Goal: Information Seeking & Learning: Learn about a topic

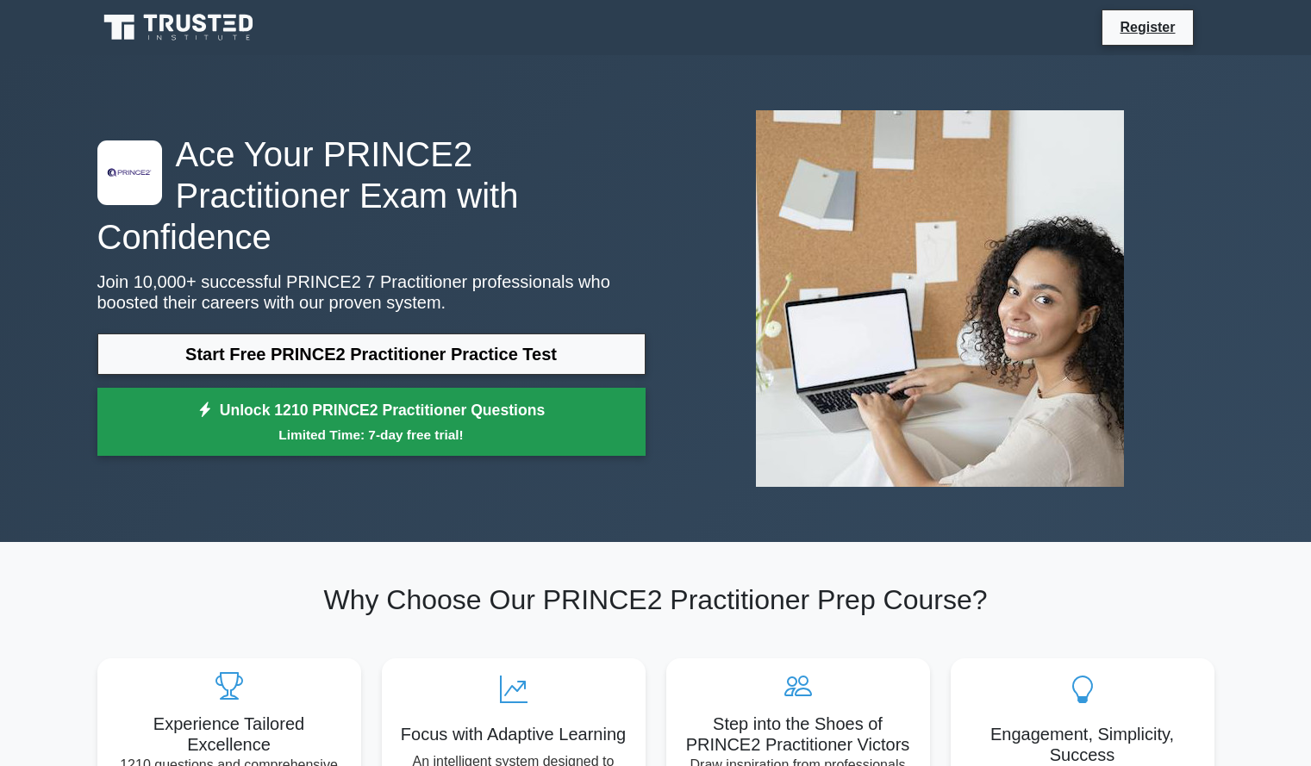
click at [445, 425] on small "Limited Time: 7-day free trial!" at bounding box center [371, 435] width 505 height 20
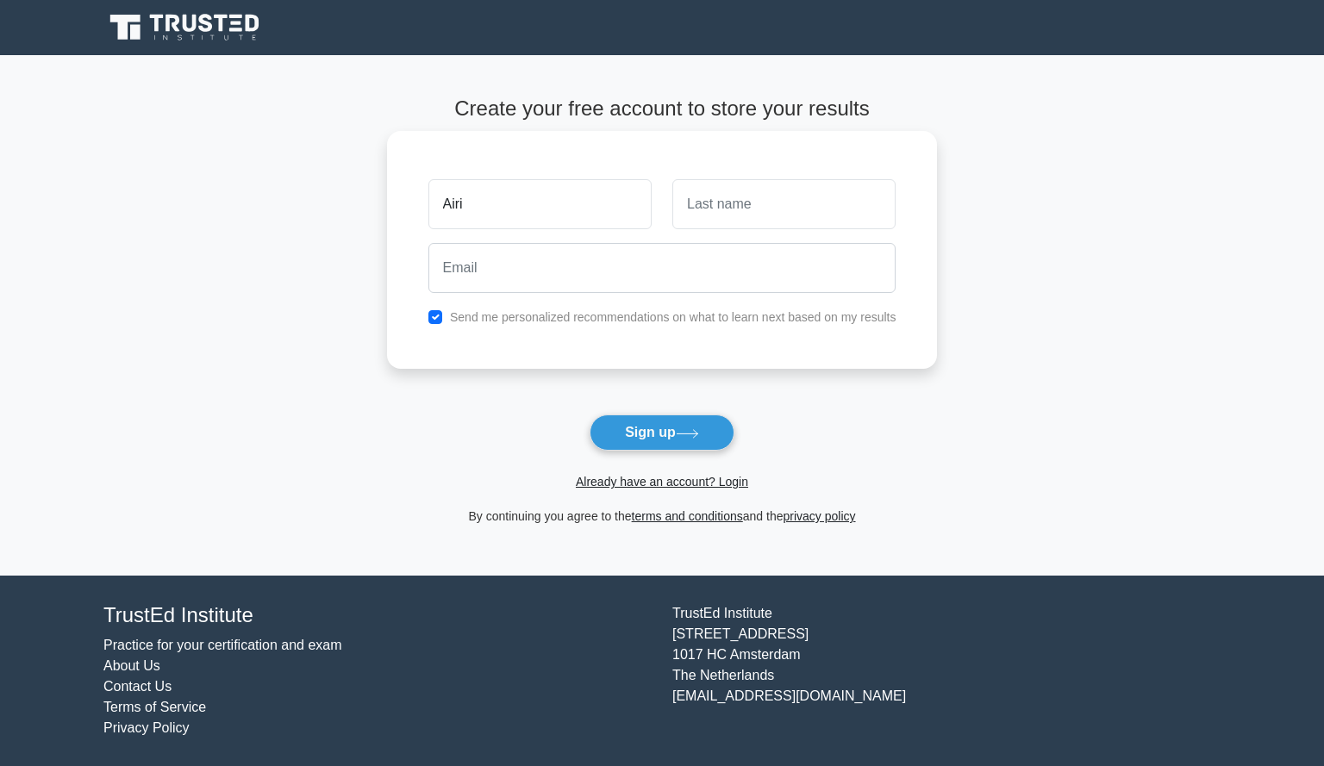
type input "Airi"
type input "Kuramochi"
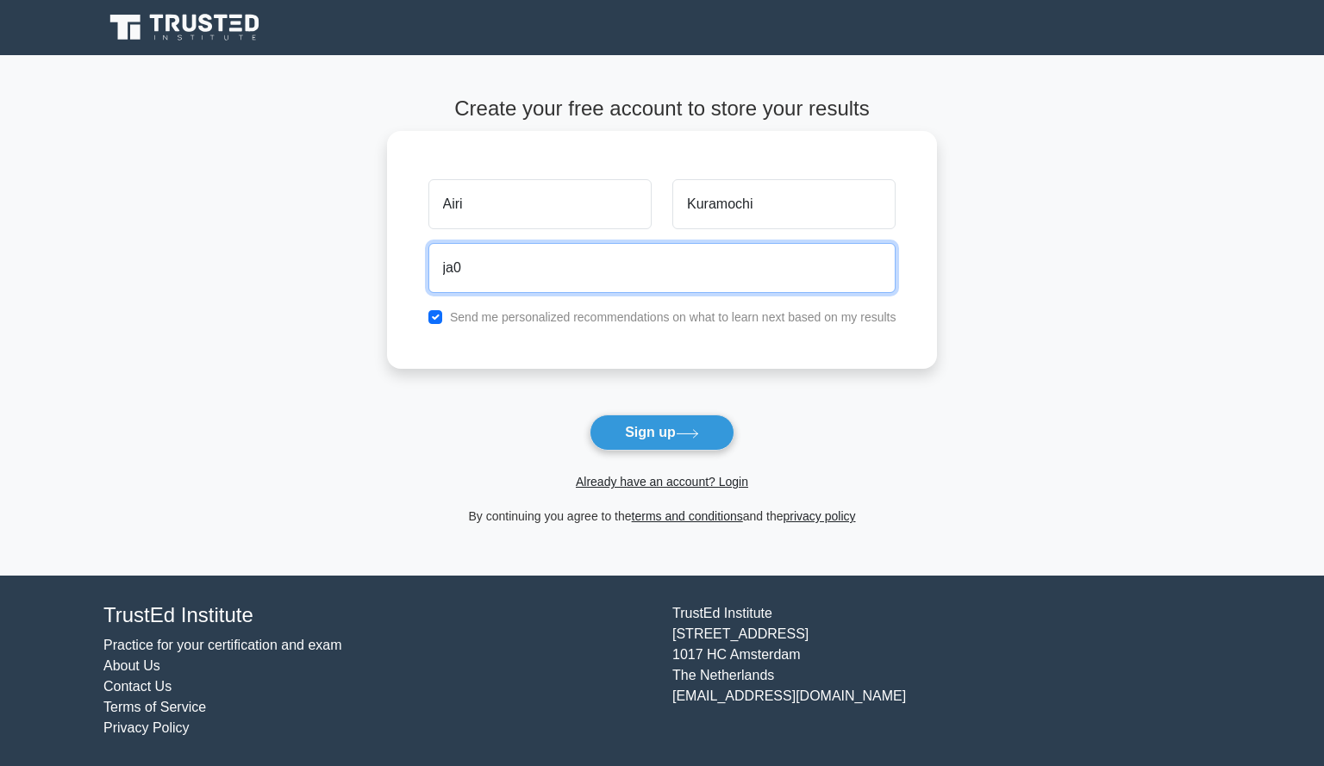
type input "ja0257hp@gmail.com"
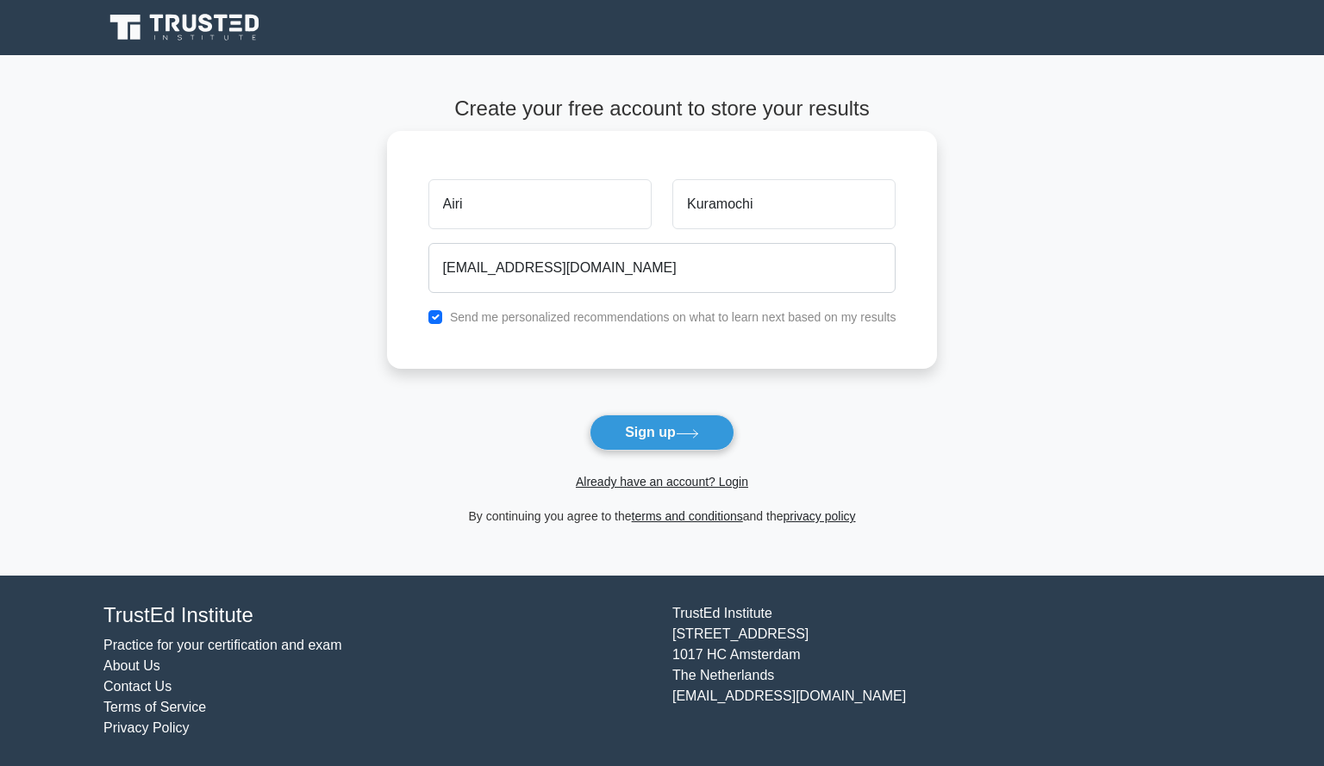
click at [567, 321] on label "Send me personalized recommendations on what to learn next based on my results" at bounding box center [673, 317] width 447 height 14
click at [436, 311] on input "checkbox" at bounding box center [435, 317] width 14 height 14
checkbox input "false"
click at [634, 421] on button "Sign up" at bounding box center [662, 433] width 145 height 36
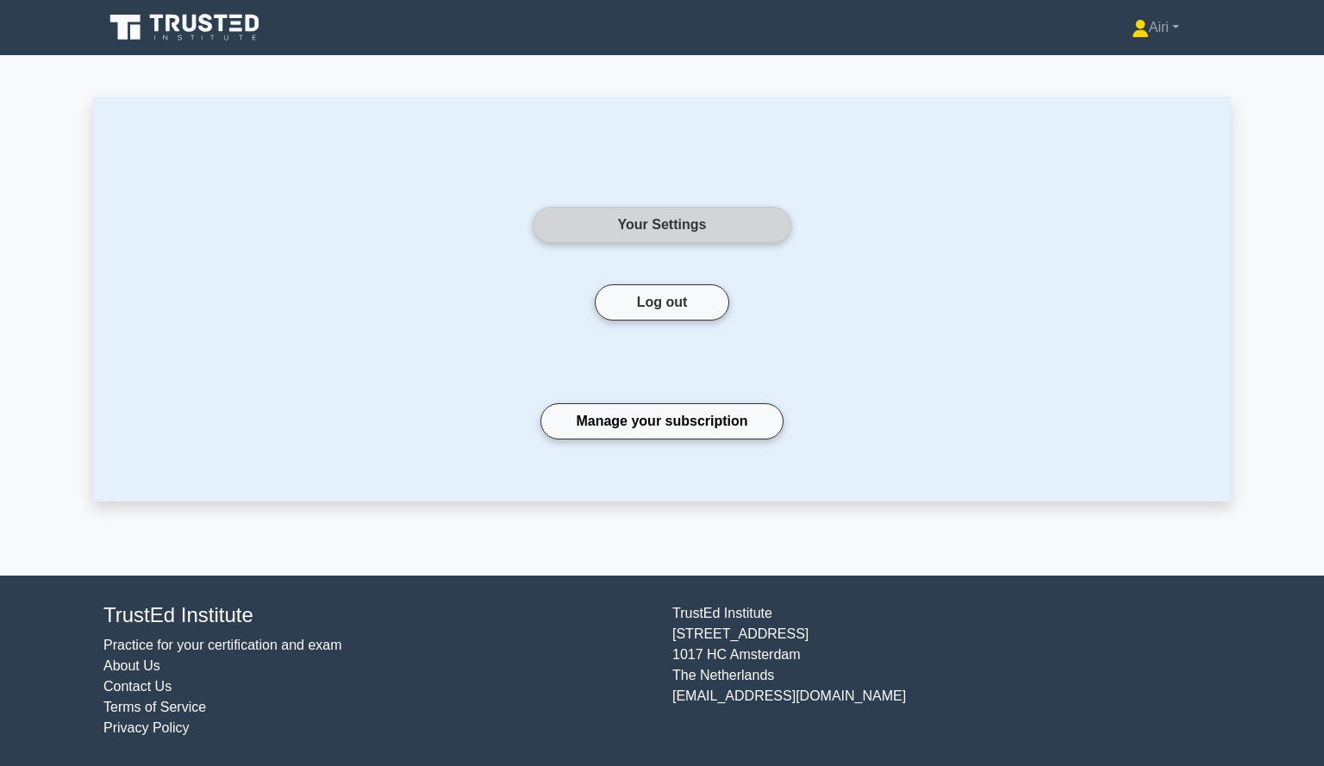
click at [688, 229] on link "Your Settings" at bounding box center [662, 225] width 259 height 36
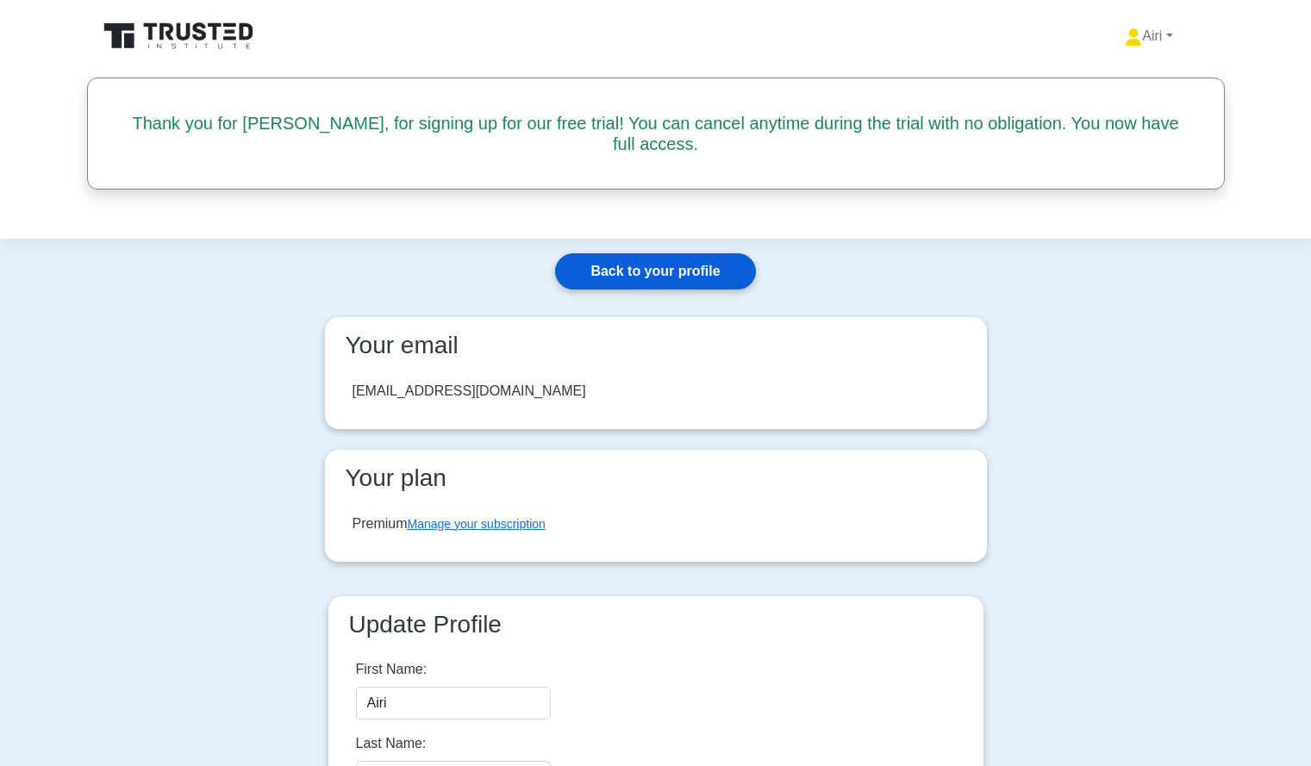
click at [679, 253] on link "Back to your profile" at bounding box center [655, 271] width 200 height 36
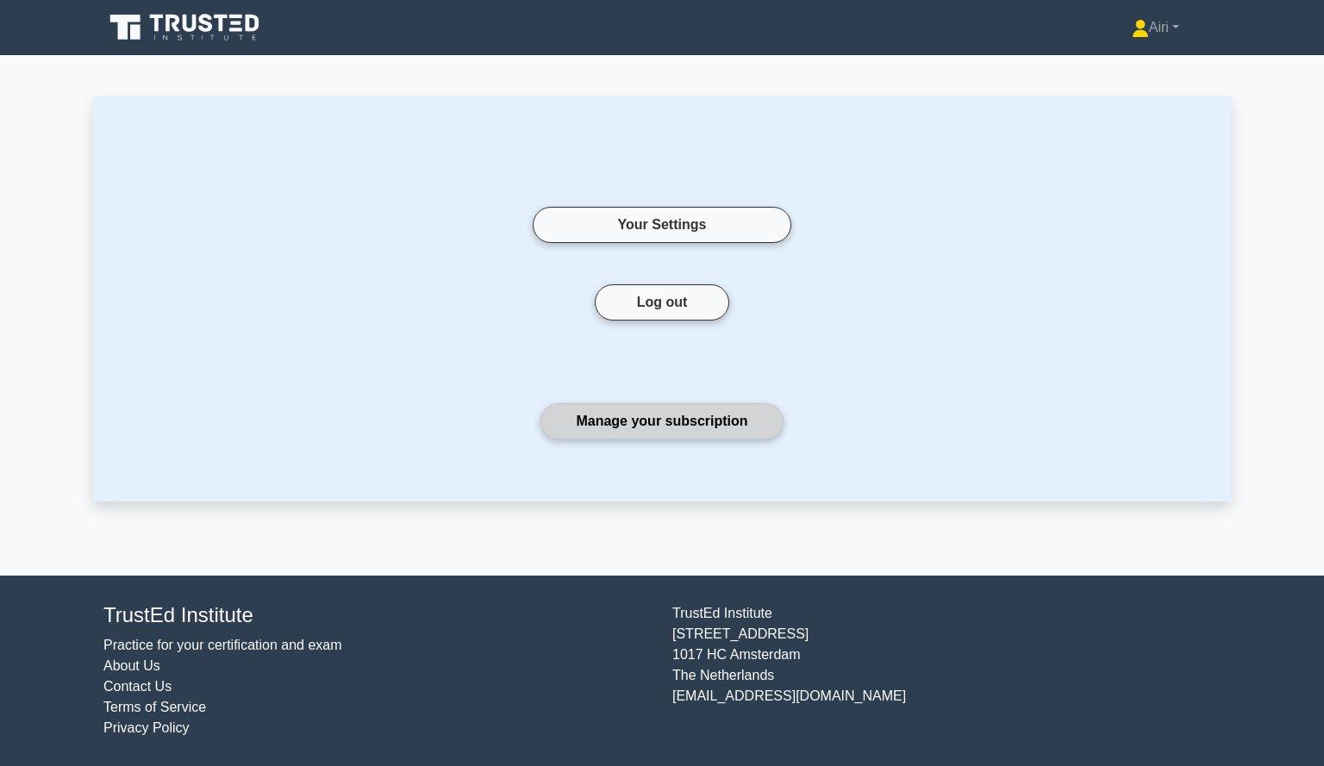
click at [672, 422] on link "Manage your subscription" at bounding box center [662, 421] width 242 height 36
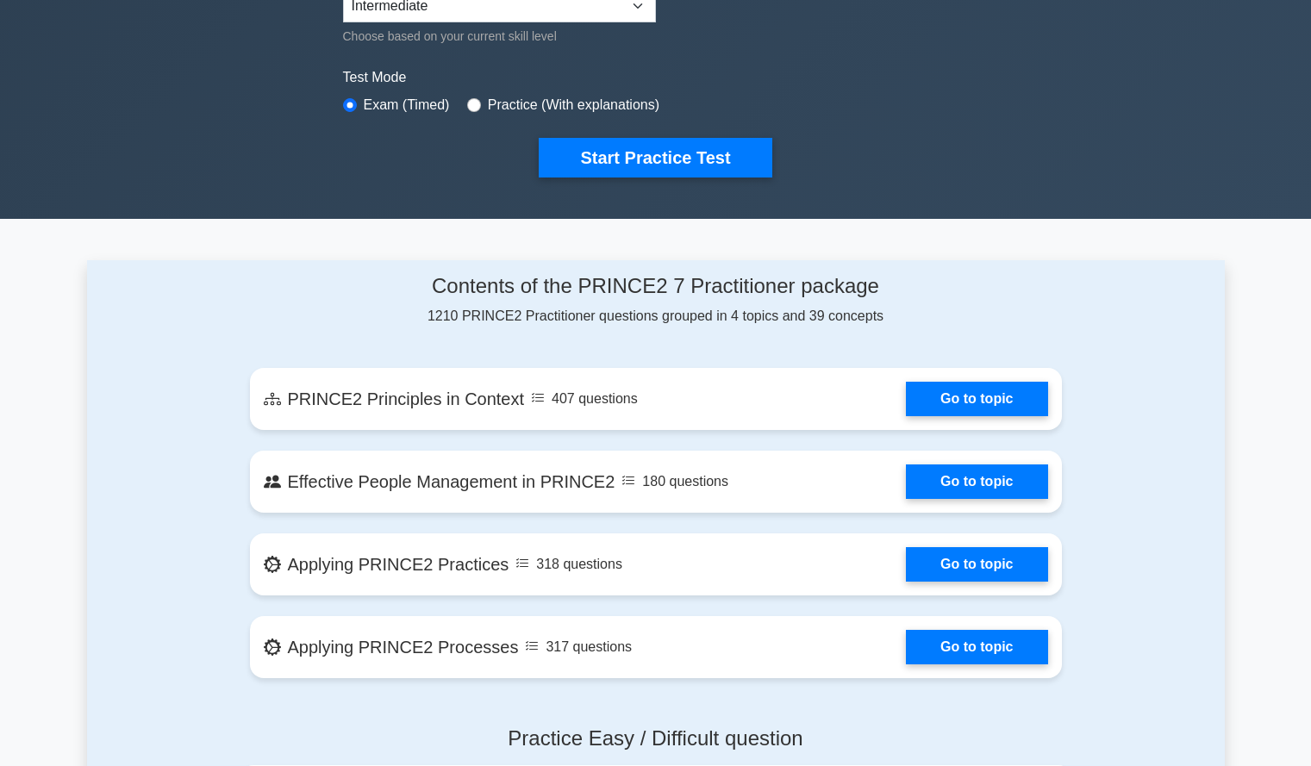
scroll to position [473, 0]
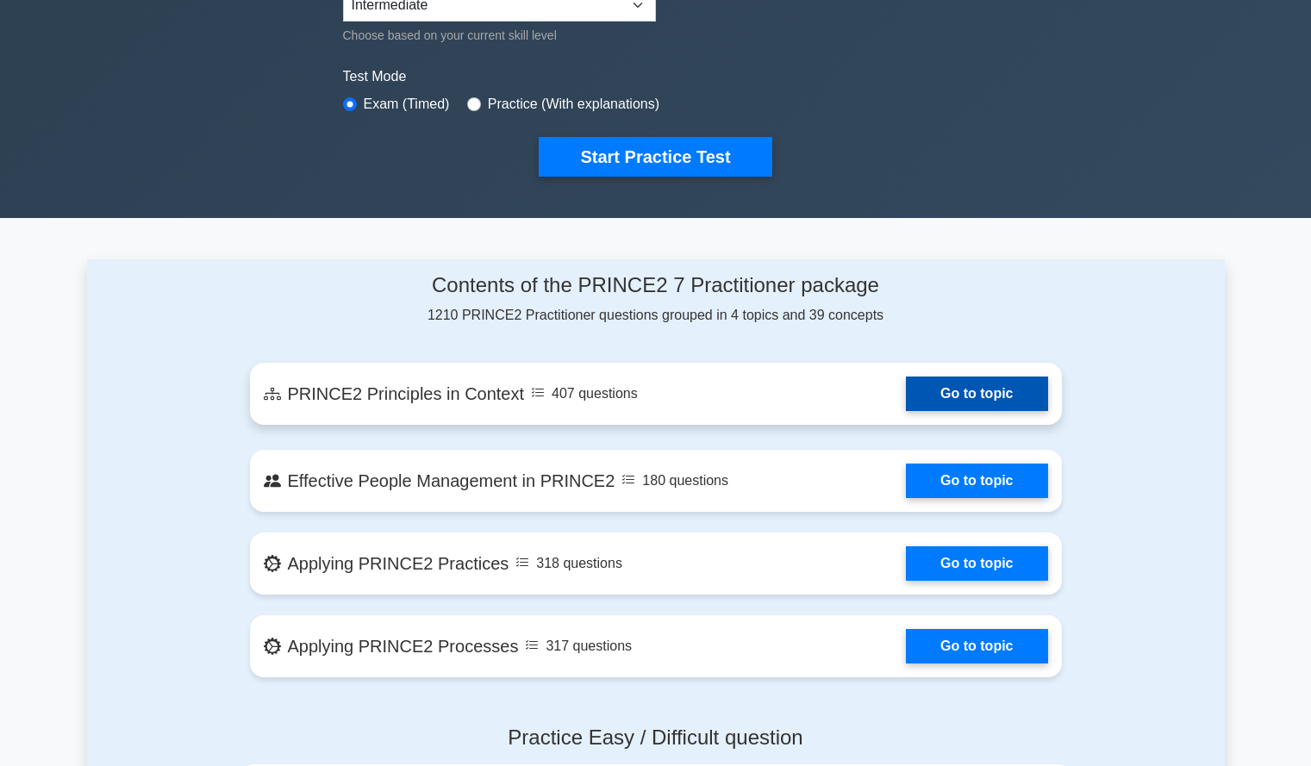
click at [931, 392] on link "Go to topic" at bounding box center [976, 394] width 141 height 34
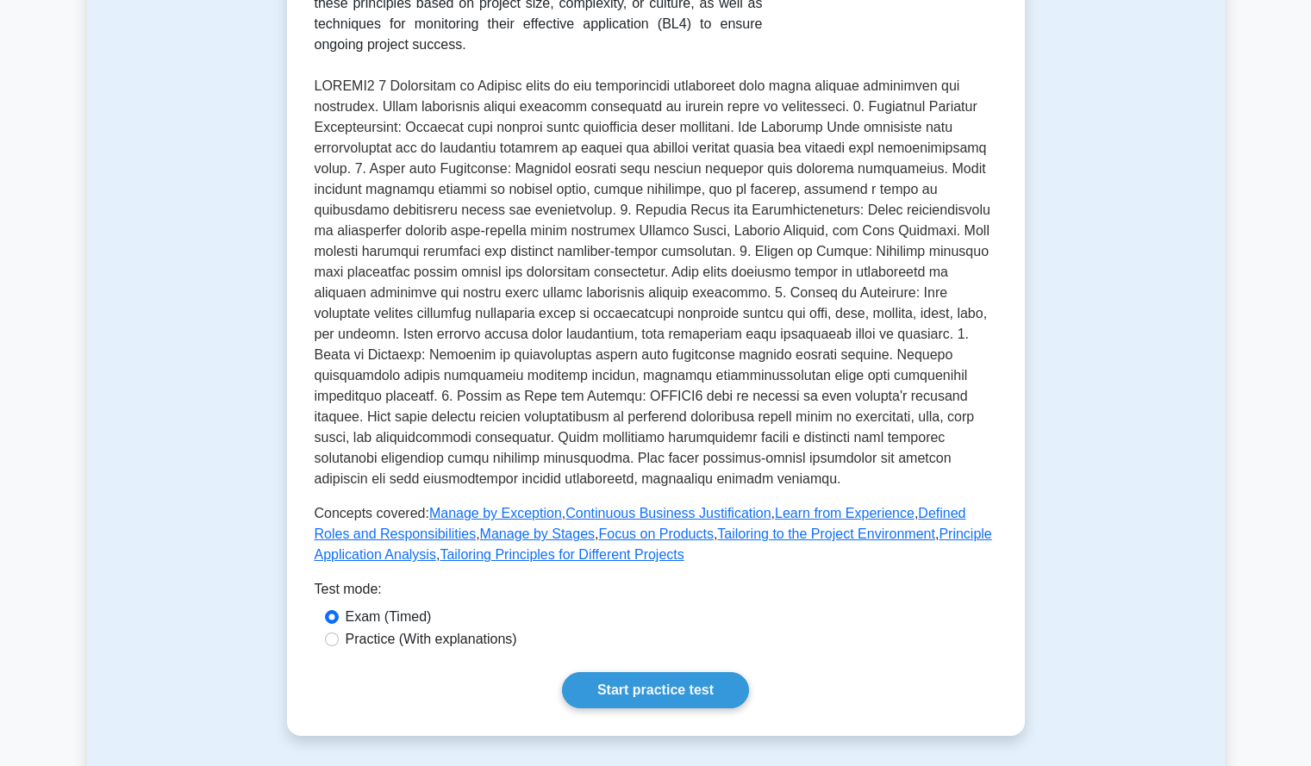
scroll to position [479, 0]
click at [491, 629] on label "Practice (With explanations)" at bounding box center [432, 639] width 172 height 21
click at [339, 632] on input "Practice (With explanations)" at bounding box center [332, 639] width 14 height 14
radio input "true"
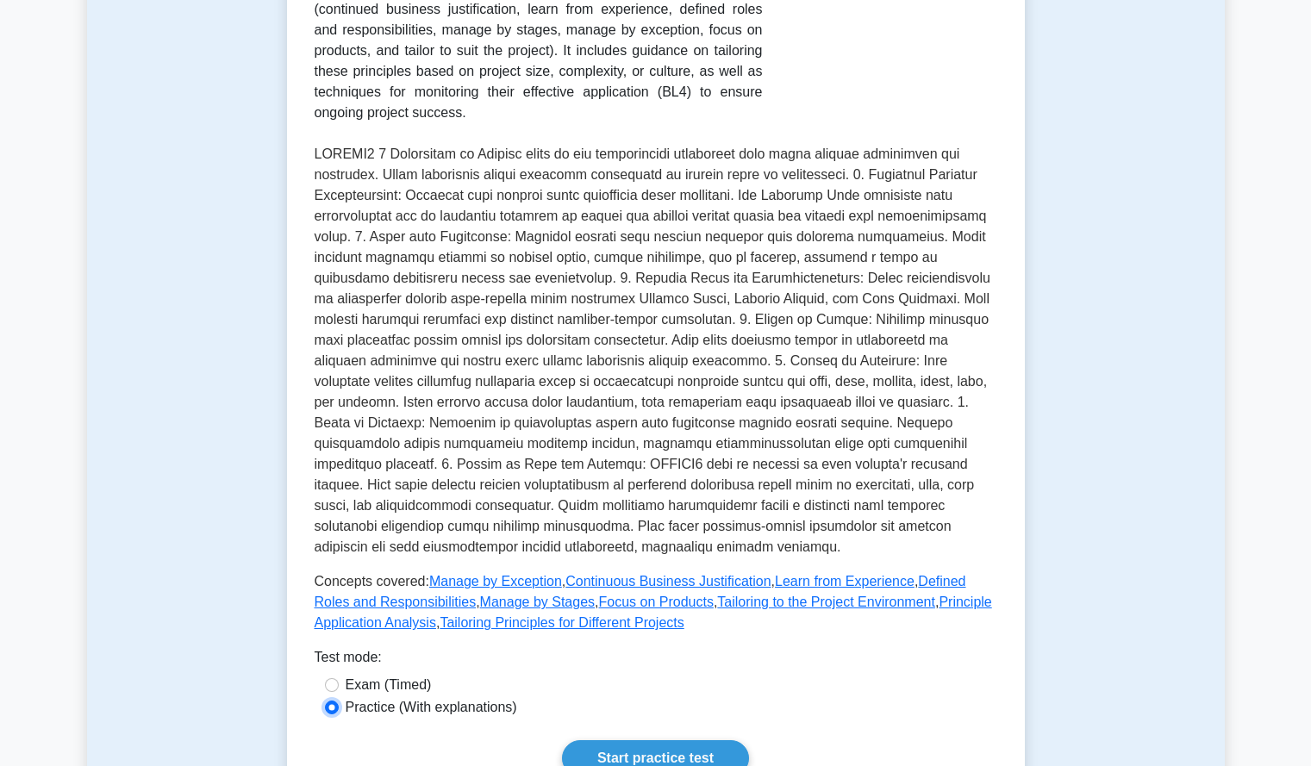
scroll to position [411, 0]
click at [697, 740] on link "Start practice test" at bounding box center [655, 758] width 187 height 36
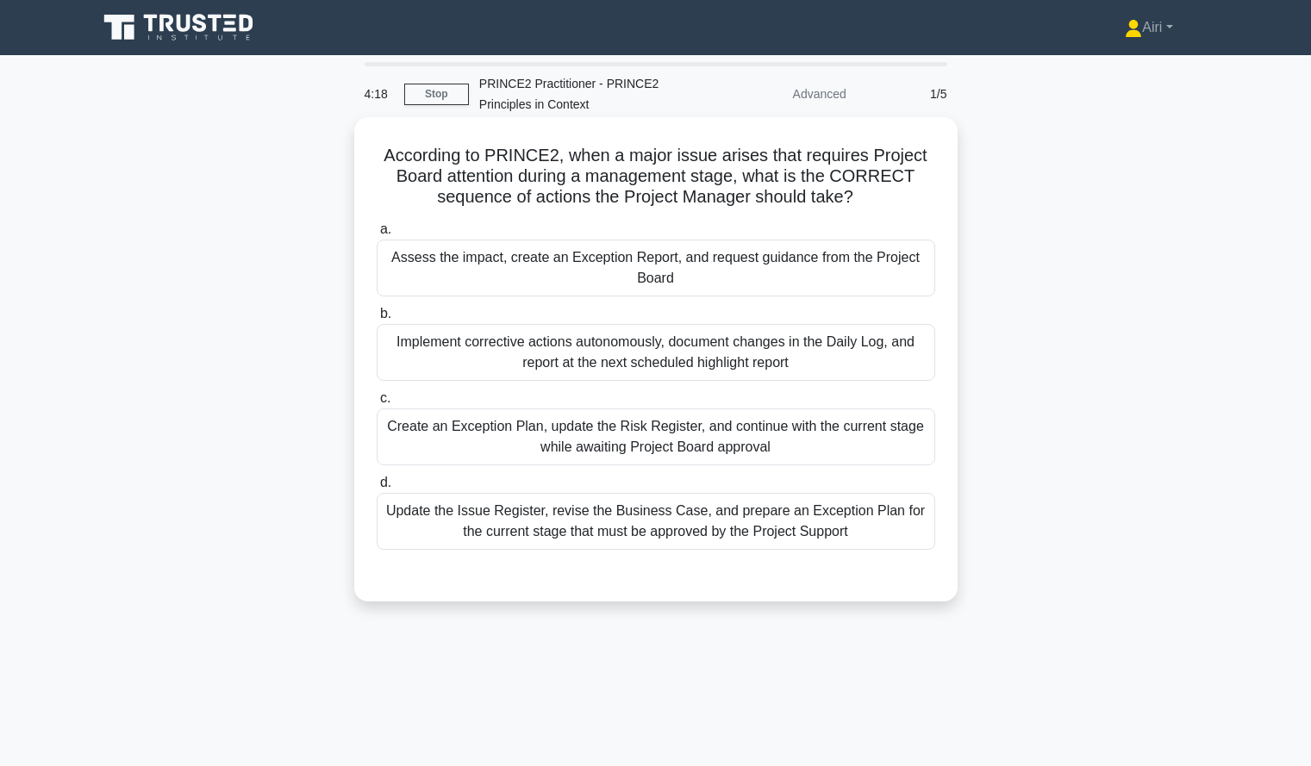
click at [677, 261] on div "Assess the impact, create an Exception Report, and request guidance from the Pr…" at bounding box center [656, 268] width 559 height 57
click at [377, 235] on input "a. Assess the impact, create an Exception Report, and request guidance from the…" at bounding box center [377, 229] width 0 height 11
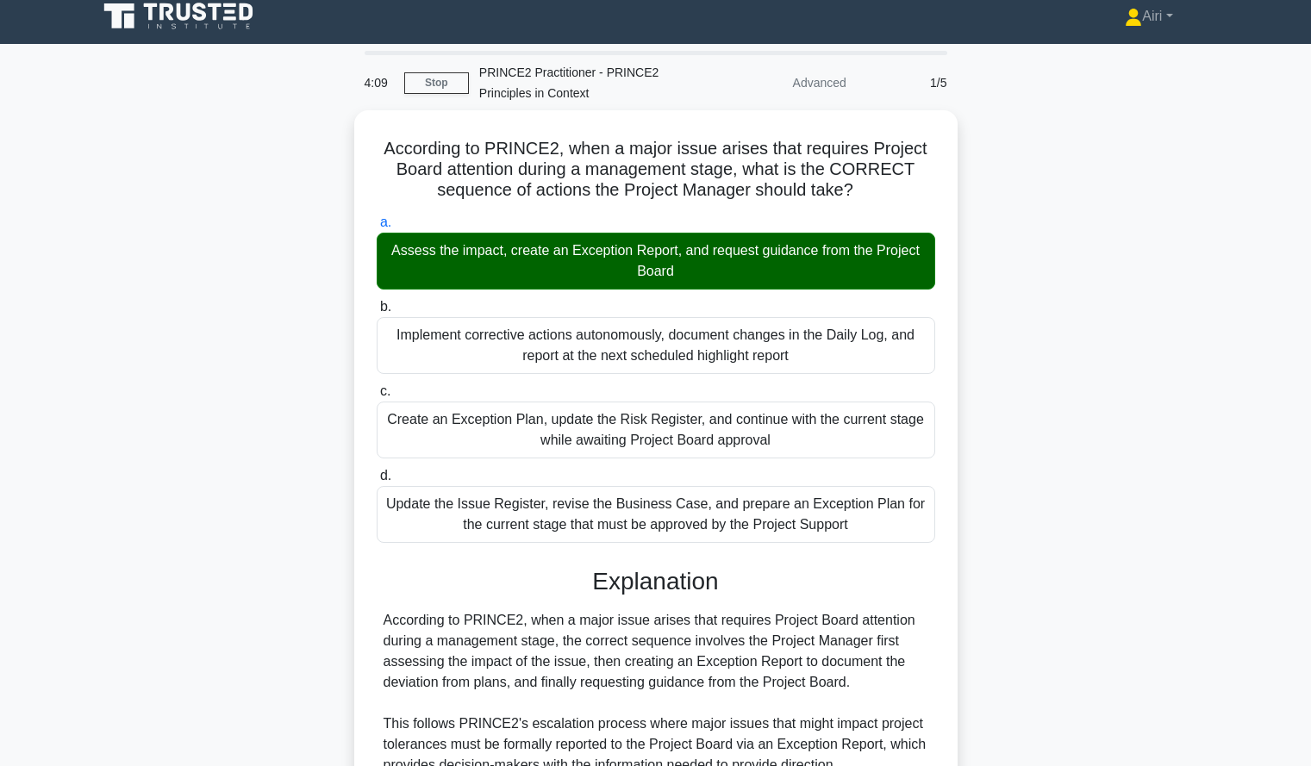
scroll to position [12, 0]
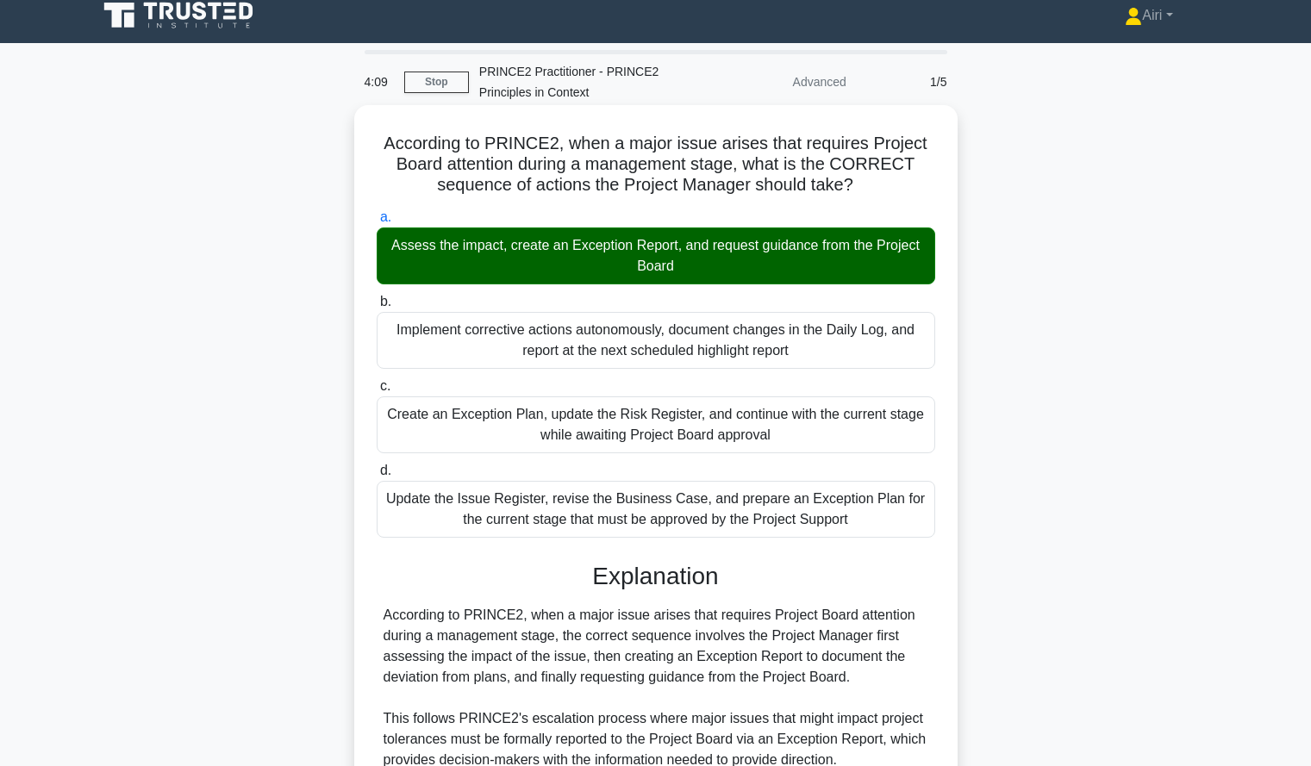
click at [833, 352] on div "Implement corrective actions autonomously, document changes in the Daily Log, a…" at bounding box center [656, 340] width 559 height 57
click at [377, 308] on input "b. Implement corrective actions autonomously, document changes in the Daily Log…" at bounding box center [377, 302] width 0 height 11
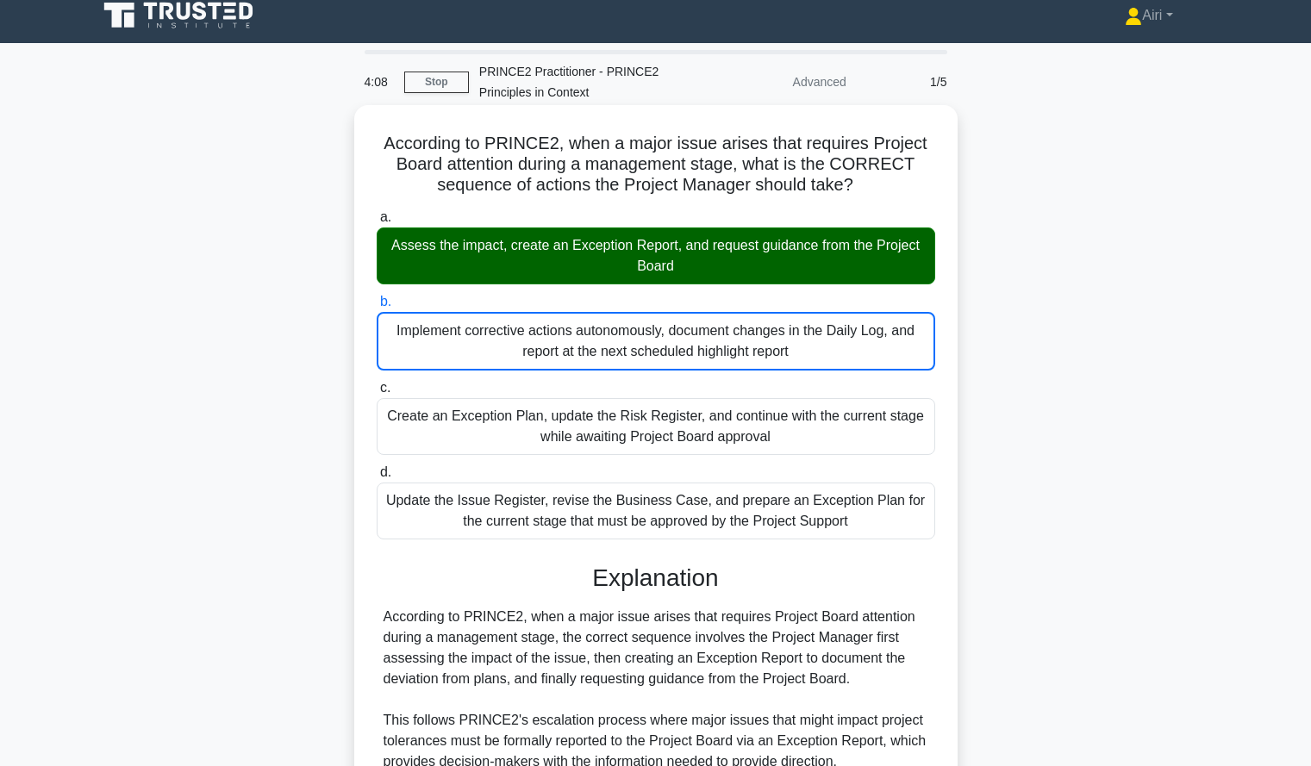
click at [831, 345] on div "Implement corrective actions autonomously, document changes in the Daily Log, a…" at bounding box center [656, 341] width 559 height 59
click at [377, 308] on input "b. Implement corrective actions autonomously, document changes in the Daily Log…" at bounding box center [377, 302] width 0 height 11
click at [831, 273] on div "Assess the impact, create an Exception Report, and request guidance from the Pr…" at bounding box center [656, 256] width 559 height 57
click at [377, 223] on input "a. Assess the impact, create an Exception Report, and request guidance from the…" at bounding box center [377, 217] width 0 height 11
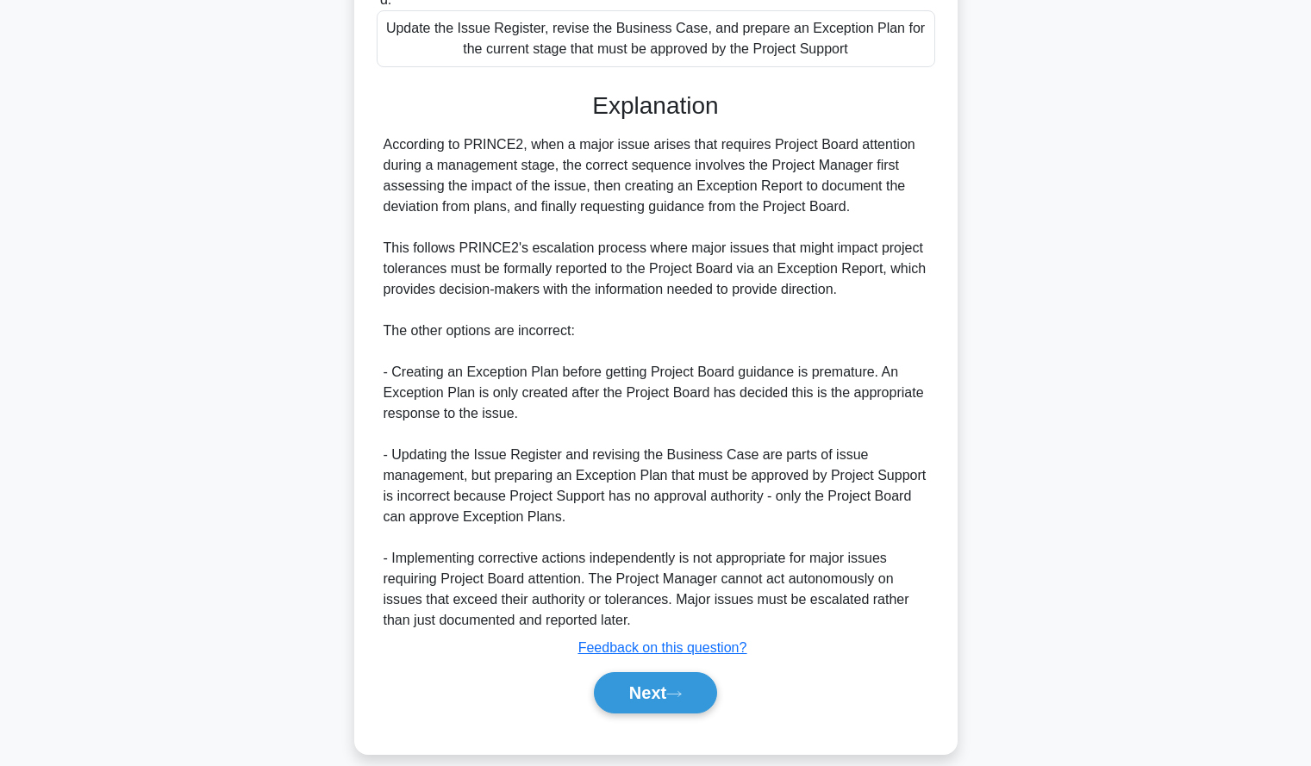
scroll to position [488, 0]
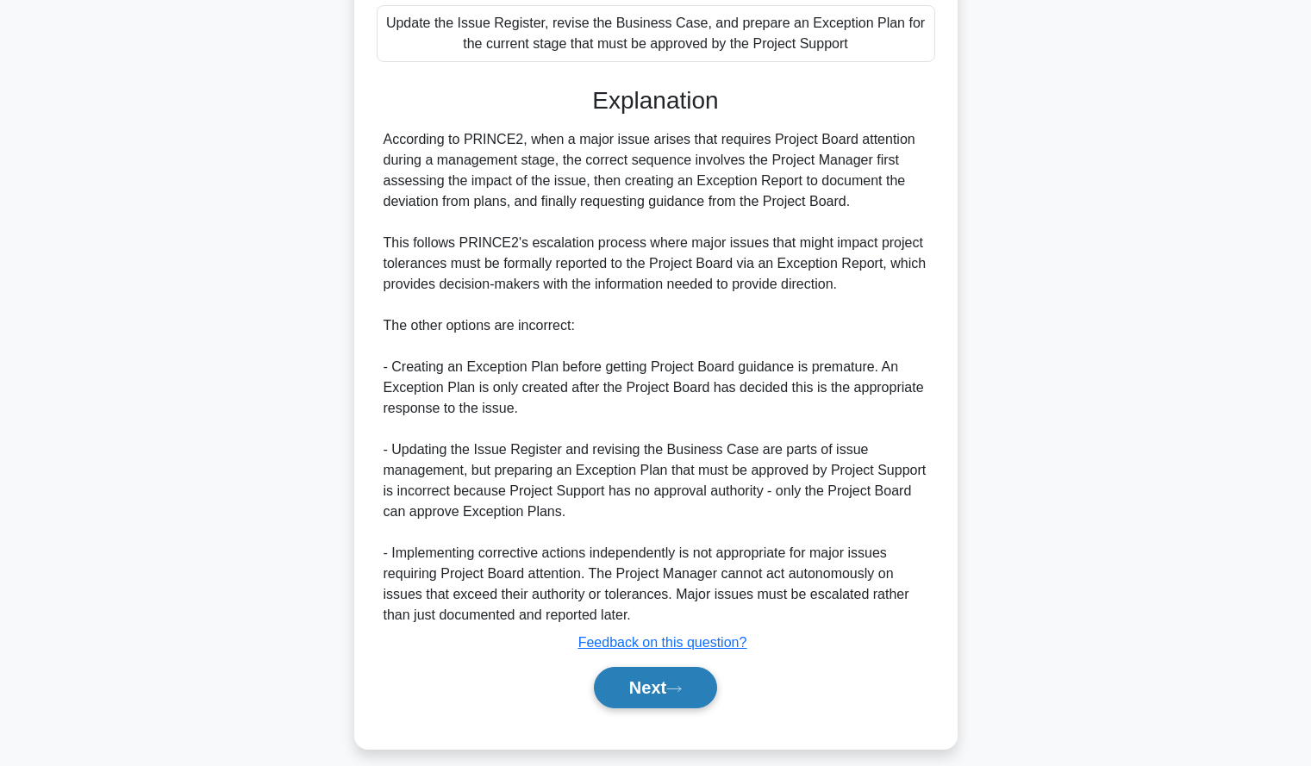
click at [668, 676] on button "Next" at bounding box center [655, 687] width 123 height 41
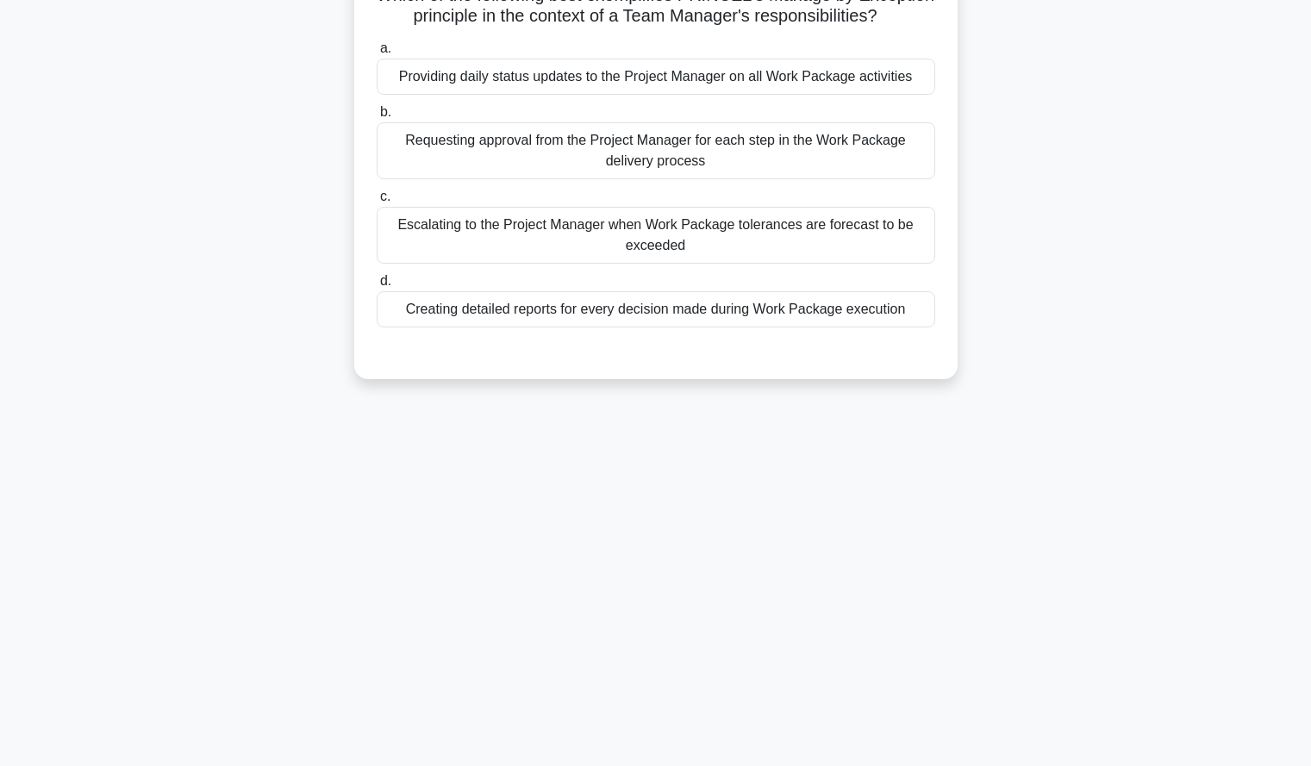
scroll to position [0, 0]
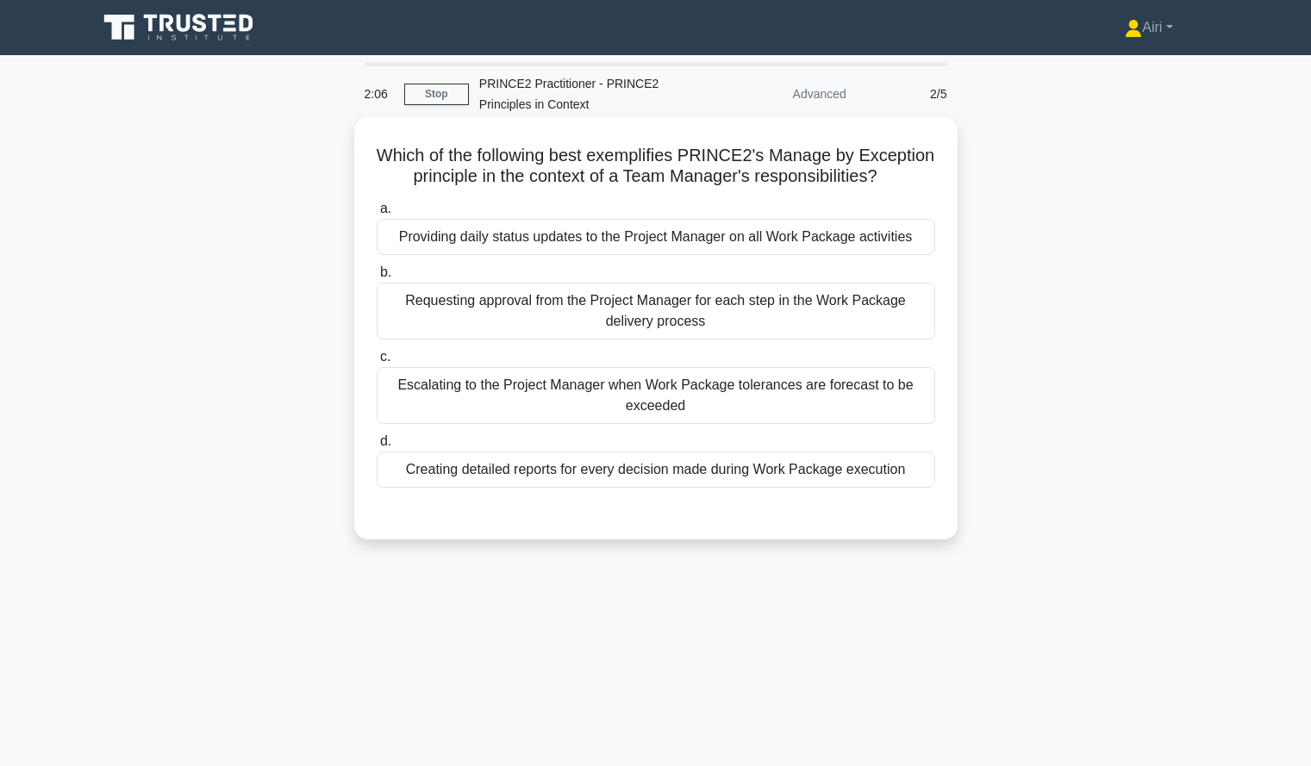
click at [722, 422] on div "Escalating to the Project Manager when Work Package tolerances are forecast to …" at bounding box center [656, 395] width 559 height 57
click at [377, 363] on input "c. Escalating to the Project Manager when Work Package tolerances are forecast …" at bounding box center [377, 357] width 0 height 11
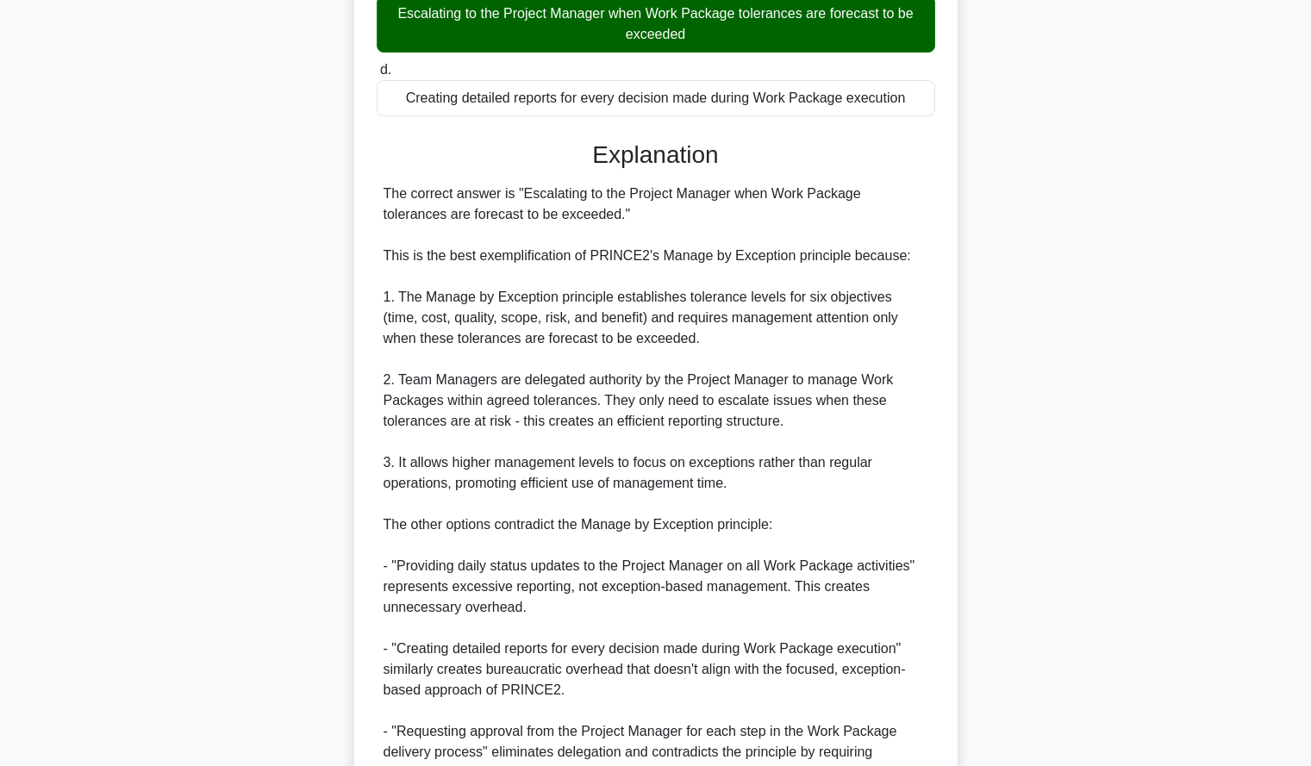
scroll to position [377, 0]
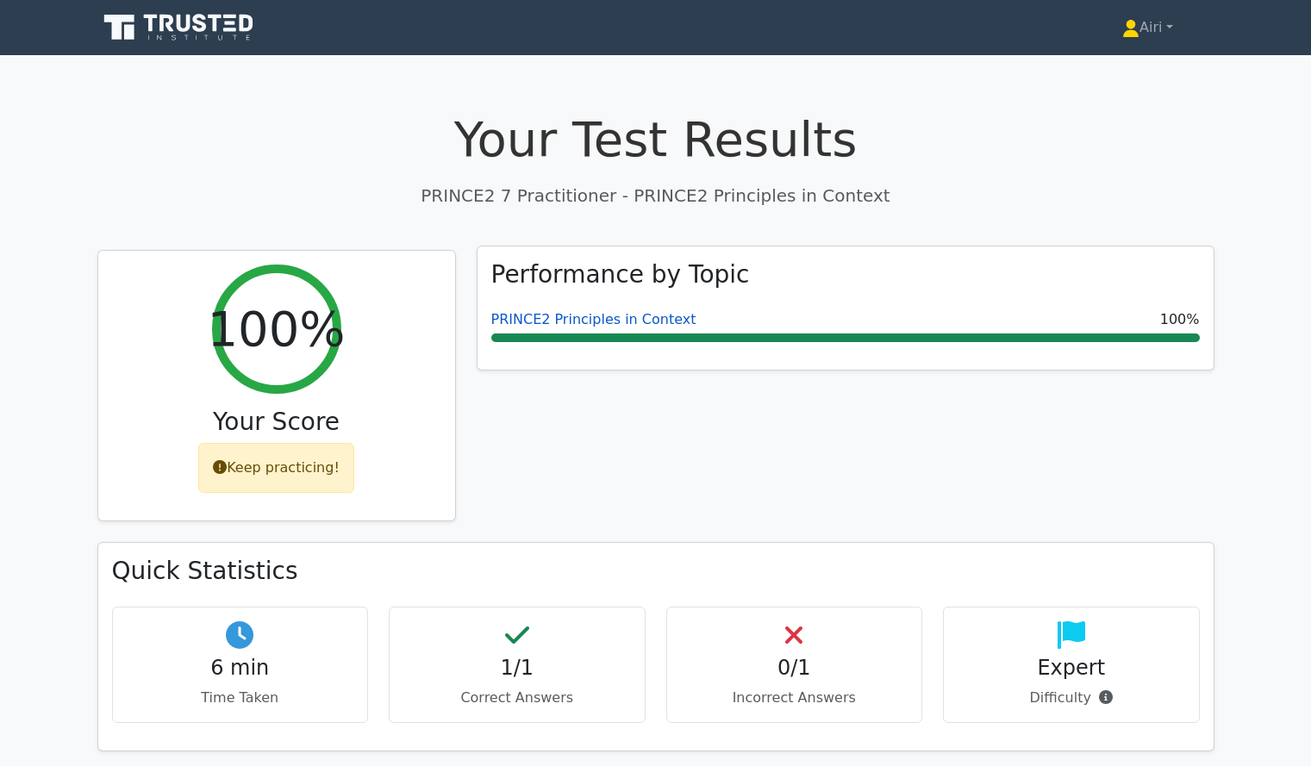
click at [604, 316] on link "PRINCE2 Principles in Context" at bounding box center [593, 319] width 205 height 16
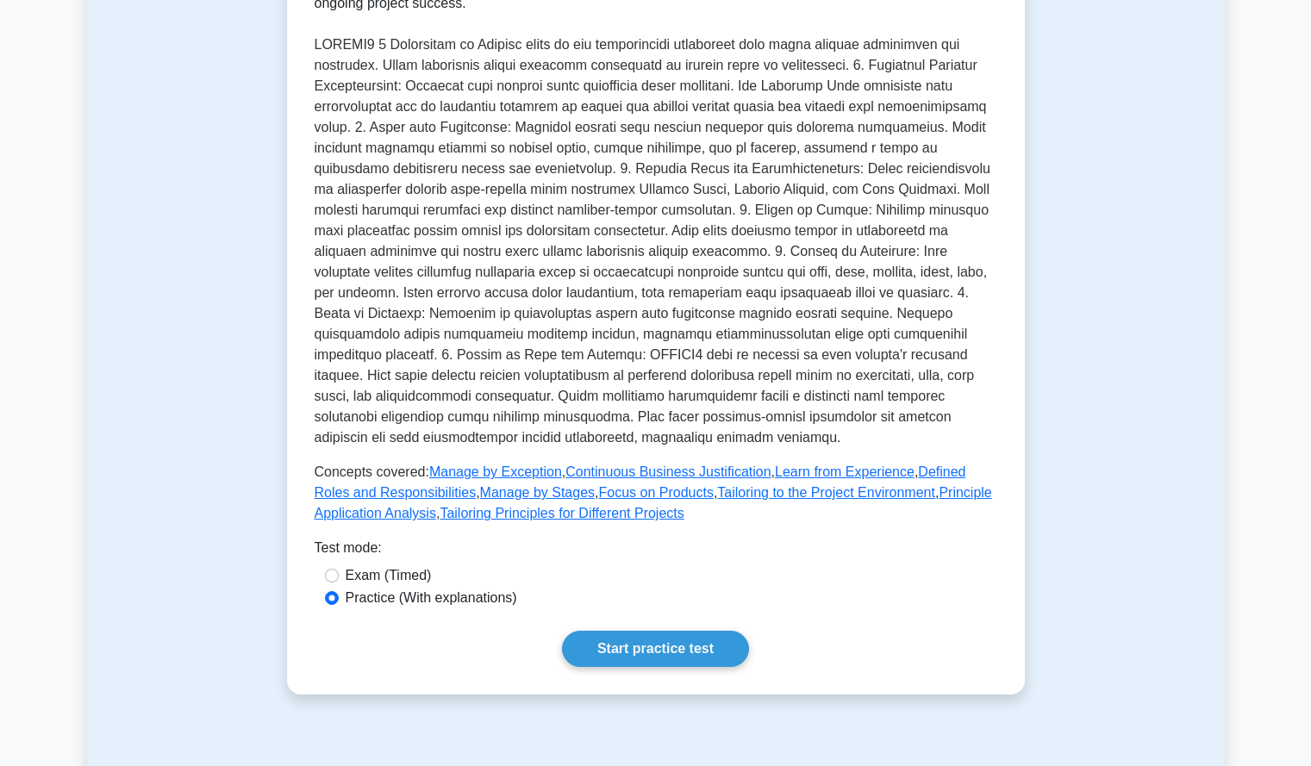
scroll to position [521, 0]
click at [654, 630] on link "Start practice test" at bounding box center [655, 648] width 187 height 36
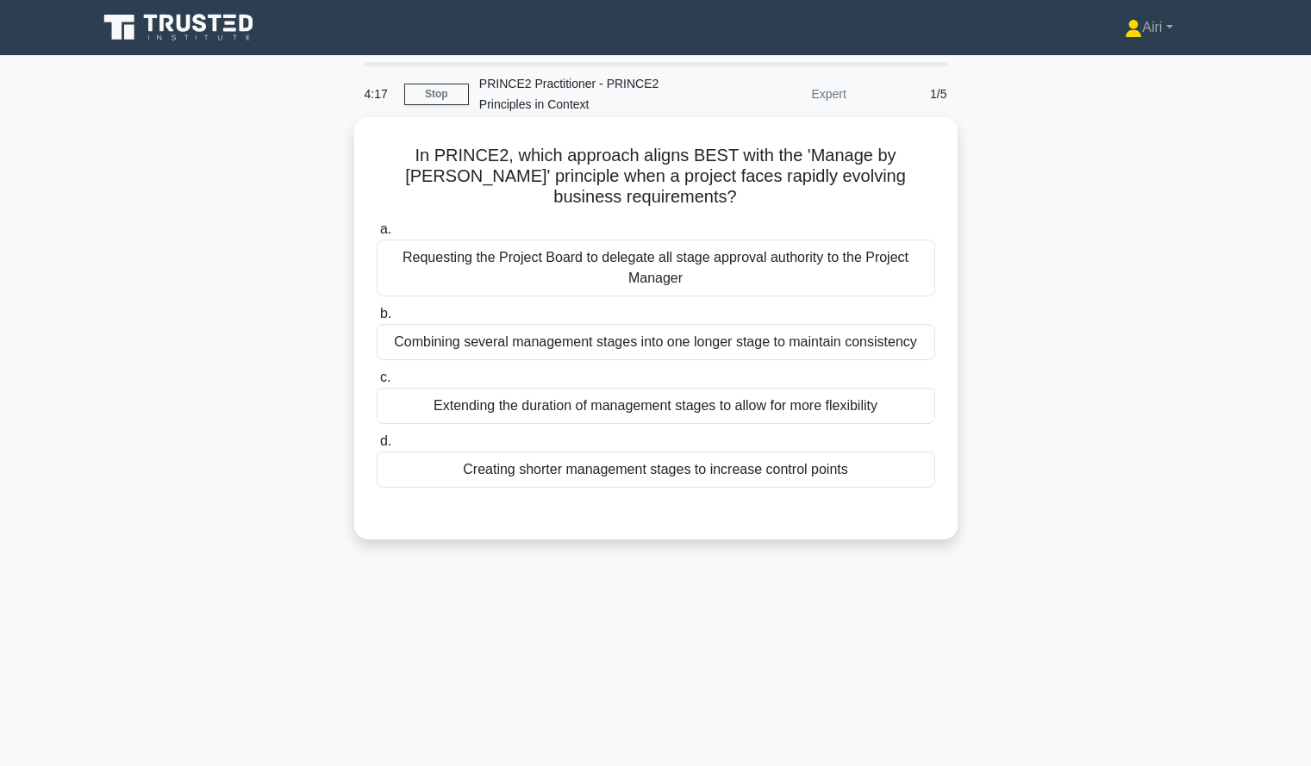
click at [899, 416] on div "Extending the duration of management stages to allow for more flexibility" at bounding box center [656, 406] width 559 height 36
click at [377, 384] on input "c. Extending the duration of management stages to allow for more flexibility" at bounding box center [377, 377] width 0 height 11
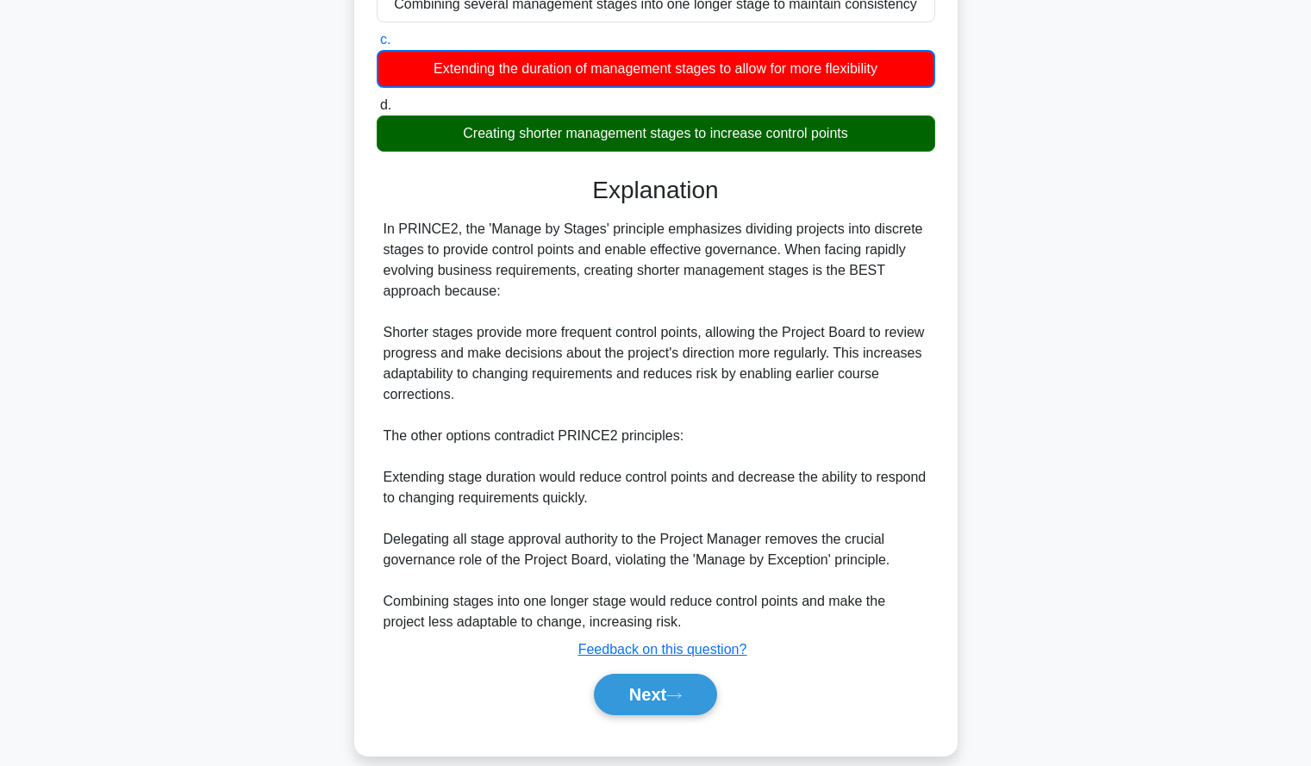
scroll to position [361, 0]
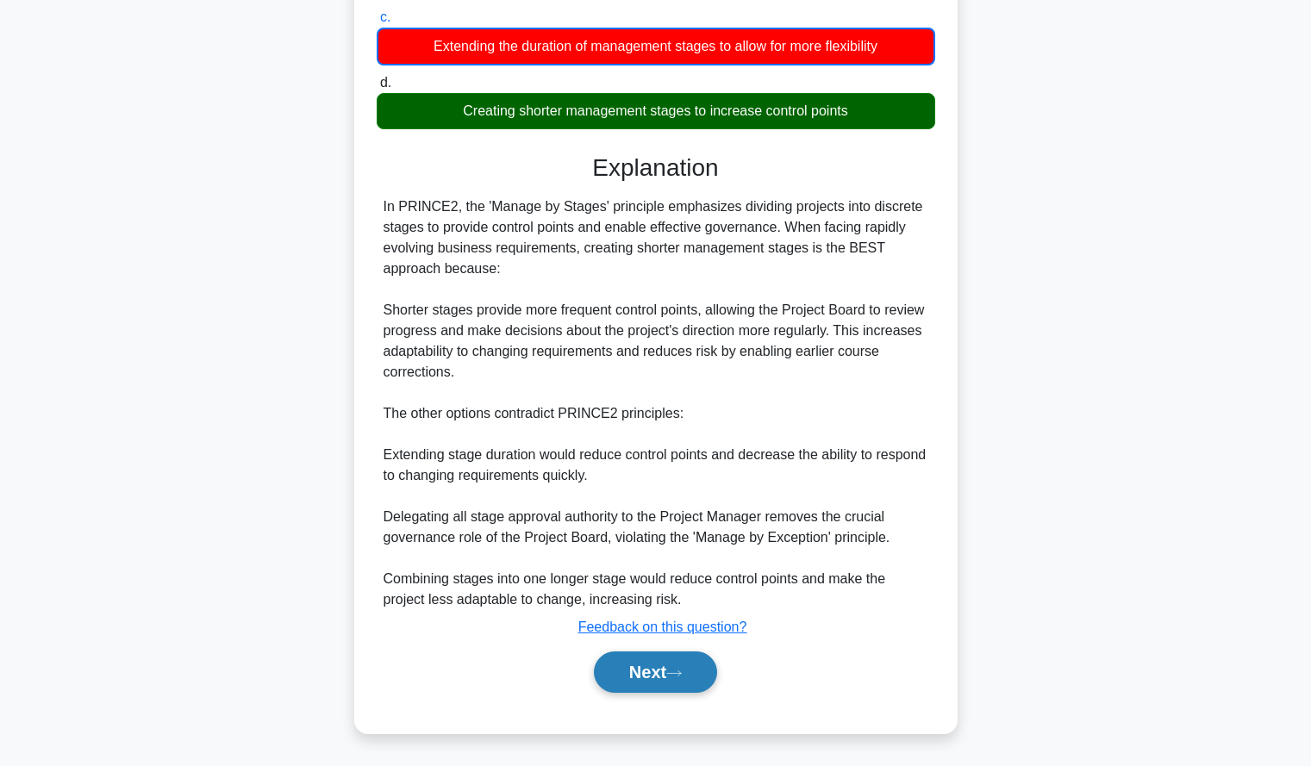
click at [655, 671] on button "Next" at bounding box center [655, 672] width 123 height 41
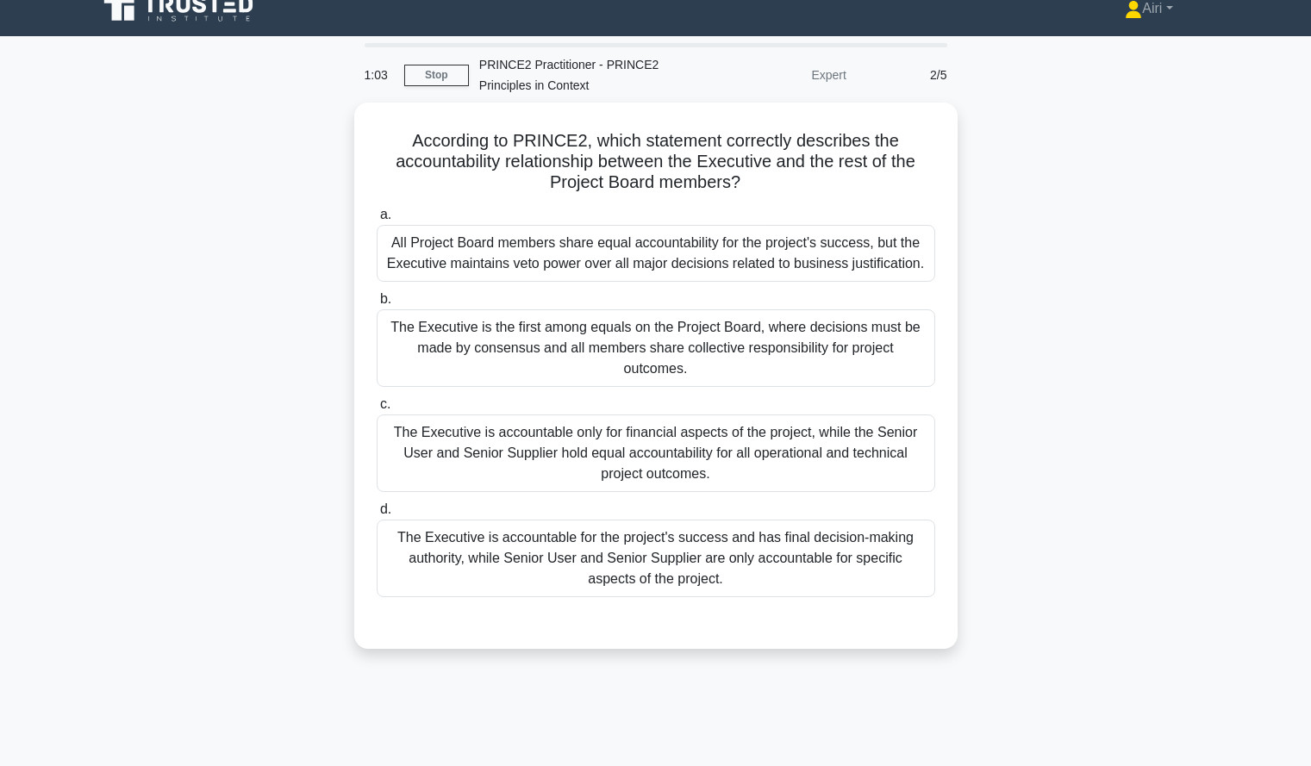
scroll to position [20, 0]
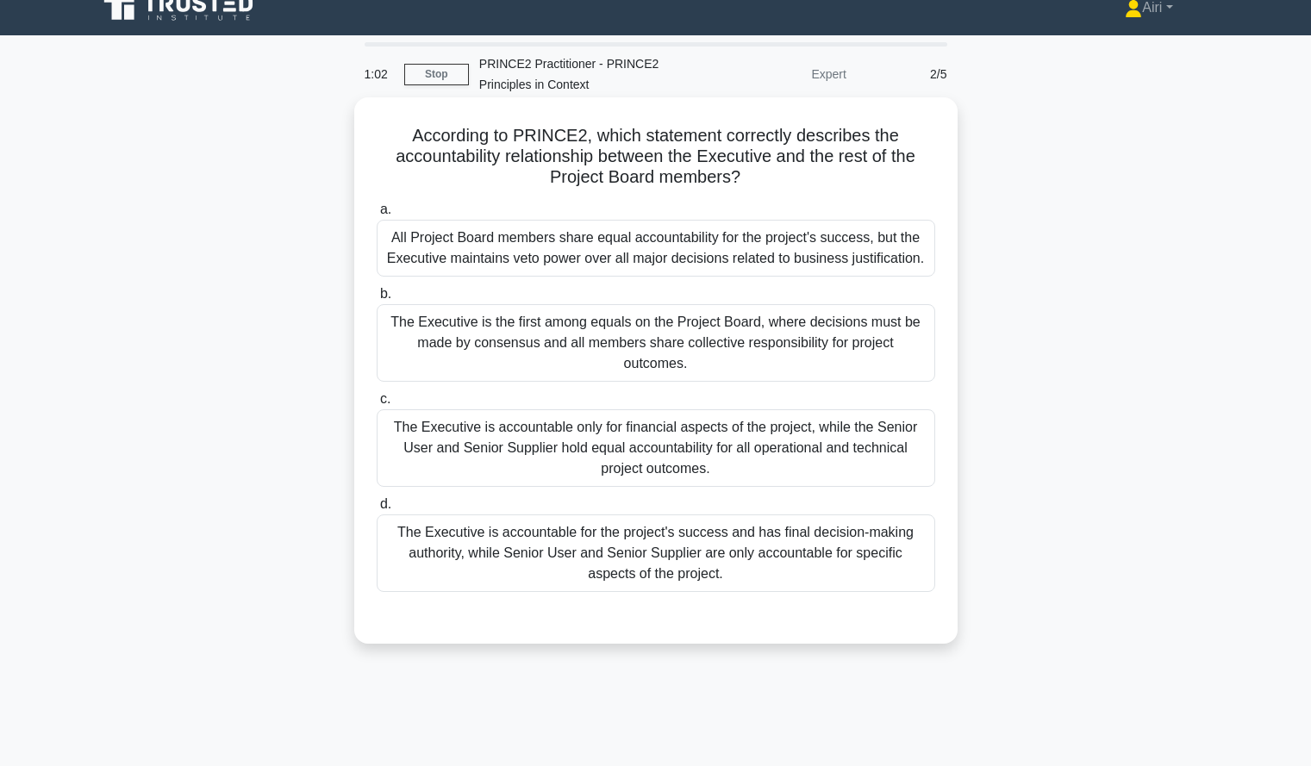
click at [797, 545] on div "The Executive is accountable for the project's success and has final decision-m…" at bounding box center [656, 554] width 559 height 78
click at [377, 510] on input "d. The Executive is accountable for the project's success and has final decisio…" at bounding box center [377, 504] width 0 height 11
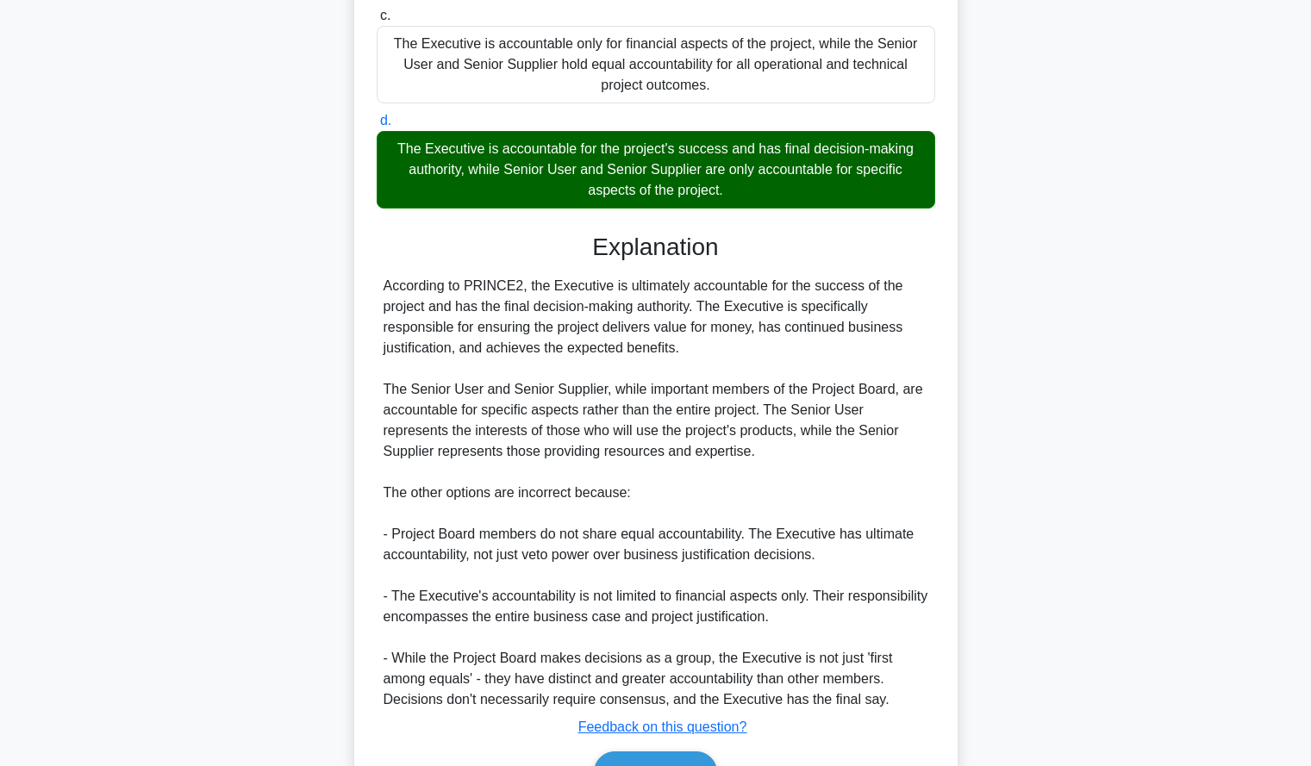
scroll to position [409, 0]
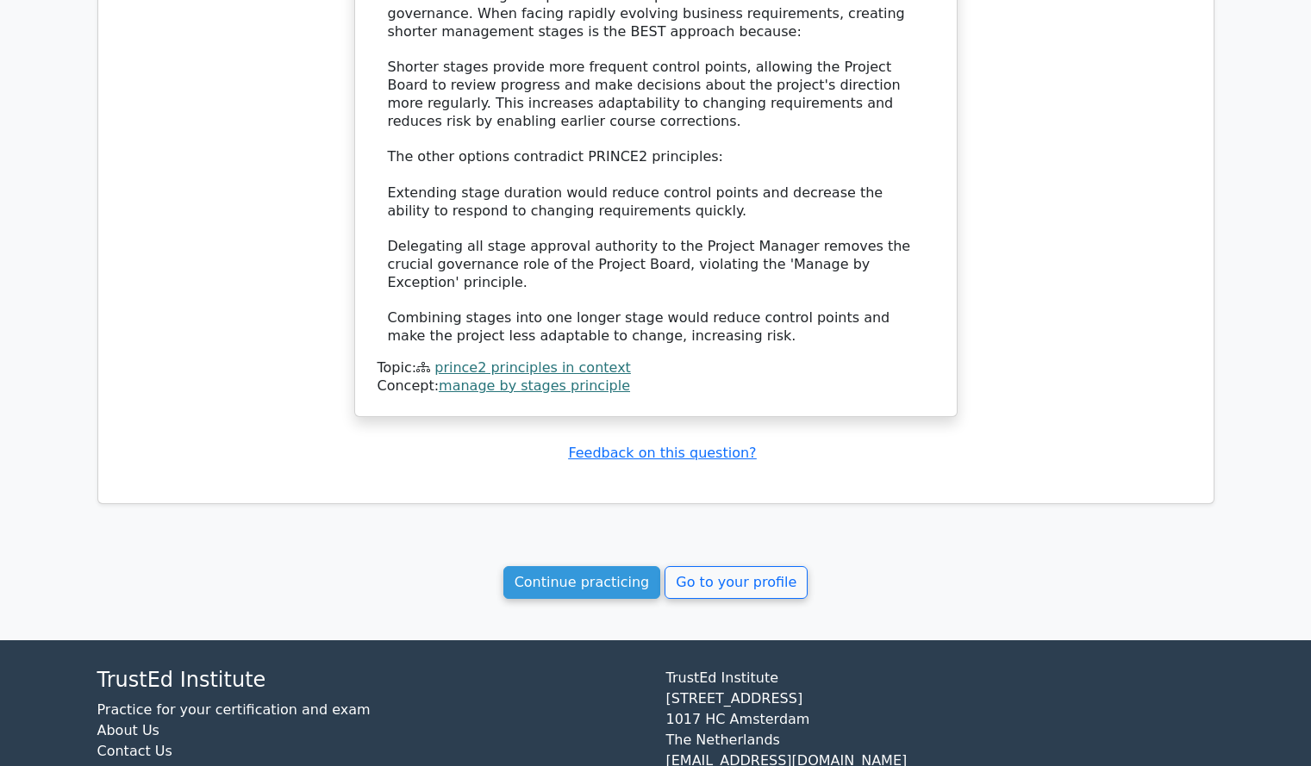
scroll to position [1431, 0]
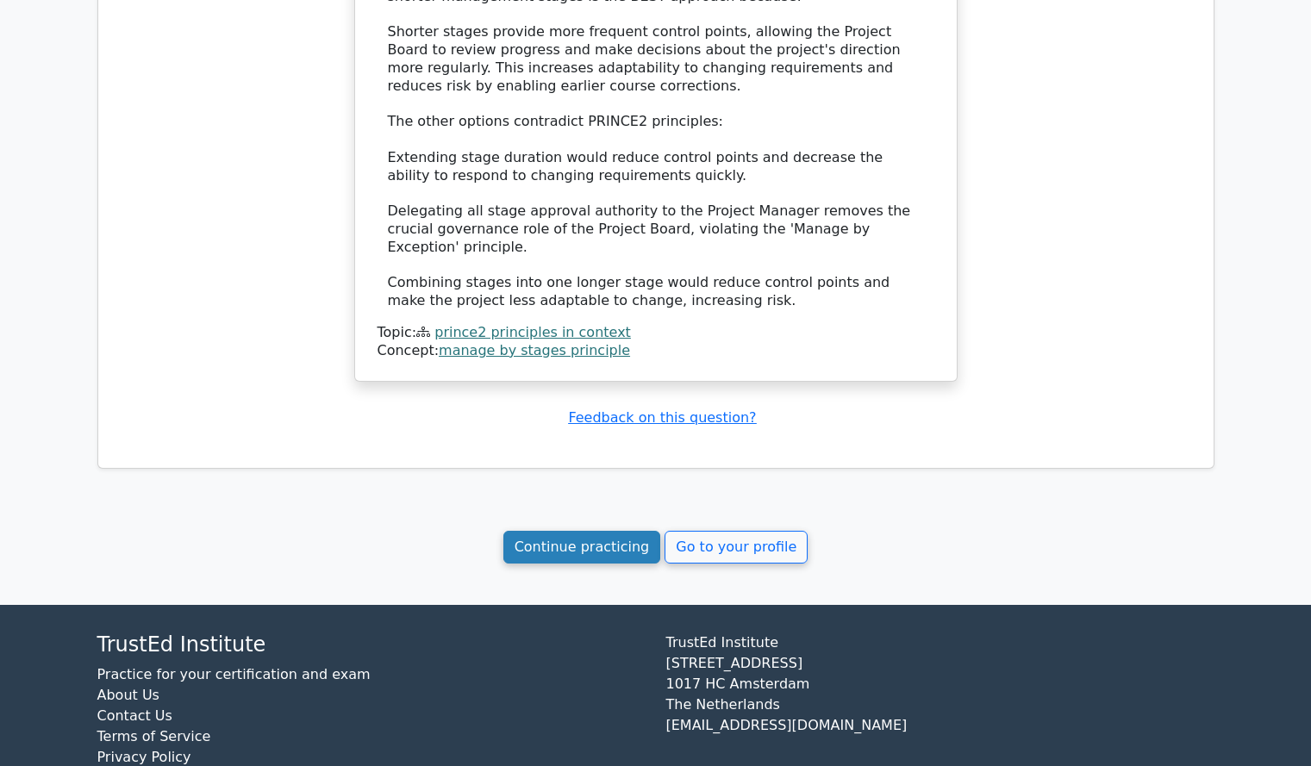
click at [619, 531] on link "Continue practicing" at bounding box center [582, 547] width 158 height 33
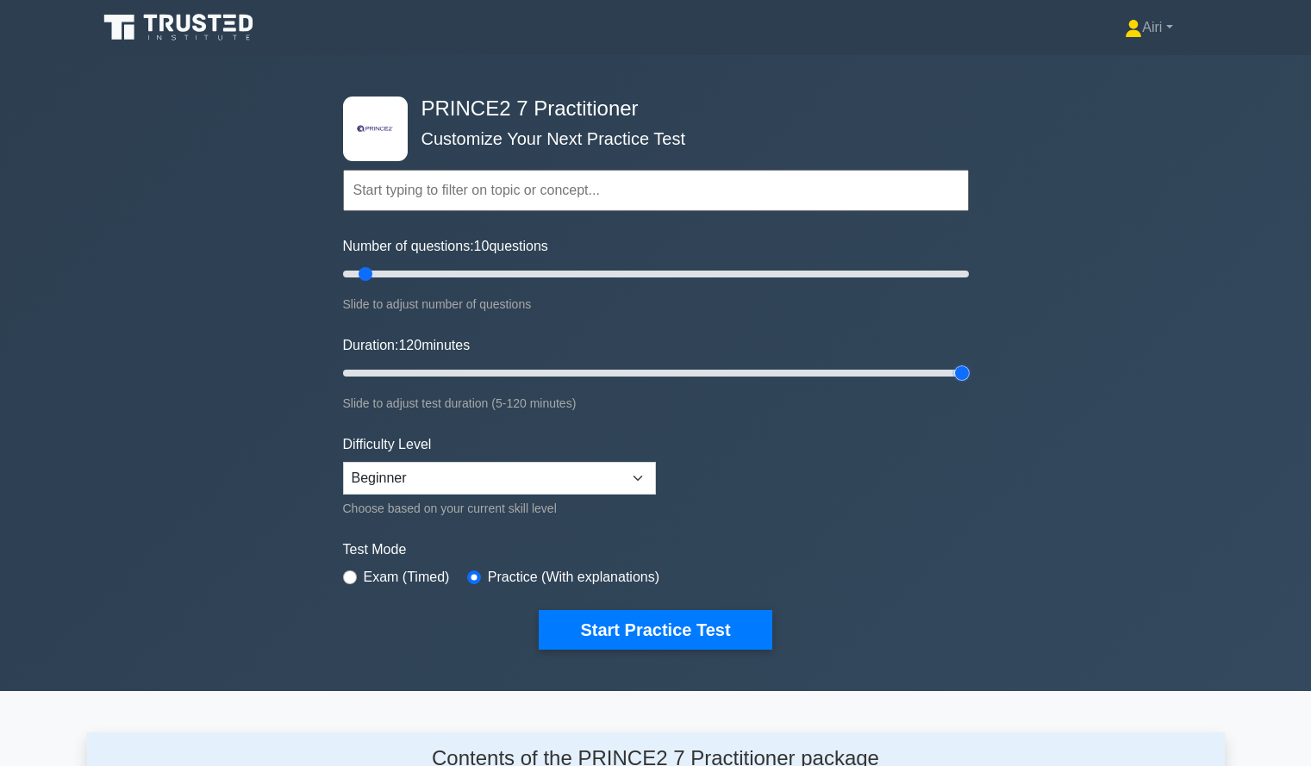
drag, startPoint x: 375, startPoint y: 367, endPoint x: 1016, endPoint y: 441, distance: 644.8
type input "120"
click at [969, 384] on input "Duration: 120 minutes" at bounding box center [656, 373] width 626 height 21
click at [1016, 441] on div ".st0{fill-rule:evenodd;clip-rule:evenodd;fill:#000041;} .st1{fill-rule:evenodd;…" at bounding box center [655, 373] width 1311 height 636
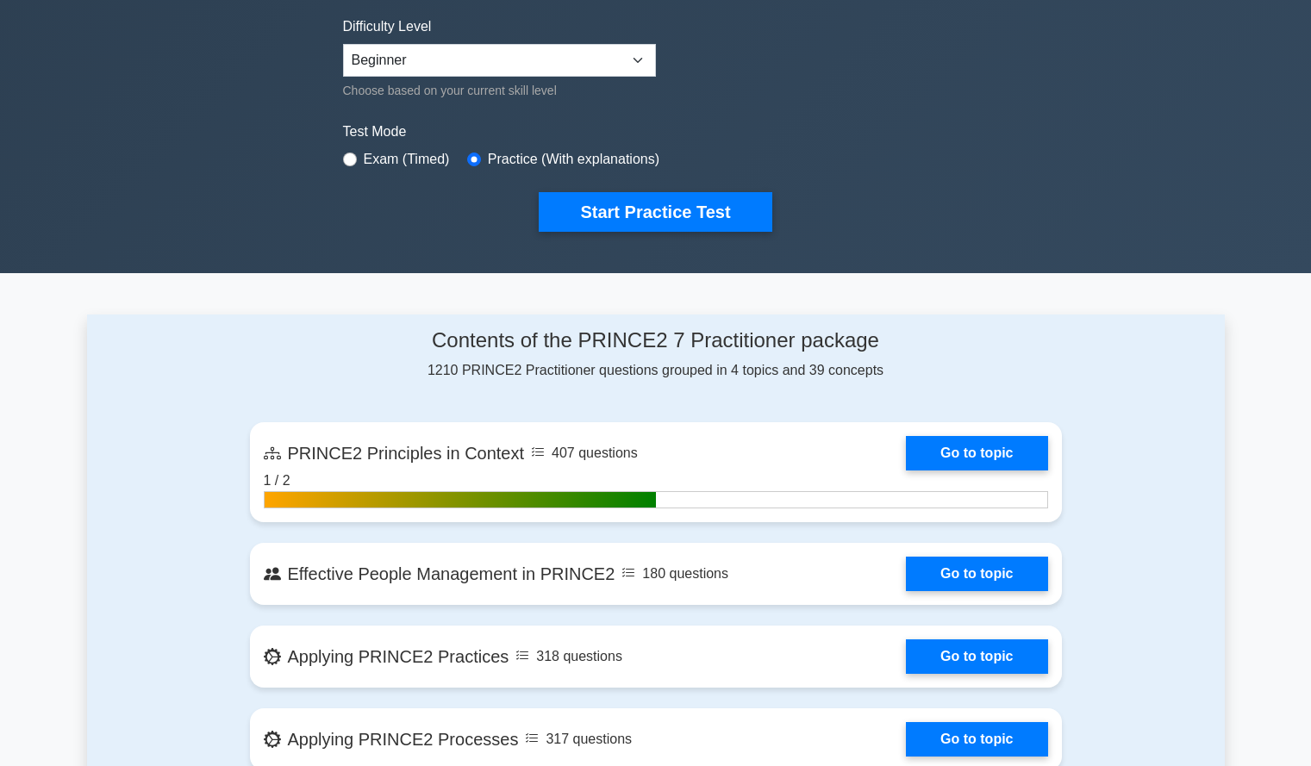
scroll to position [419, 0]
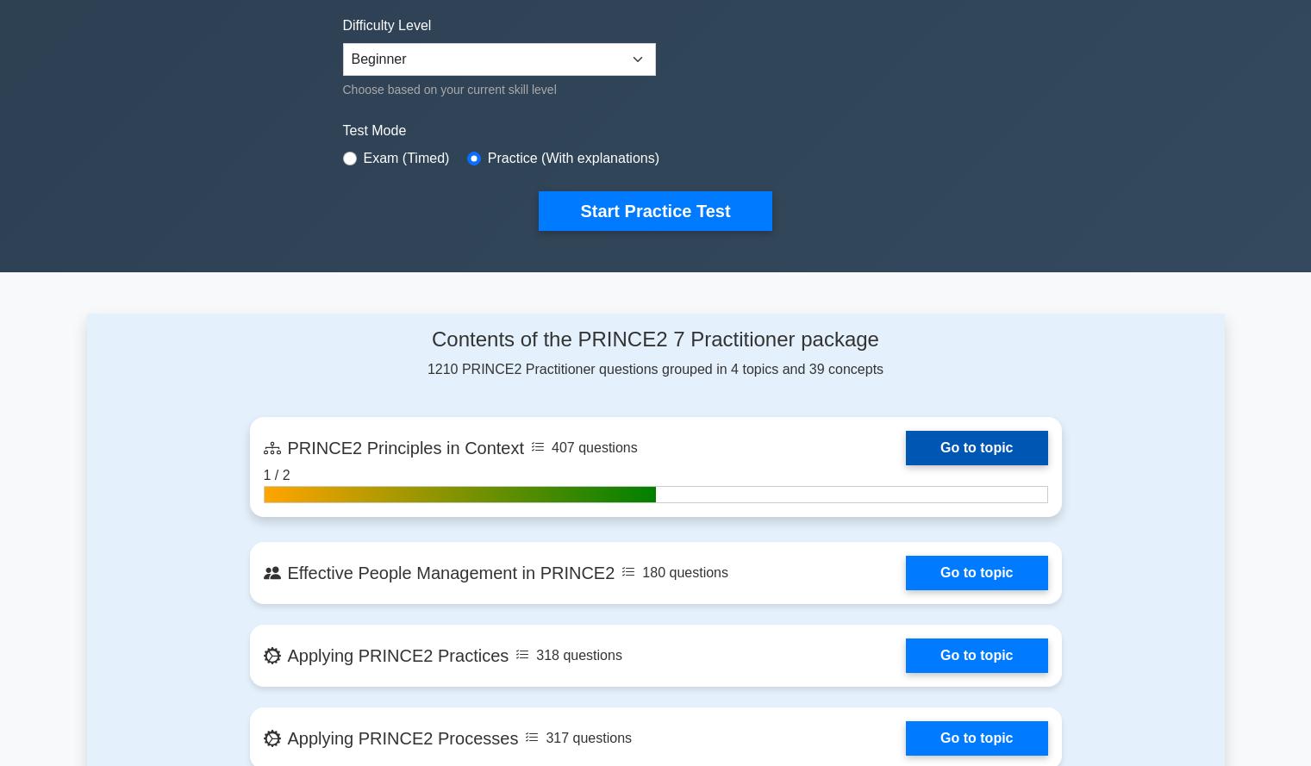
click at [906, 452] on link "Go to topic" at bounding box center [976, 448] width 141 height 34
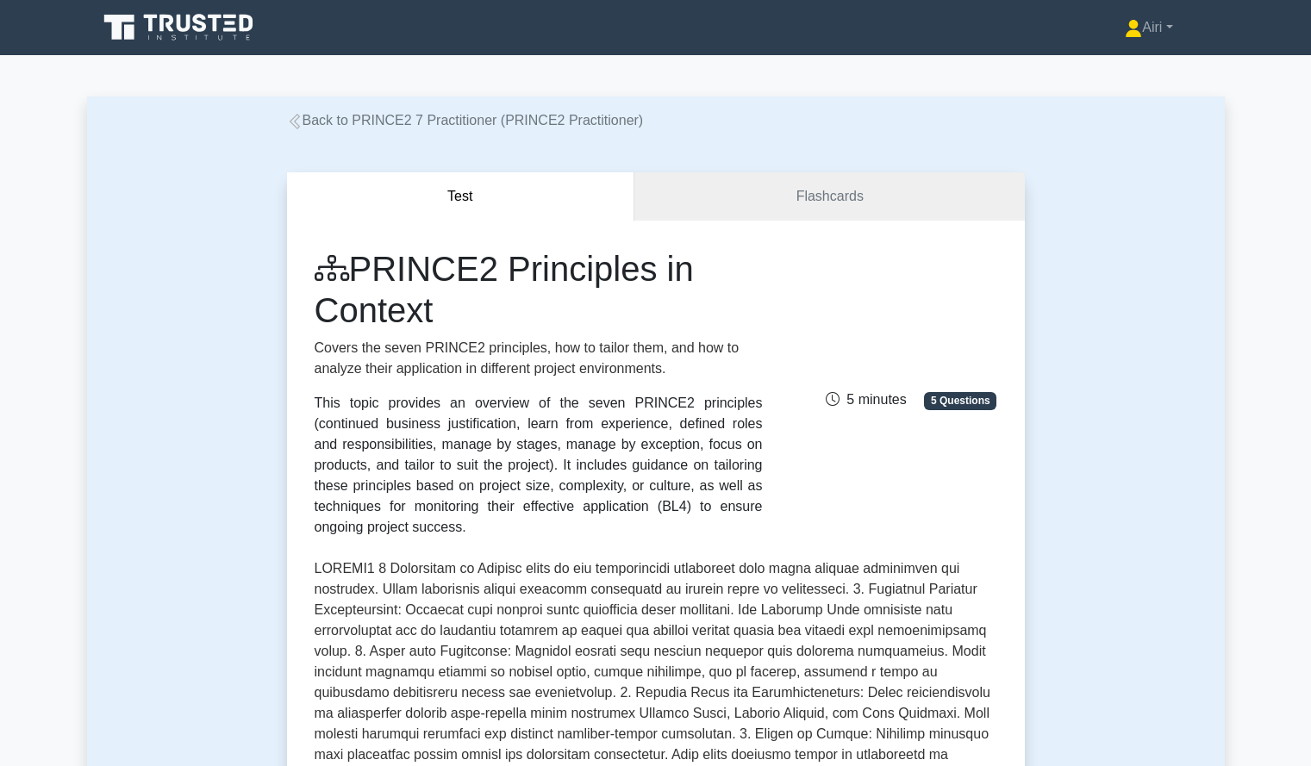
click at [381, 113] on link "Back to PRINCE2 7 Practitioner (PRINCE2 Practitioner)" at bounding box center [465, 120] width 357 height 15
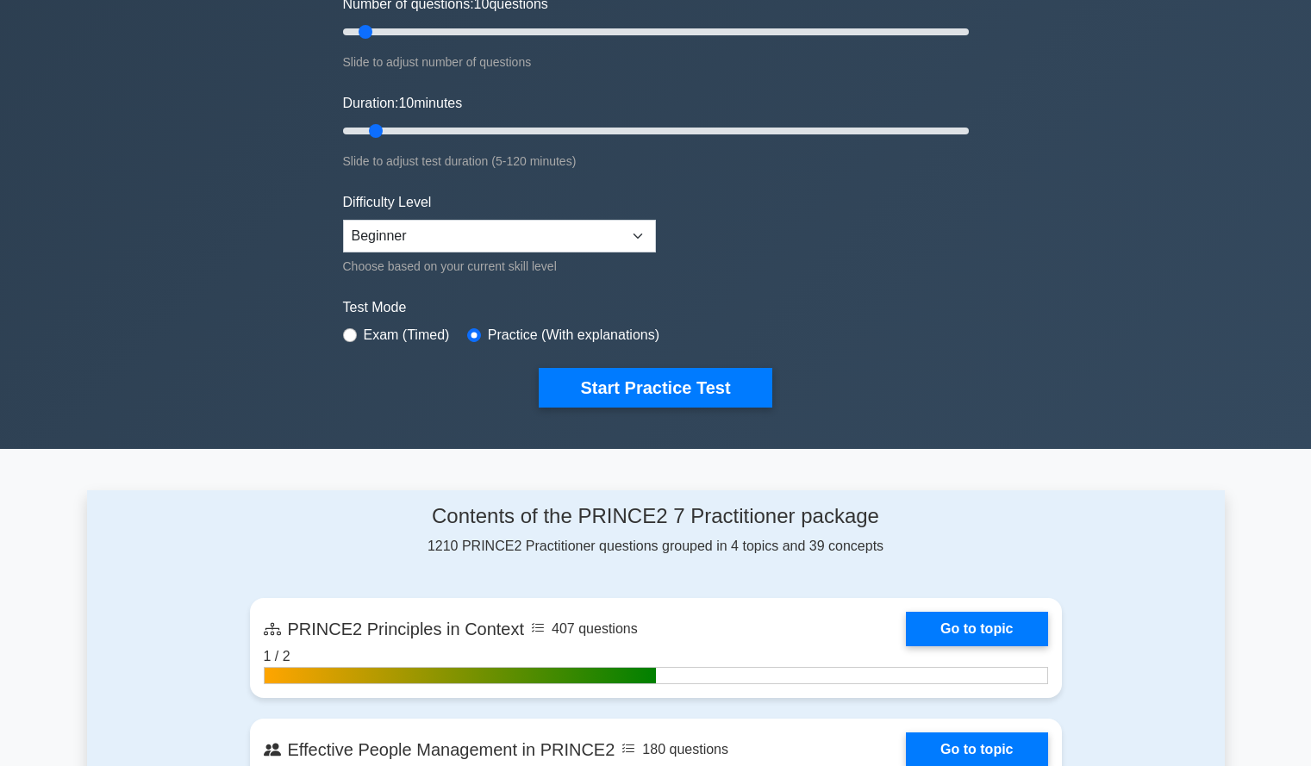
scroll to position [246, 0]
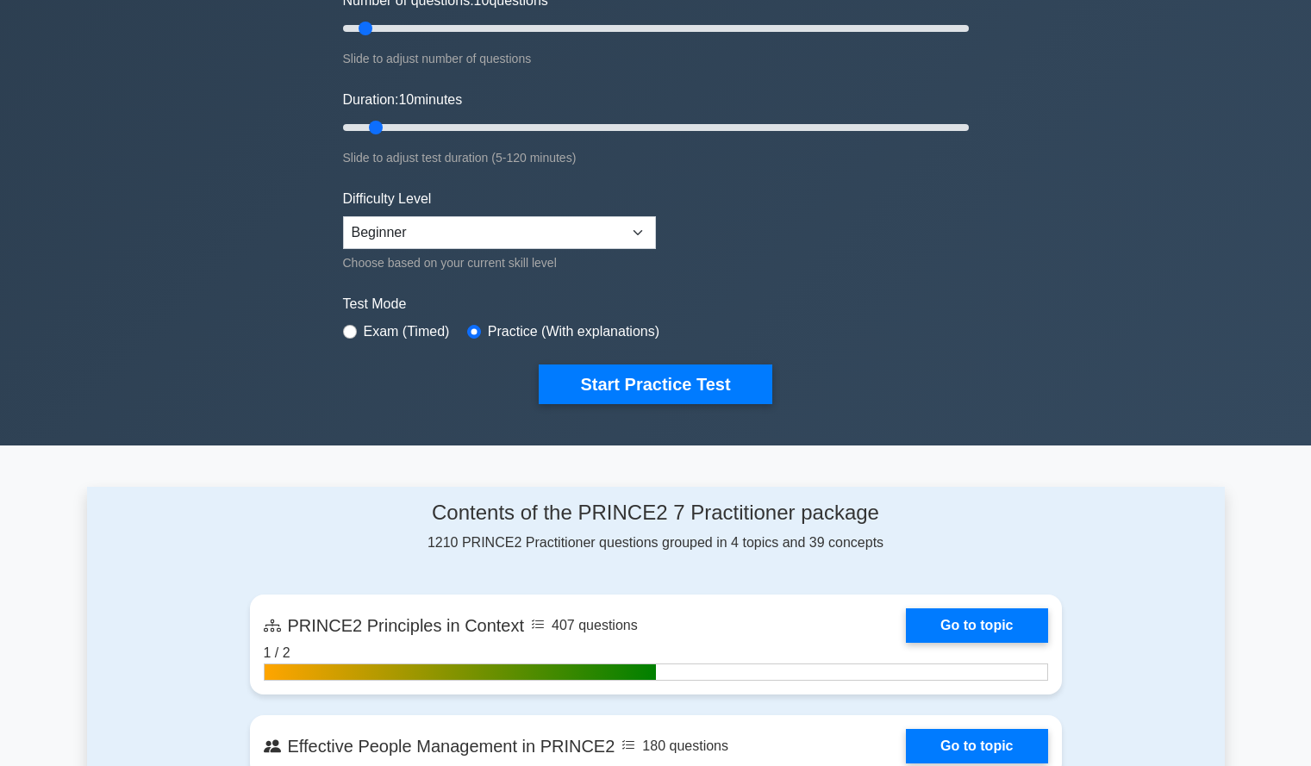
click at [572, 249] on div "Difficulty Level Beginner Intermediate Expert Choose based on your current skil…" at bounding box center [499, 231] width 313 height 84
click at [573, 235] on select "Beginner Intermediate Expert" at bounding box center [499, 232] width 313 height 33
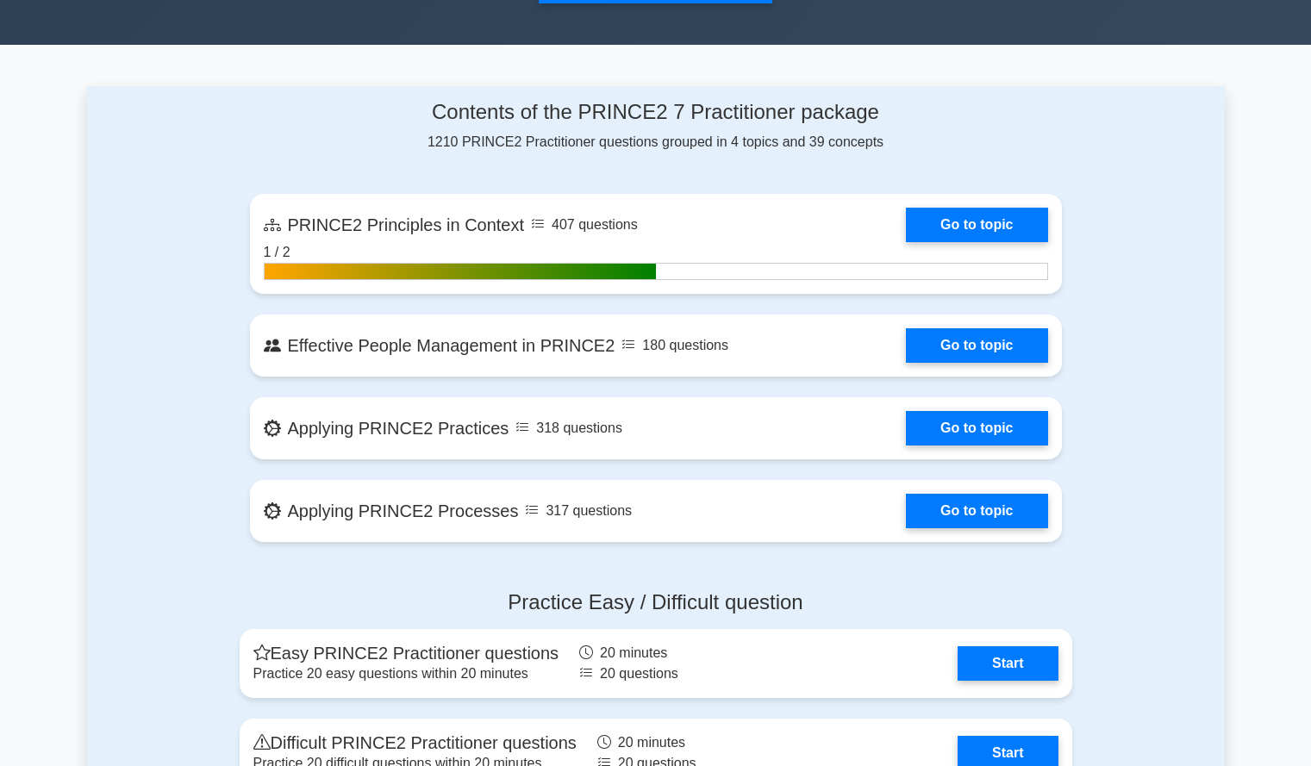
scroll to position [685, 0]
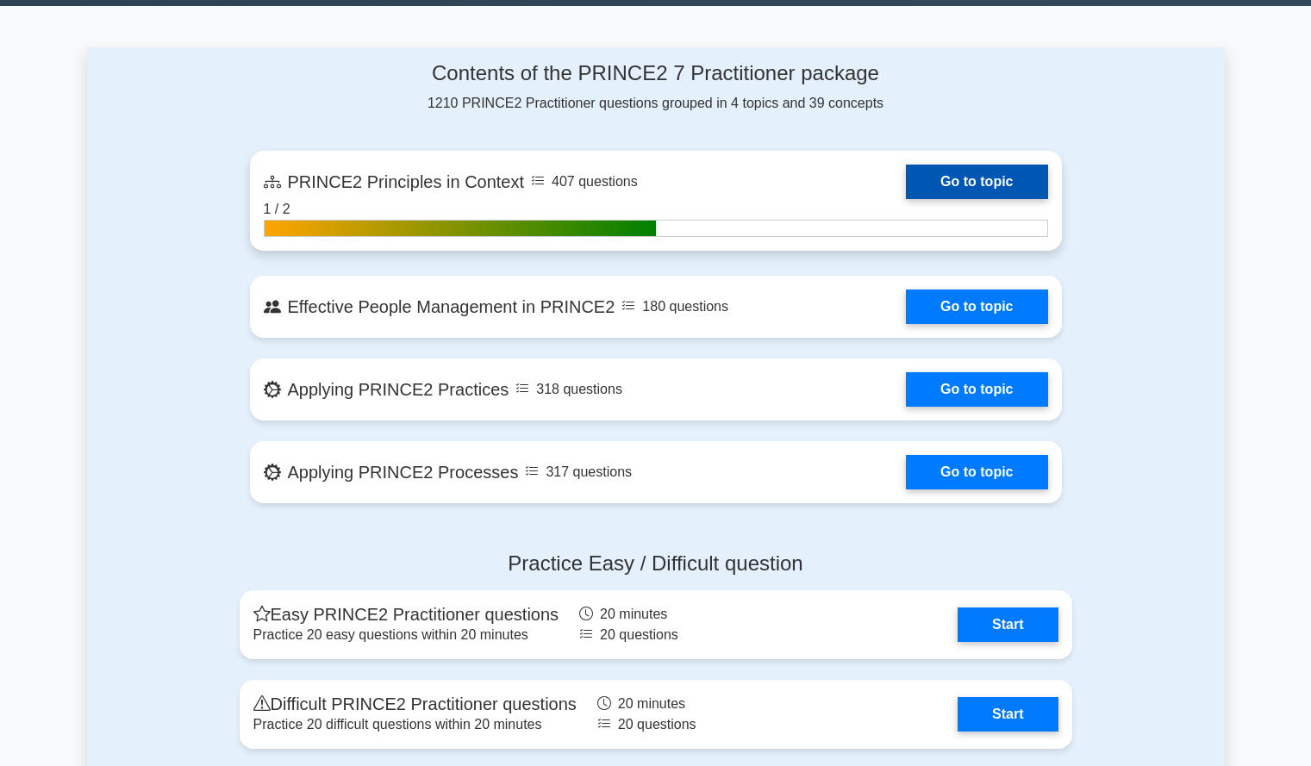
click at [972, 191] on link "Go to topic" at bounding box center [976, 182] width 141 height 34
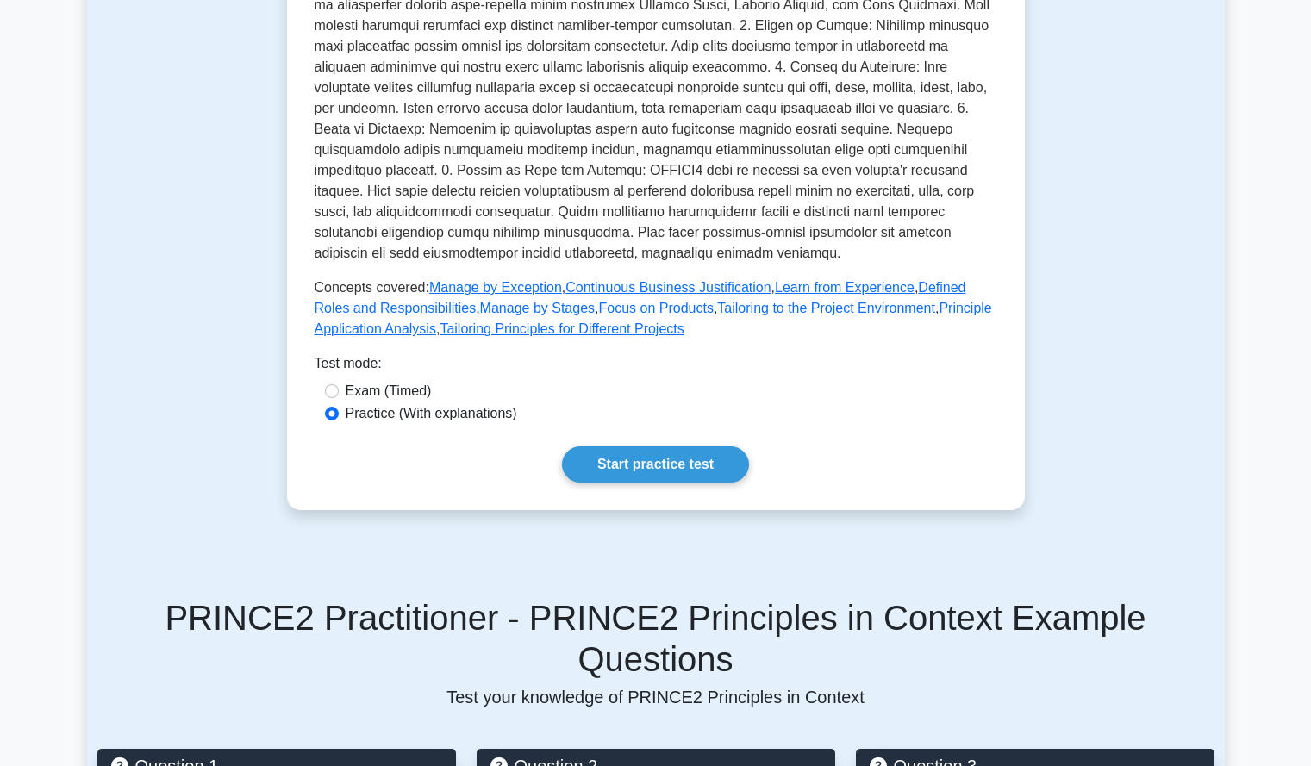
scroll to position [697, 0]
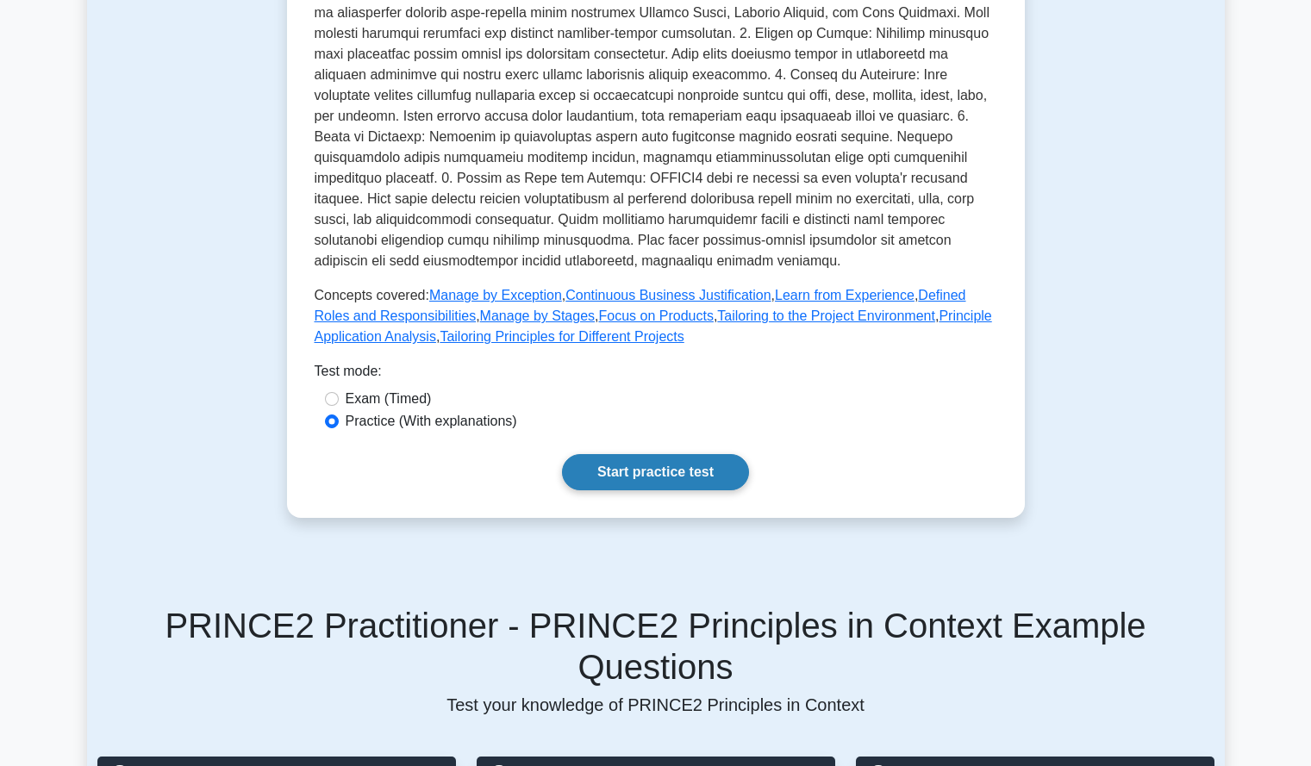
click at [649, 454] on link "Start practice test" at bounding box center [655, 472] width 187 height 36
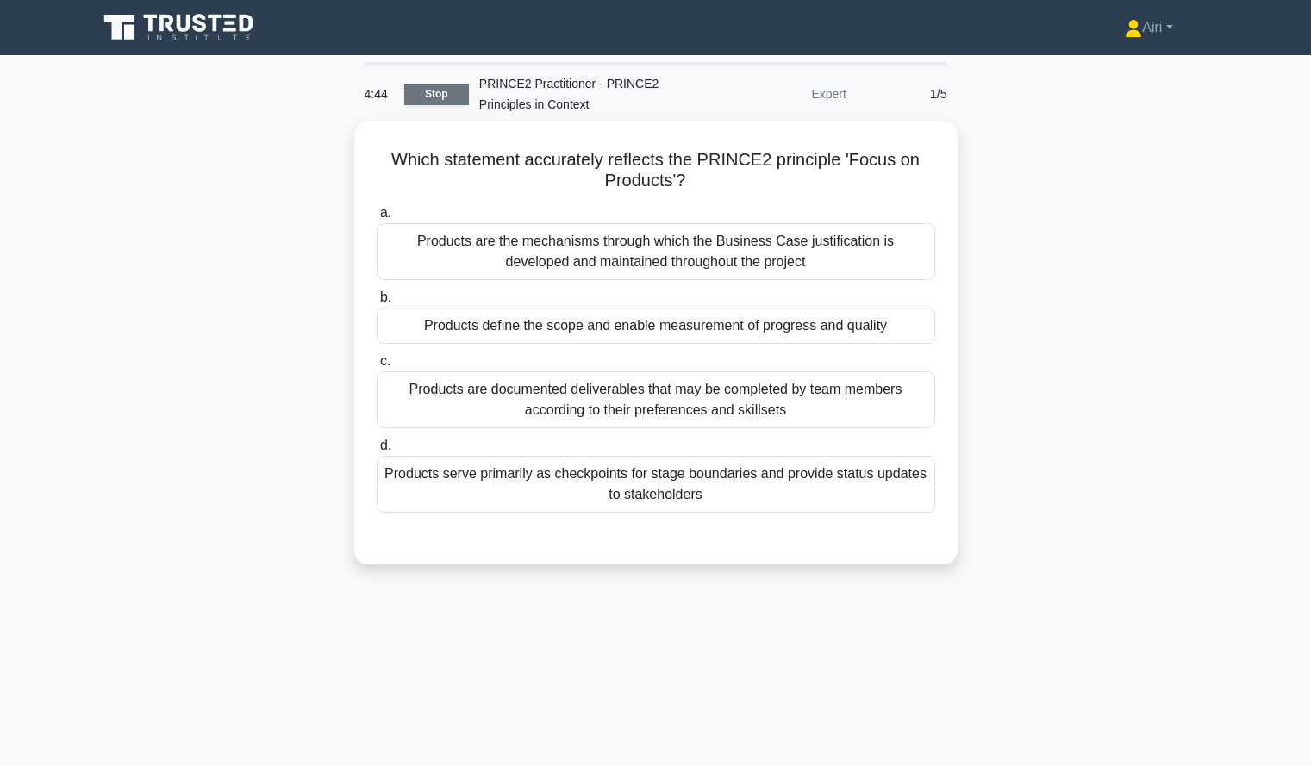
click at [435, 95] on link "Stop" at bounding box center [436, 95] width 65 height 22
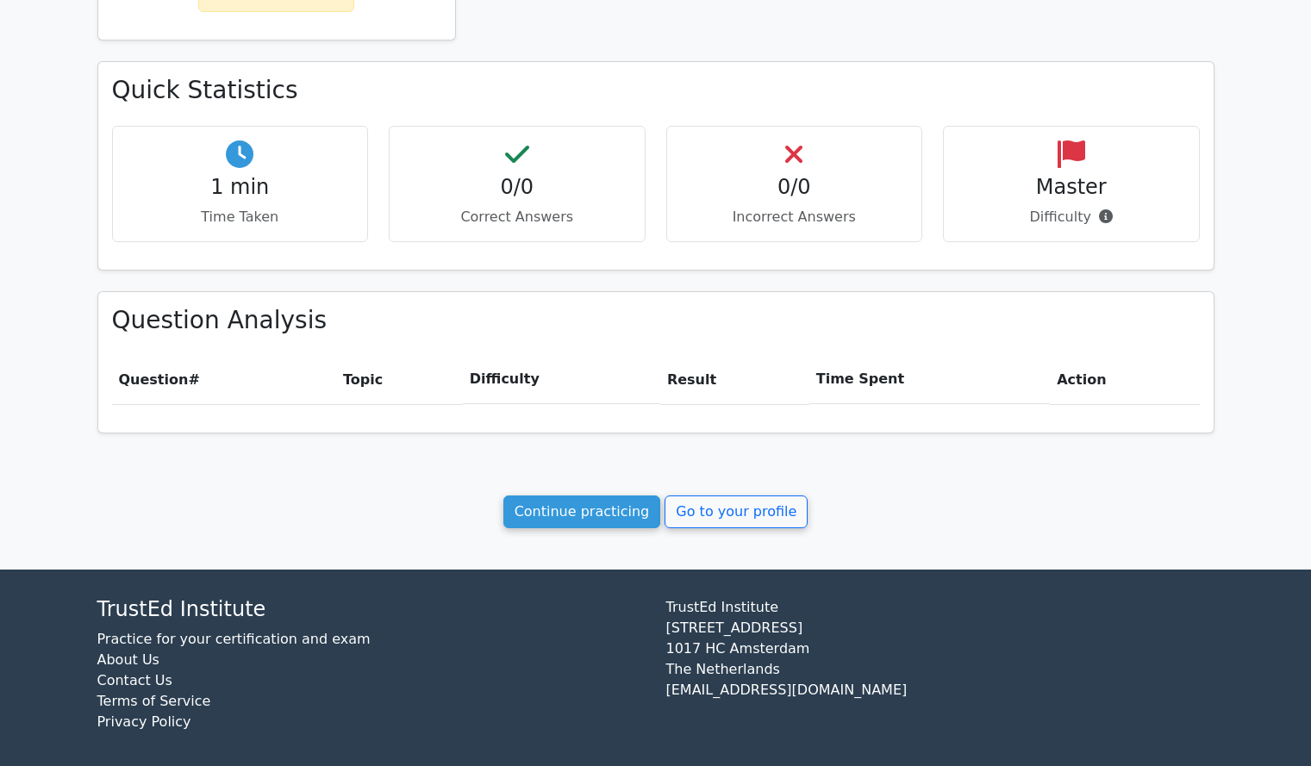
scroll to position [472, 0]
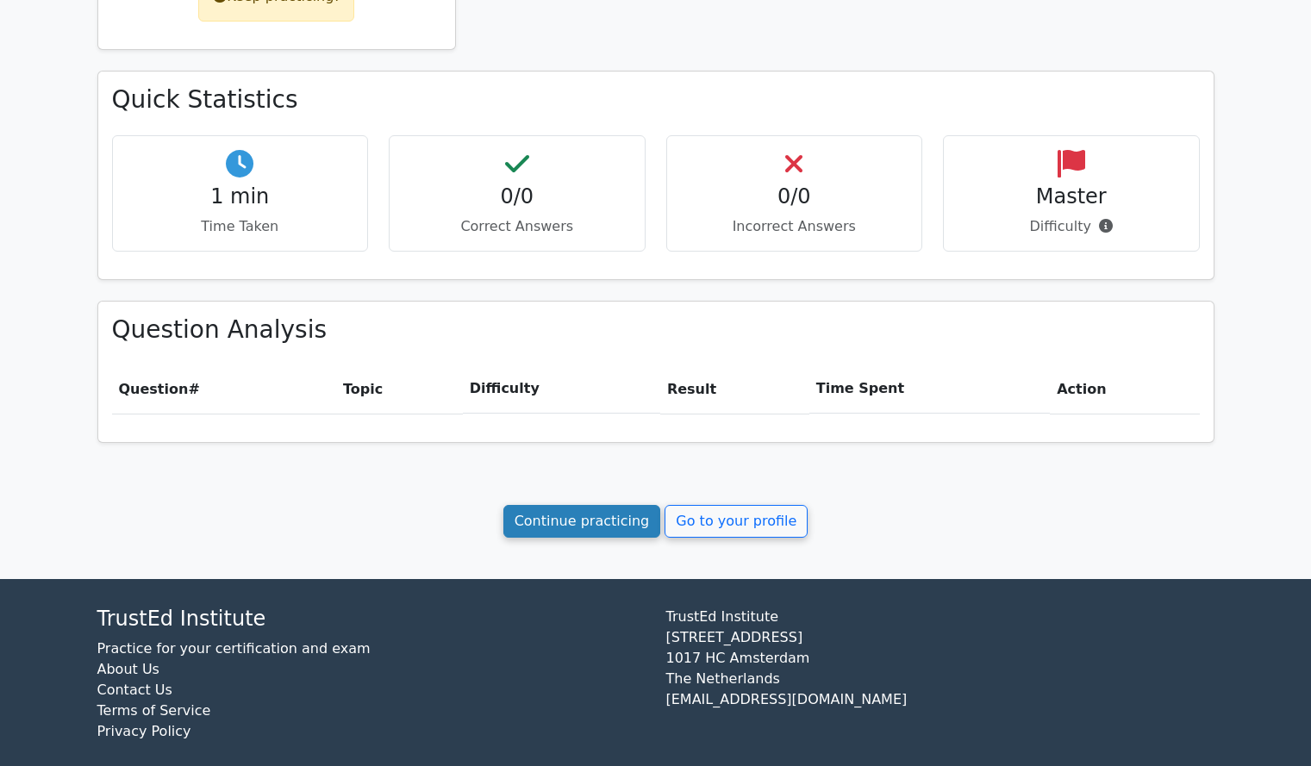
click at [560, 515] on link "Continue practicing" at bounding box center [582, 521] width 158 height 33
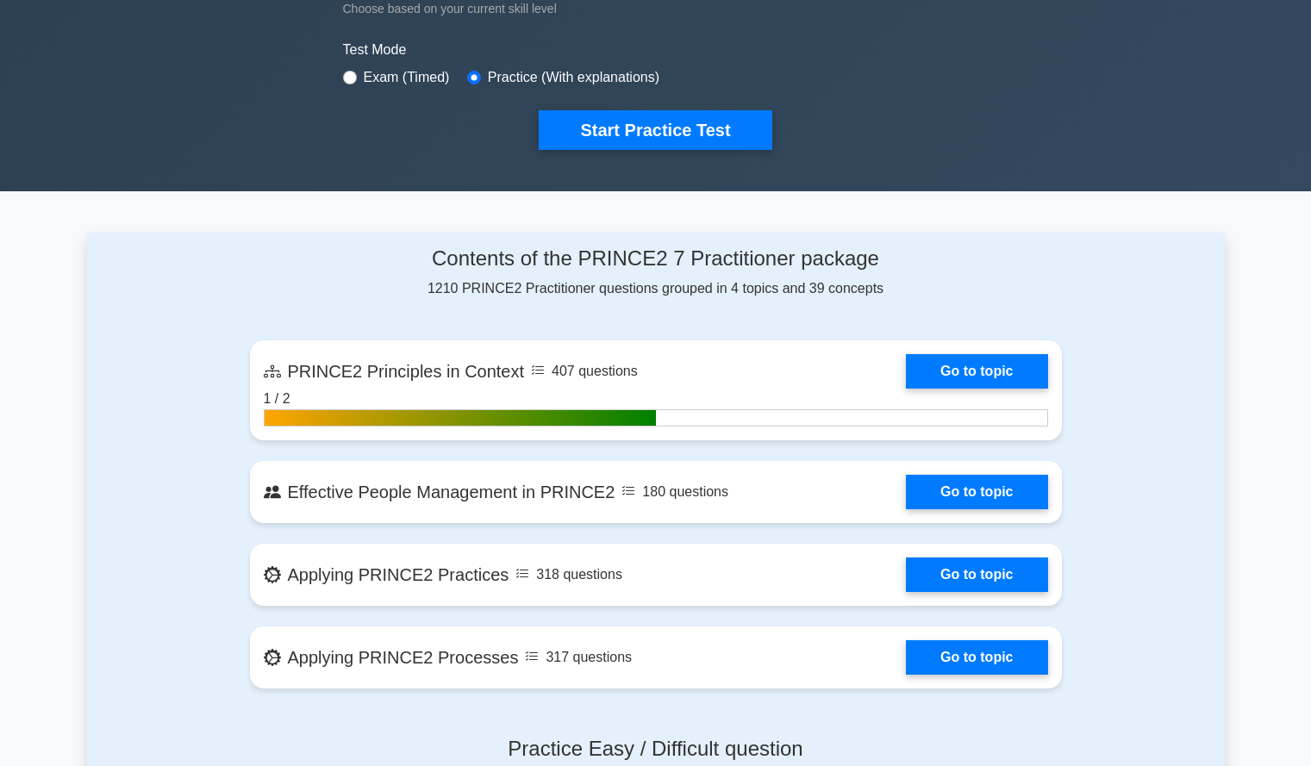
scroll to position [527, 0]
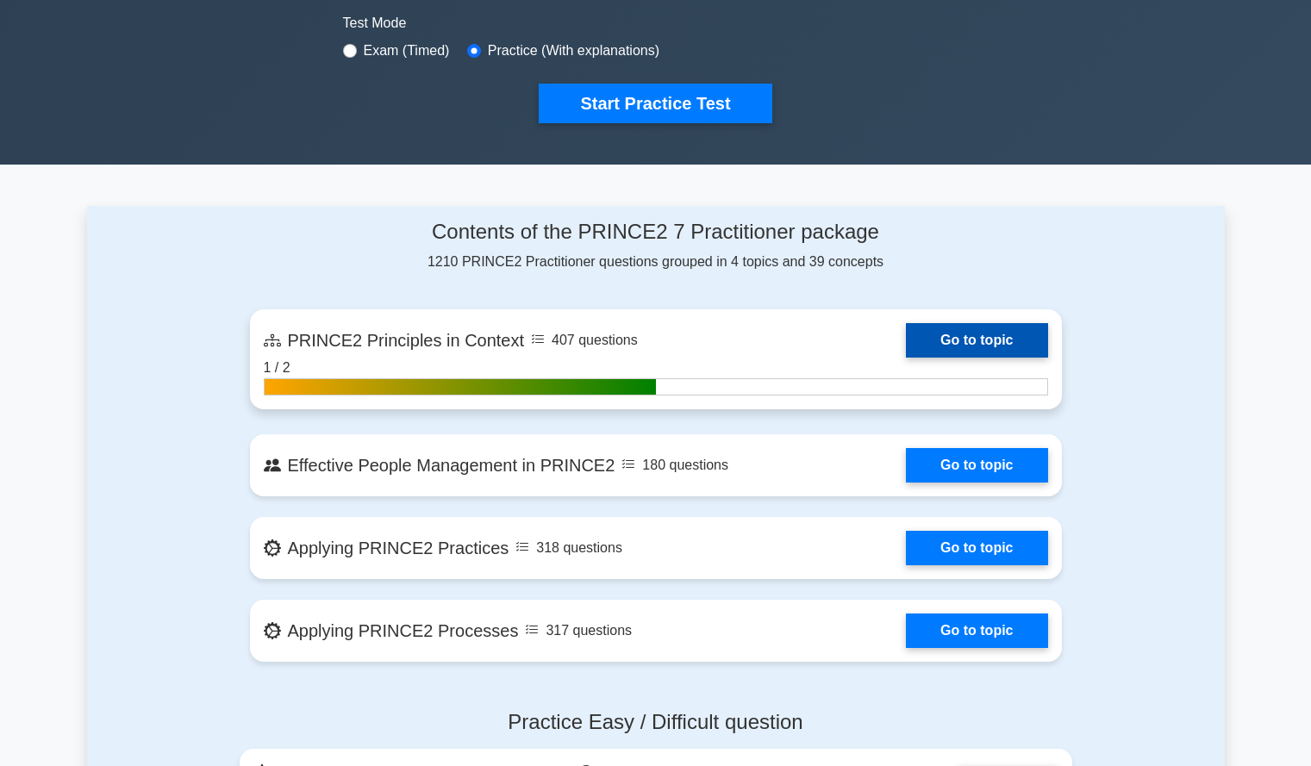
click at [959, 329] on link "Go to topic" at bounding box center [976, 340] width 141 height 34
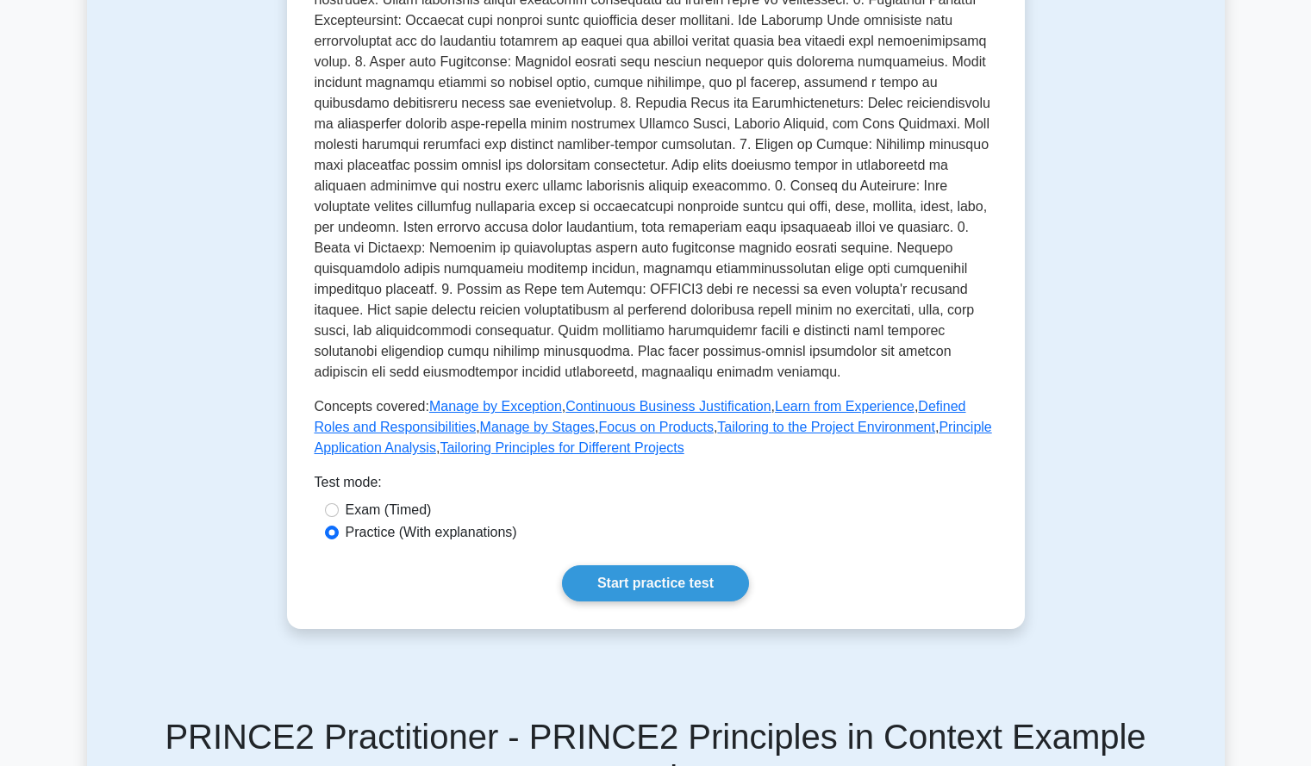
scroll to position [622, 0]
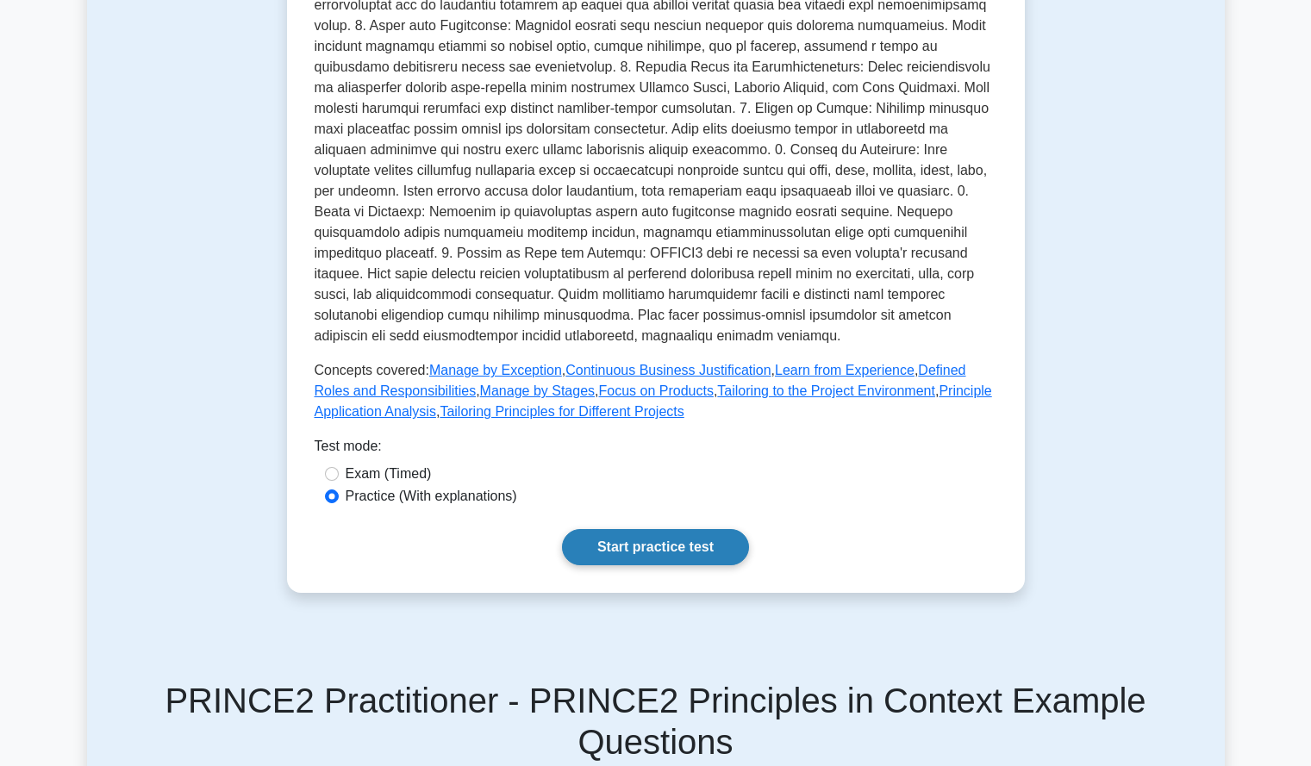
click at [721, 529] on link "Start practice test" at bounding box center [655, 547] width 187 height 36
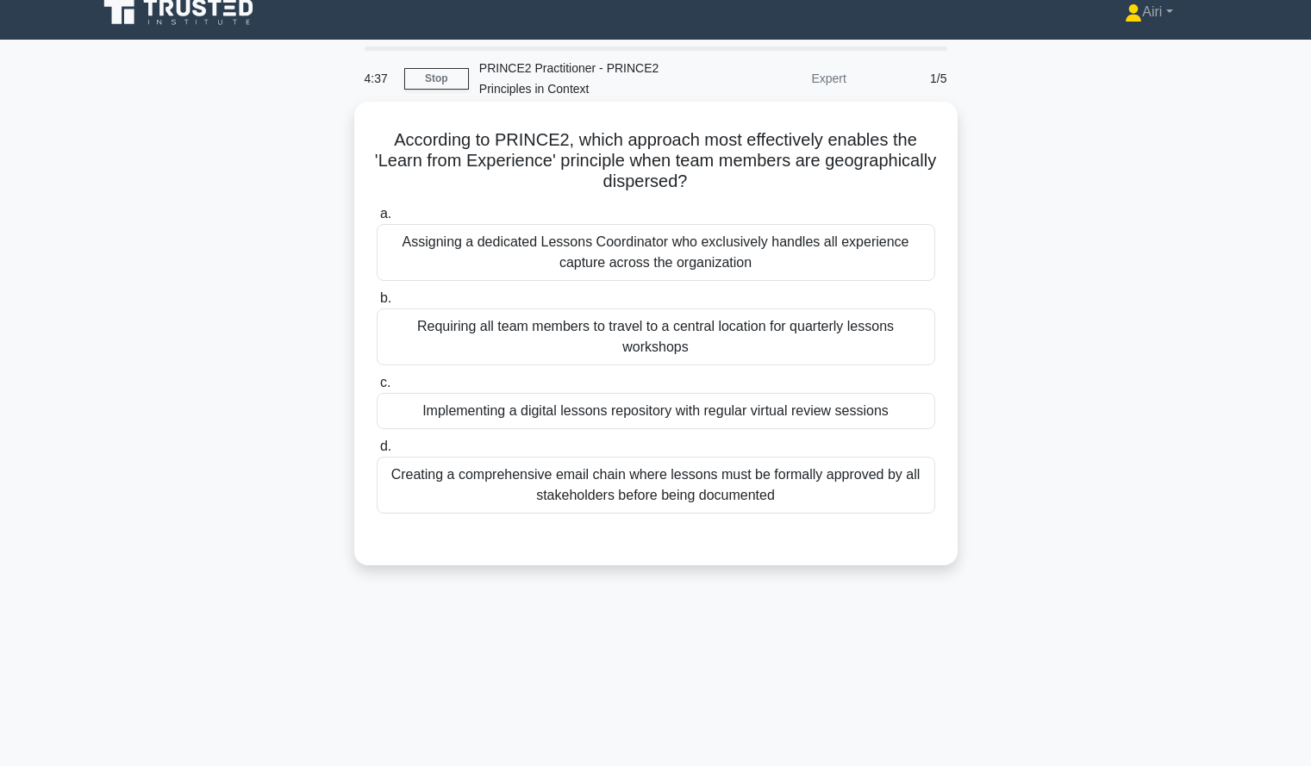
scroll to position [15, 0]
click at [749, 416] on div "Implementing a digital lessons repository with regular virtual review sessions" at bounding box center [656, 412] width 559 height 36
click at [377, 390] on input "c. Implementing a digital lessons repository with regular virtual review sessio…" at bounding box center [377, 383] width 0 height 11
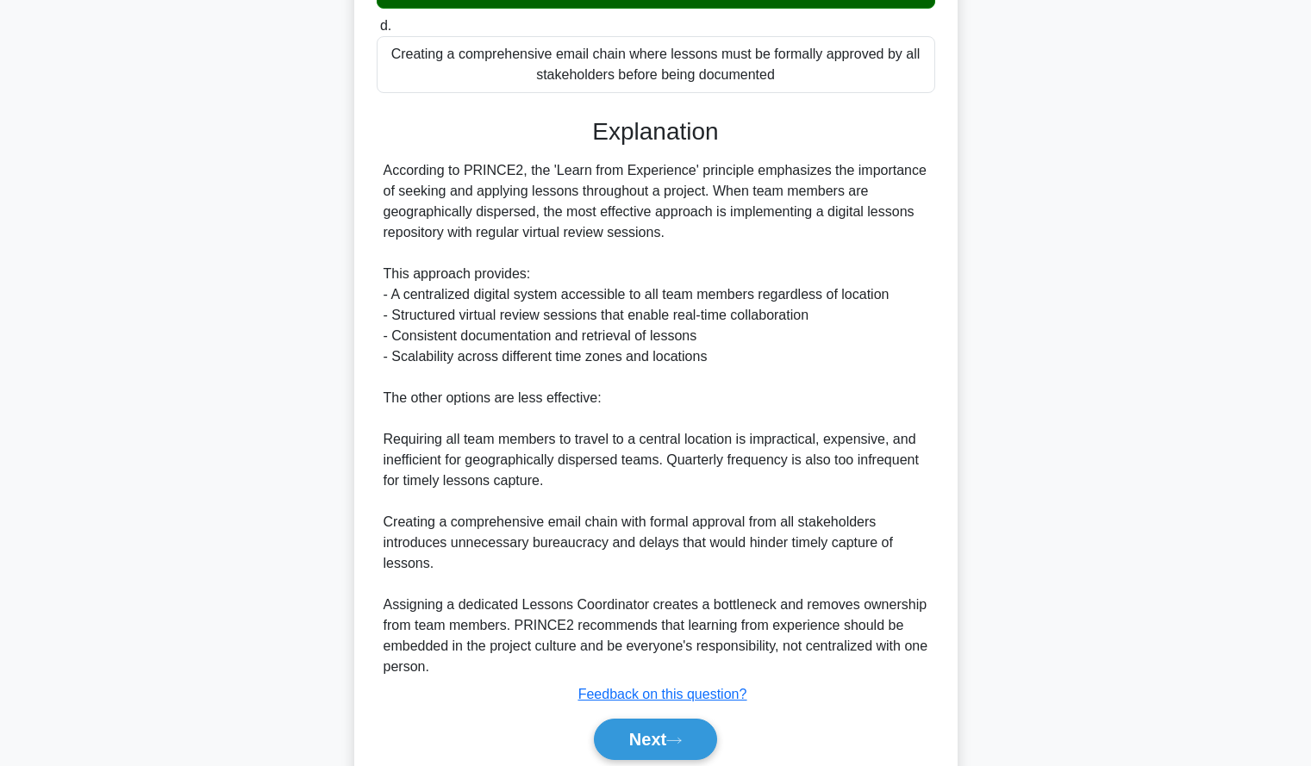
scroll to position [459, 0]
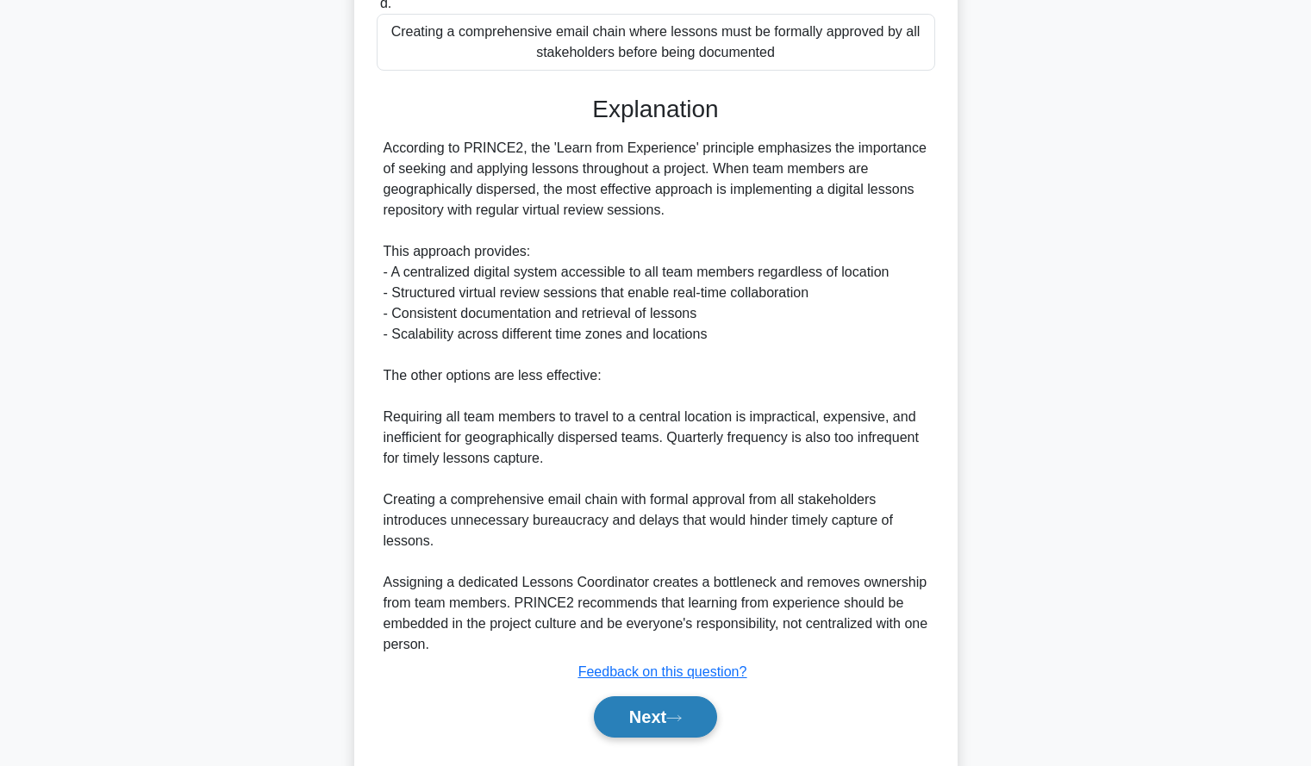
click at [643, 721] on button "Next" at bounding box center [655, 717] width 123 height 41
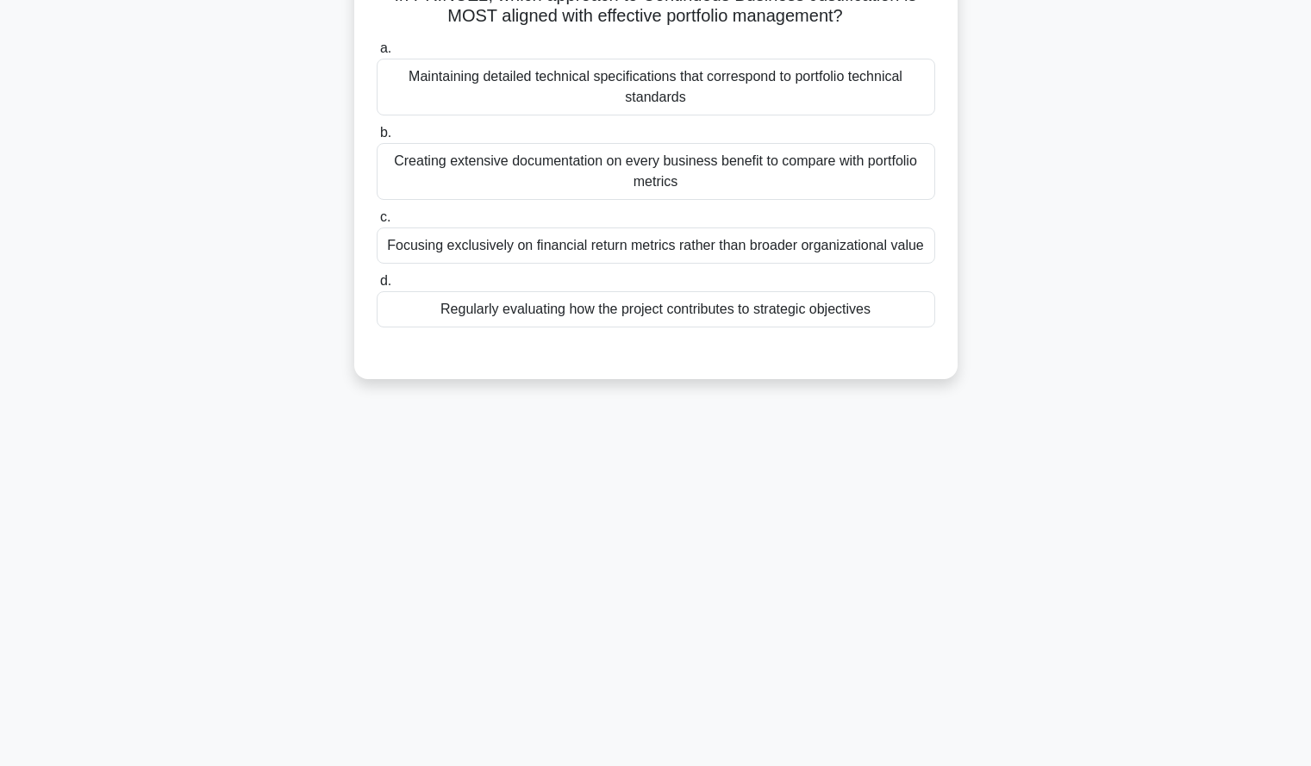
scroll to position [0, 0]
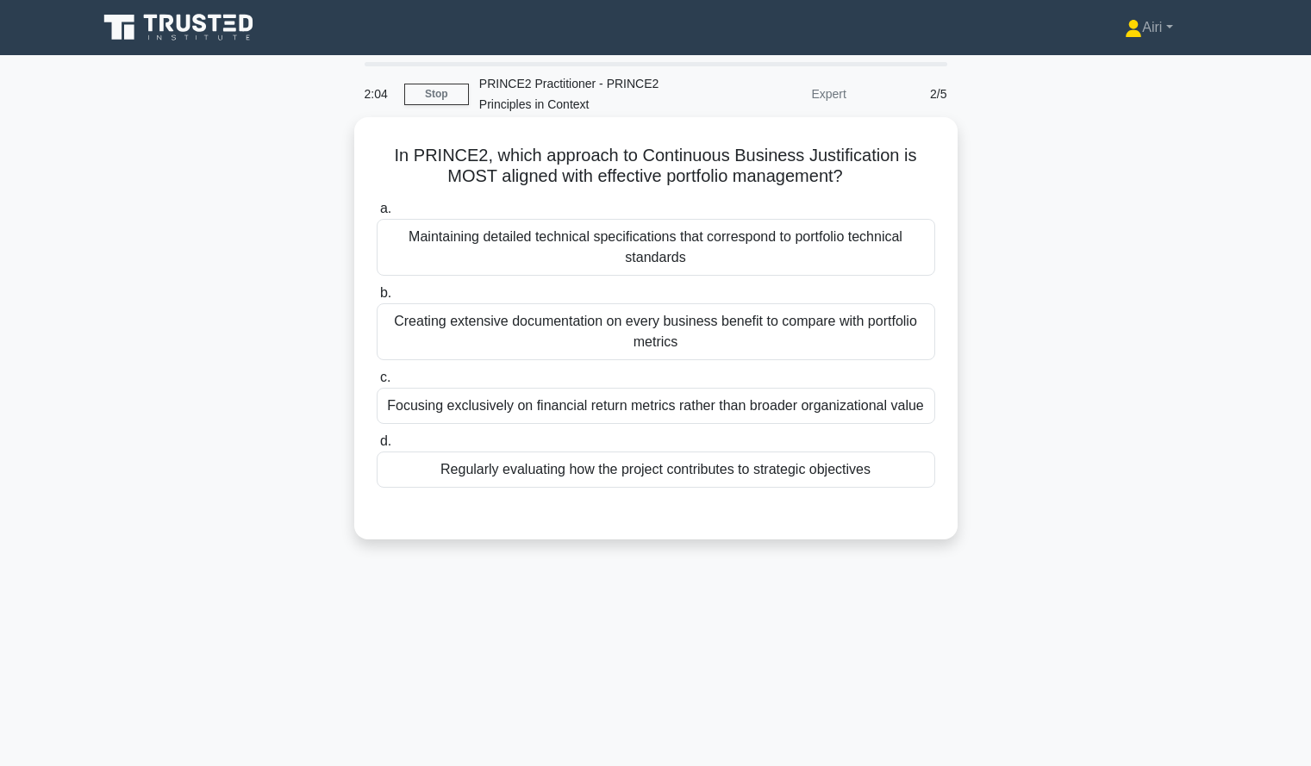
click at [747, 477] on div "Regularly evaluating how the project contributes to strategic objectives" at bounding box center [656, 470] width 559 height 36
click at [377, 447] on input "d. Regularly evaluating how the project contributes to strategic objectives" at bounding box center [377, 441] width 0 height 11
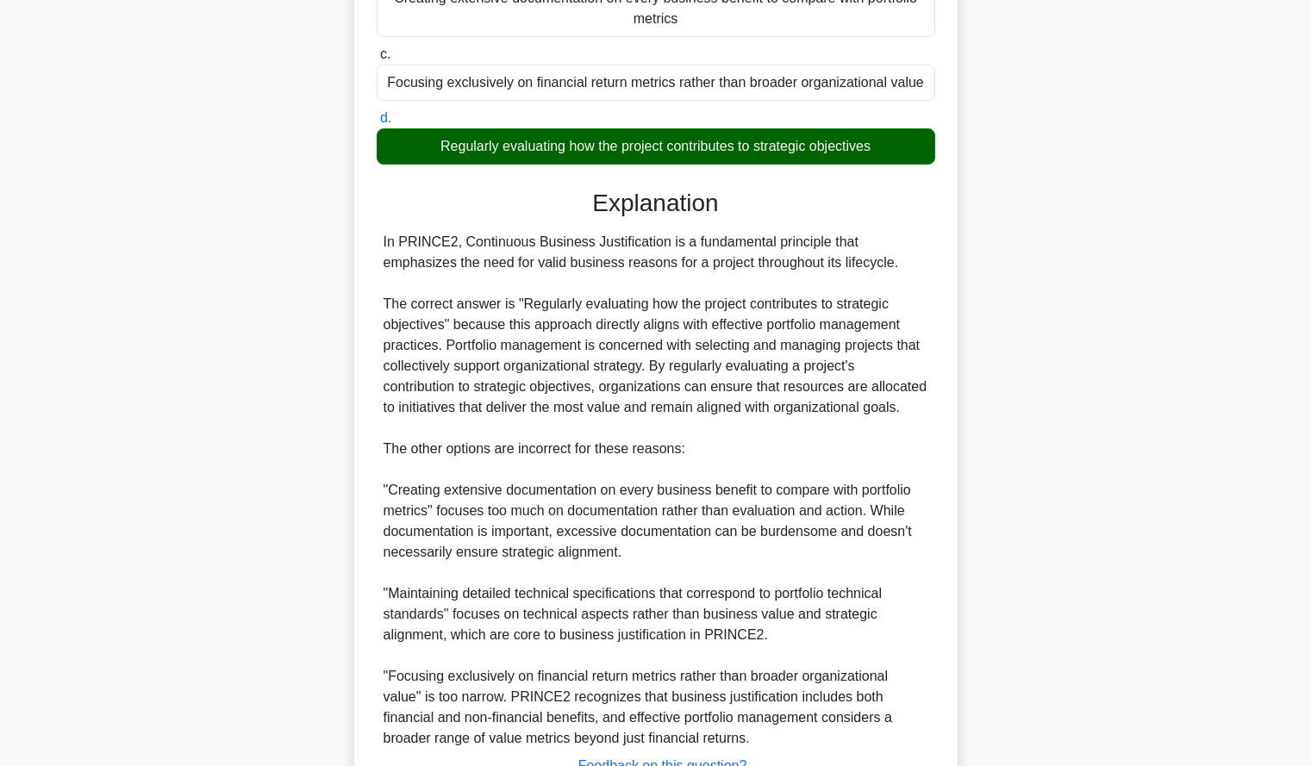
scroll to position [463, 0]
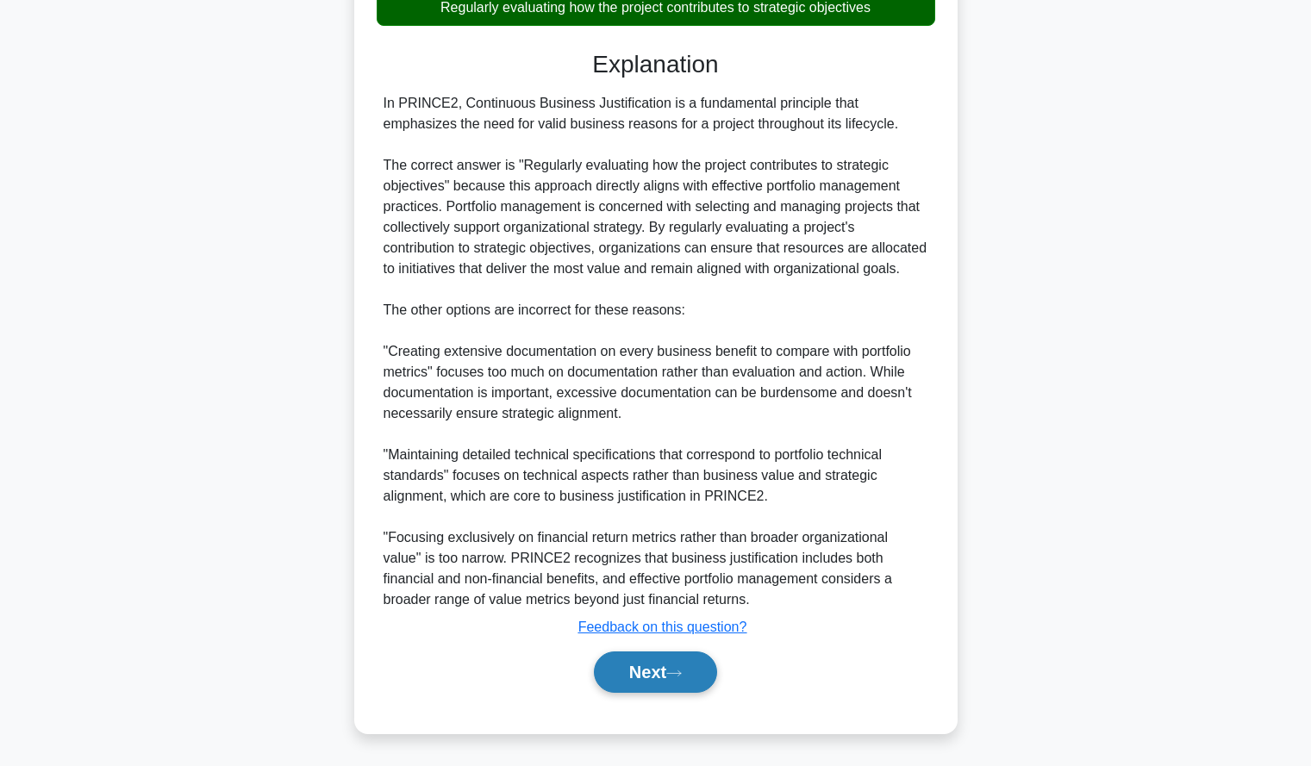
click at [656, 662] on button "Next" at bounding box center [655, 672] width 123 height 41
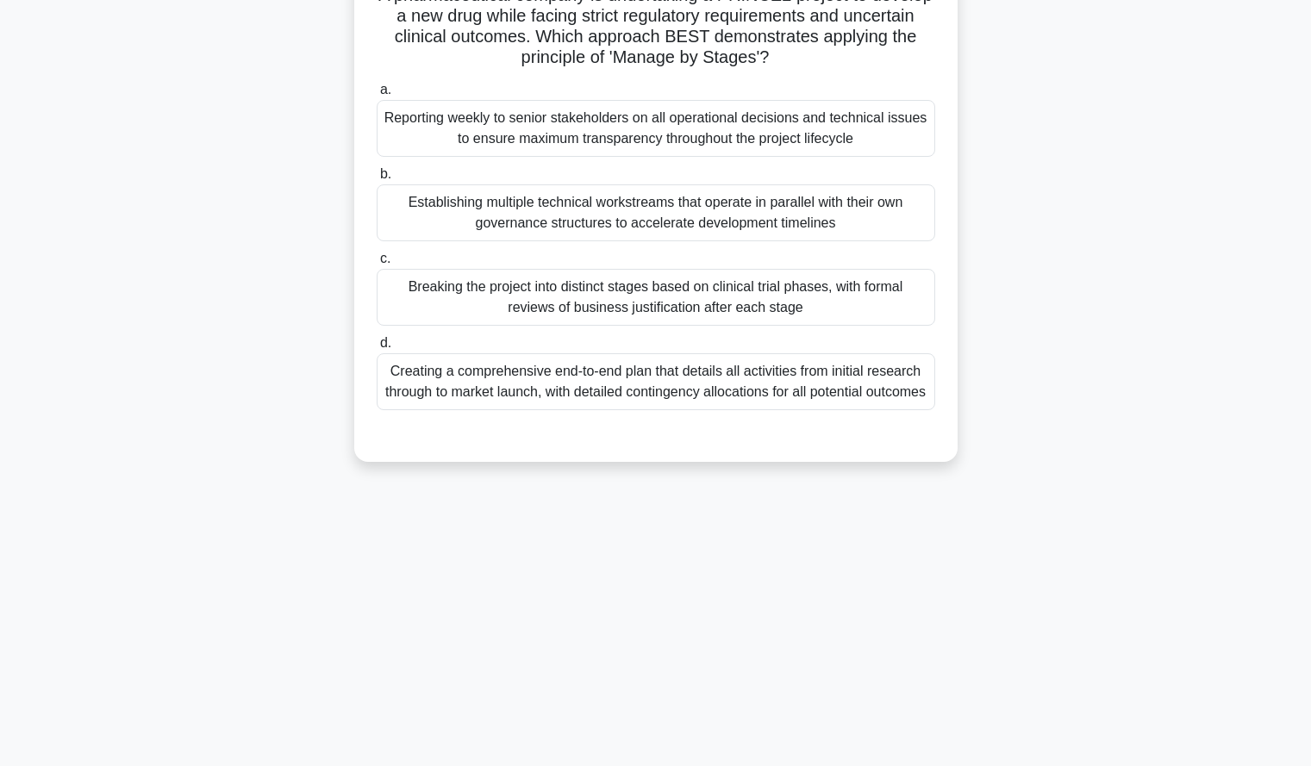
scroll to position [0, 0]
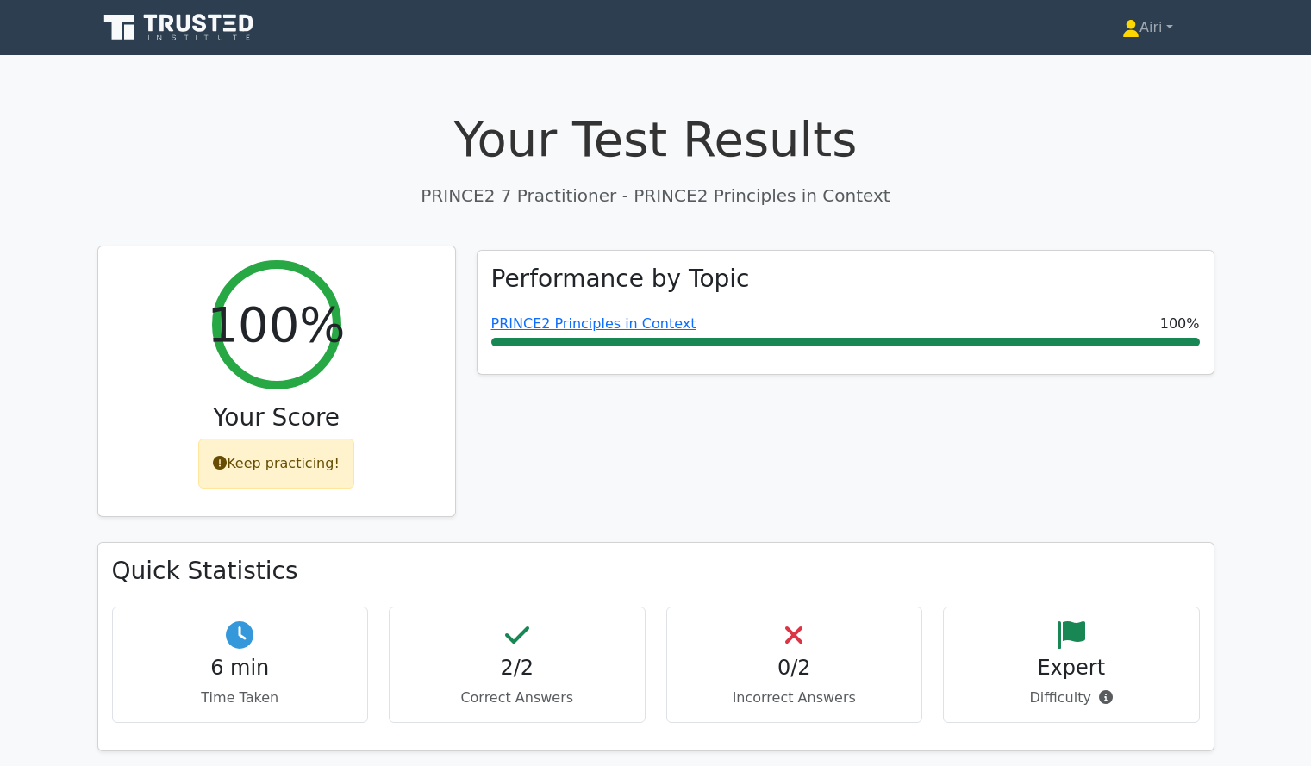
click at [271, 467] on div "Keep practicing!" at bounding box center [276, 464] width 156 height 50
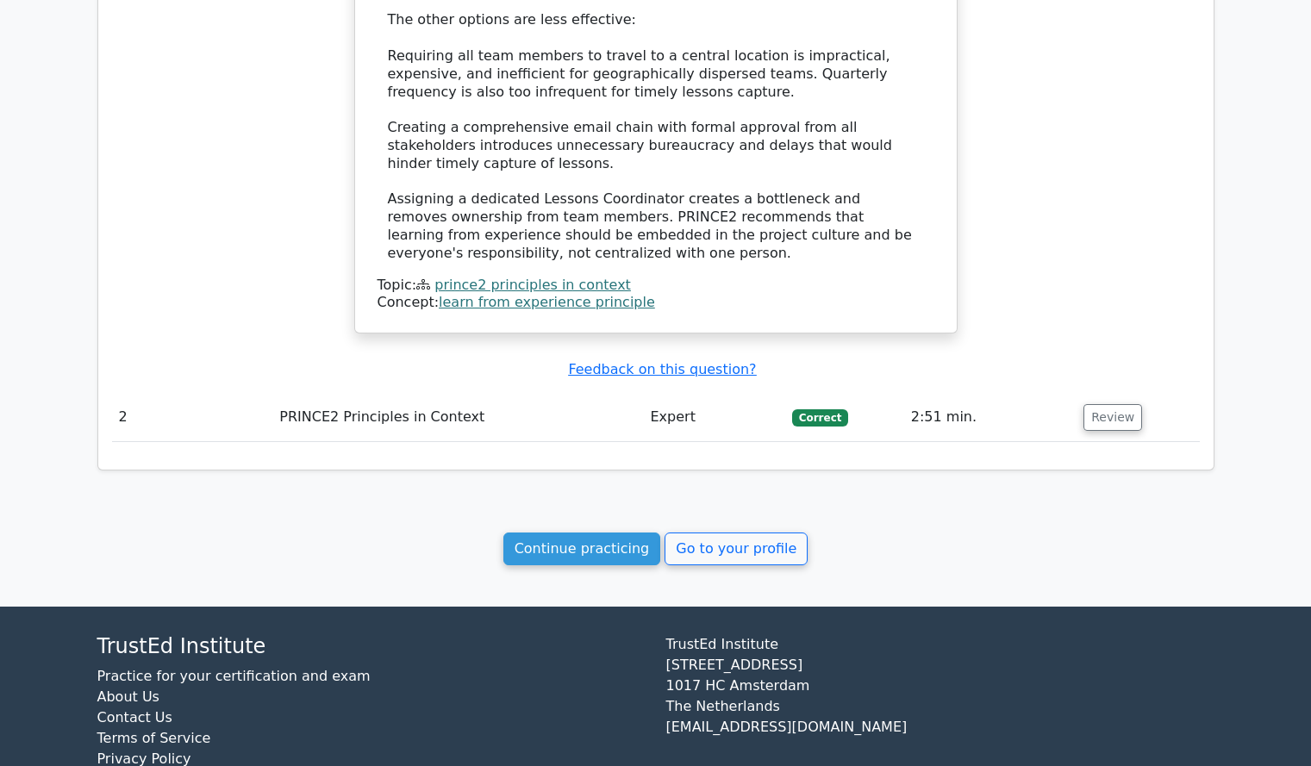
scroll to position [1604, 0]
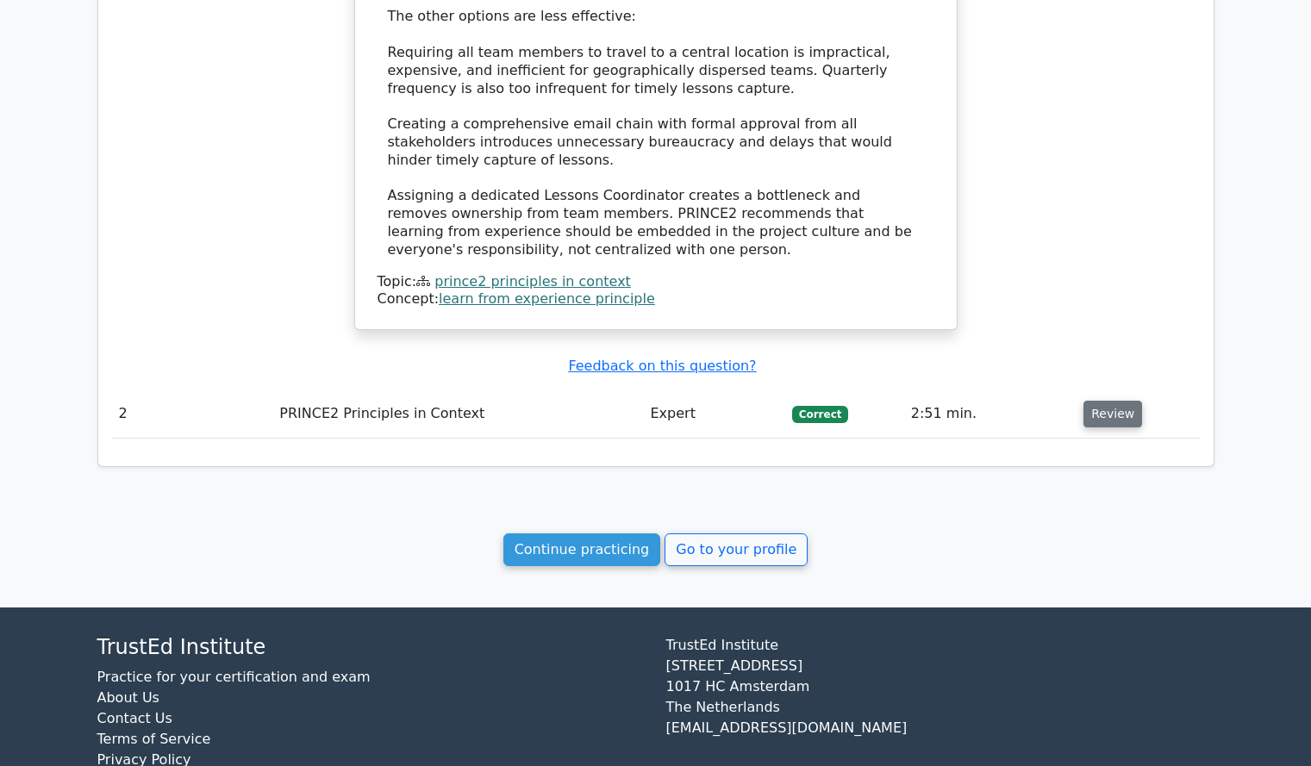
click at [1104, 401] on button "Review" at bounding box center [1113, 414] width 59 height 27
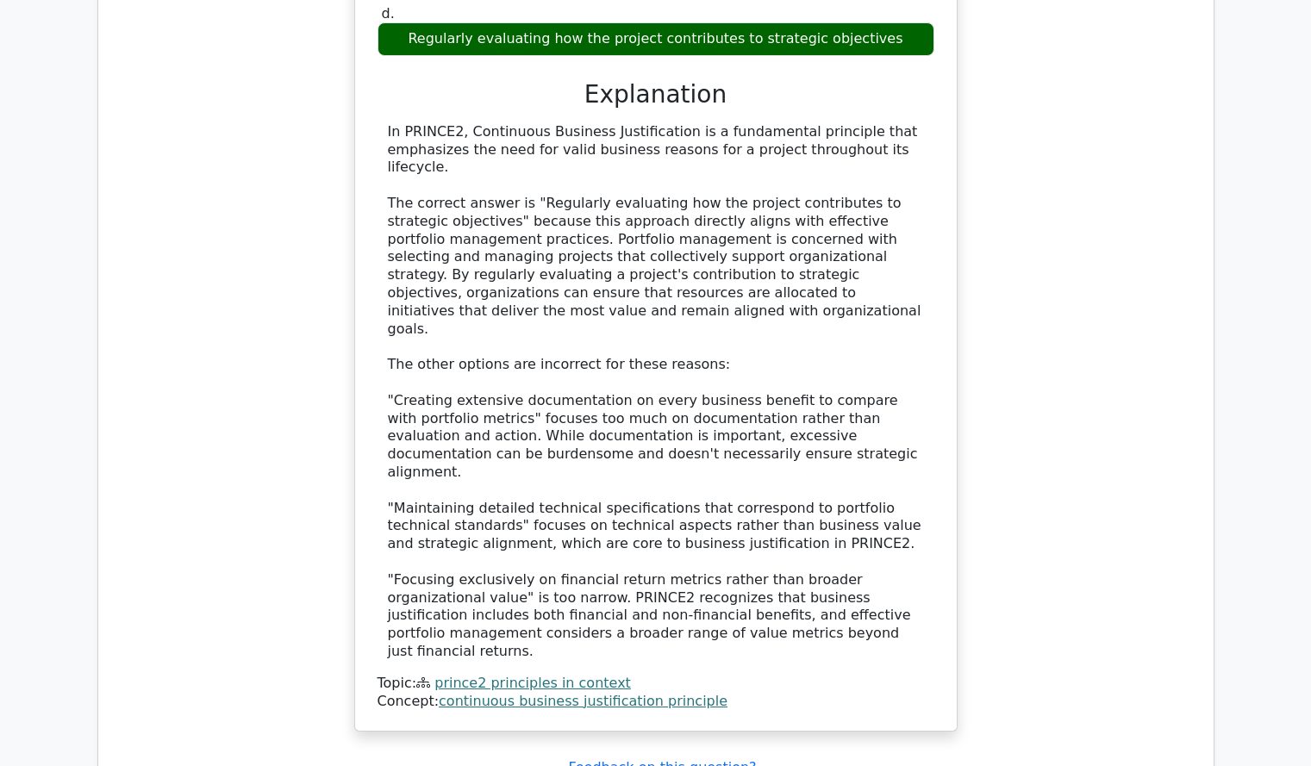
scroll to position [2632, 0]
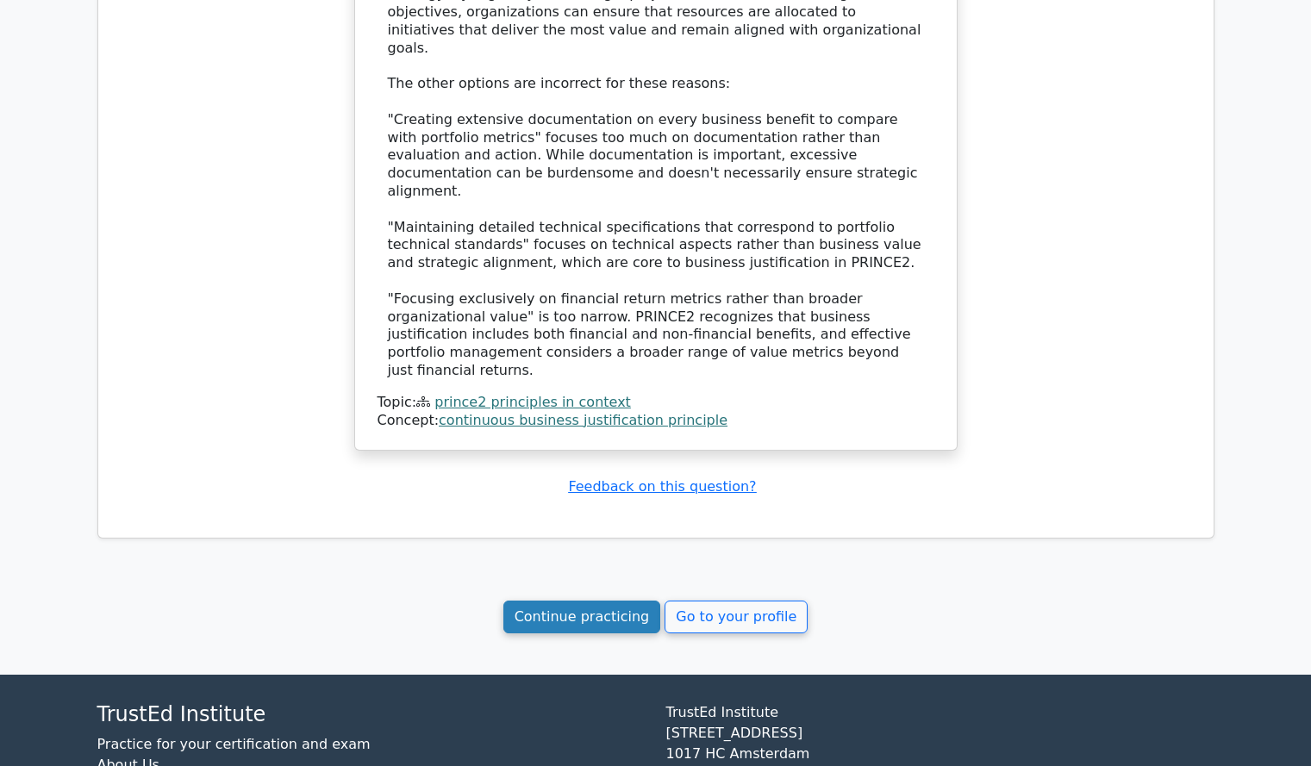
click at [618, 601] on link "Continue practicing" at bounding box center [582, 617] width 158 height 33
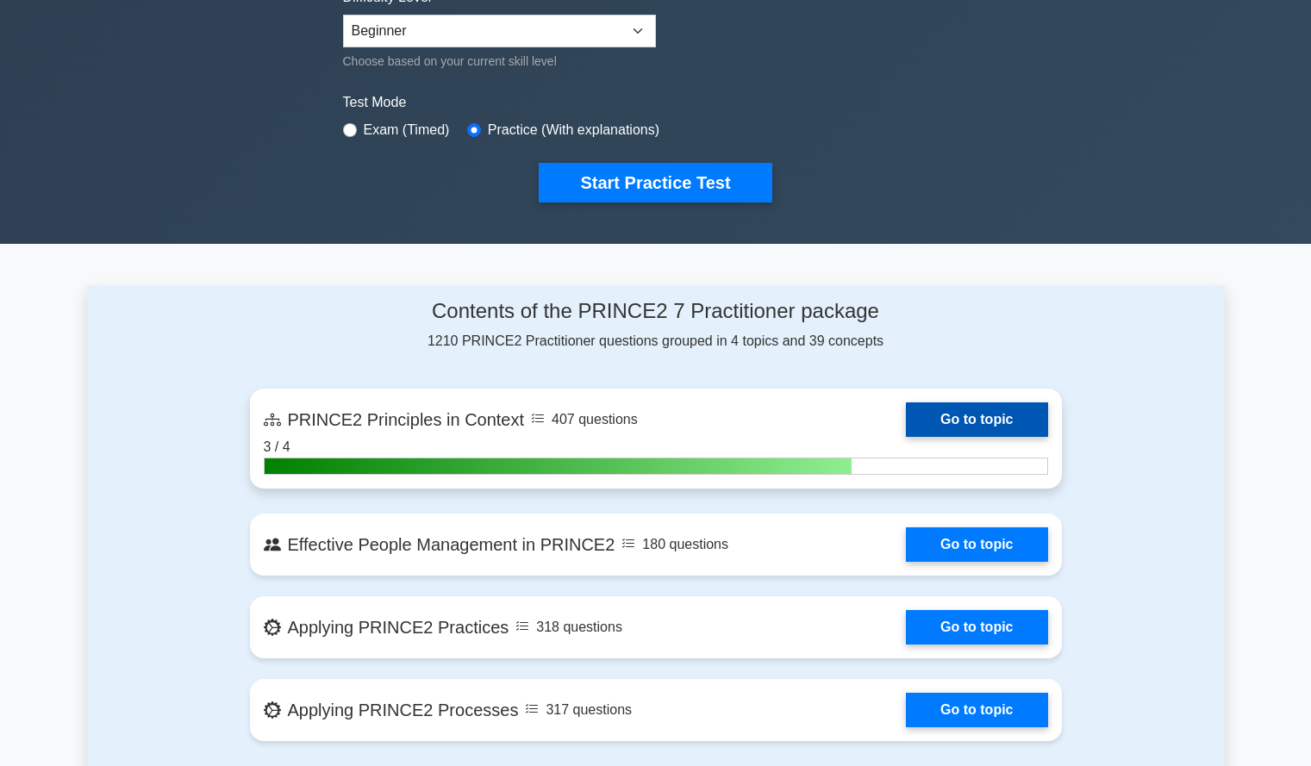
scroll to position [448, 0]
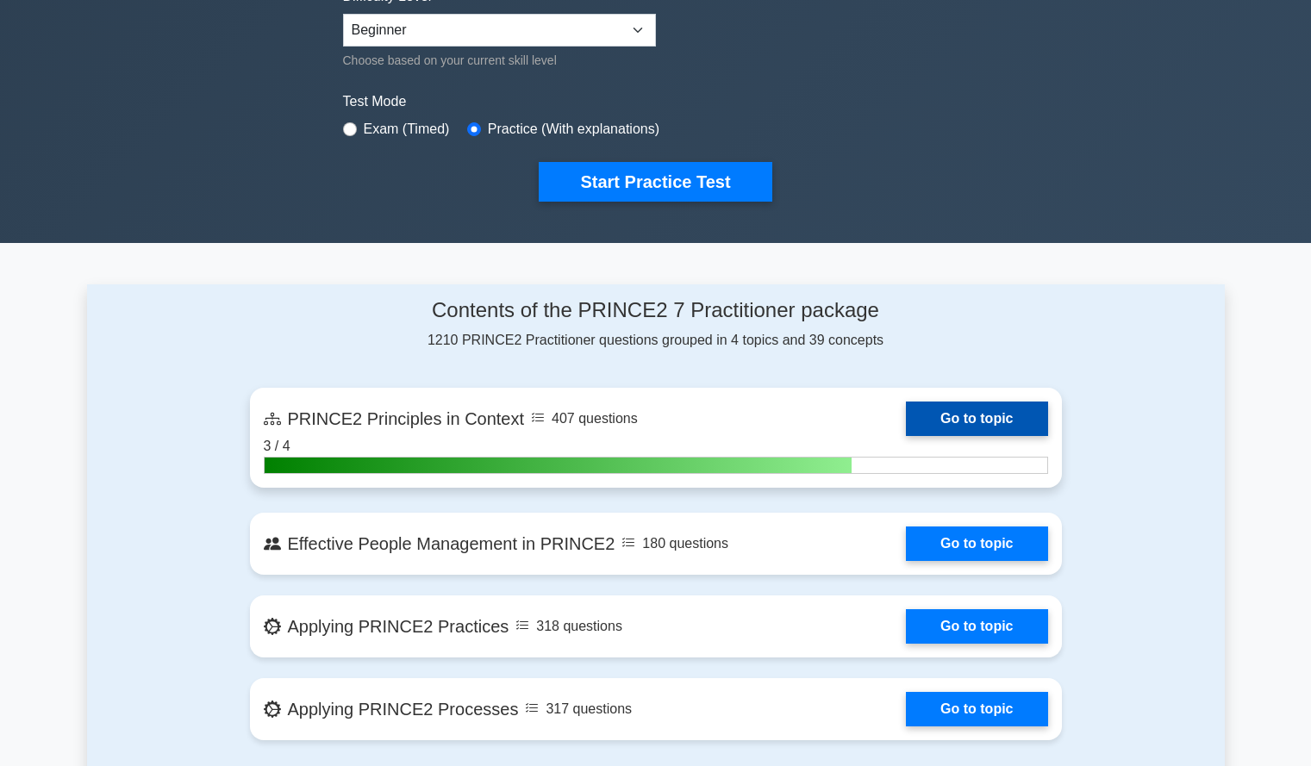
click at [948, 413] on link "Go to topic" at bounding box center [976, 419] width 141 height 34
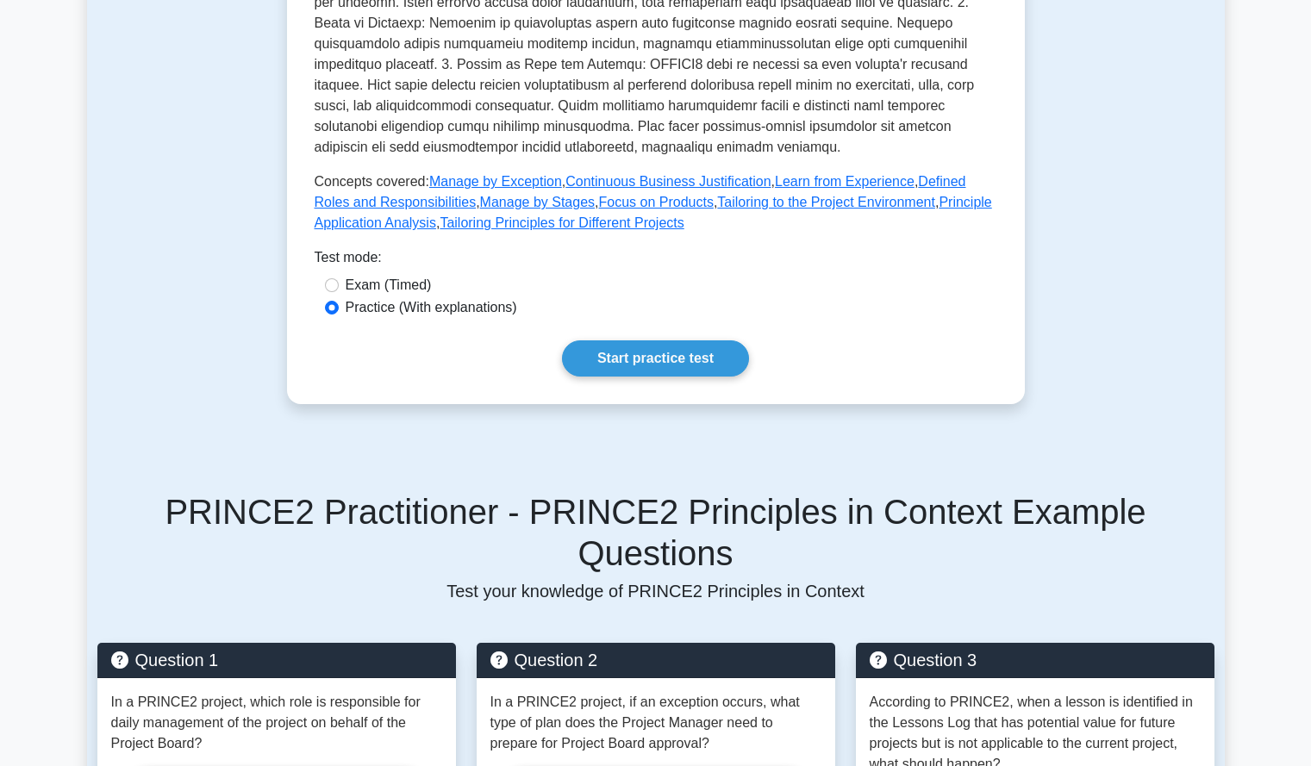
scroll to position [823, 0]
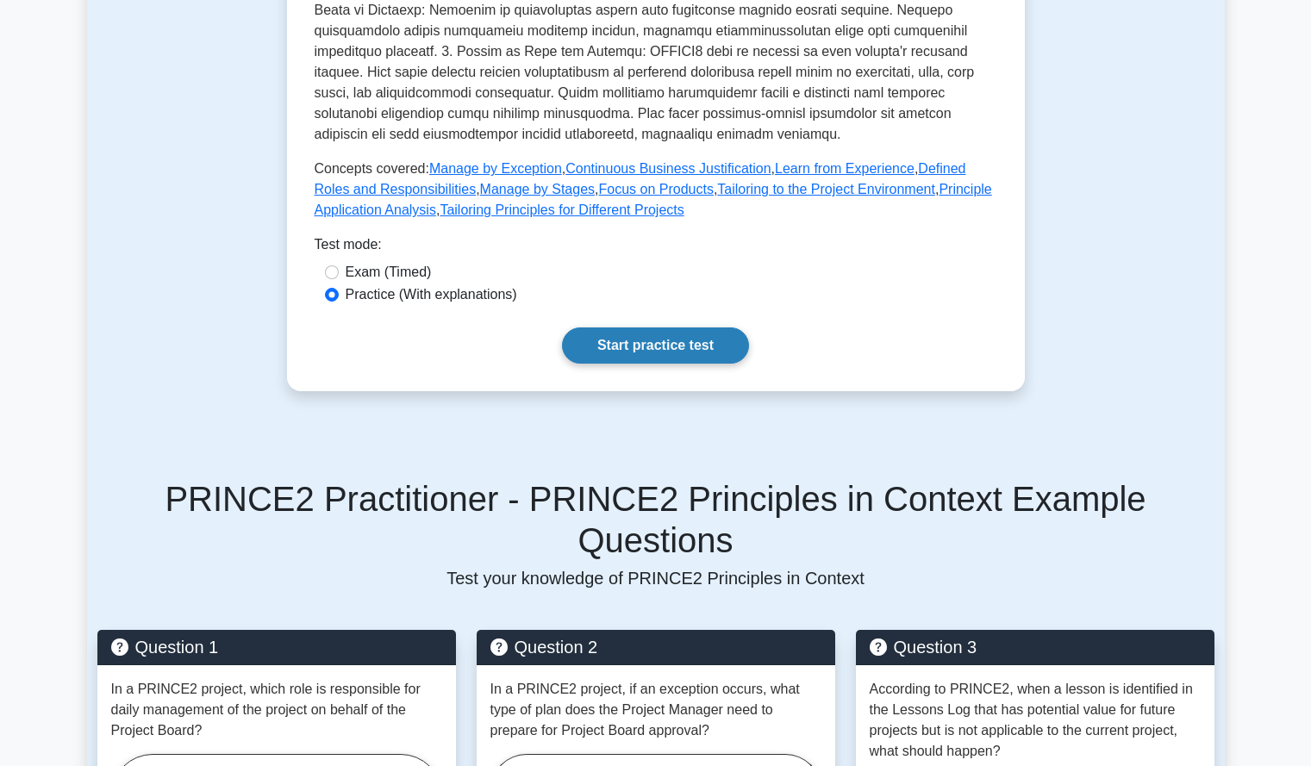
click at [682, 328] on link "Start practice test" at bounding box center [655, 346] width 187 height 36
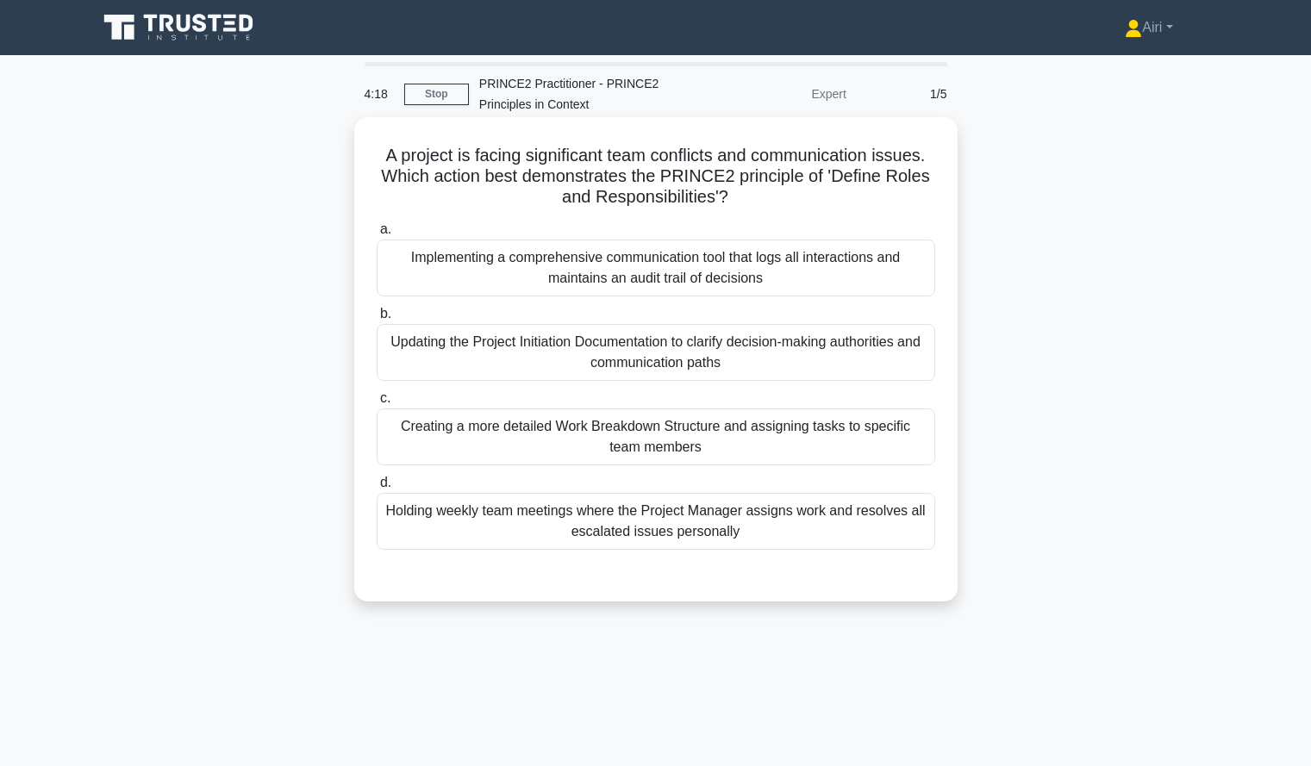
click at [710, 366] on div "Updating the Project Initiation Documentation to clarify decision-making author…" at bounding box center [656, 352] width 559 height 57
click at [377, 320] on input "b. Updating the Project Initiation Documentation to clarify decision-making aut…" at bounding box center [377, 314] width 0 height 11
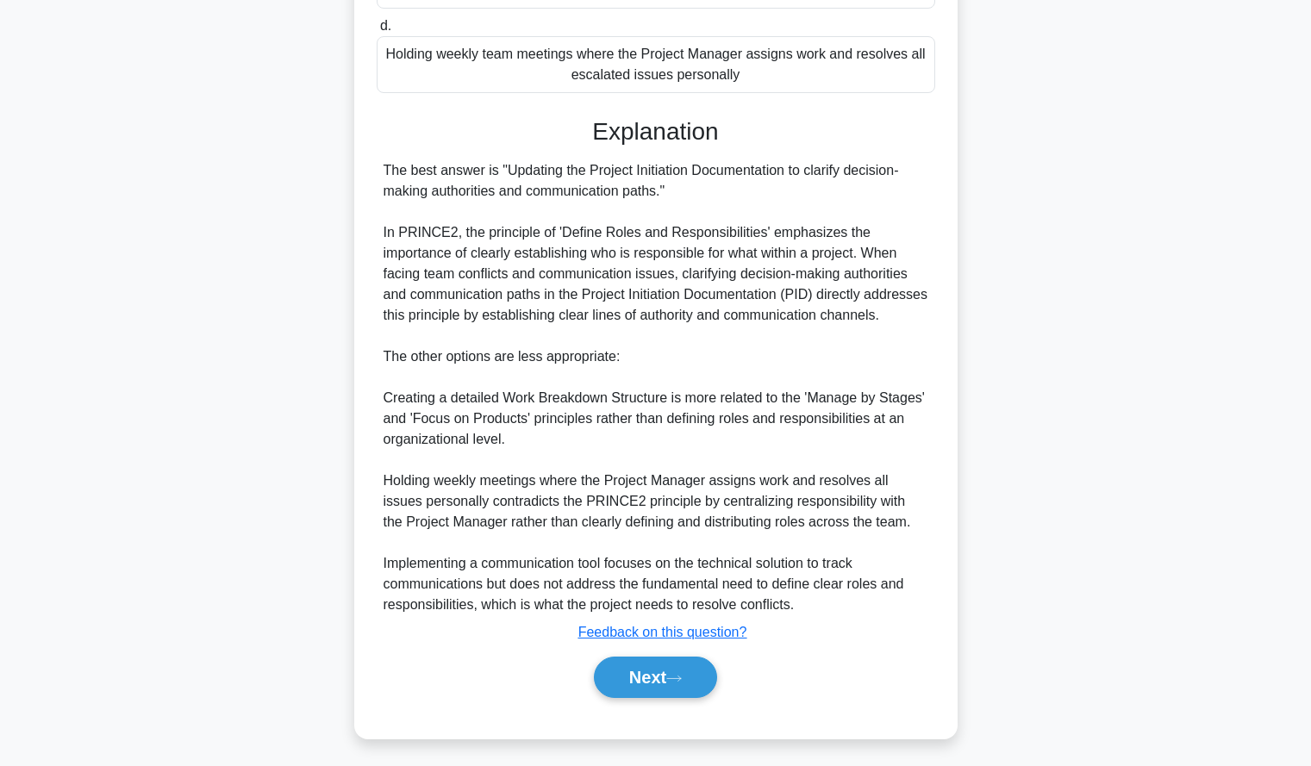
scroll to position [462, 0]
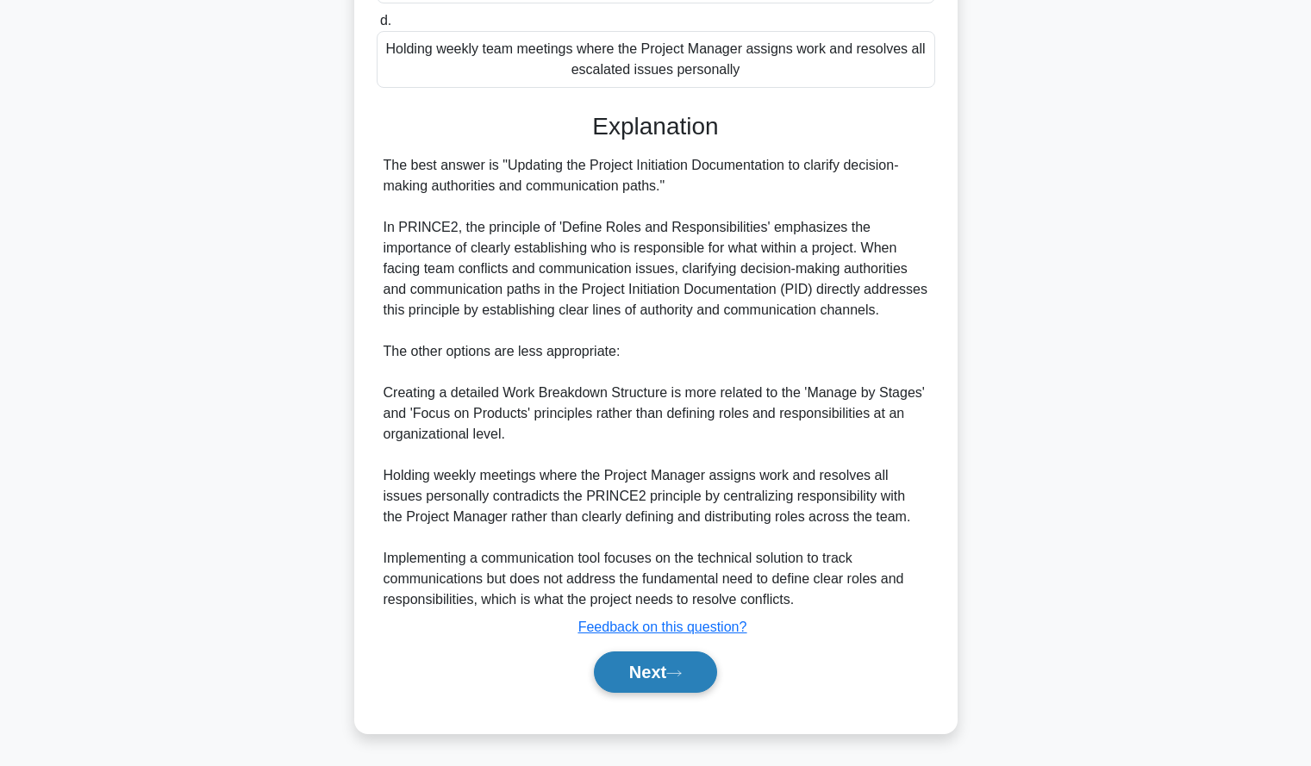
click at [669, 664] on button "Next" at bounding box center [655, 672] width 123 height 41
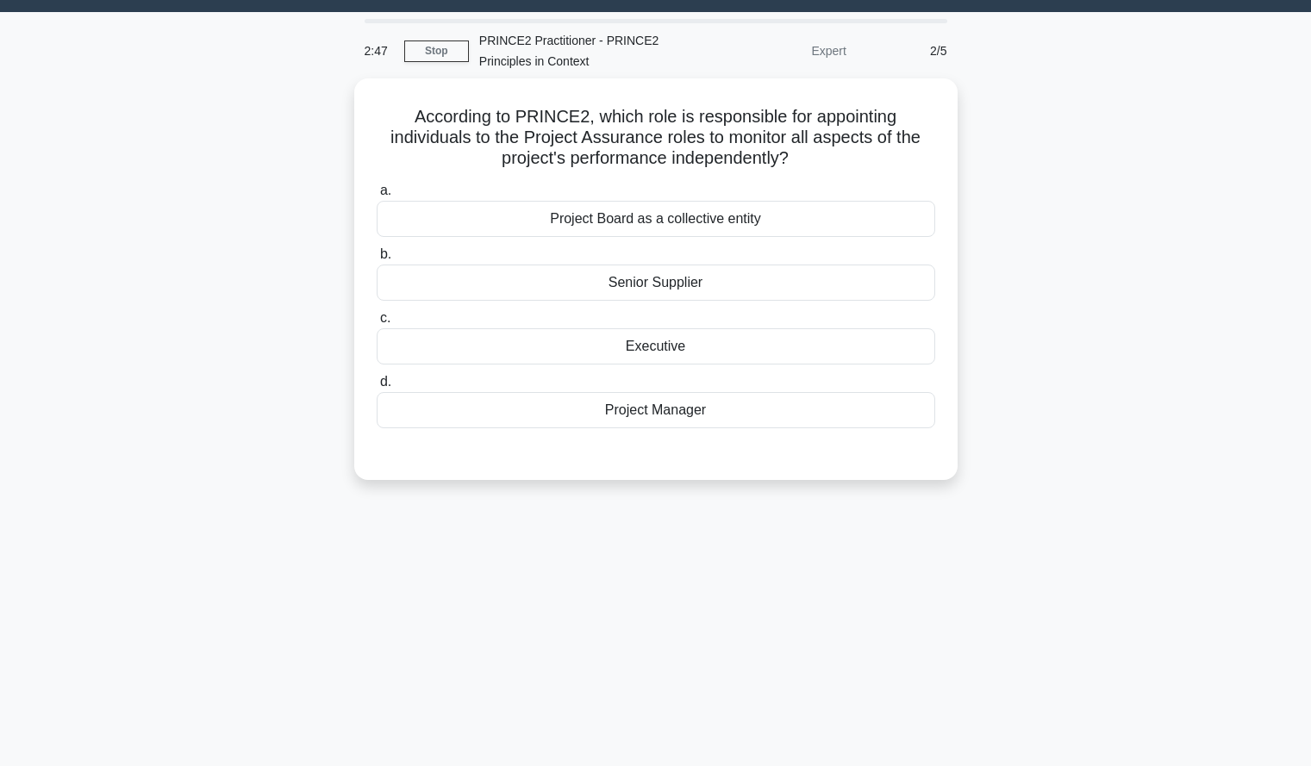
scroll to position [42, 0]
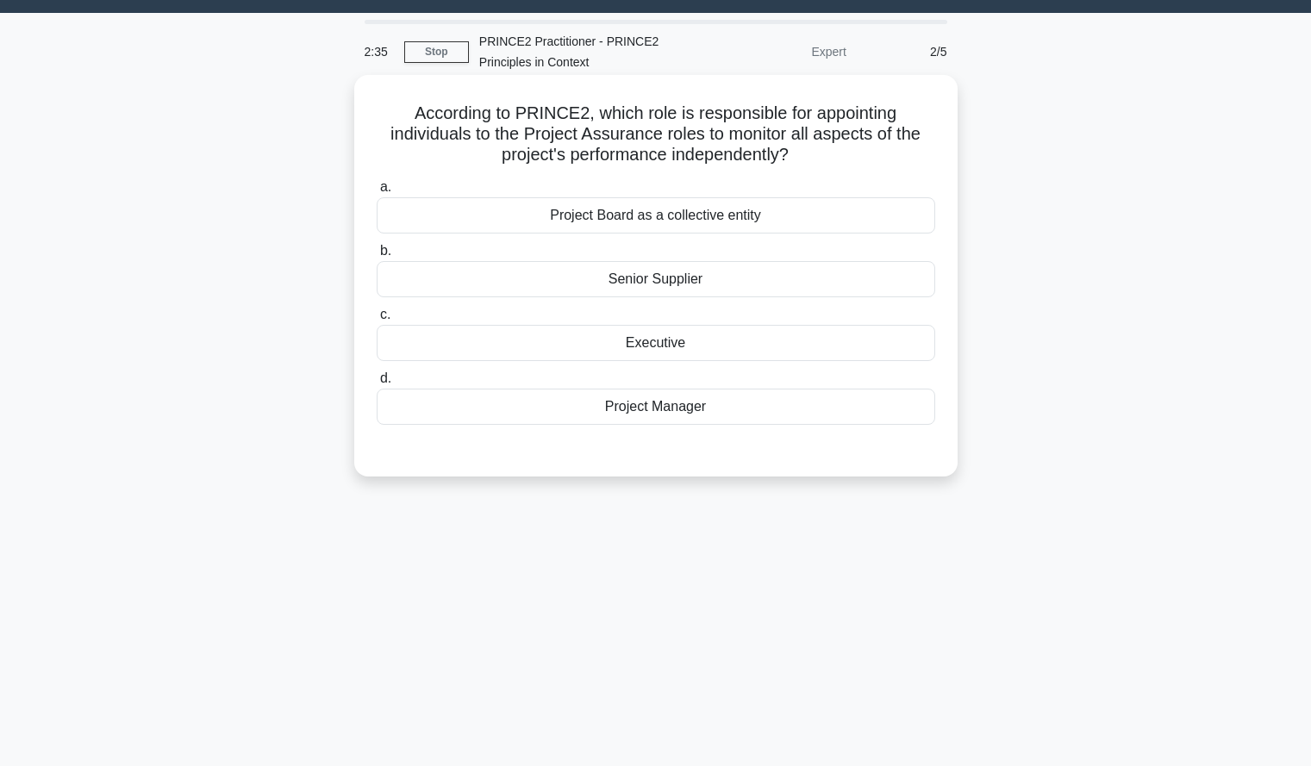
click at [844, 216] on div "Project Board as a collective entity" at bounding box center [656, 215] width 559 height 36
click at [377, 193] on input "a. Project Board as a collective entity" at bounding box center [377, 187] width 0 height 11
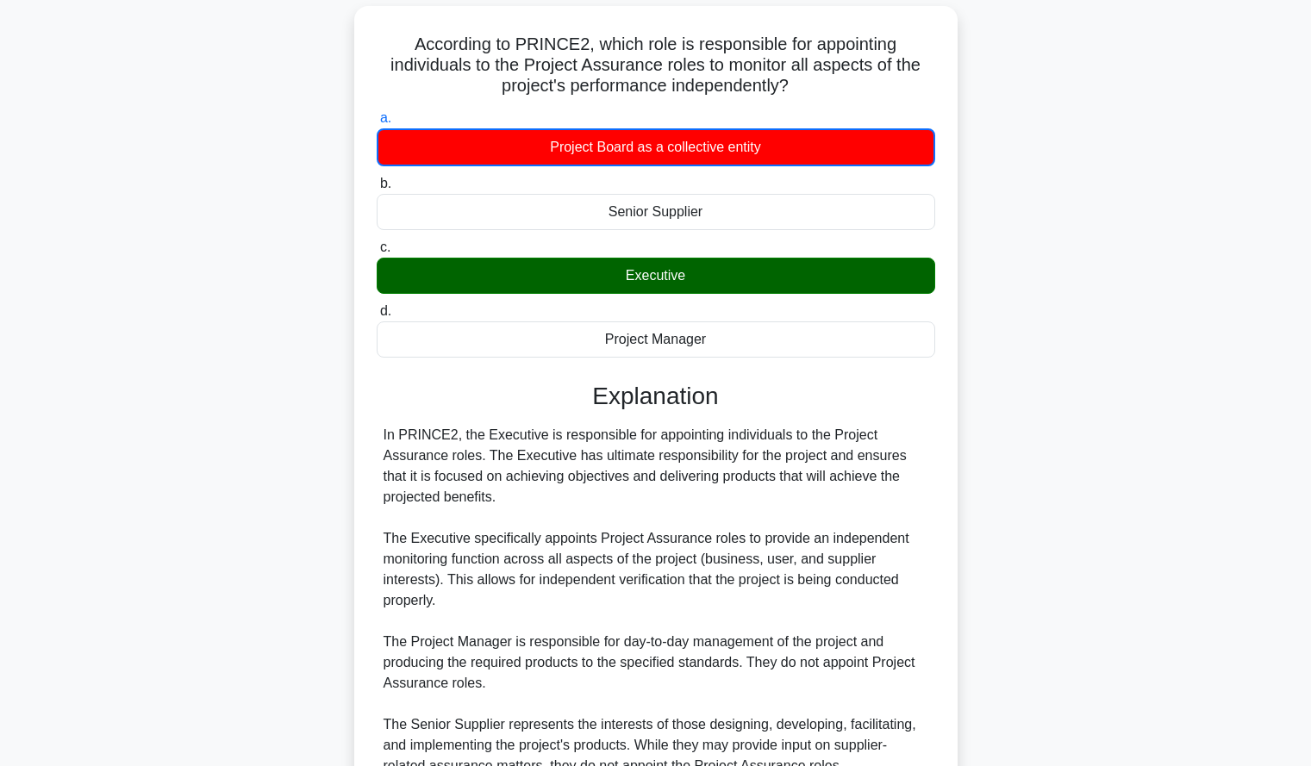
scroll to position [127, 0]
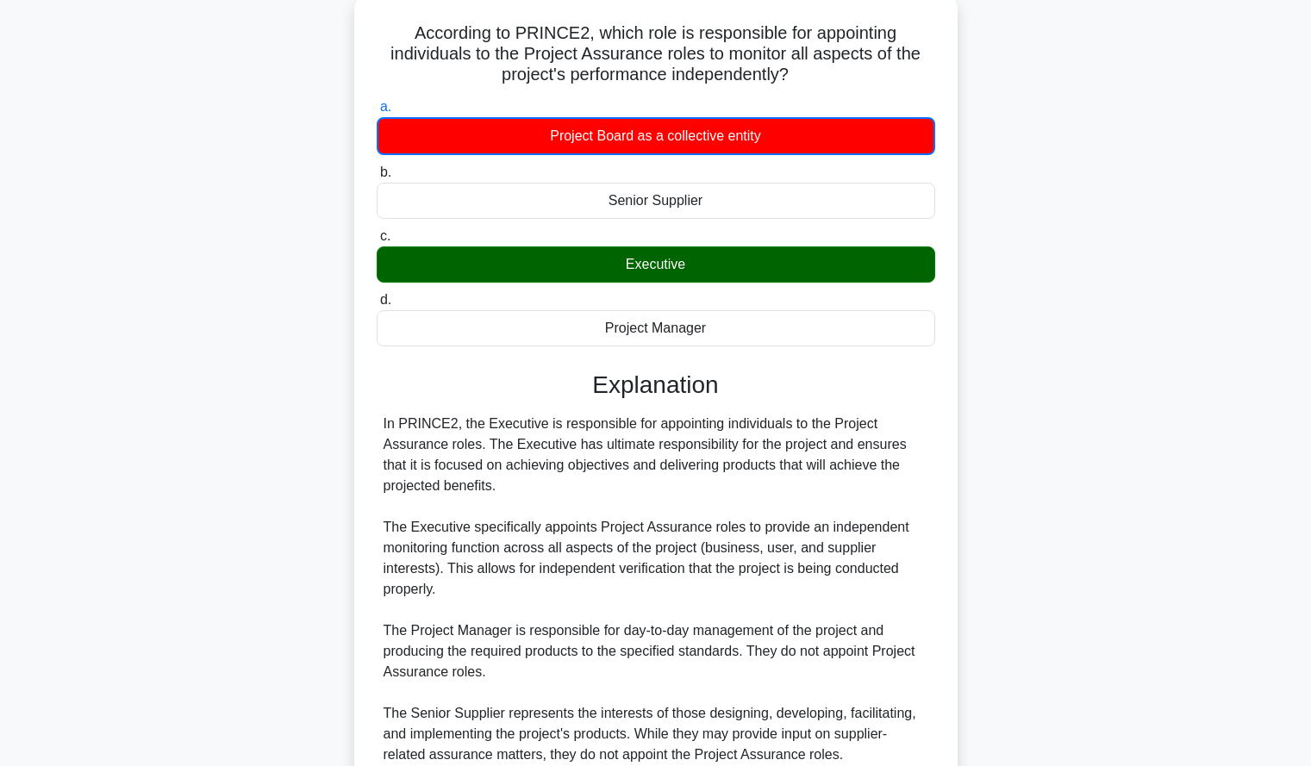
drag, startPoint x: 1066, startPoint y: 258, endPoint x: 1182, endPoint y: 237, distance: 117.4
click at [1182, 237] on div "According to PRINCE2, which role is responsible for appointing individuals to t…" at bounding box center [656, 494] width 1138 height 998
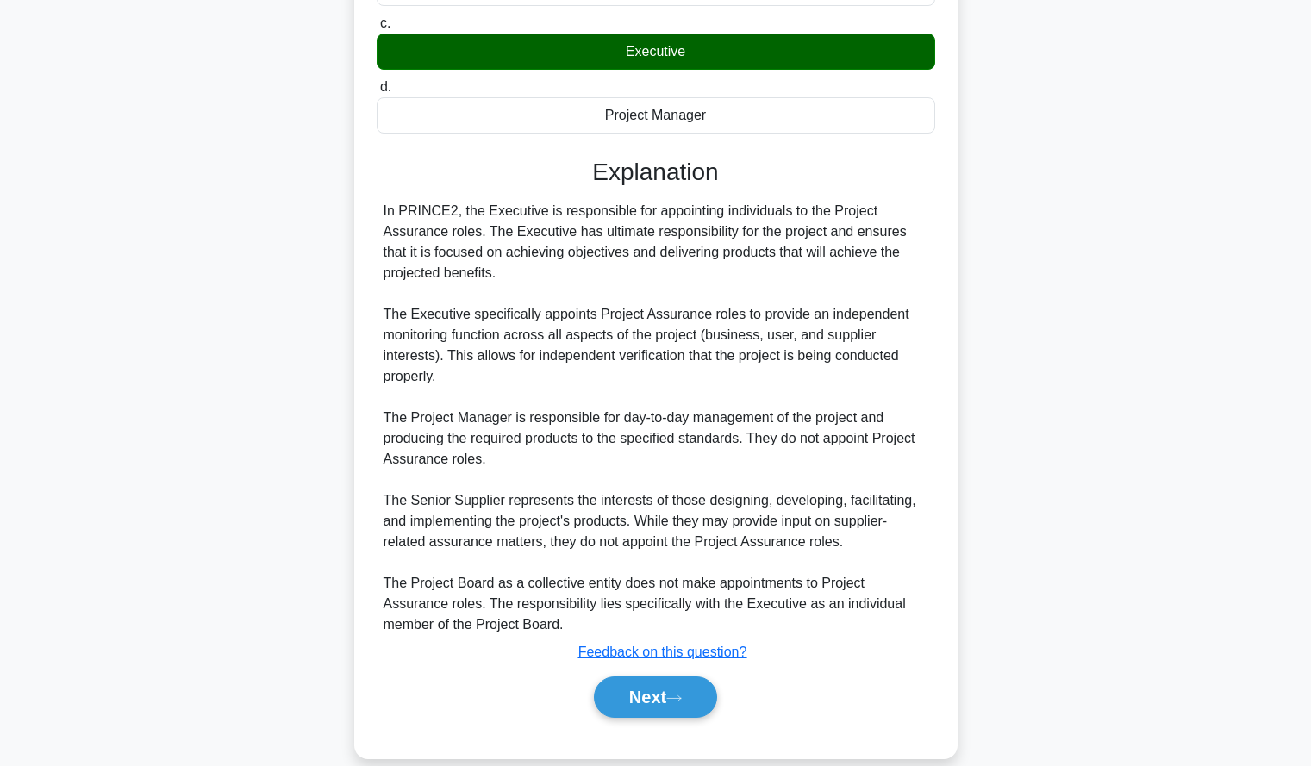
scroll to position [341, 0]
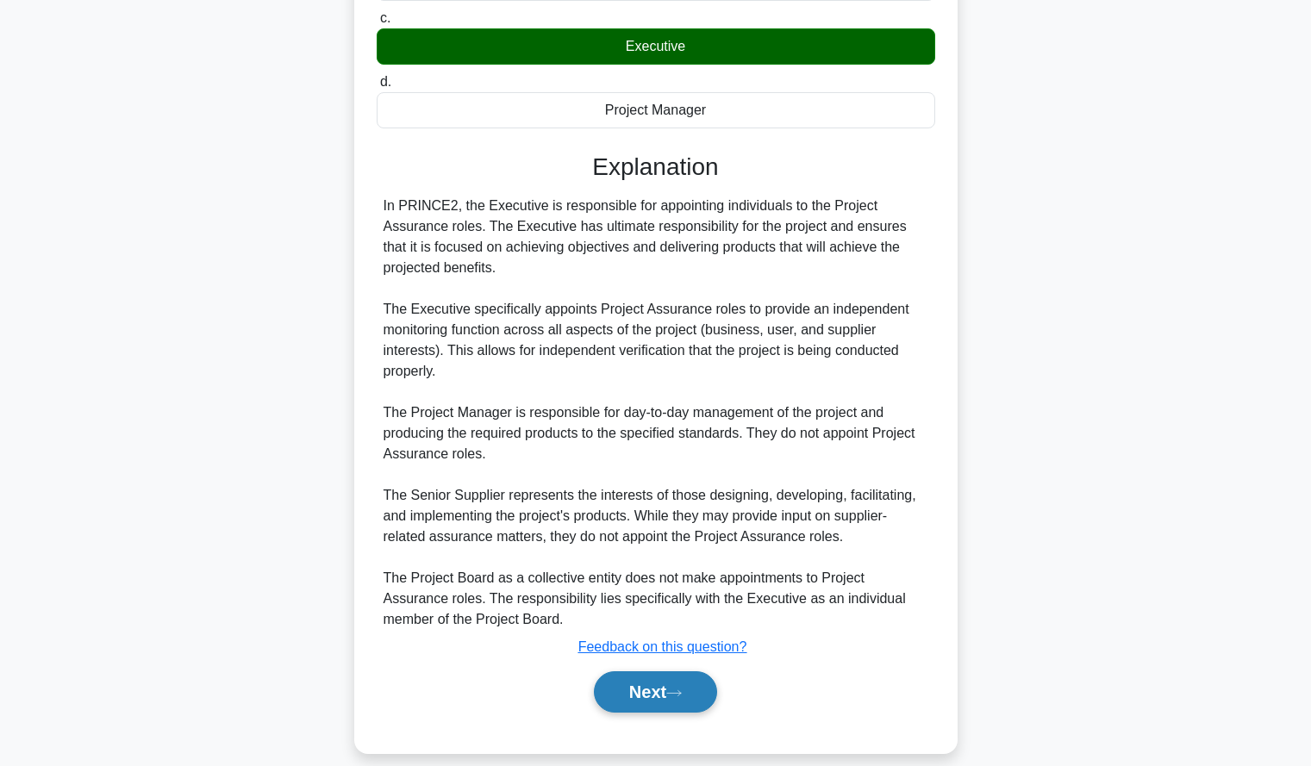
click at [622, 686] on button "Next" at bounding box center [655, 692] width 123 height 41
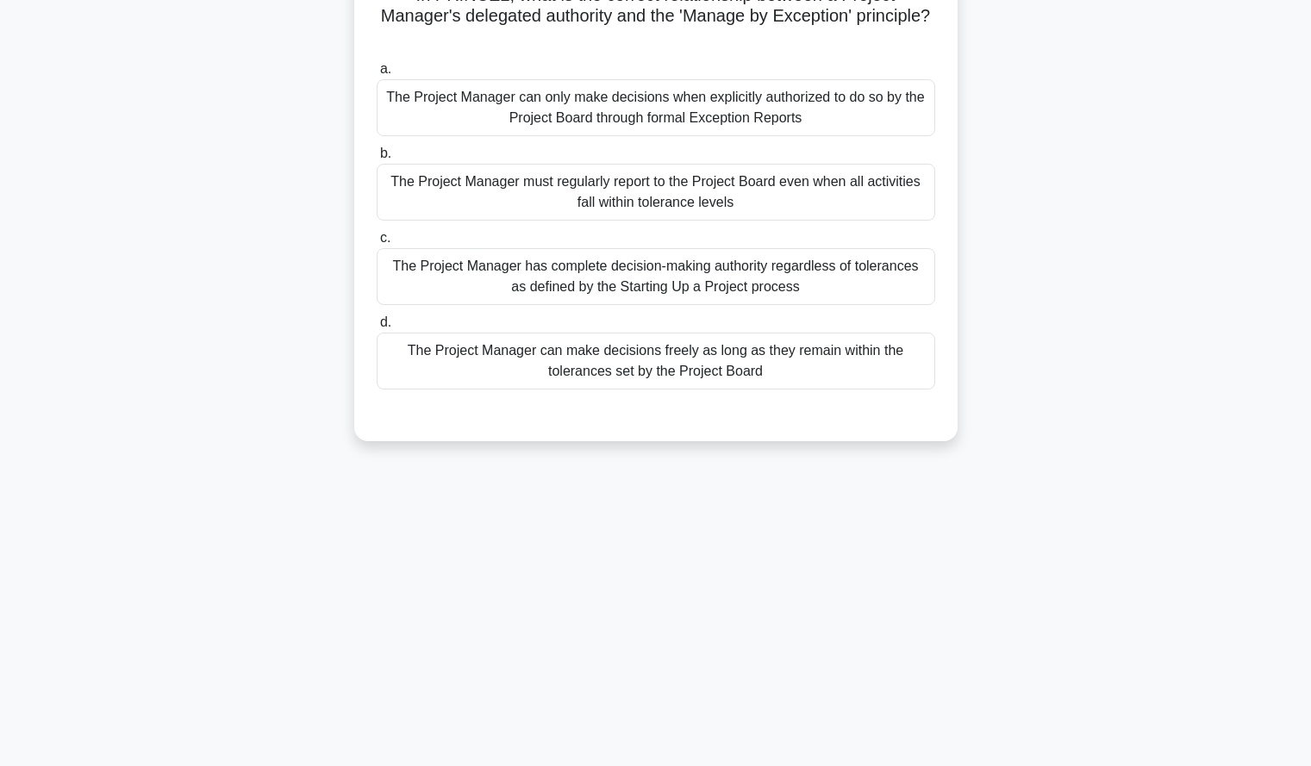
scroll to position [0, 0]
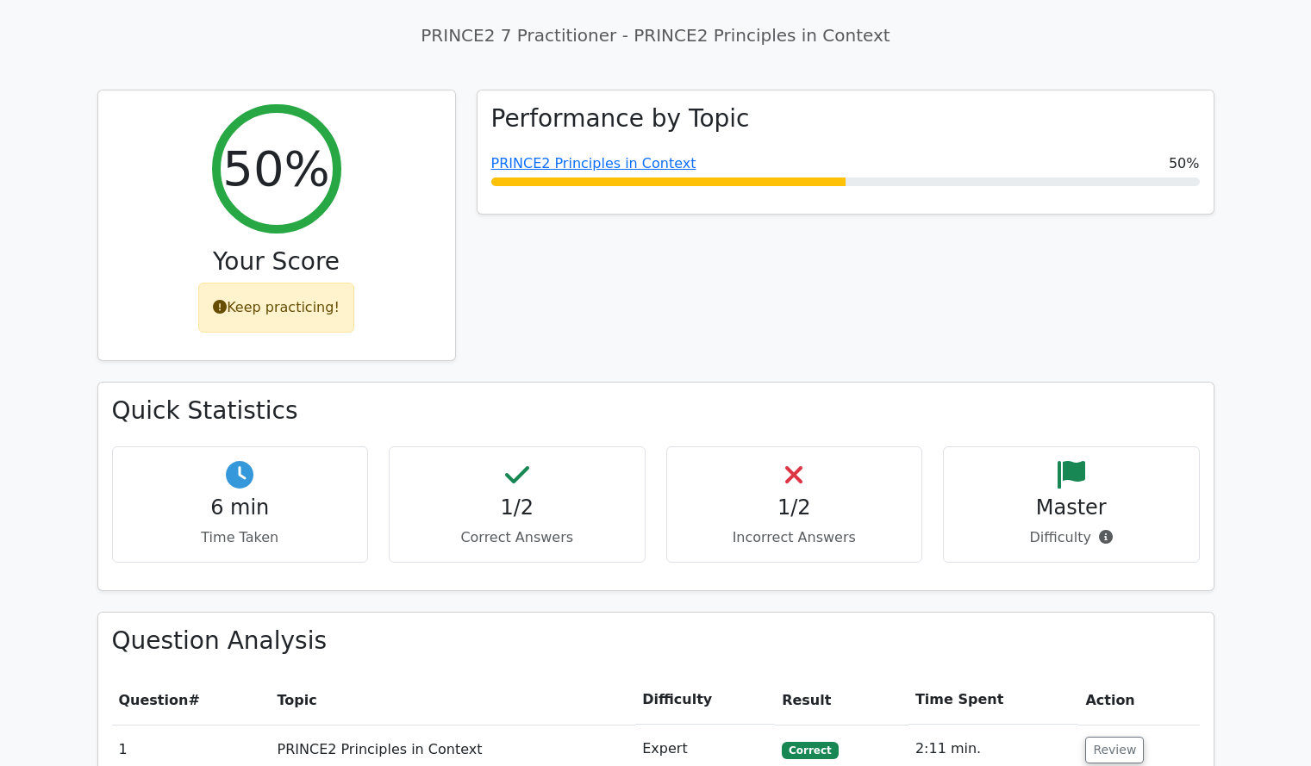
click at [622, 686] on th "Topic" at bounding box center [454, 700] width 366 height 49
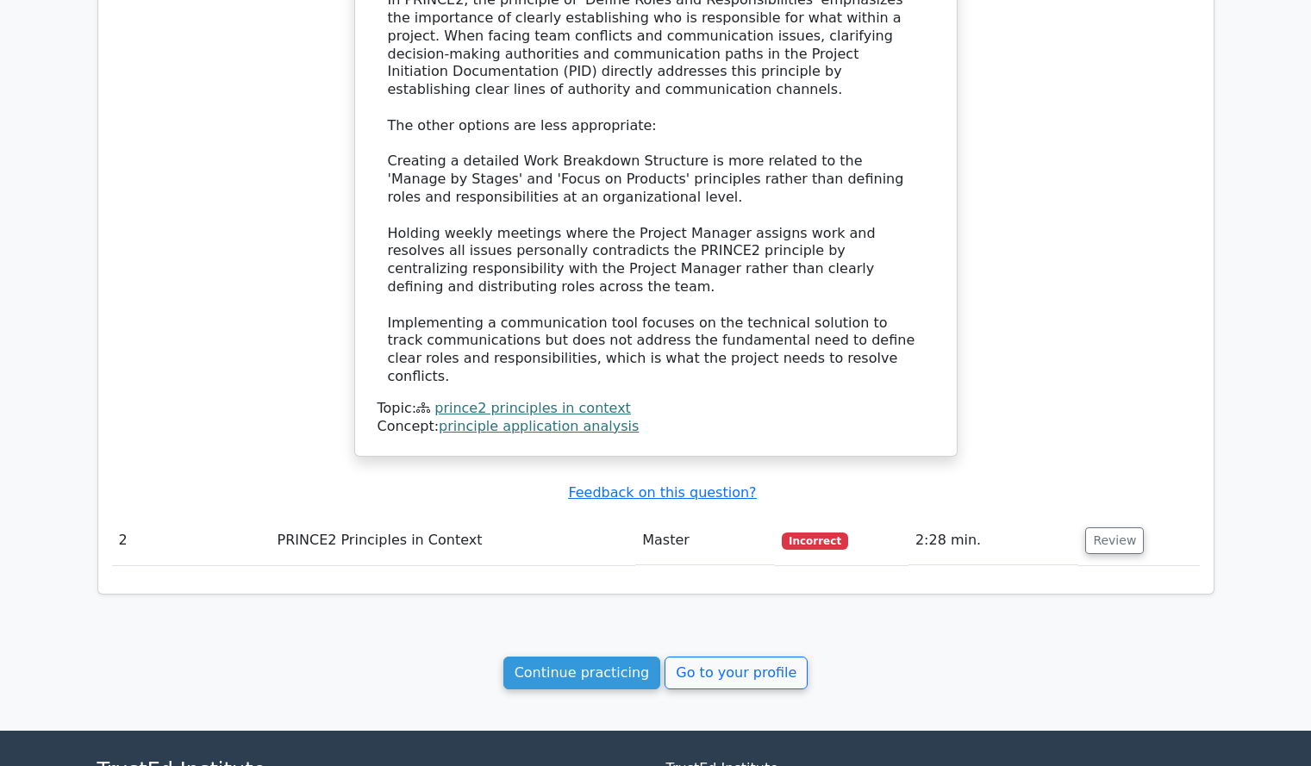
scroll to position [1609, 0]
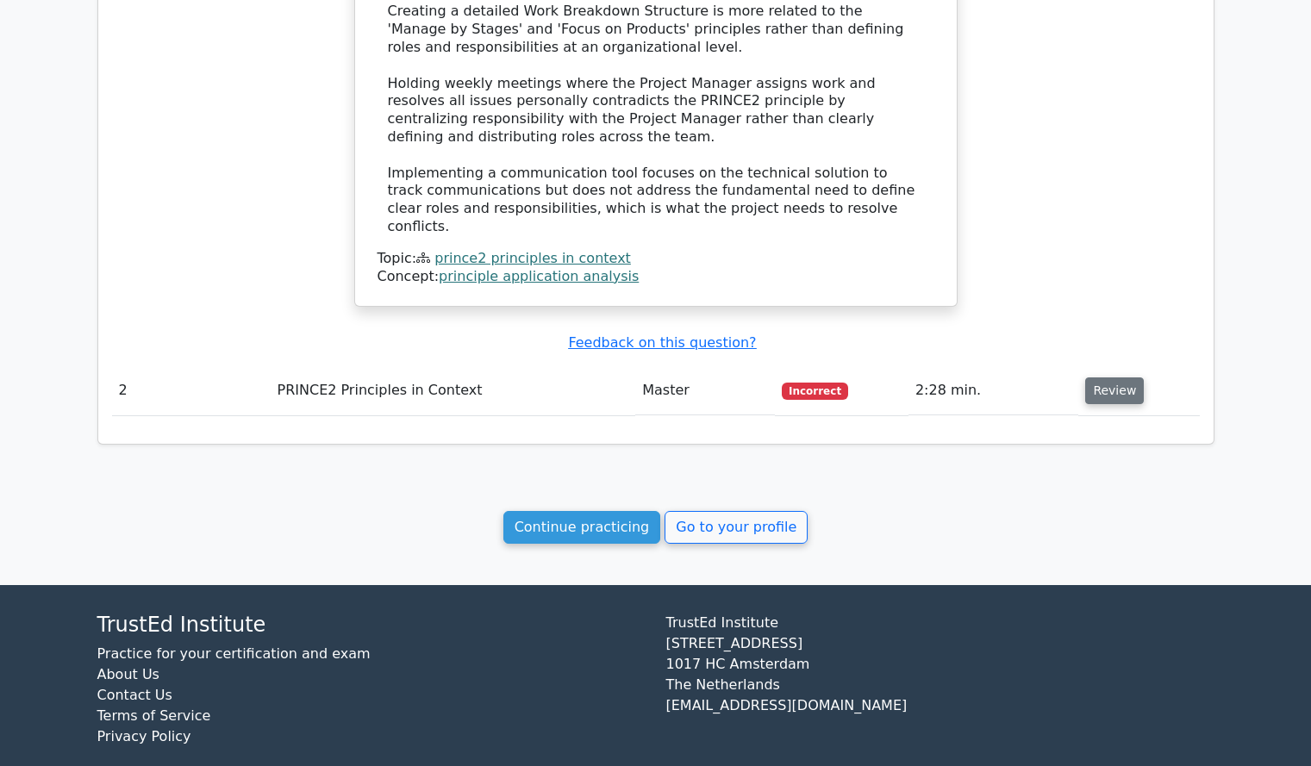
click at [1110, 378] on button "Review" at bounding box center [1114, 391] width 59 height 27
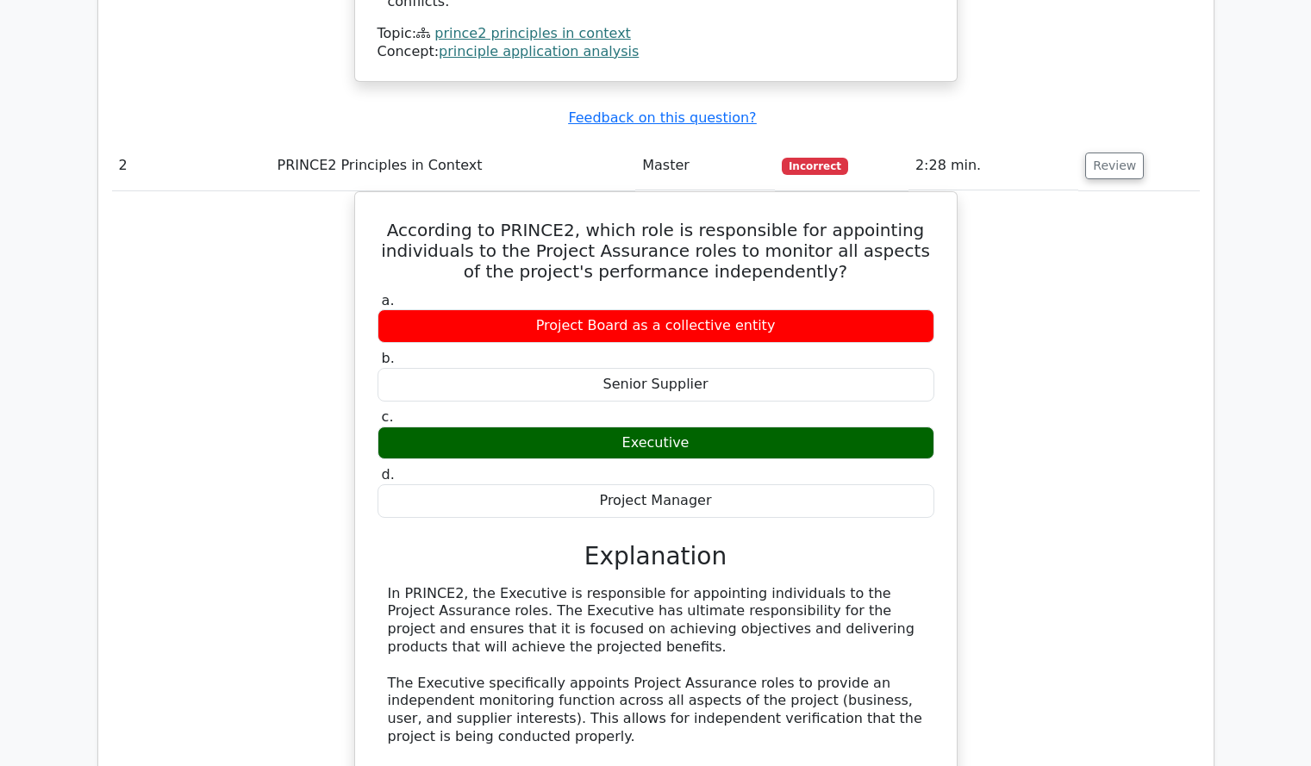
scroll to position [1833, 0]
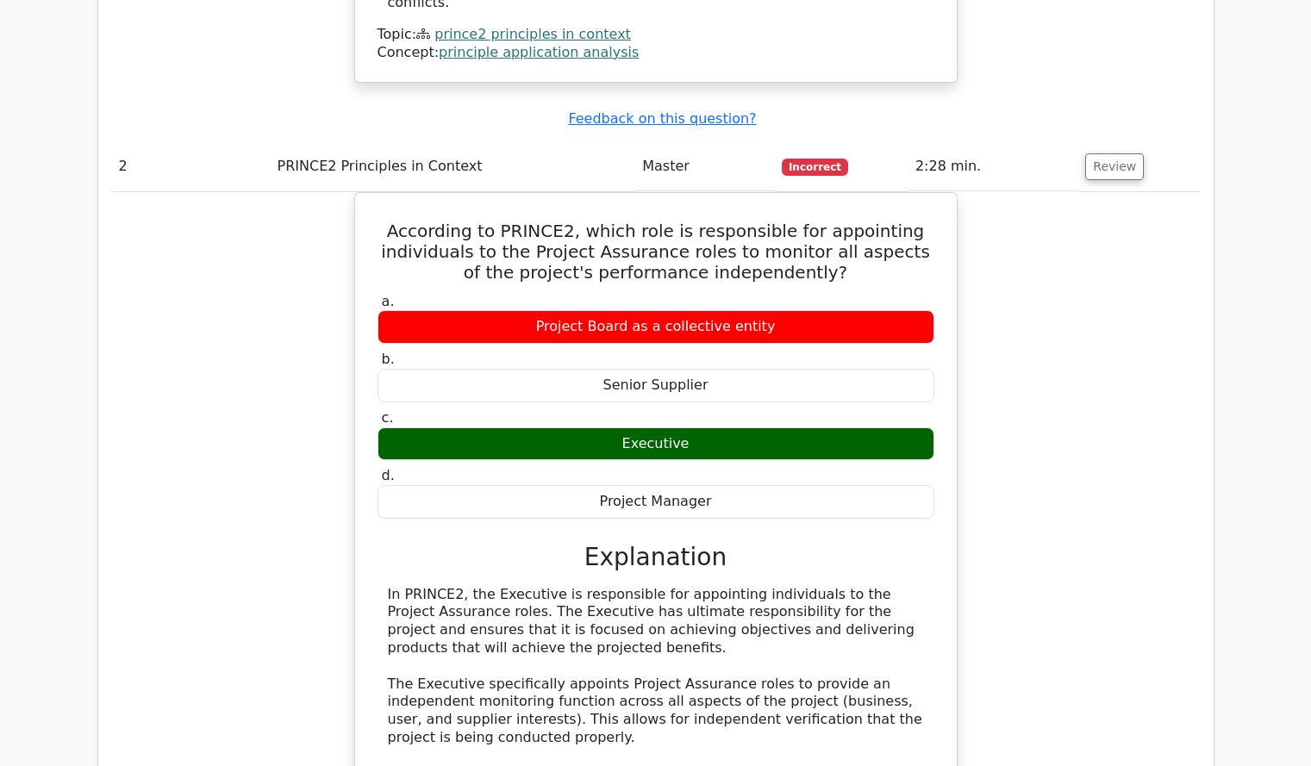
drag, startPoint x: 1110, startPoint y: 366, endPoint x: 1154, endPoint y: 307, distance: 74.5
click at [1154, 307] on div "According to PRINCE2, which role is responsible for appointing individuals to t…" at bounding box center [656, 632] width 1088 height 880
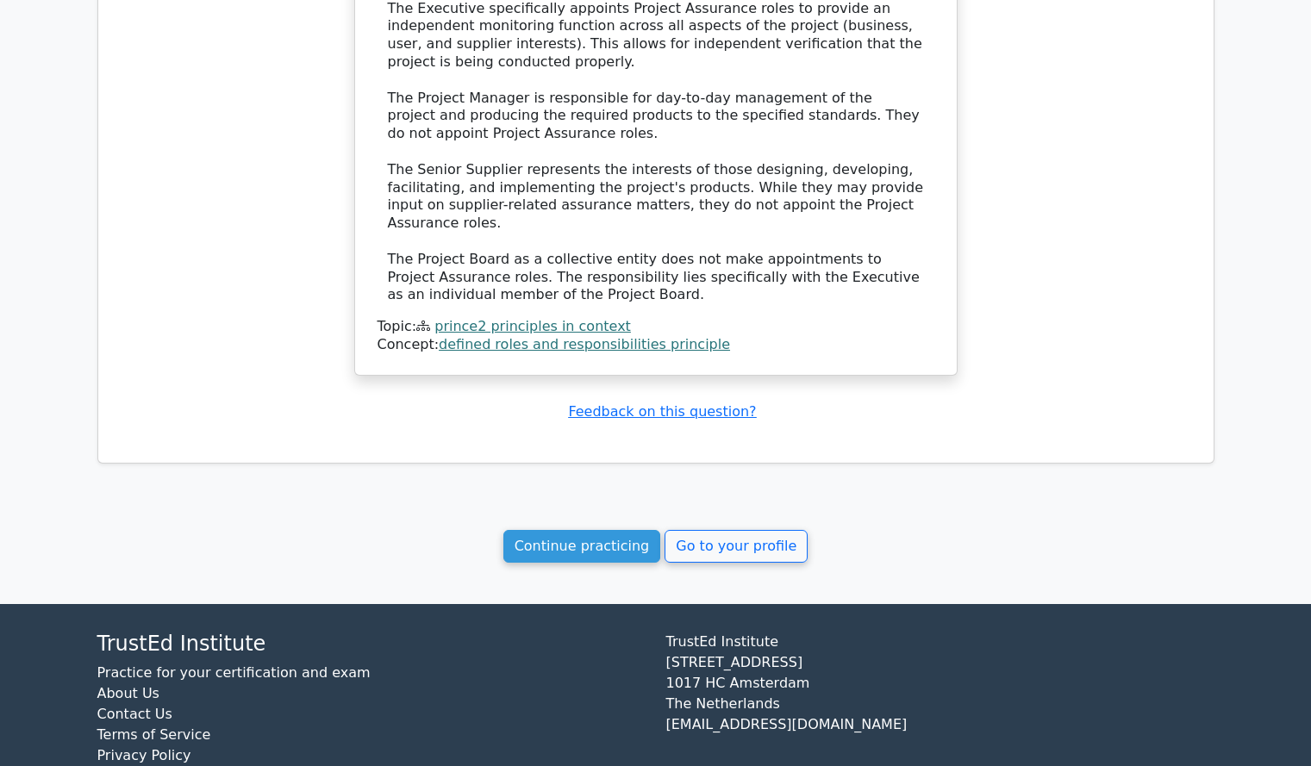
scroll to position [2510, 0]
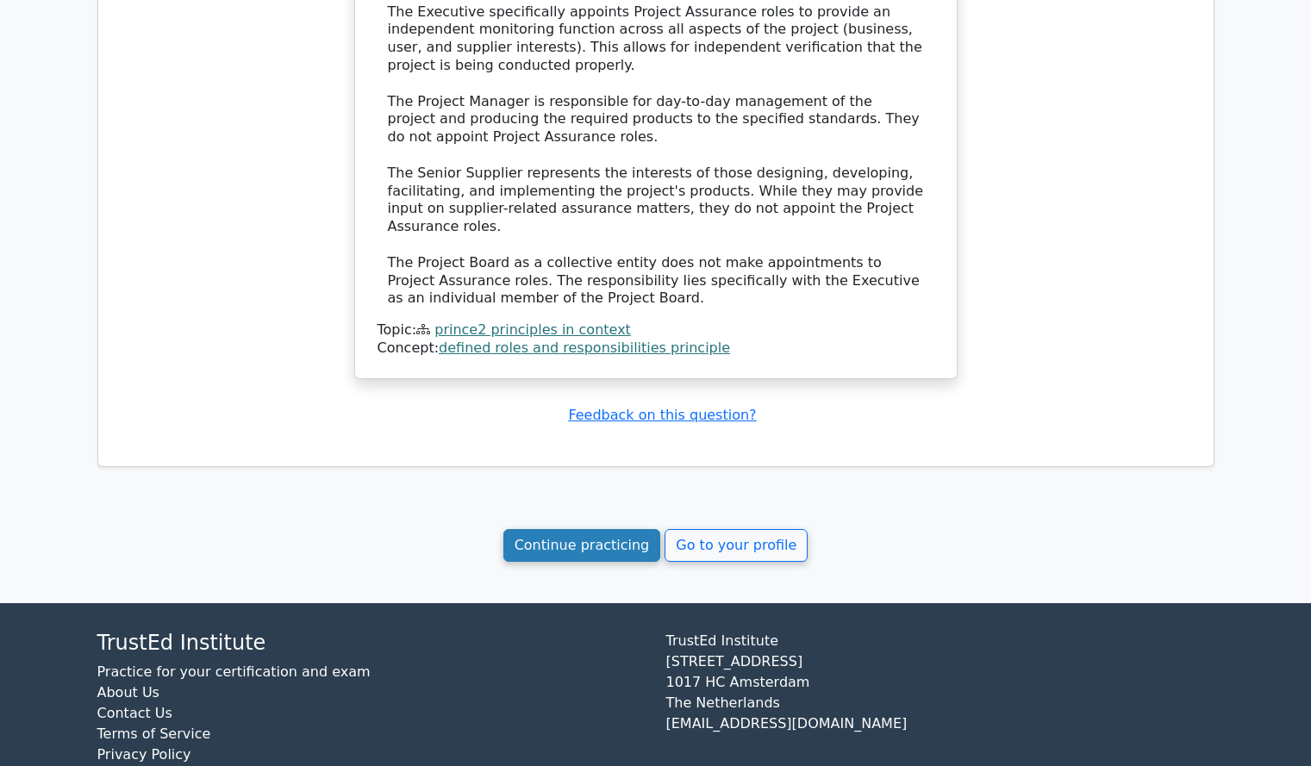
click at [622, 529] on link "Continue practicing" at bounding box center [582, 545] width 158 height 33
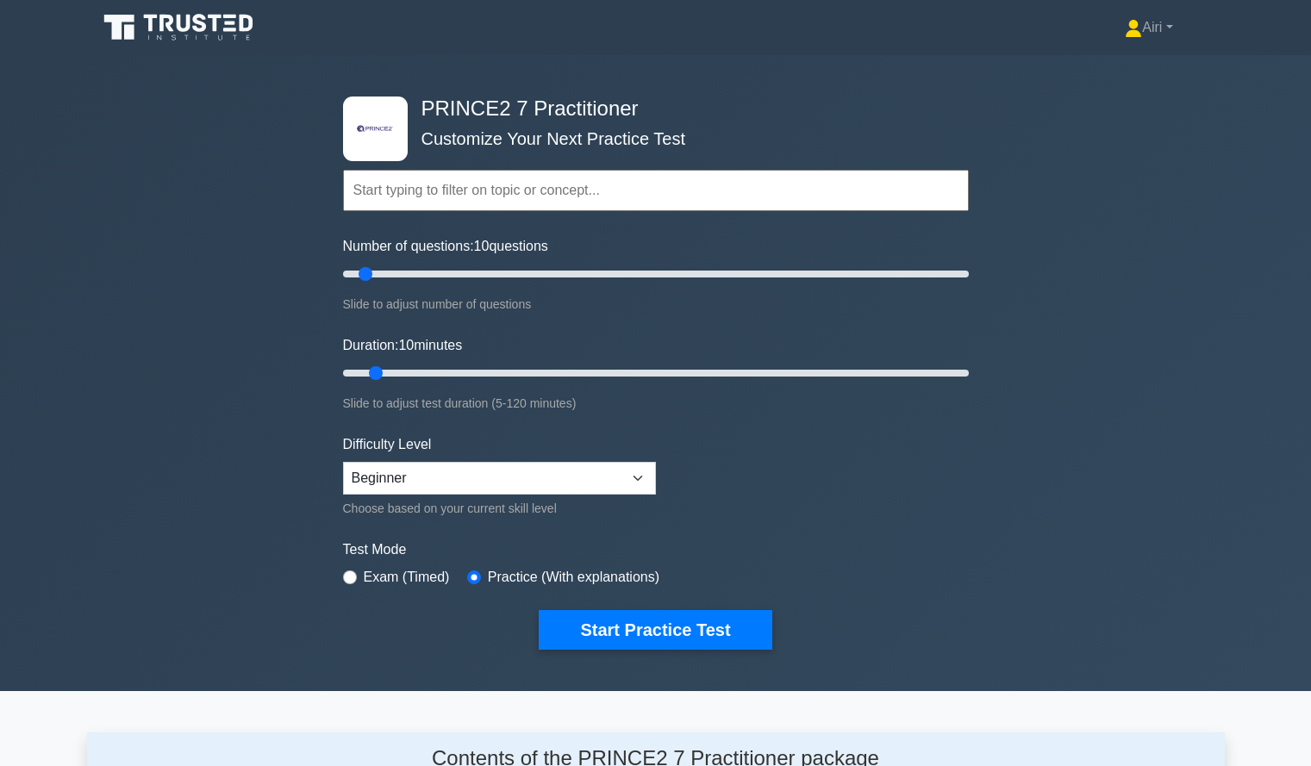
click at [598, 184] on input "text" at bounding box center [656, 190] width 626 height 41
click at [707, 628] on button "Start Practice Test" at bounding box center [655, 630] width 233 height 40
click at [646, 624] on button "Start Practice Test" at bounding box center [655, 630] width 233 height 40
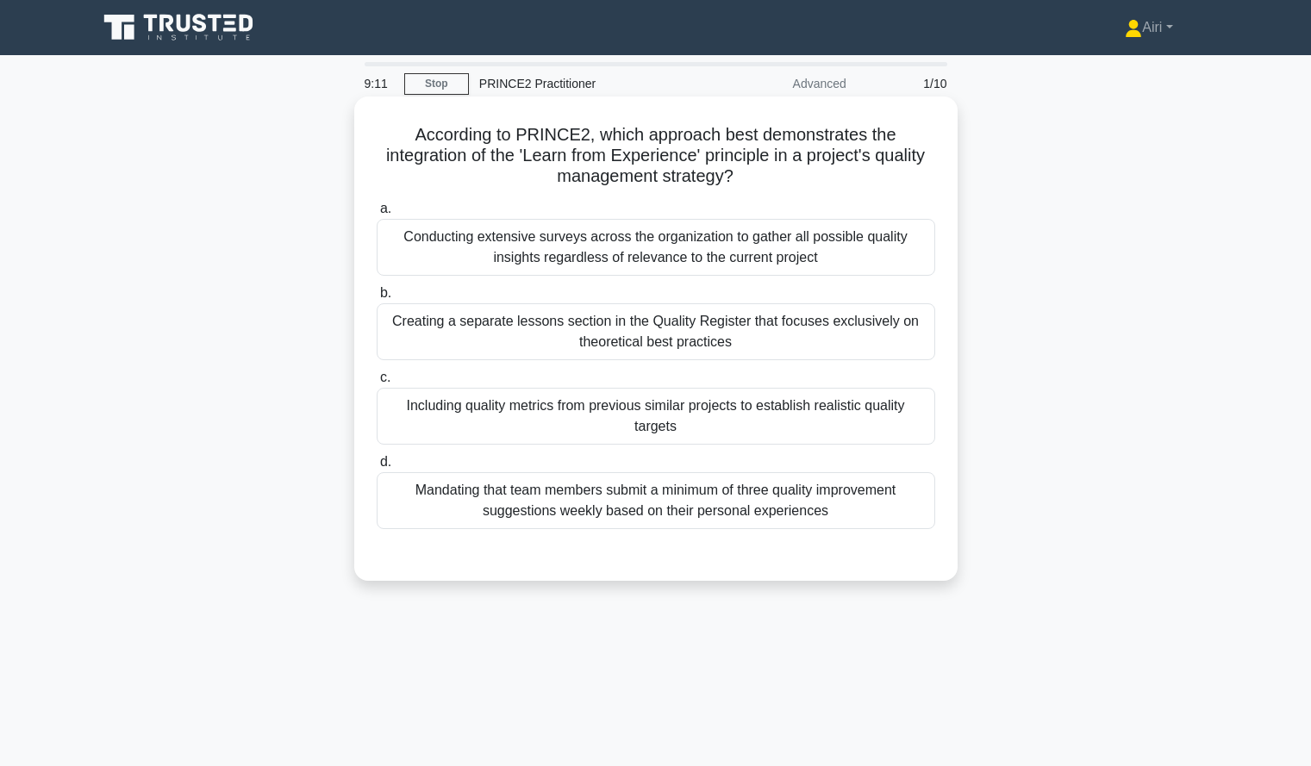
click at [891, 410] on div "Including quality metrics from previous similar projects to establish realistic…" at bounding box center [656, 416] width 559 height 57
click at [377, 384] on input "c. Including quality metrics from previous similar projects to establish realis…" at bounding box center [377, 377] width 0 height 11
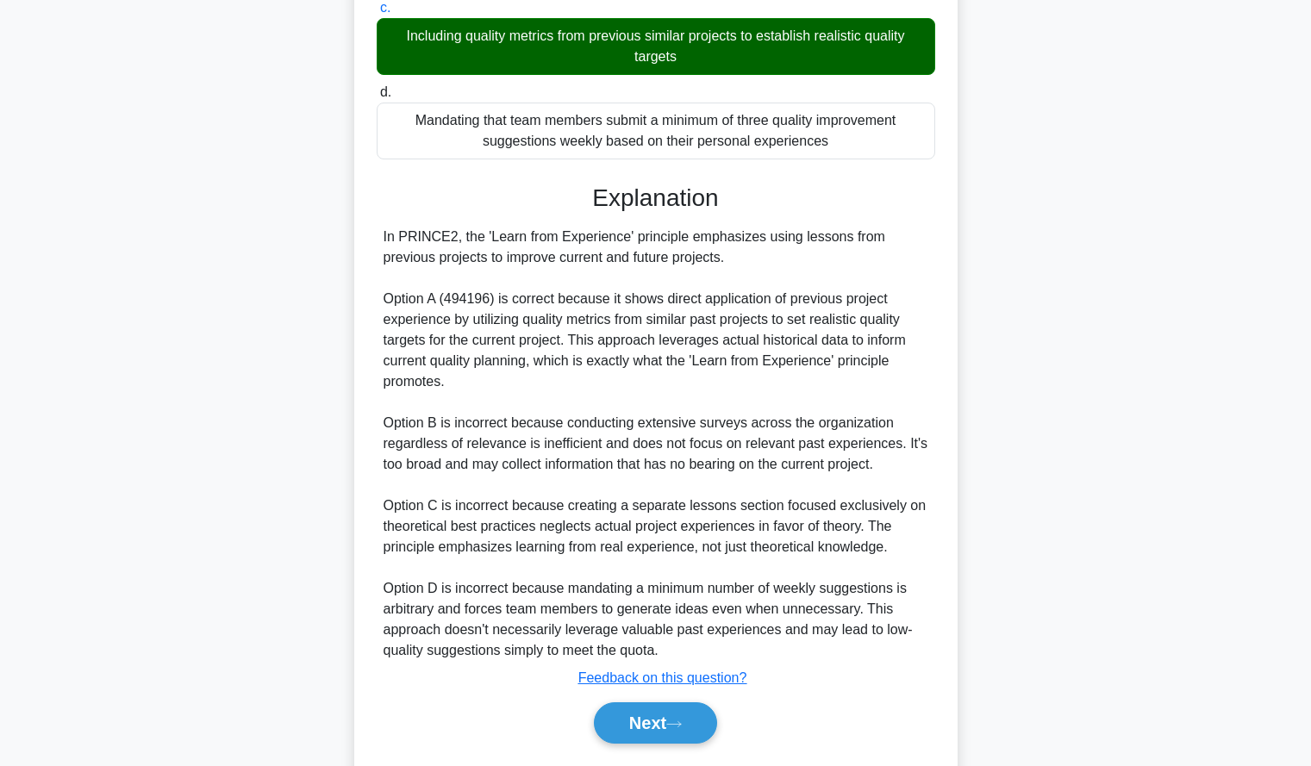
scroll to position [422, 0]
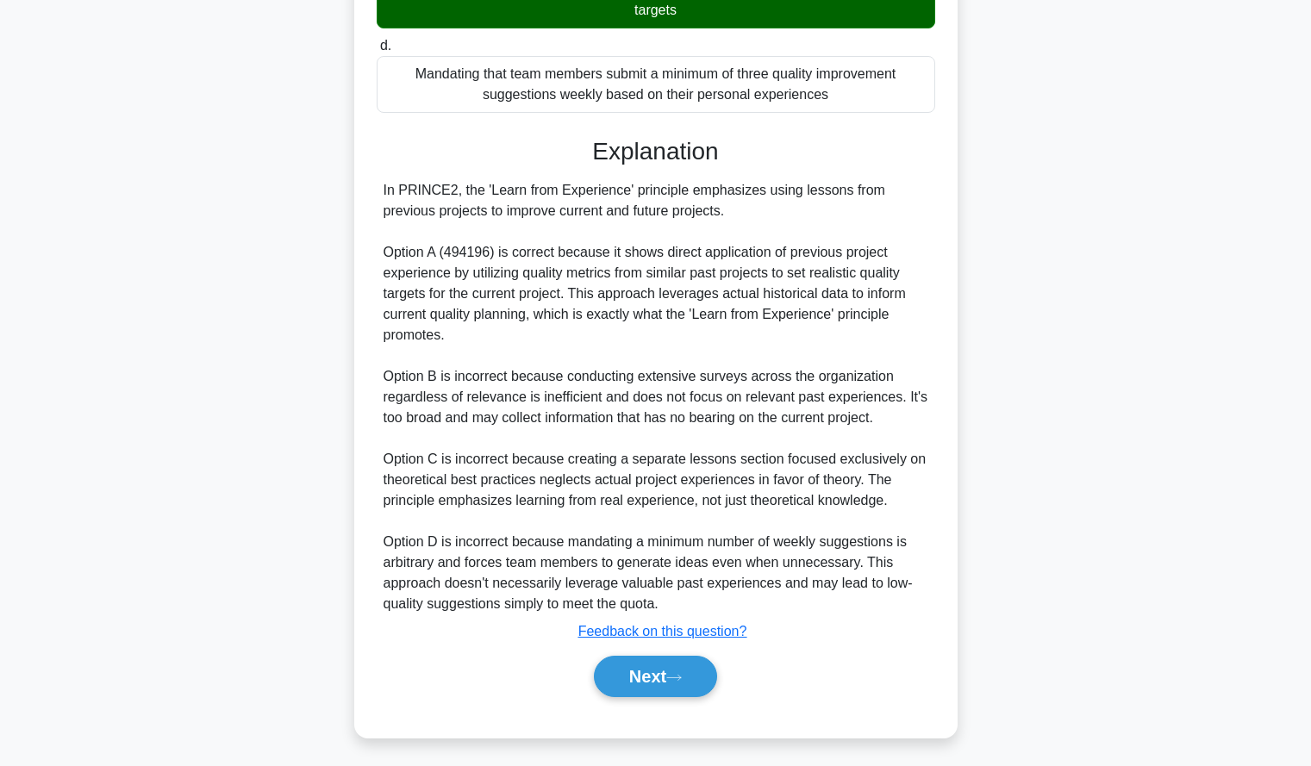
click at [1037, 375] on div "According to PRINCE2, which approach best demonstrates the integration of the '…" at bounding box center [656, 219] width 1138 height 1079
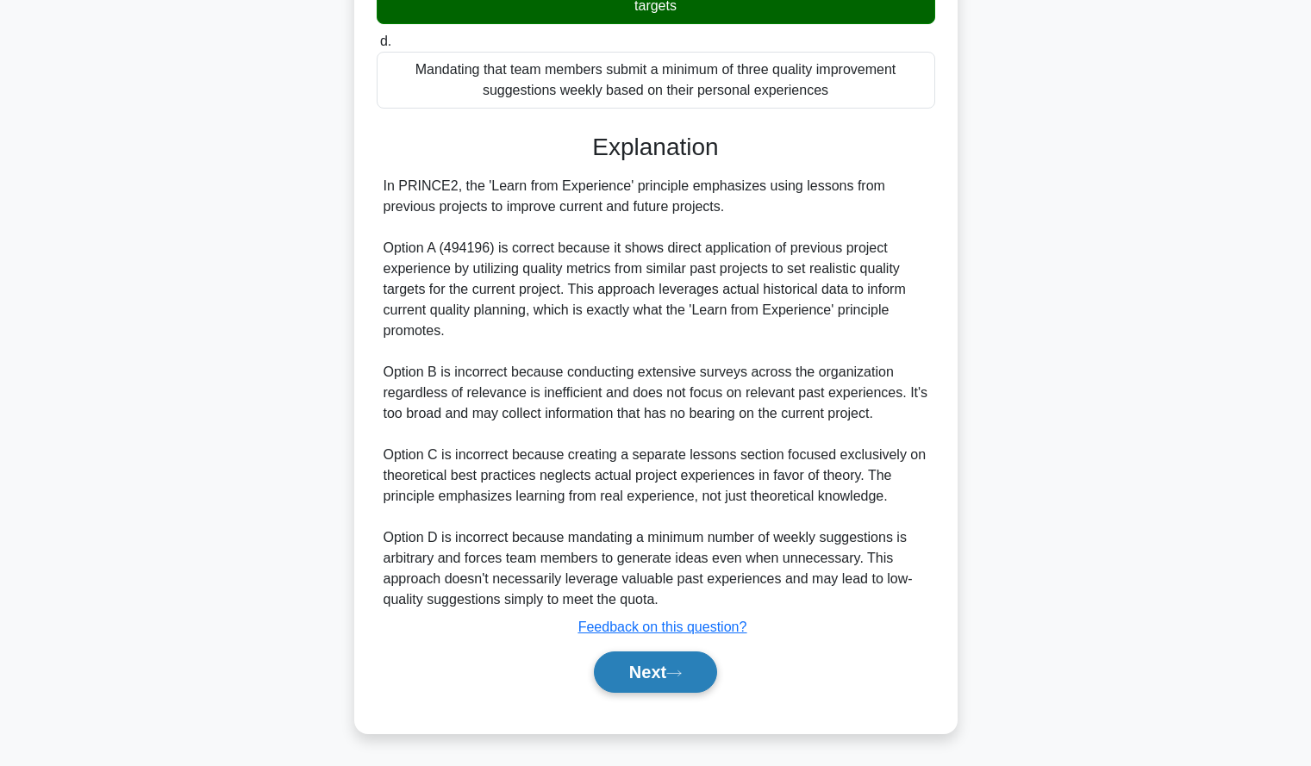
click at [704, 668] on button "Next" at bounding box center [655, 672] width 123 height 41
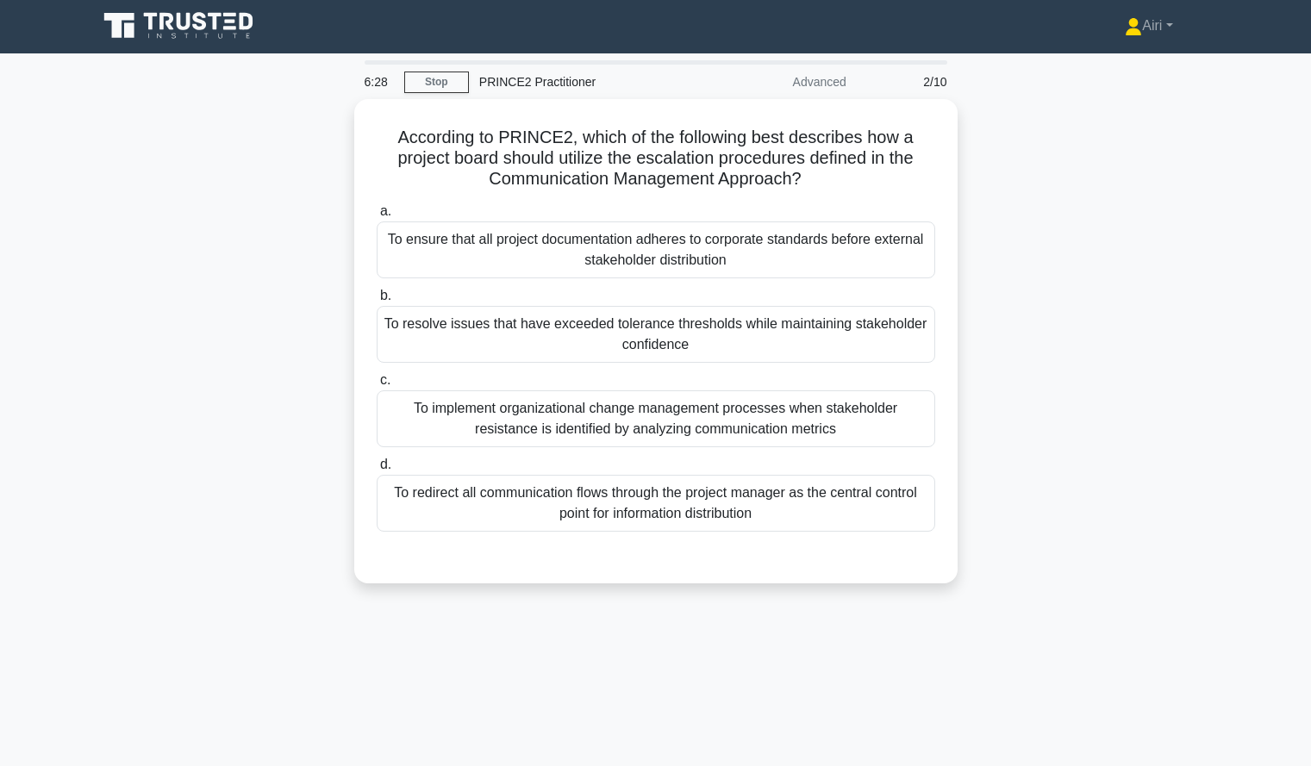
scroll to position [3, 0]
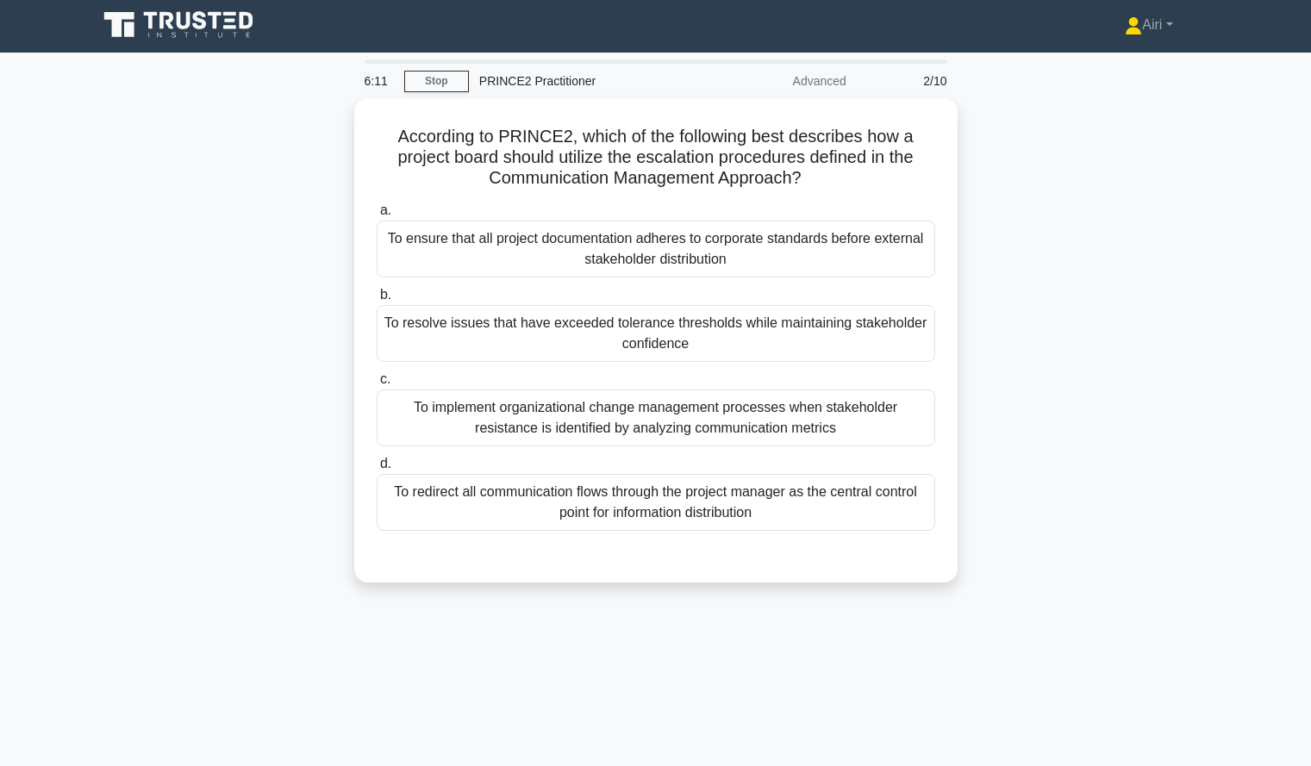
click at [991, 479] on div "According to PRINCE2, which of the following best describes how a project board…" at bounding box center [656, 350] width 1138 height 505
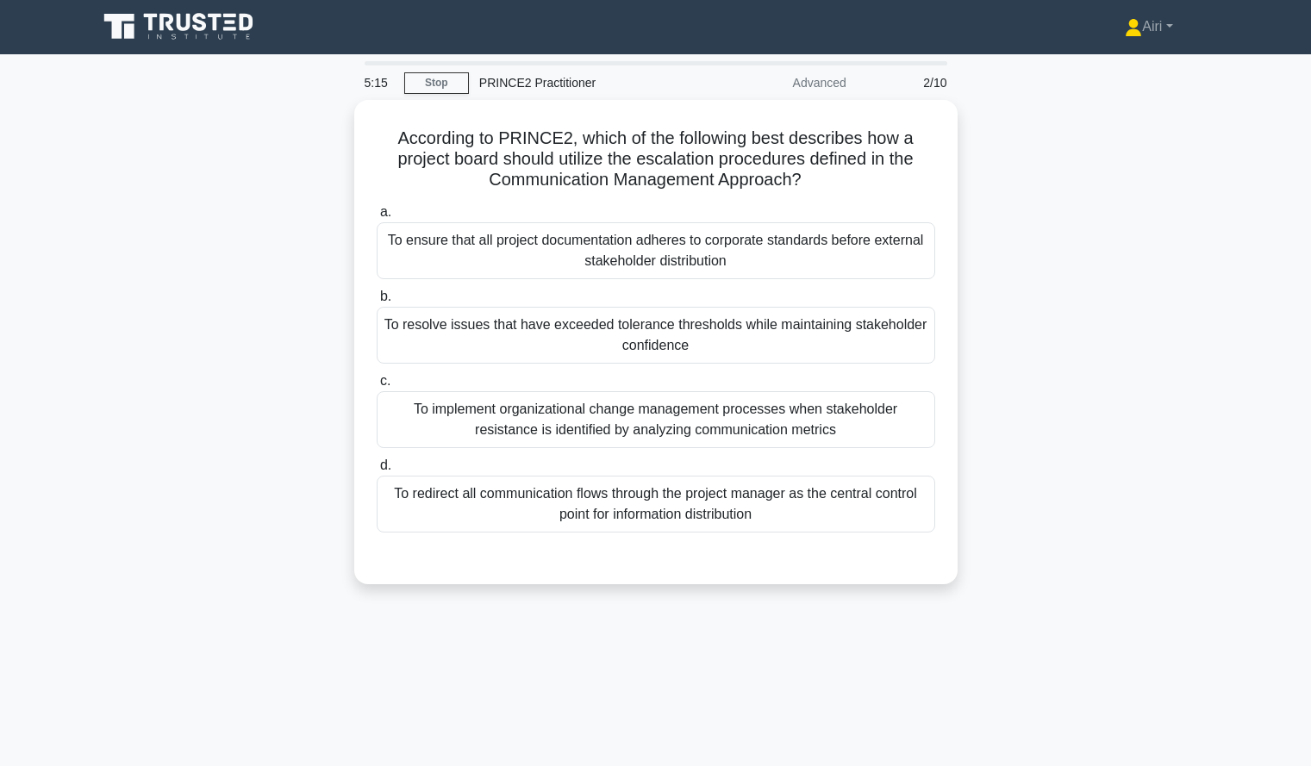
scroll to position [2, 0]
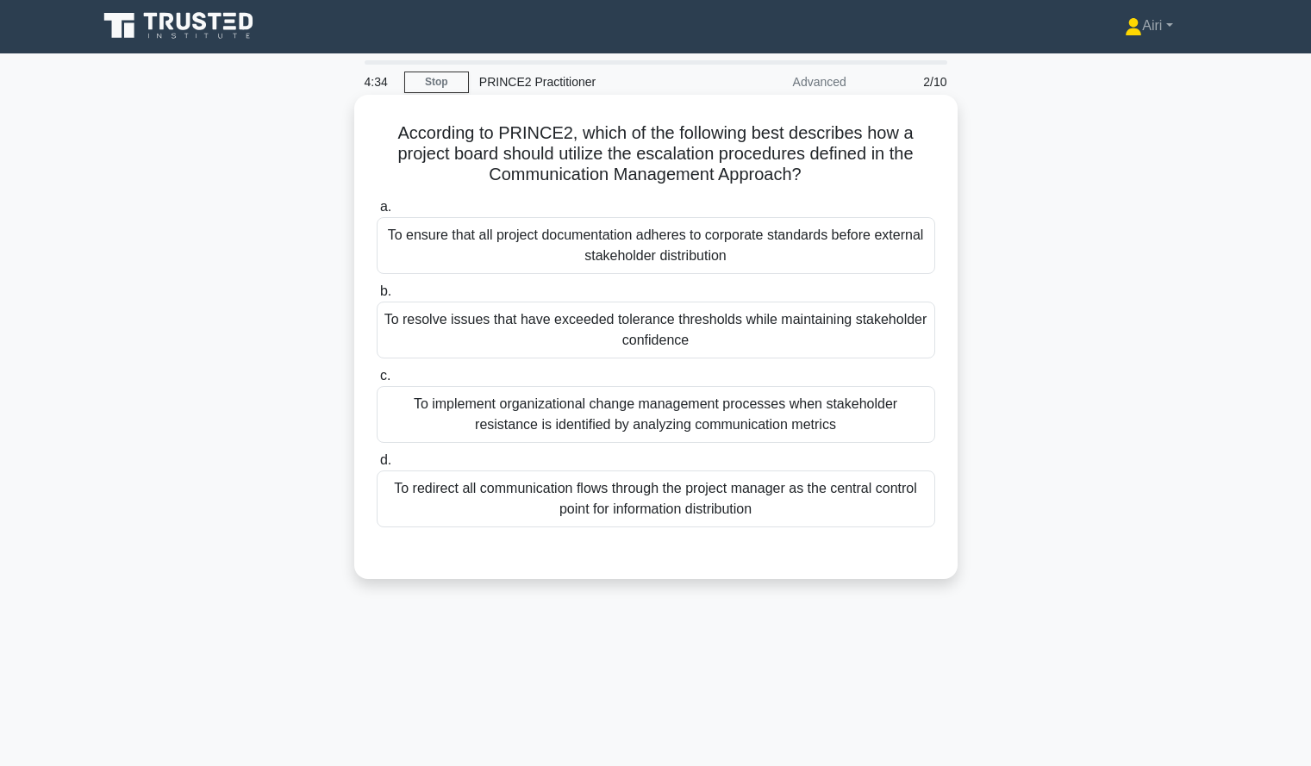
drag, startPoint x: 902, startPoint y: 406, endPoint x: 752, endPoint y: 426, distance: 151.3
click at [752, 426] on div "To implement organizational change management processes when stakeholder resist…" at bounding box center [656, 414] width 559 height 57
click at [377, 382] on input "c. To implement organizational change management processes when stakeholder res…" at bounding box center [377, 376] width 0 height 11
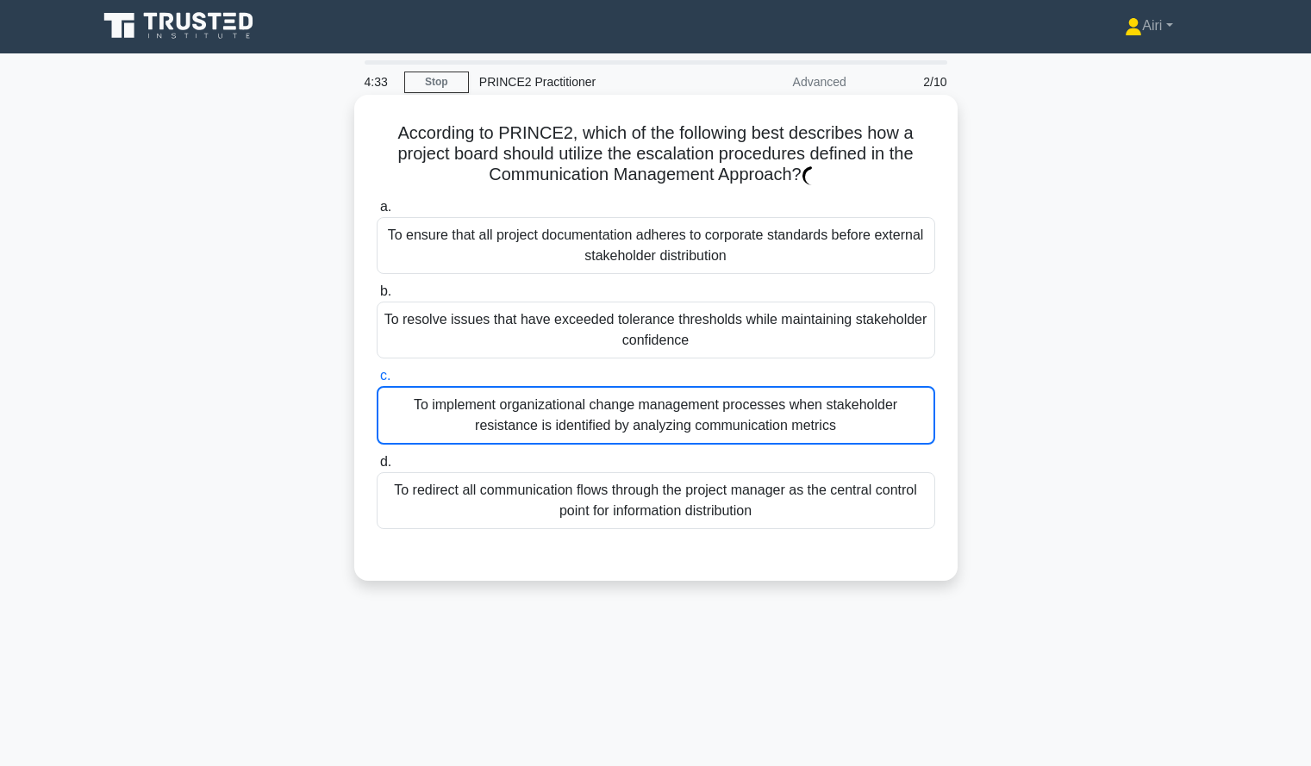
click at [752, 426] on div "To implement organizational change management processes when stakeholder resist…" at bounding box center [656, 415] width 559 height 59
click at [377, 382] on input "c. To implement organizational change management processes when stakeholder res…" at bounding box center [377, 376] width 0 height 11
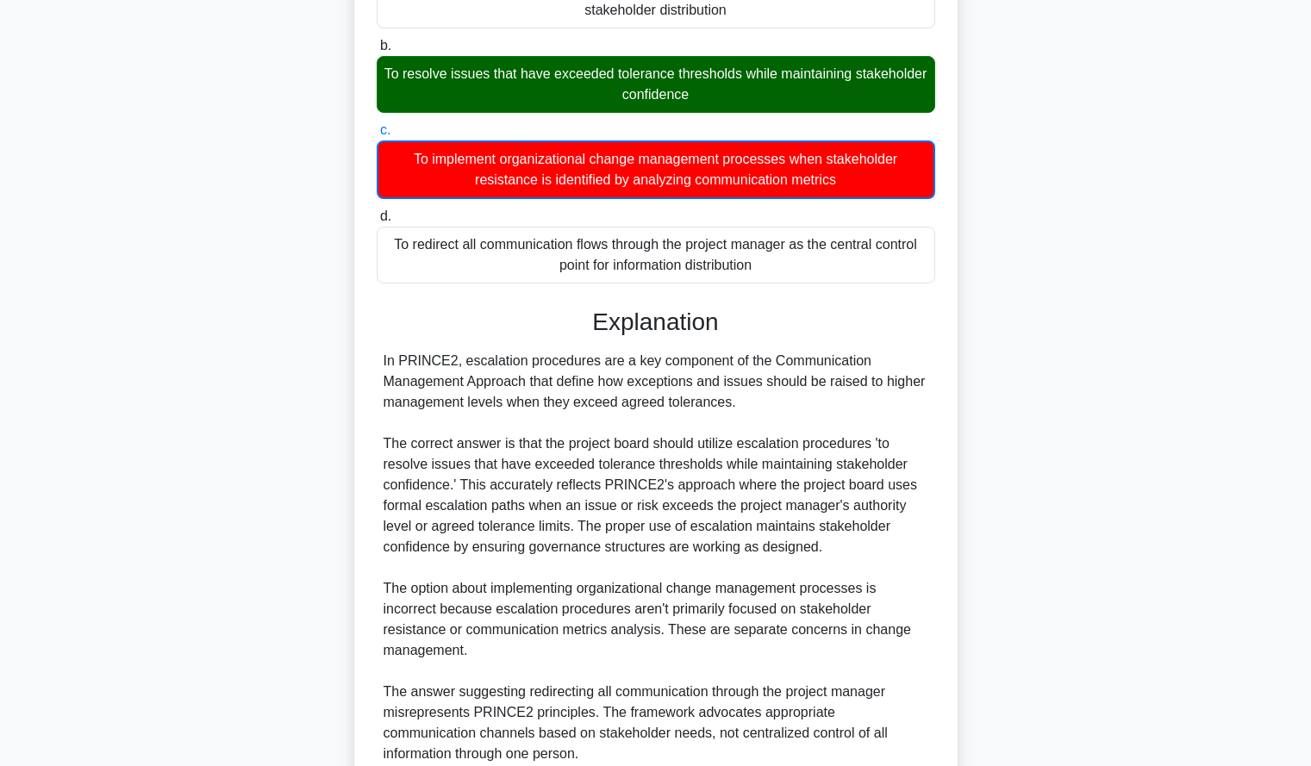
scroll to position [253, 0]
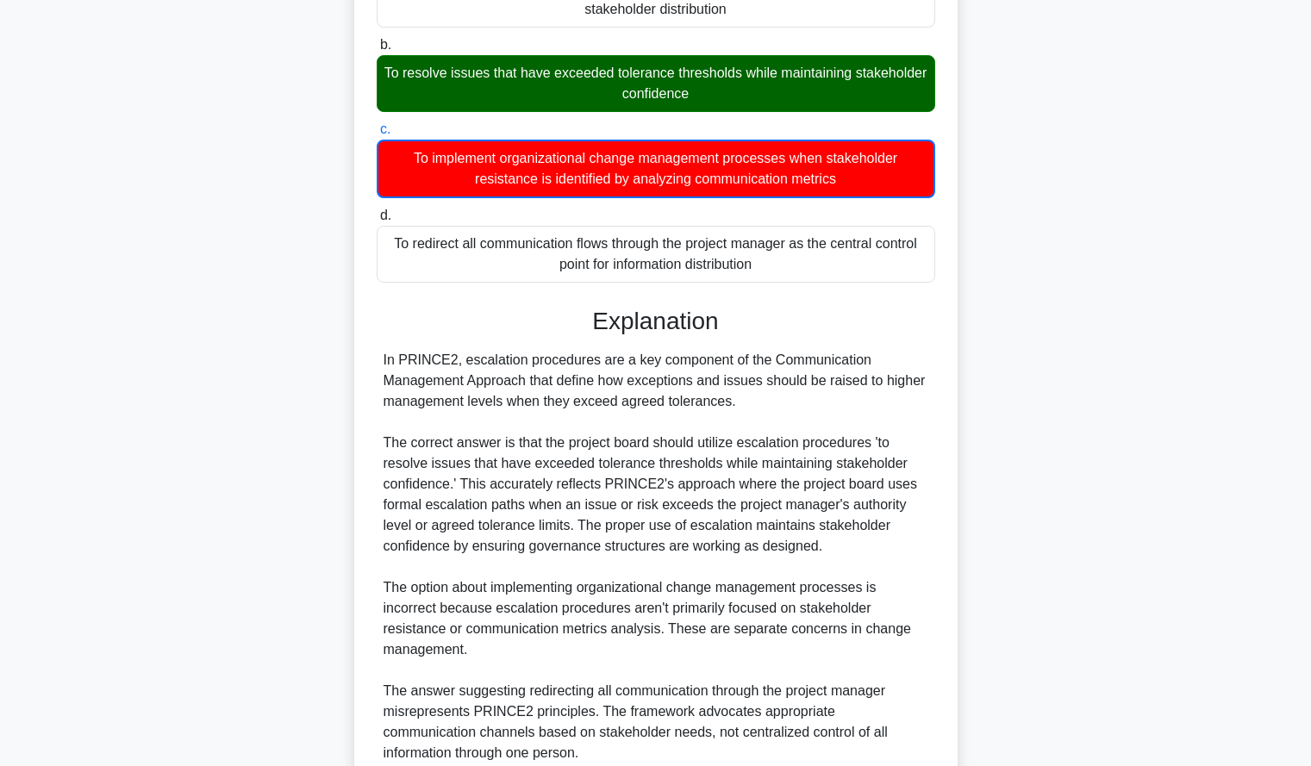
drag, startPoint x: 988, startPoint y: 423, endPoint x: 981, endPoint y: 473, distance: 50.5
click at [981, 473] on div "According to PRINCE2, which of the following best describes how a project board…" at bounding box center [656, 429] width 1138 height 1163
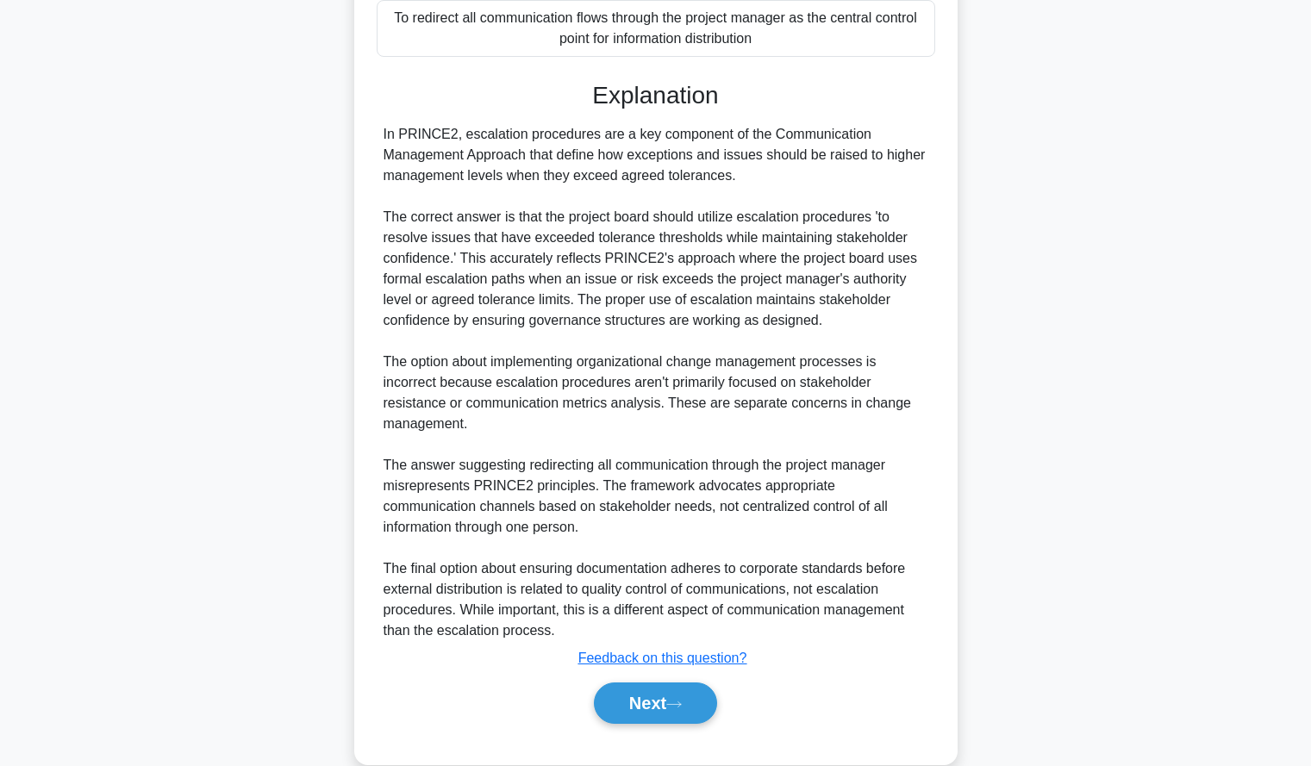
scroll to position [506, 0]
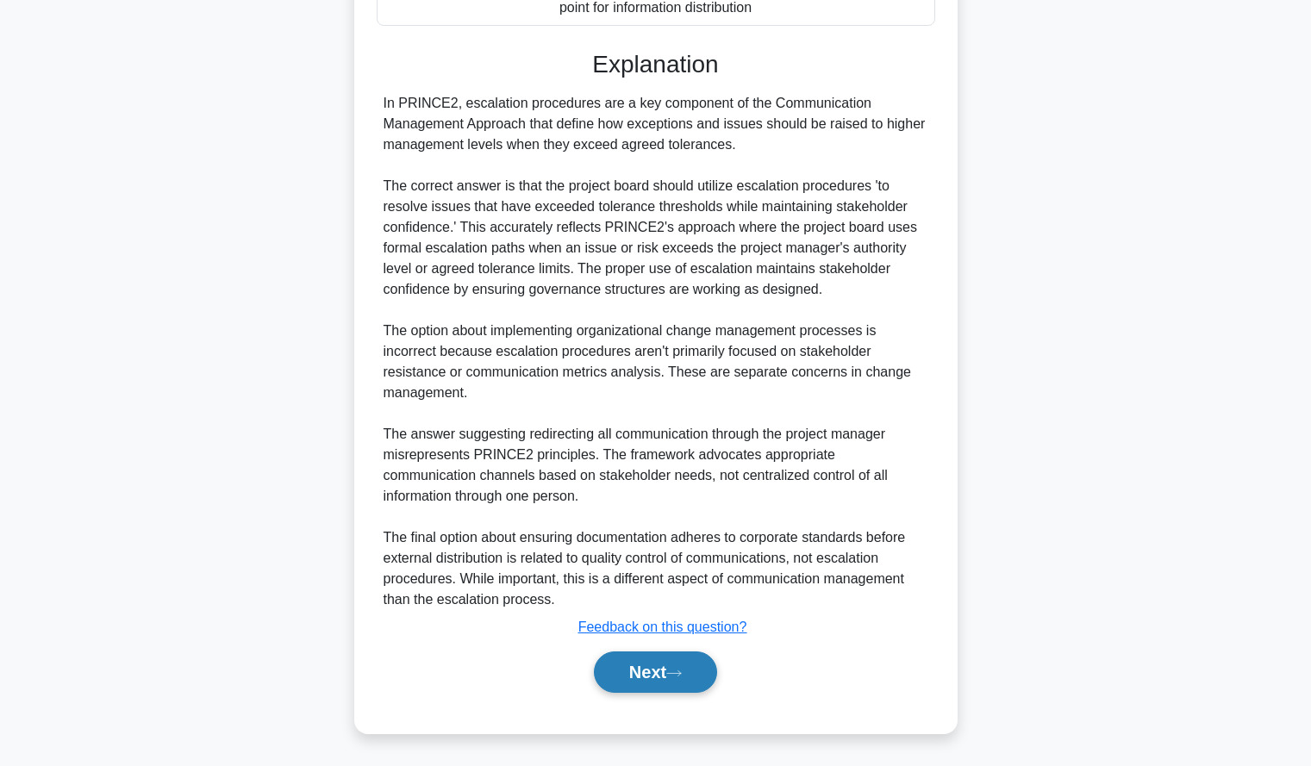
click at [665, 673] on button "Next" at bounding box center [655, 672] width 123 height 41
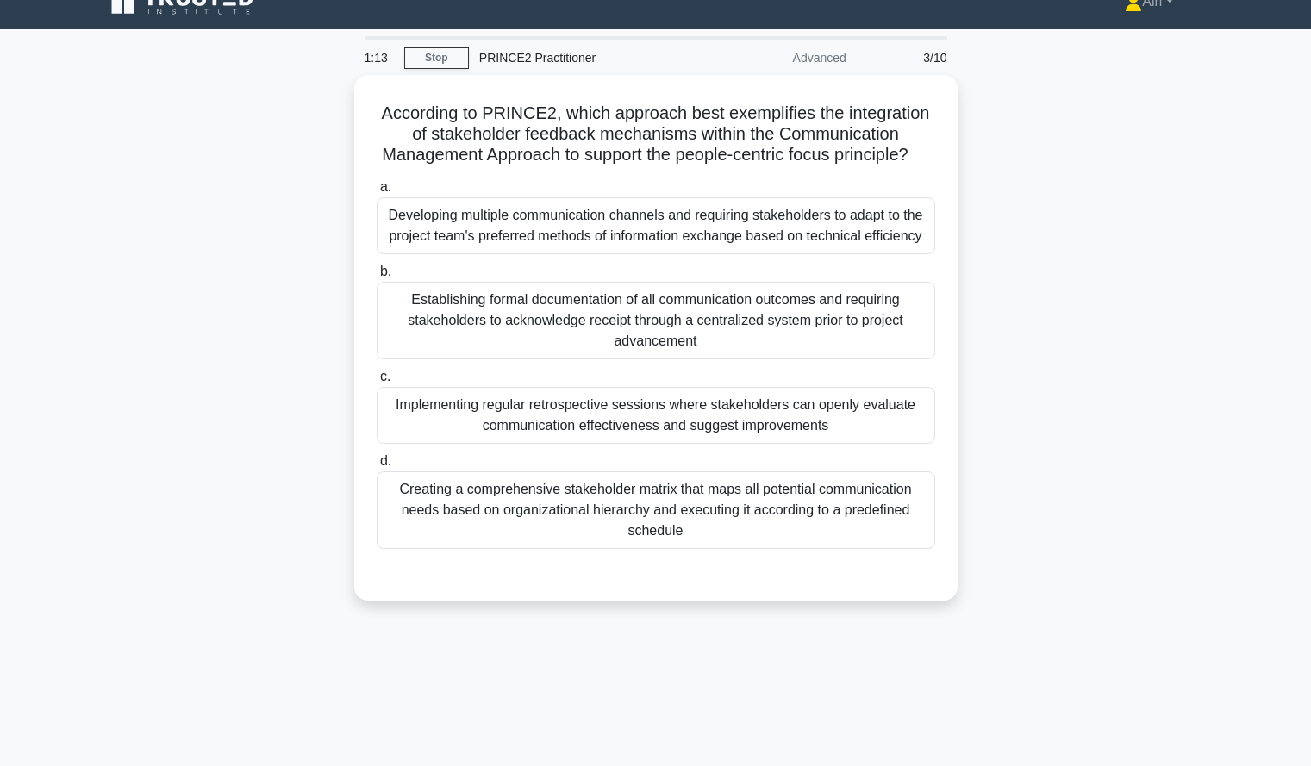
scroll to position [0, 0]
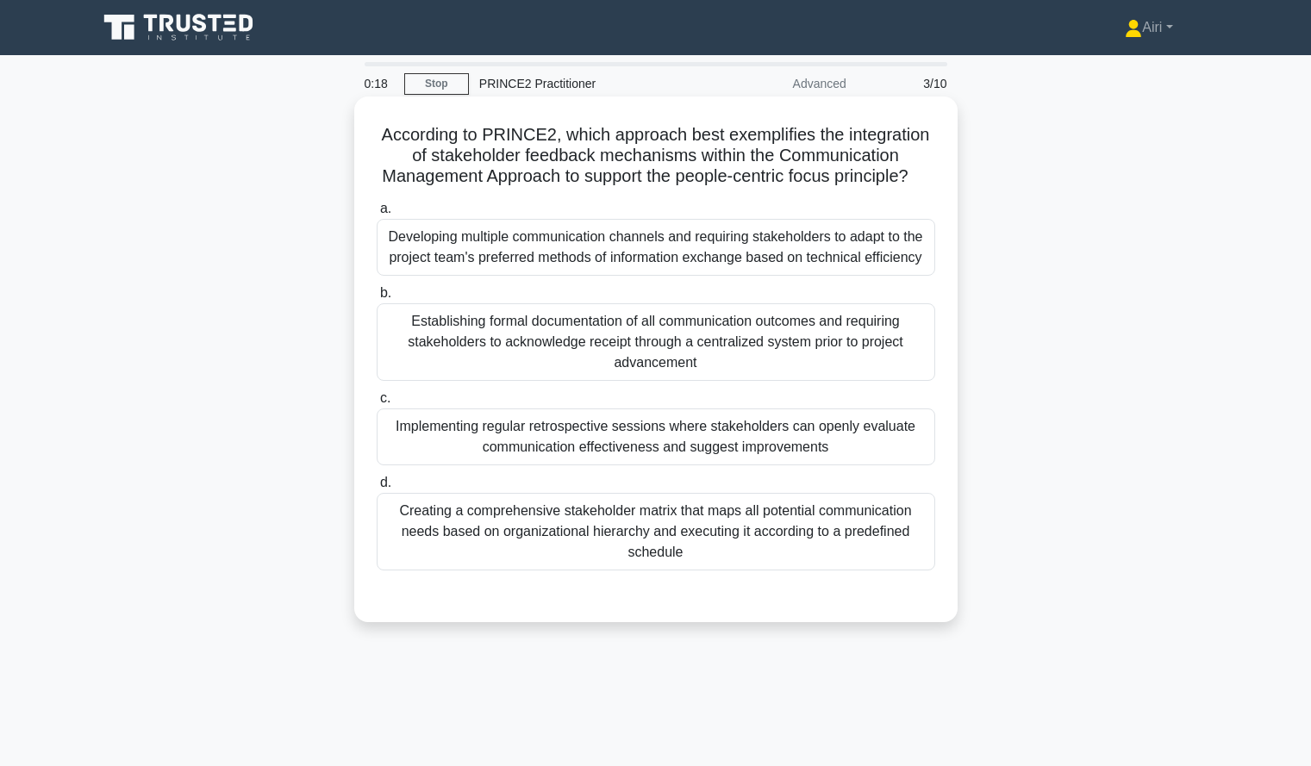
drag, startPoint x: 659, startPoint y: 543, endPoint x: 524, endPoint y: 551, distance: 134.7
click at [524, 551] on div "Creating a comprehensive stakeholder matrix that maps all potential communicati…" at bounding box center [656, 532] width 559 height 78
click at [377, 489] on input "d. Creating a comprehensive stakeholder matrix that maps all potential communic…" at bounding box center [377, 483] width 0 height 11
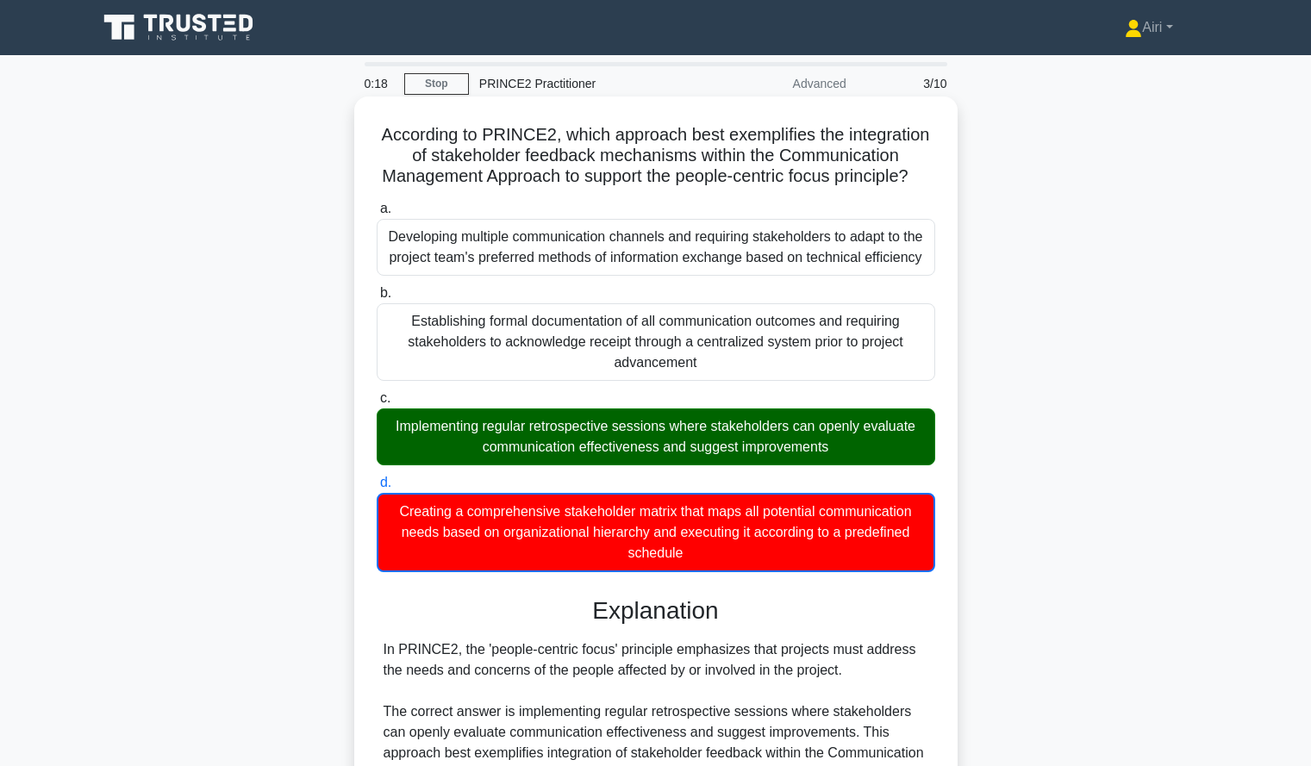
click at [524, 551] on div "Creating a comprehensive stakeholder matrix that maps all potential communicati…" at bounding box center [656, 532] width 559 height 79
click at [377, 489] on input "d. Creating a comprehensive stakeholder matrix that maps all potential communic…" at bounding box center [377, 483] width 0 height 11
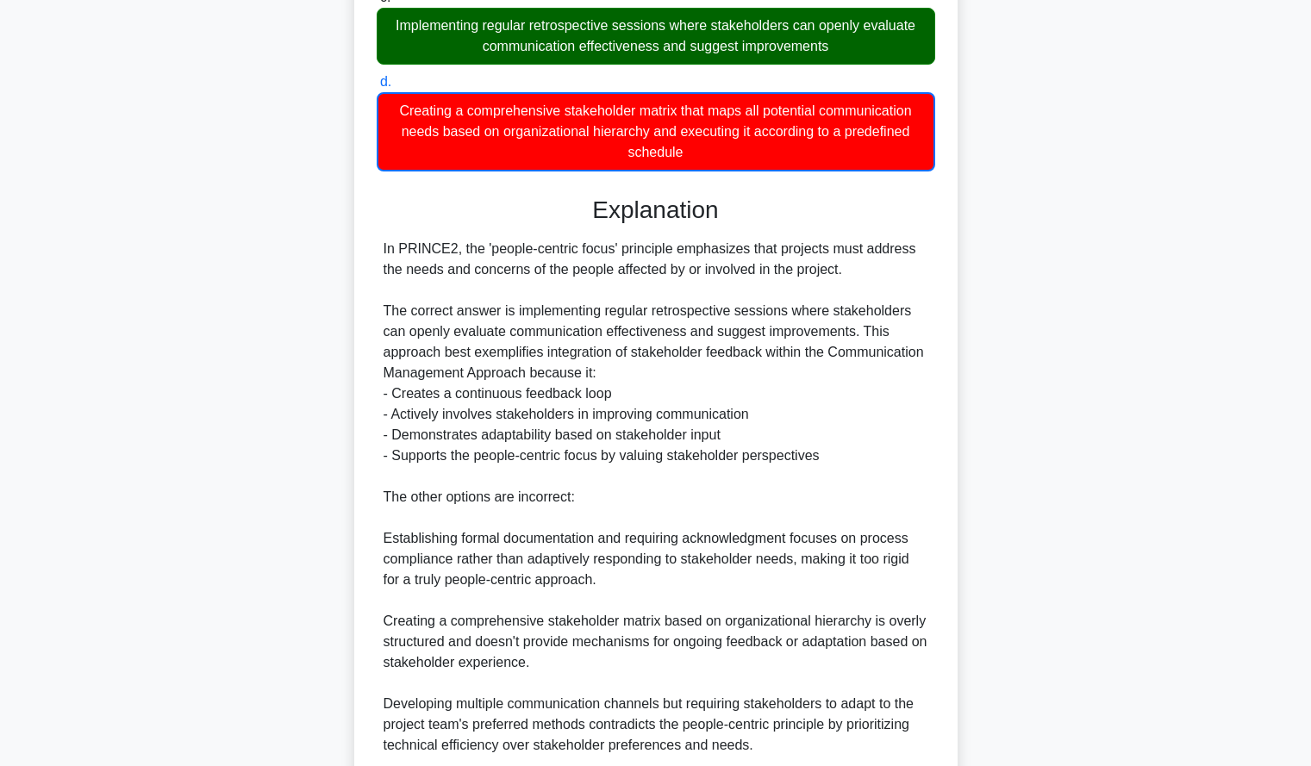
scroll to position [403, 0]
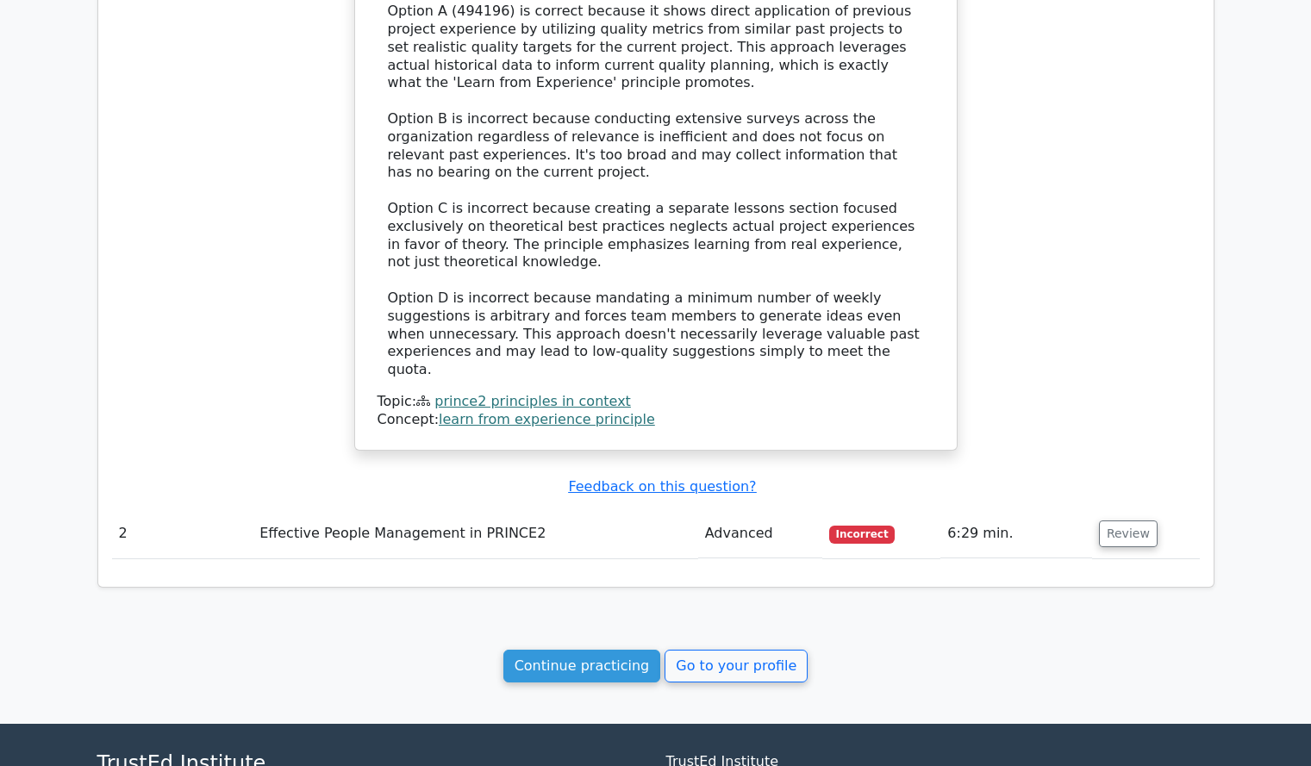
scroll to position [1453, 0]
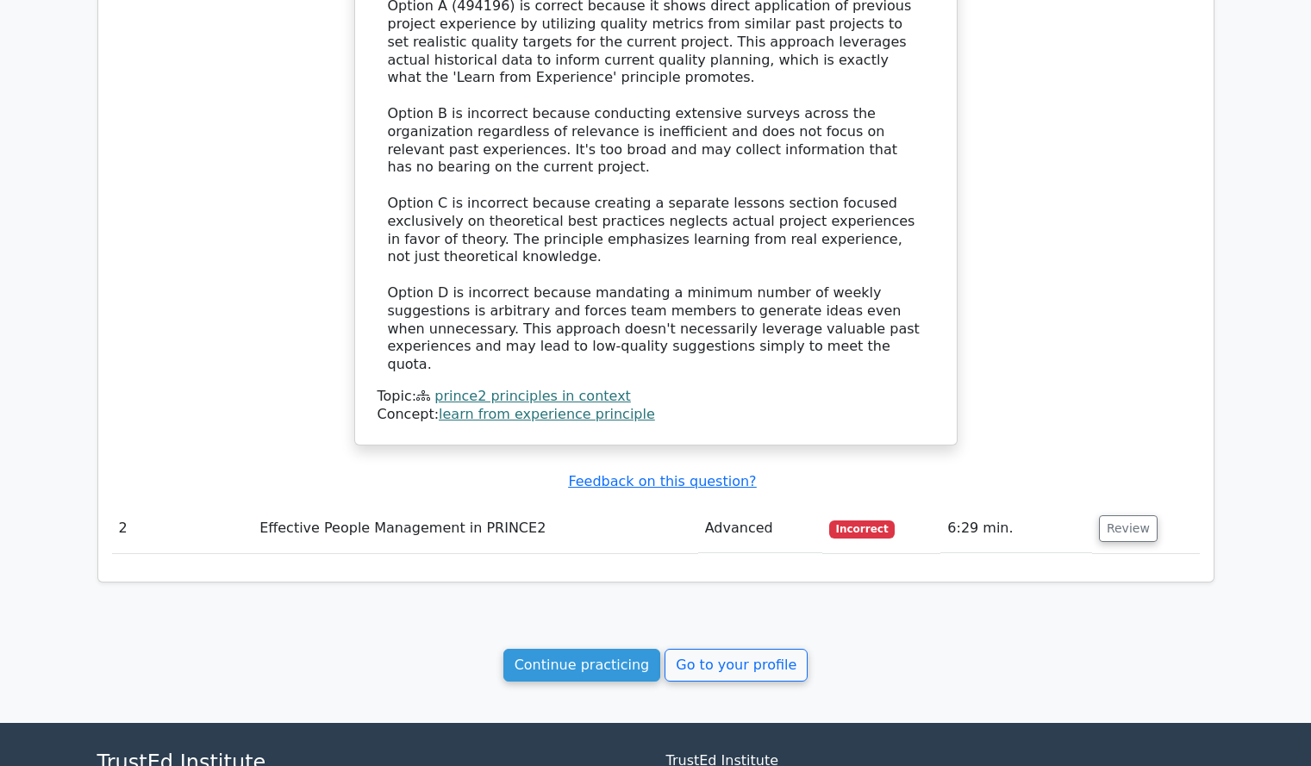
drag, startPoint x: 1133, startPoint y: 478, endPoint x: 1190, endPoint y: 357, distance: 133.4
click at [1137, 516] on button "Review" at bounding box center [1128, 529] width 59 height 27
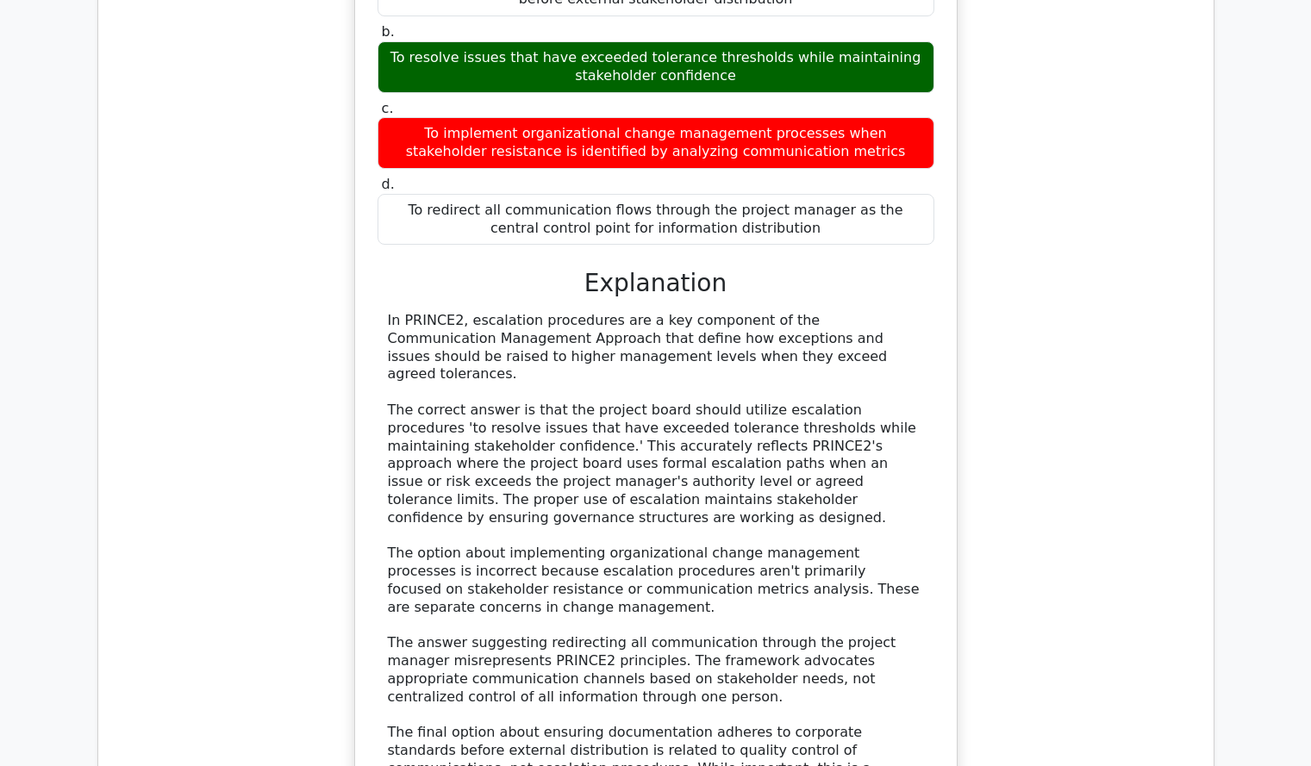
scroll to position [2161, 0]
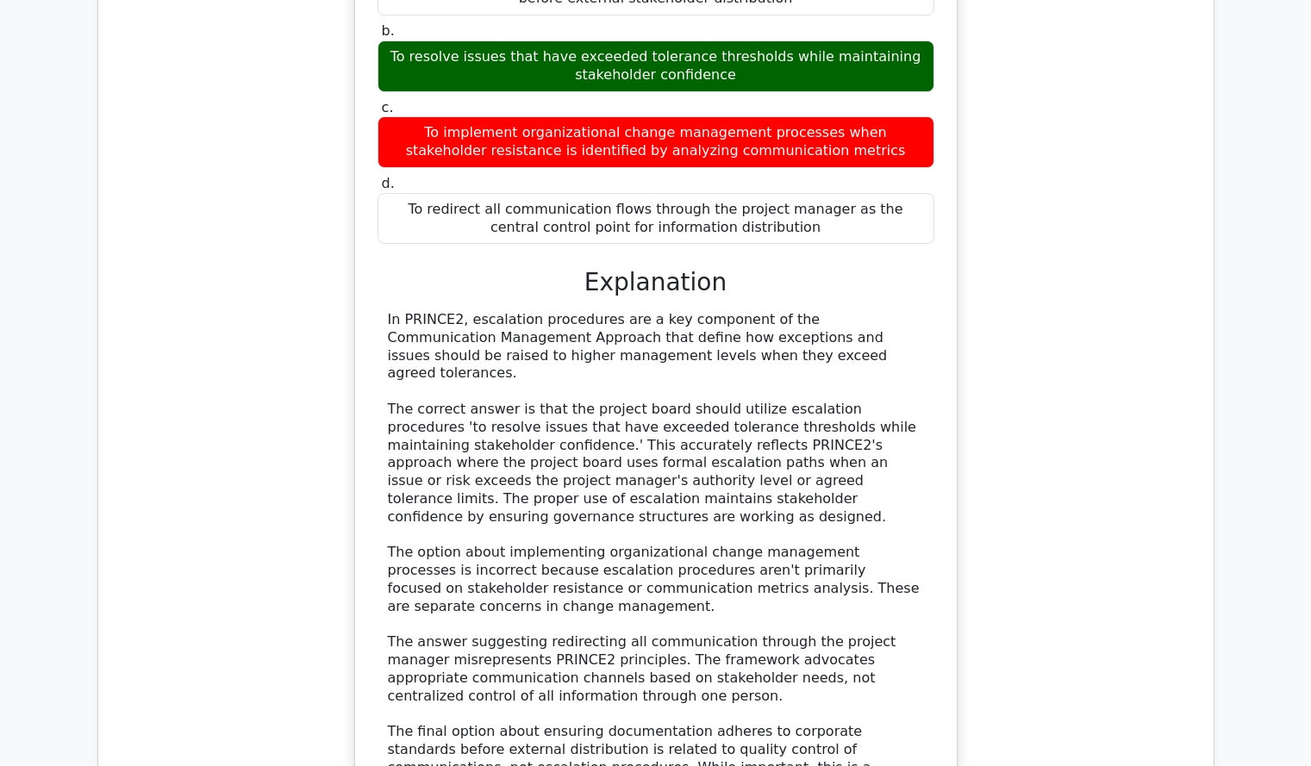
drag, startPoint x: 979, startPoint y: 378, endPoint x: 1001, endPoint y: 310, distance: 71.7
click at [1001, 310] on div "According to PRINCE2, which of the following best describes how a project board…" at bounding box center [656, 366] width 1088 height 1041
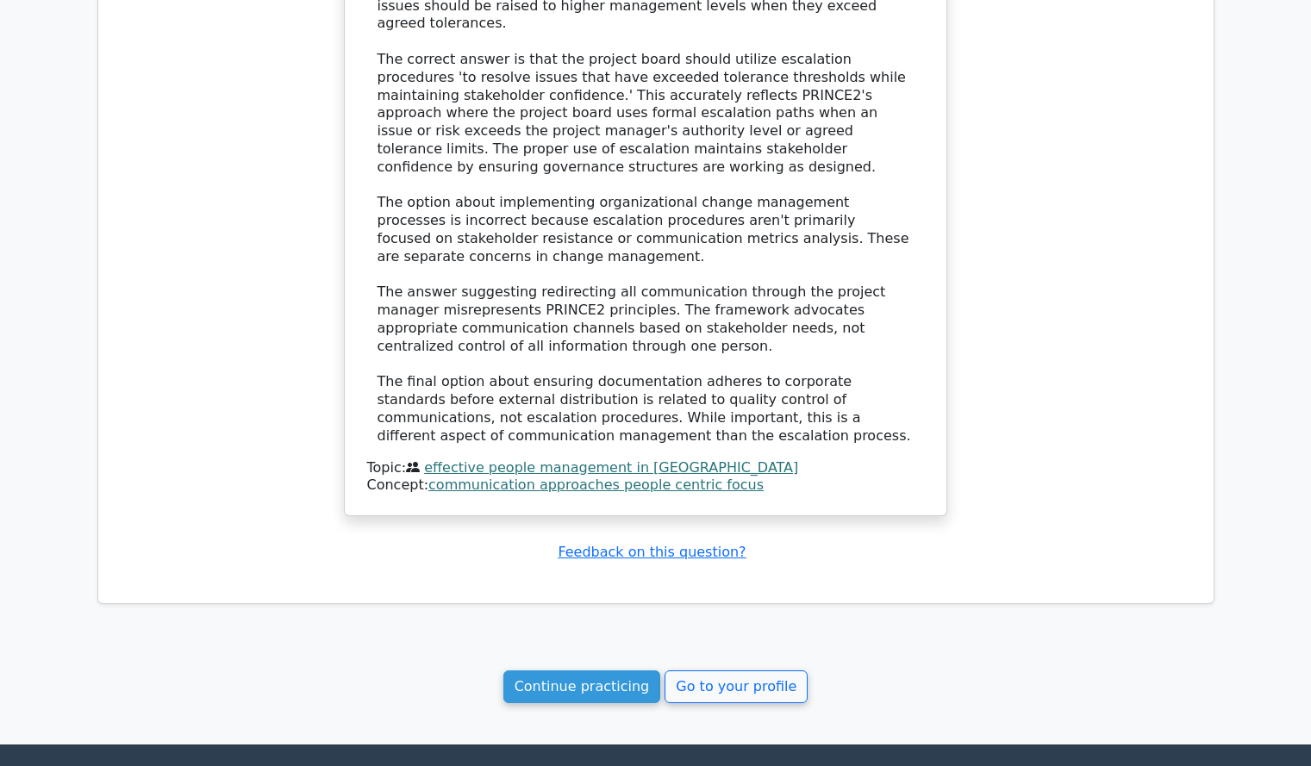
scroll to position [2512, 0]
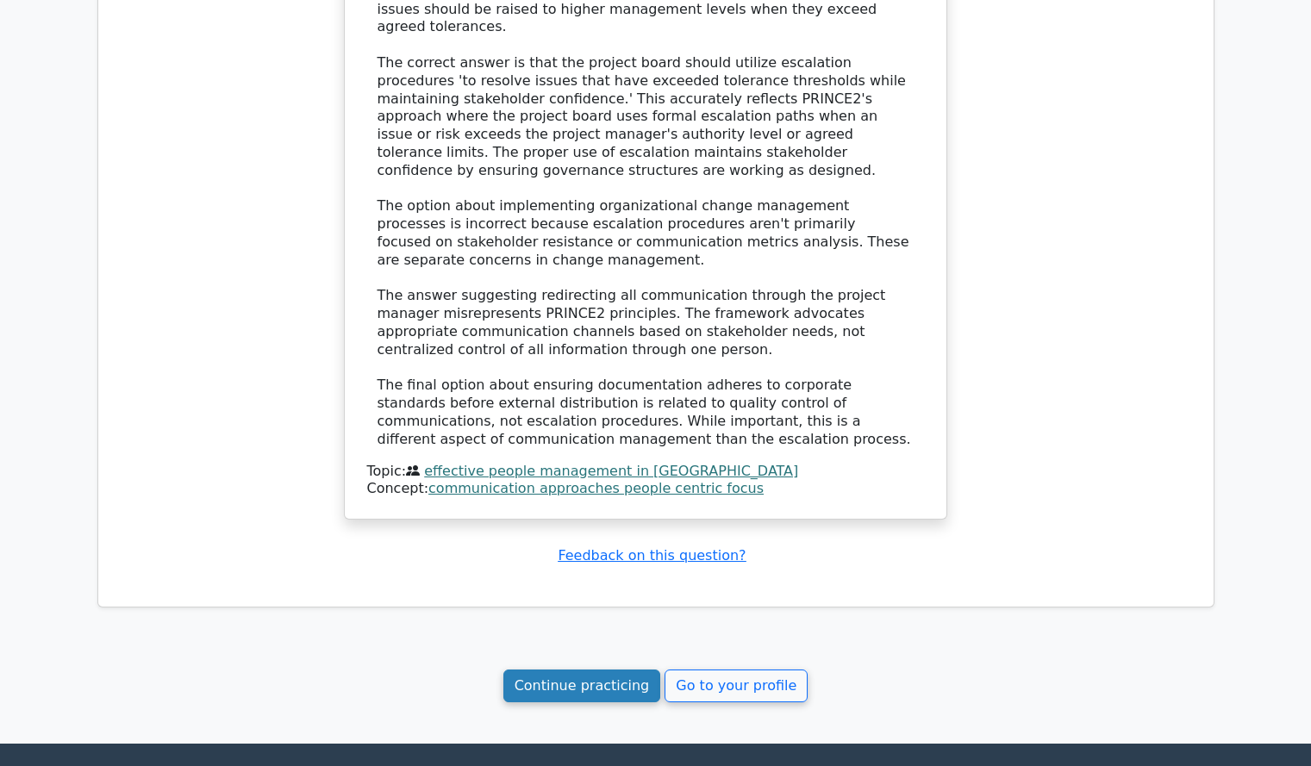
click at [611, 670] on link "Continue practicing" at bounding box center [582, 686] width 158 height 33
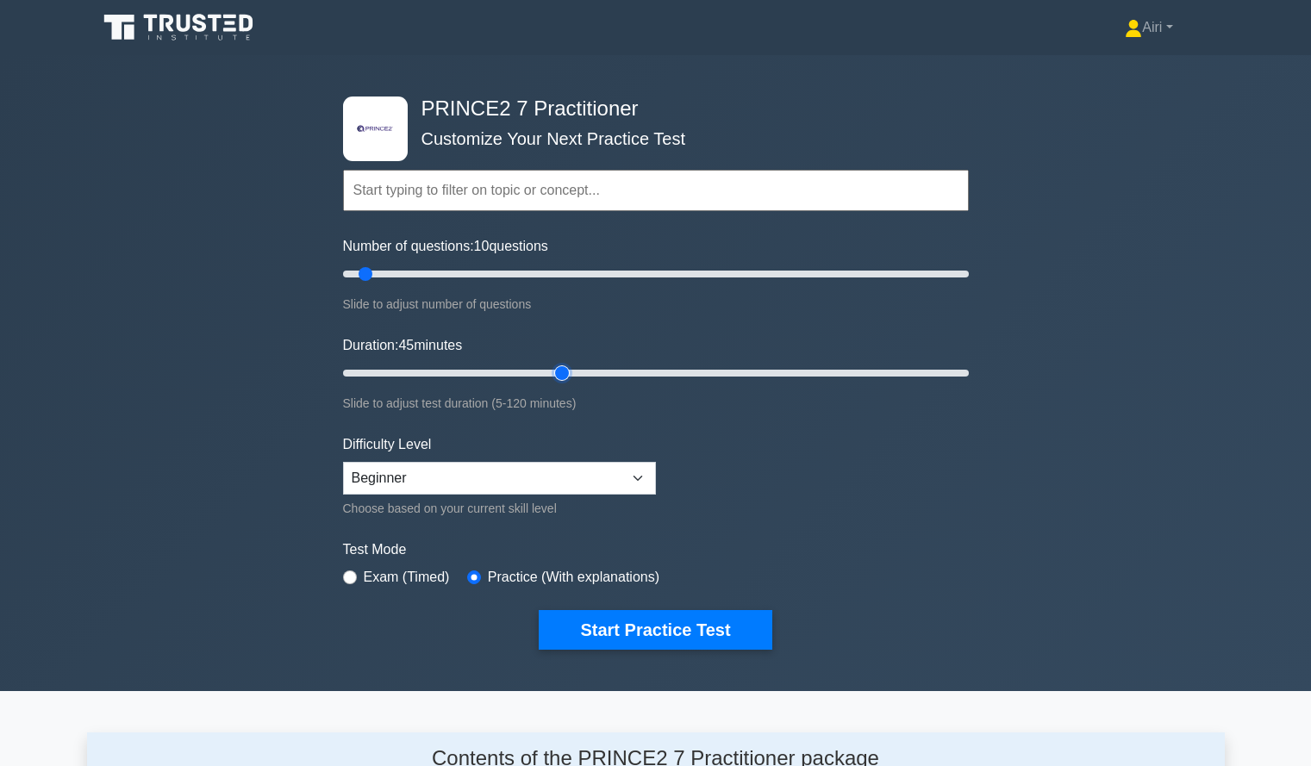
click at [566, 378] on input "Duration: 45 minutes" at bounding box center [656, 373] width 626 height 21
drag, startPoint x: 622, startPoint y: 370, endPoint x: 636, endPoint y: 354, distance: 21.3
type input "60"
click at [636, 363] on input "Duration: 60 minutes" at bounding box center [656, 373] width 626 height 21
drag, startPoint x: 362, startPoint y: 271, endPoint x: 347, endPoint y: 274, distance: 15.9
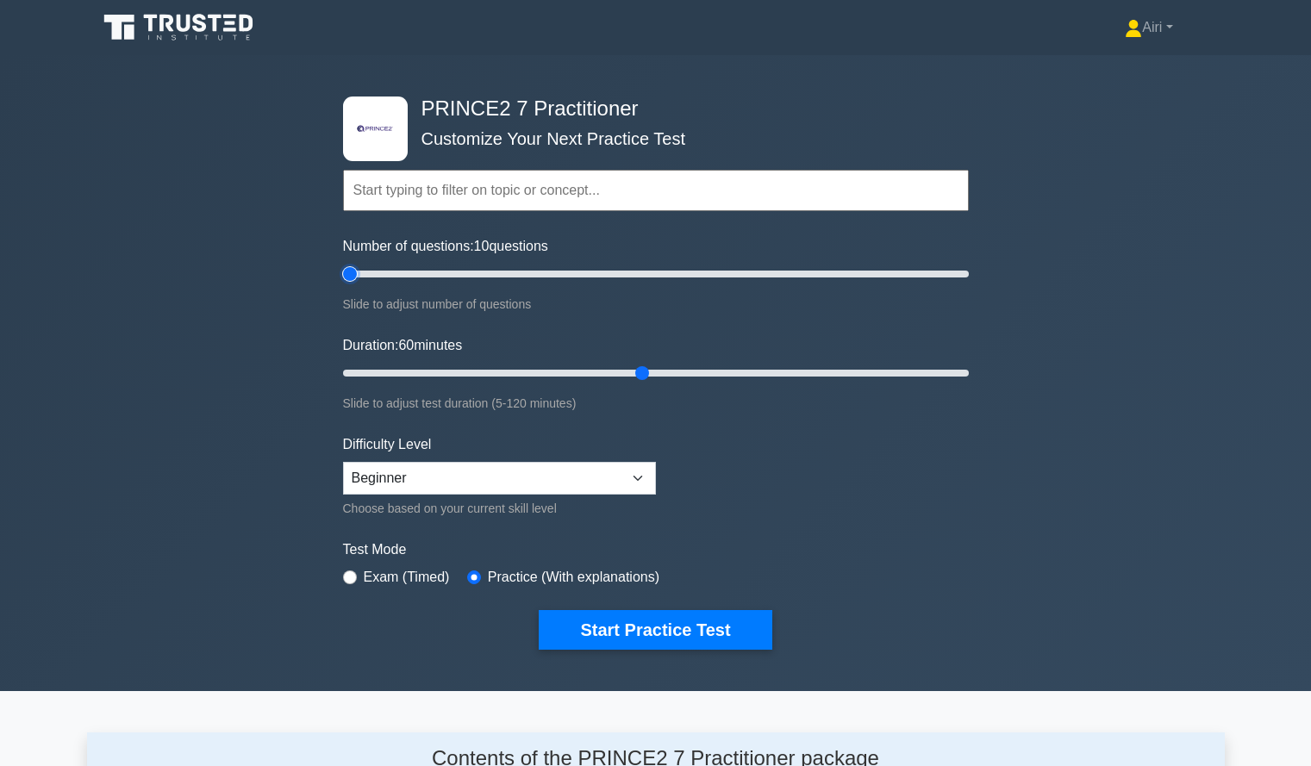
type input "5"
click at [347, 274] on input "Number of questions: 10 questions" at bounding box center [656, 274] width 626 height 21
drag, startPoint x: 636, startPoint y: 625, endPoint x: 622, endPoint y: 627, distance: 13.9
click at [622, 627] on button "Start Practice Test" at bounding box center [655, 630] width 233 height 40
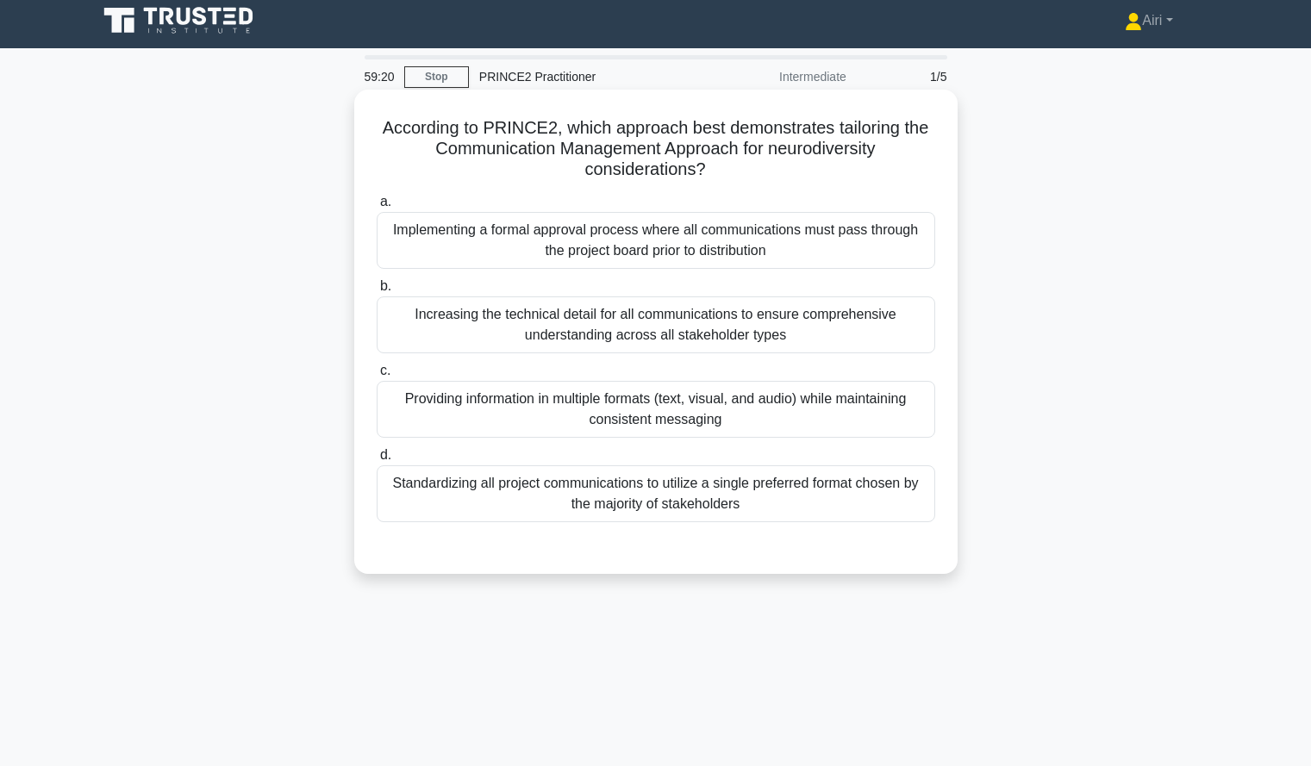
scroll to position [8, 0]
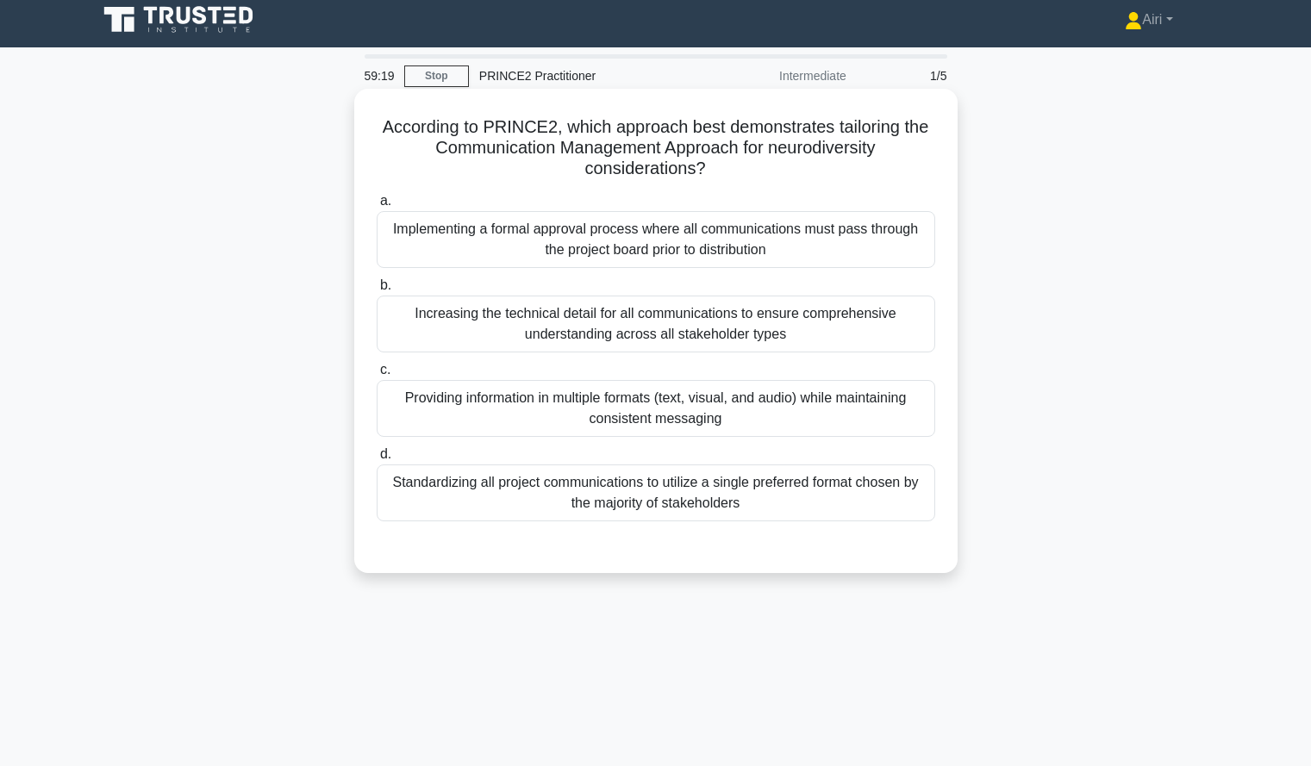
drag, startPoint x: 868, startPoint y: 410, endPoint x: 718, endPoint y: 416, distance: 150.1
click at [718, 416] on div "Providing information in multiple formats (text, visual, and audio) while maint…" at bounding box center [656, 408] width 559 height 57
click at [377, 376] on input "c. Providing information in multiple formats (text, visual, and audio) while ma…" at bounding box center [377, 370] width 0 height 11
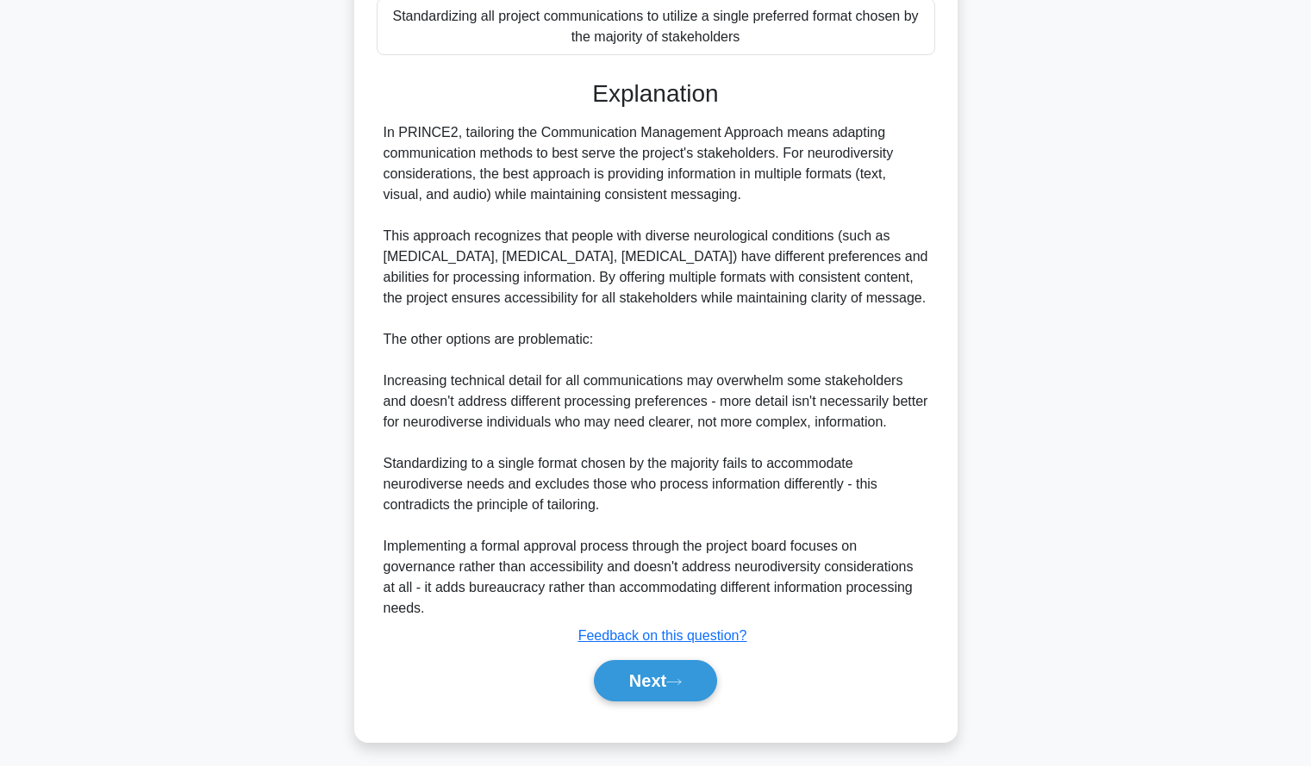
scroll to position [484, 0]
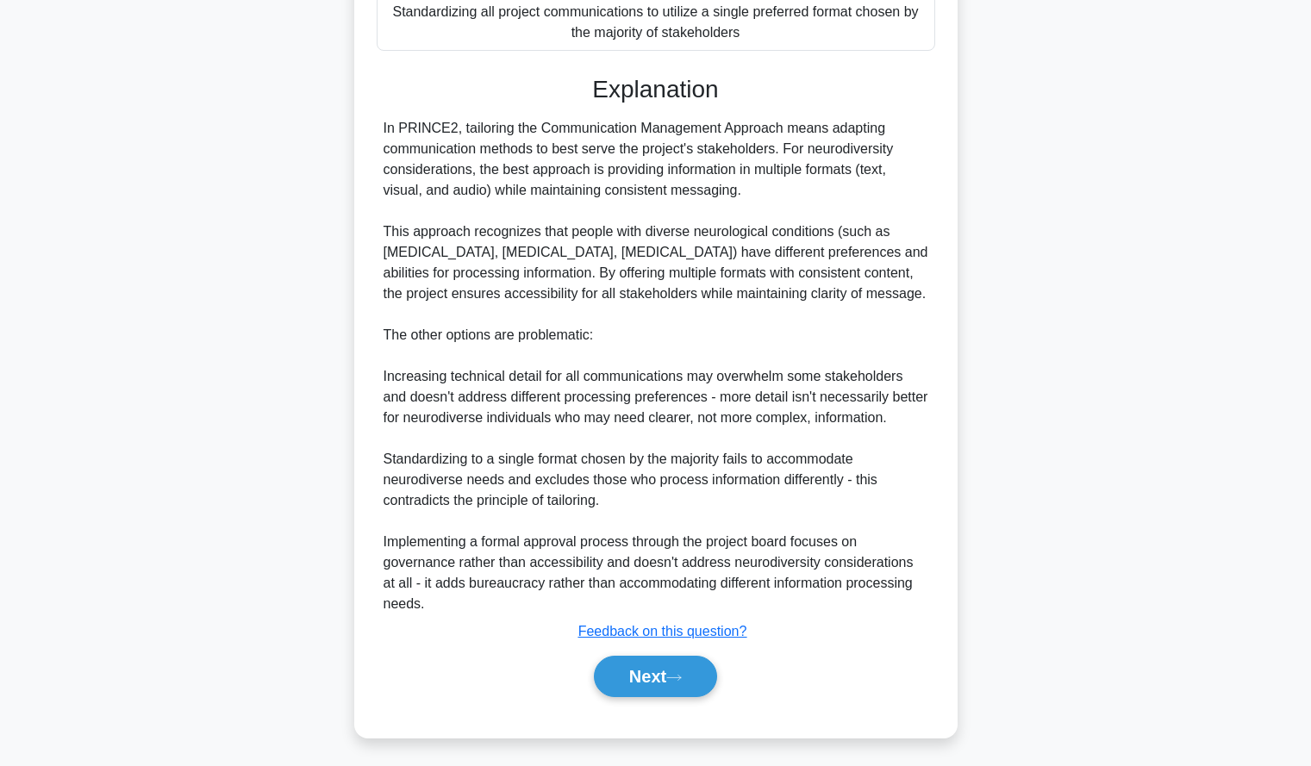
drag, startPoint x: 1136, startPoint y: 431, endPoint x: 1150, endPoint y: 472, distance: 43.6
click at [1150, 472] on div "According to PRINCE2, which approach best demonstrates tailoring the Communicat…" at bounding box center [656, 188] width 1138 height 1141
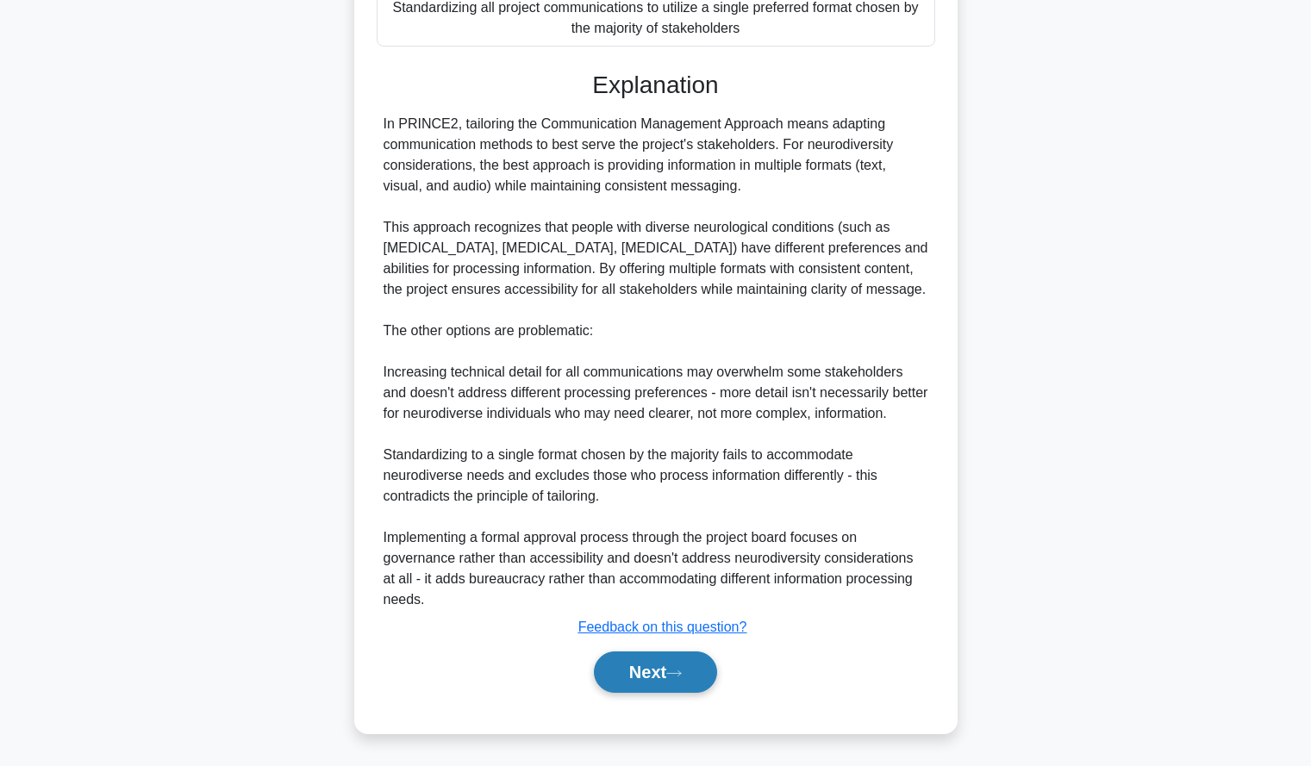
click at [664, 663] on button "Next" at bounding box center [655, 672] width 123 height 41
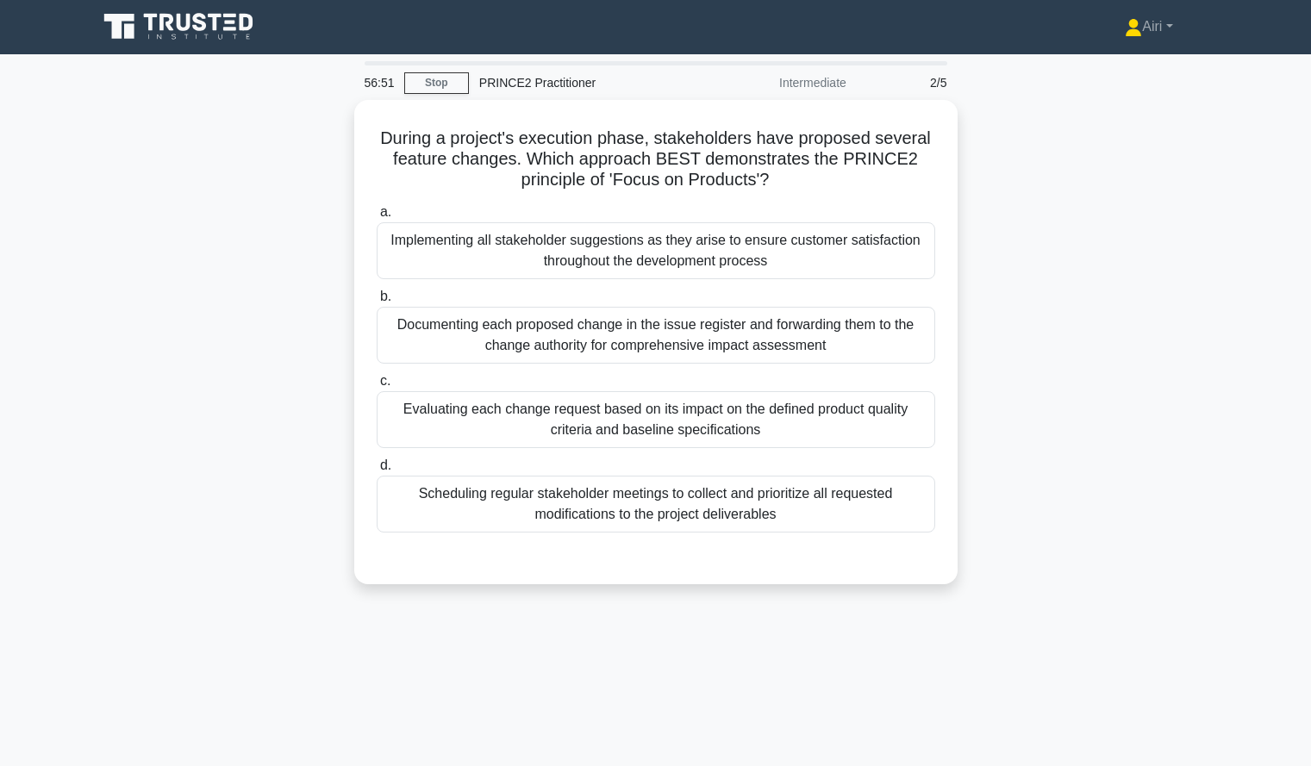
scroll to position [0, 0]
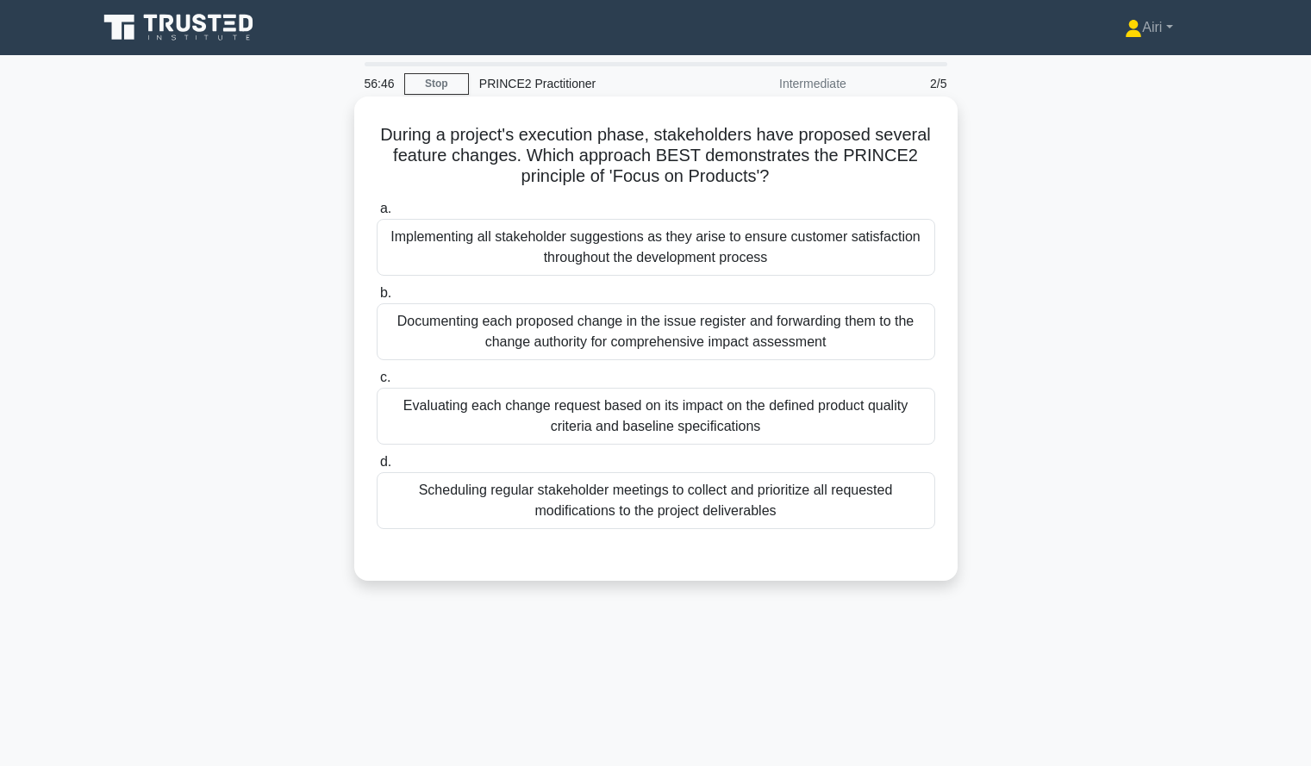
click at [805, 391] on div "Evaluating each change request based on its impact on the defined product quali…" at bounding box center [656, 416] width 559 height 57
click at [377, 384] on input "c. Evaluating each change request based on its impact on the defined product qu…" at bounding box center [377, 377] width 0 height 11
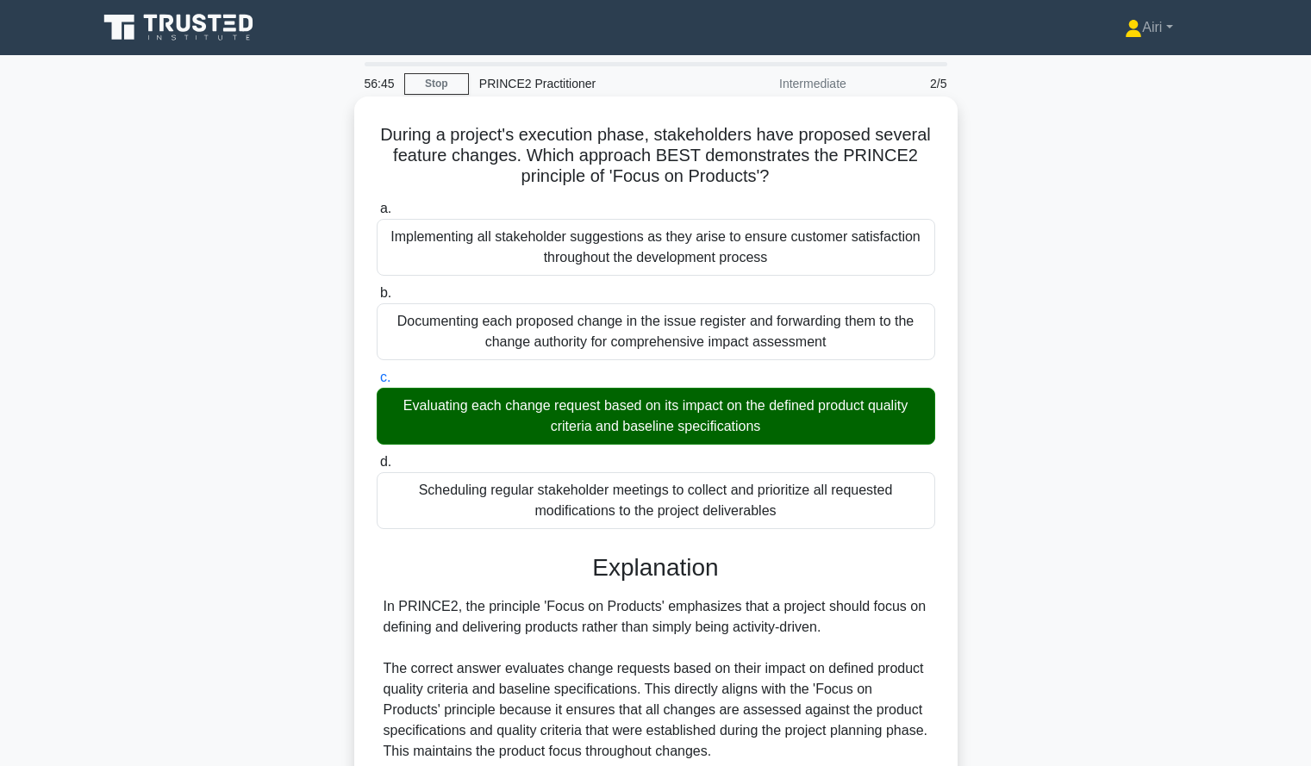
click at [733, 419] on div "Evaluating each change request based on its impact on the defined product quali…" at bounding box center [656, 416] width 559 height 57
click at [377, 384] on input "c. Evaluating each change request based on its impact on the defined product qu…" at bounding box center [377, 377] width 0 height 11
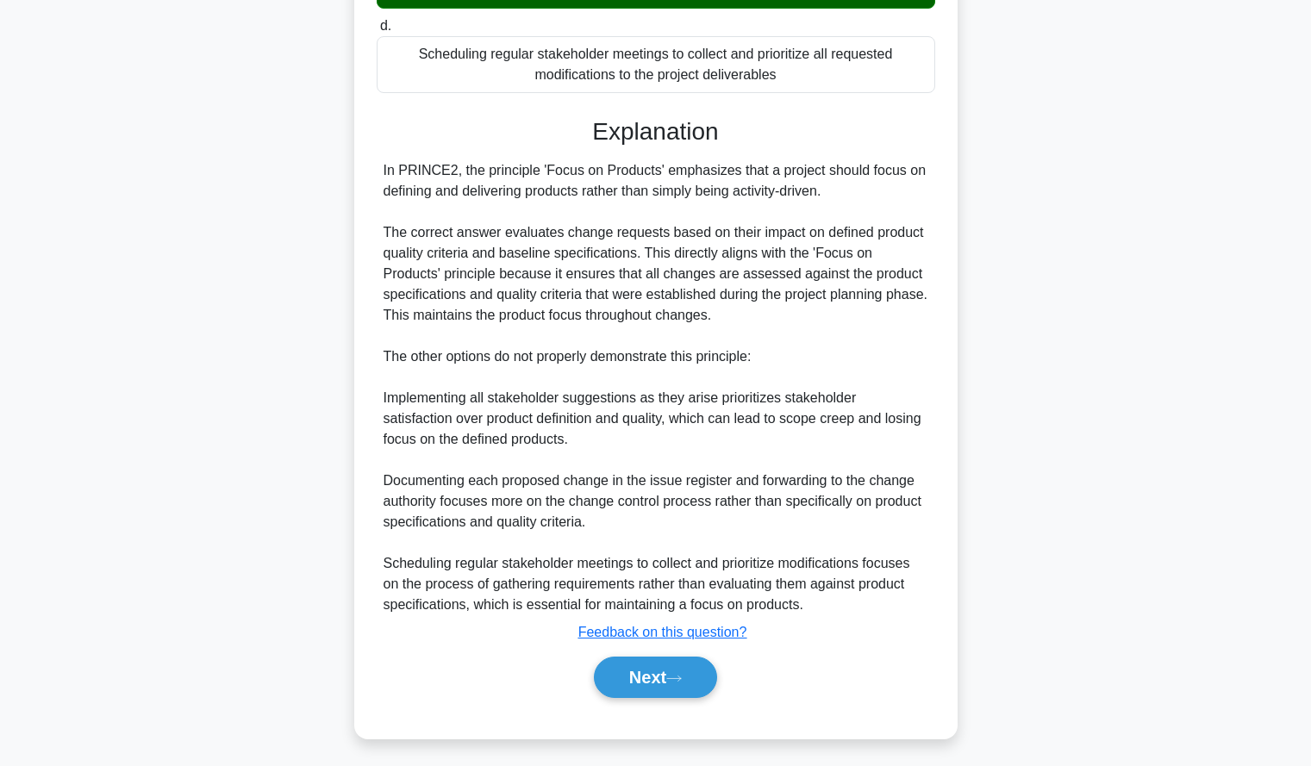
scroll to position [442, 0]
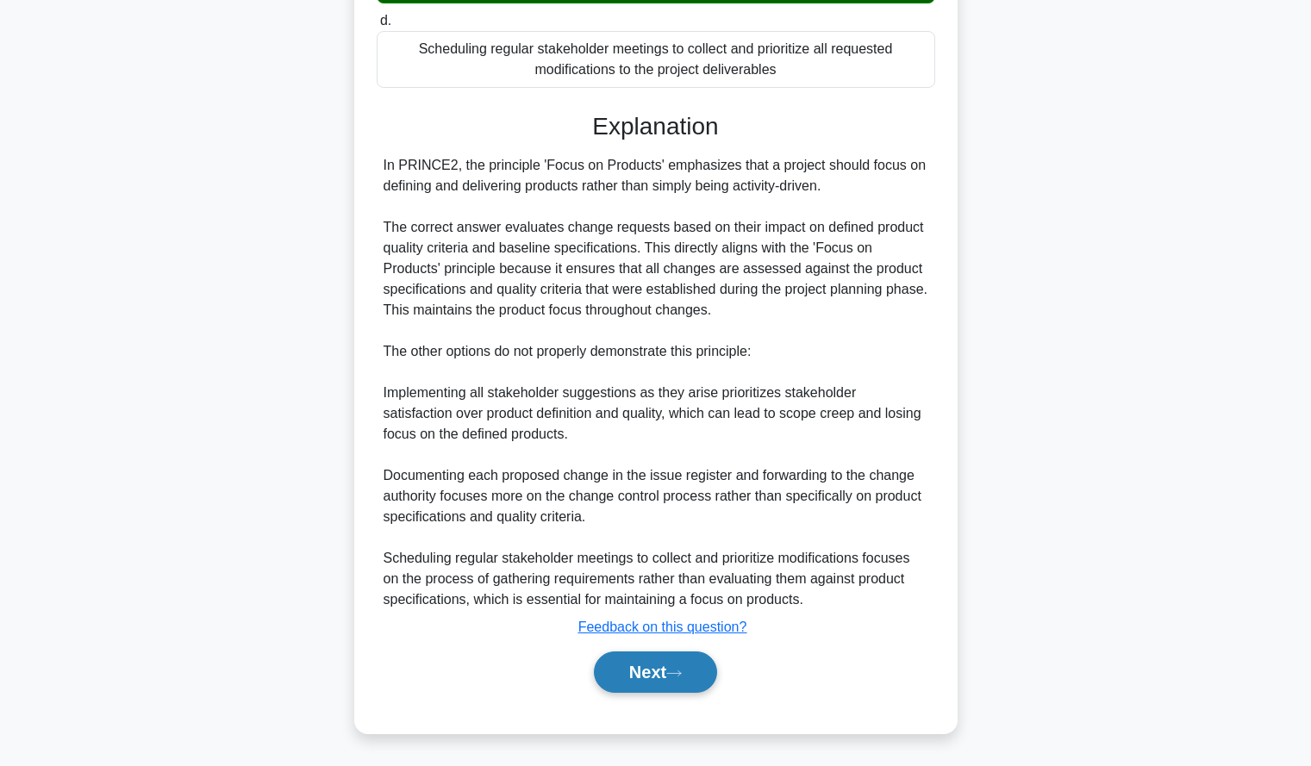
click at [669, 680] on button "Next" at bounding box center [655, 672] width 123 height 41
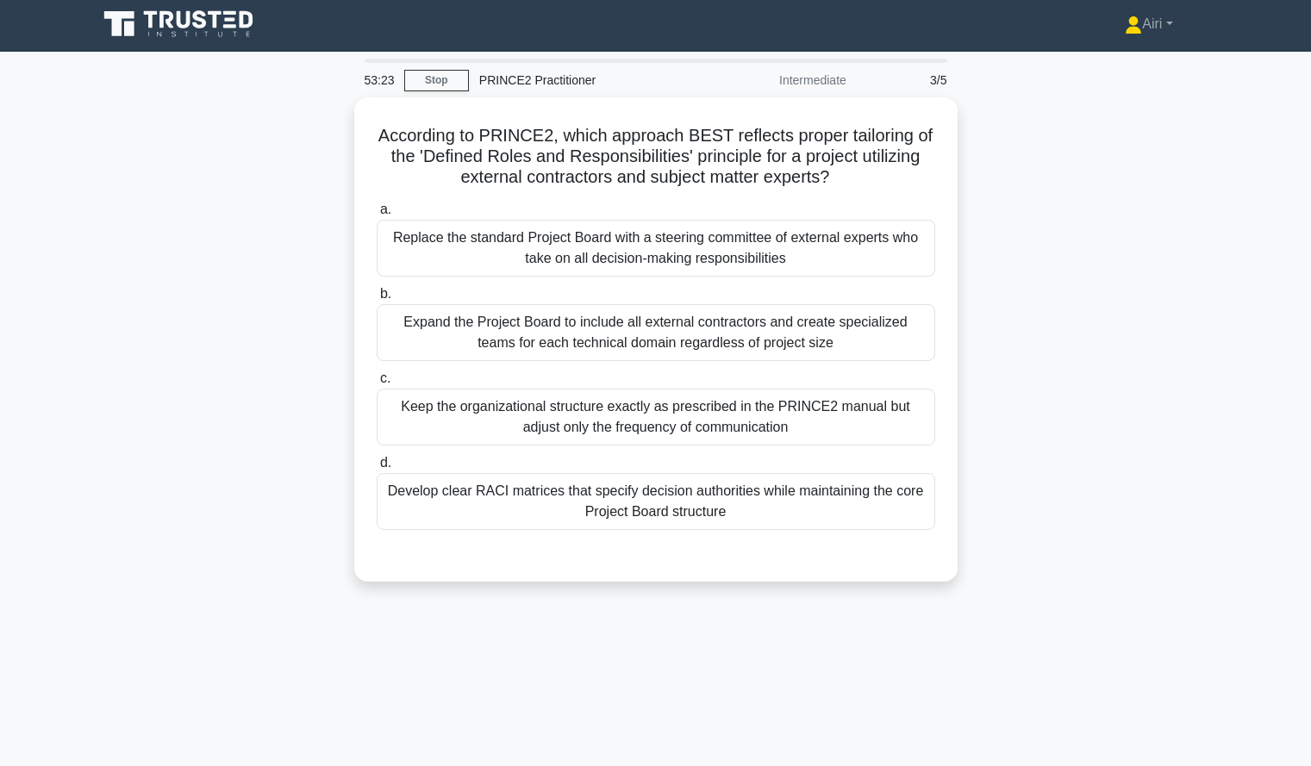
scroll to position [1, 0]
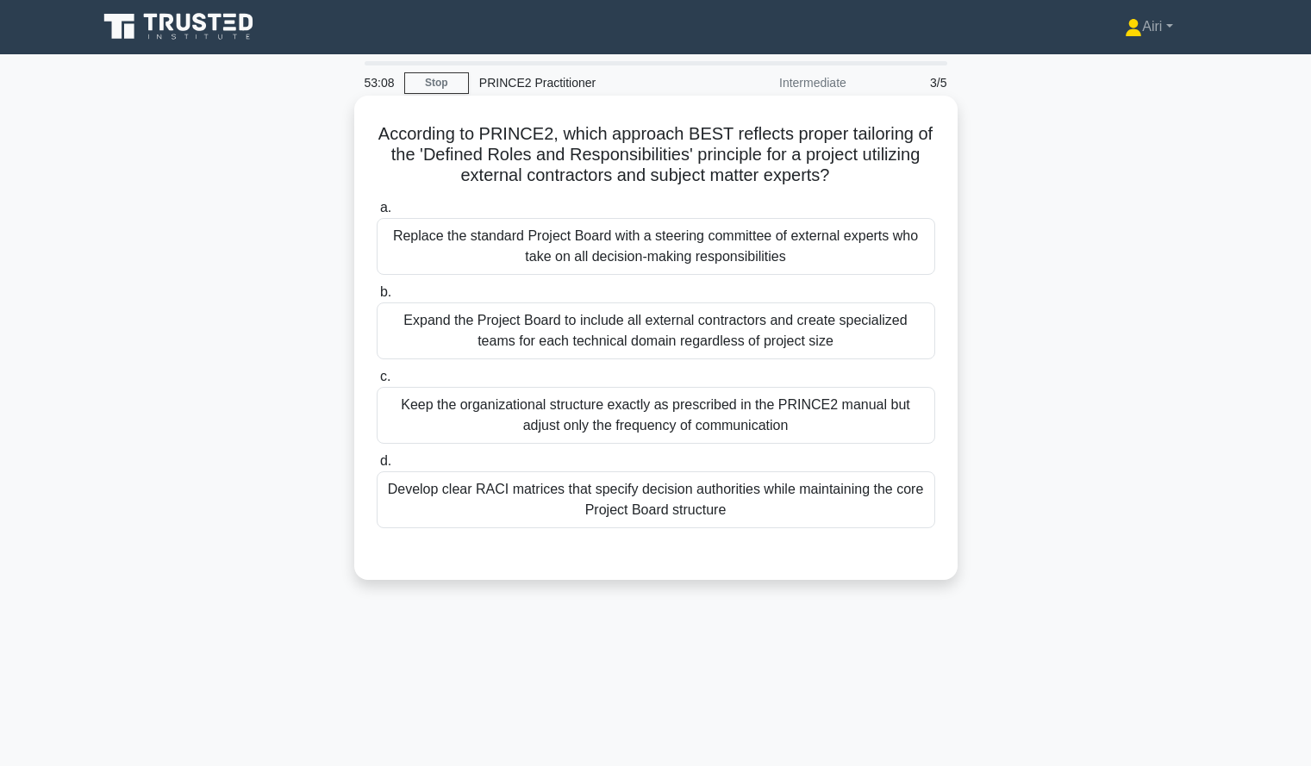
click at [802, 495] on div "Develop clear RACI matrices that specify decision authorities while maintaining…" at bounding box center [656, 500] width 559 height 57
click at [377, 467] on input "d. Develop clear RACI matrices that specify decision authorities while maintain…" at bounding box center [377, 461] width 0 height 11
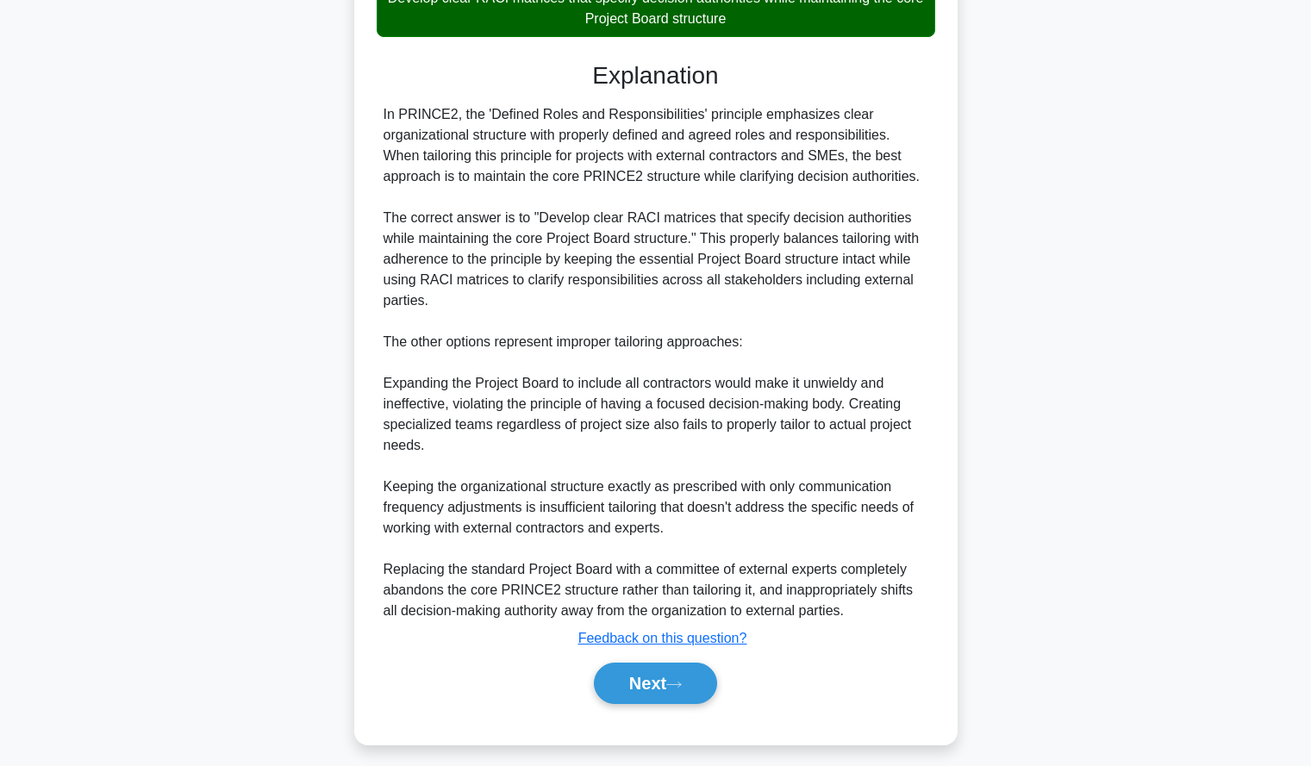
scroll to position [504, 0]
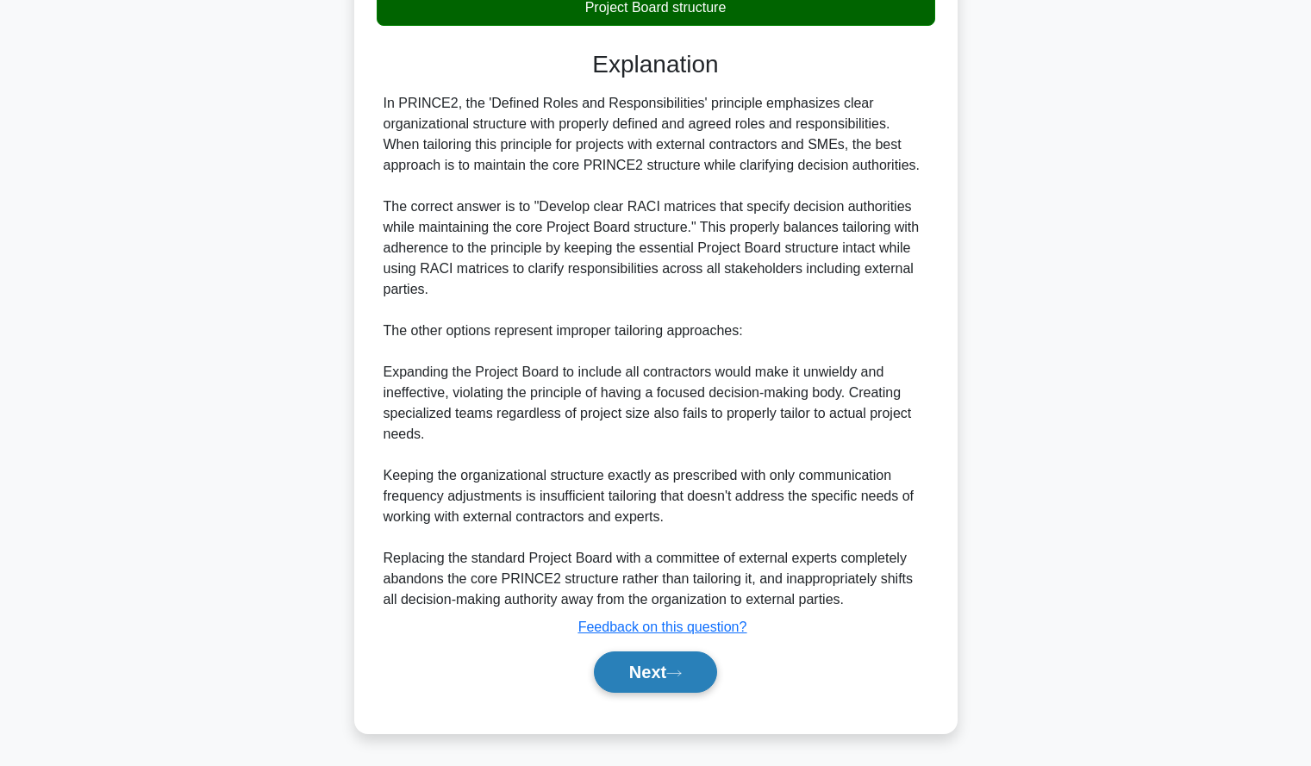
click at [647, 662] on button "Next" at bounding box center [655, 672] width 123 height 41
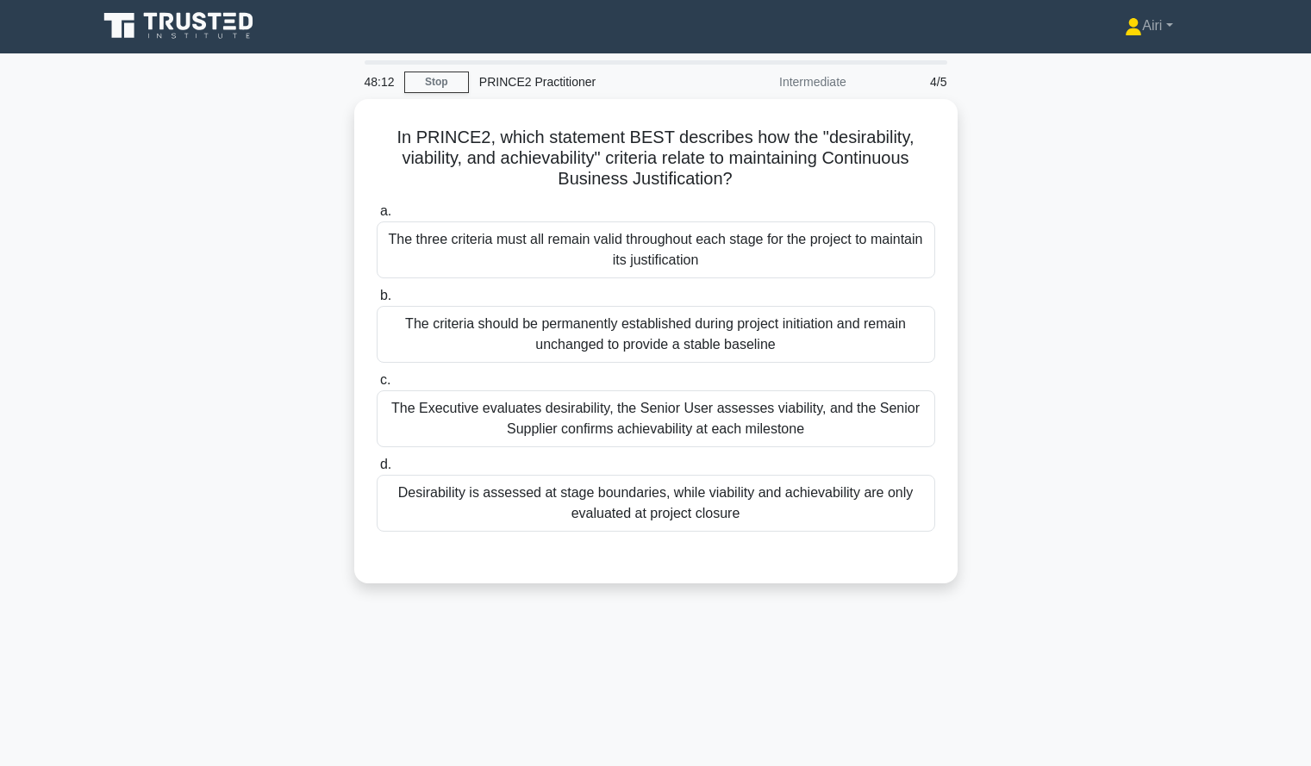
scroll to position [3, 0]
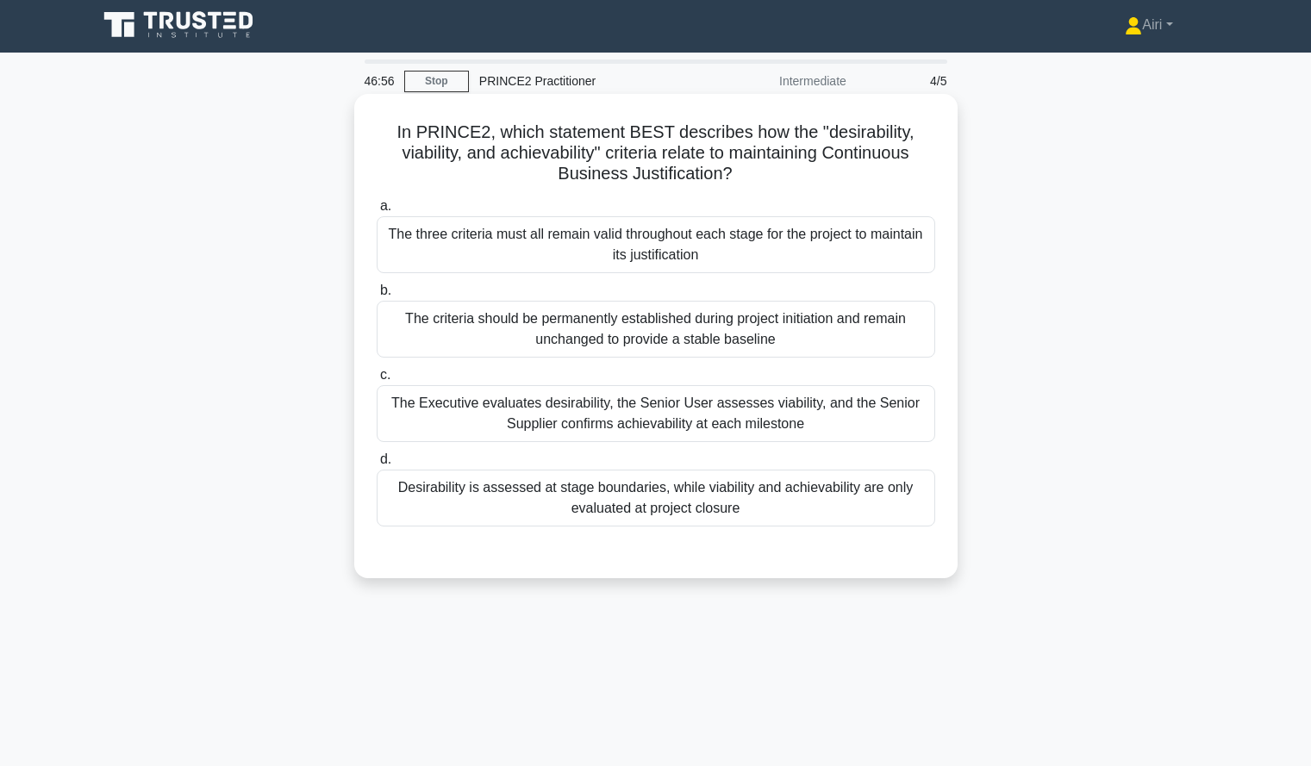
click at [784, 255] on div "The three criteria must all remain valid throughout each stage for the project …" at bounding box center [656, 244] width 559 height 57
click at [377, 212] on input "a. The three criteria must all remain valid throughout each stage for the proje…" at bounding box center [377, 206] width 0 height 11
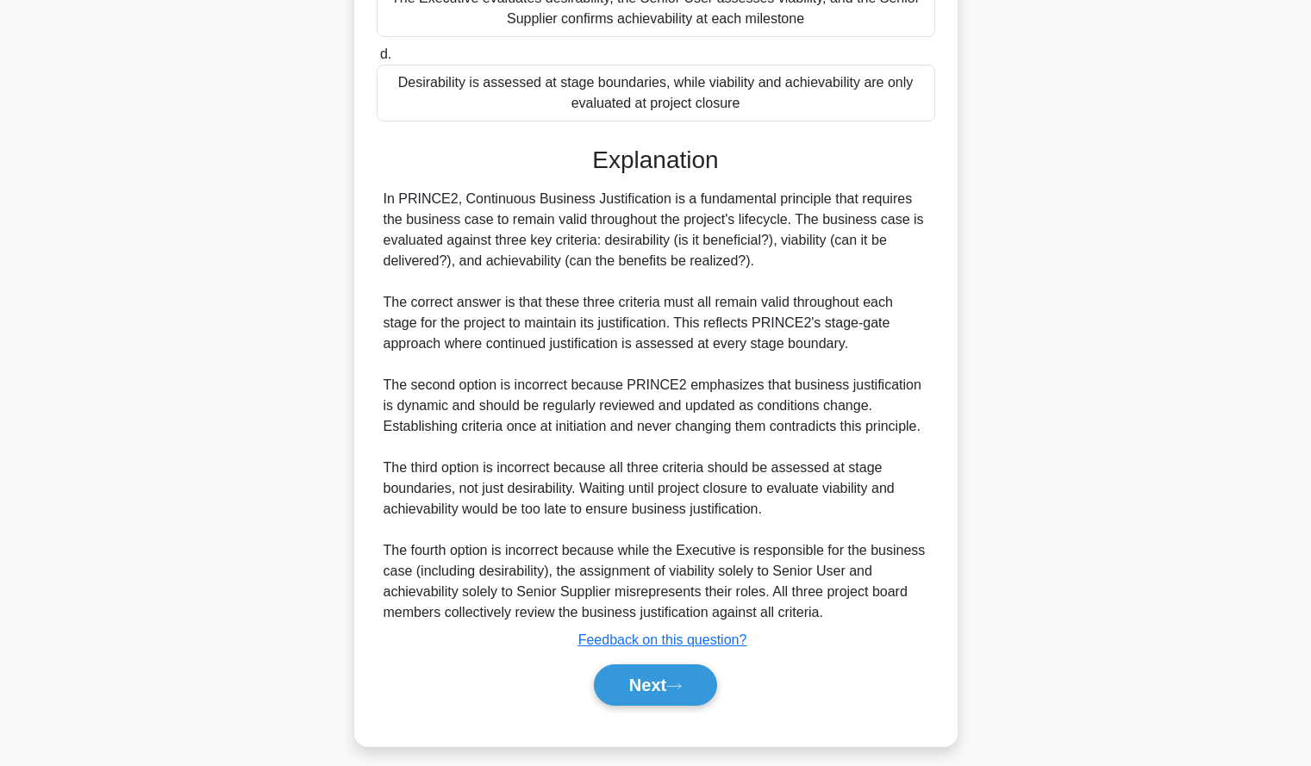
scroll to position [422, 0]
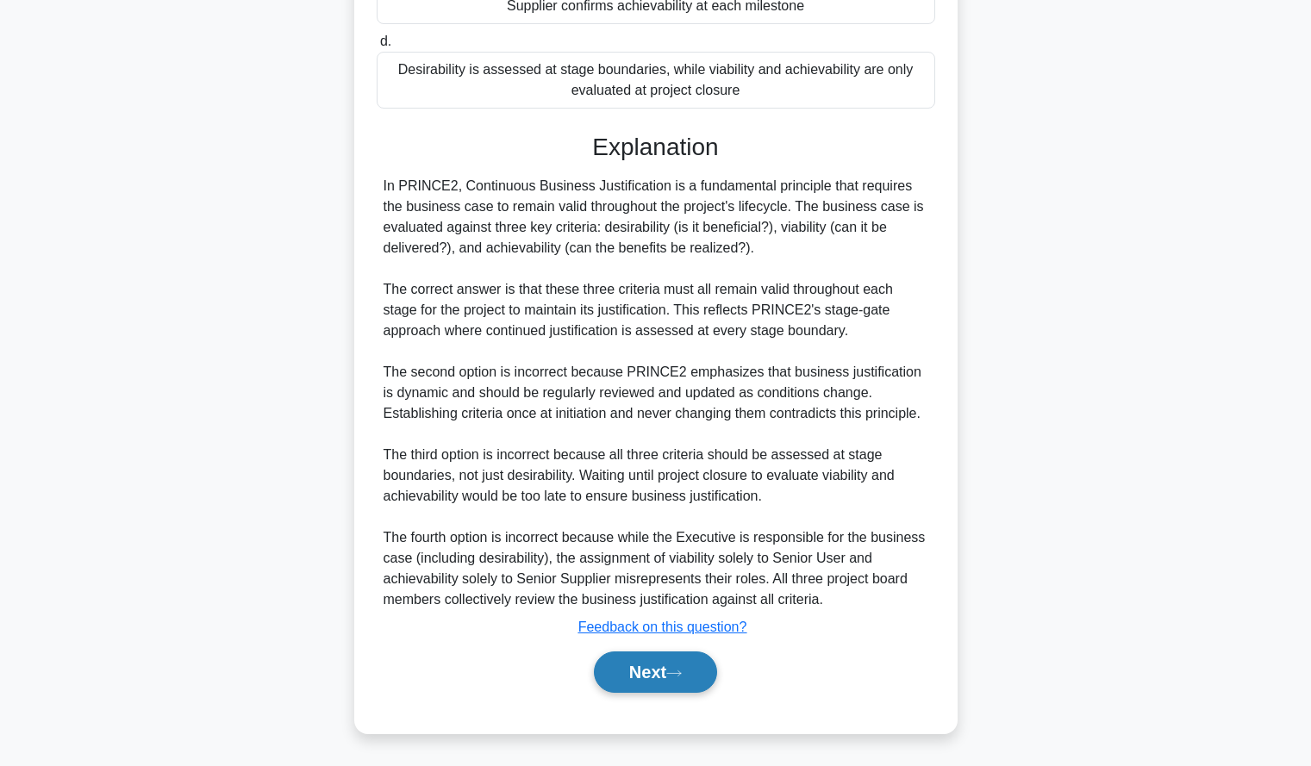
click at [656, 678] on button "Next" at bounding box center [655, 672] width 123 height 41
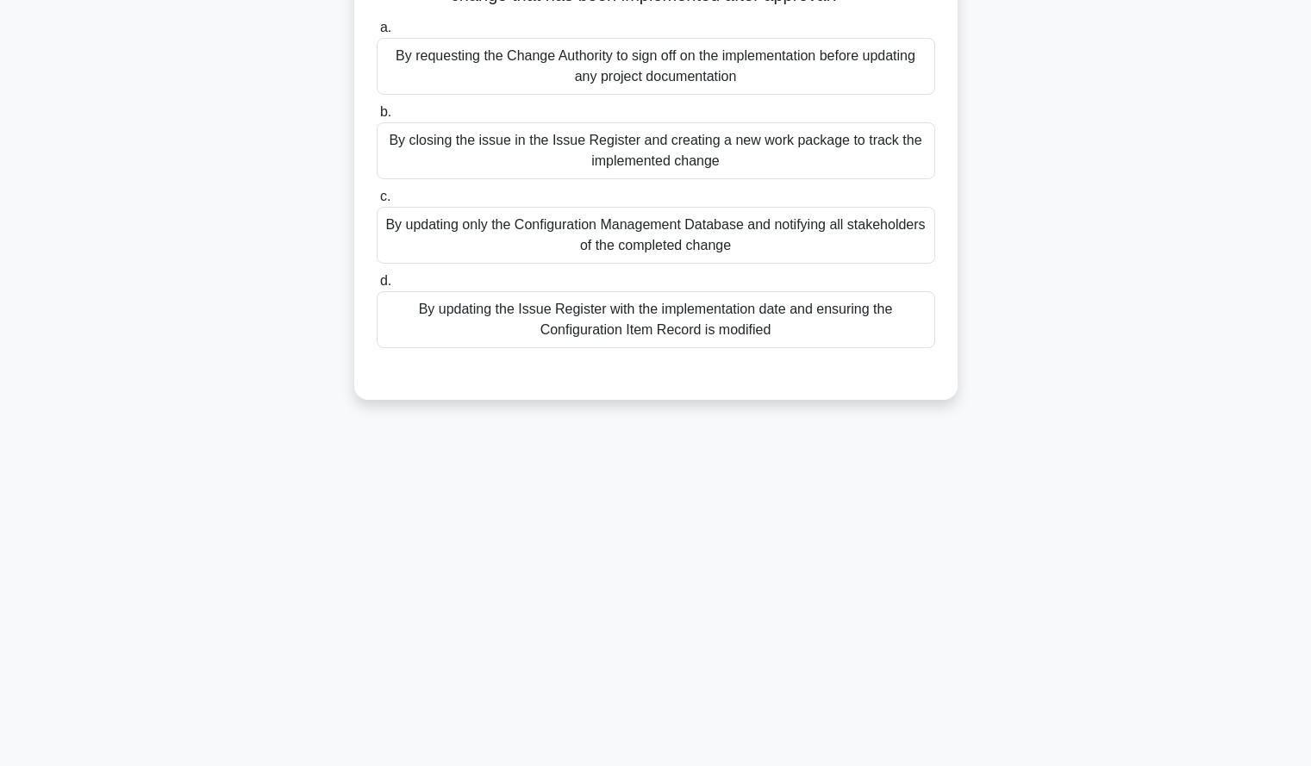
scroll to position [0, 0]
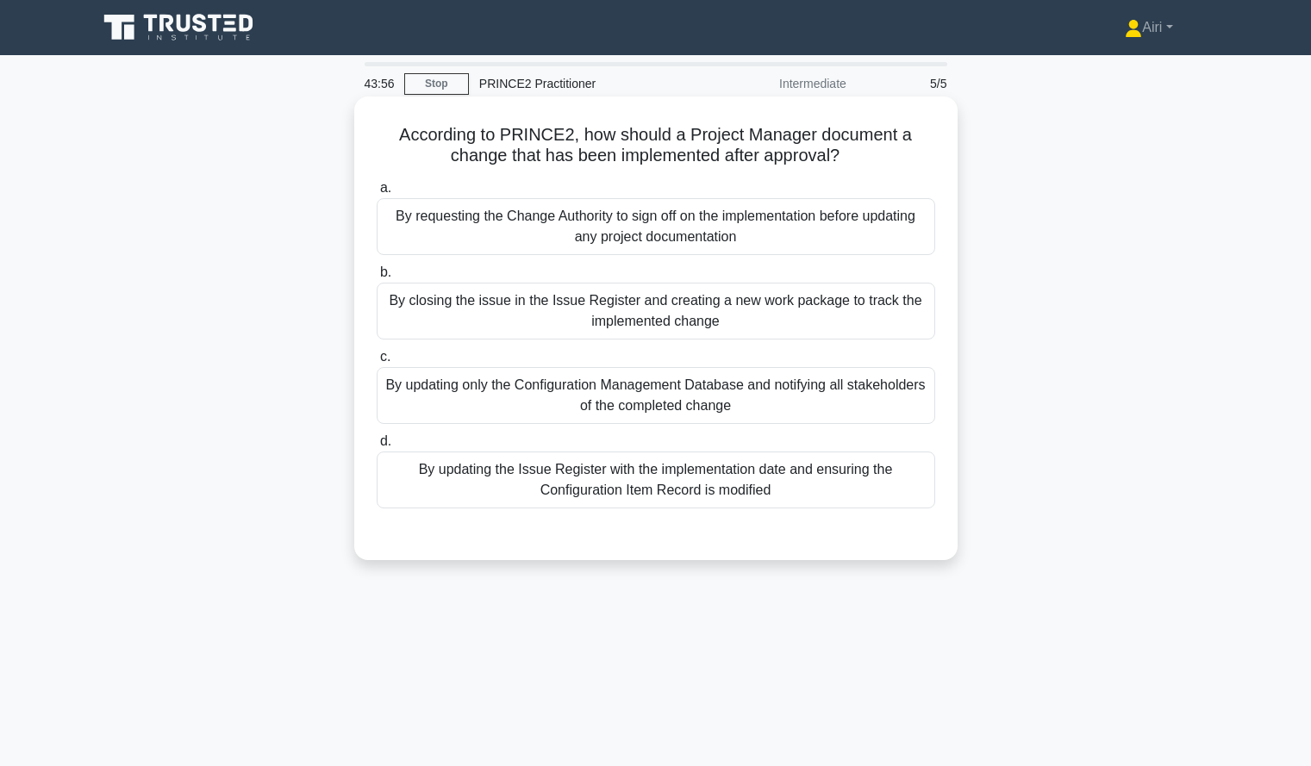
click at [842, 232] on div "By requesting the Change Authority to sign off on the implementation before upd…" at bounding box center [656, 226] width 559 height 57
click at [377, 194] on input "a. By requesting the Change Authority to sign off on the implementation before …" at bounding box center [377, 188] width 0 height 11
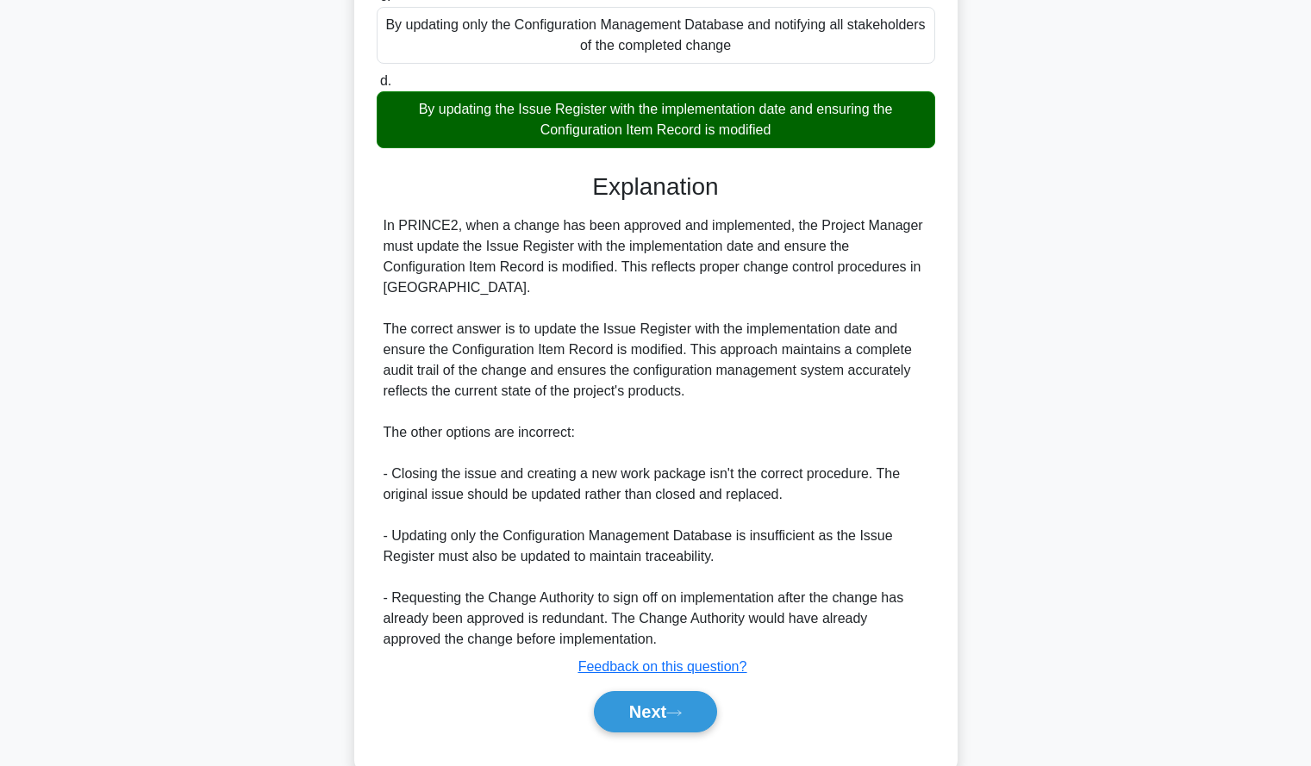
scroll to position [403, 0]
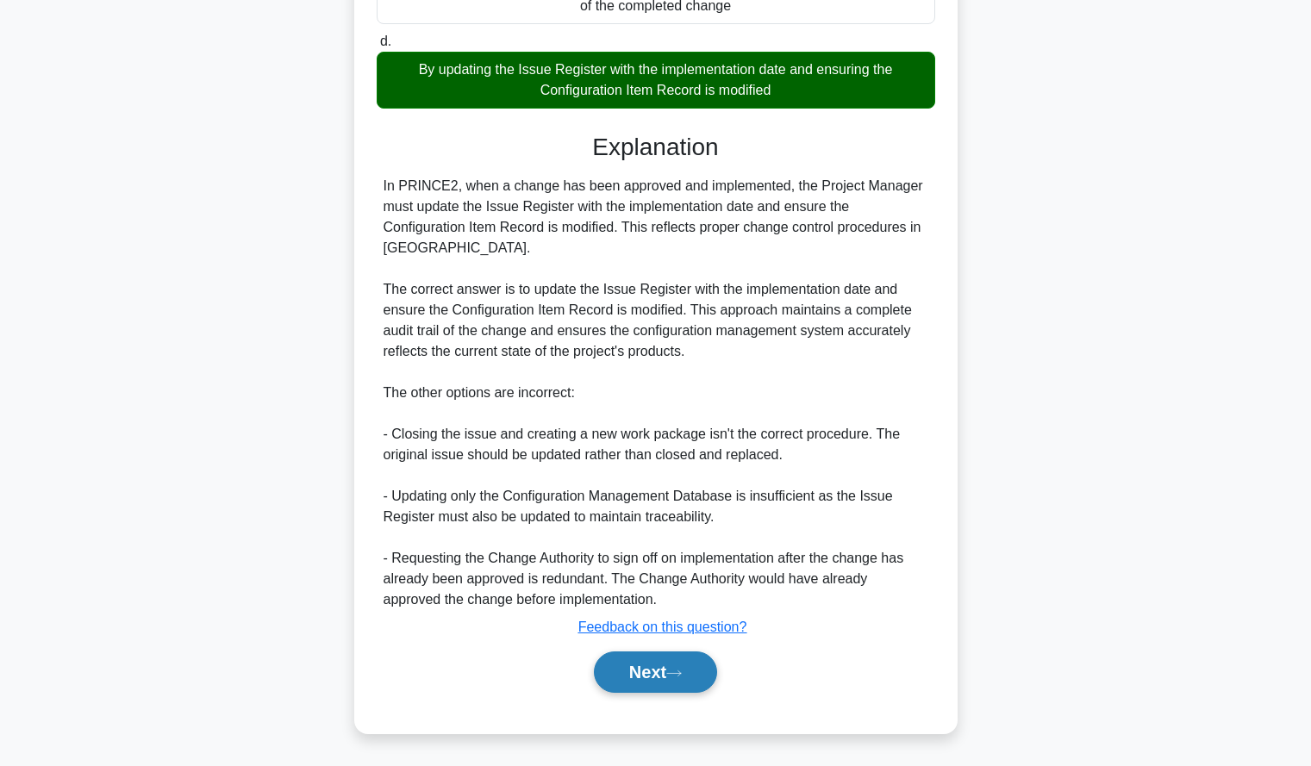
click at [697, 671] on button "Next" at bounding box center [655, 672] width 123 height 41
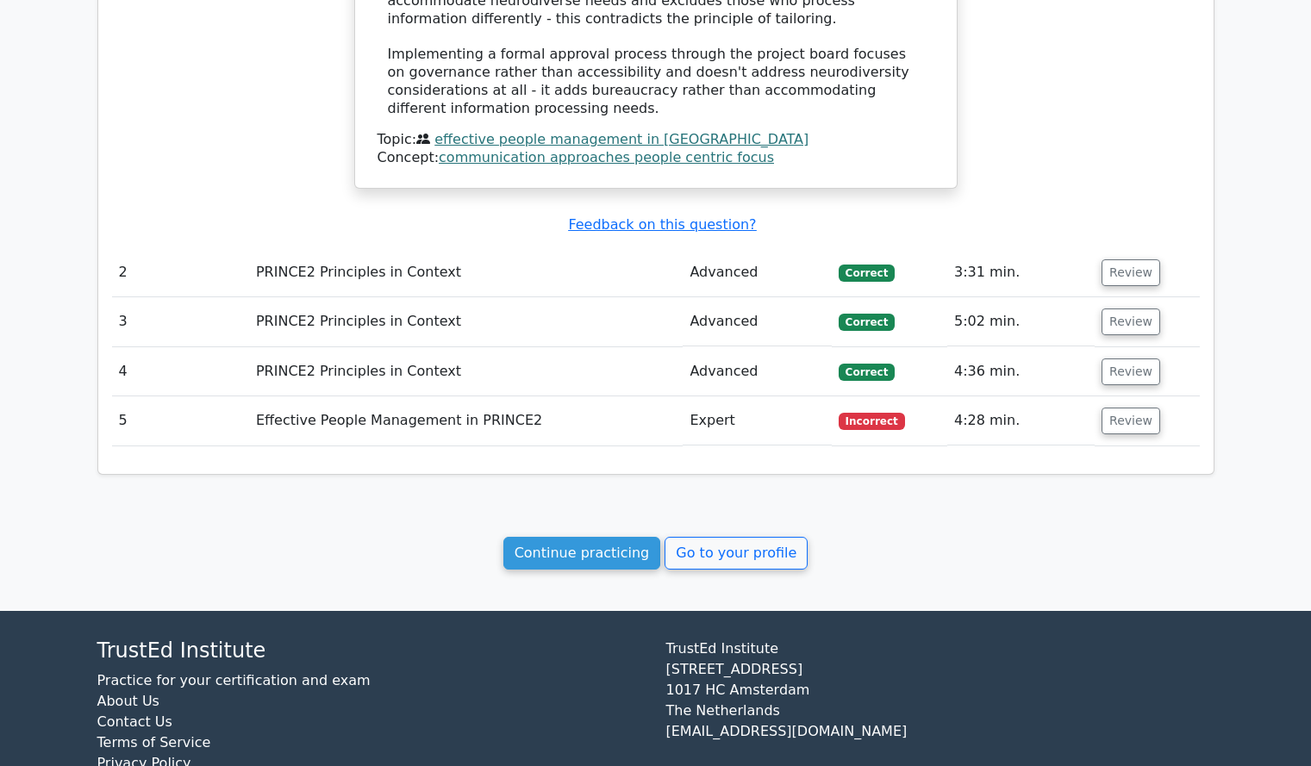
scroll to position [1793, 0]
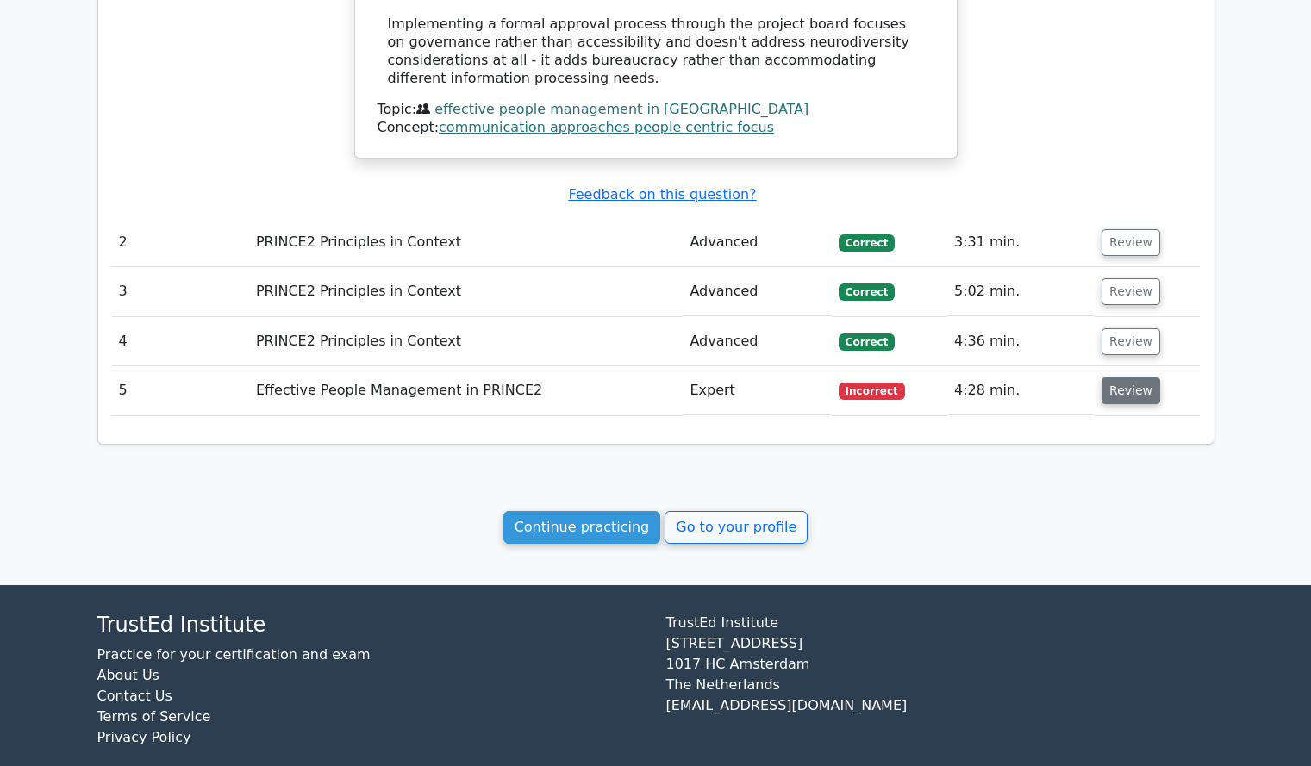
click at [1133, 378] on button "Review" at bounding box center [1131, 391] width 59 height 27
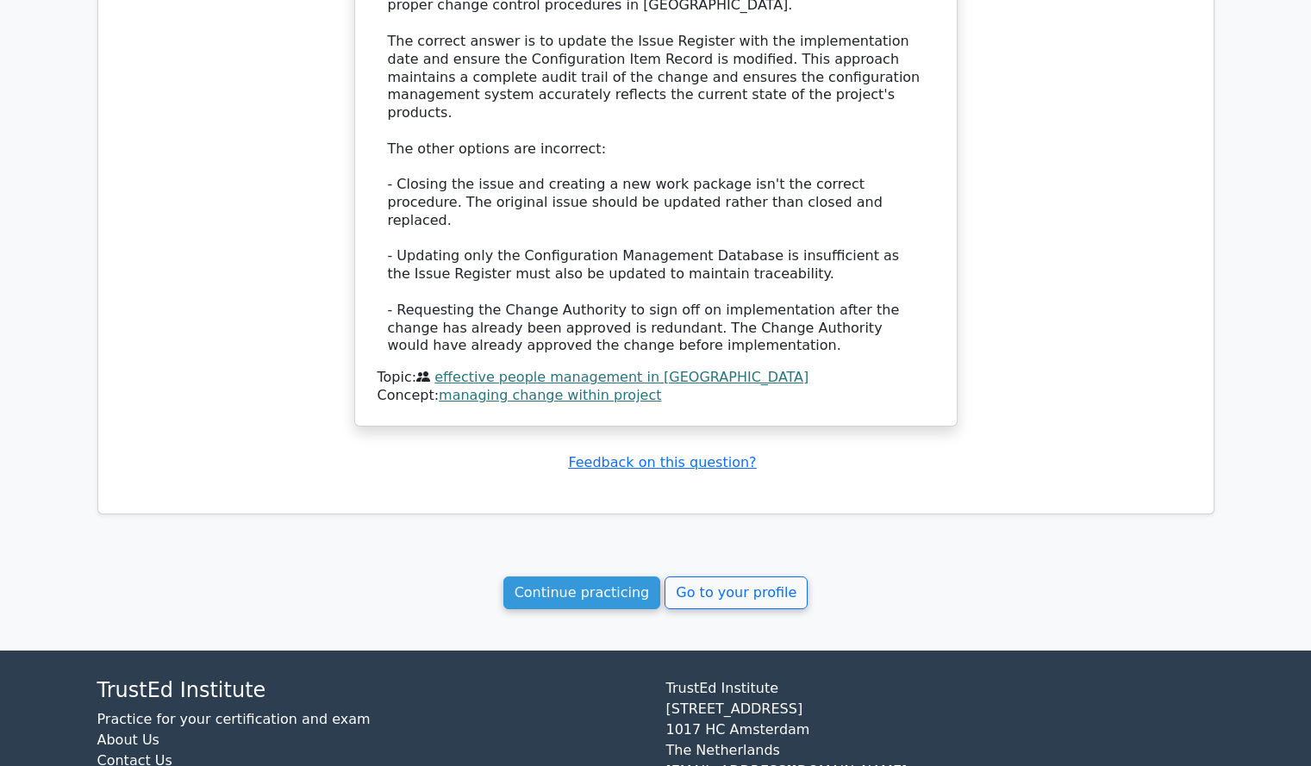
scroll to position [2733, 0]
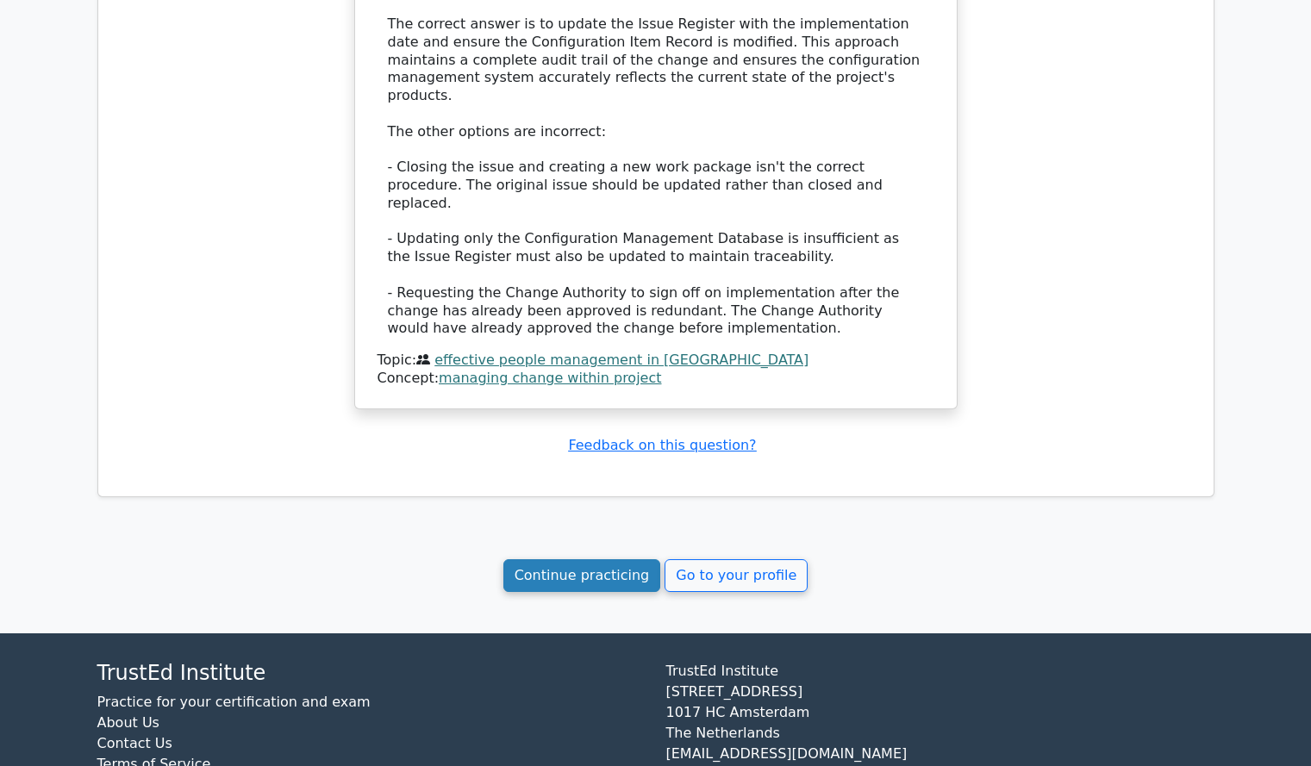
click at [585, 560] on link "Continue practicing" at bounding box center [582, 576] width 158 height 33
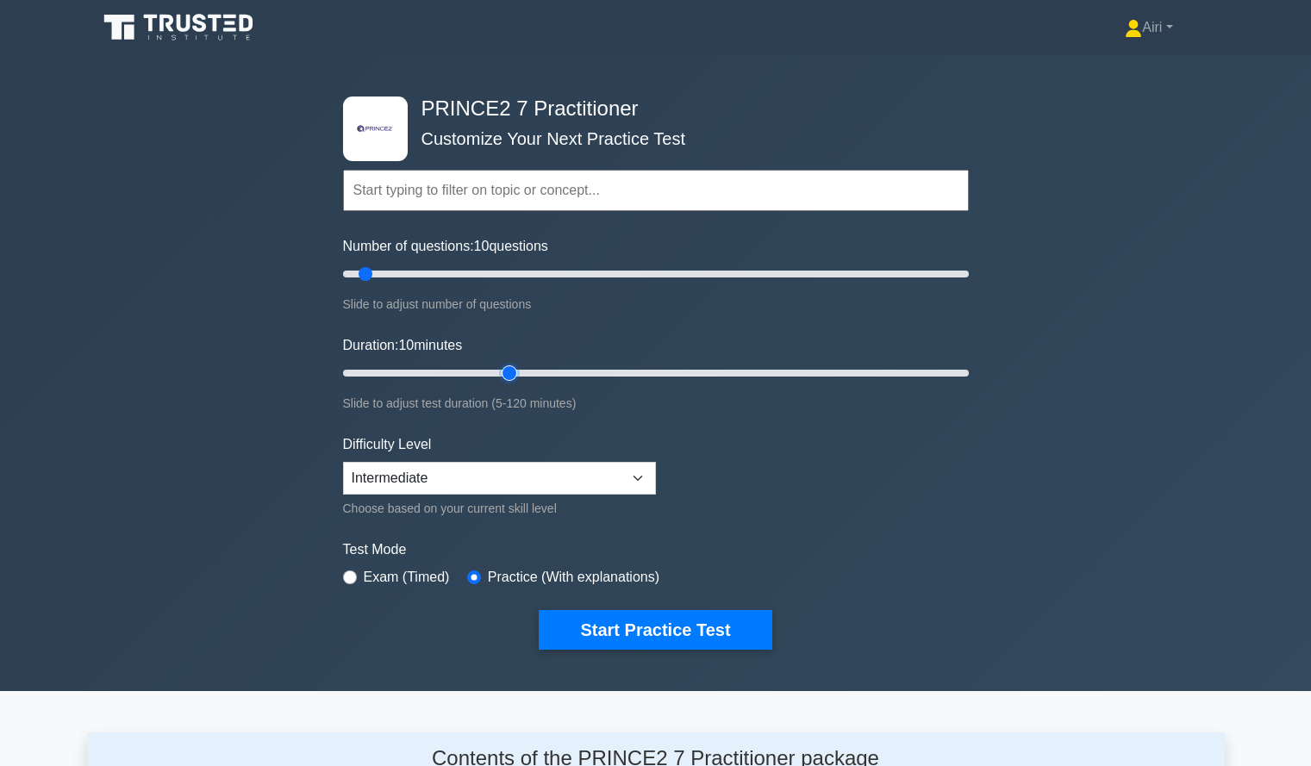
click at [511, 378] on input "Duration: 10 minutes" at bounding box center [656, 373] width 626 height 21
click at [538, 376] on input "Duration: 40 minutes" at bounding box center [656, 373] width 626 height 21
type input "45"
click at [562, 373] on input "Duration: 40 minutes" at bounding box center [656, 373] width 626 height 21
click at [616, 637] on button "Start Practice Test" at bounding box center [655, 630] width 233 height 40
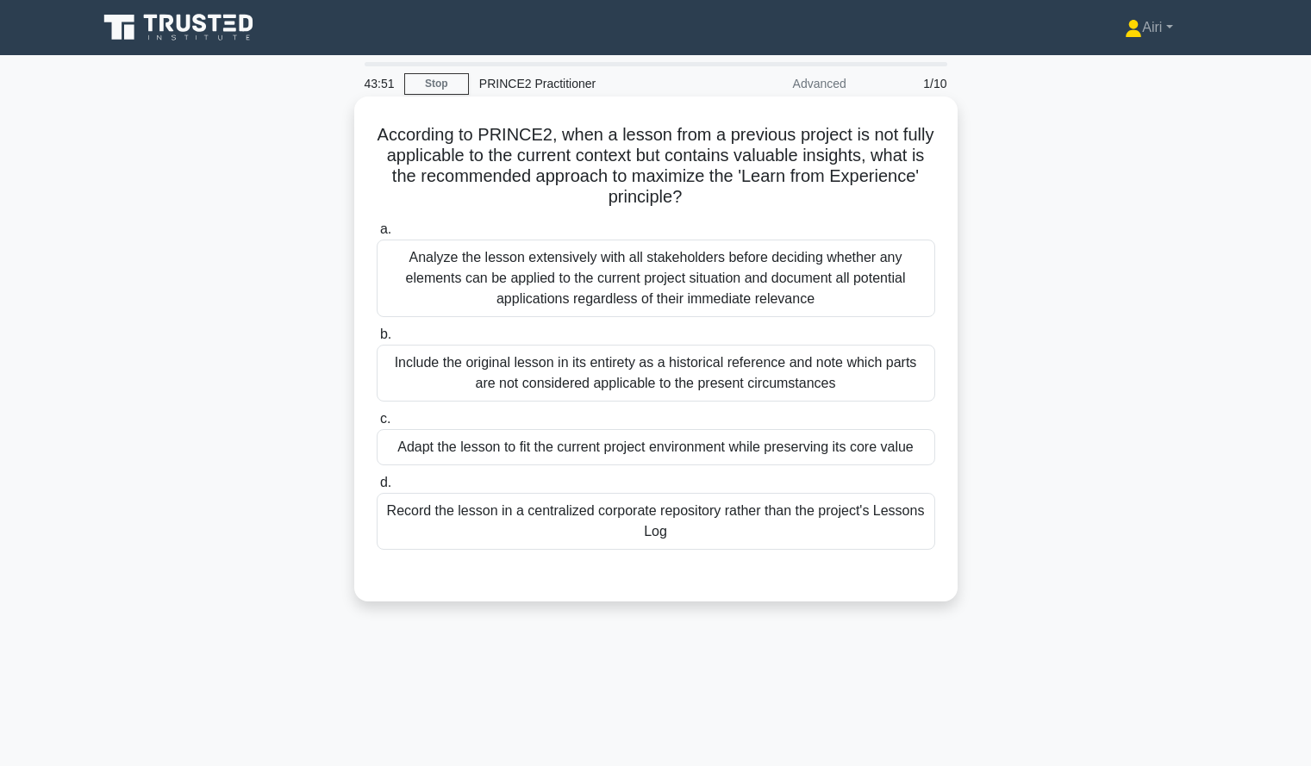
click at [719, 371] on div "Include the original lesson in its entirety as a historical reference and note …" at bounding box center [656, 373] width 559 height 57
click at [377, 341] on input "b. Include the original lesson in its entirety as a historical reference and no…" at bounding box center [377, 334] width 0 height 11
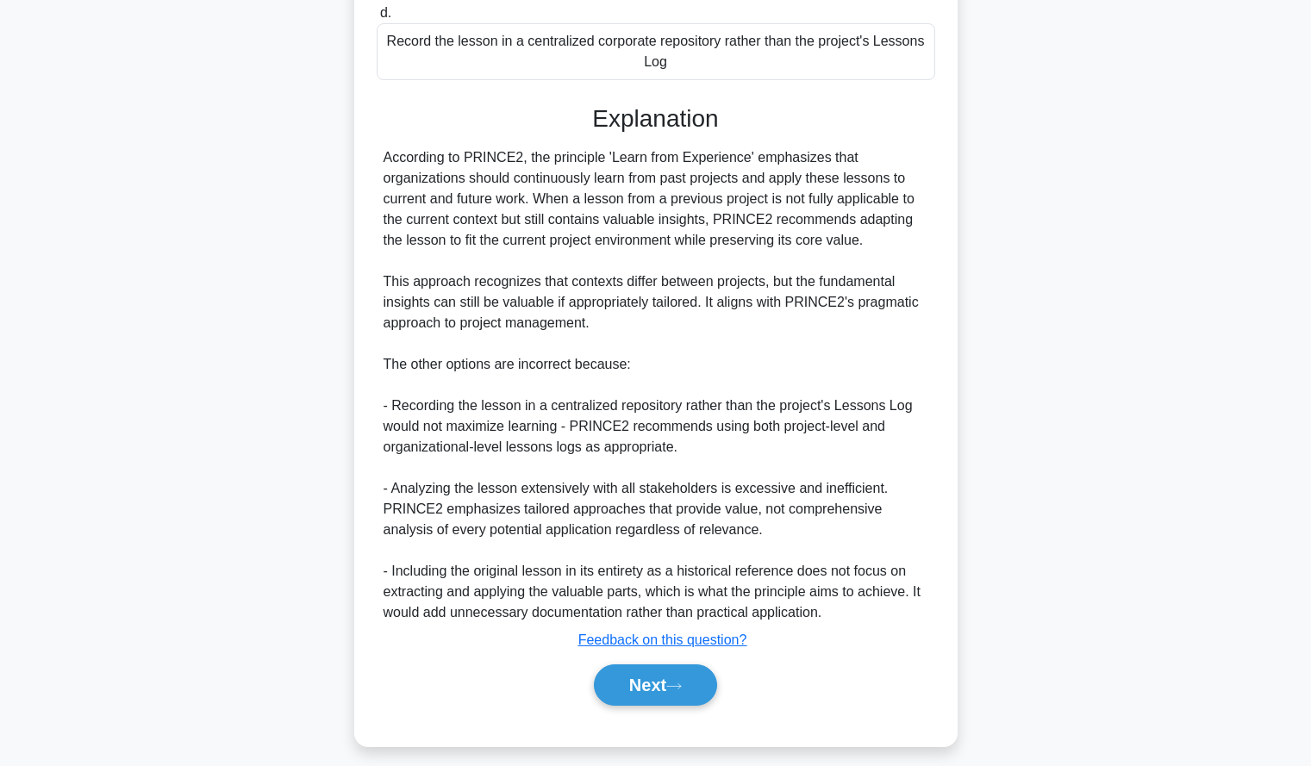
scroll to position [474, 0]
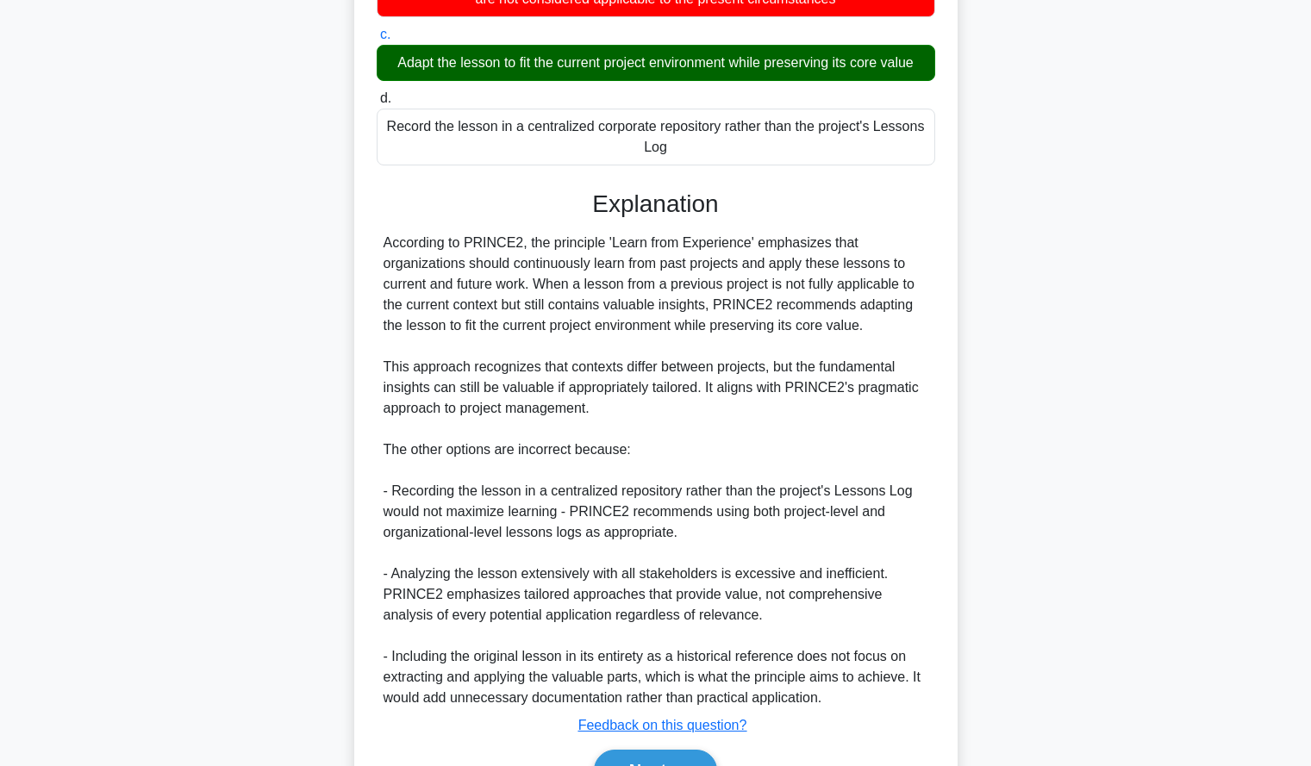
scroll to position [484, 0]
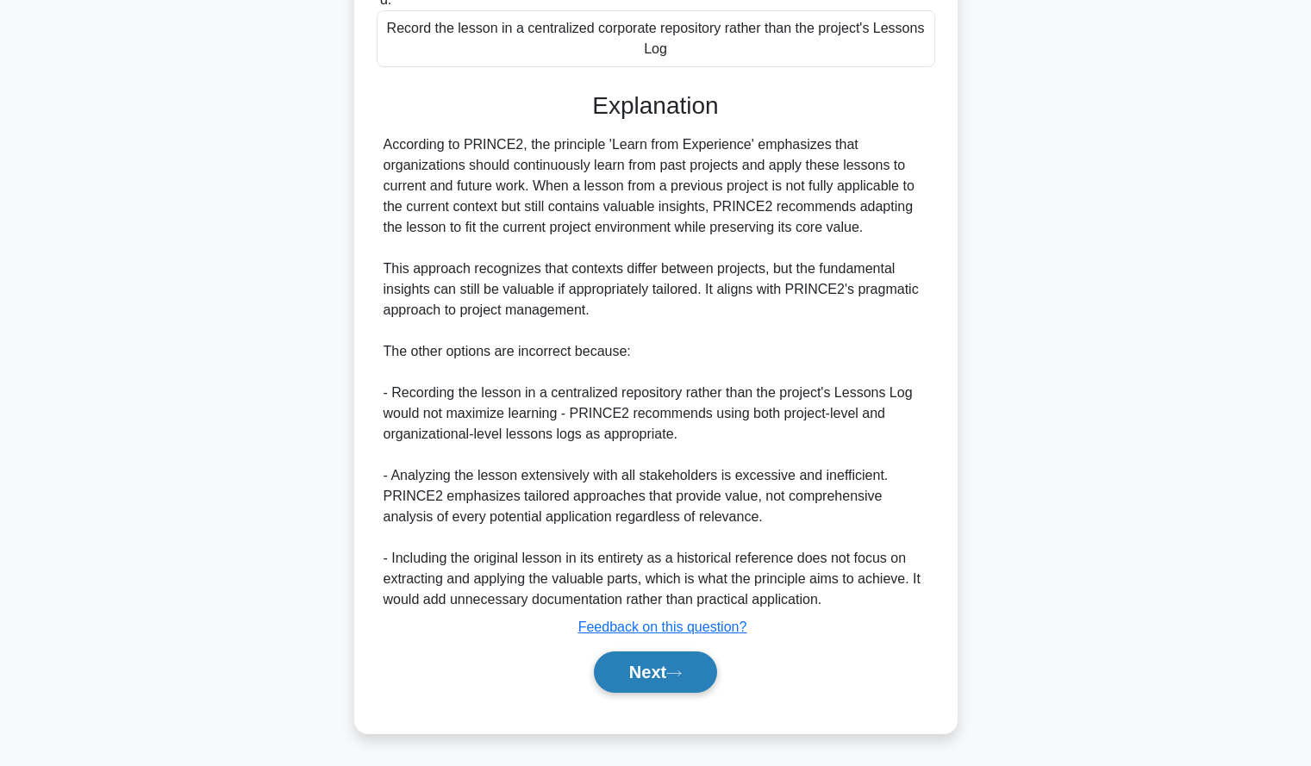
click at [666, 676] on button "Next" at bounding box center [655, 672] width 123 height 41
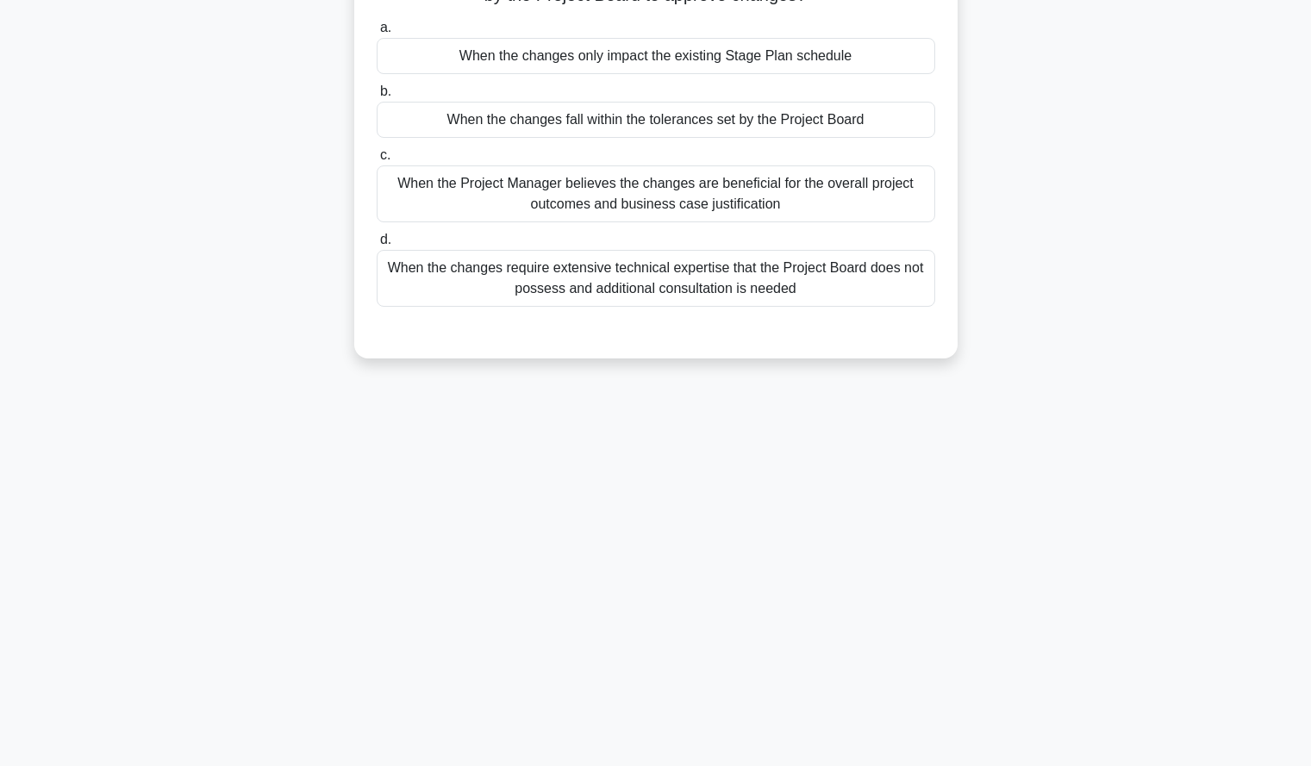
scroll to position [0, 0]
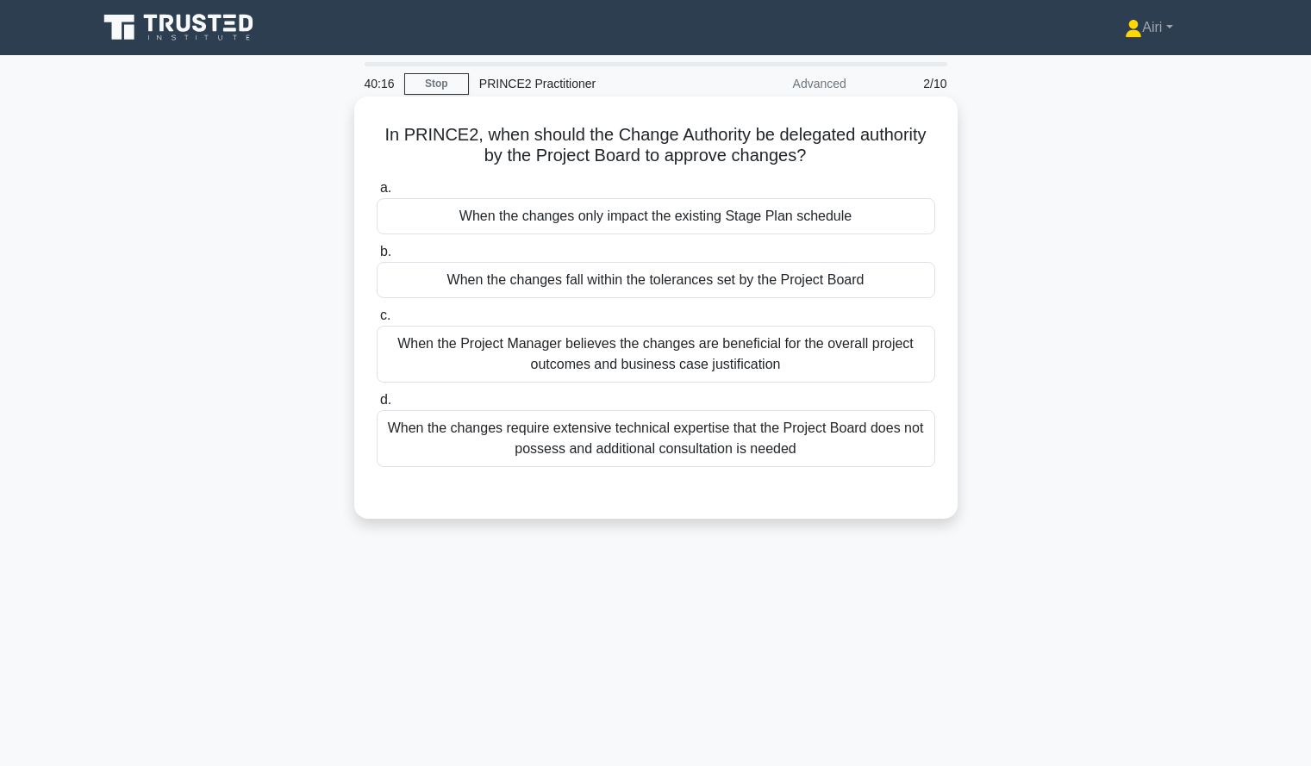
click at [751, 447] on div "When the changes require extensive technical expertise that the Project Board d…" at bounding box center [656, 438] width 559 height 57
click at [377, 406] on input "d. When the changes require extensive technical expertise that the Project Boar…" at bounding box center [377, 400] width 0 height 11
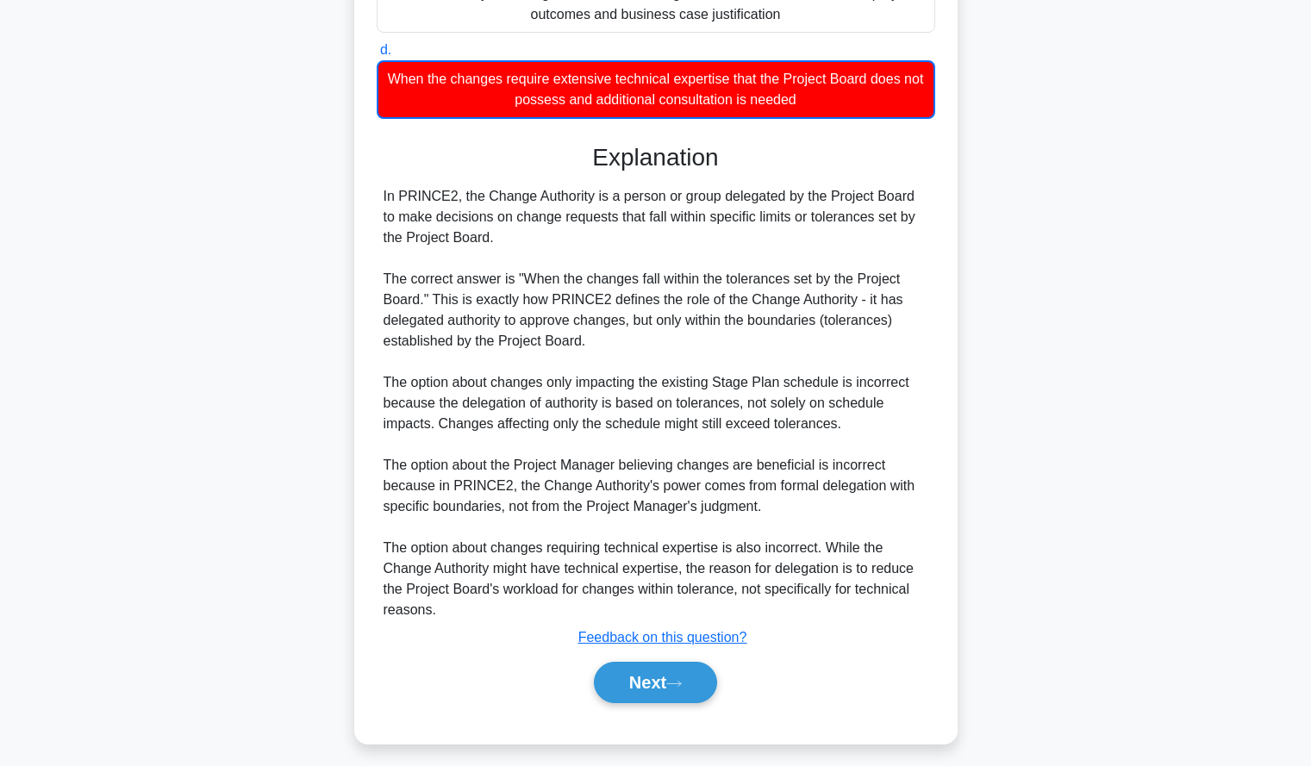
scroll to position [361, 0]
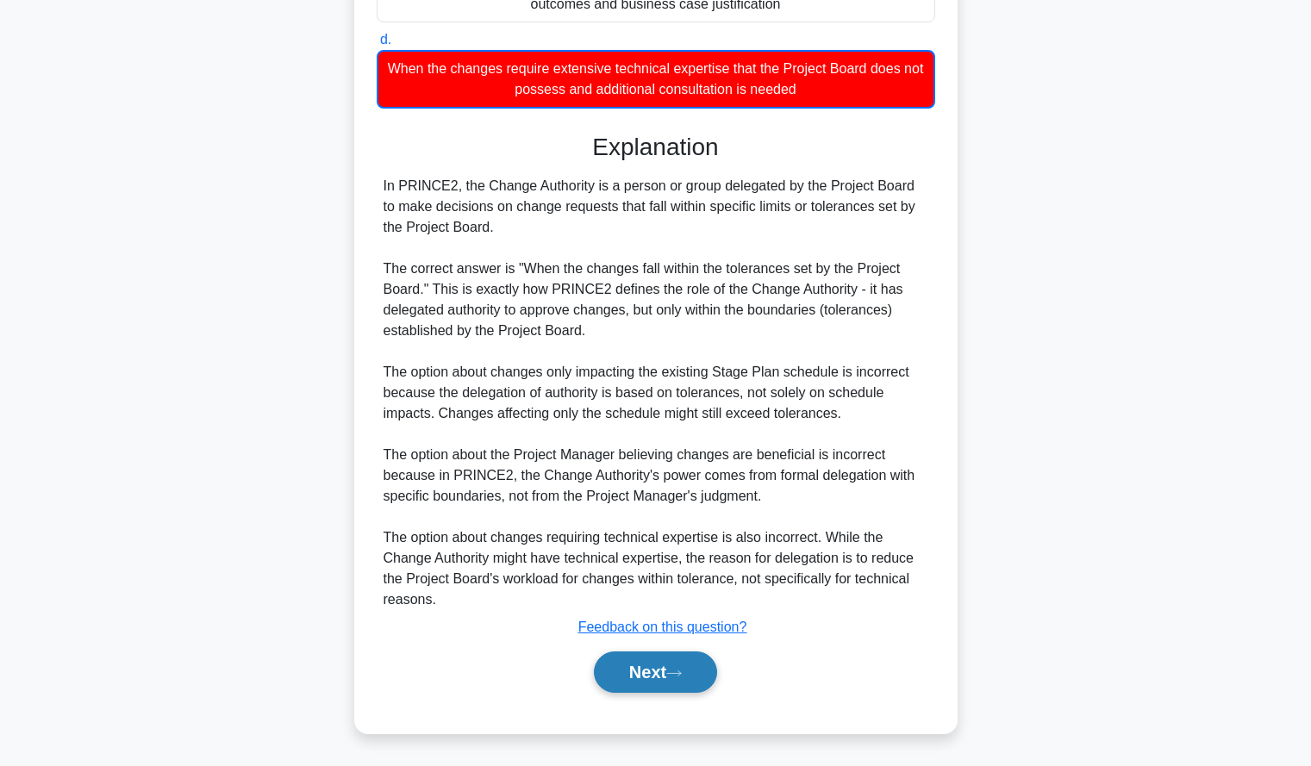
click at [643, 671] on button "Next" at bounding box center [655, 672] width 123 height 41
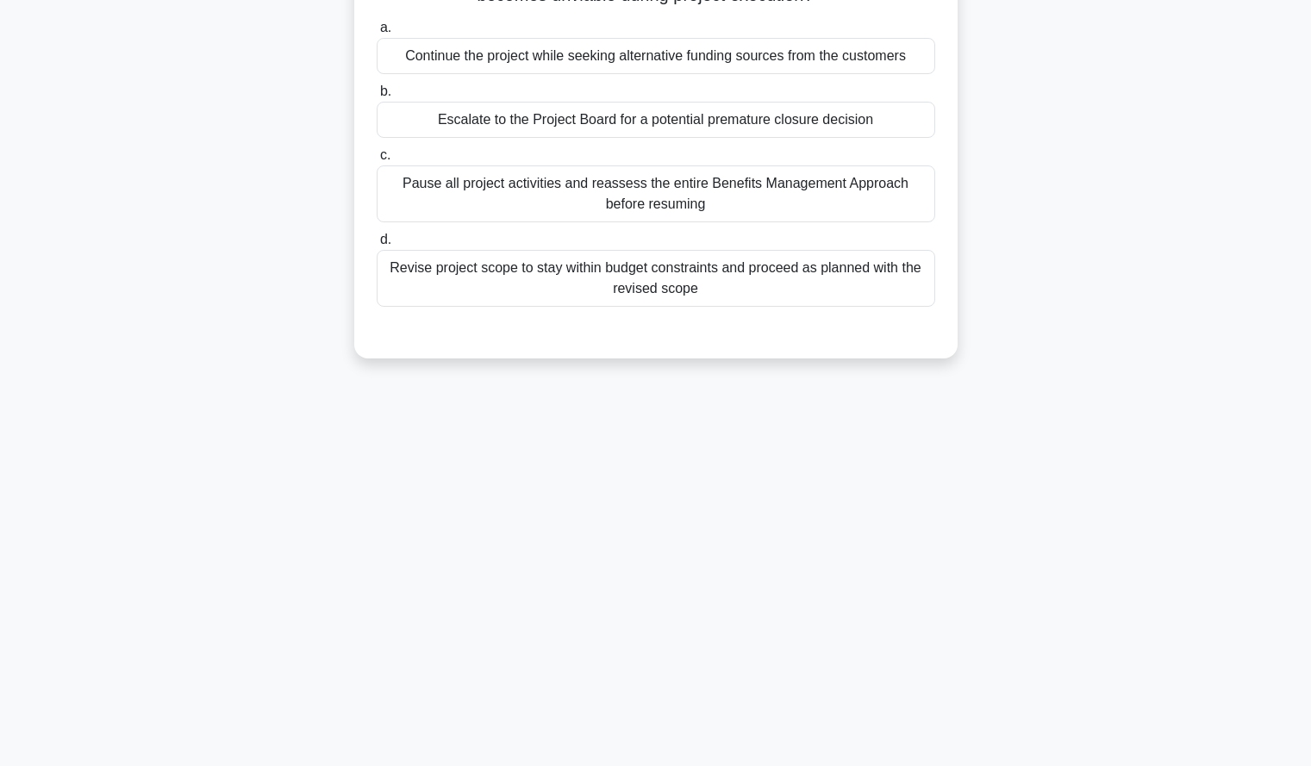
scroll to position [0, 0]
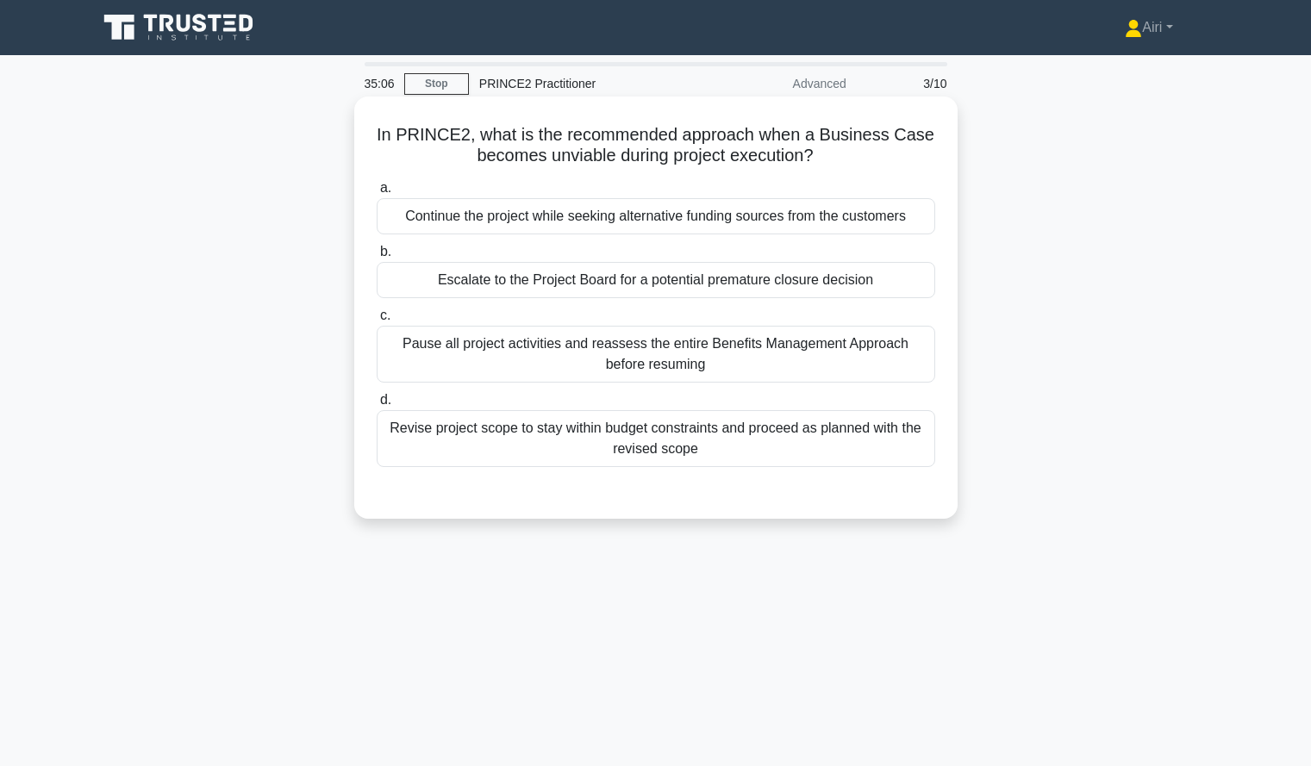
click at [827, 295] on div "Escalate to the Project Board for a potential premature closure decision" at bounding box center [656, 280] width 559 height 36
click at [377, 258] on input "b. Escalate to the Project Board for a potential premature closure decision" at bounding box center [377, 252] width 0 height 11
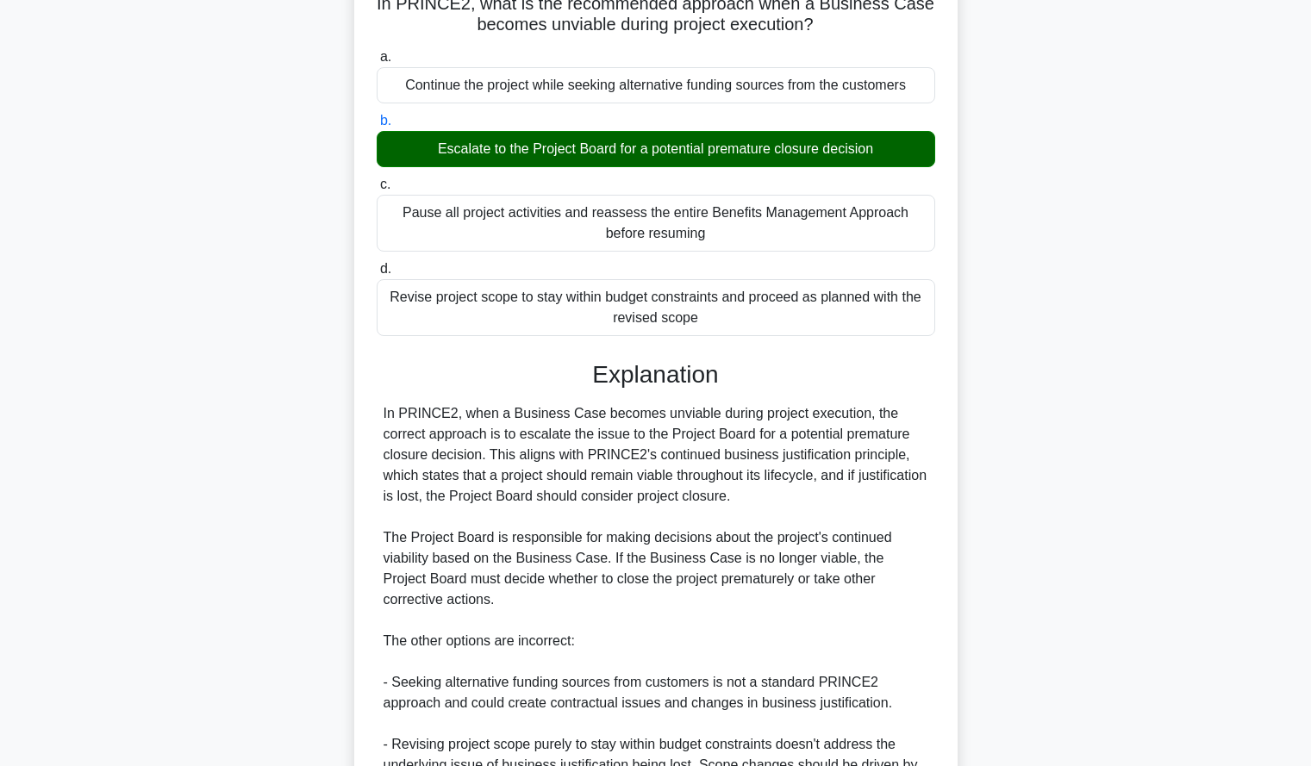
scroll to position [422, 0]
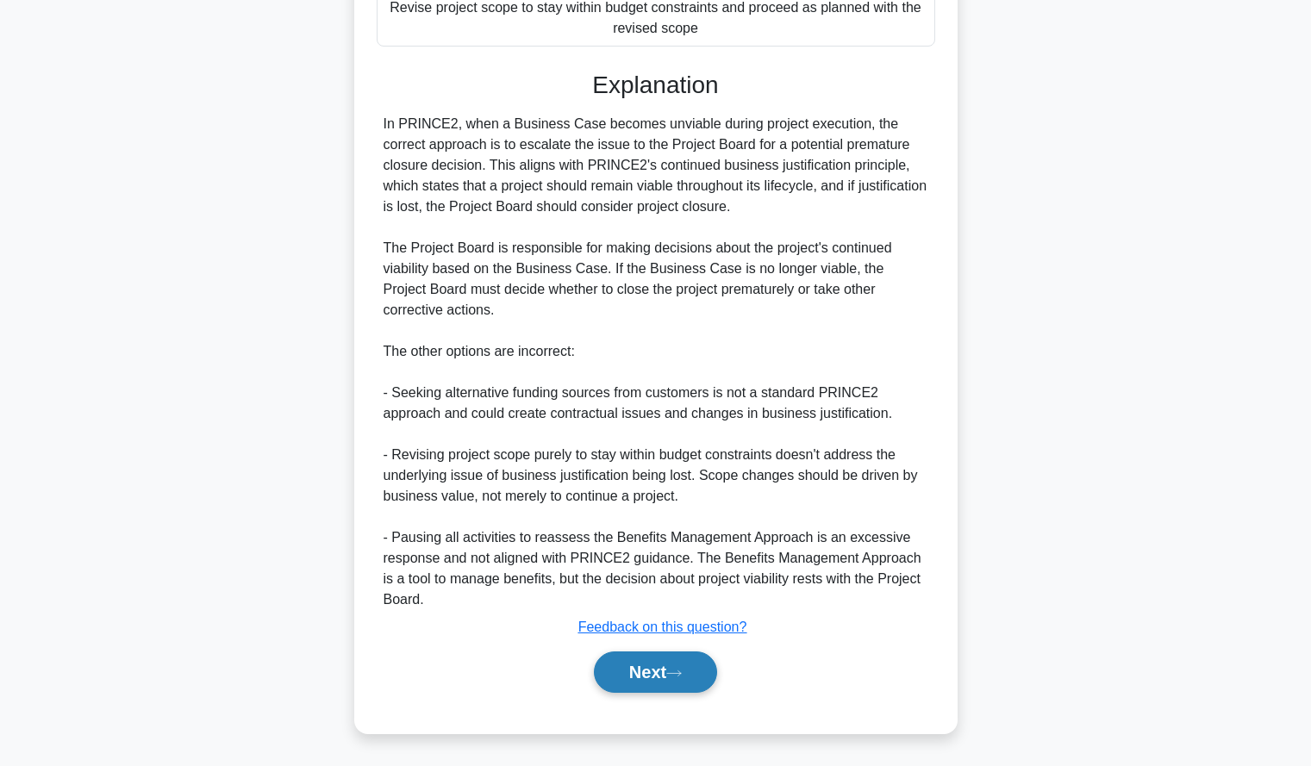
click at [679, 679] on icon at bounding box center [674, 673] width 16 height 9
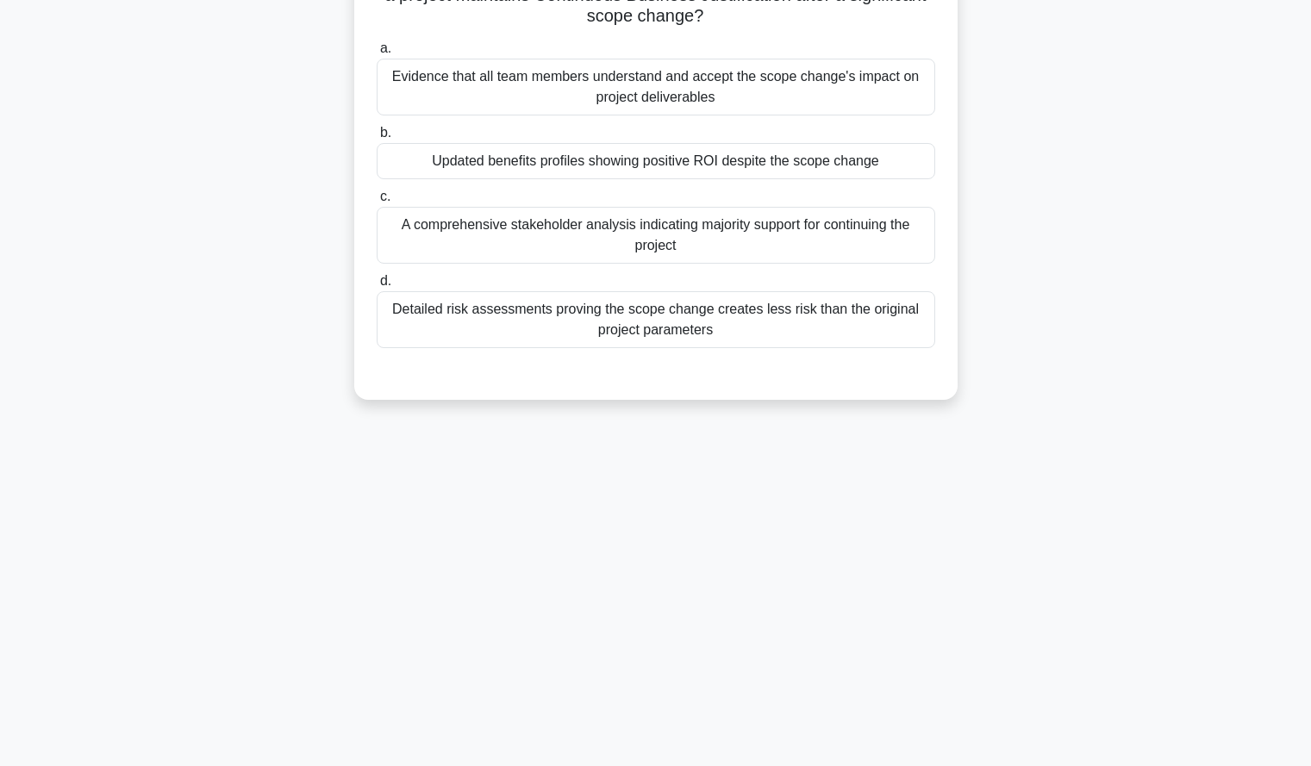
scroll to position [0, 0]
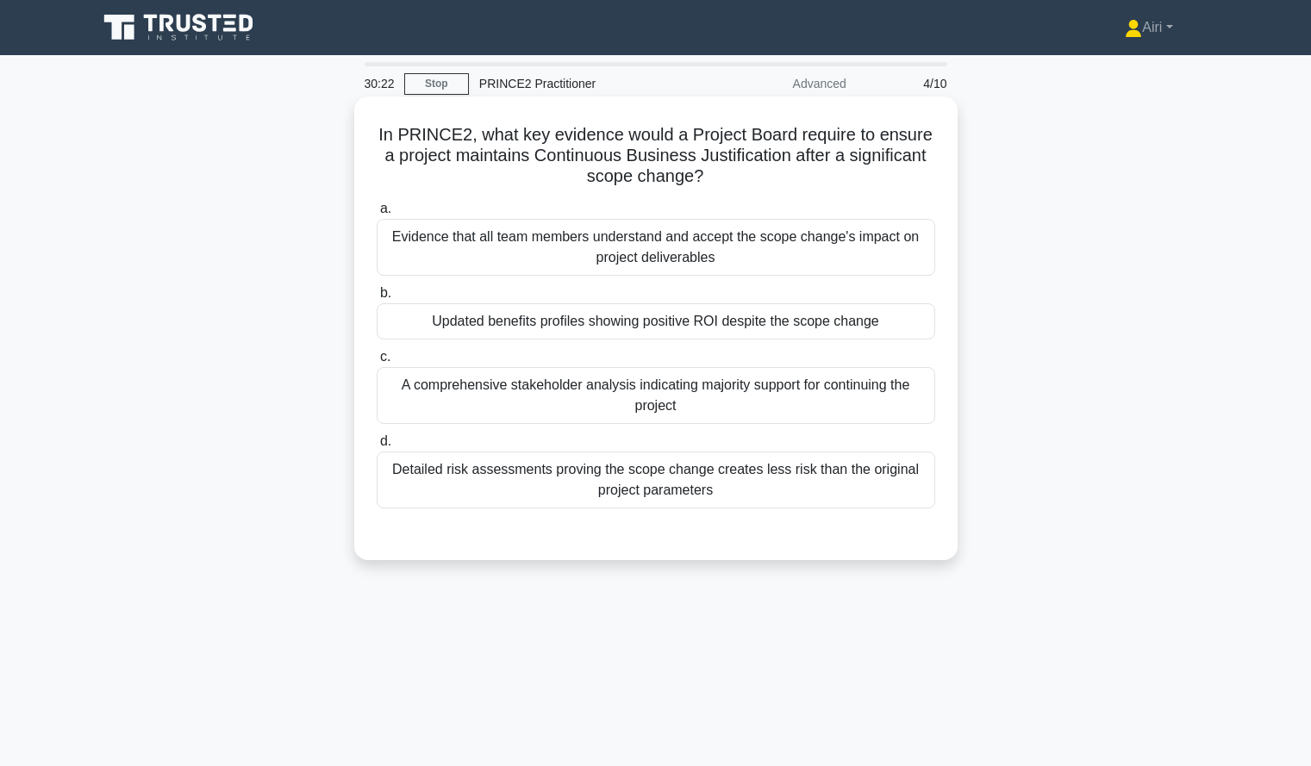
click at [769, 323] on div "Updated benefits profiles showing positive ROI despite the scope change" at bounding box center [656, 321] width 559 height 36
click at [377, 299] on input "b. Updated benefits profiles showing positive ROI despite the scope change" at bounding box center [377, 293] width 0 height 11
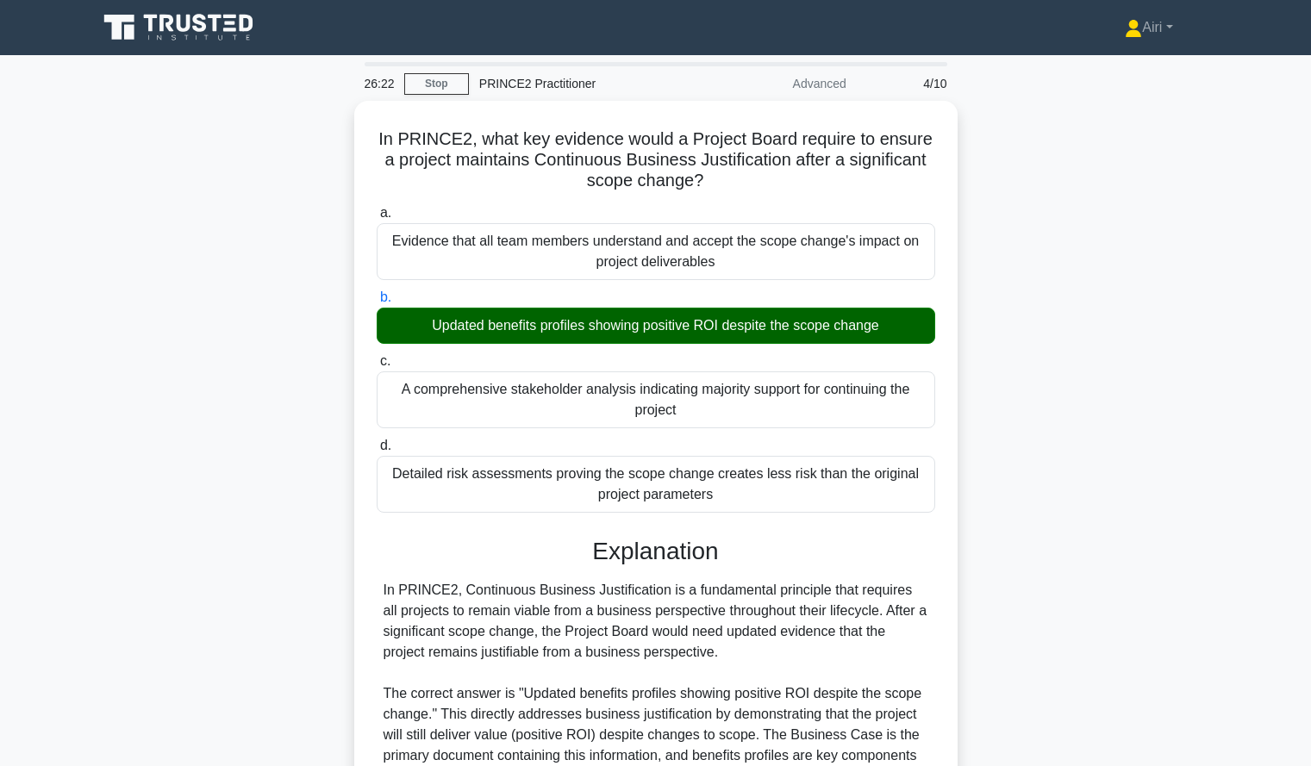
scroll to position [442, 0]
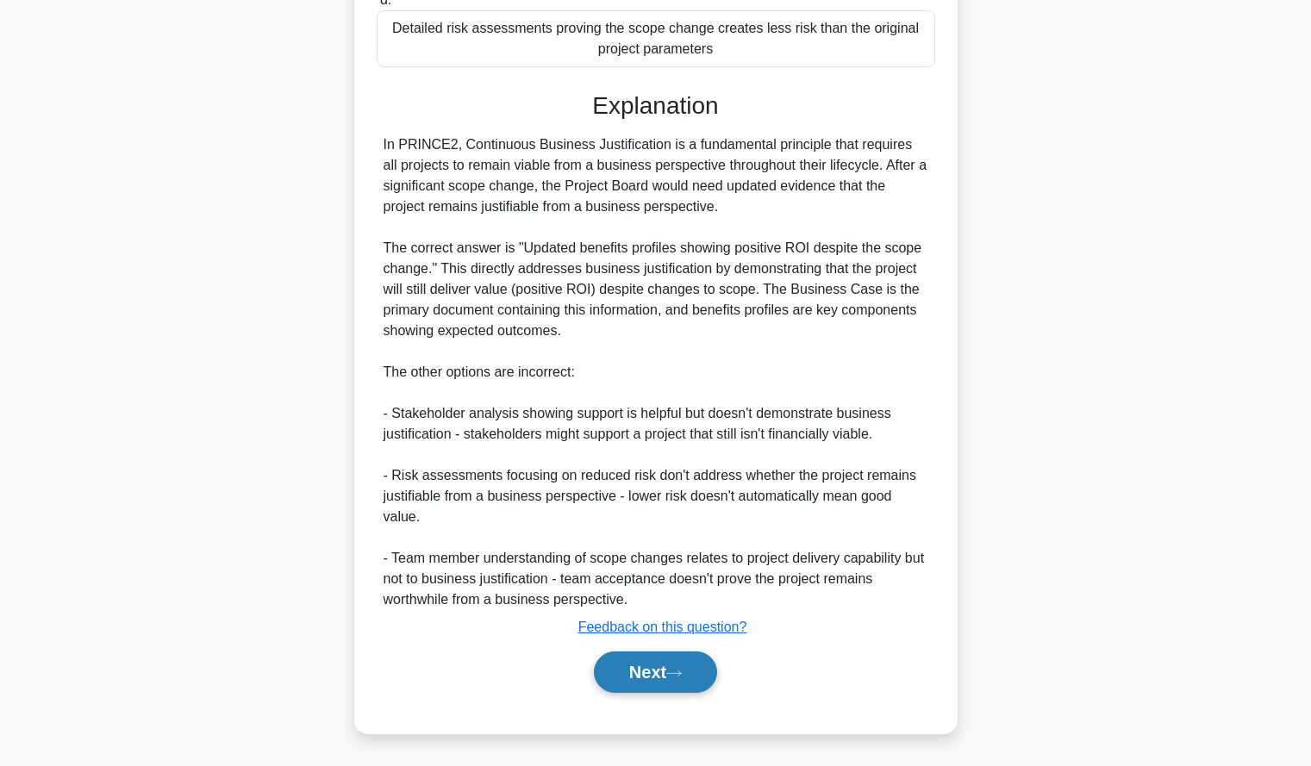
click at [610, 673] on button "Next" at bounding box center [655, 672] width 123 height 41
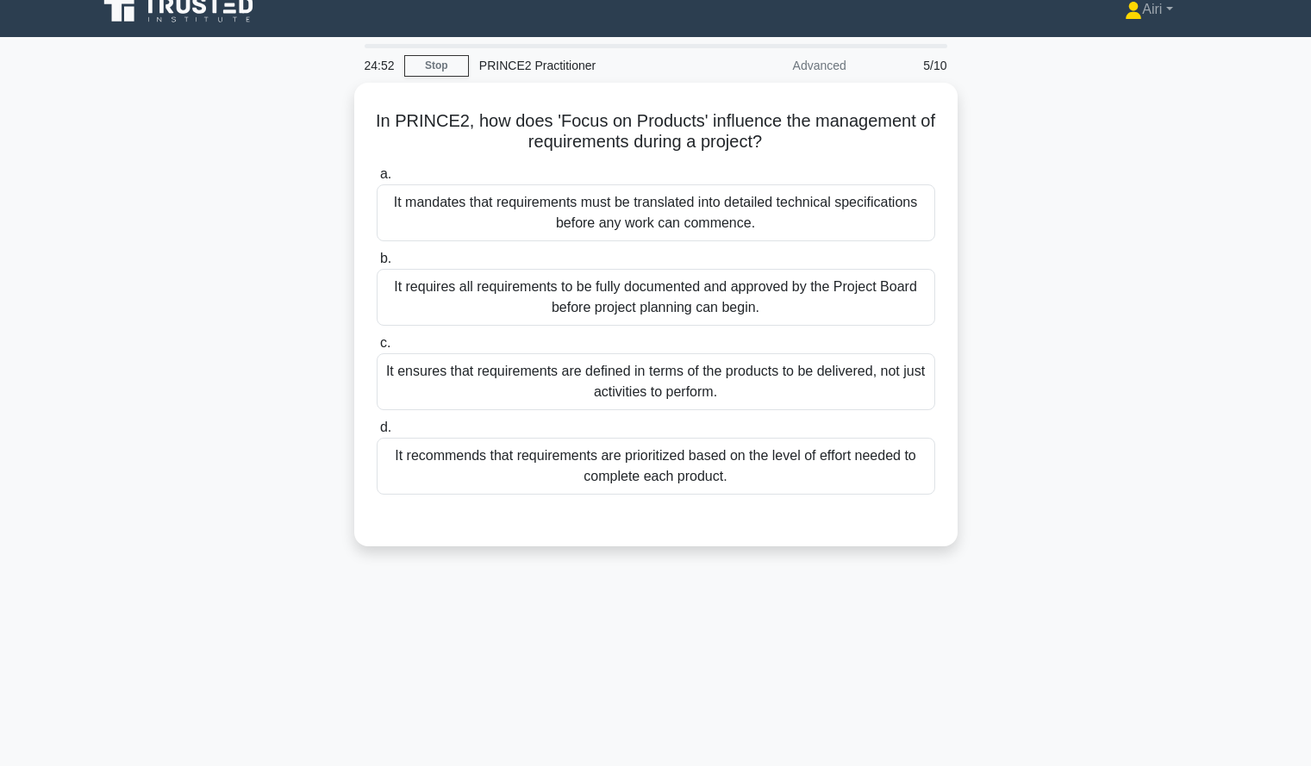
scroll to position [19, 0]
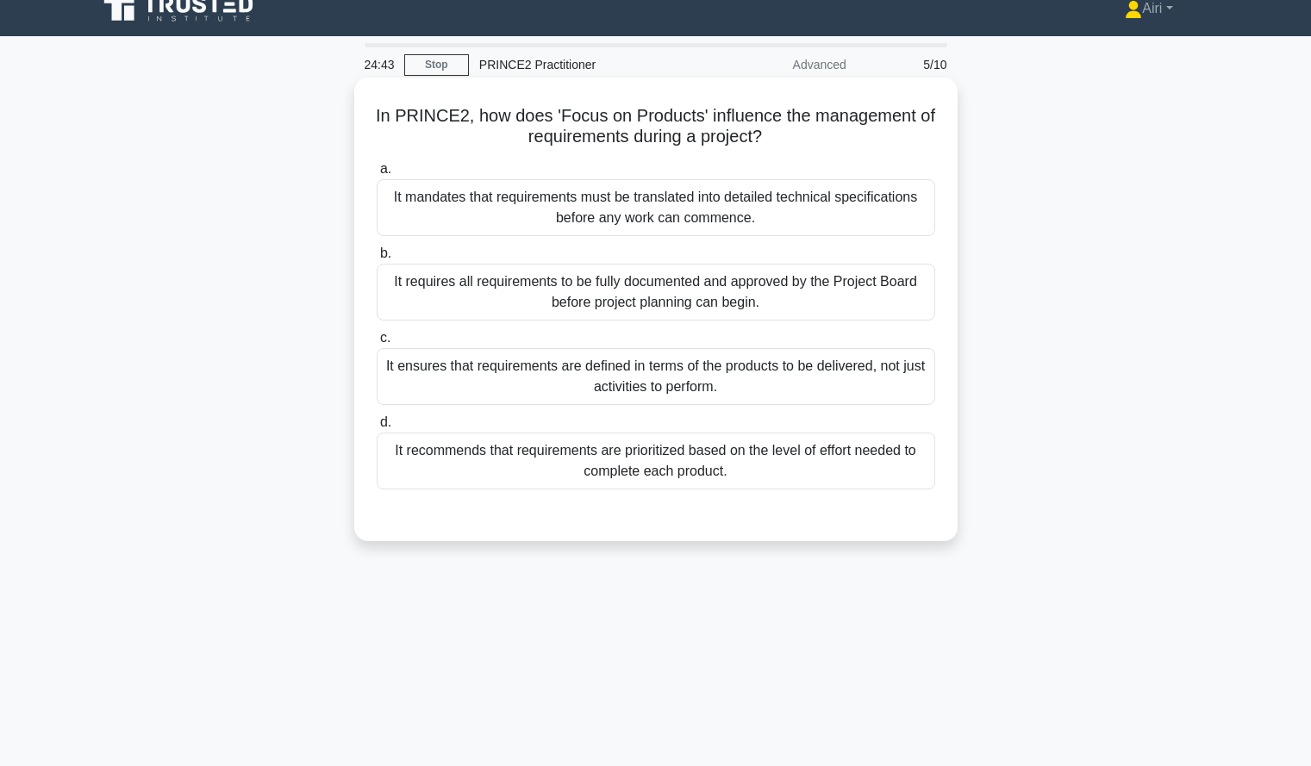
click at [885, 297] on div "It requires all requirements to be fully documented and approved by the Project…" at bounding box center [656, 292] width 559 height 57
click at [377, 260] on input "b. It requires all requirements to be fully documented and approved by the Proj…" at bounding box center [377, 253] width 0 height 11
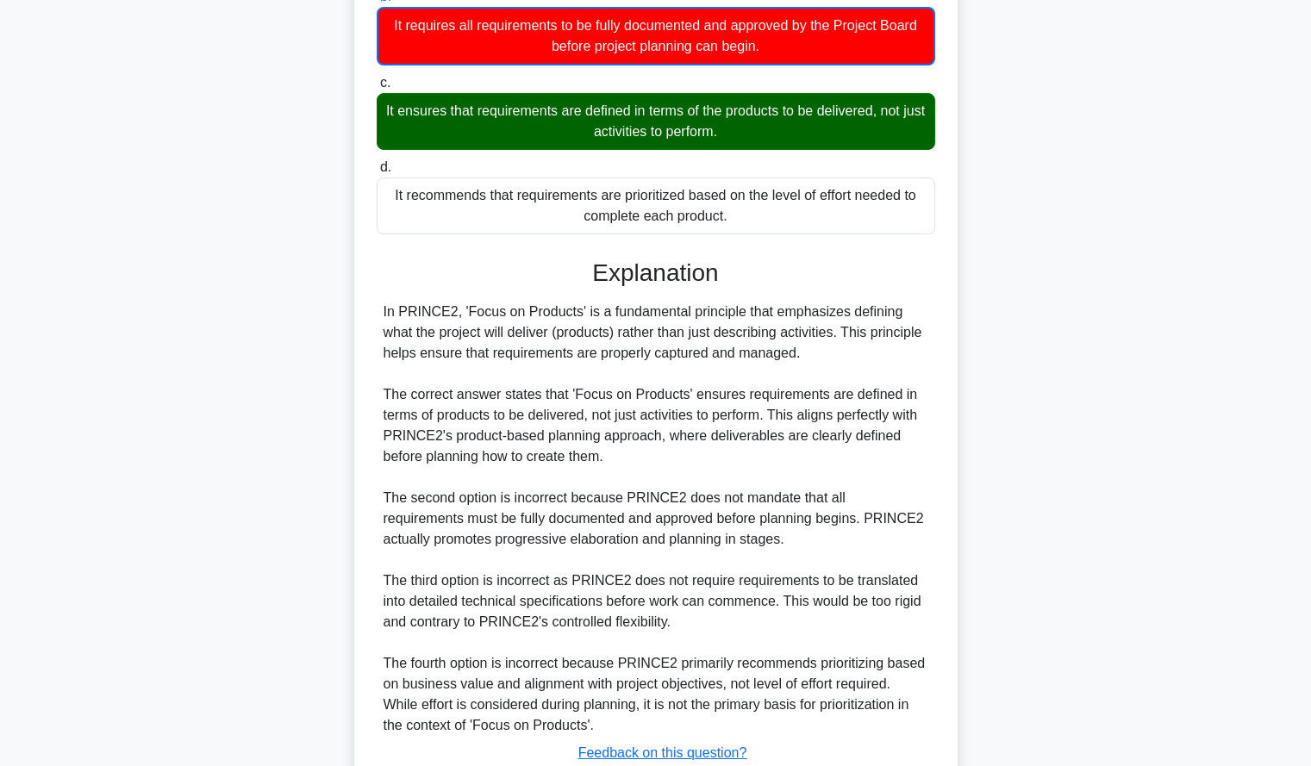
scroll to position [281, 0]
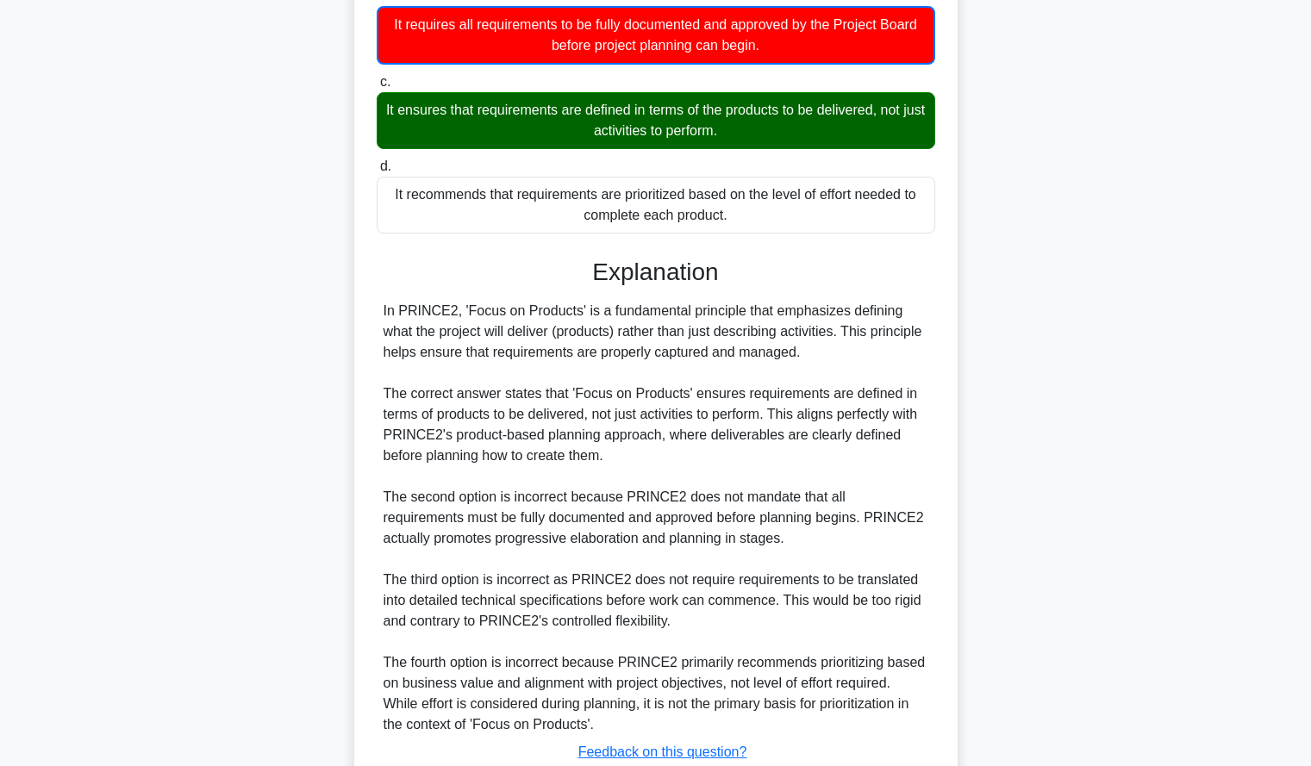
click at [1091, 336] on div "In PRINCE2, how does 'Focus on Products' influence the management of requiremen…" at bounding box center [656, 350] width 1138 height 1060
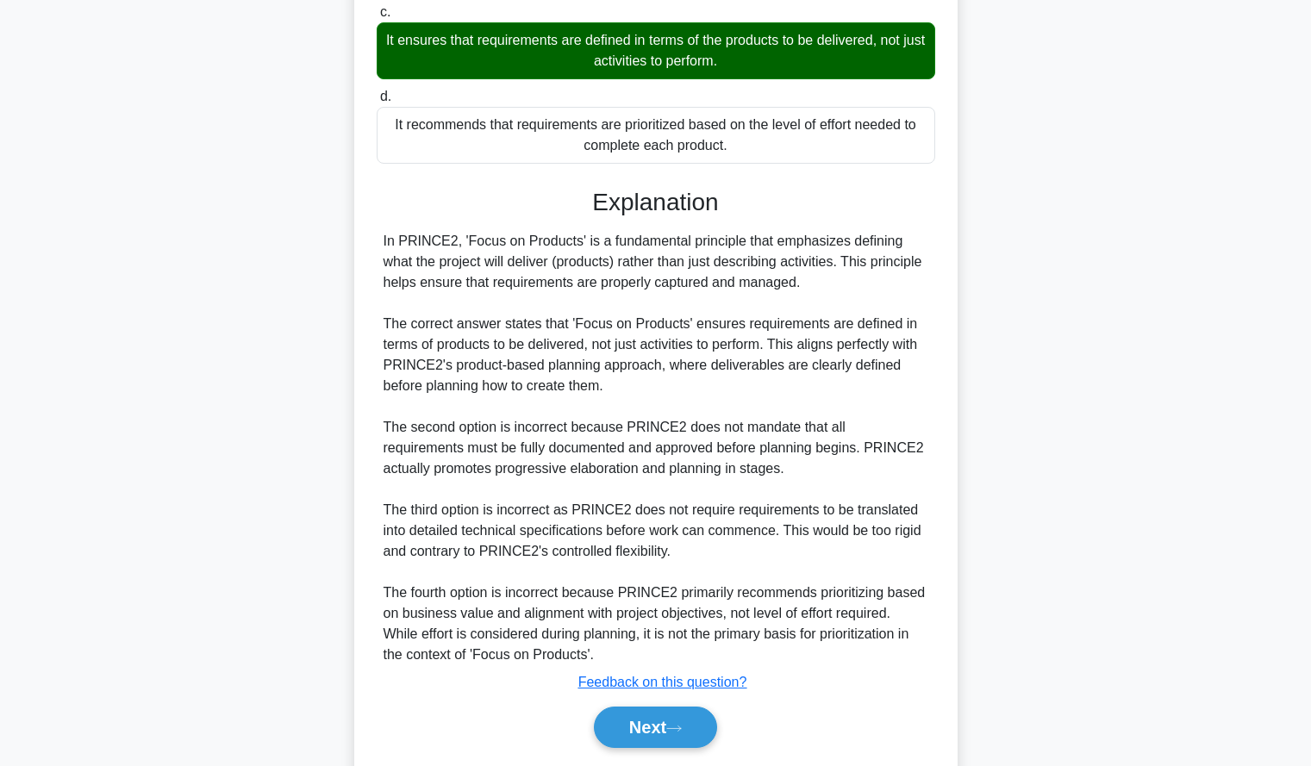
scroll to position [403, 0]
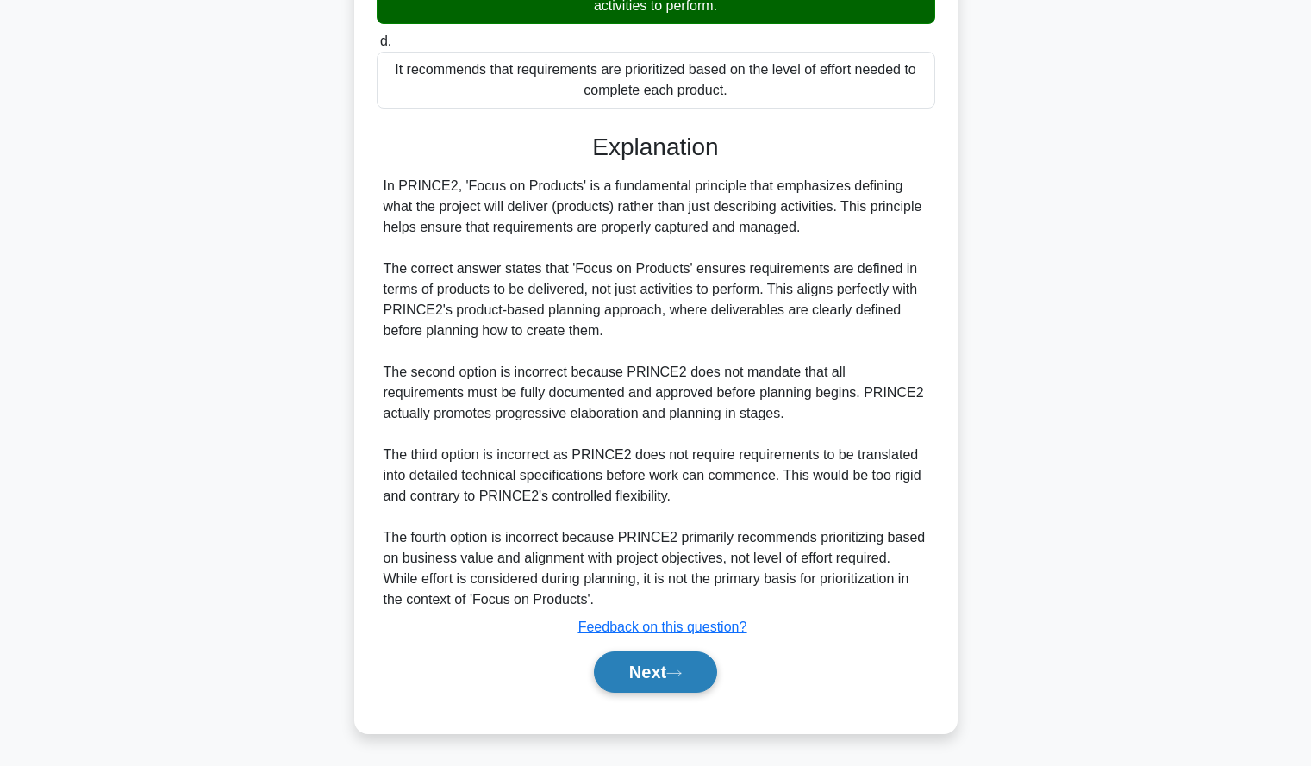
drag, startPoint x: 642, startPoint y: 667, endPoint x: 610, endPoint y: 658, distance: 33.3
drag, startPoint x: 610, startPoint y: 658, endPoint x: 599, endPoint y: 670, distance: 16.5
click at [599, 670] on button "Next" at bounding box center [655, 672] width 123 height 41
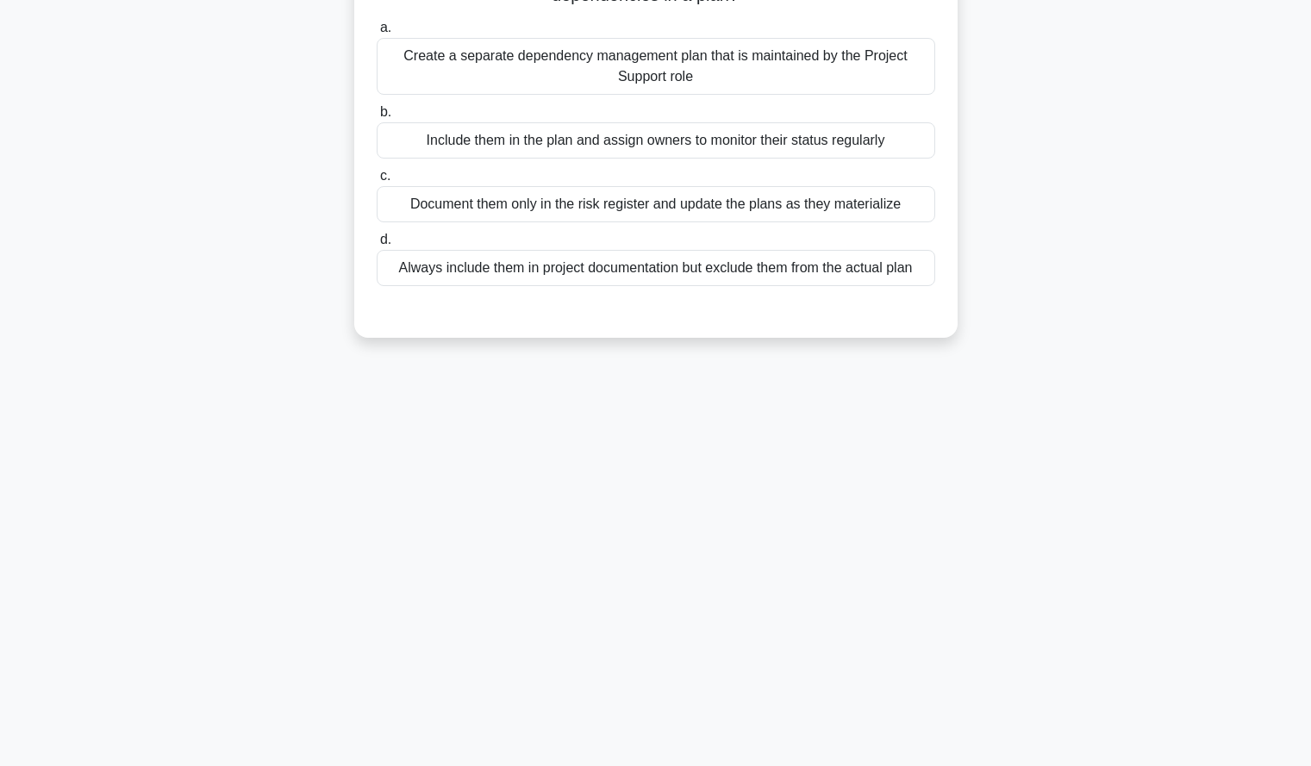
scroll to position [0, 0]
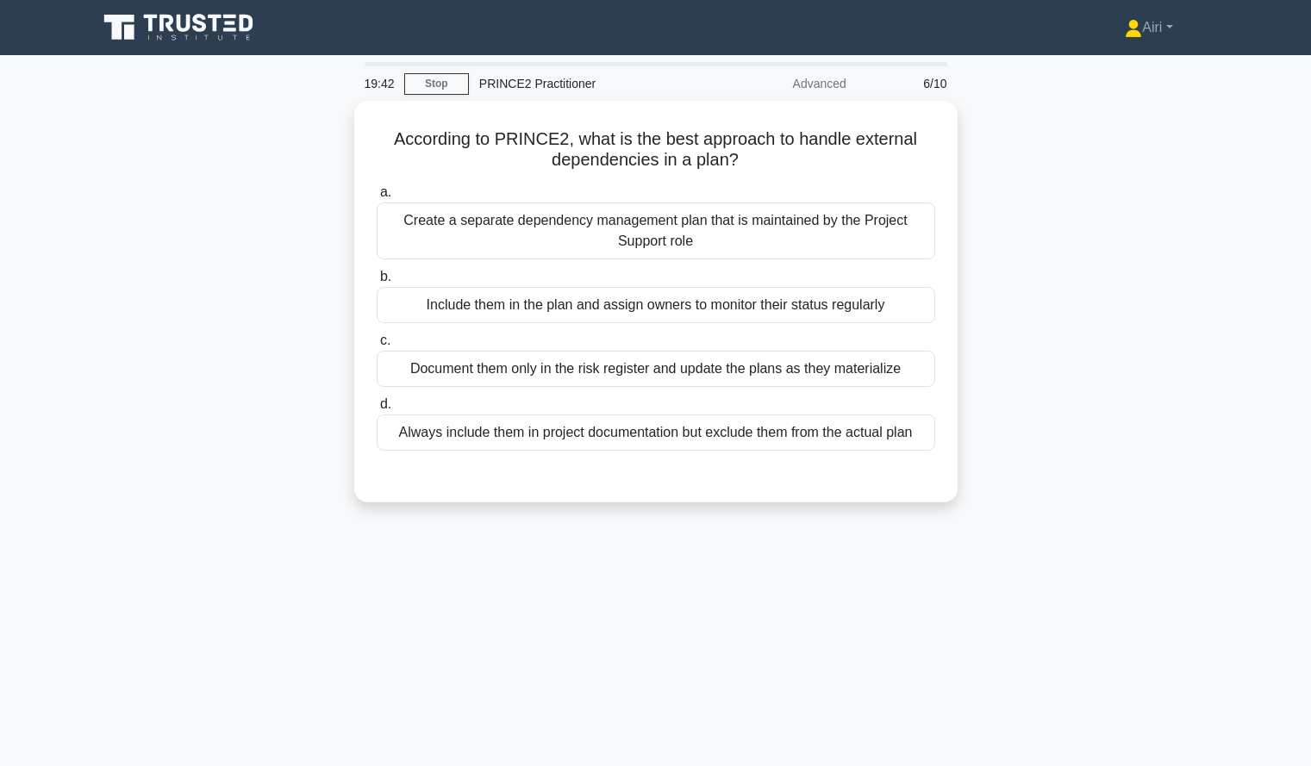
click at [599, 670] on div "19:42 Stop PRINCE2 Practitioner Advanced 6/10 According to PRINCE2, what is the…" at bounding box center [656, 493] width 1138 height 862
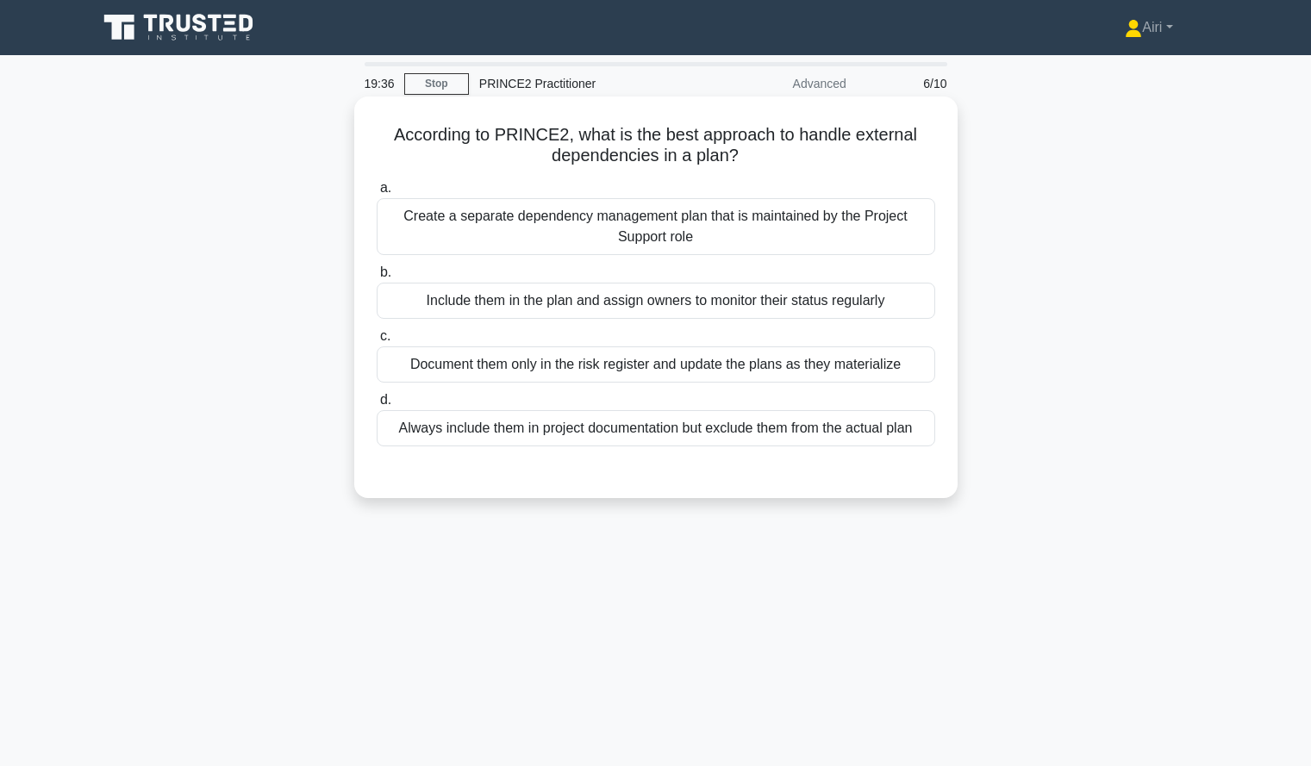
click at [641, 297] on div "Include them in the plan and assign owners to monitor their status regularly" at bounding box center [656, 301] width 559 height 36
click at [377, 278] on input "b. Include them in the plan and assign owners to monitor their status regularly" at bounding box center [377, 272] width 0 height 11
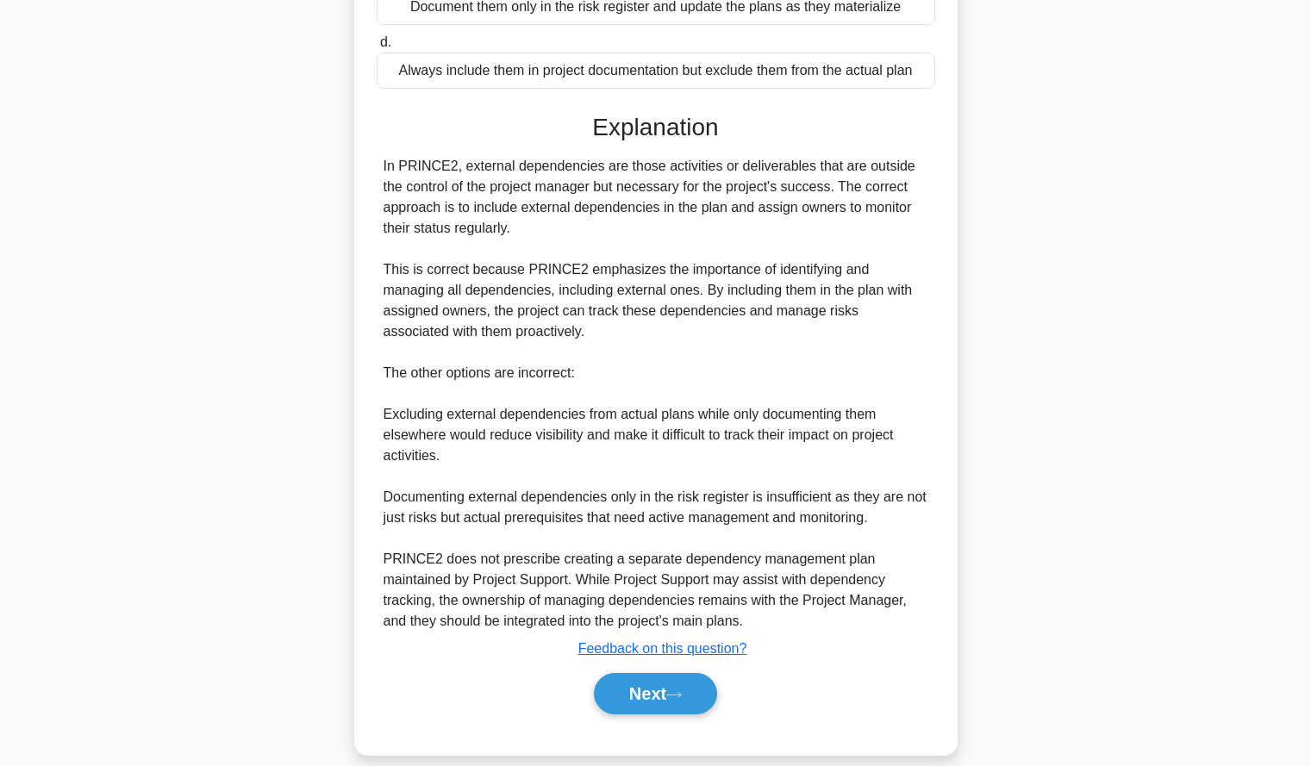
scroll to position [380, 0]
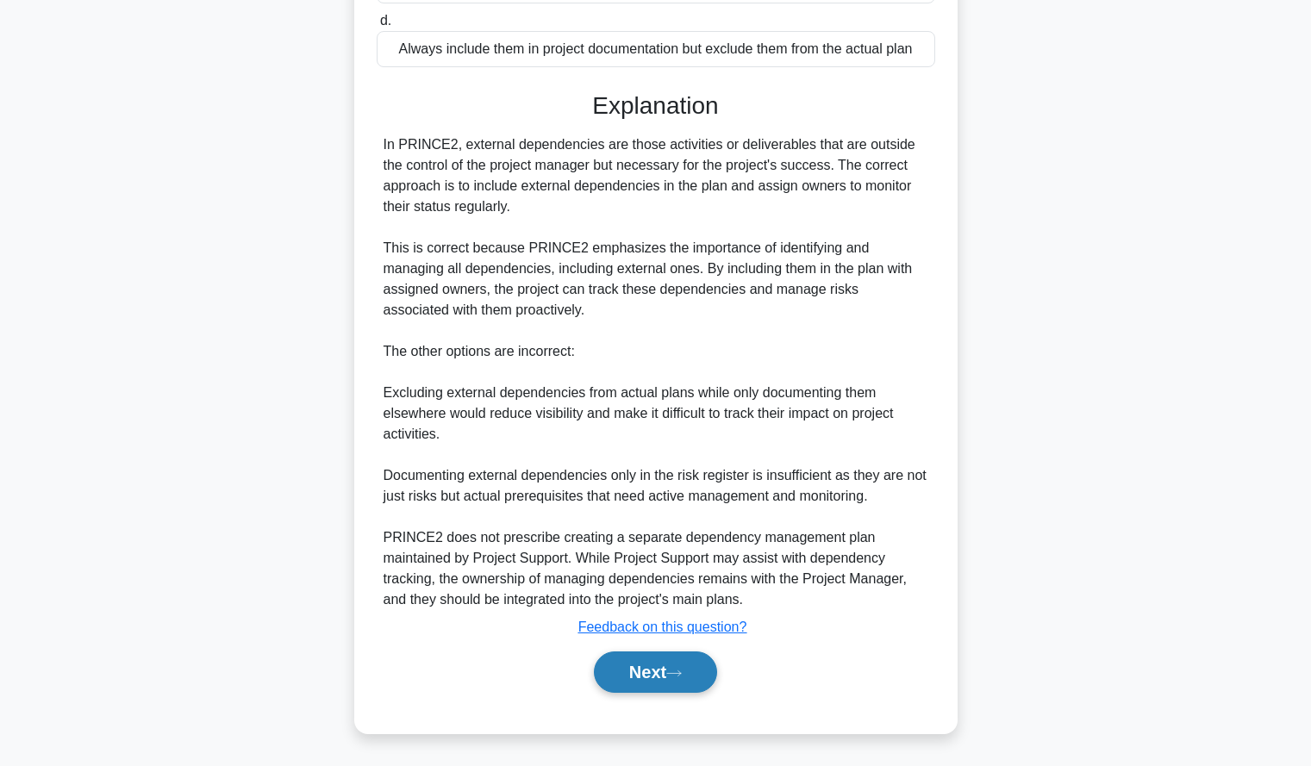
click at [635, 675] on button "Next" at bounding box center [655, 672] width 123 height 41
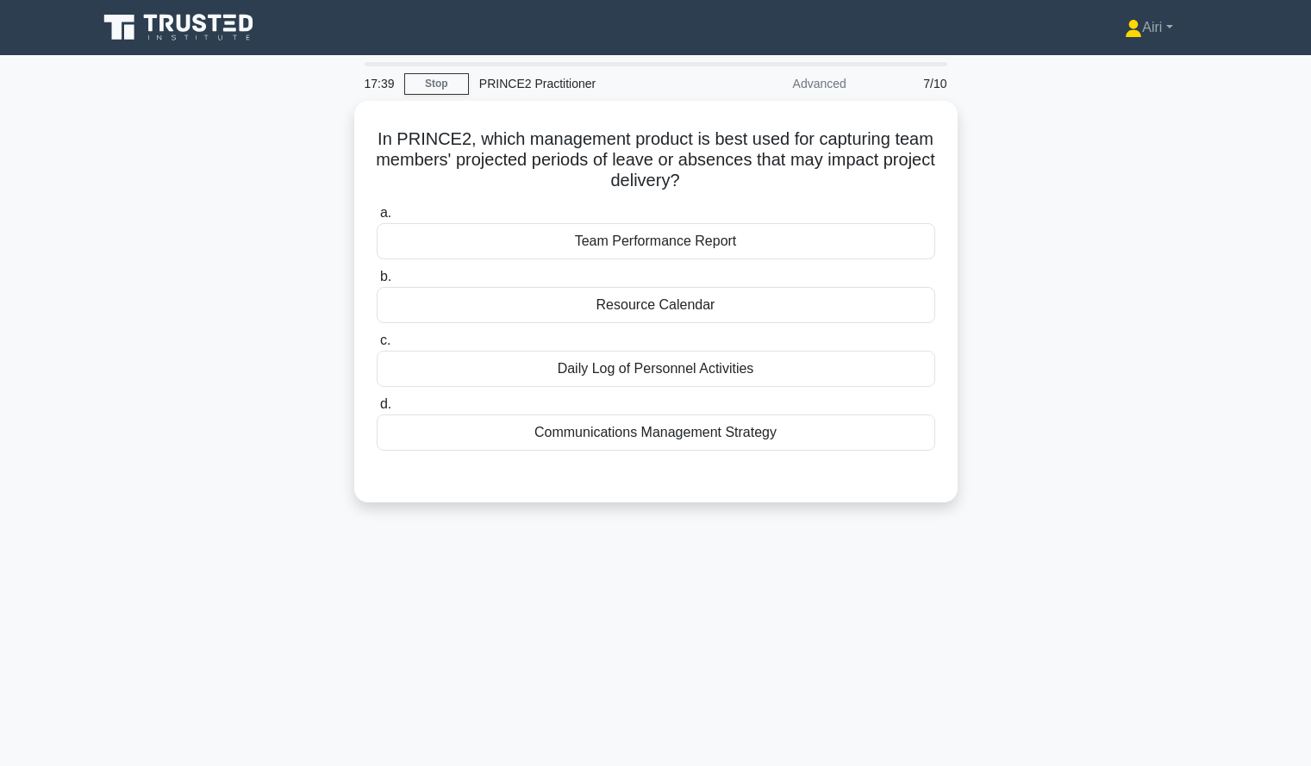
scroll to position [1, 0]
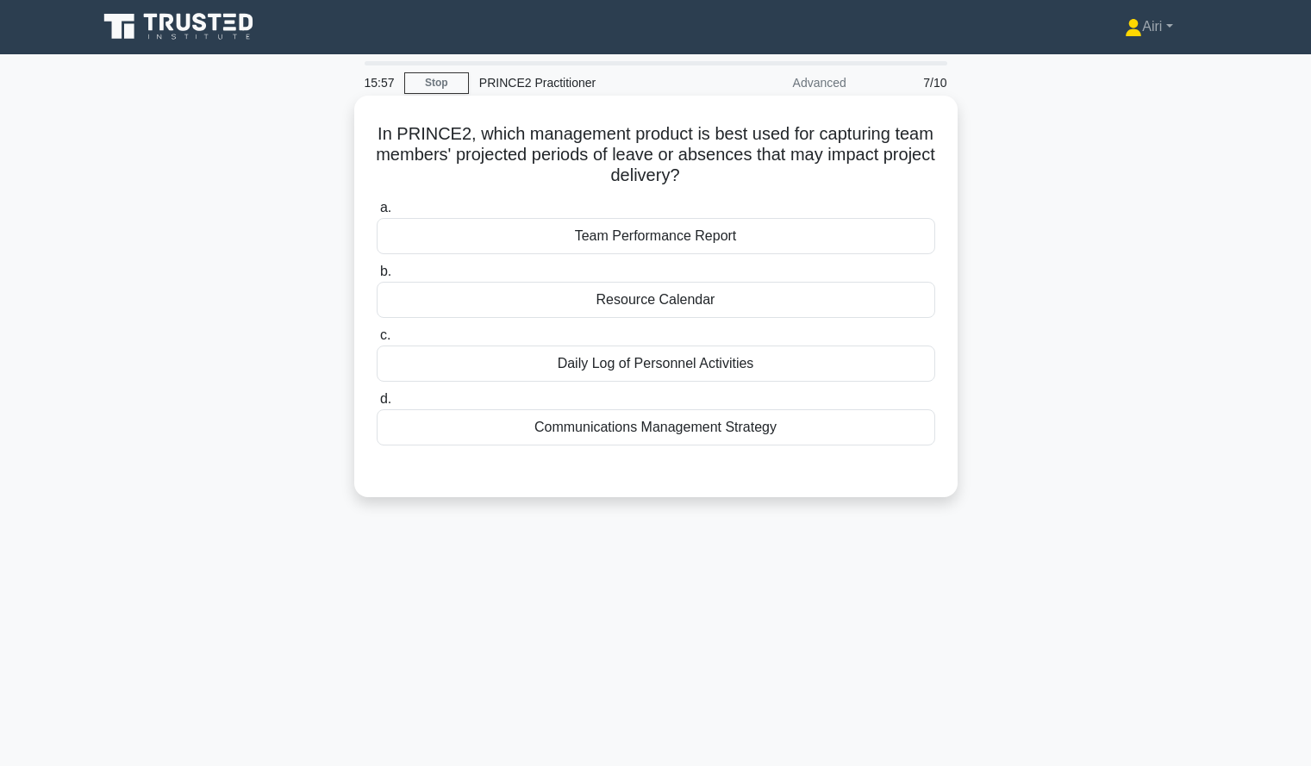
click at [743, 297] on div "Resource Calendar" at bounding box center [656, 300] width 559 height 36
click at [377, 278] on input "b. Resource Calendar" at bounding box center [377, 271] width 0 height 11
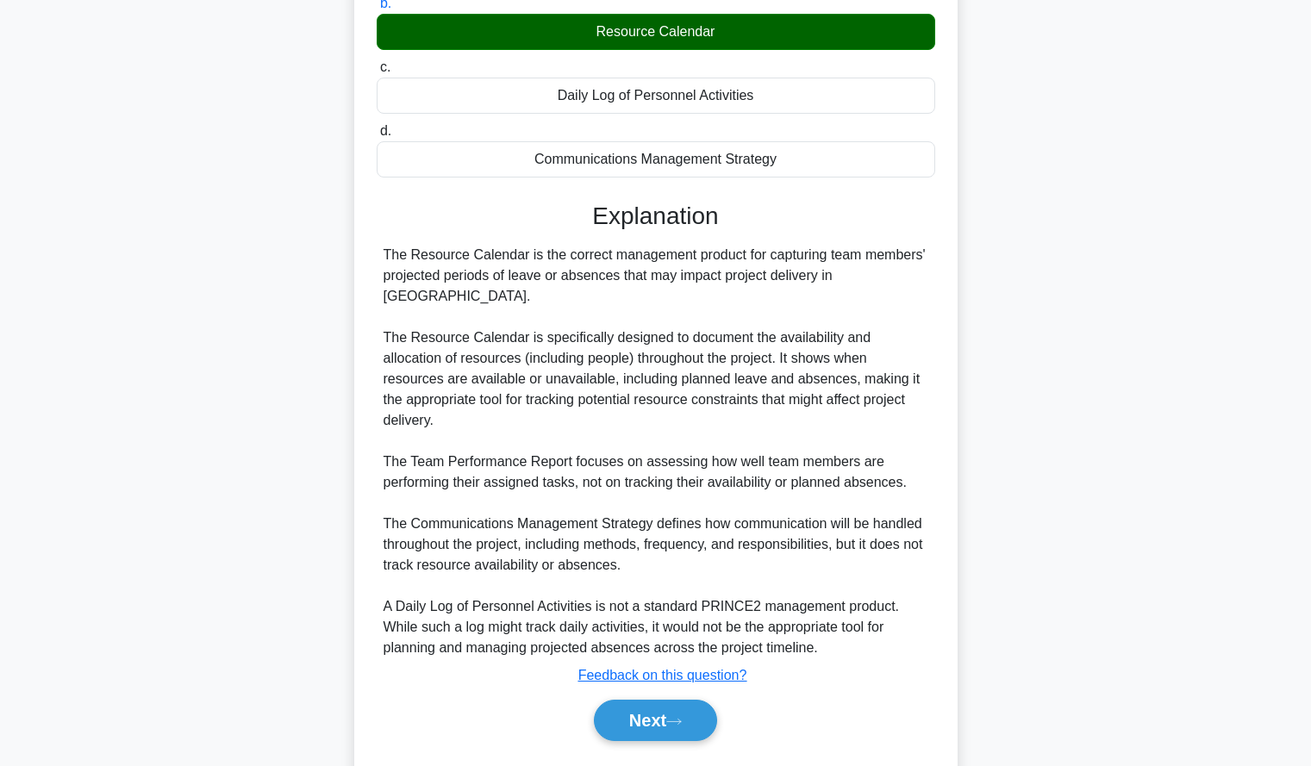
scroll to position [277, 0]
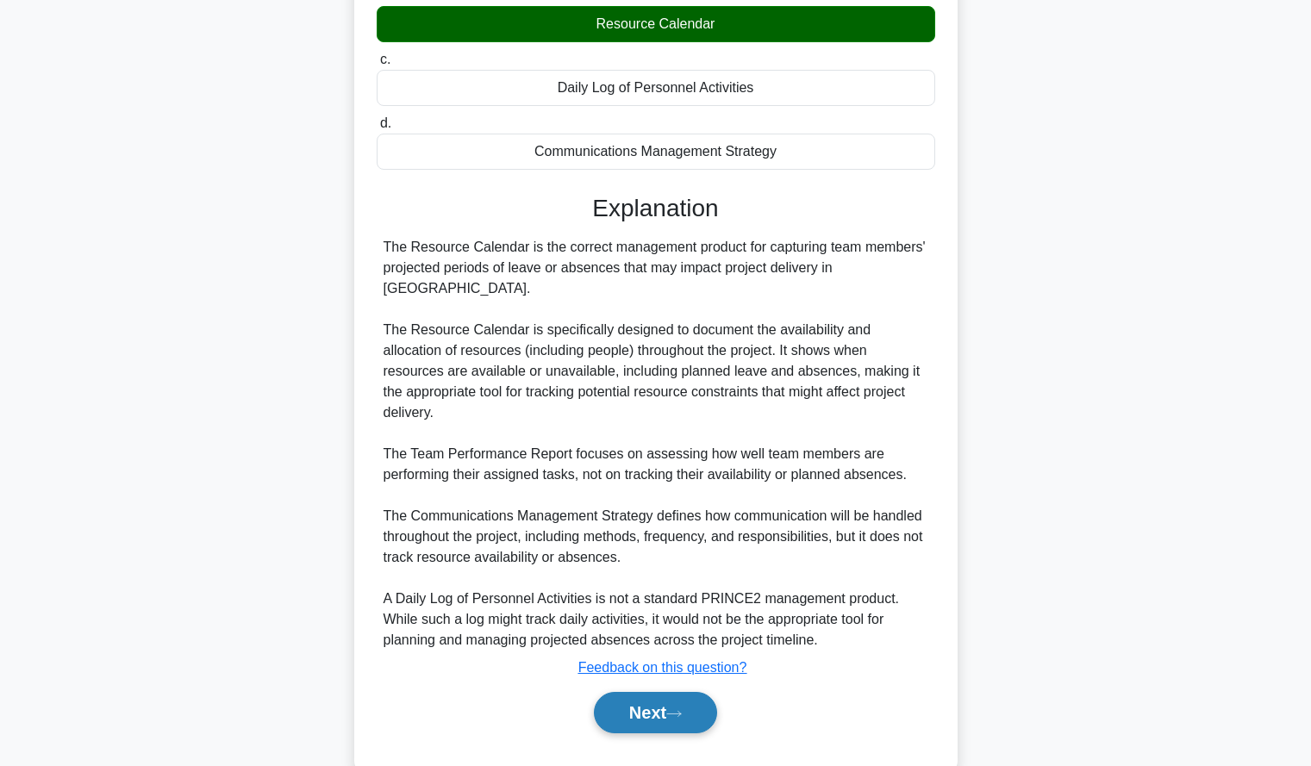
click at [655, 692] on button "Next" at bounding box center [655, 712] width 123 height 41
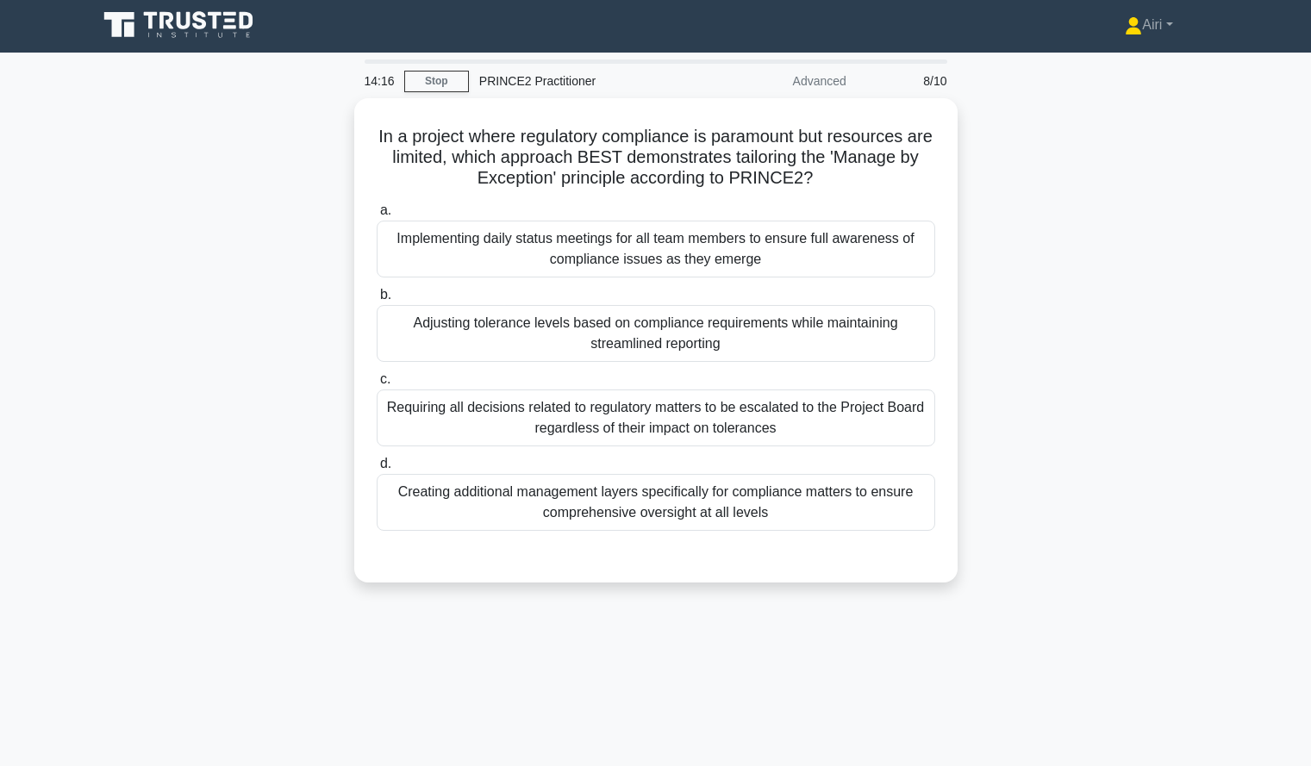
scroll to position [3, 0]
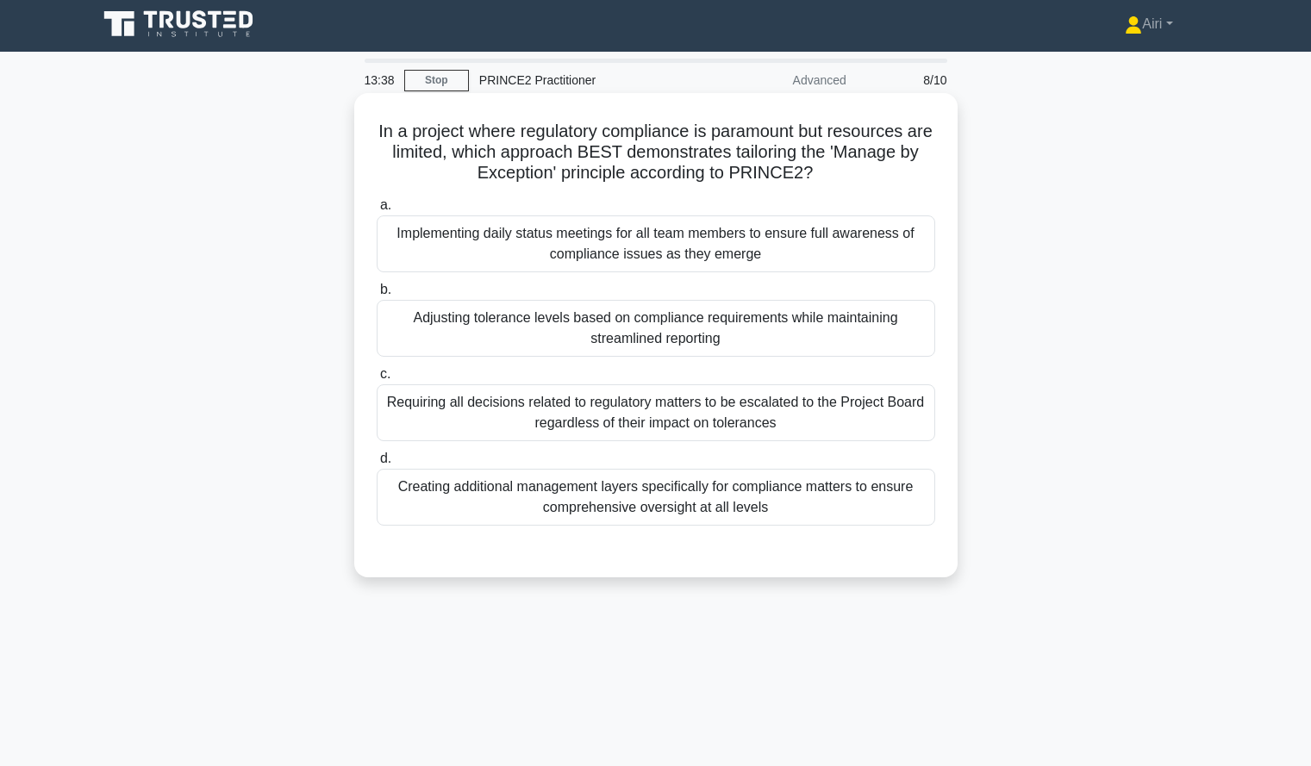
click at [851, 336] on div "Adjusting tolerance levels based on compliance requirements while maintaining s…" at bounding box center [656, 328] width 559 height 57
click at [377, 296] on input "b. Adjusting tolerance levels based on compliance requirements while maintainin…" at bounding box center [377, 290] width 0 height 11
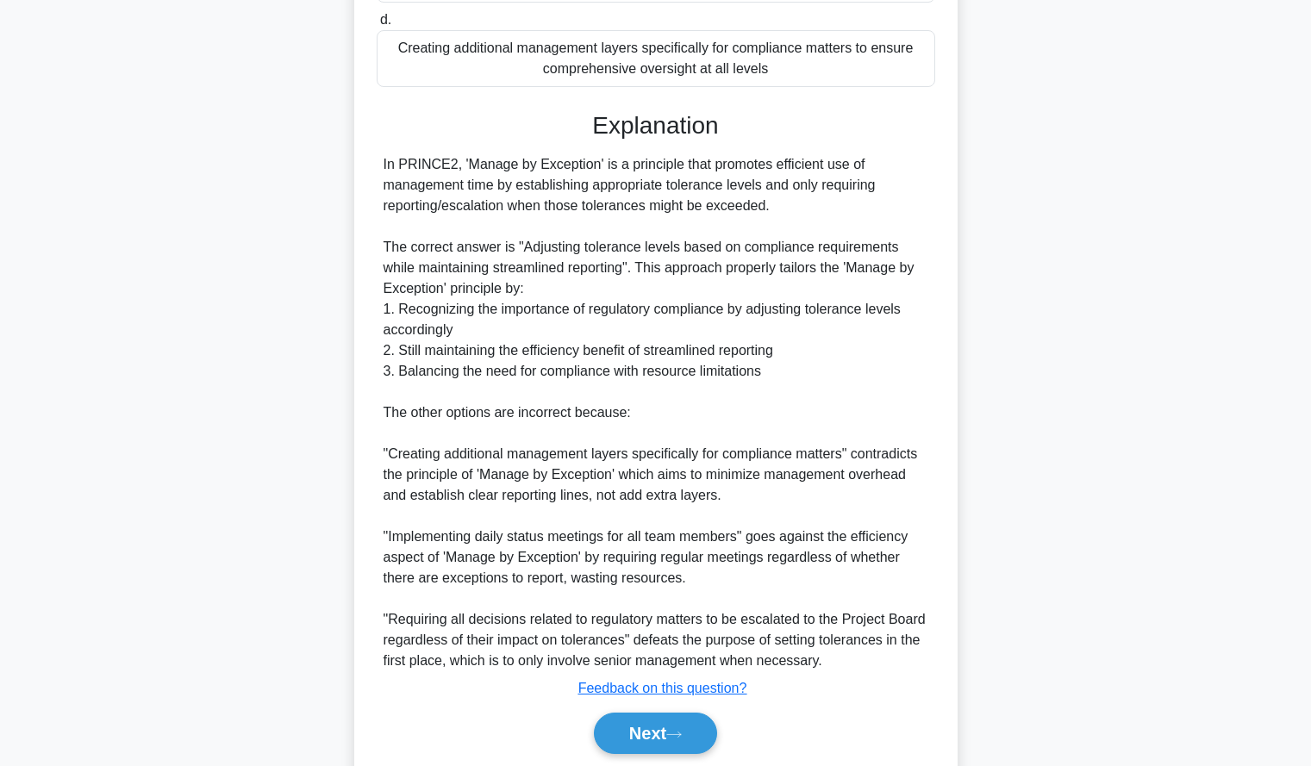
scroll to position [504, 0]
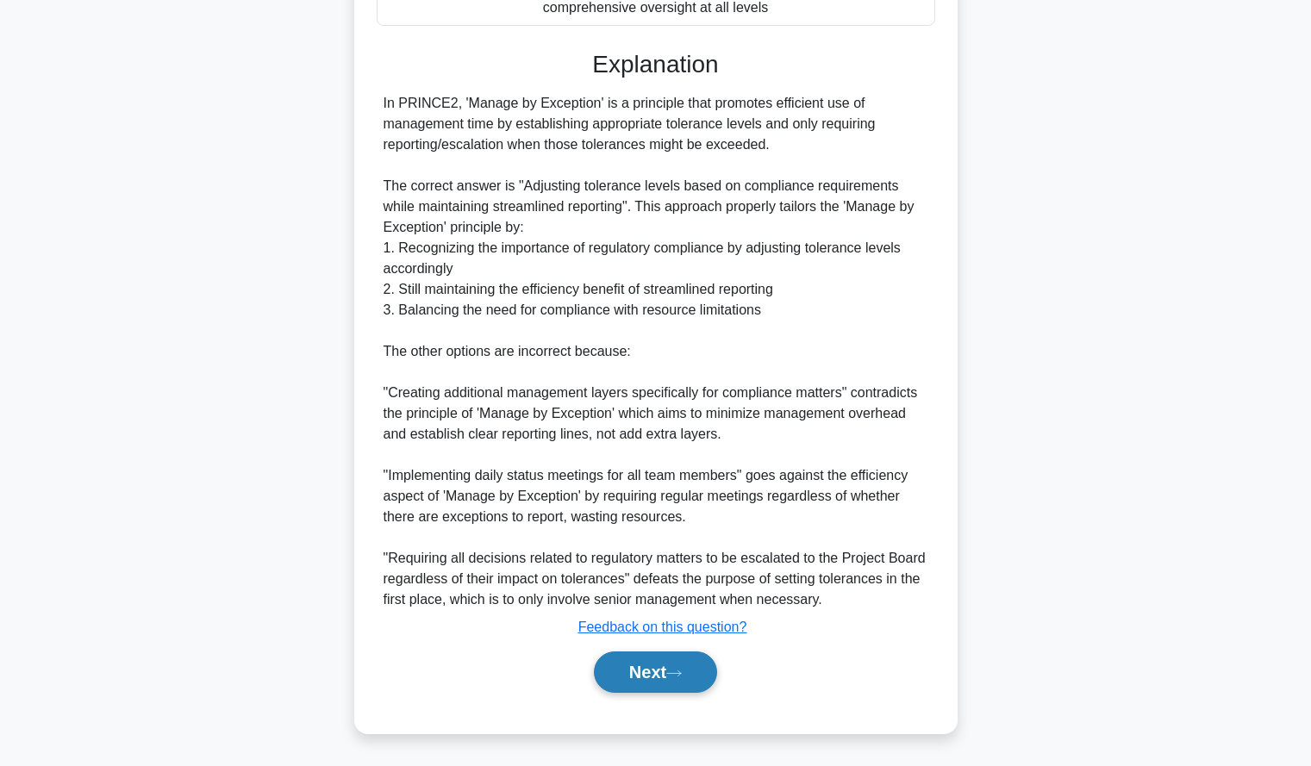
click at [682, 665] on button "Next" at bounding box center [655, 672] width 123 height 41
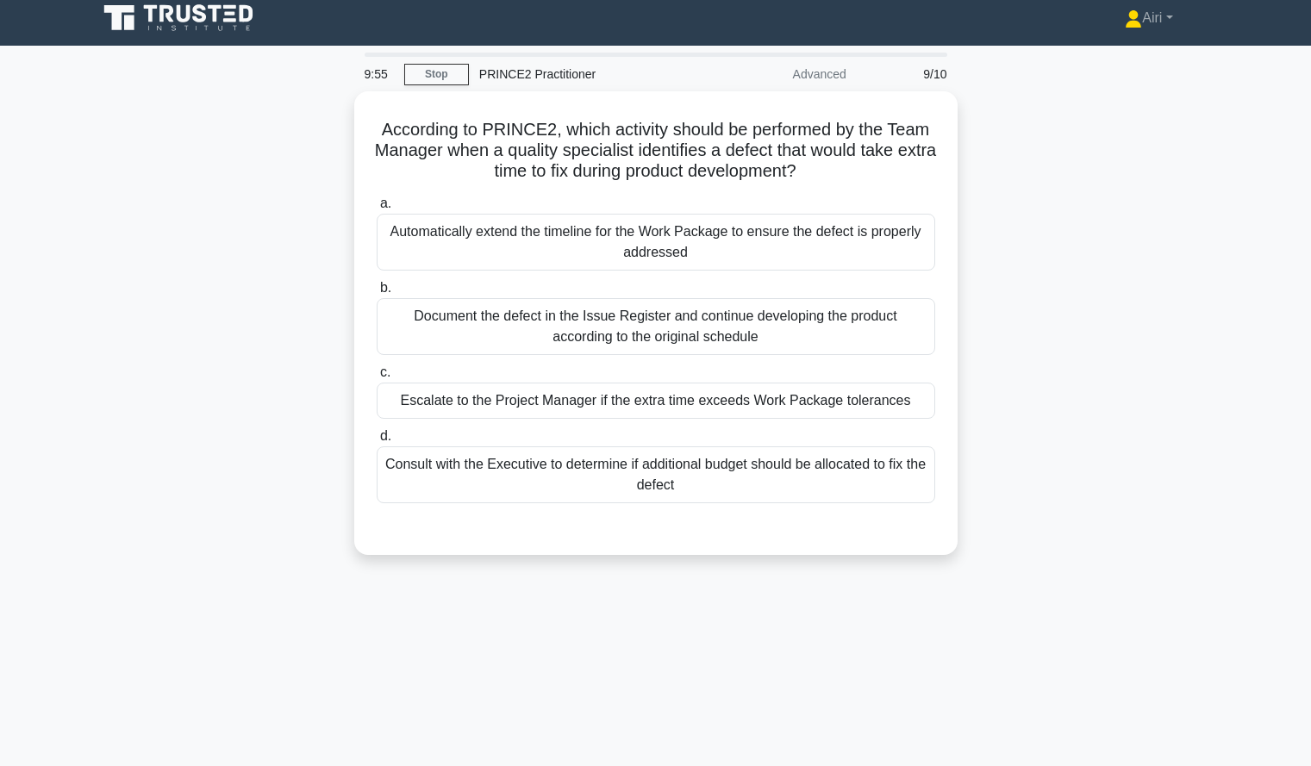
scroll to position [10, 0]
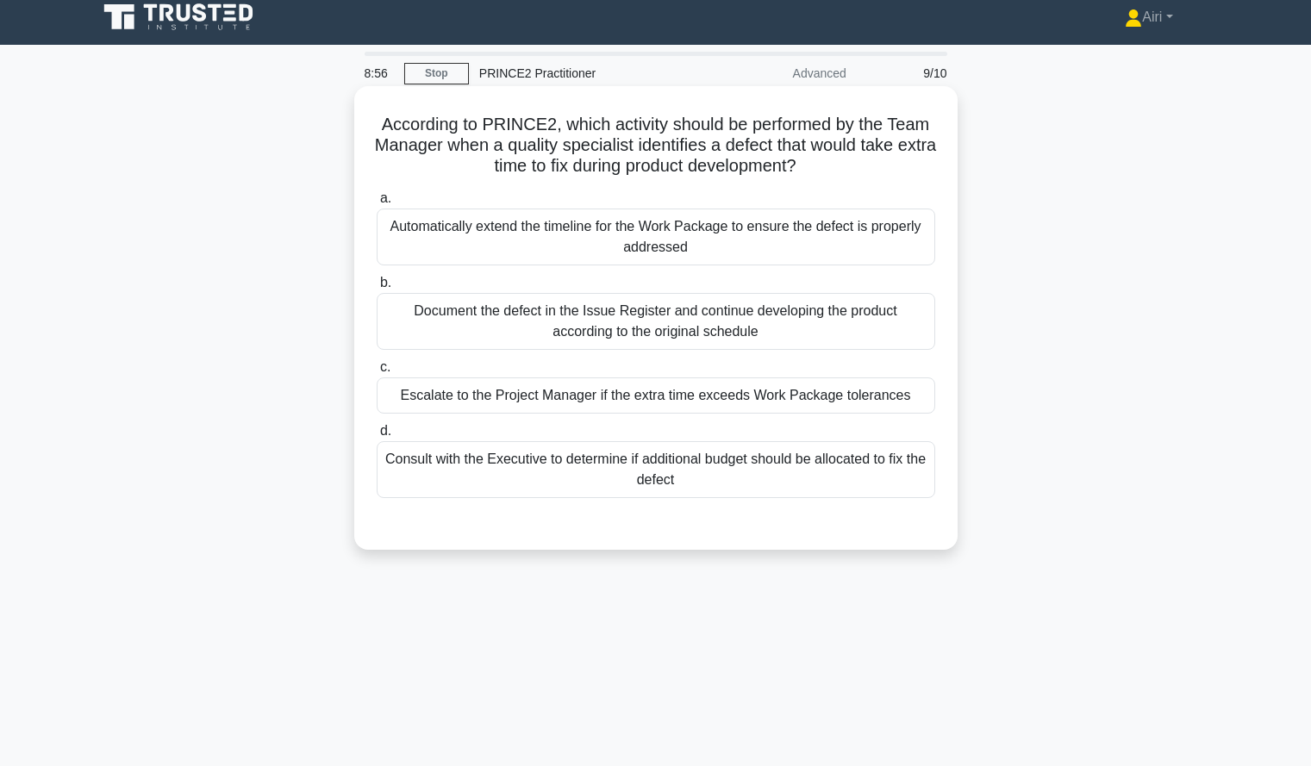
drag, startPoint x: 863, startPoint y: 393, endPoint x: 785, endPoint y: 403, distance: 79.1
click at [785, 403] on div "Escalate to the Project Manager if the extra time exceeds Work Package toleranc…" at bounding box center [656, 396] width 559 height 36
click at [377, 373] on input "c. Escalate to the Project Manager if the extra time exceeds Work Package toler…" at bounding box center [377, 367] width 0 height 11
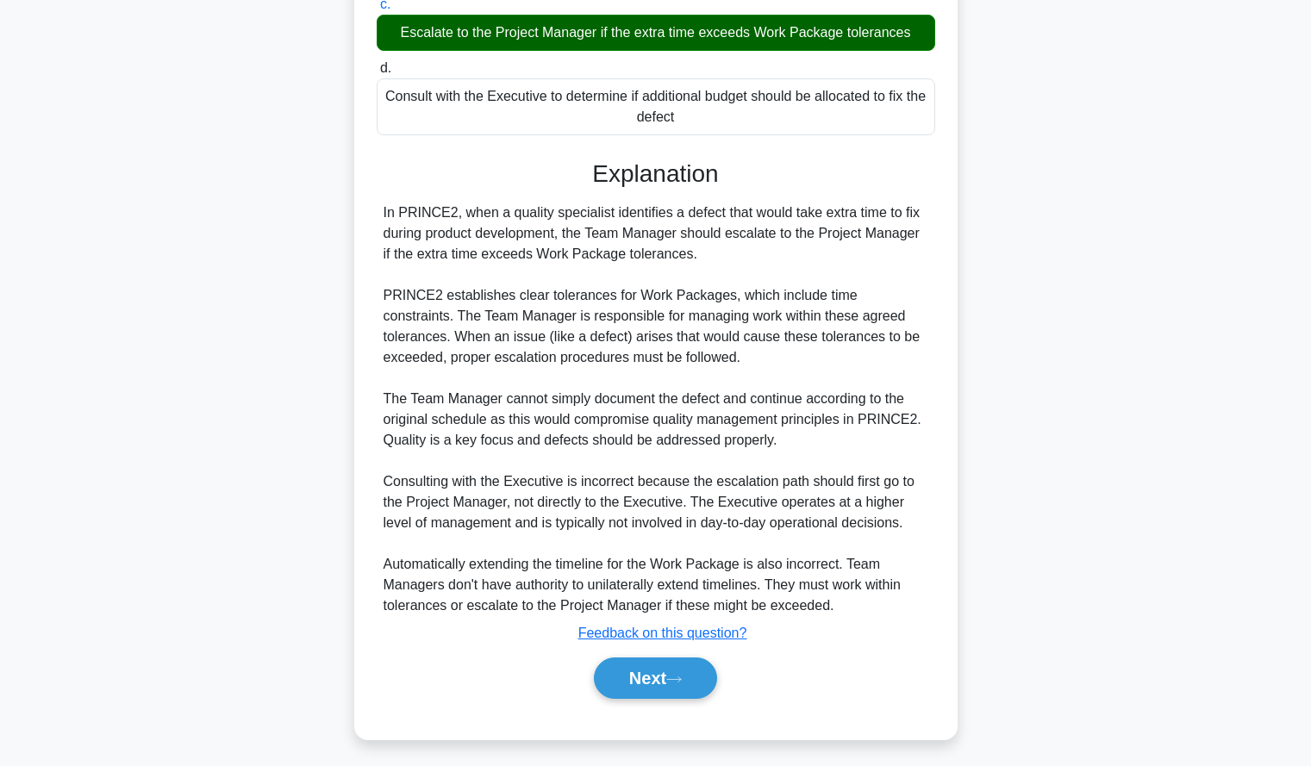
scroll to position [377, 0]
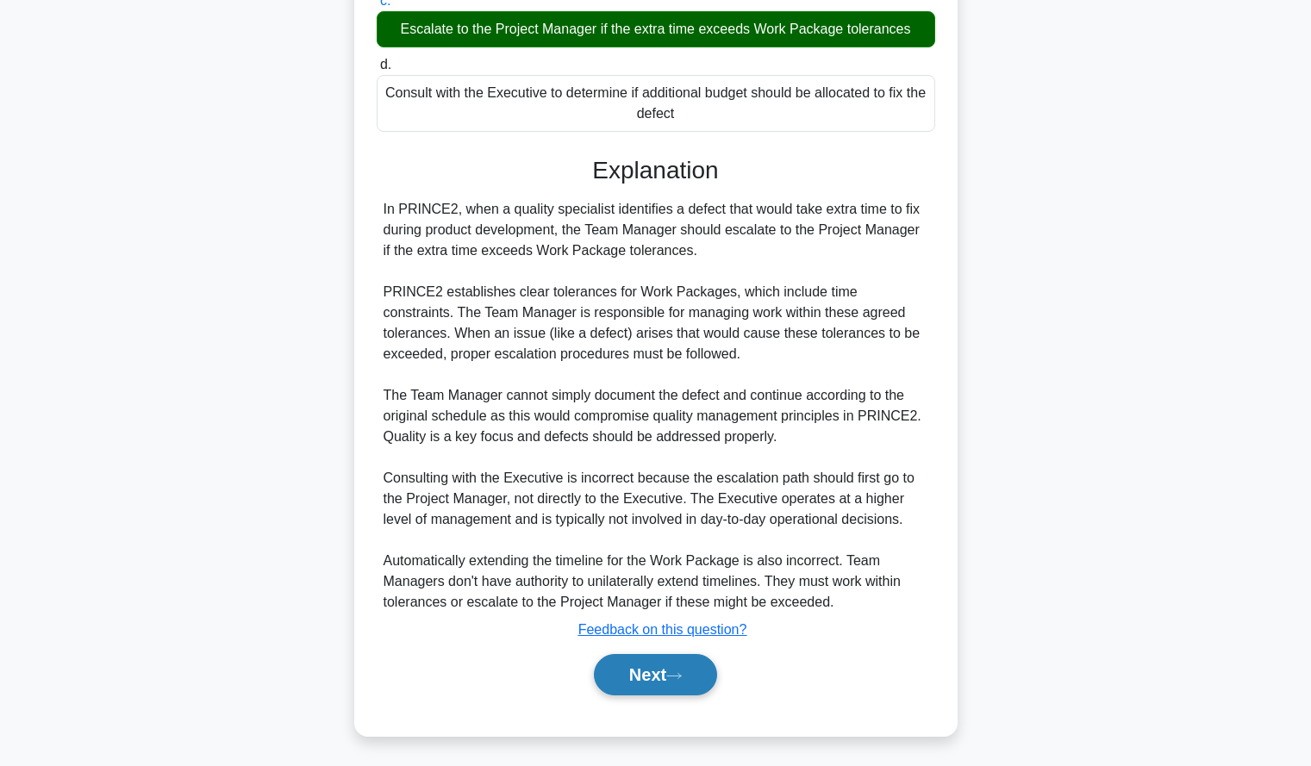
click at [704, 671] on button "Next" at bounding box center [655, 674] width 123 height 41
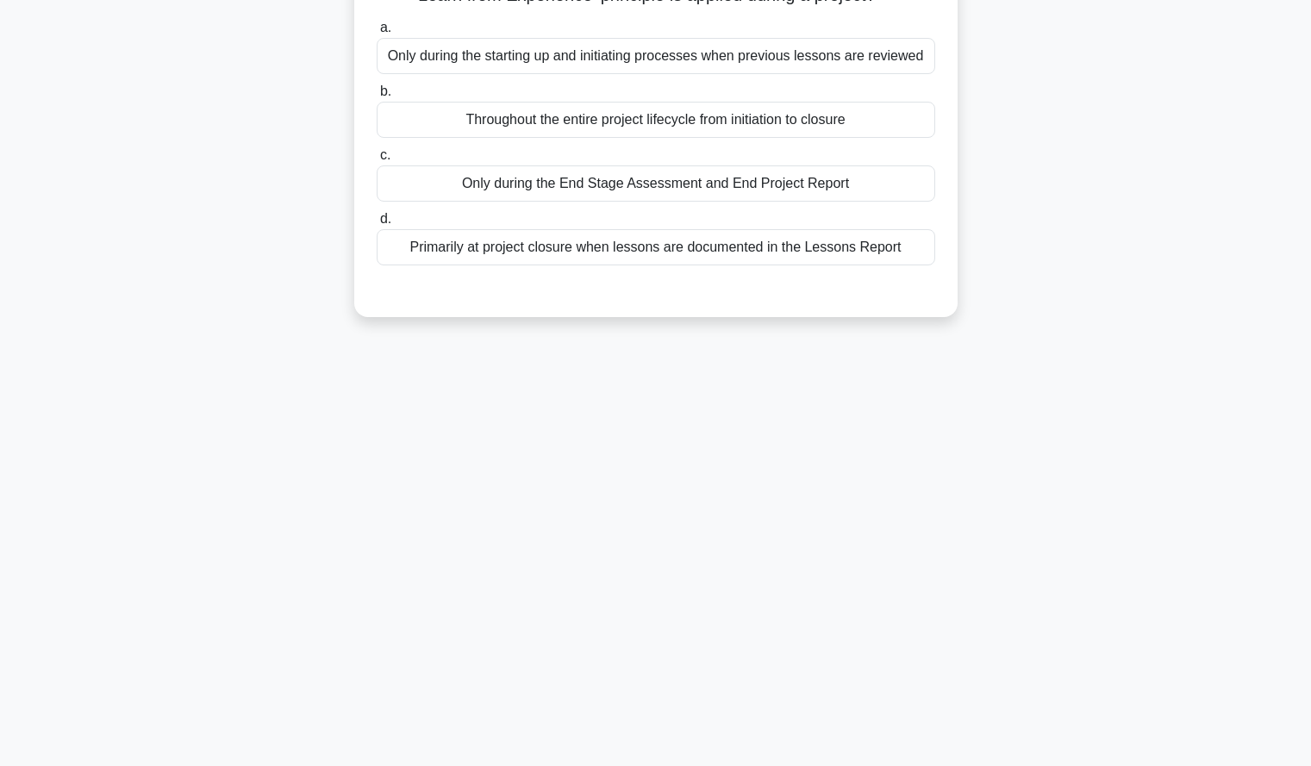
scroll to position [0, 0]
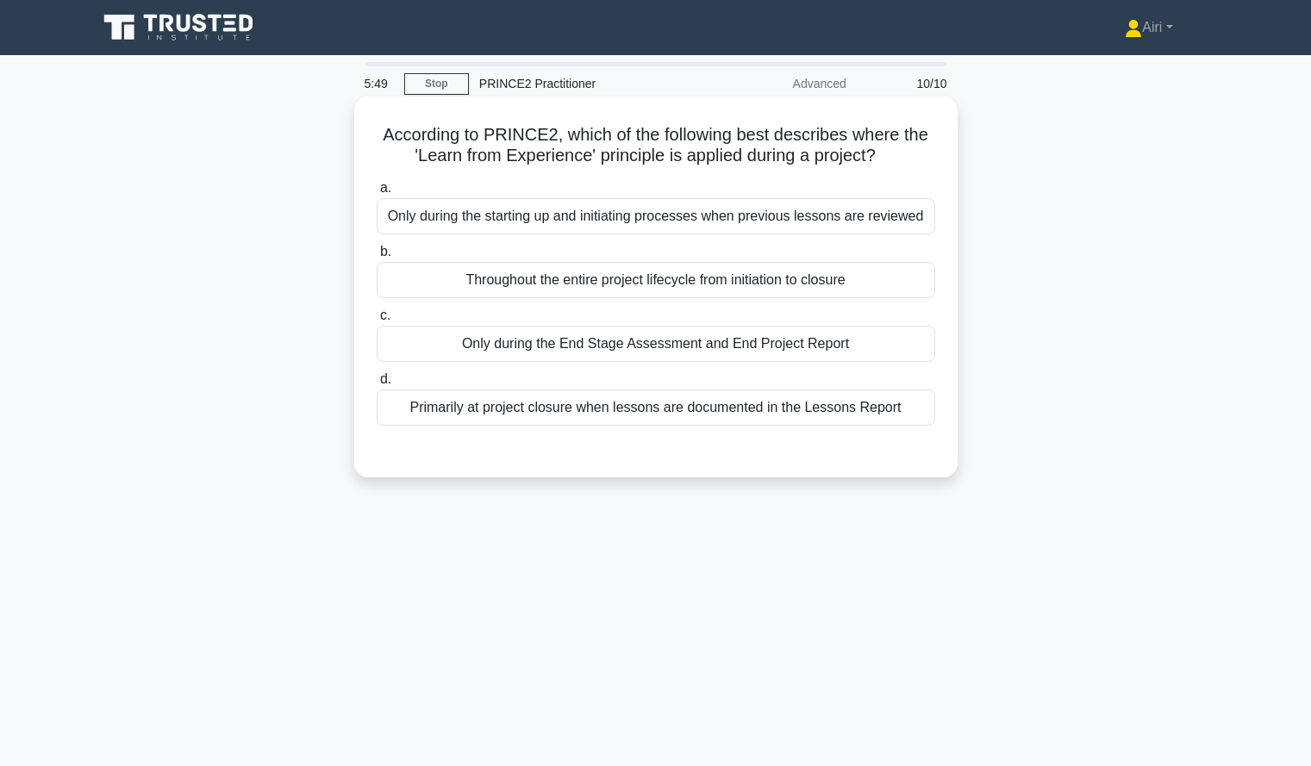
click at [856, 222] on div "Only during the starting up and initiating processes when previous lessons are …" at bounding box center [656, 216] width 559 height 36
click at [377, 194] on input "a. Only during the starting up and initiating processes when previous lessons a…" at bounding box center [377, 188] width 0 height 11
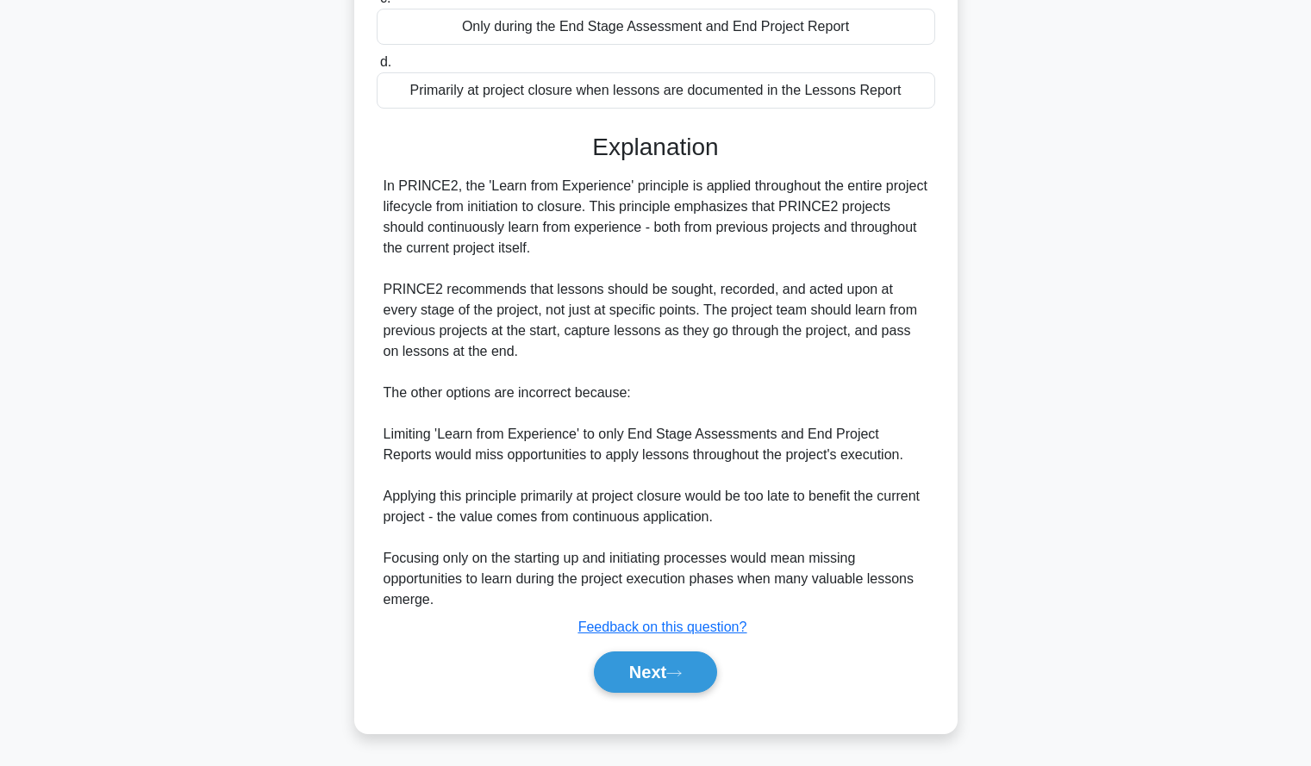
scroll to position [340, 0]
click at [650, 670] on button "Next" at bounding box center [655, 672] width 123 height 41
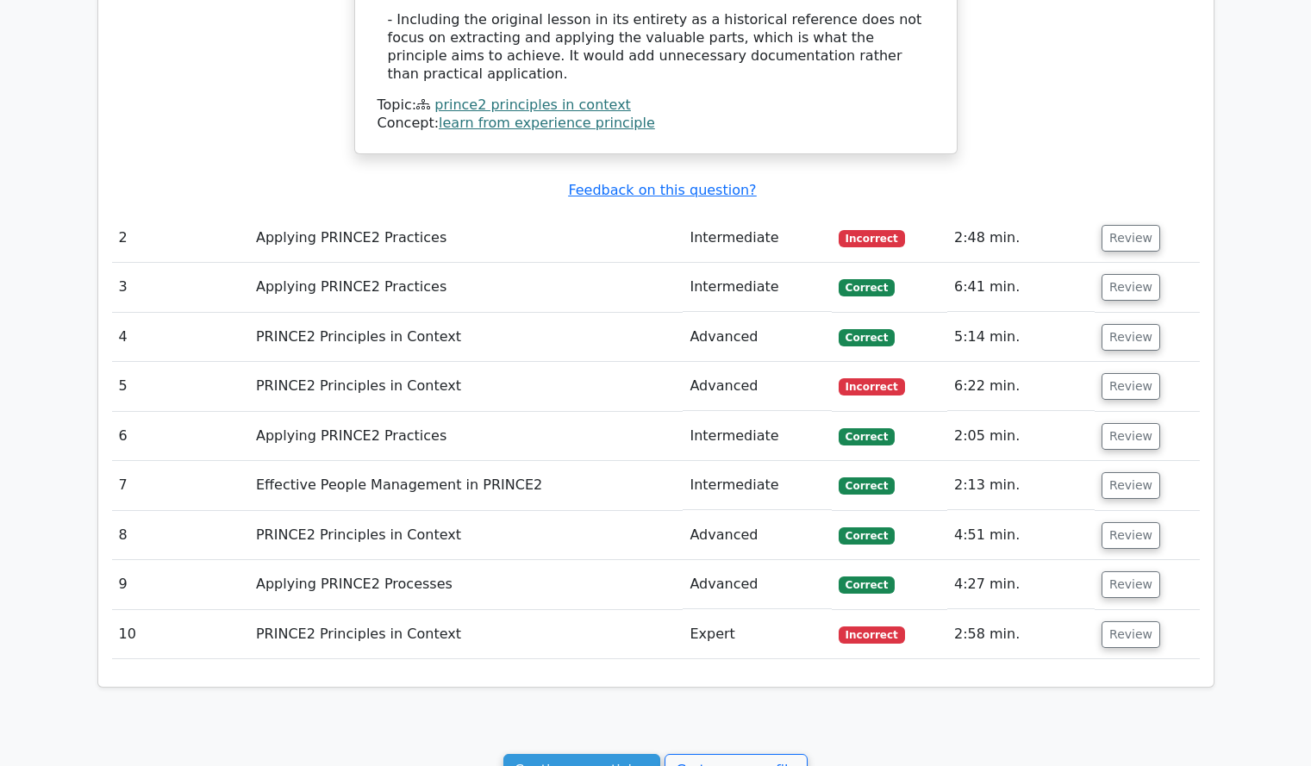
scroll to position [1817, 0]
click at [1122, 226] on button "Review" at bounding box center [1131, 239] width 59 height 27
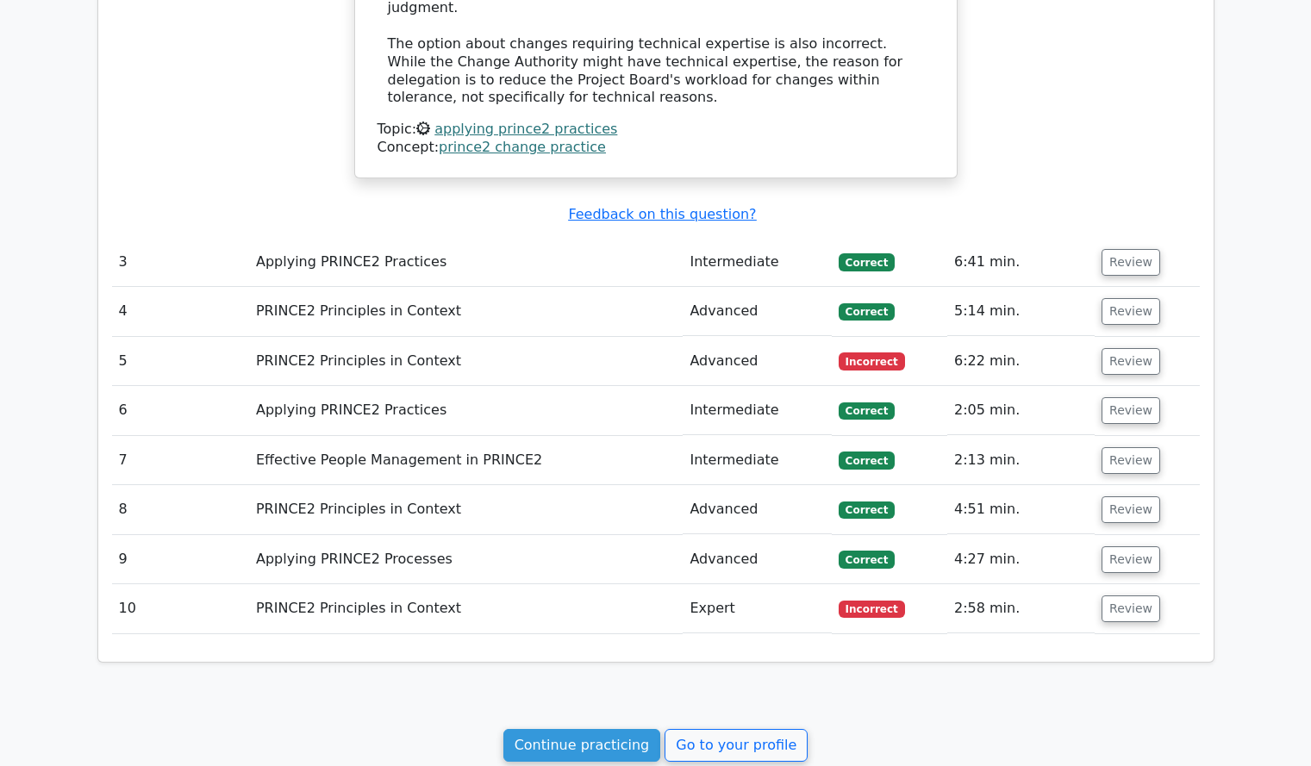
scroll to position [2797, 0]
click at [1140, 347] on button "Review" at bounding box center [1131, 360] width 59 height 27
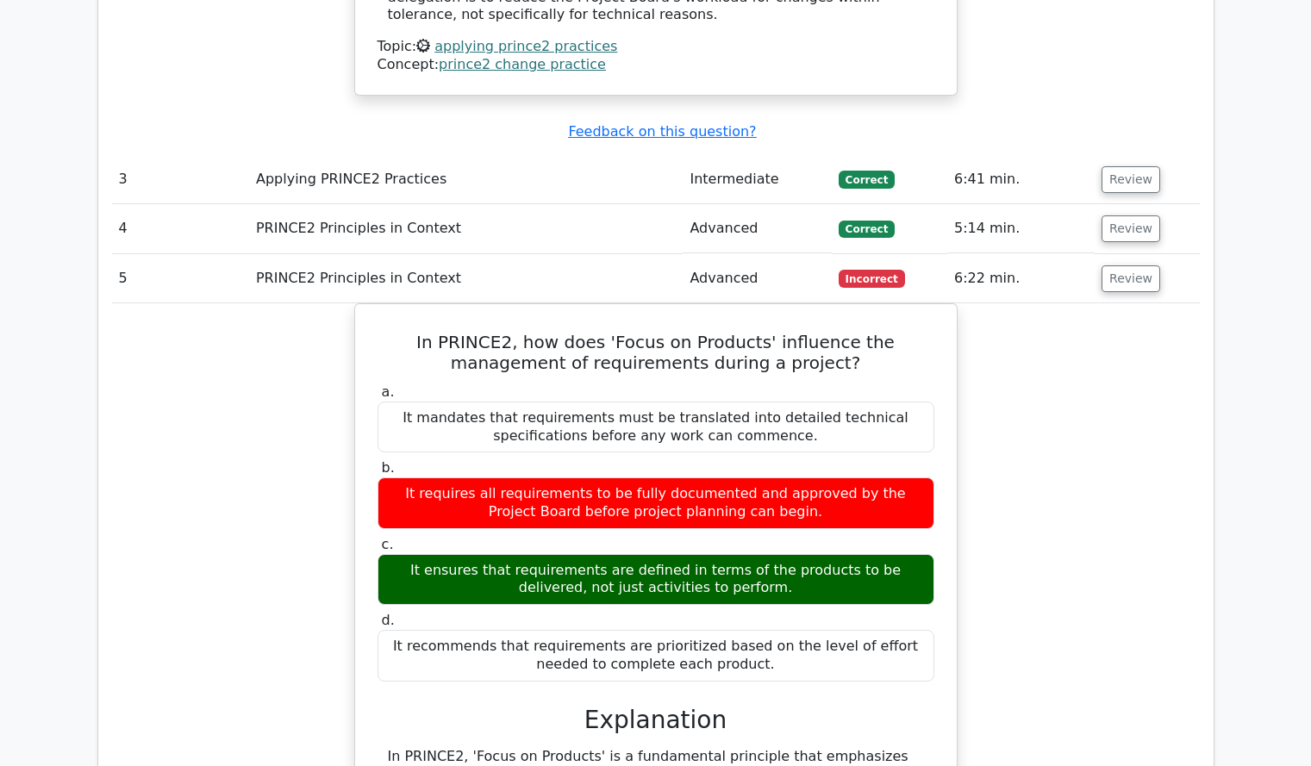
scroll to position [2880, 0]
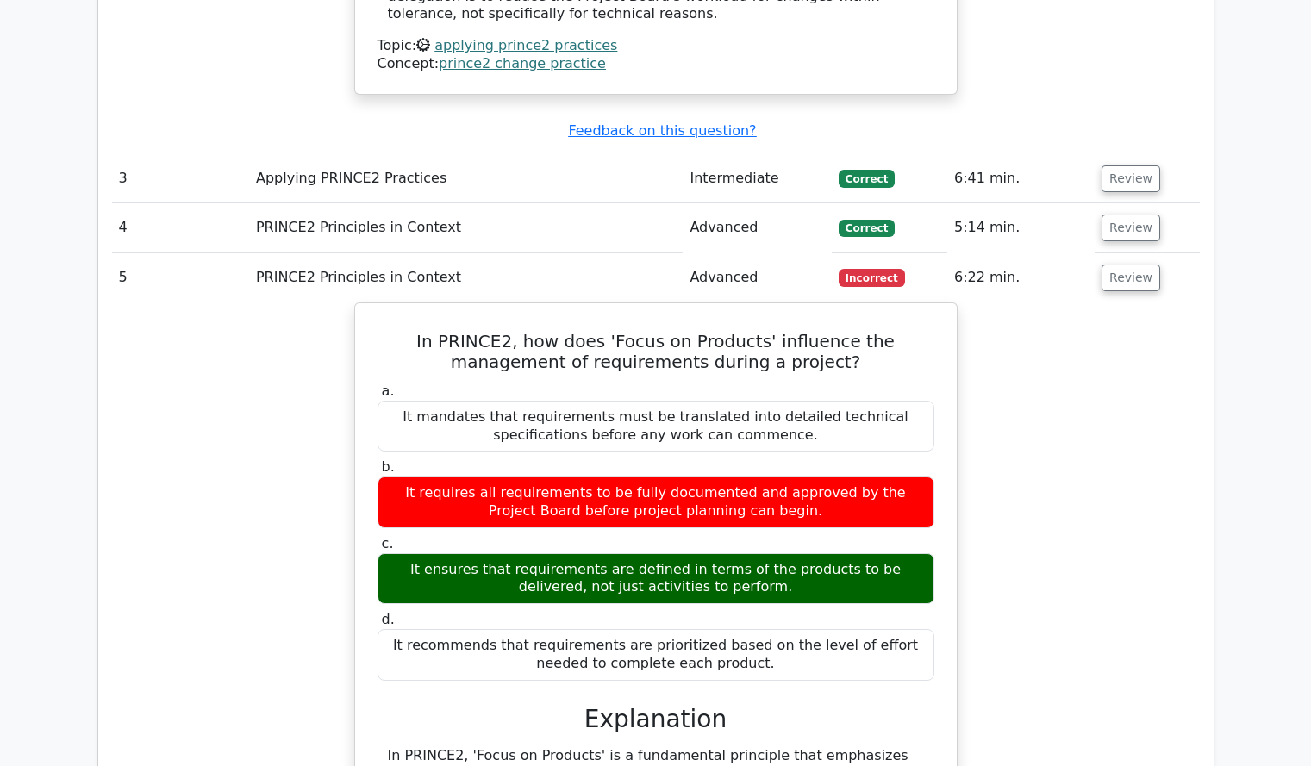
click at [1109, 399] on div "In PRINCE2, how does 'Focus on Products' influence the management of requiremen…" at bounding box center [656, 777] width 1088 height 949
click at [1124, 265] on button "Review" at bounding box center [1131, 278] width 59 height 27
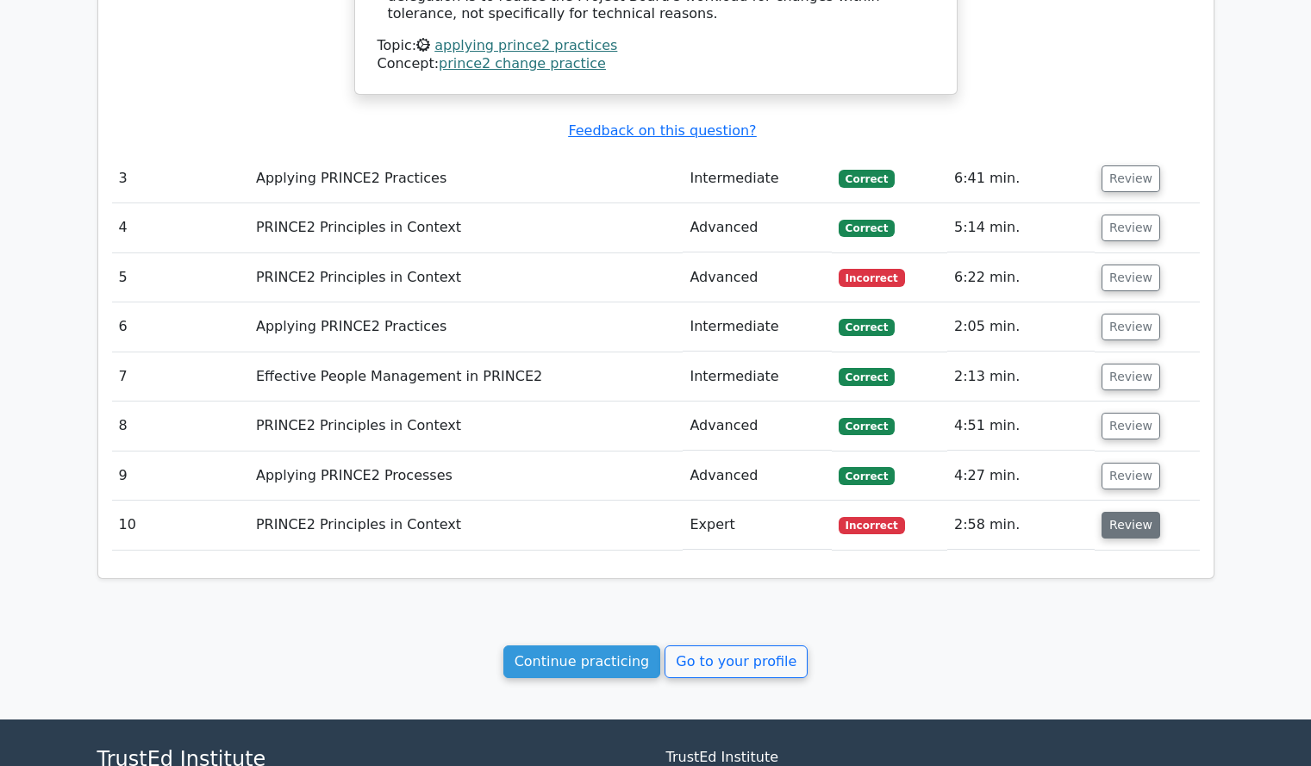
click at [1121, 512] on button "Review" at bounding box center [1131, 525] width 59 height 27
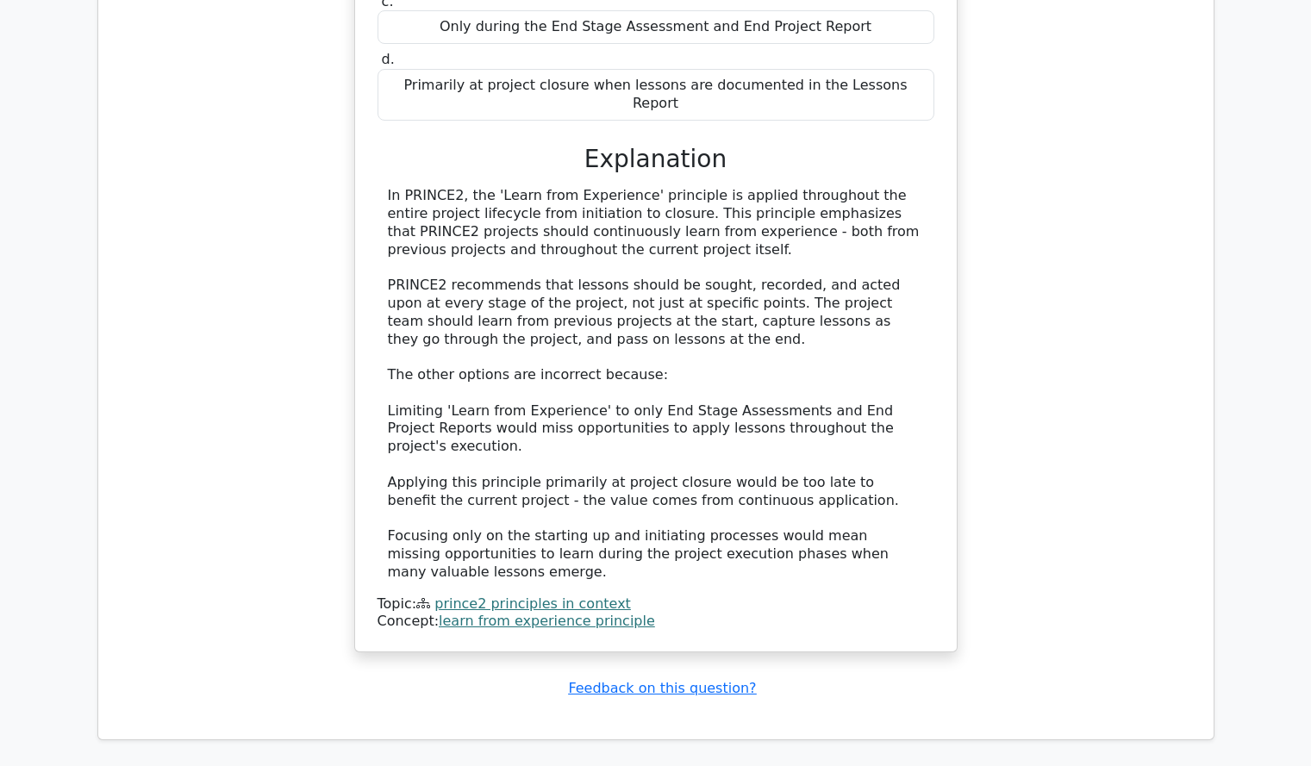
scroll to position [3840, 0]
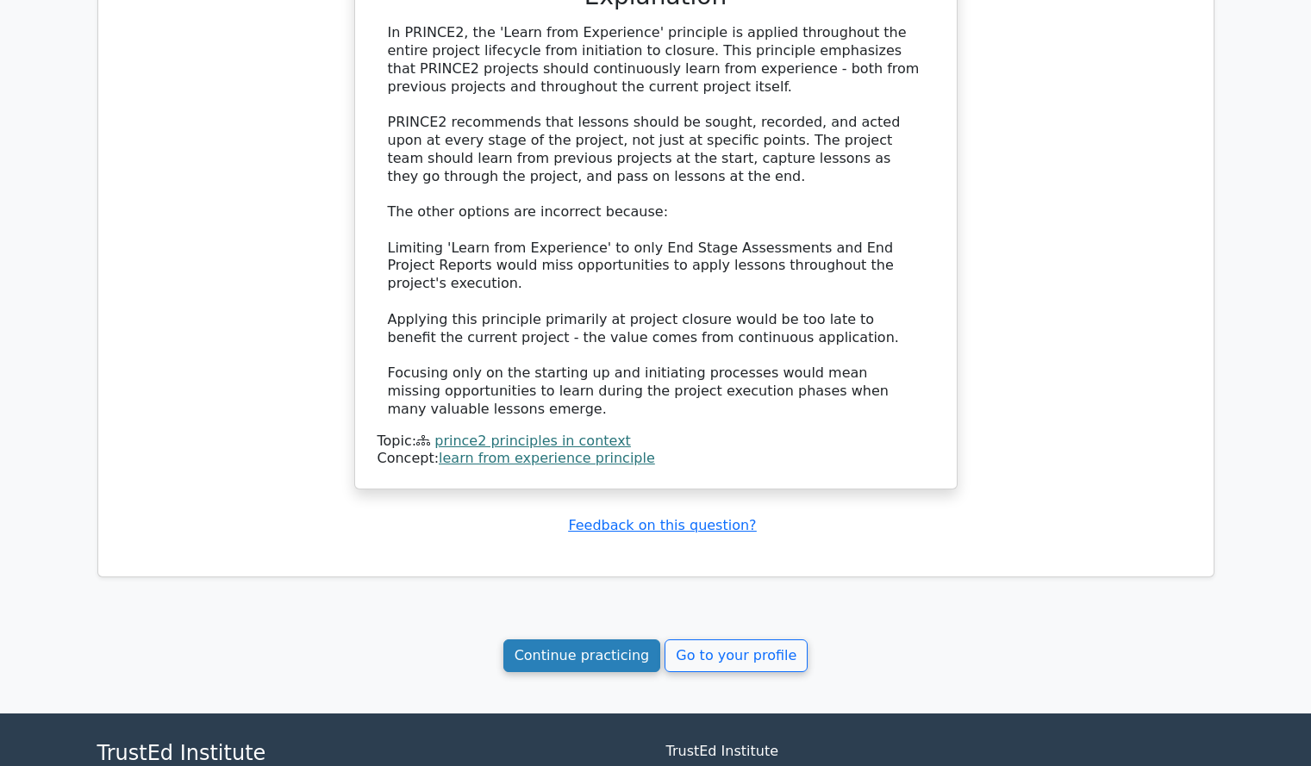
click at [562, 640] on link "Continue practicing" at bounding box center [582, 656] width 158 height 33
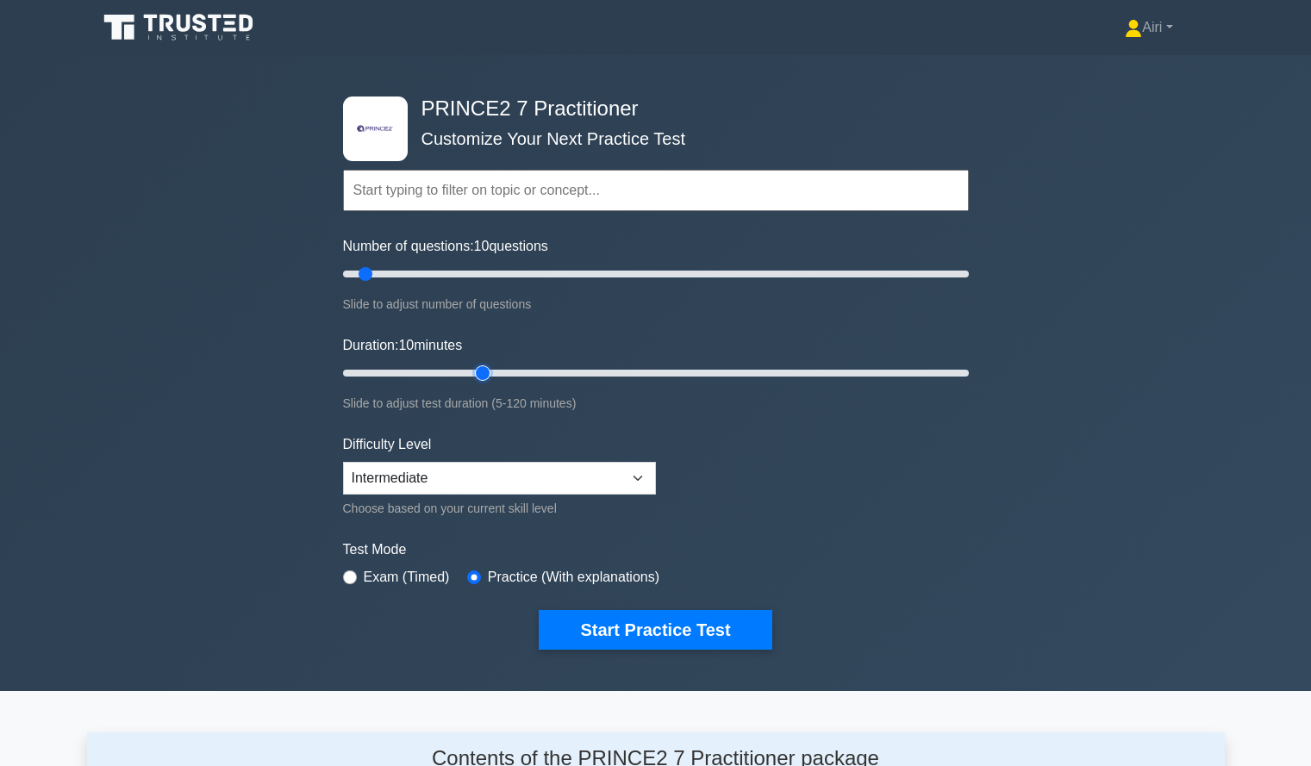
click at [487, 376] on input "Duration: 10 minutes" at bounding box center [656, 373] width 626 height 21
type input "45"
click at [567, 366] on input "Duration: 30 minutes" at bounding box center [656, 373] width 626 height 21
click at [725, 630] on button "Start Practice Test" at bounding box center [655, 630] width 233 height 40
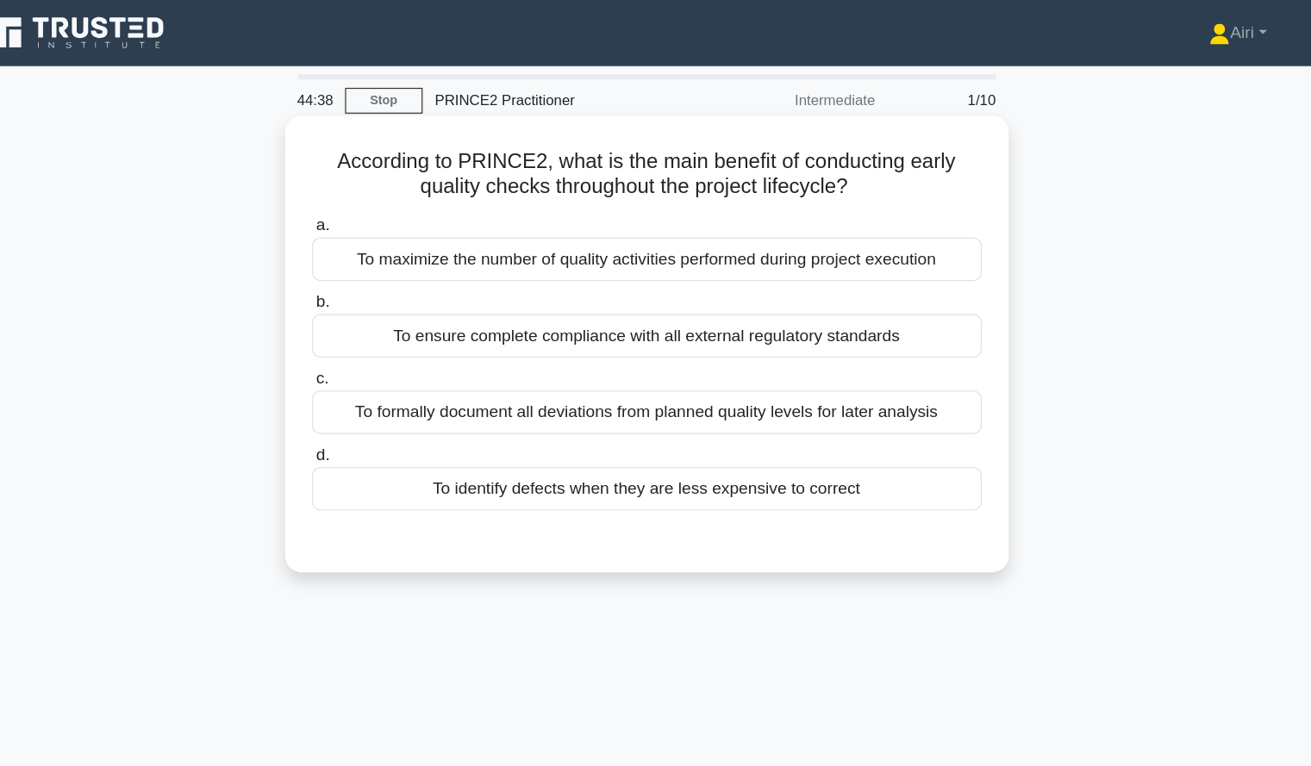
click at [685, 411] on div "To identify defects when they are less expensive to correct" at bounding box center [656, 408] width 559 height 36
click at [377, 385] on input "d. To identify defects when they are less expensive to correct" at bounding box center [377, 379] width 0 height 11
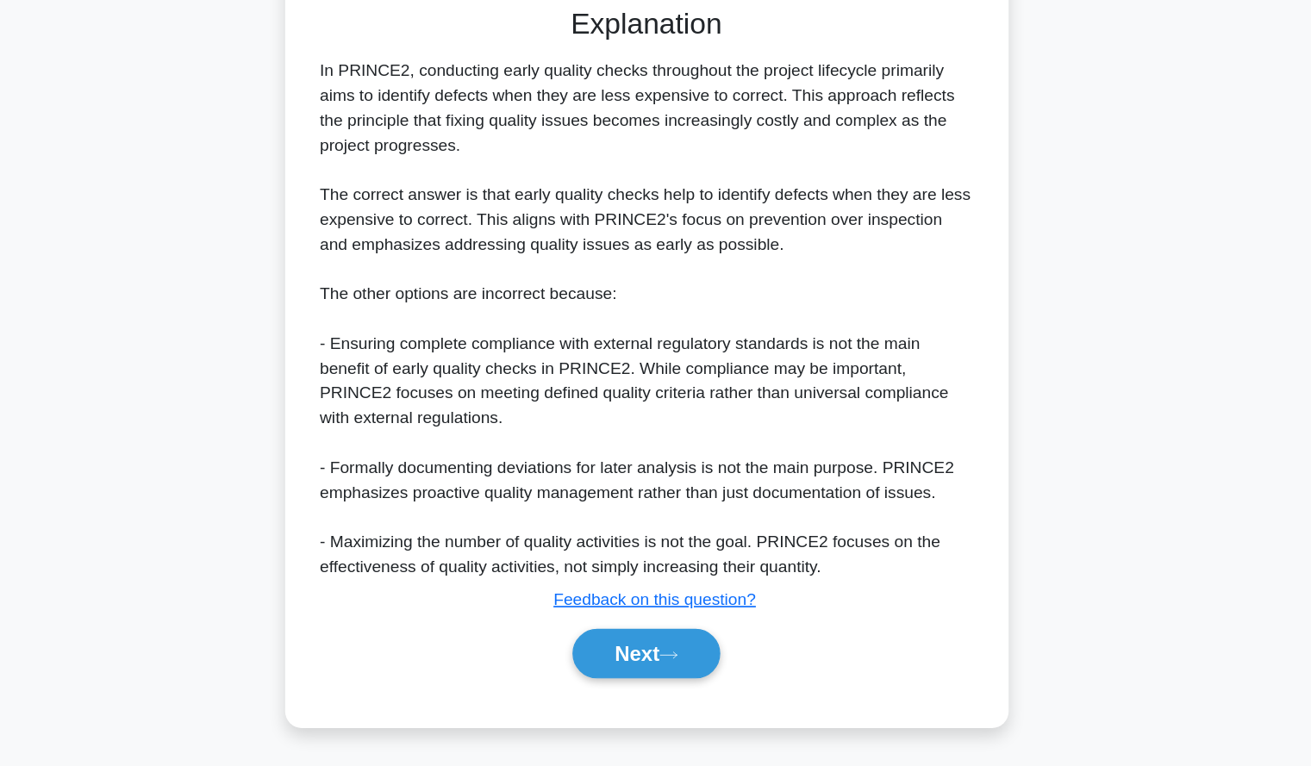
scroll to position [318, 0]
click at [708, 665] on button "Next" at bounding box center [655, 672] width 123 height 41
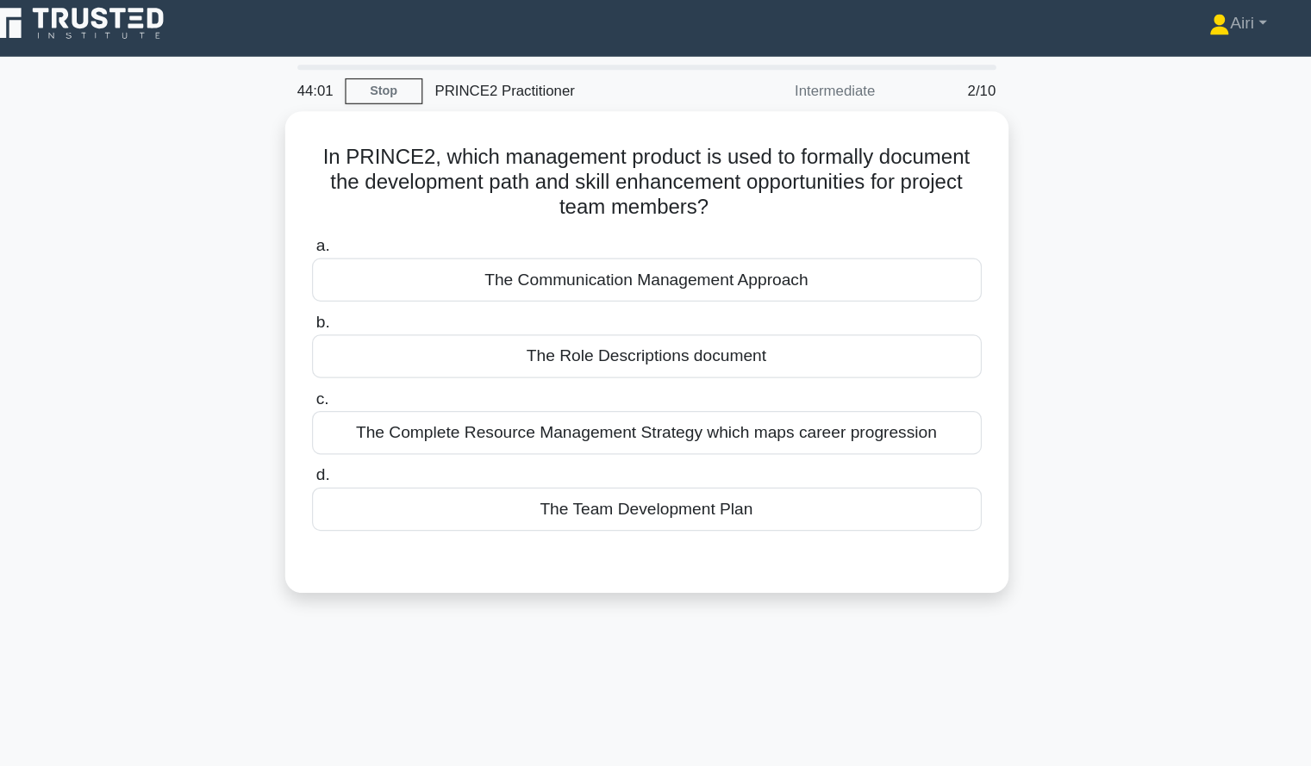
scroll to position [0, 0]
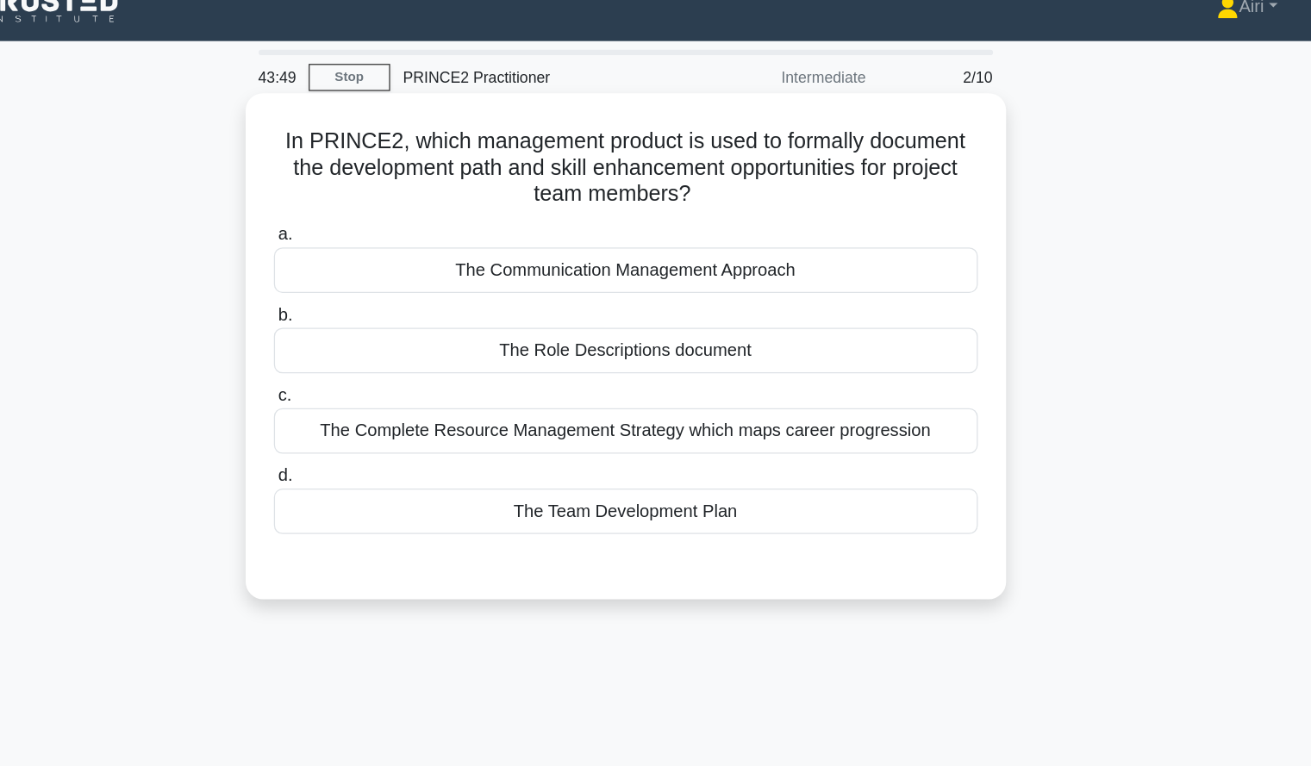
click at [870, 359] on div "The Complete Resource Management Strategy which maps career progression" at bounding box center [656, 365] width 559 height 36
click at [377, 342] on input "c. The Complete Resource Management Strategy which maps career progression" at bounding box center [377, 336] width 0 height 11
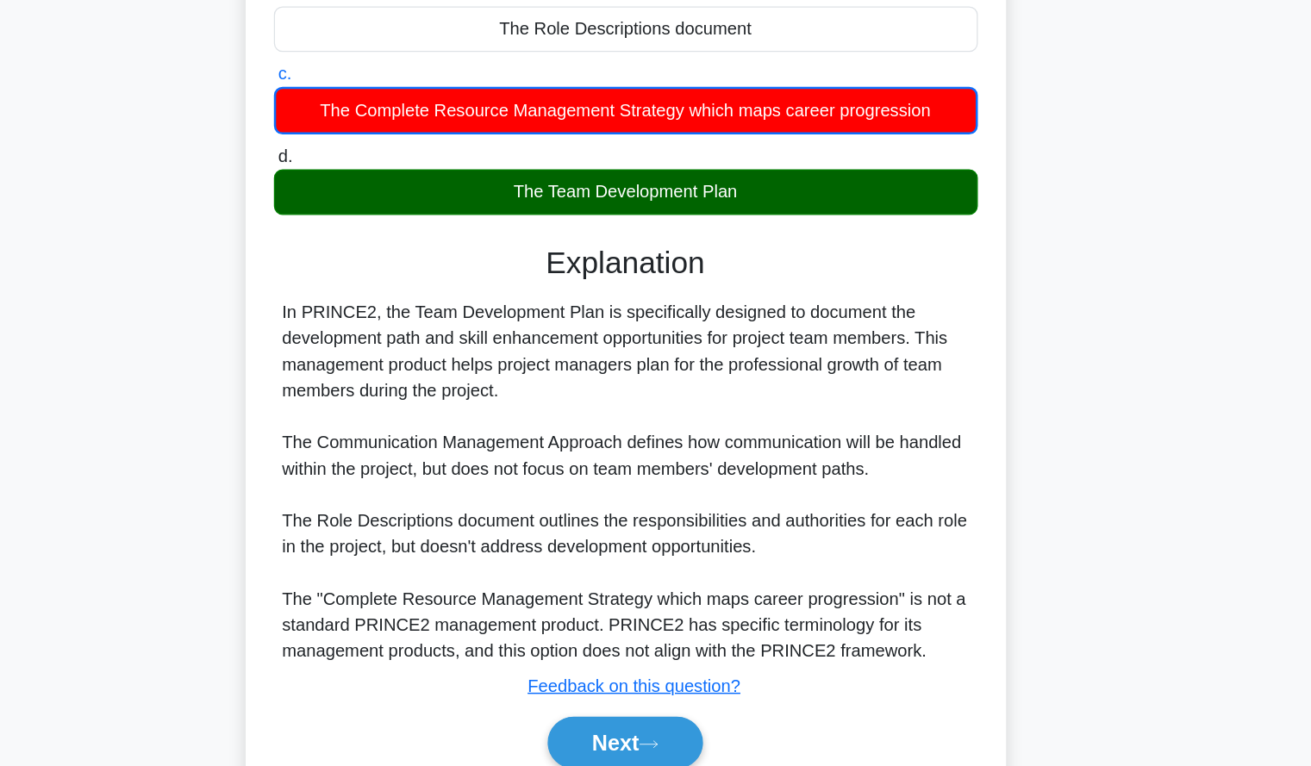
scroll to position [121, 0]
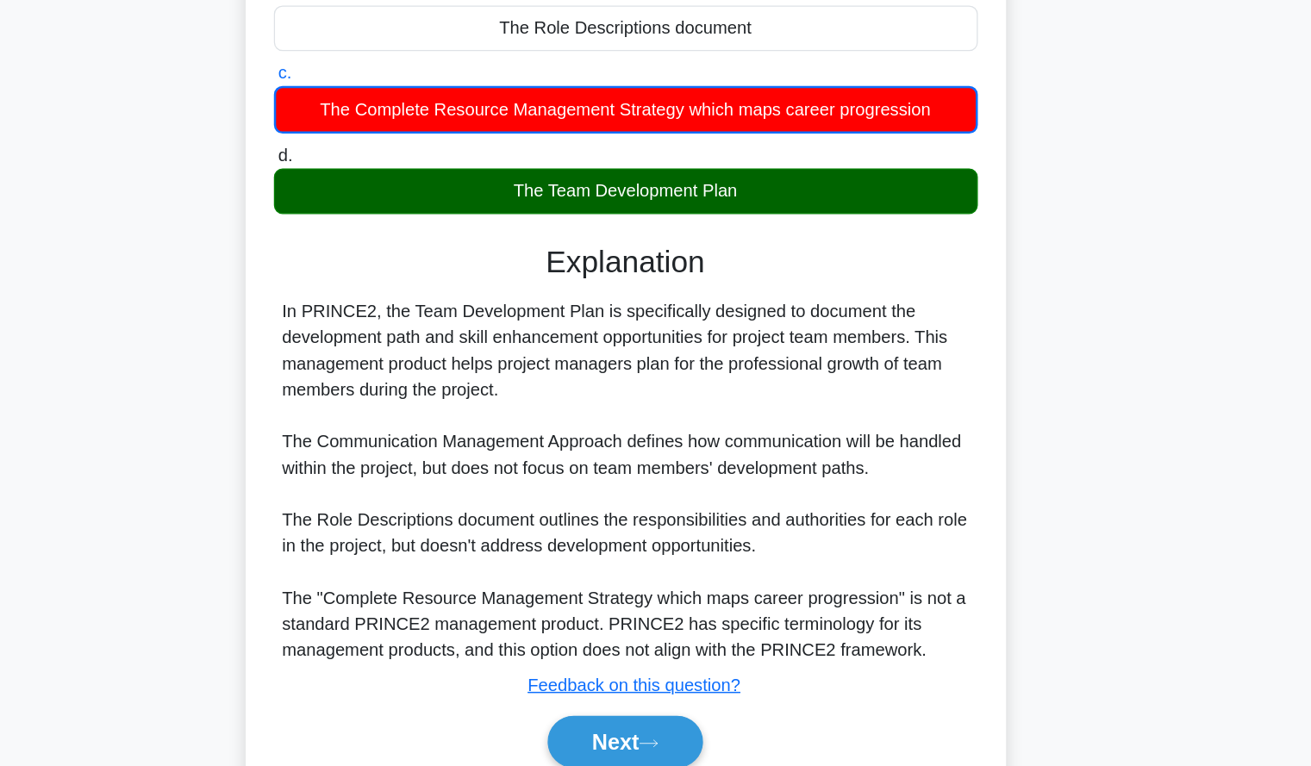
click at [659, 423] on div "In PRINCE2, the Team Development Plan is specifically designed to document the …" at bounding box center [656, 540] width 545 height 290
click at [685, 448] on div "In PRINCE2, the Team Development Plan is specifically designed to document the …" at bounding box center [656, 540] width 545 height 290
click at [929, 448] on div "In PRINCE2, the Team Development Plan is specifically designed to document the …" at bounding box center [656, 540] width 559 height 290
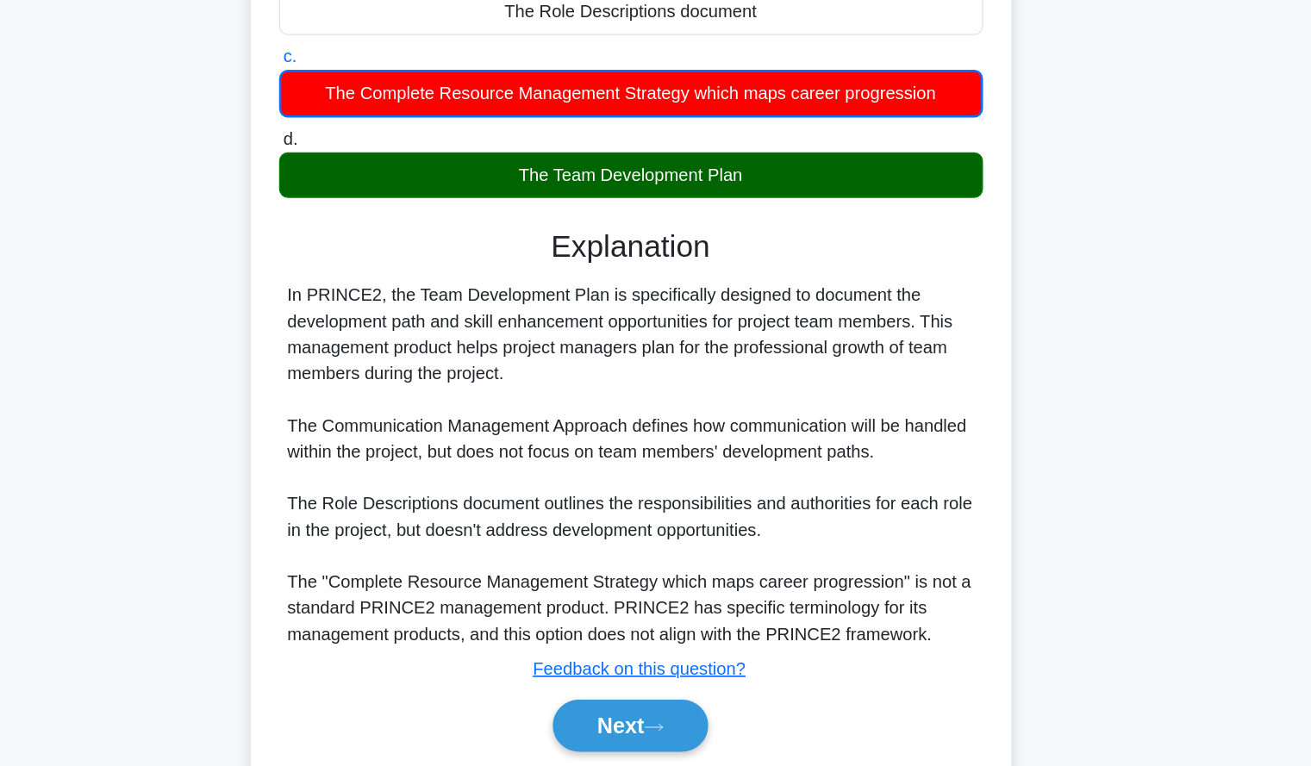
scroll to position [196, 0]
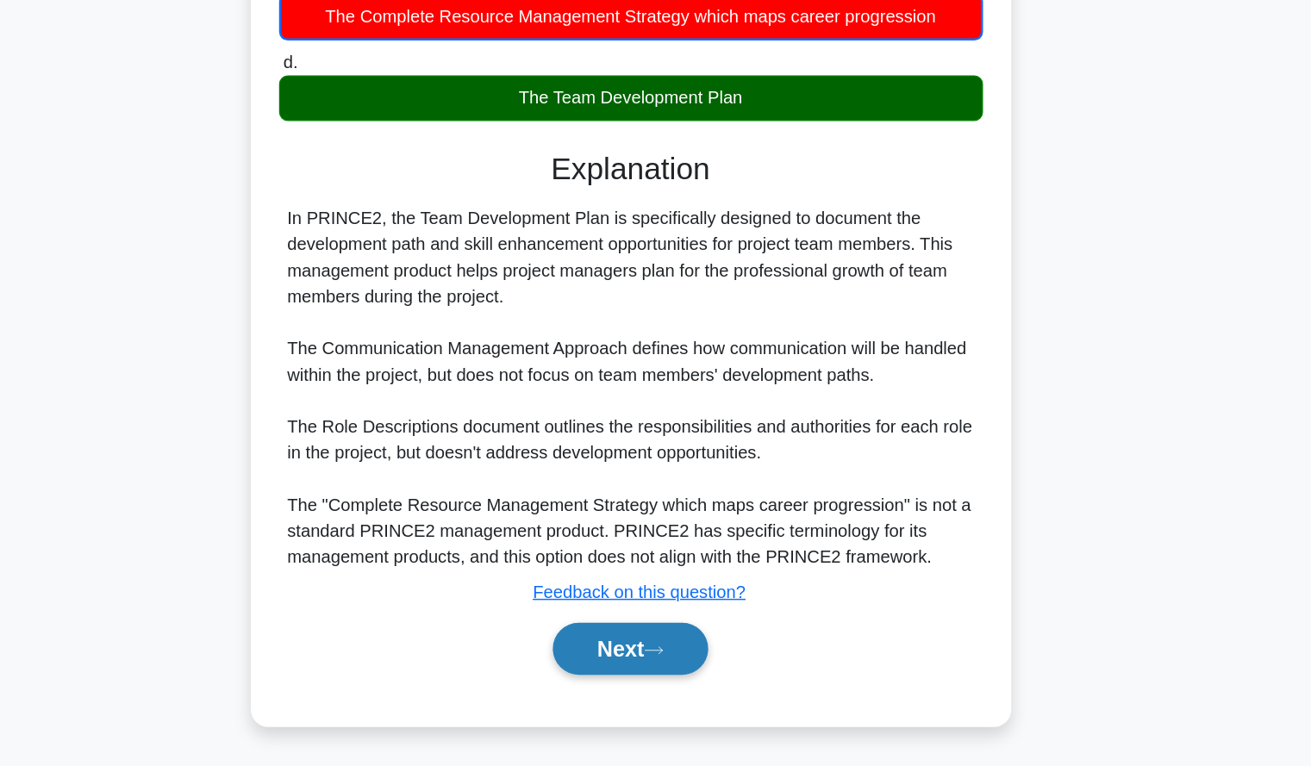
click at [641, 675] on button "Next" at bounding box center [655, 672] width 123 height 41
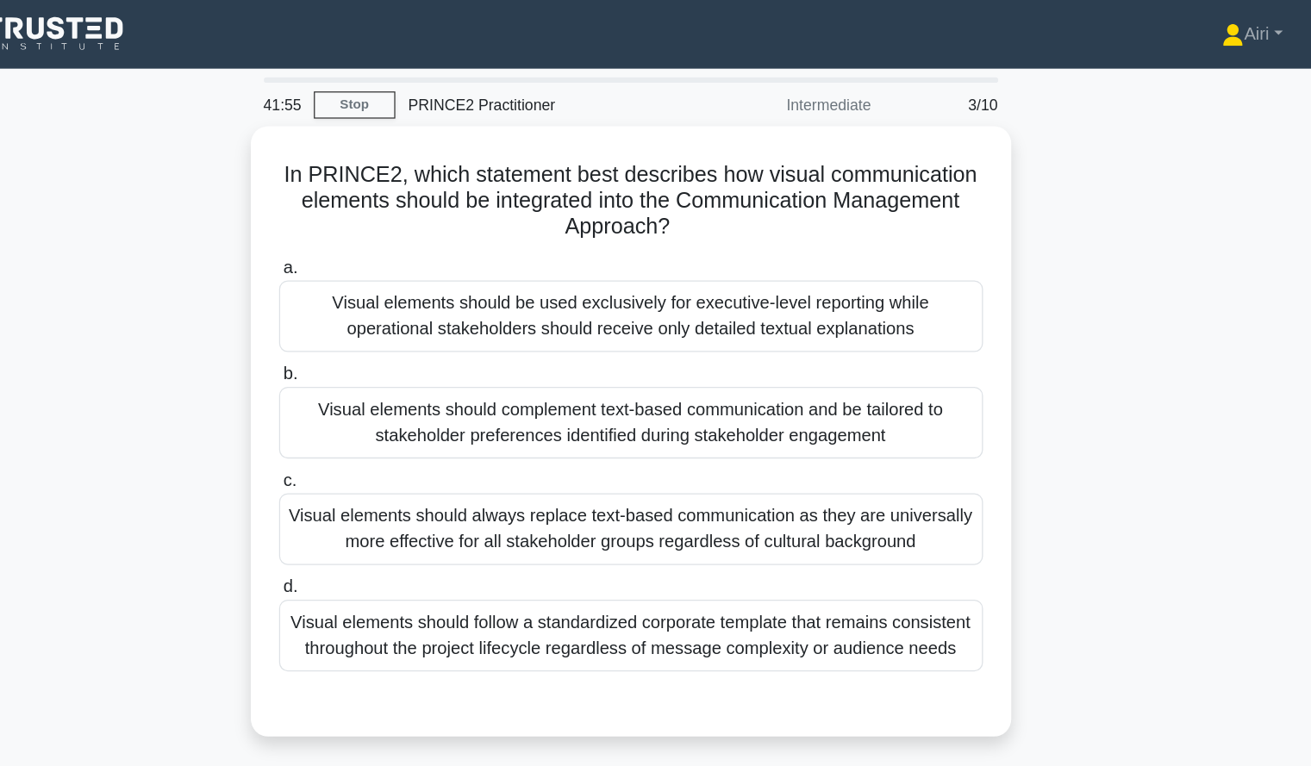
scroll to position [0, 0]
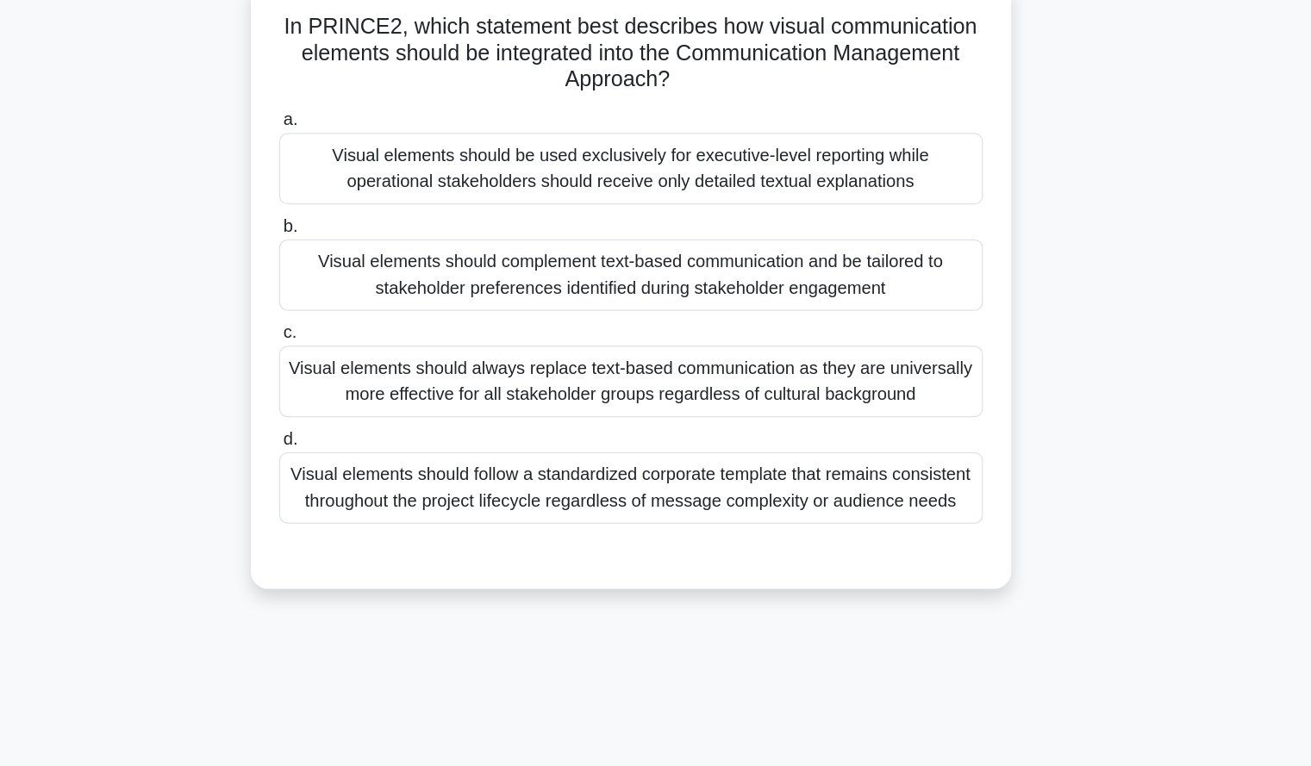
click at [885, 329] on div "Visual elements should complement text-based communication and be tailored to s…" at bounding box center [656, 331] width 559 height 57
click at [377, 299] on input "b. Visual elements should complement text-based communication and be tailored t…" at bounding box center [377, 293] width 0 height 11
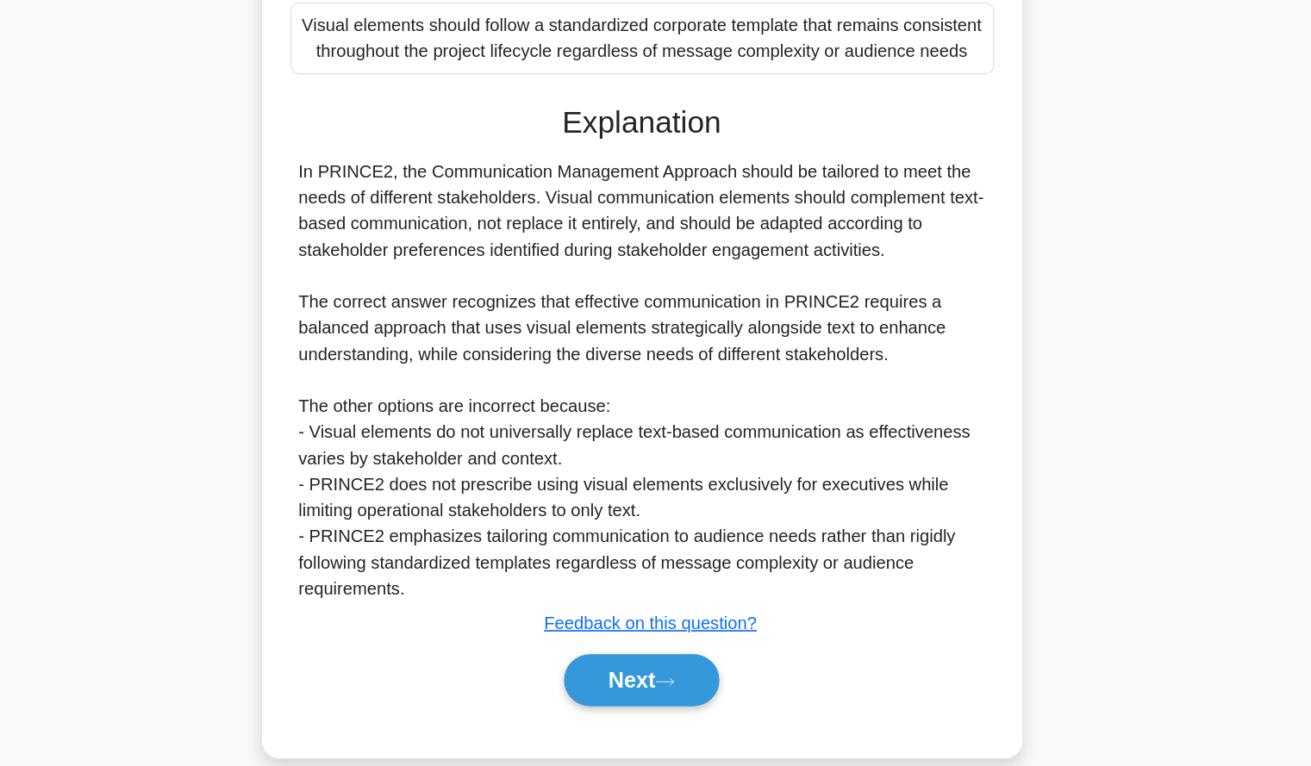
scroll to position [339, 0]
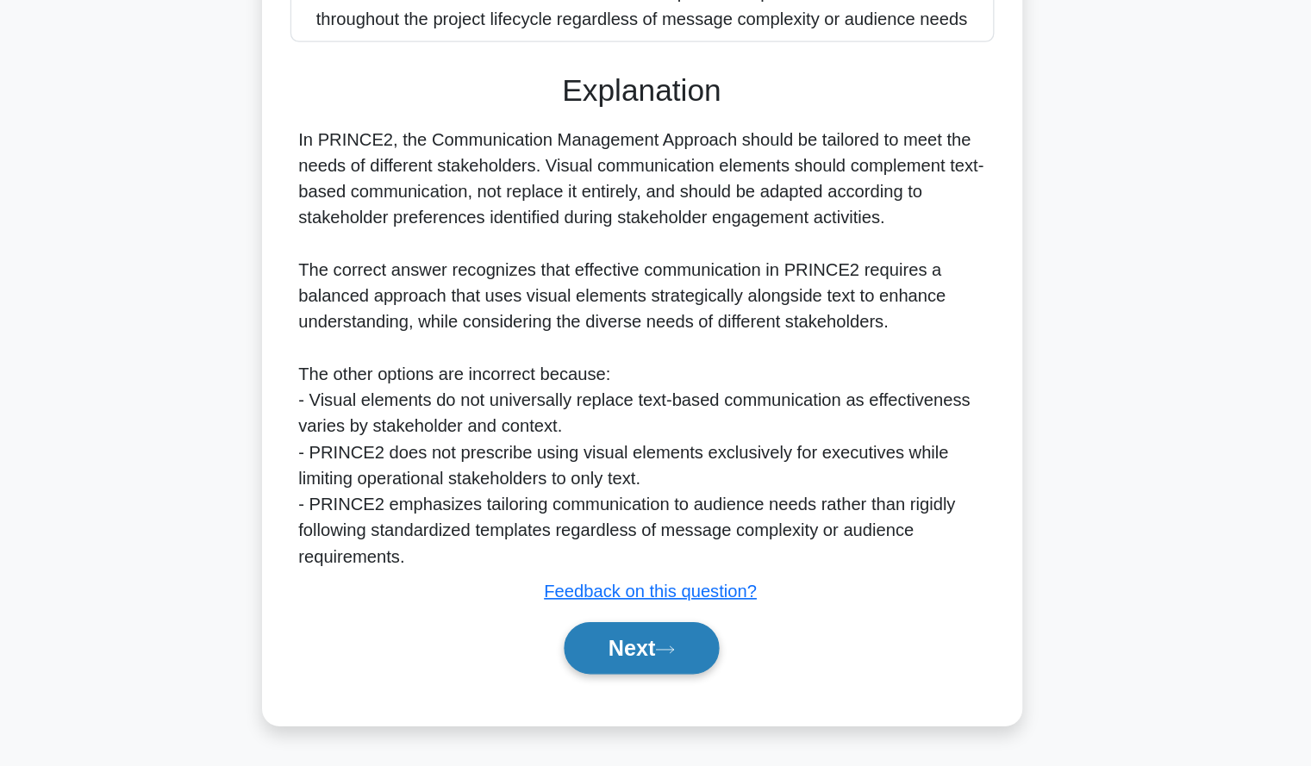
click at [665, 680] on button "Next" at bounding box center [655, 672] width 123 height 41
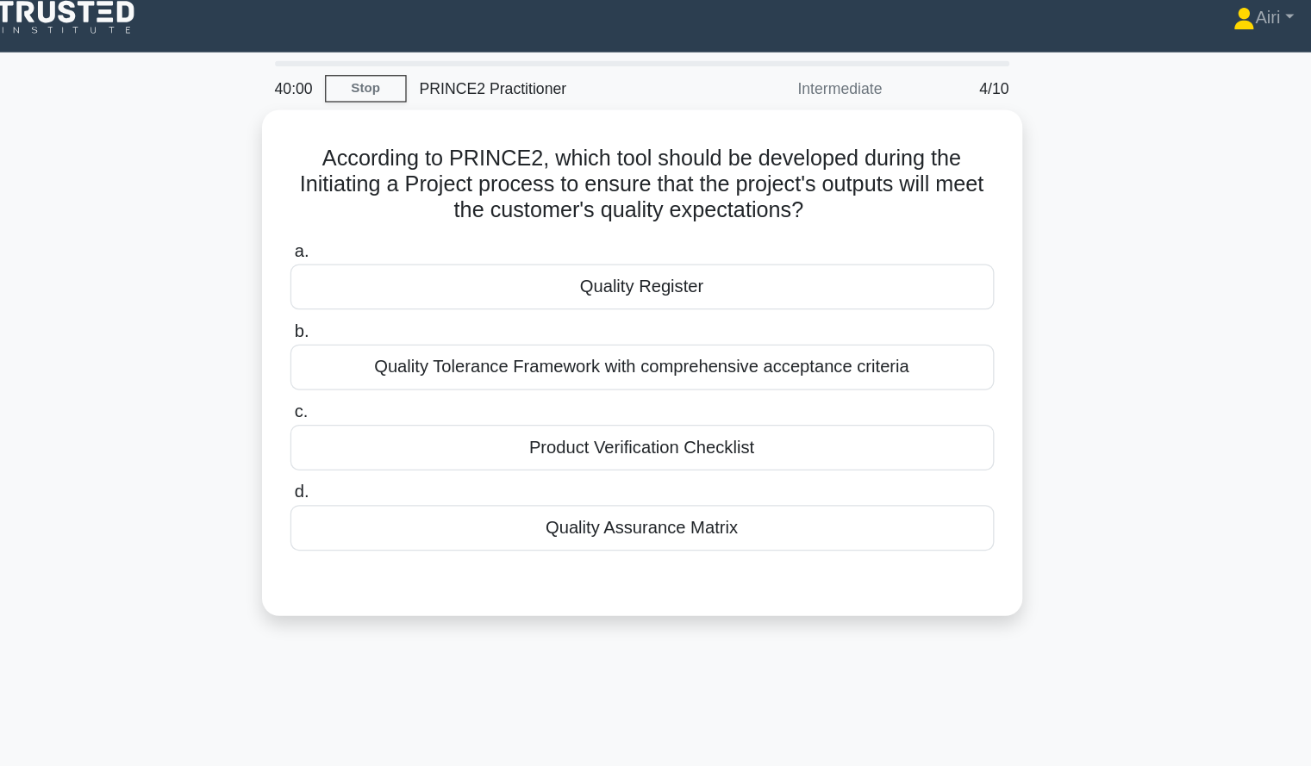
scroll to position [0, 0]
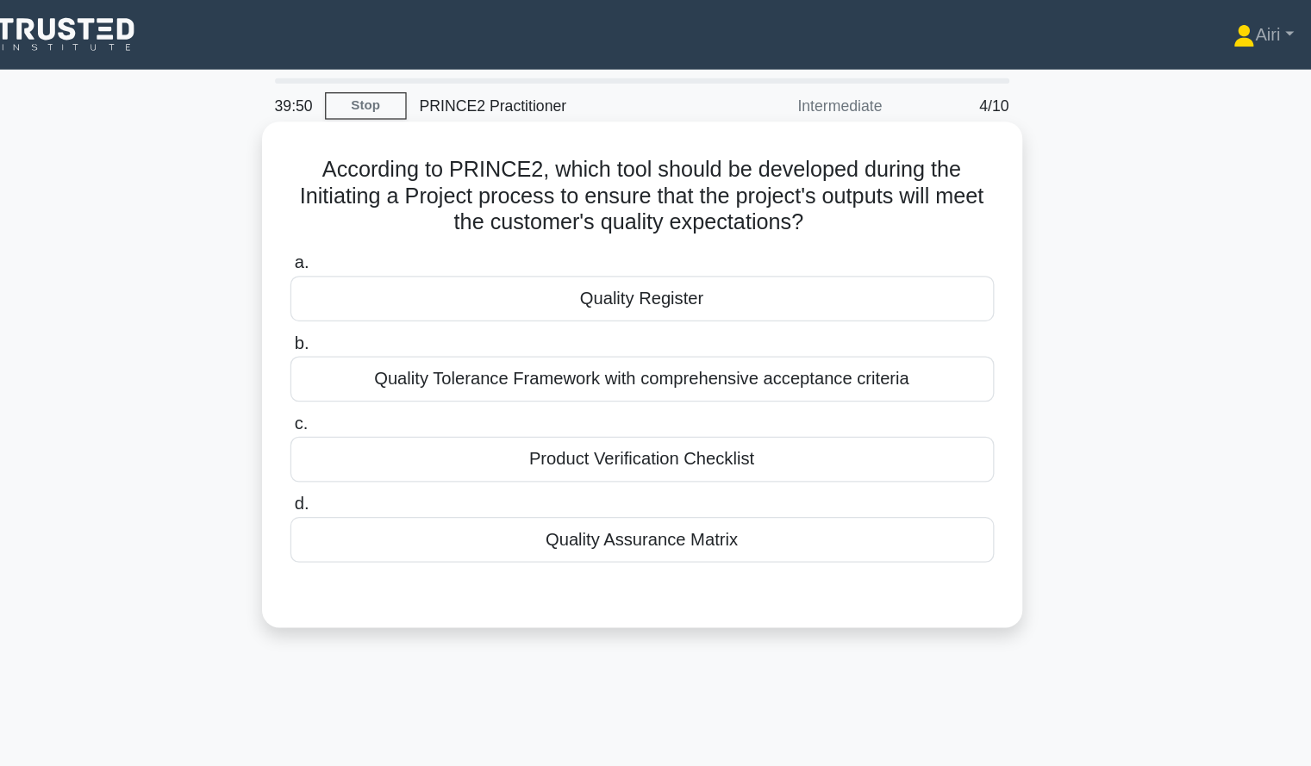
click at [718, 383] on div "Product Verification Checklist" at bounding box center [656, 365] width 559 height 36
click at [377, 342] on input "c. Product Verification Checklist" at bounding box center [377, 336] width 0 height 11
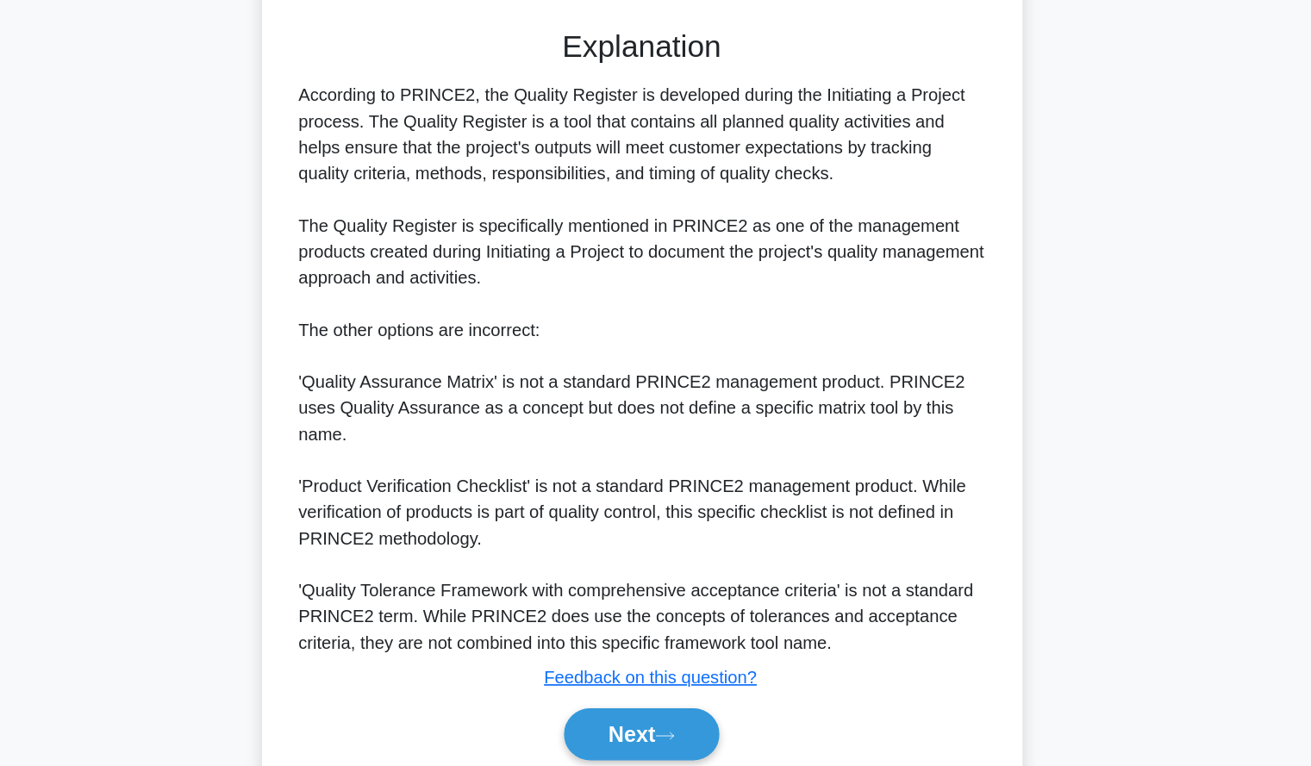
scroll to position [361, 0]
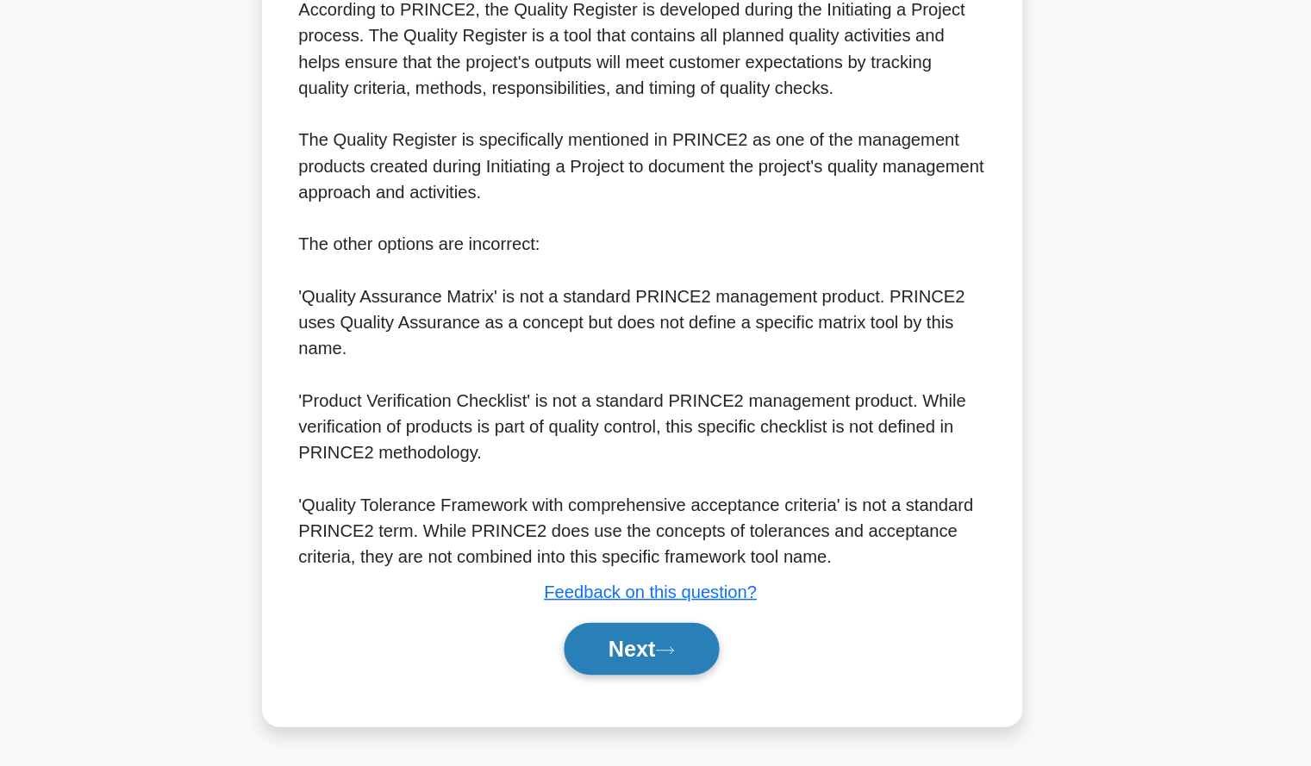
click at [706, 685] on button "Next" at bounding box center [655, 672] width 123 height 41
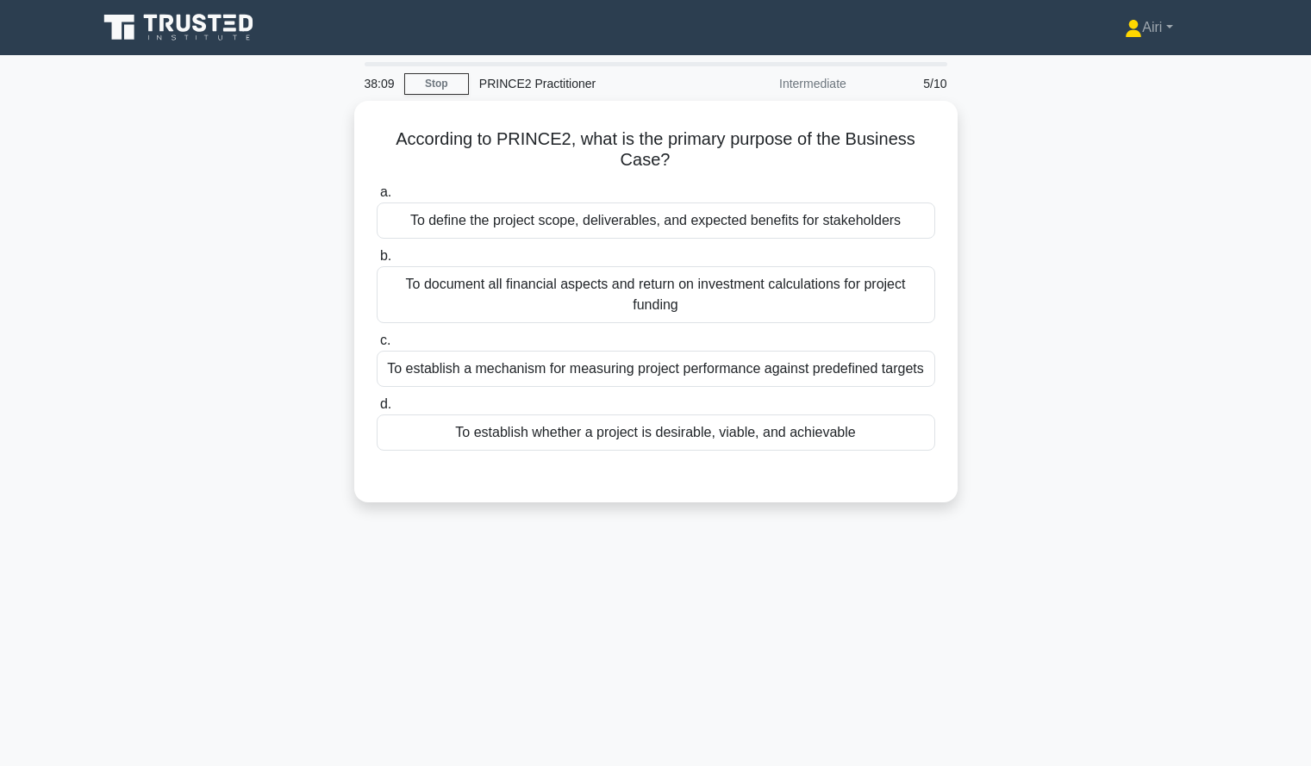
scroll to position [0, 0]
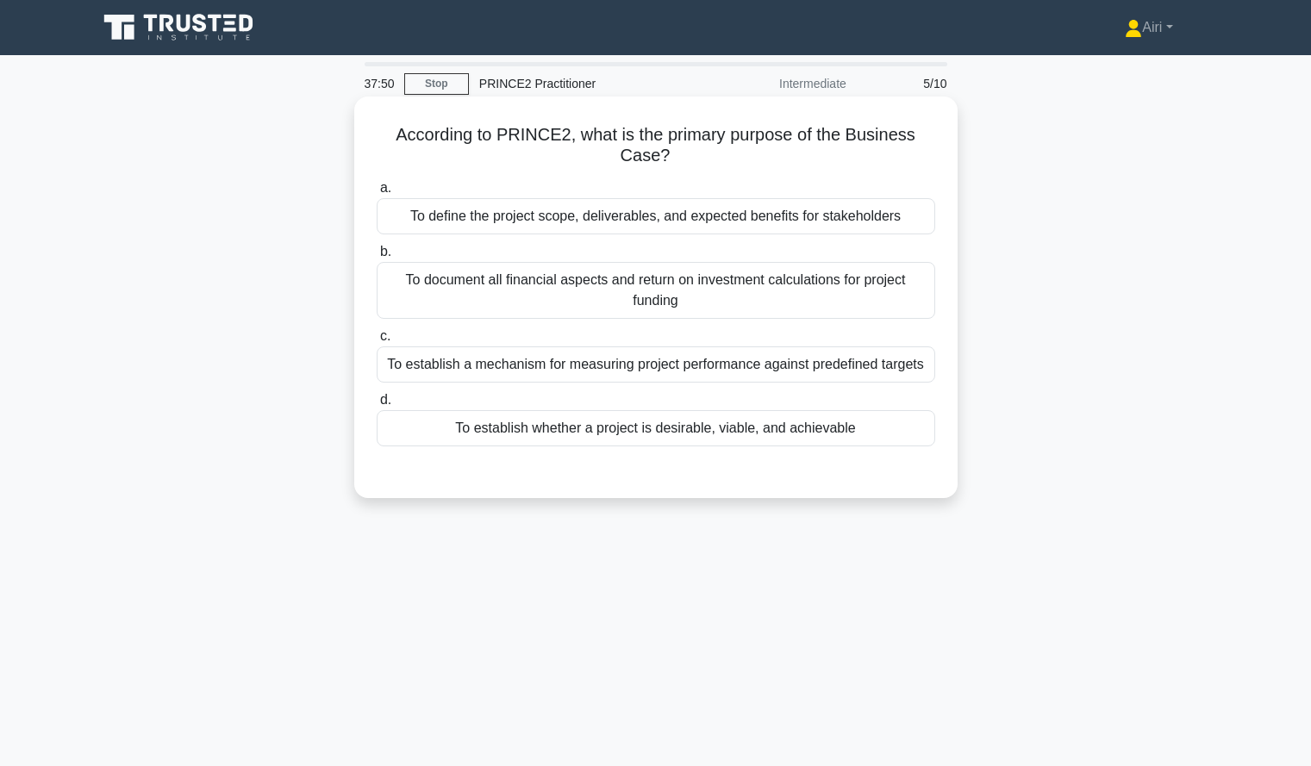
click at [703, 216] on div "To define the project scope, deliverables, and expected benefits for stakeholde…" at bounding box center [656, 216] width 559 height 36
click at [377, 194] on input "a. To define the project scope, deliverables, and expected benefits for stakeho…" at bounding box center [377, 188] width 0 height 11
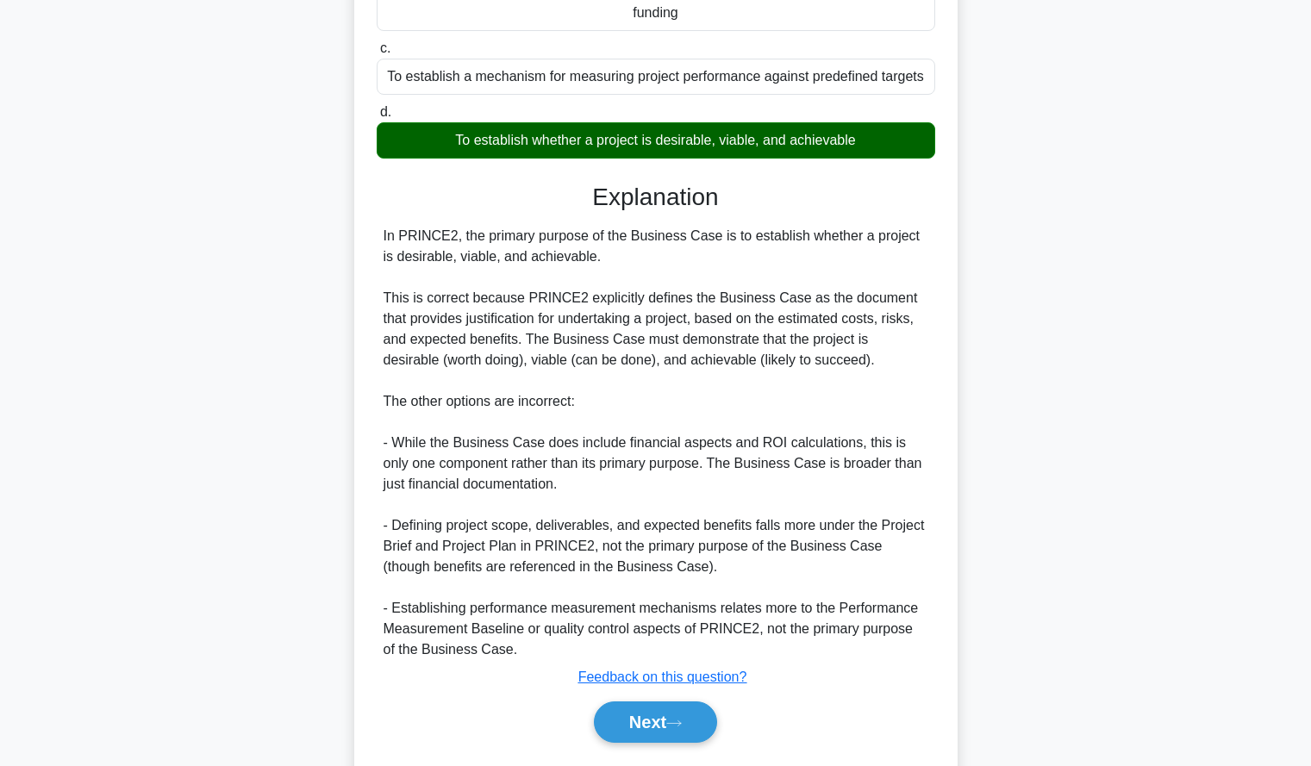
scroll to position [341, 0]
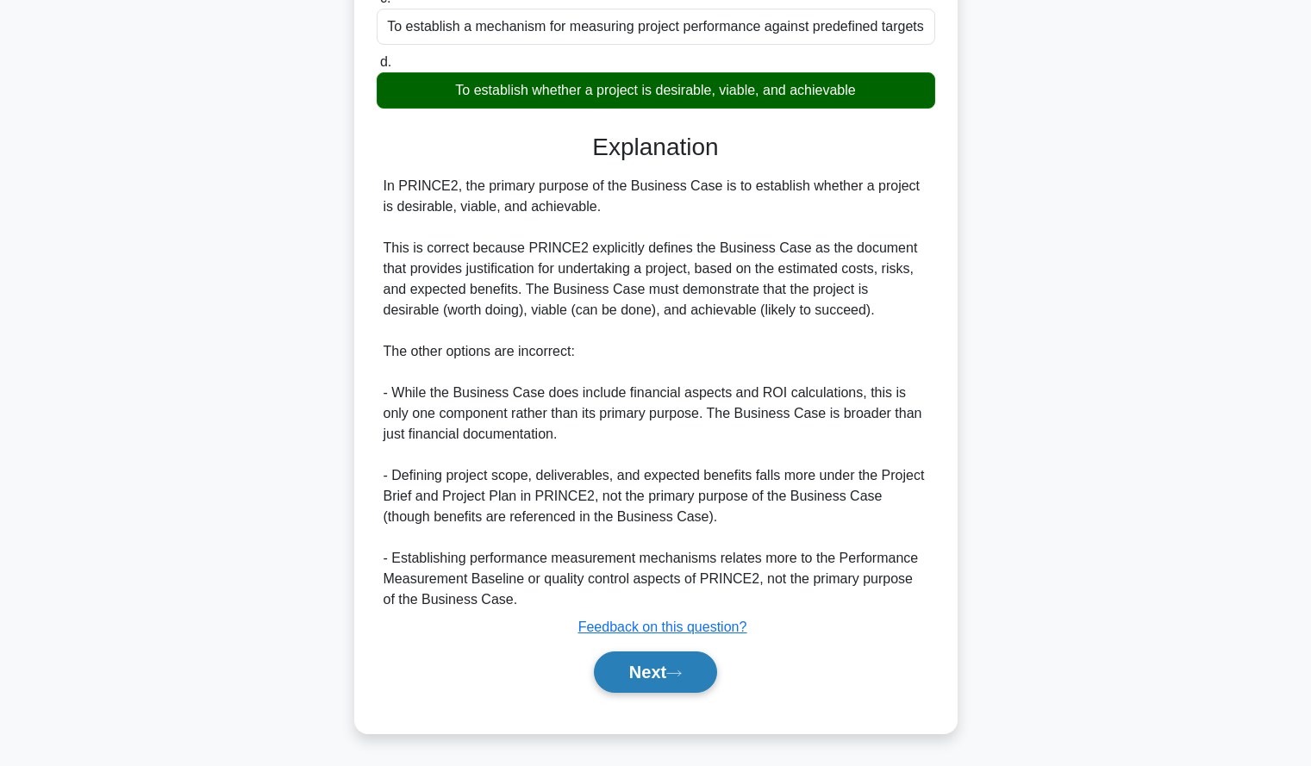
click at [665, 673] on button "Next" at bounding box center [655, 672] width 123 height 41
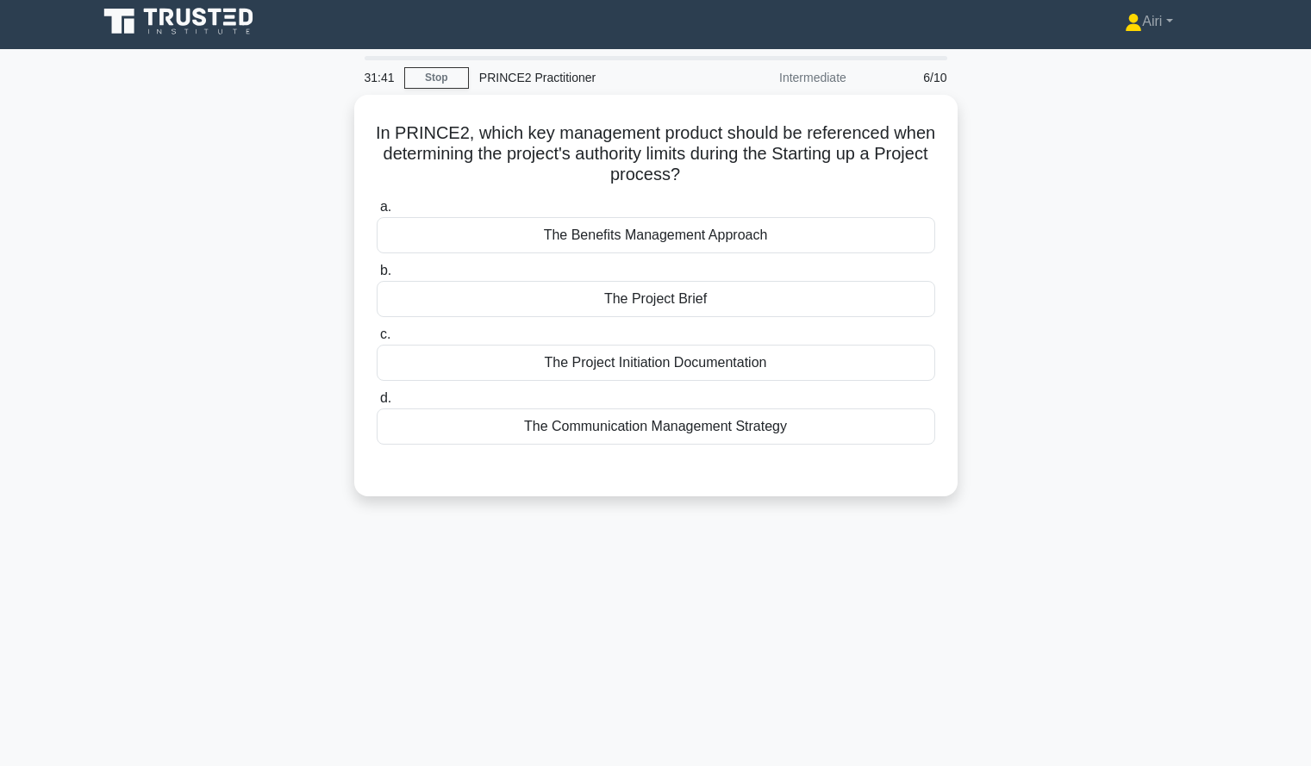
scroll to position [9, 0]
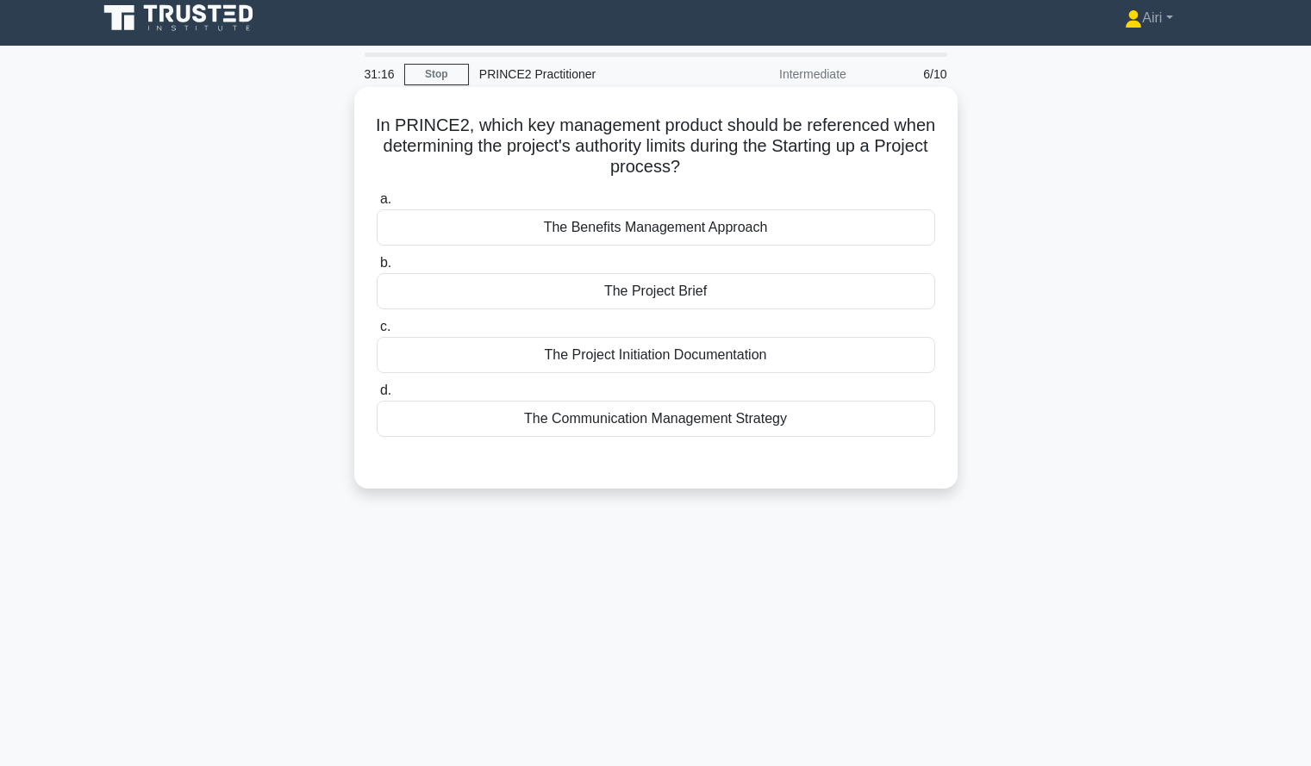
click at [854, 363] on div "The Project Initiation Documentation" at bounding box center [656, 355] width 559 height 36
click at [377, 333] on input "c. The Project Initiation Documentation" at bounding box center [377, 327] width 0 height 11
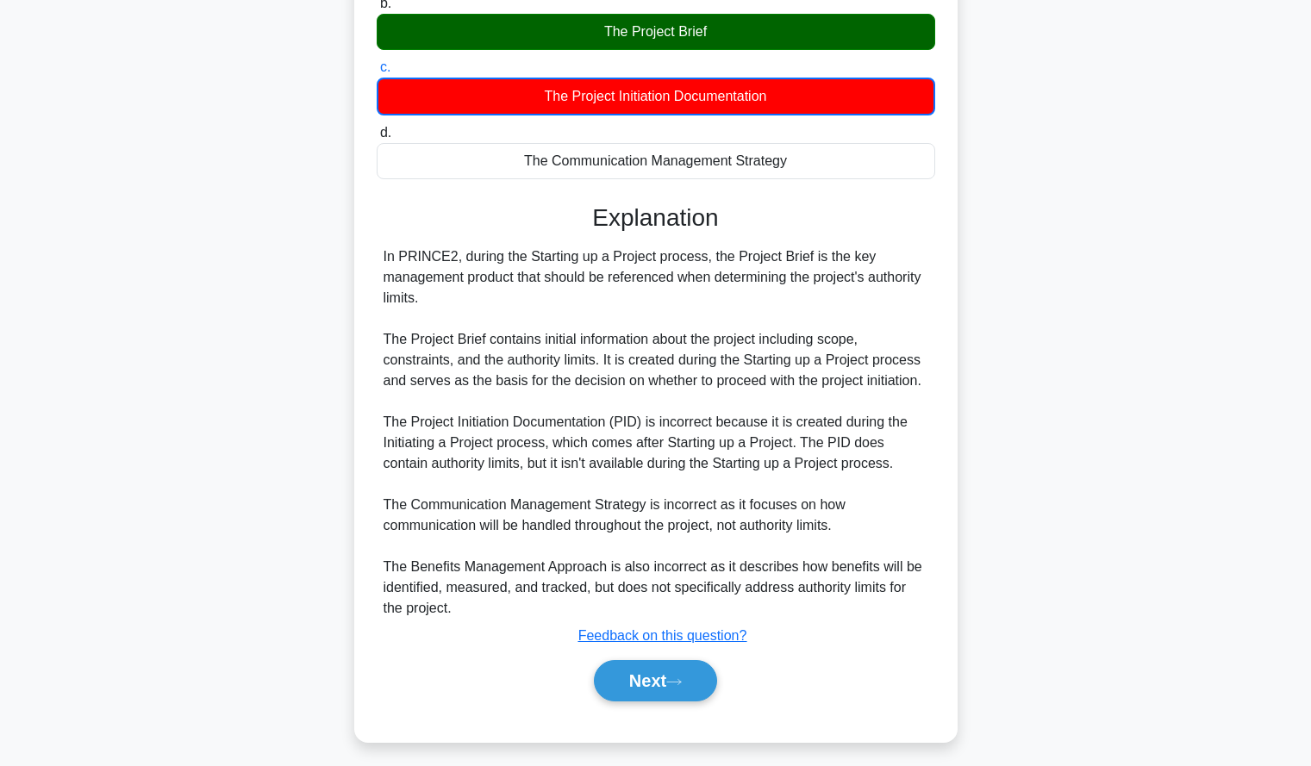
scroll to position [278, 0]
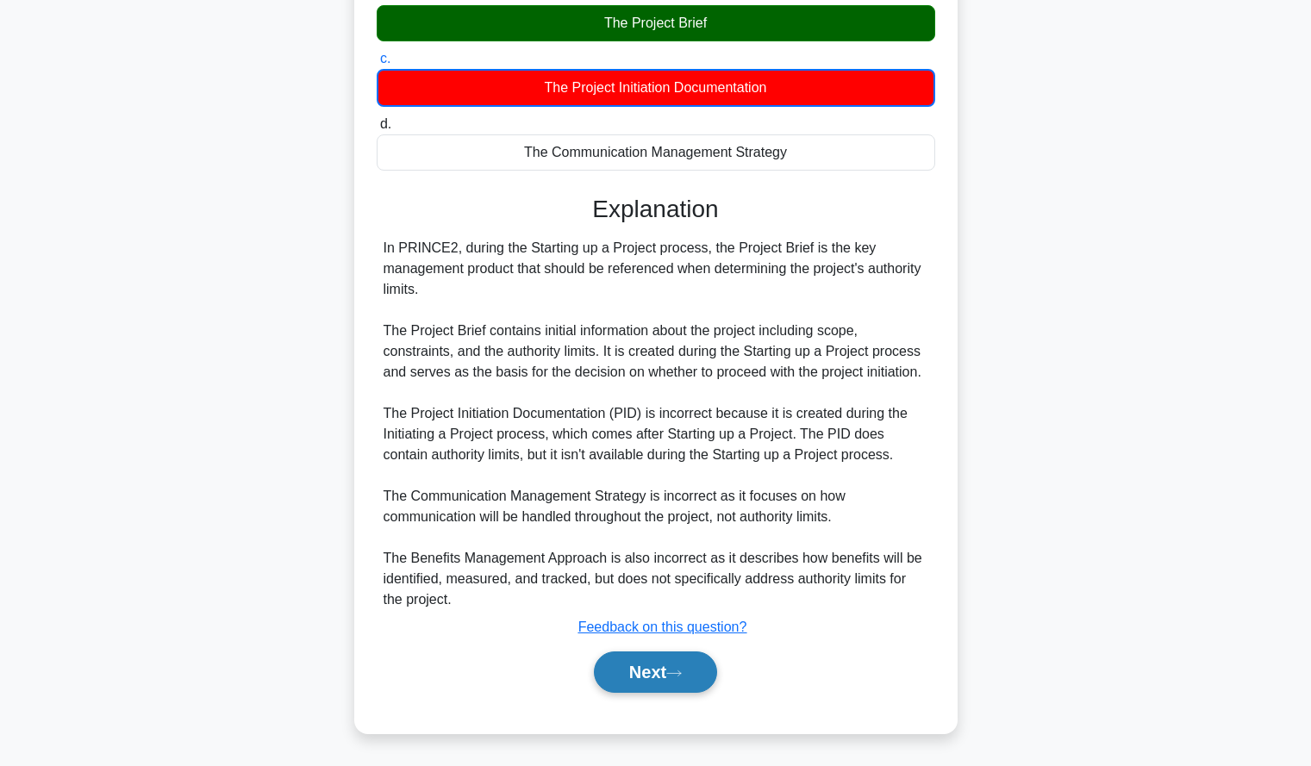
click at [619, 670] on button "Next" at bounding box center [655, 672] width 123 height 41
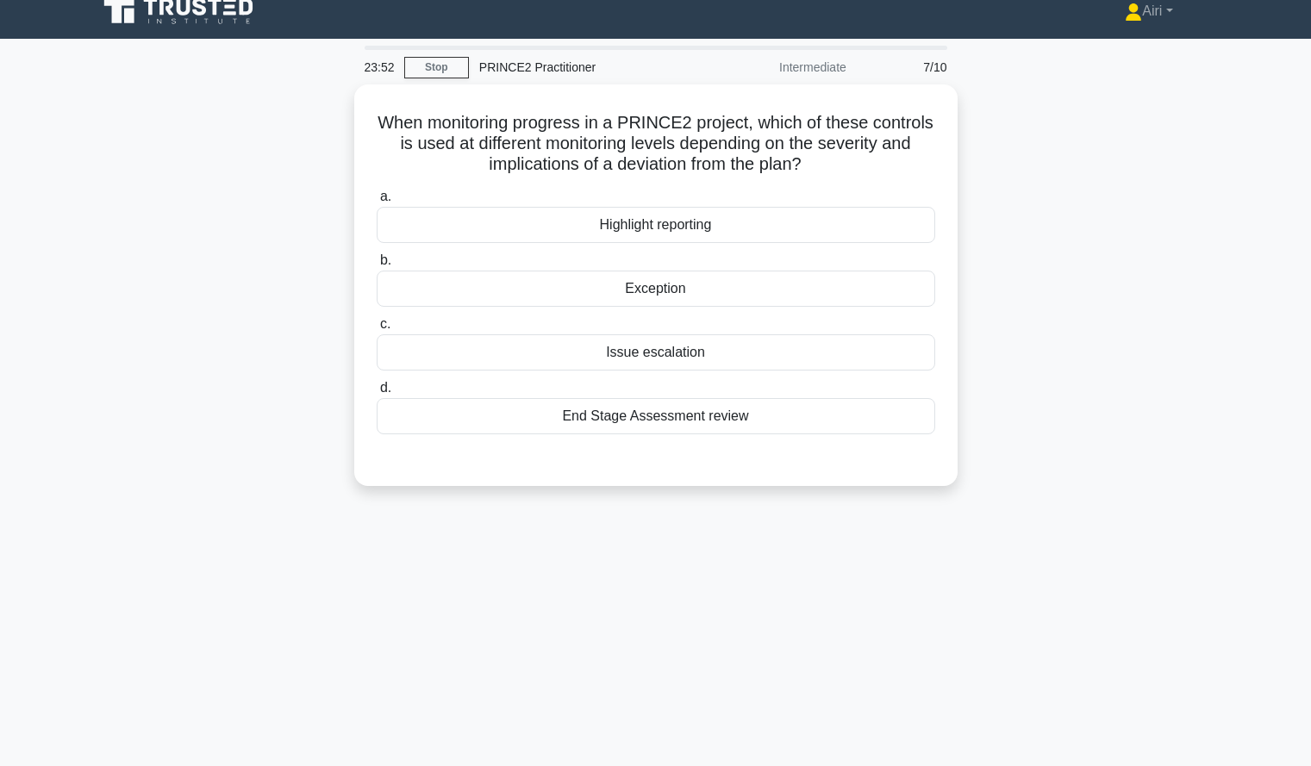
scroll to position [0, 0]
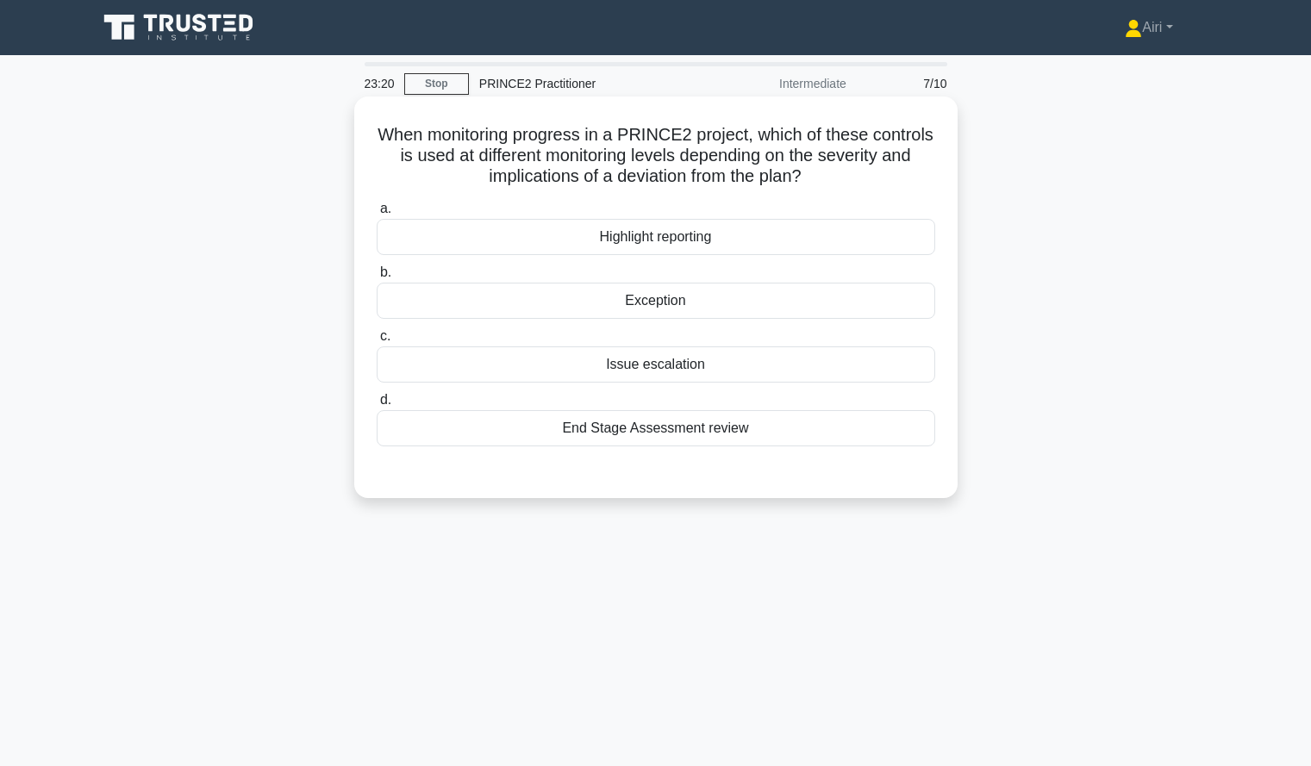
click at [777, 378] on div "Issue escalation" at bounding box center [656, 365] width 559 height 36
click at [377, 342] on input "c. Issue escalation" at bounding box center [377, 336] width 0 height 11
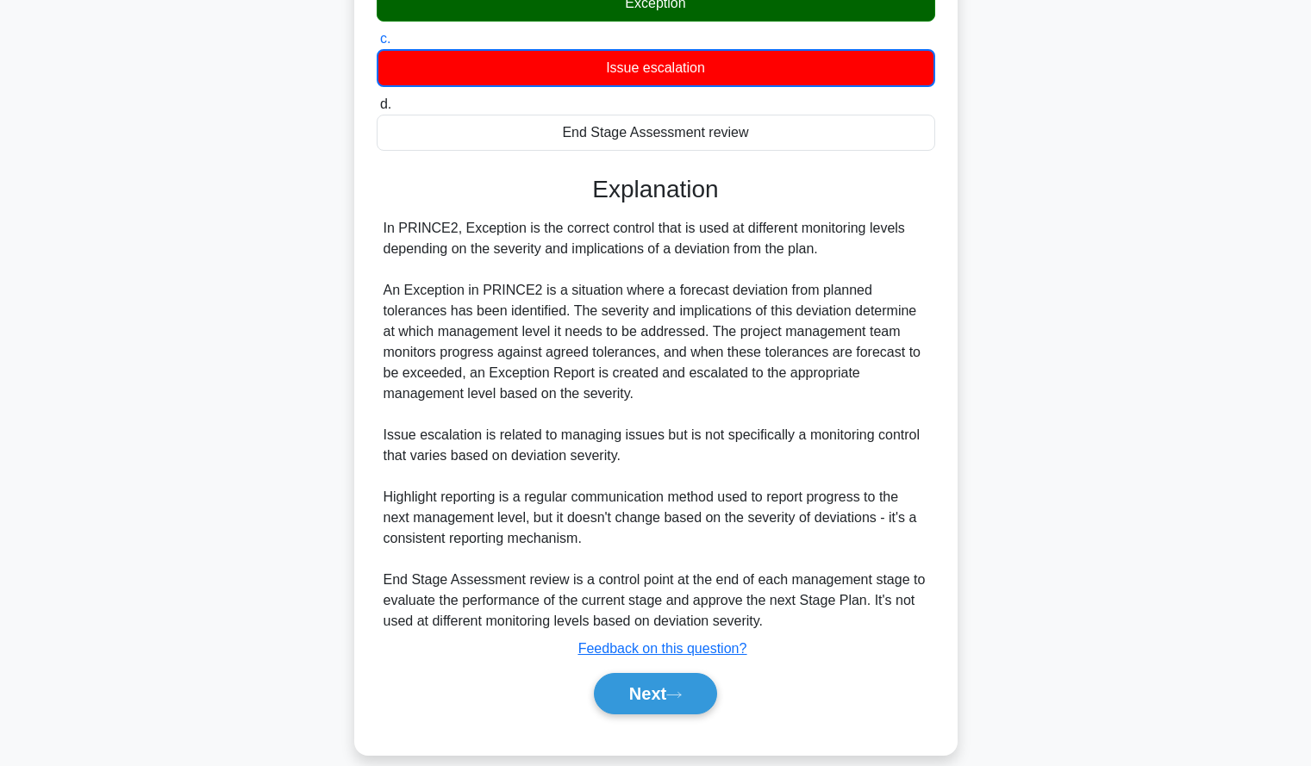
scroll to position [320, 0]
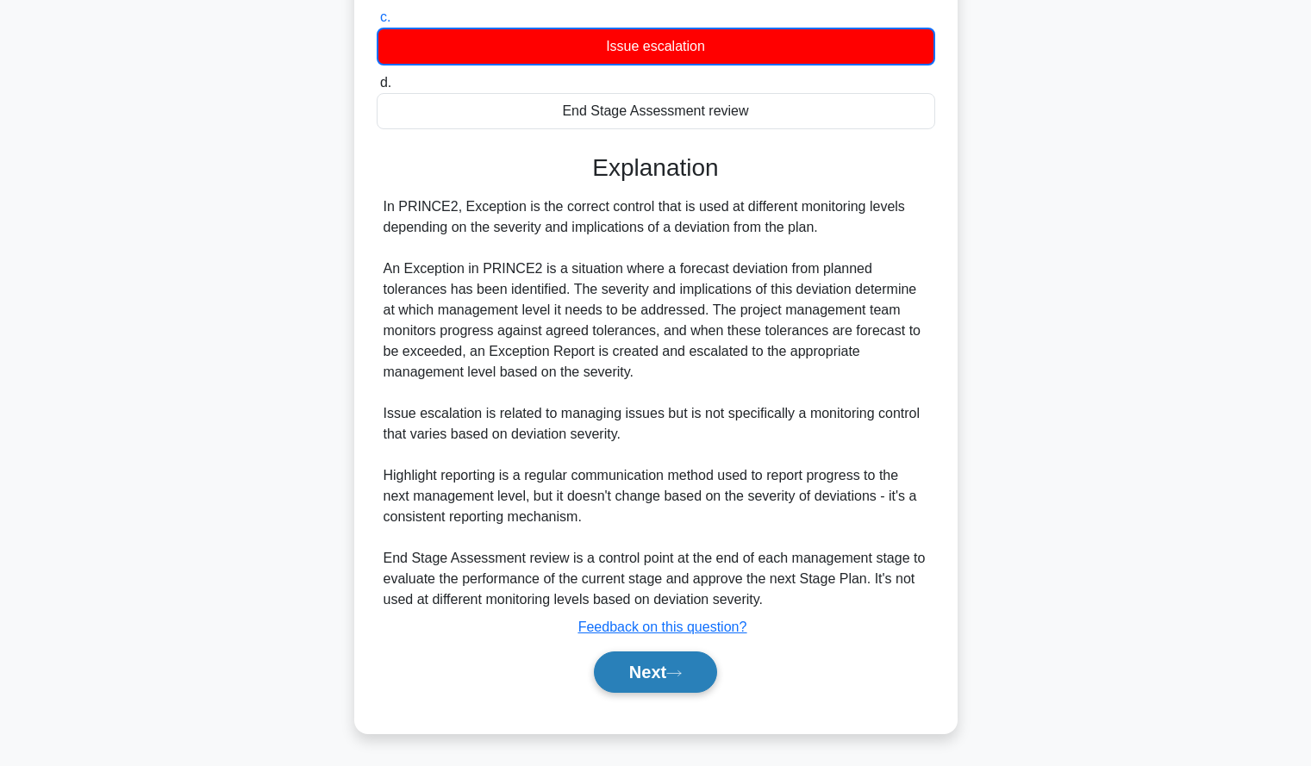
click at [673, 688] on button "Next" at bounding box center [655, 672] width 123 height 41
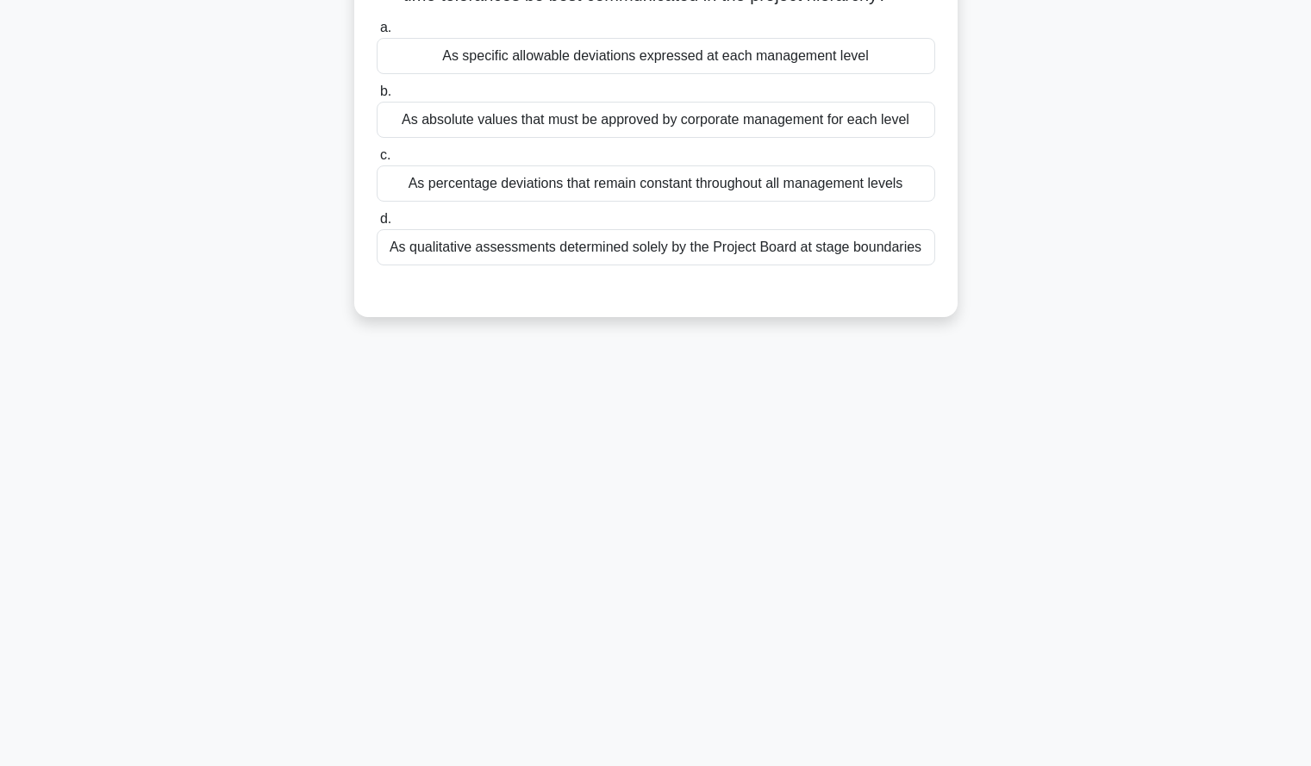
scroll to position [0, 0]
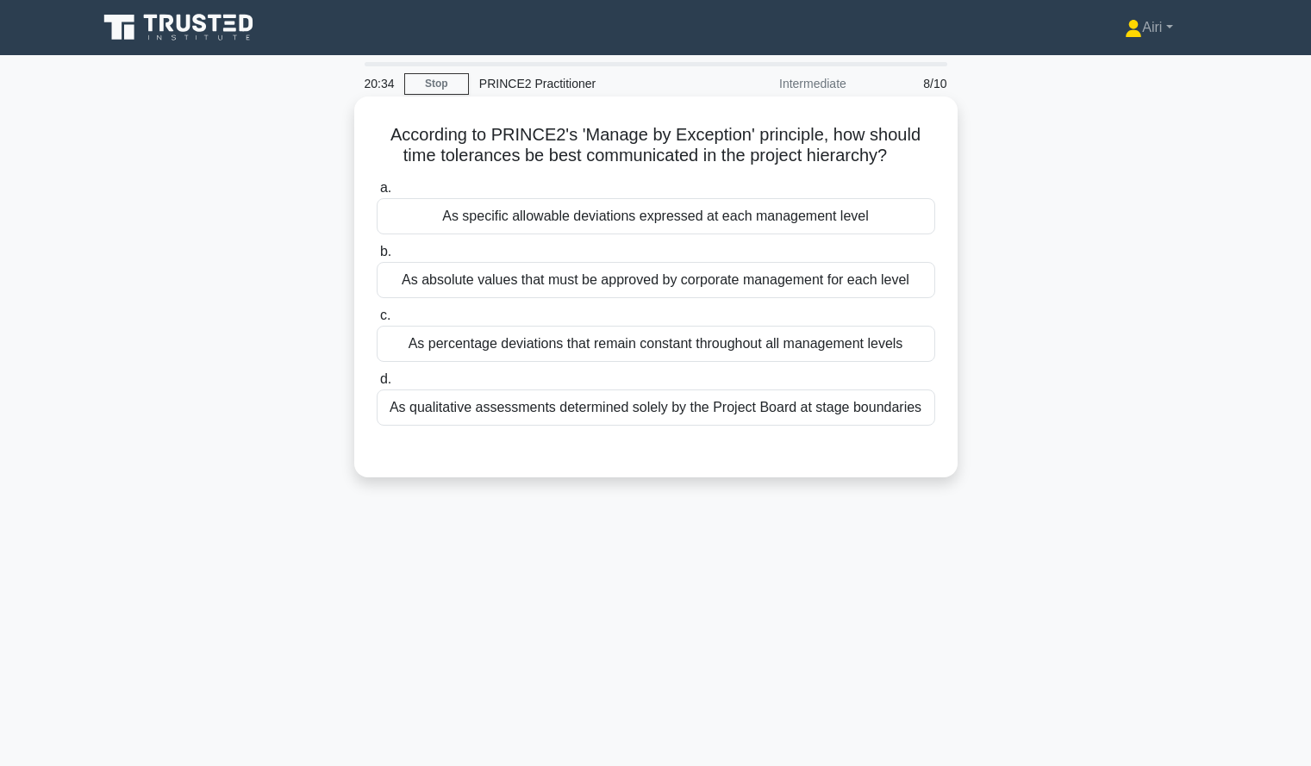
click at [898, 413] on div "As qualitative assessments determined solely by the Project Board at stage boun…" at bounding box center [656, 408] width 559 height 36
click at [377, 385] on input "d. As qualitative assessments determined solely by the Project Board at stage b…" at bounding box center [377, 379] width 0 height 11
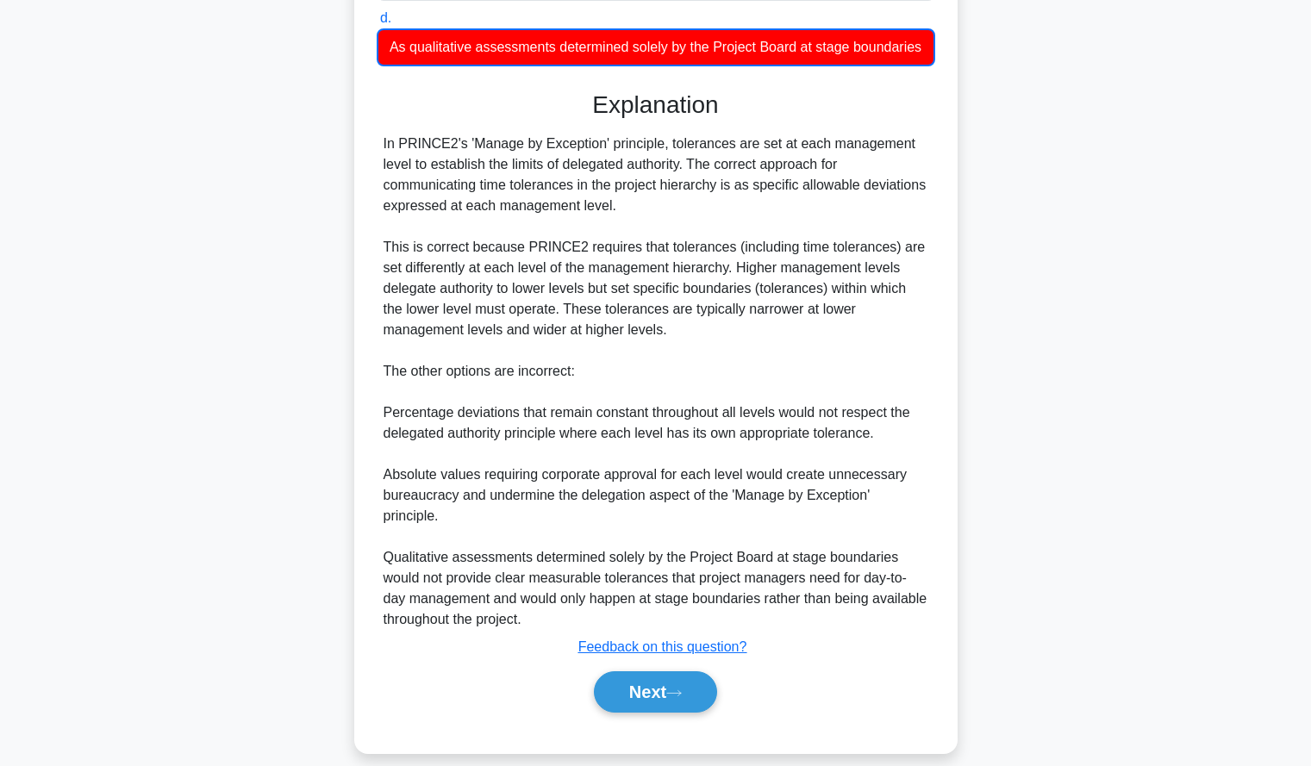
scroll to position [382, 0]
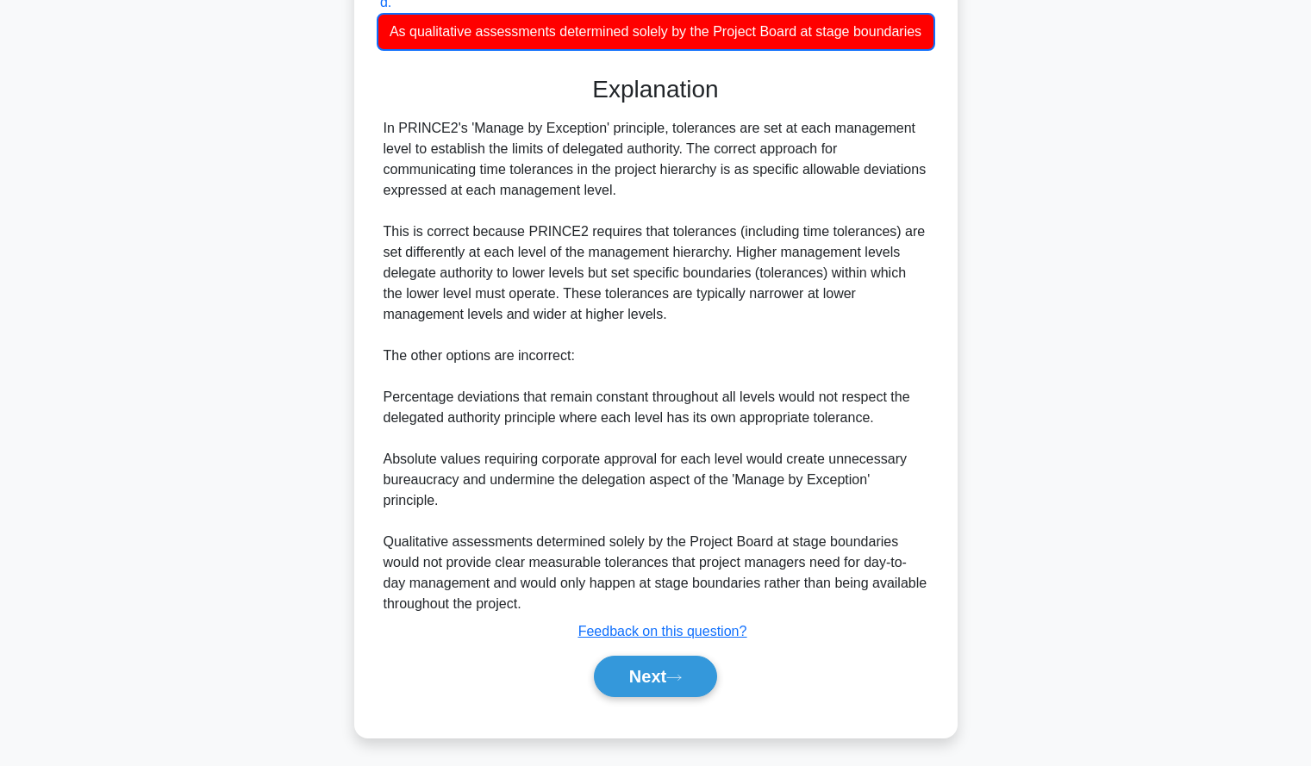
click at [1071, 381] on div "According to PRINCE2's 'Manage by Exception' principle, how should time toleran…" at bounding box center [656, 239] width 1138 height 1039
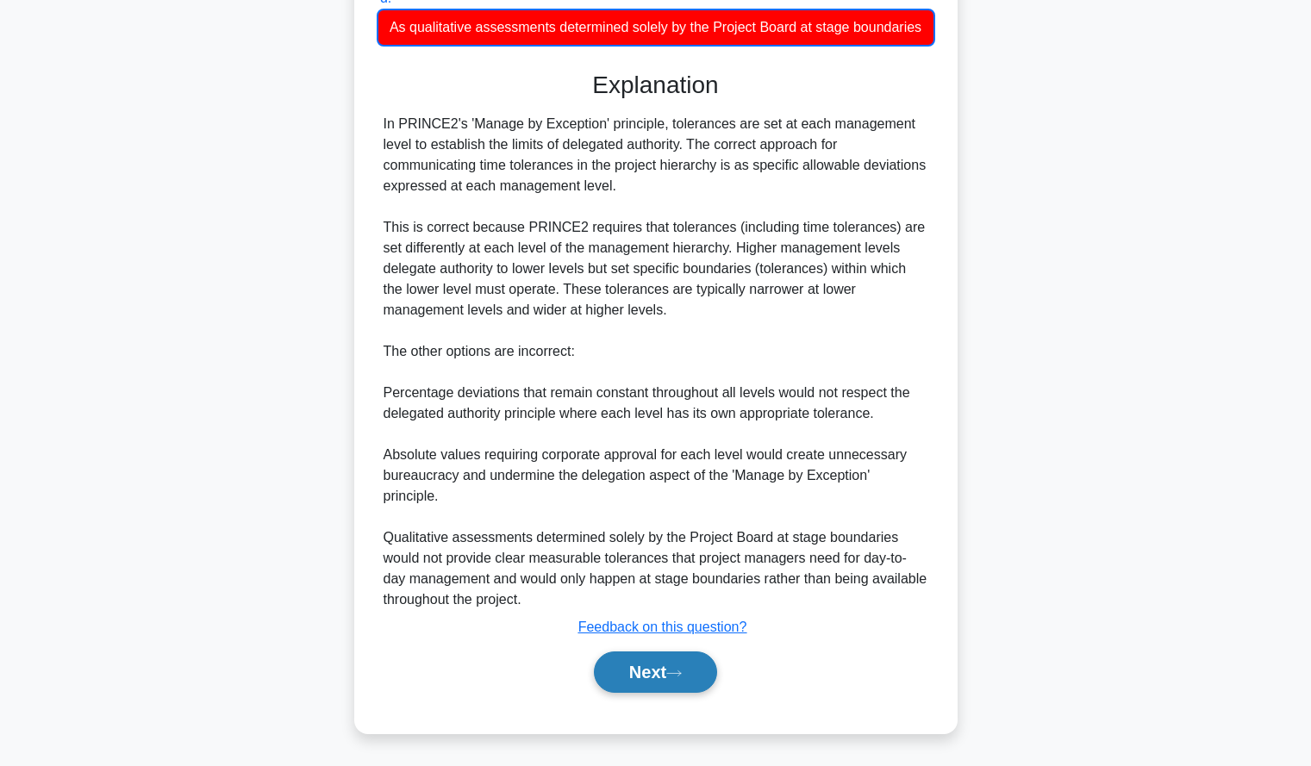
click at [661, 661] on button "Next" at bounding box center [655, 672] width 123 height 41
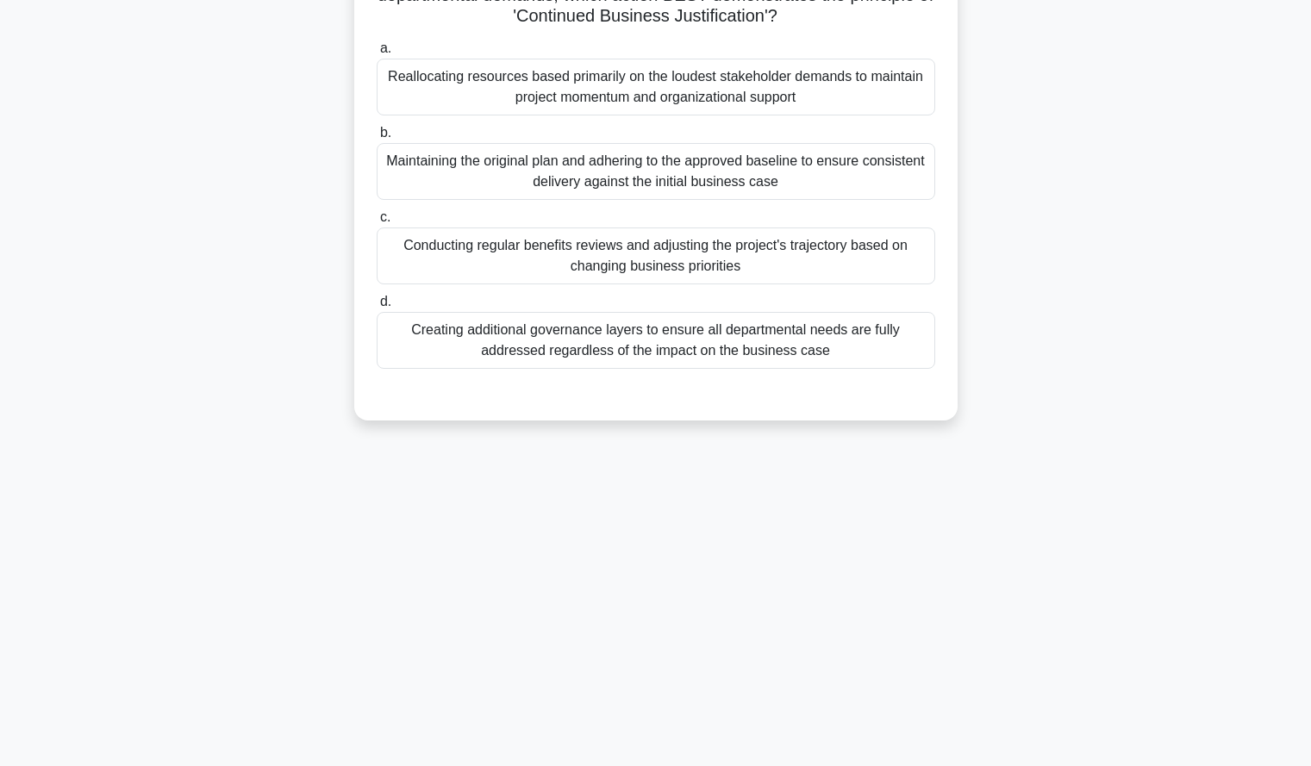
scroll to position [0, 0]
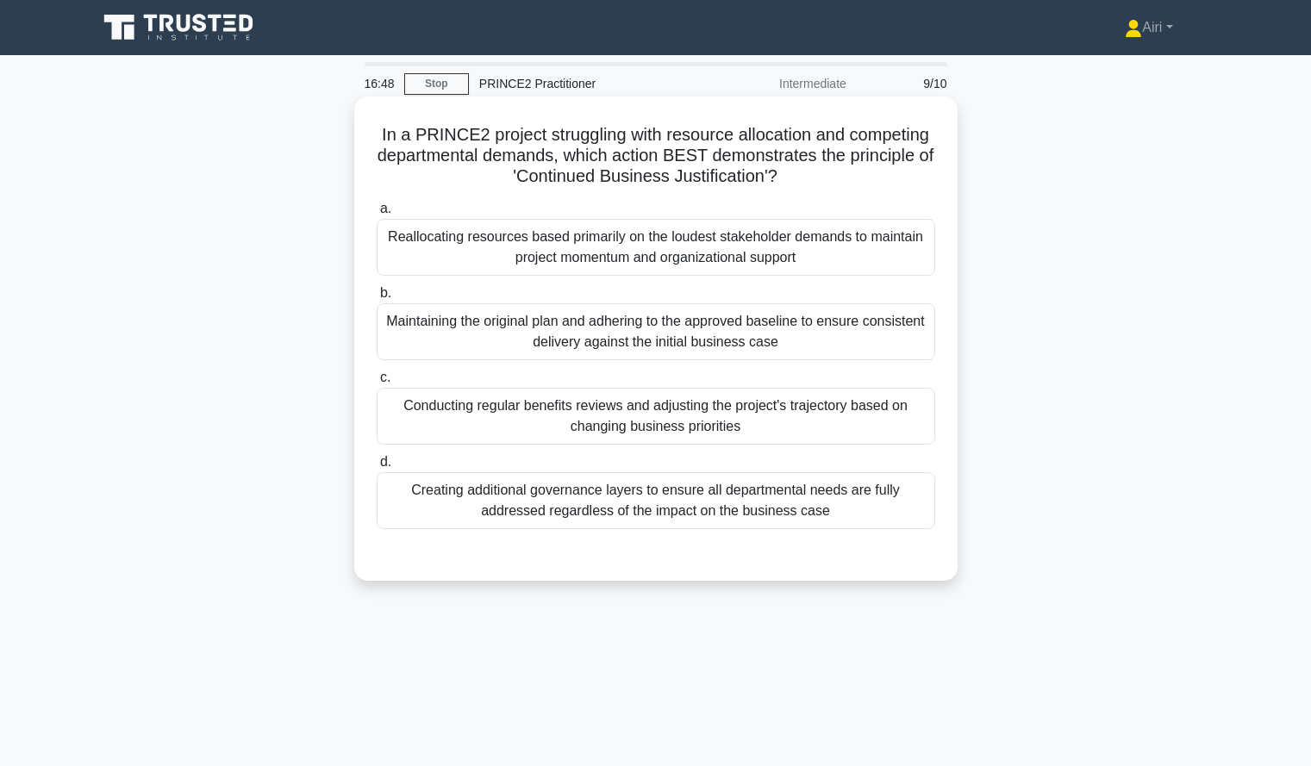
click at [815, 429] on div "Conducting regular benefits reviews and adjusting the project's trajectory base…" at bounding box center [656, 416] width 559 height 57
click at [377, 384] on input "c. Conducting regular benefits reviews and adjusting the project's trajectory b…" at bounding box center [377, 377] width 0 height 11
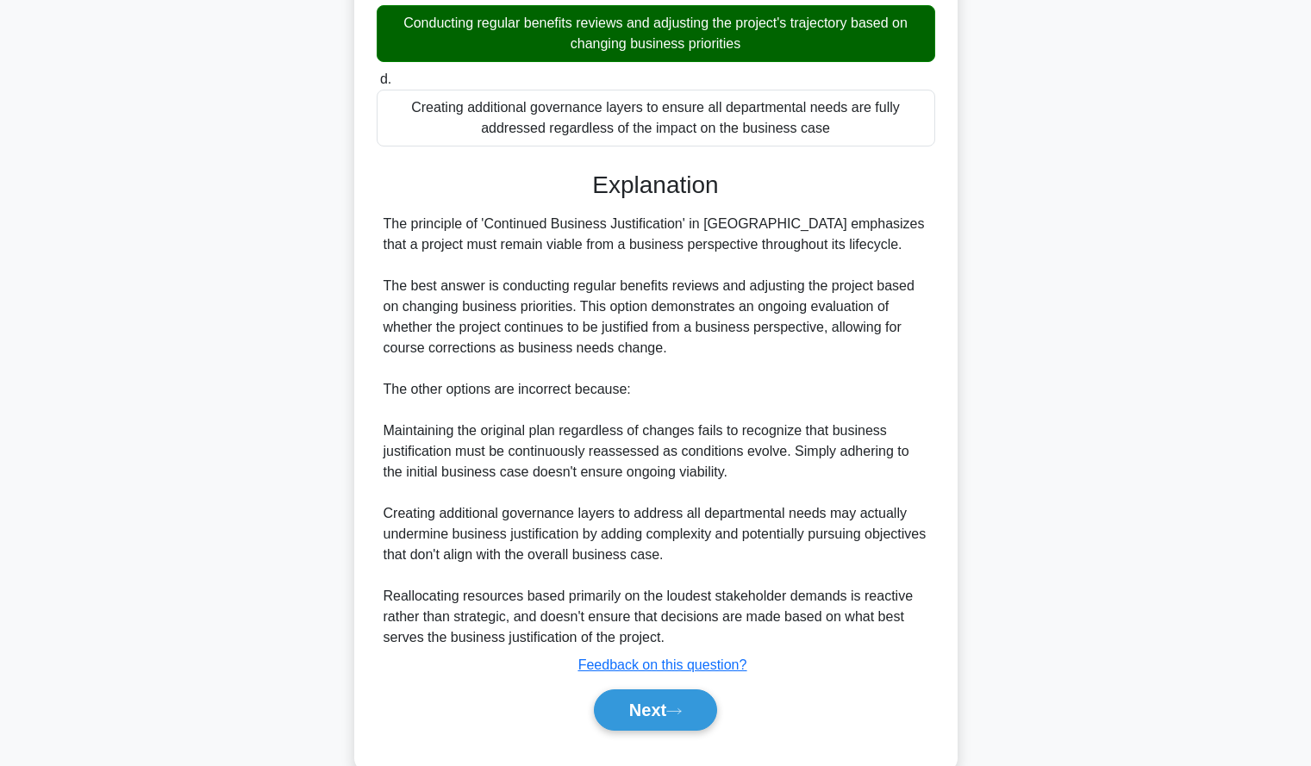
scroll to position [384, 0]
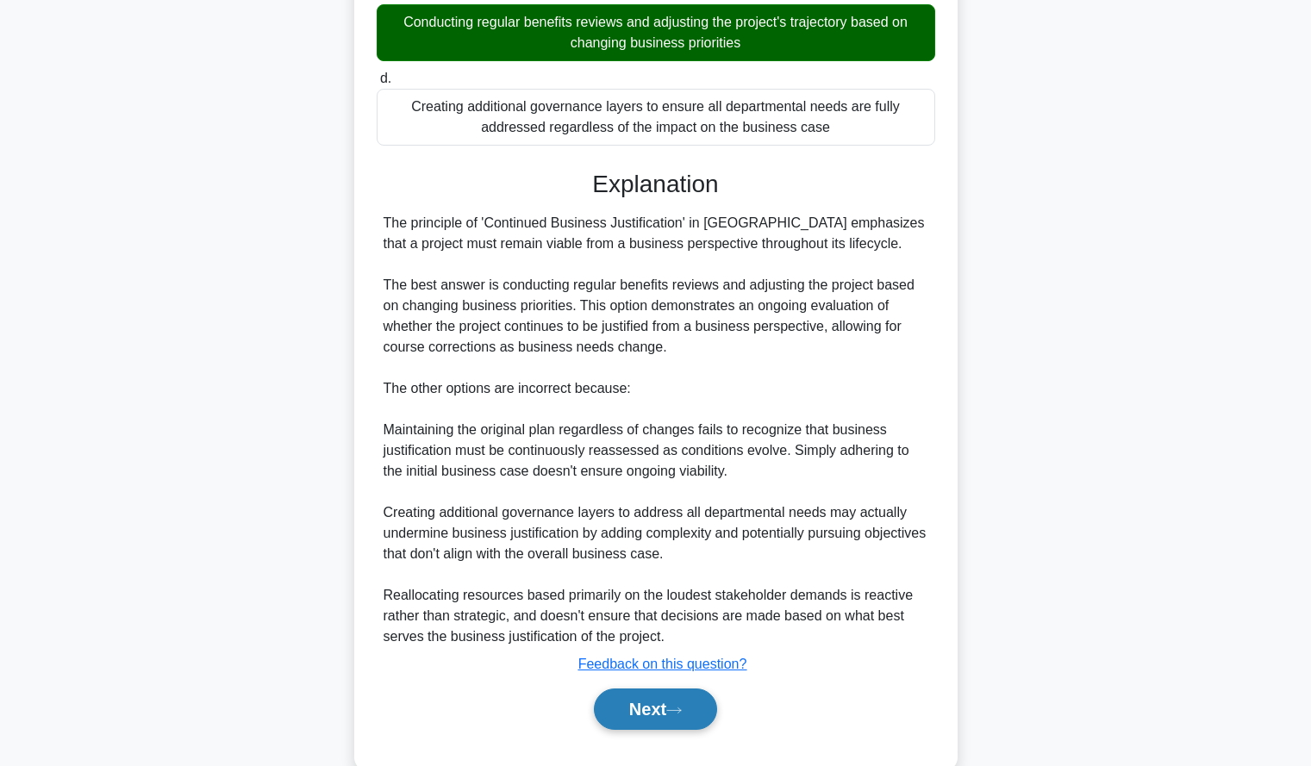
click at [643, 722] on button "Next" at bounding box center [655, 709] width 123 height 41
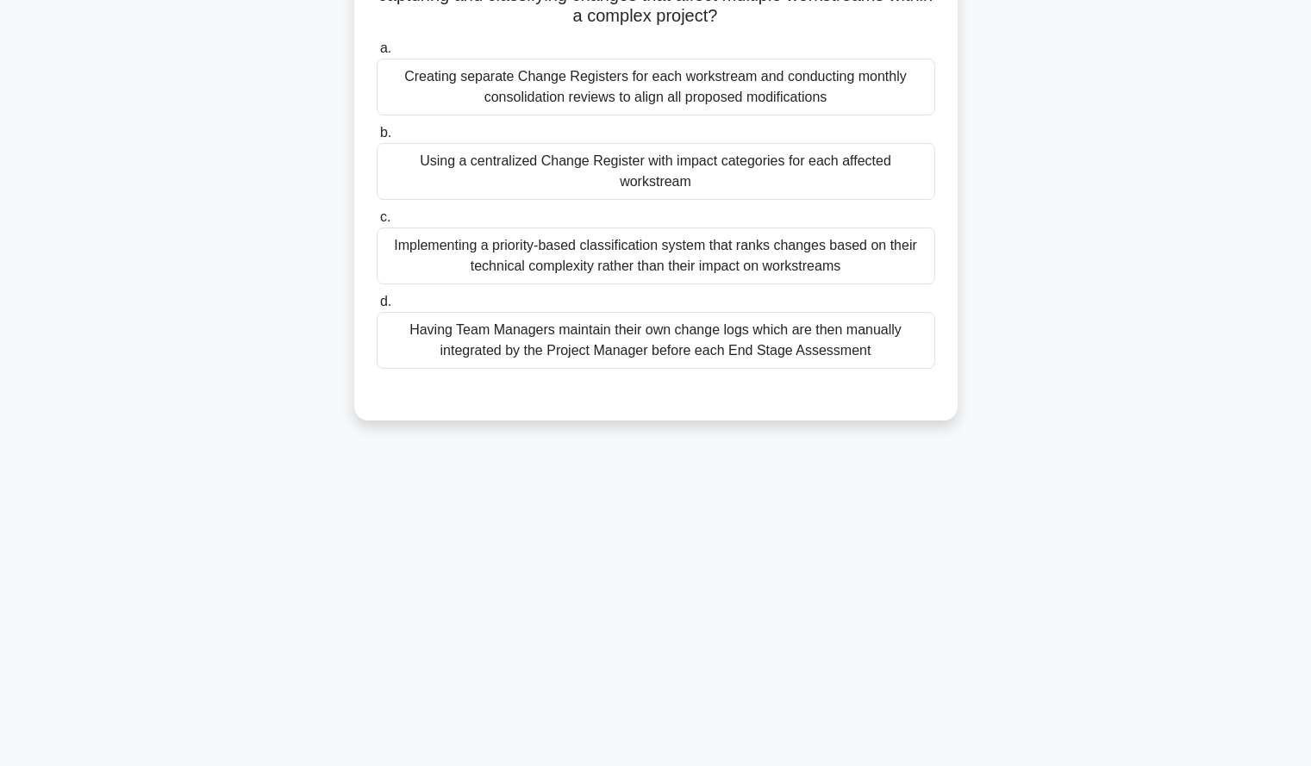
scroll to position [0, 0]
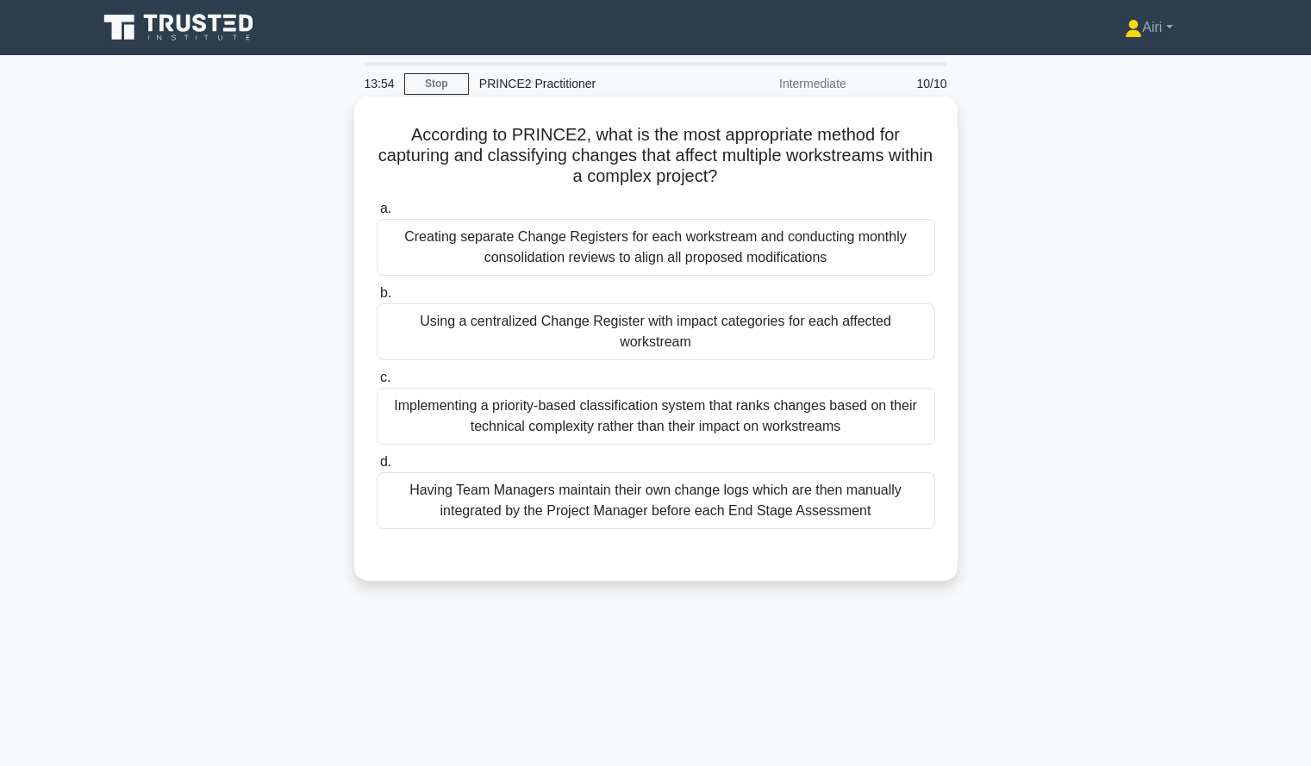
click at [724, 257] on div "Creating separate Change Registers for each workstream and conducting monthly c…" at bounding box center [656, 247] width 559 height 57
click at [377, 215] on input "a. Creating separate Change Registers for each workstream and conducting monthl…" at bounding box center [377, 208] width 0 height 11
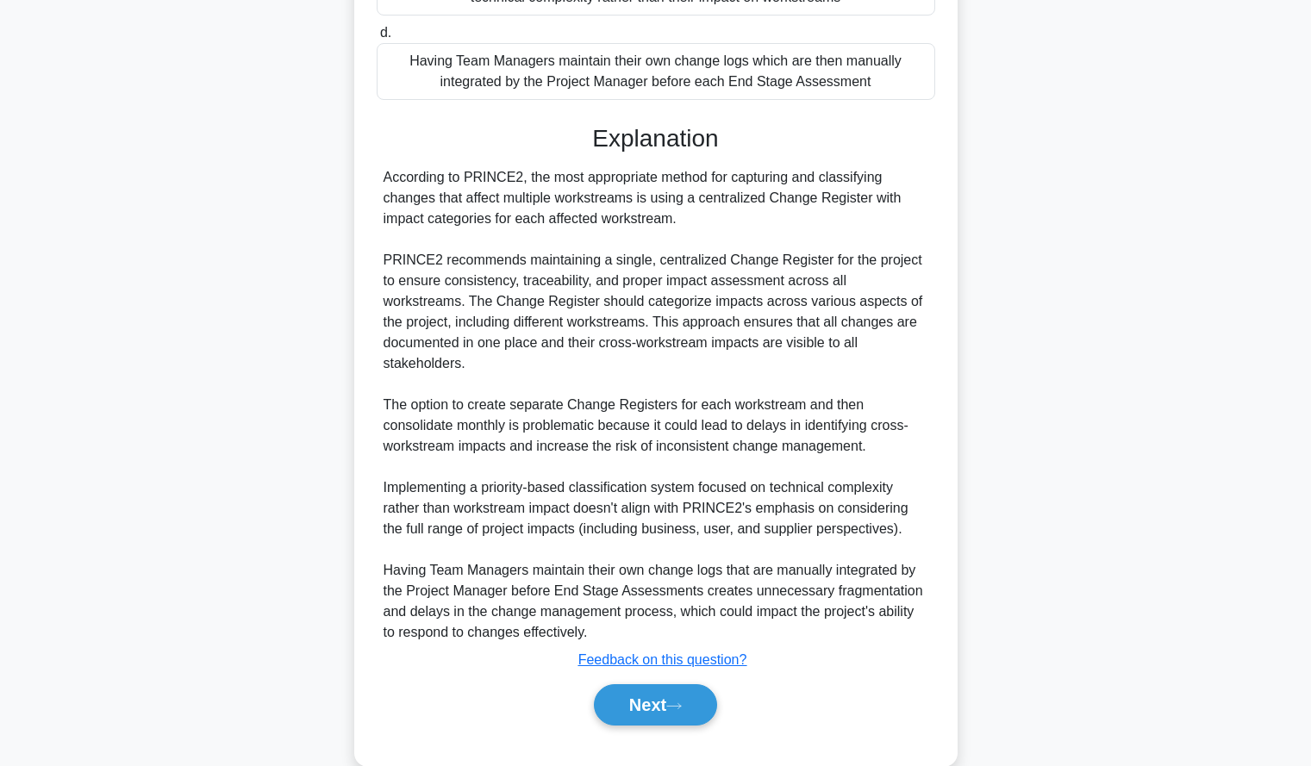
scroll to position [444, 0]
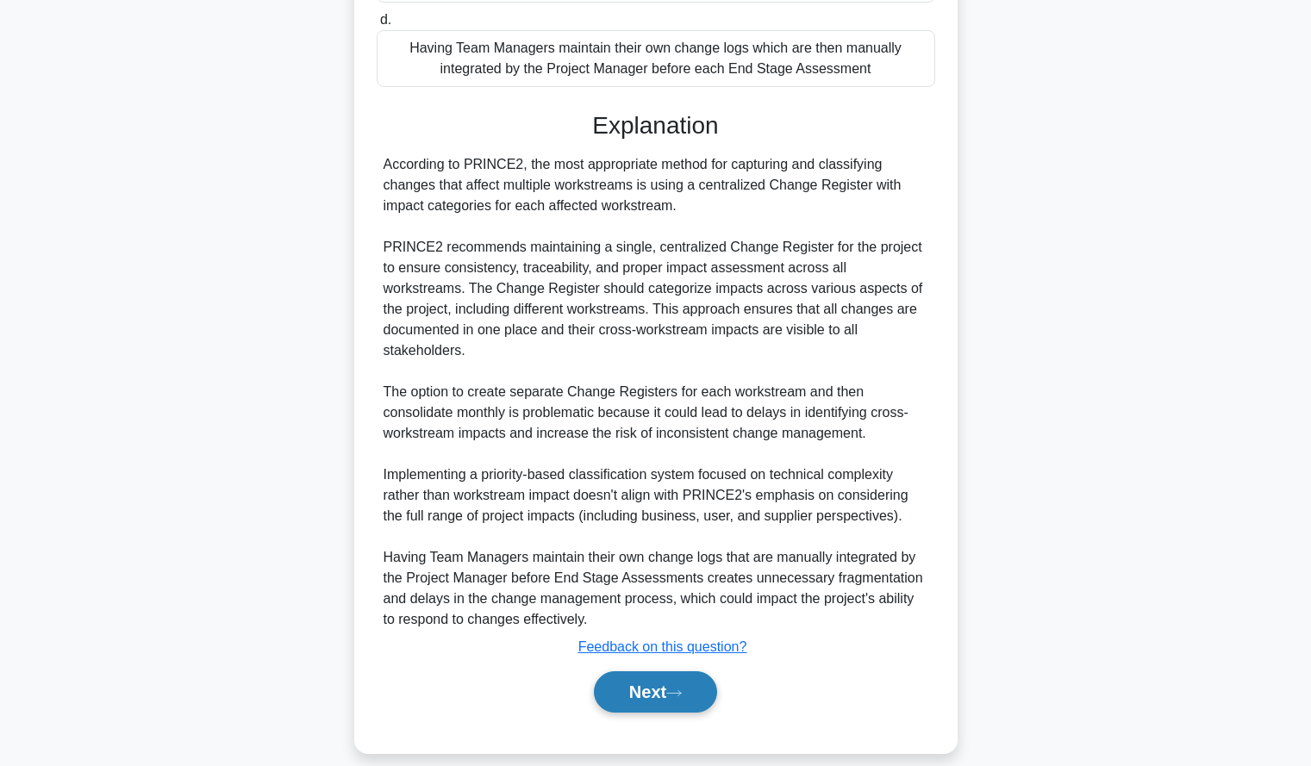
click at [654, 679] on button "Next" at bounding box center [655, 692] width 123 height 41
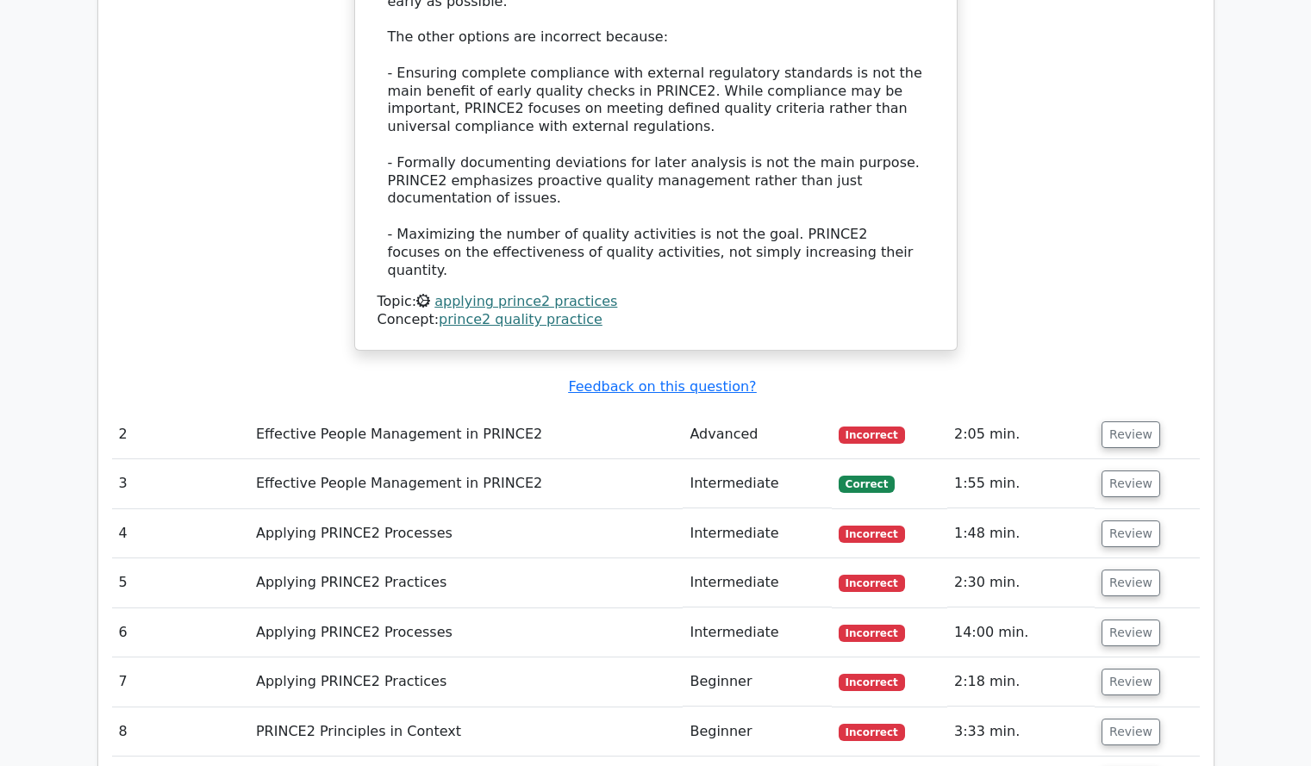
scroll to position [1496, 0]
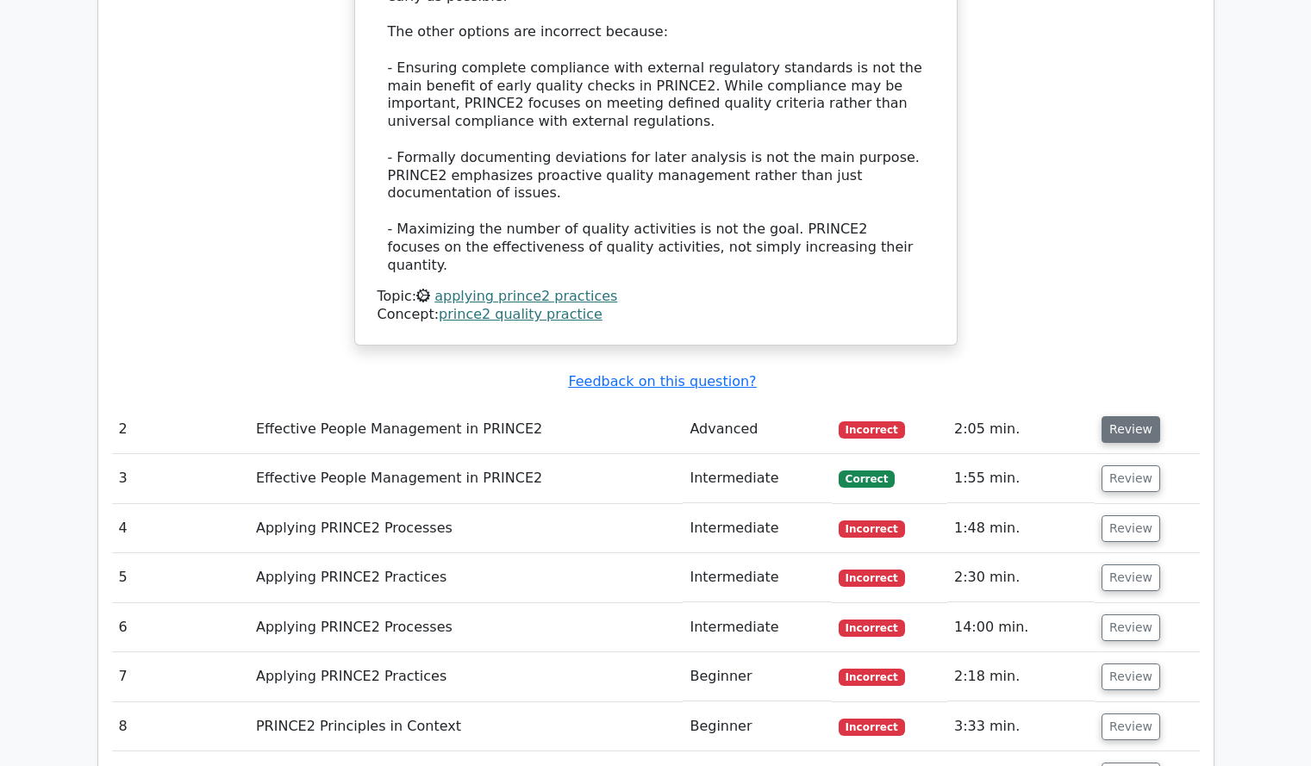
click at [1110, 416] on button "Review" at bounding box center [1131, 429] width 59 height 27
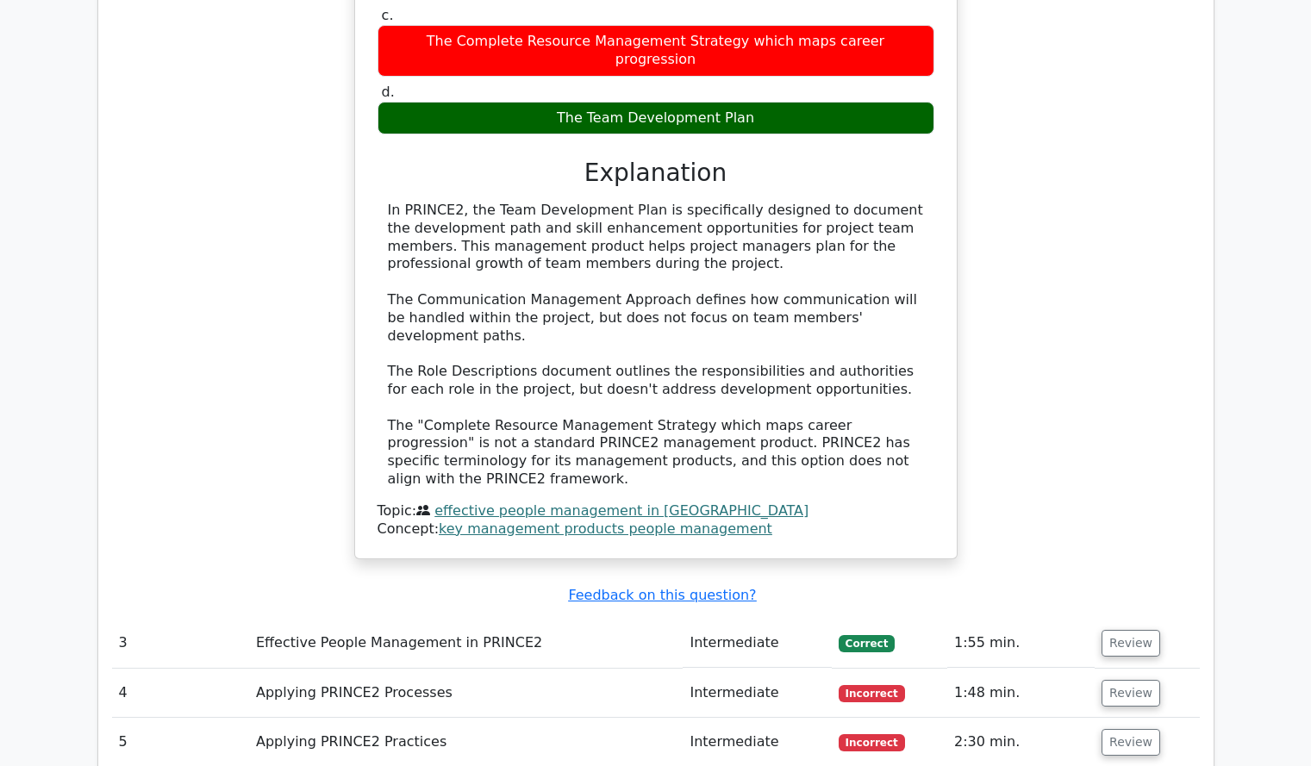
scroll to position [2161, 0]
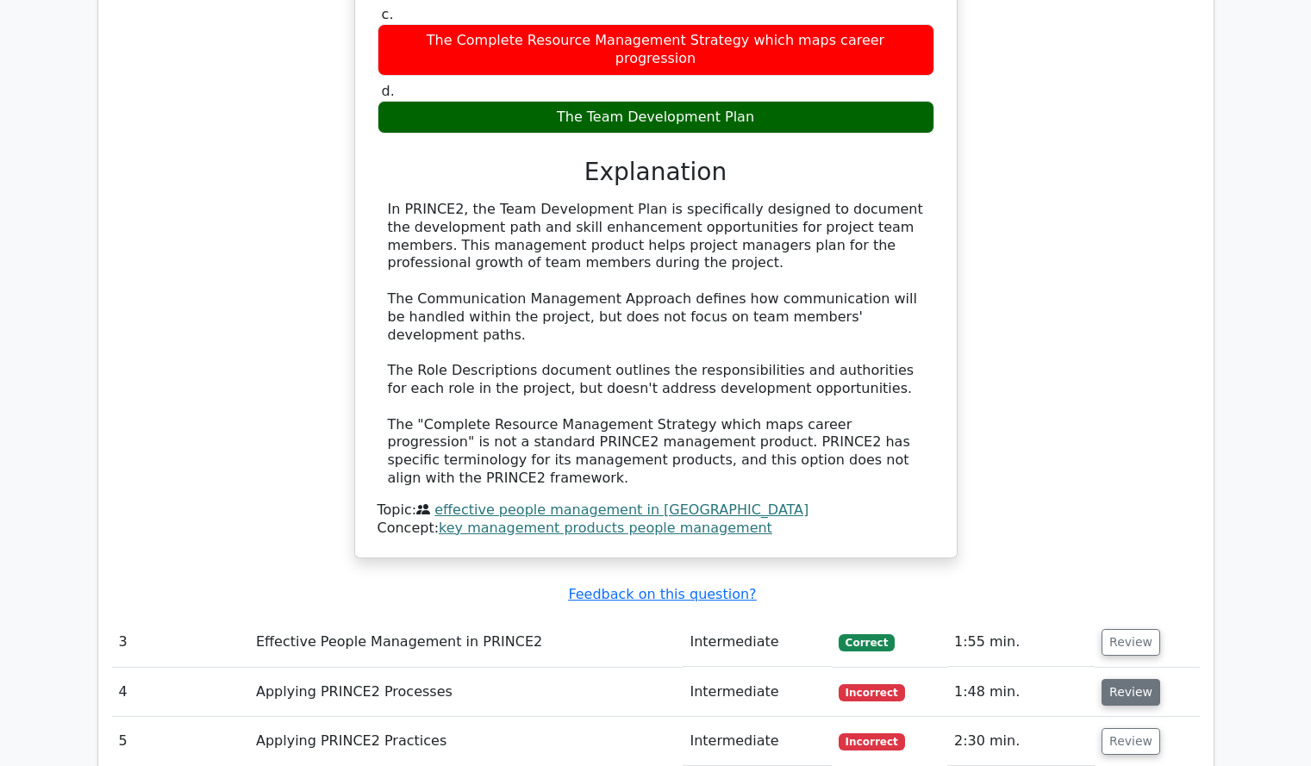
click at [1126, 679] on button "Review" at bounding box center [1131, 692] width 59 height 27
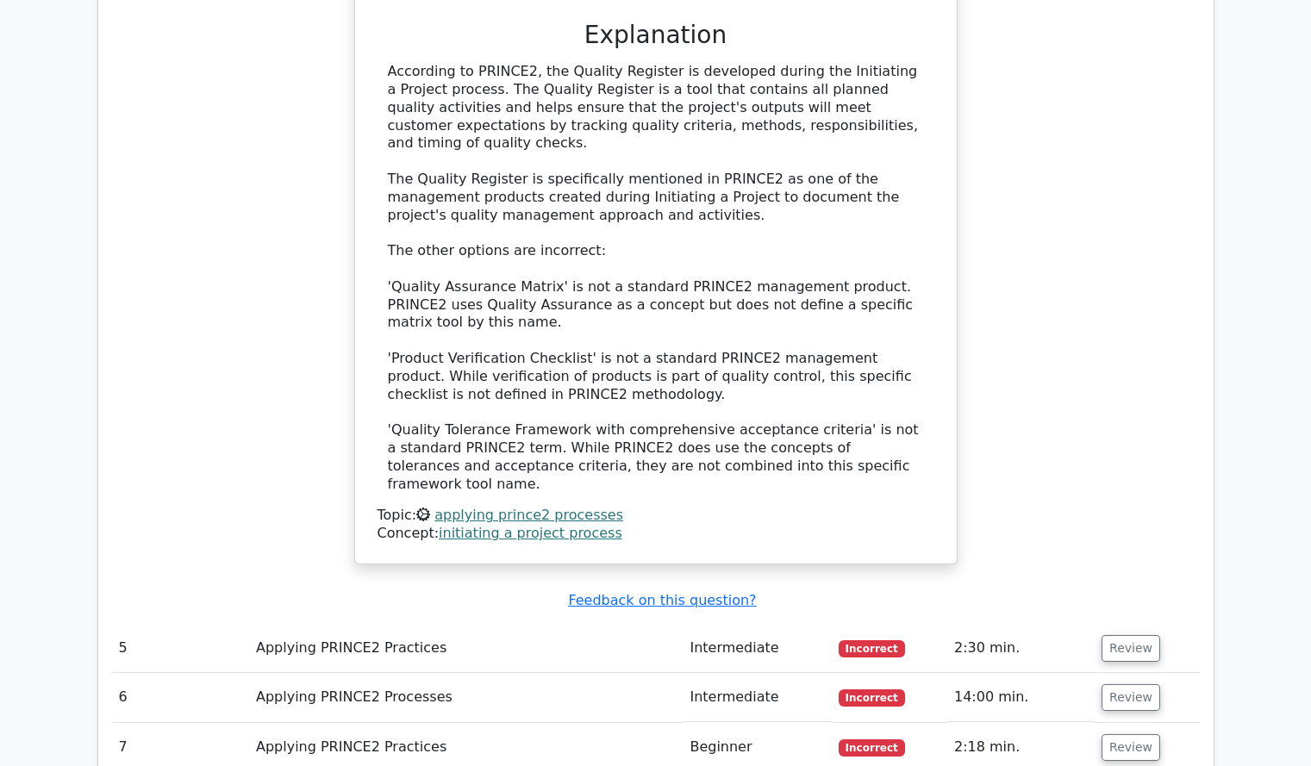
scroll to position [3211, 0]
click at [1107, 635] on button "Review" at bounding box center [1131, 648] width 59 height 27
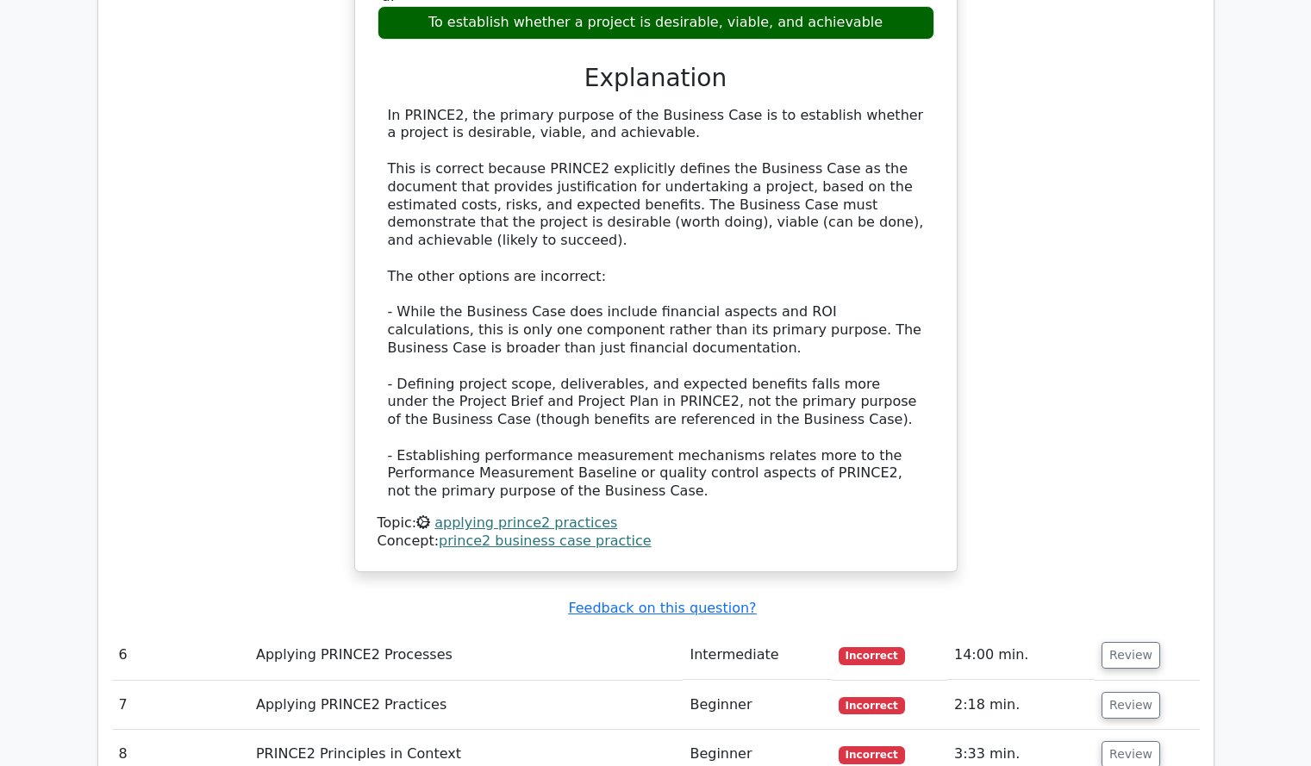
scroll to position [4282, 0]
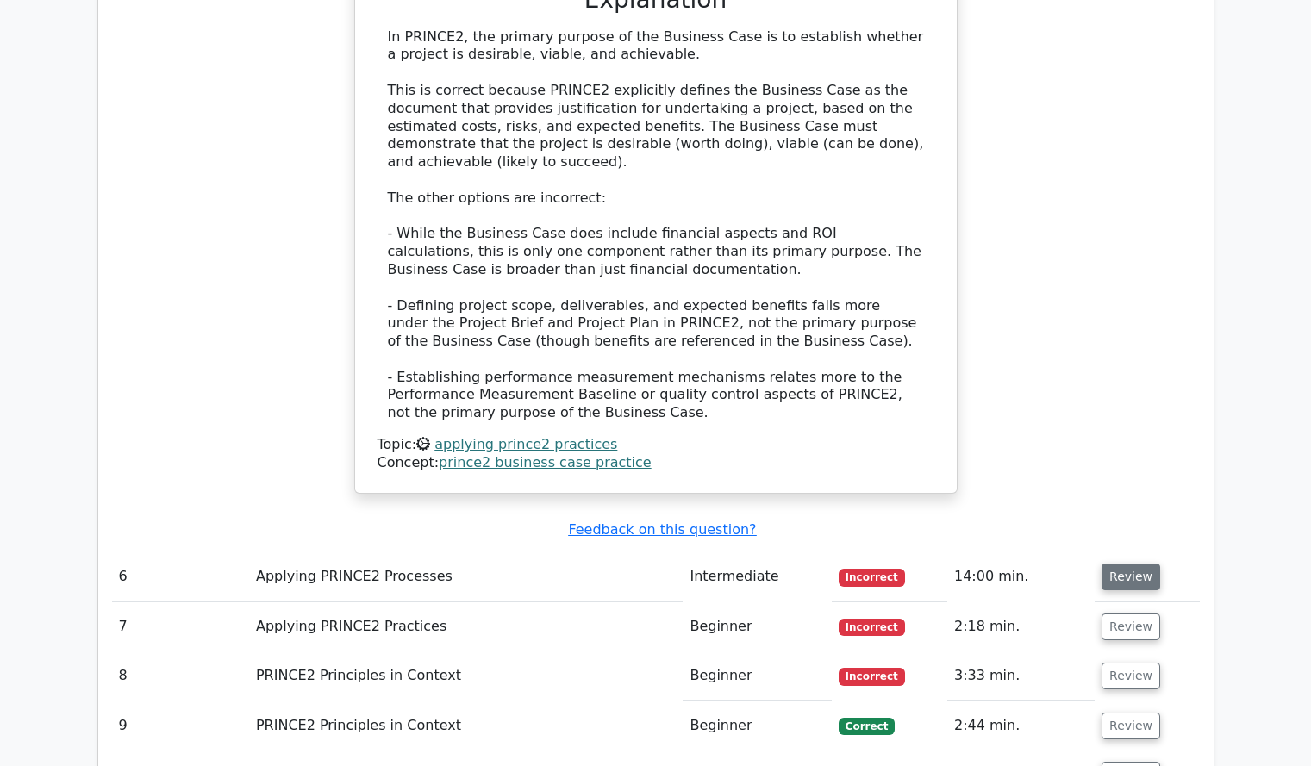
click at [1119, 564] on button "Review" at bounding box center [1131, 577] width 59 height 27
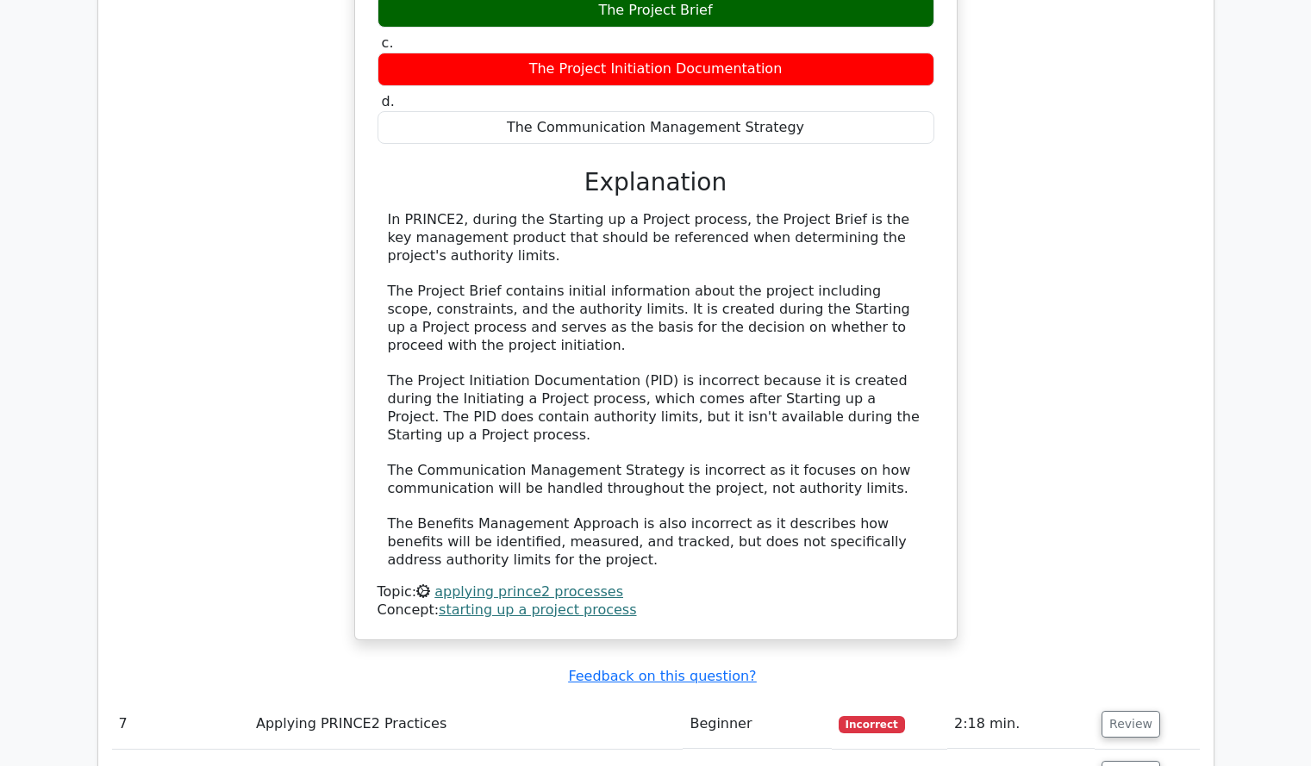
scroll to position [5101, 0]
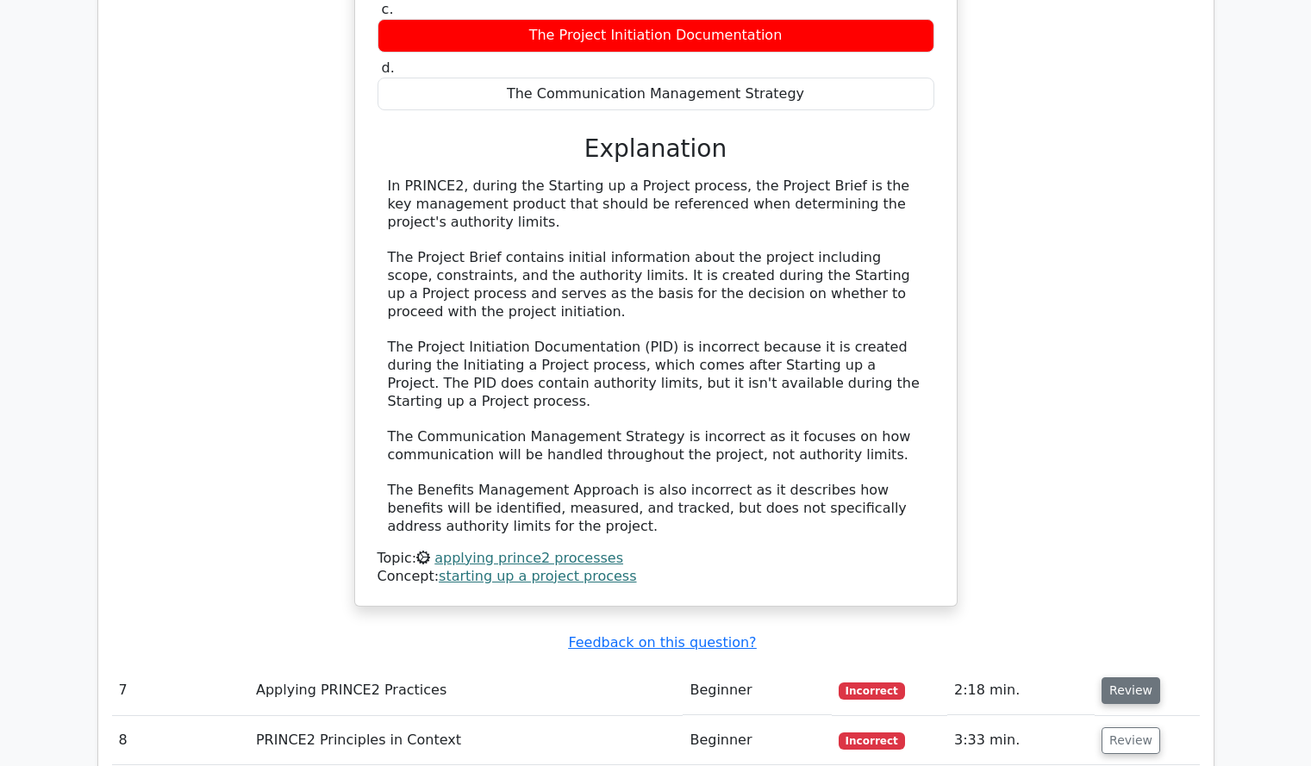
click at [1128, 678] on button "Review" at bounding box center [1131, 691] width 59 height 27
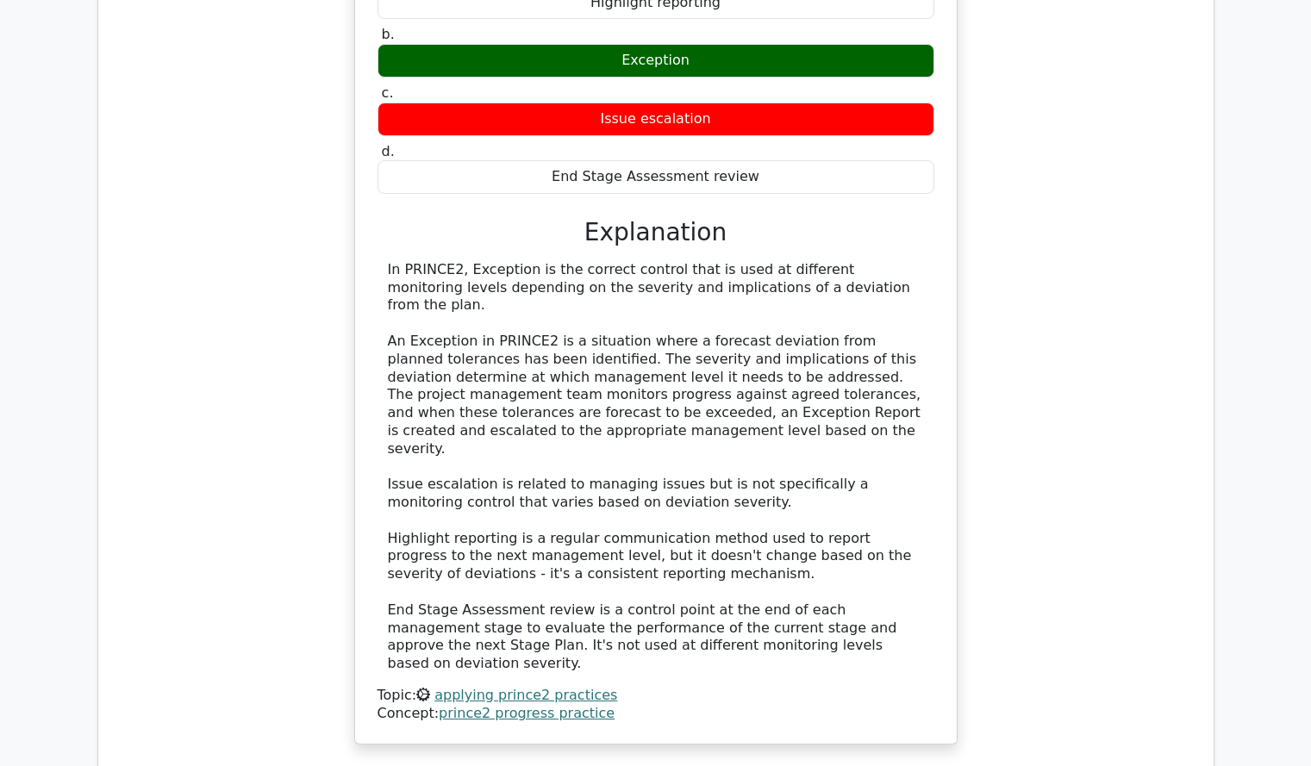
scroll to position [5951, 0]
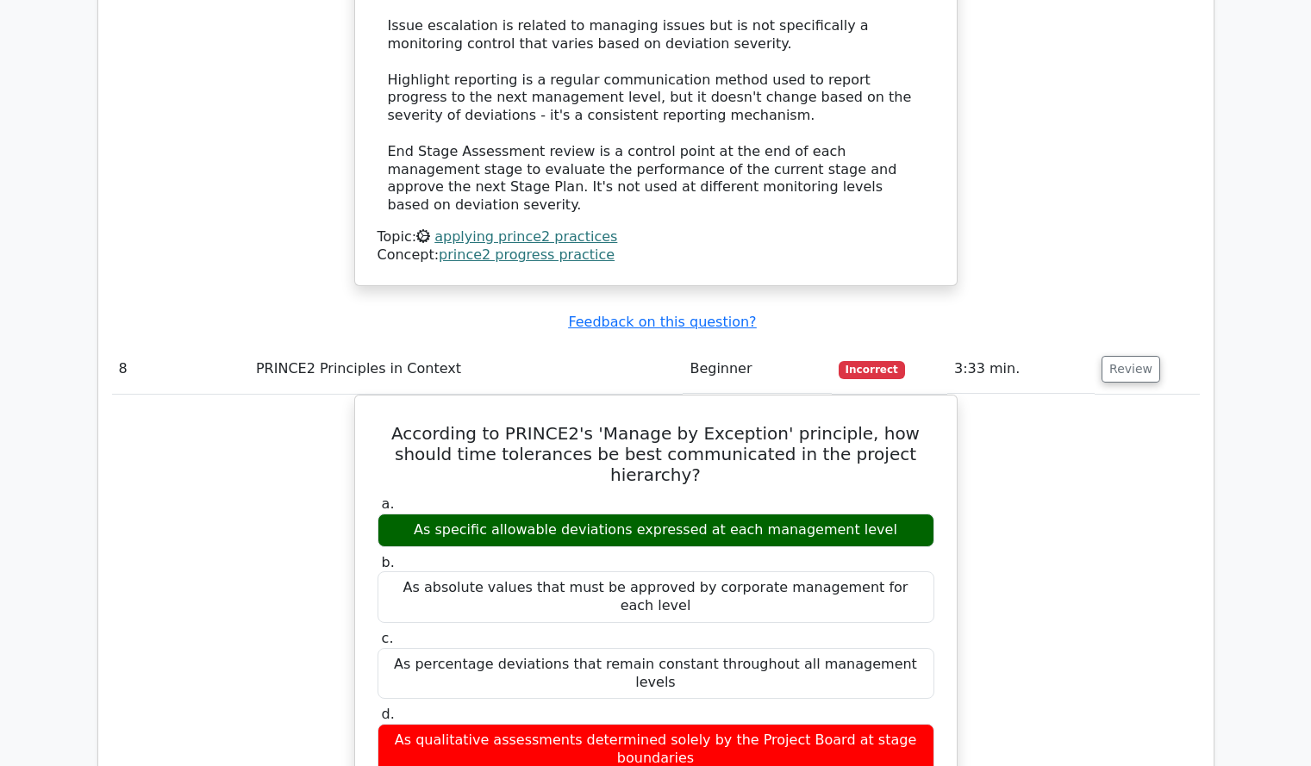
scroll to position [6408, 0]
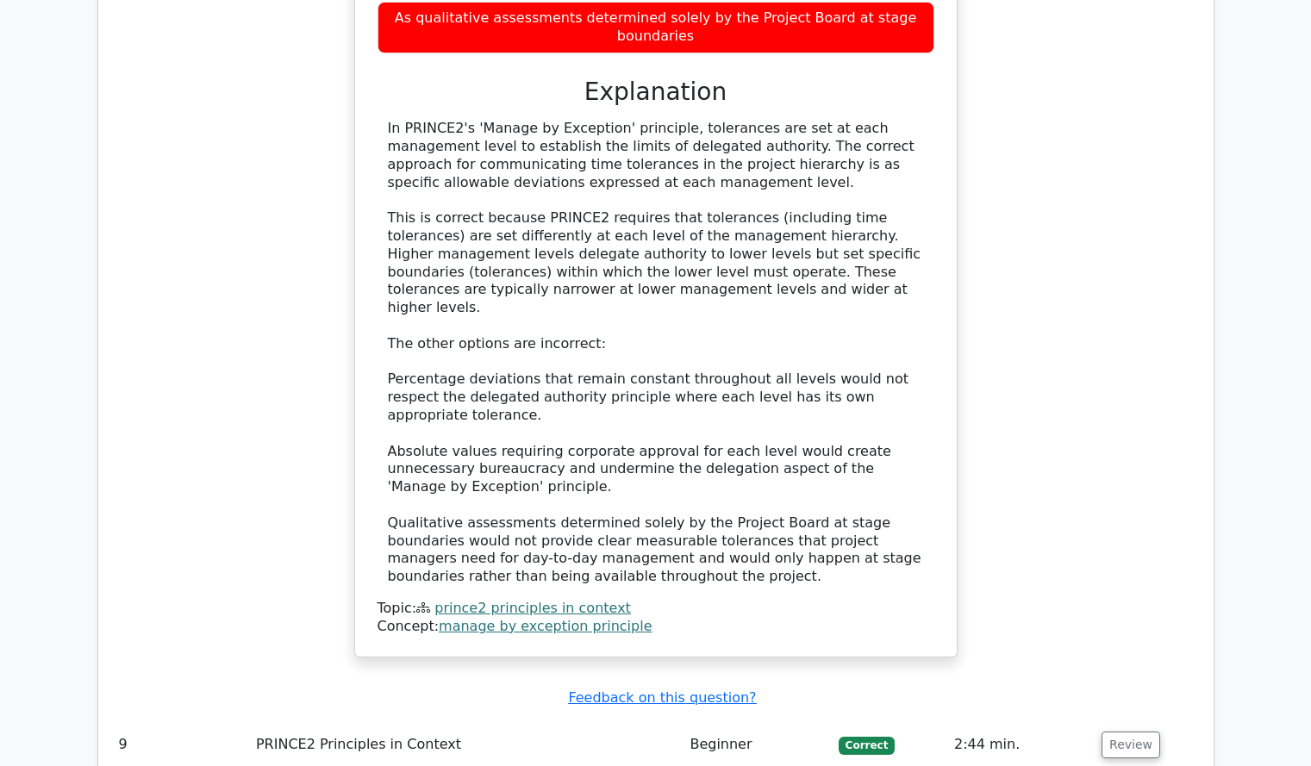
scroll to position [7132, 0]
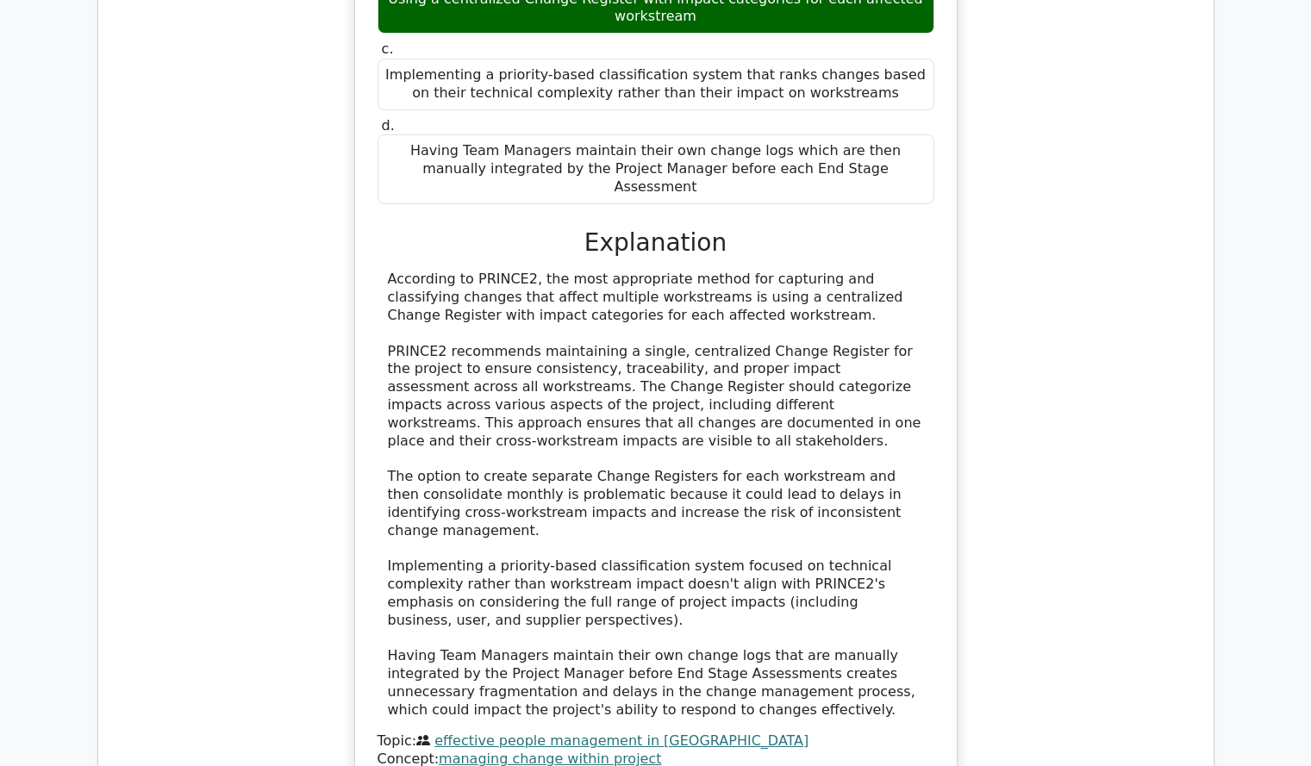
scroll to position [8161, 0]
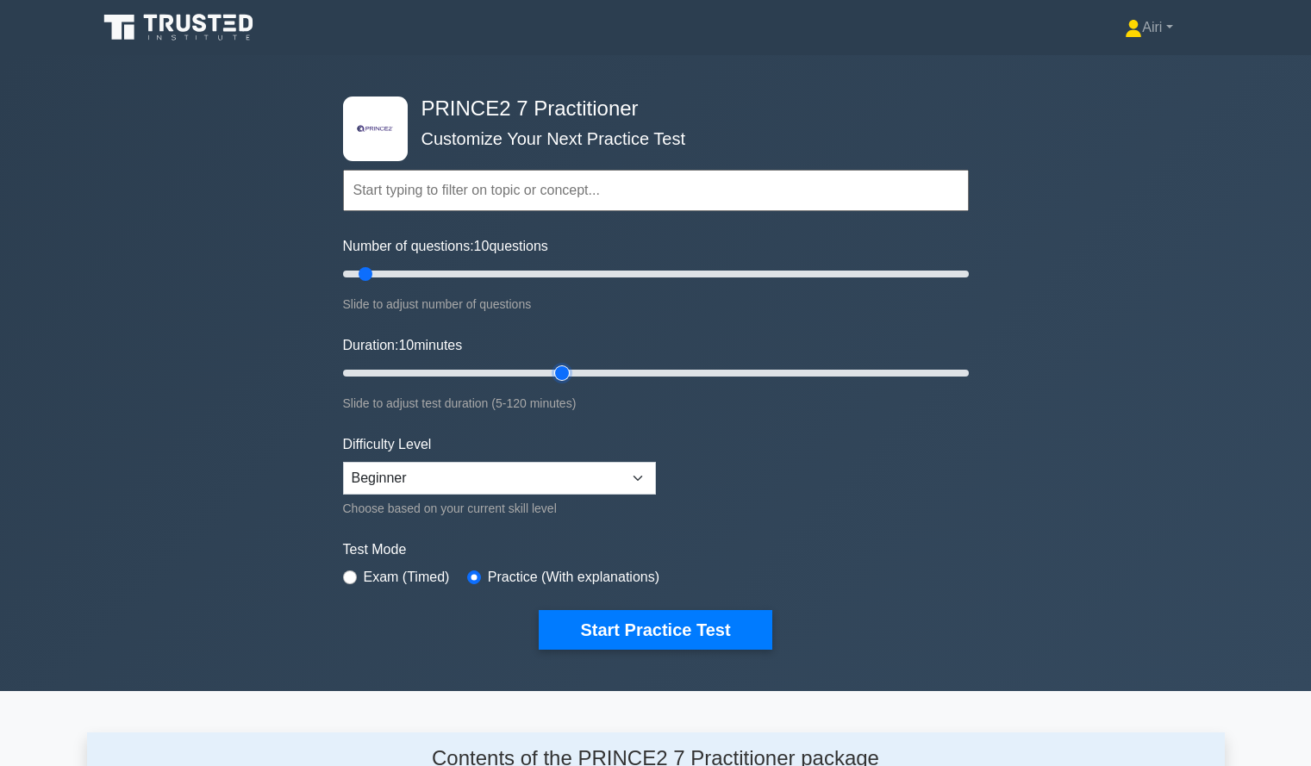
type input "45"
click at [556, 368] on input "Duration: 10 minutes" at bounding box center [656, 373] width 626 height 21
click at [682, 629] on button "Start Practice Test" at bounding box center [655, 630] width 233 height 40
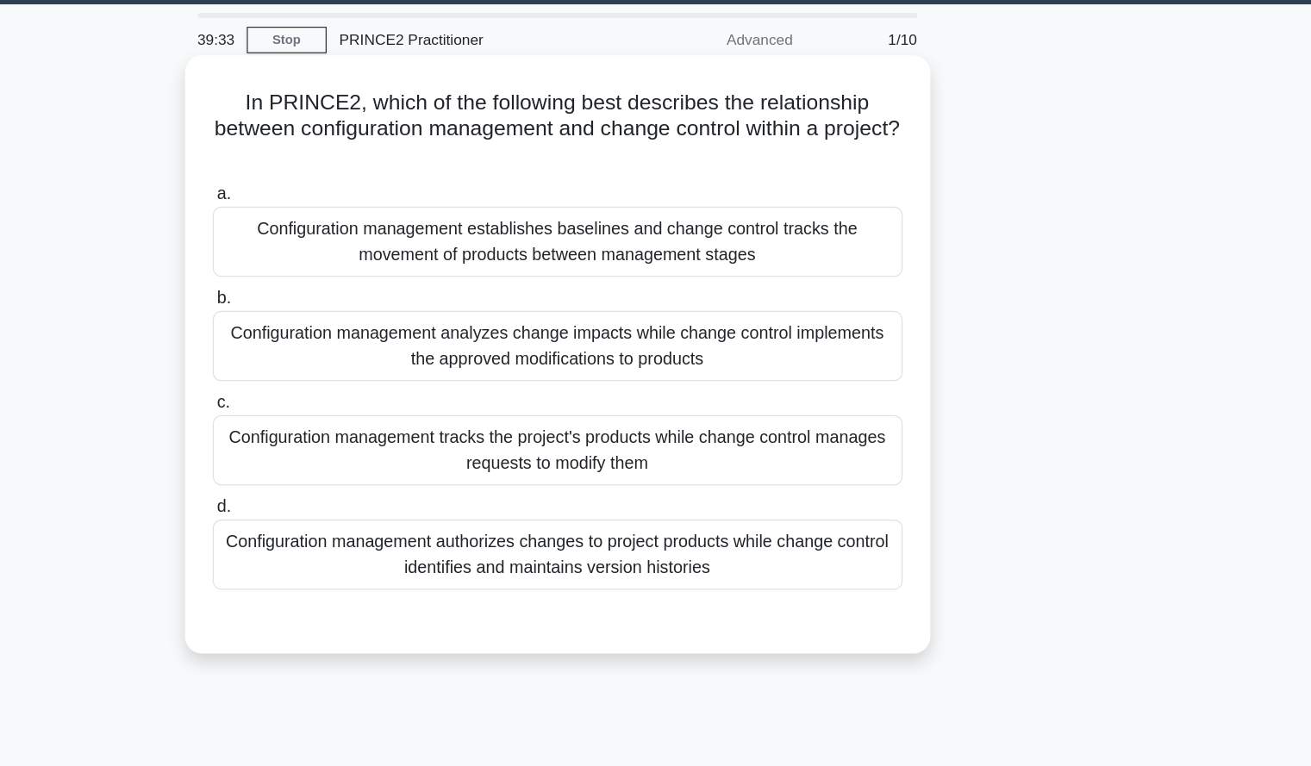
click at [874, 418] on div "Configuration management tracks the project's products while change control man…" at bounding box center [656, 416] width 559 height 57
click at [377, 384] on input "c. Configuration management tracks the project's products while change control …" at bounding box center [377, 377] width 0 height 11
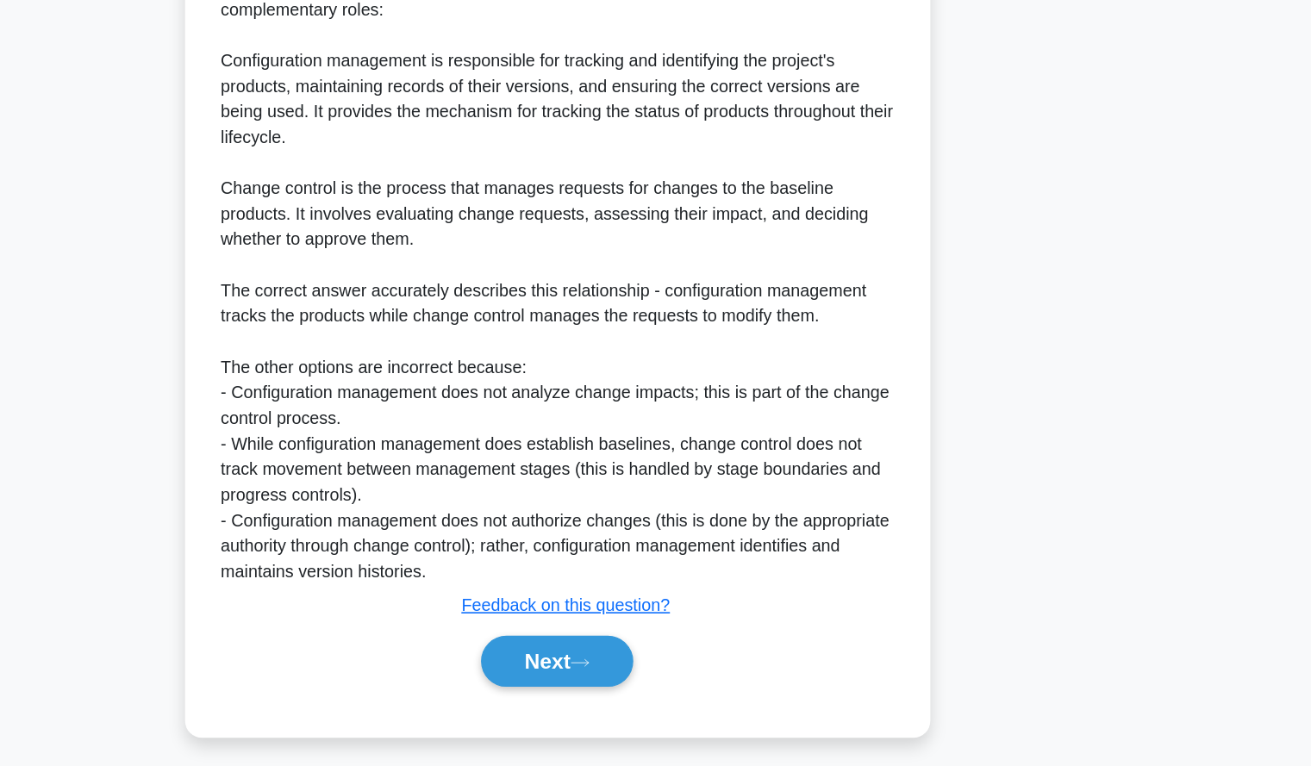
scroll to position [484, 0]
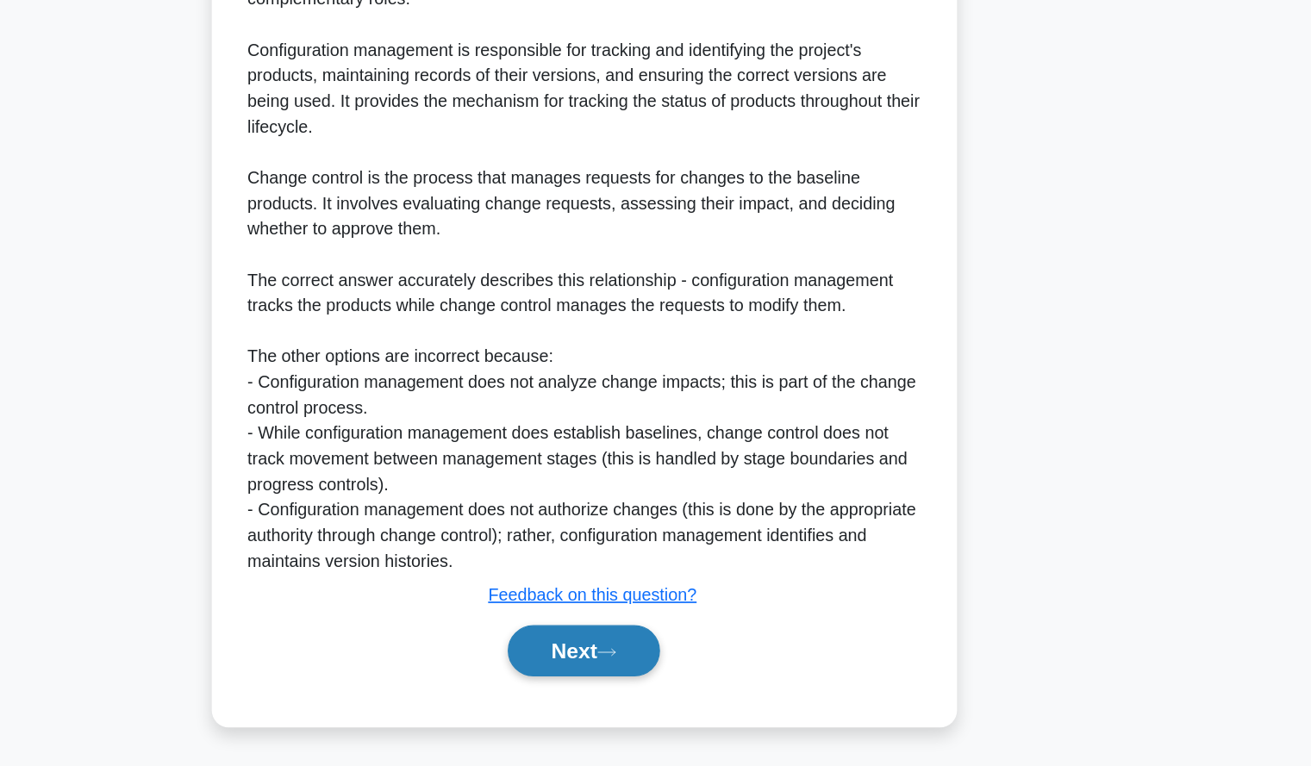
click at [701, 676] on button "Next" at bounding box center [655, 672] width 123 height 41
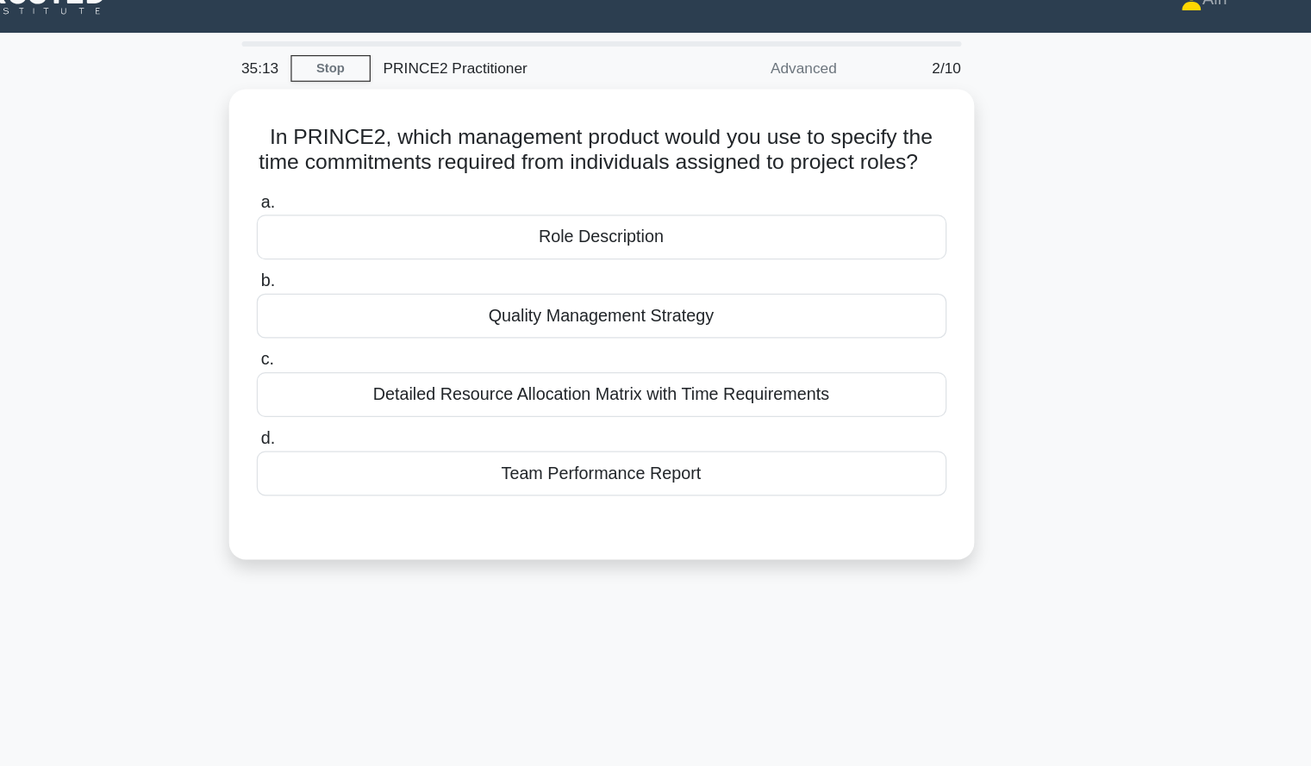
scroll to position [0, 0]
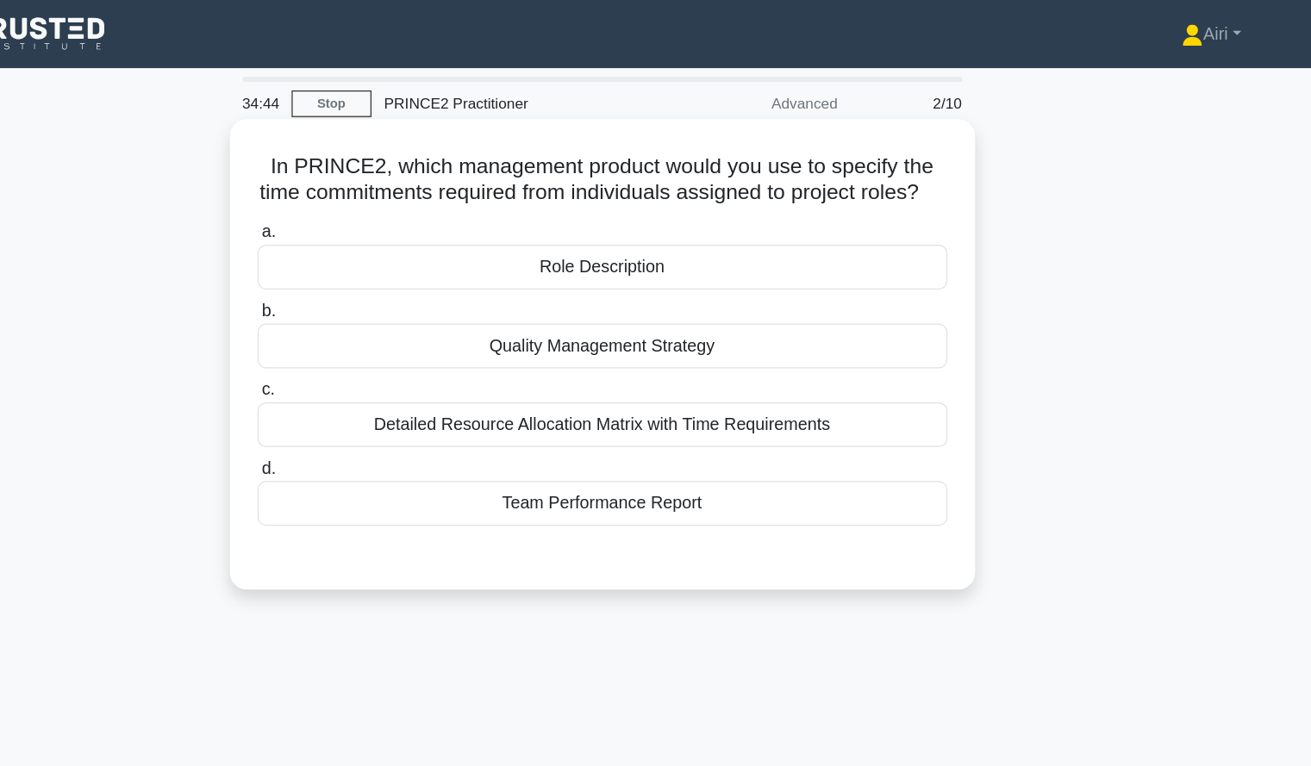
click at [750, 235] on div "Role Description" at bounding box center [656, 216] width 559 height 36
click at [377, 194] on input "a. Role Description" at bounding box center [377, 188] width 0 height 11
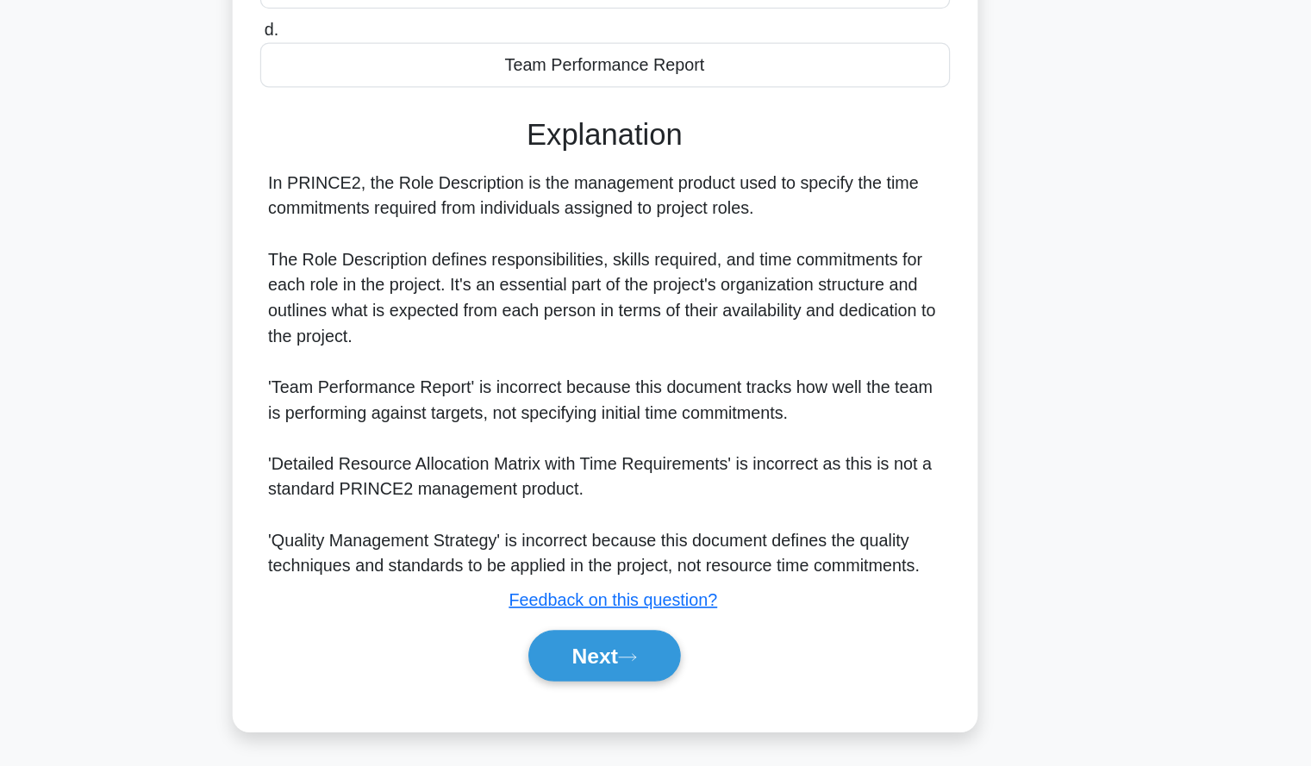
scroll to position [235, 0]
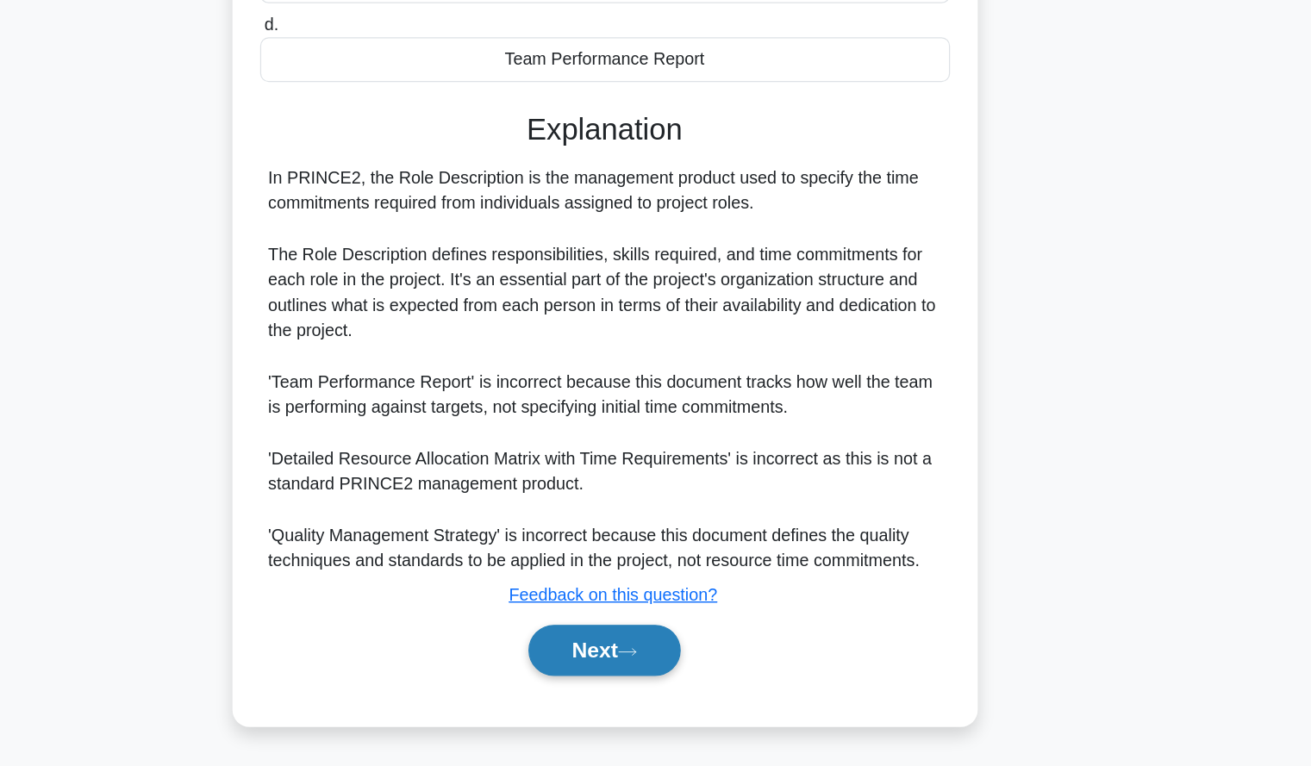
click at [691, 671] on button "Next" at bounding box center [655, 672] width 123 height 41
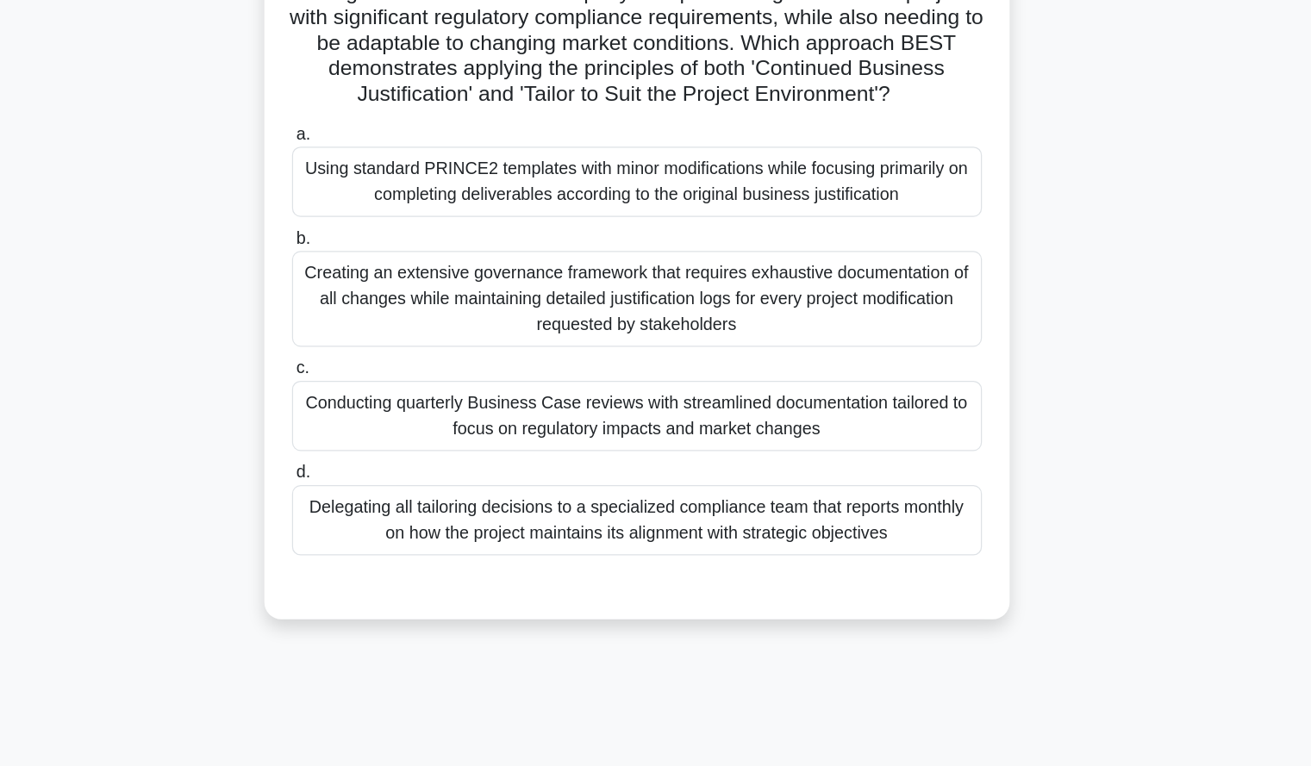
scroll to position [1, 0]
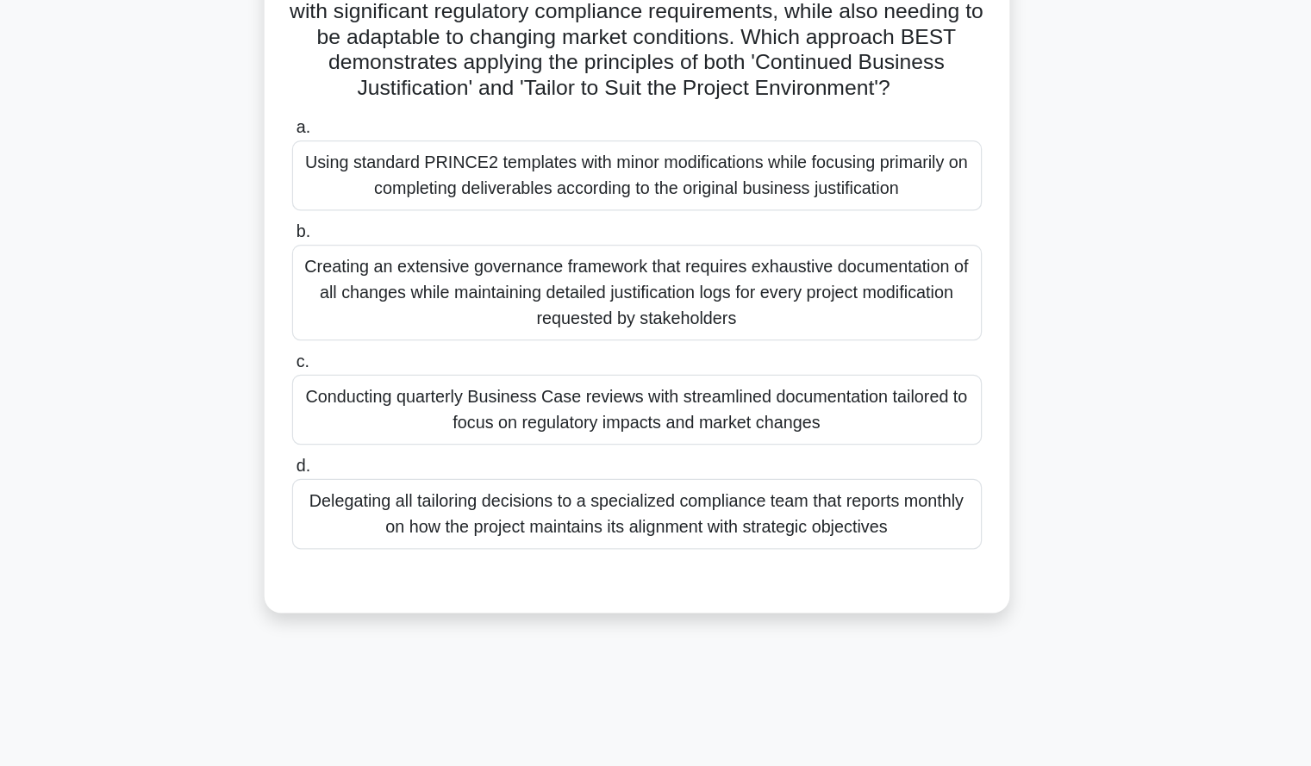
click at [800, 492] on div "Conducting quarterly Business Case reviews with streamlined documentation tailo…" at bounding box center [656, 477] width 559 height 57
click at [377, 445] on input "c. Conducting quarterly Business Case reviews with streamlined documentation ta…" at bounding box center [377, 439] width 0 height 11
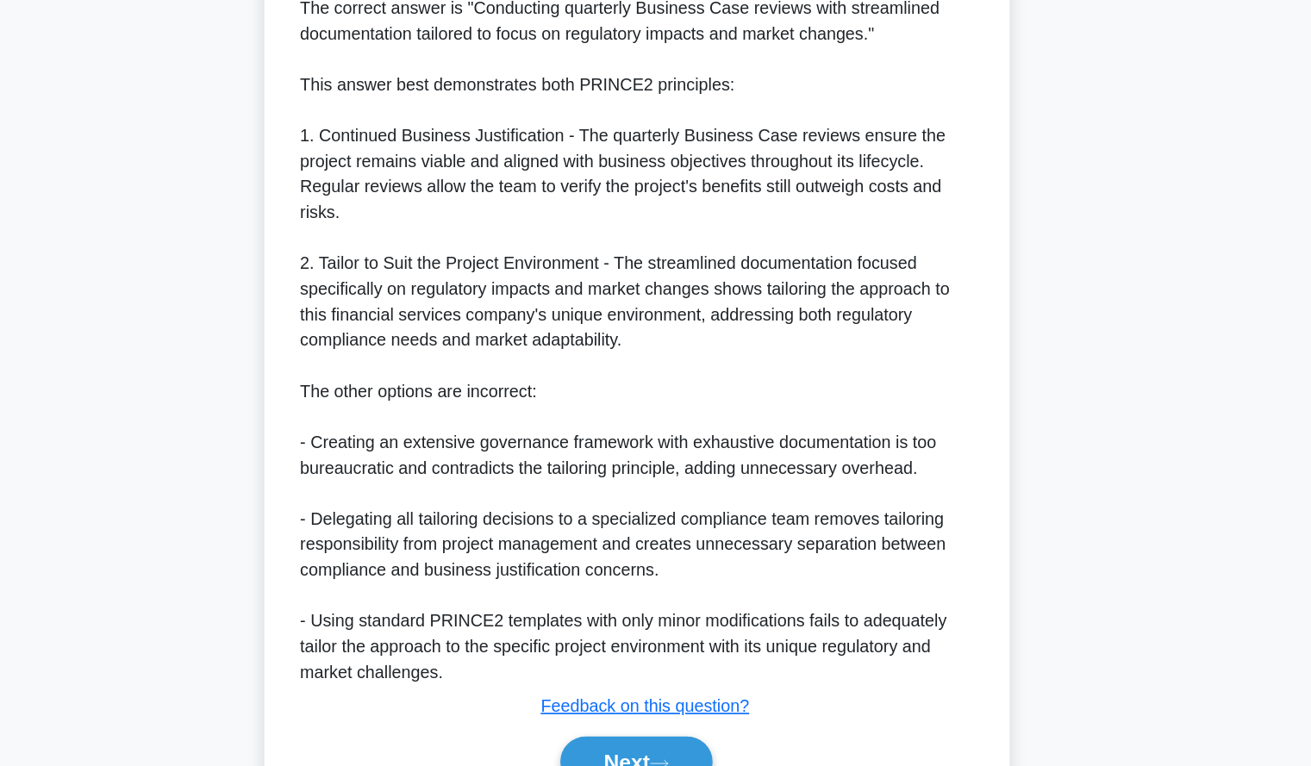
scroll to position [629, 0]
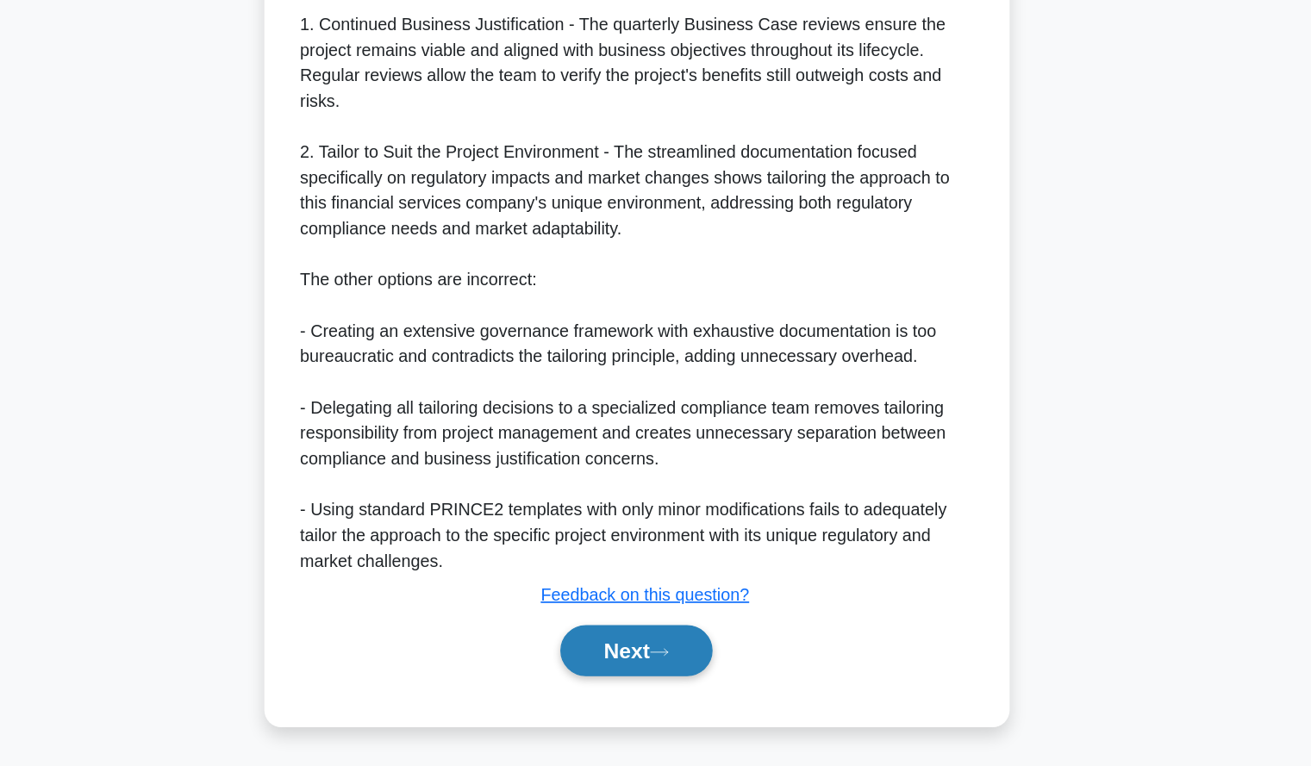
click at [660, 684] on button "Next" at bounding box center [655, 672] width 123 height 41
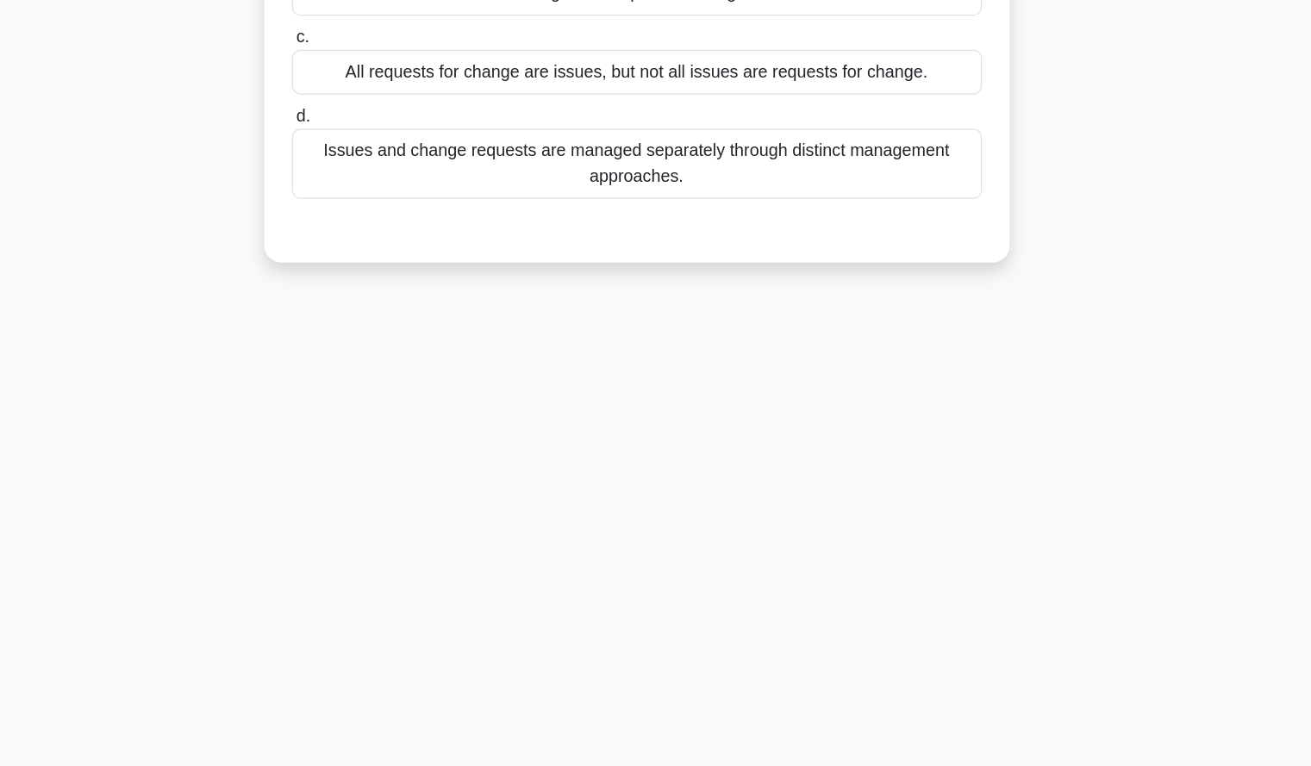
scroll to position [0, 0]
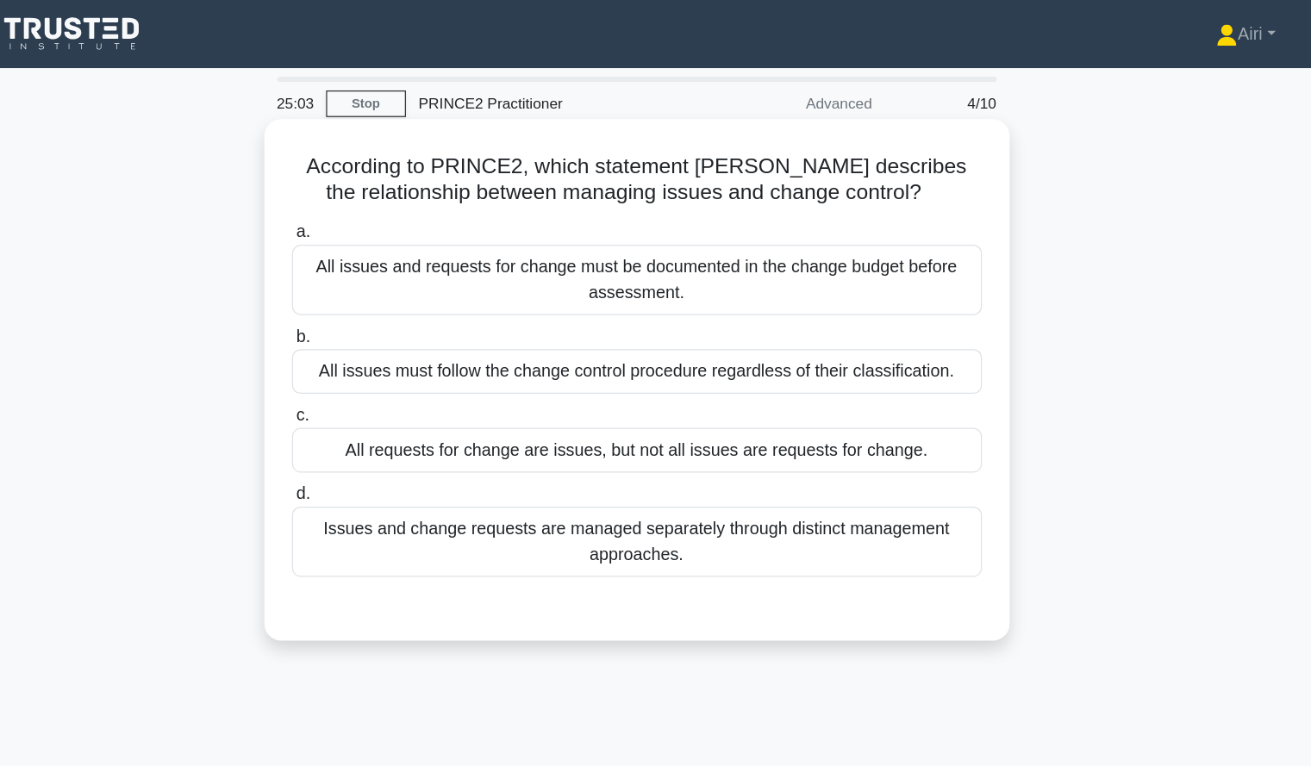
click at [679, 372] on div "All requests for change are issues, but not all issues are requests for change." at bounding box center [656, 365] width 559 height 36
click at [377, 342] on input "c. All requests for change are issues, but not all issues are requests for chan…" at bounding box center [377, 336] width 0 height 11
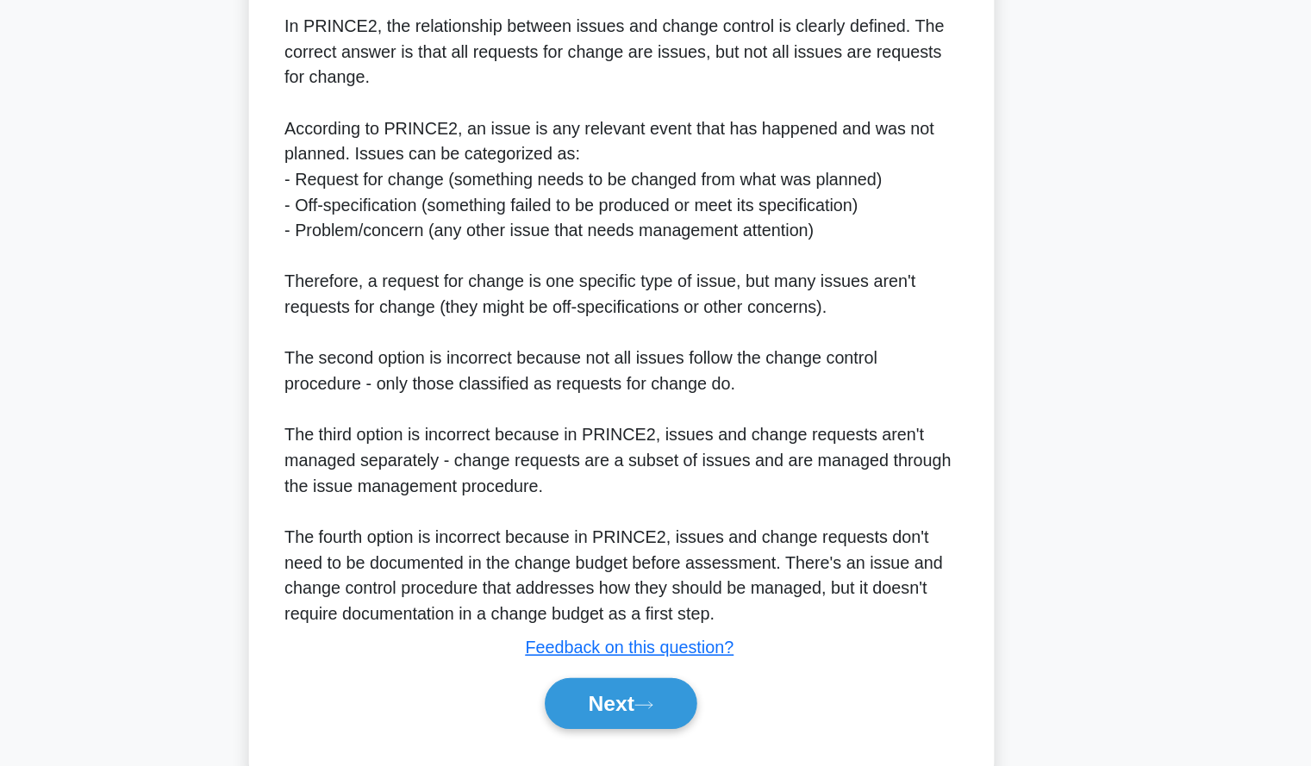
scroll to position [422, 0]
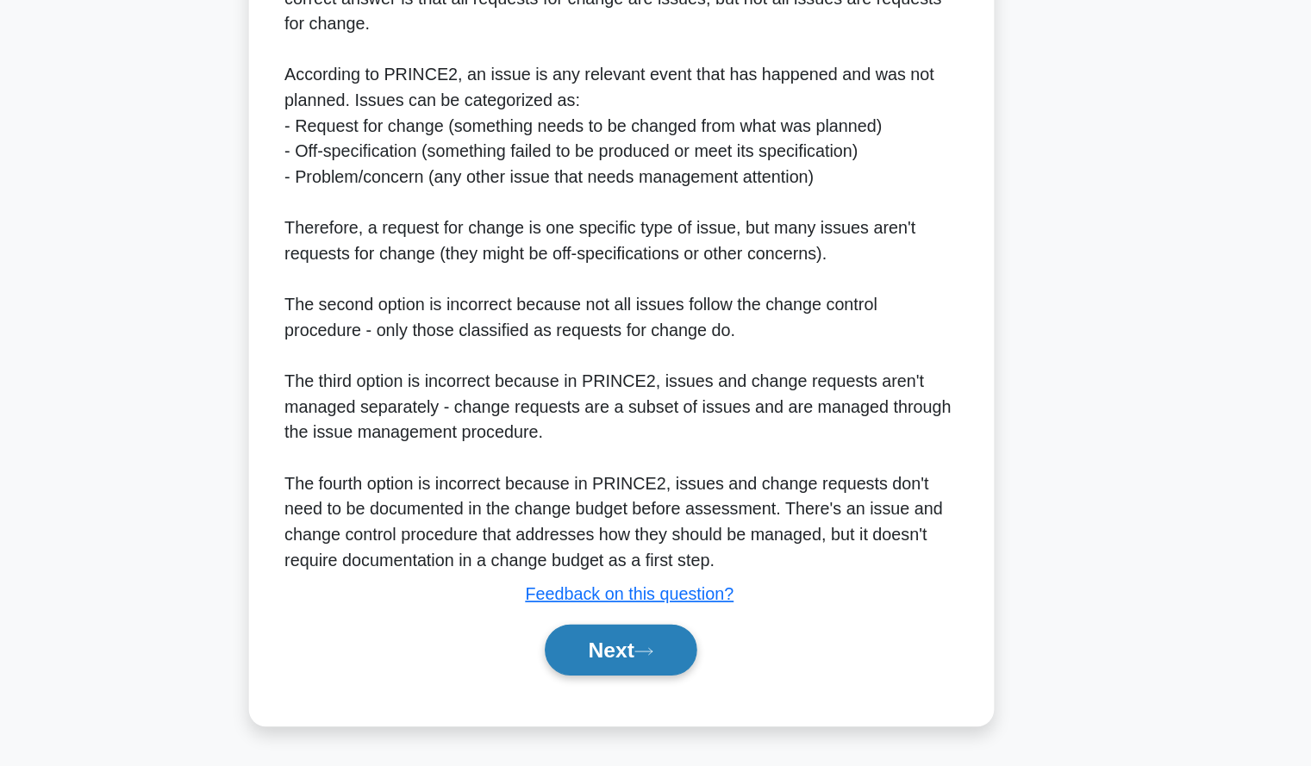
click at [667, 665] on button "Next" at bounding box center [655, 672] width 123 height 41
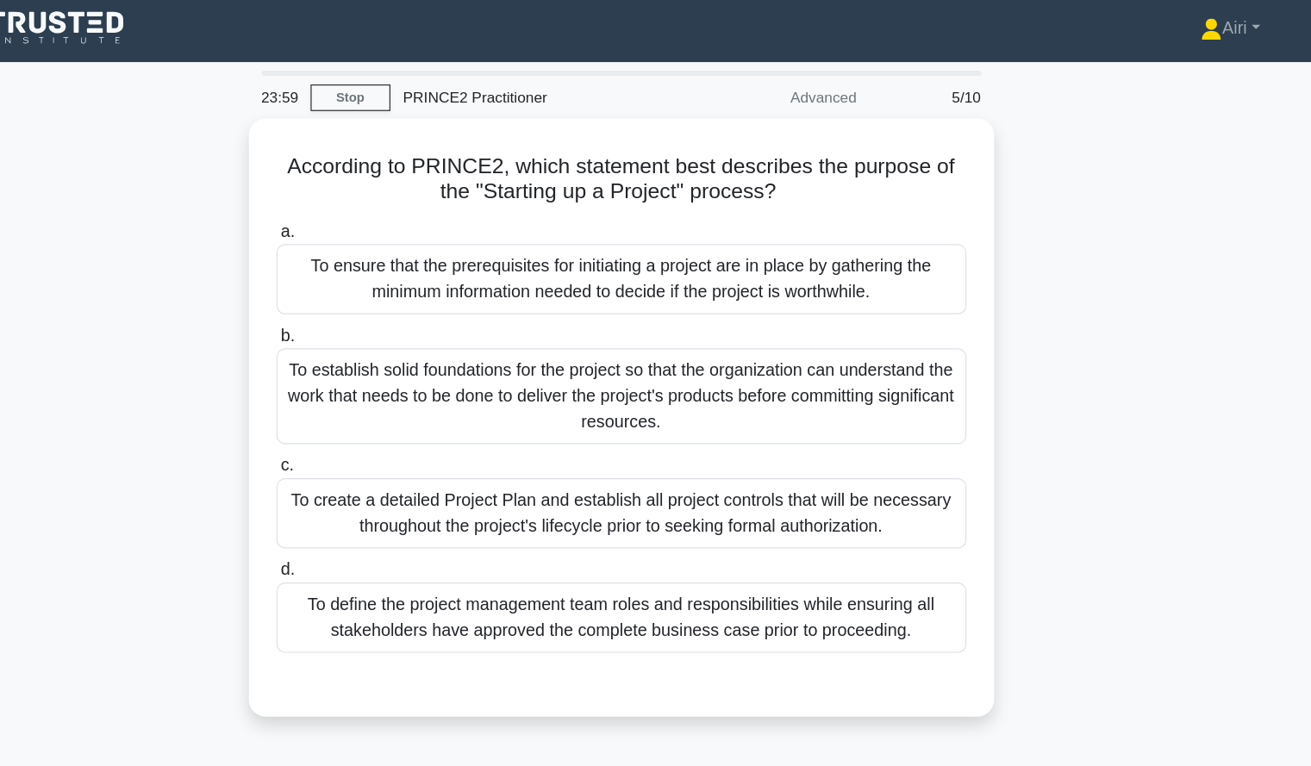
scroll to position [0, 0]
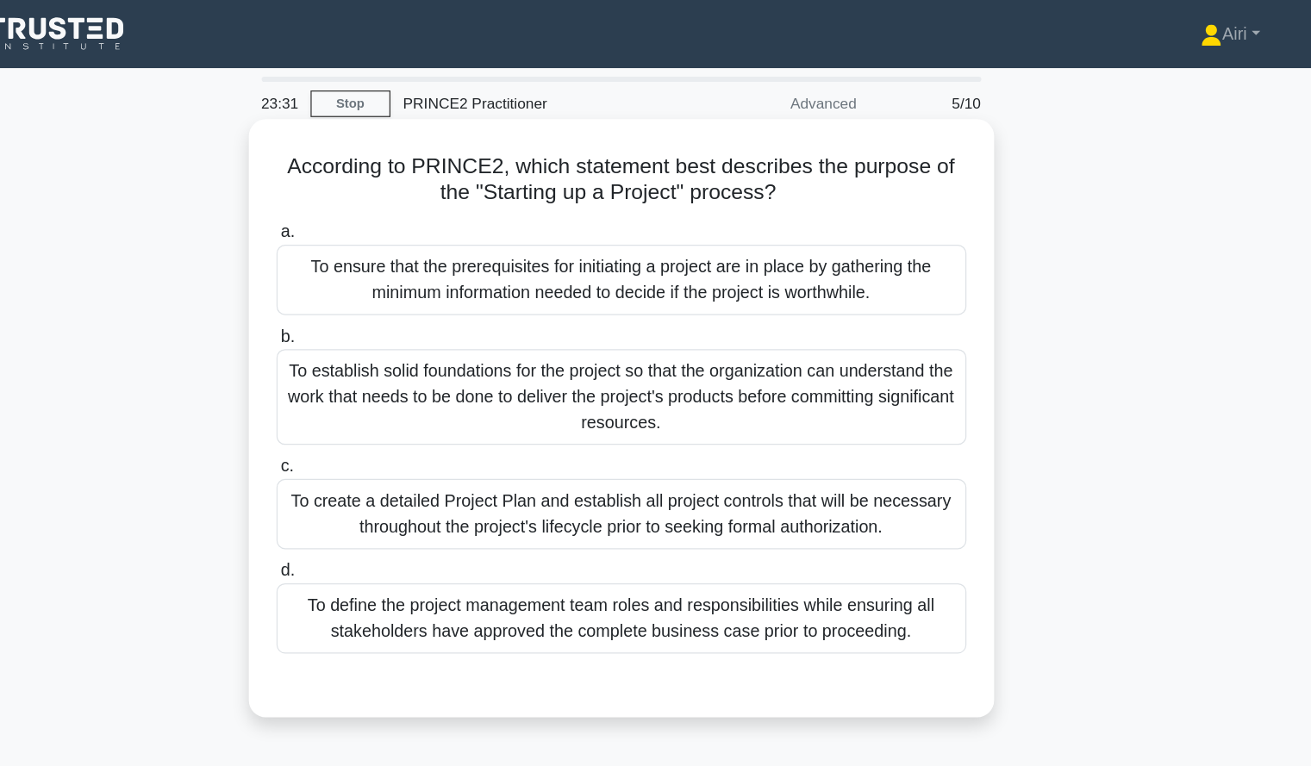
click at [871, 235] on div "To ensure that the prerequisites for initiating a project are in place by gathe…" at bounding box center [656, 226] width 559 height 57
click at [377, 194] on input "a. To ensure that the prerequisites for initiating a project are in place by ga…" at bounding box center [377, 188] width 0 height 11
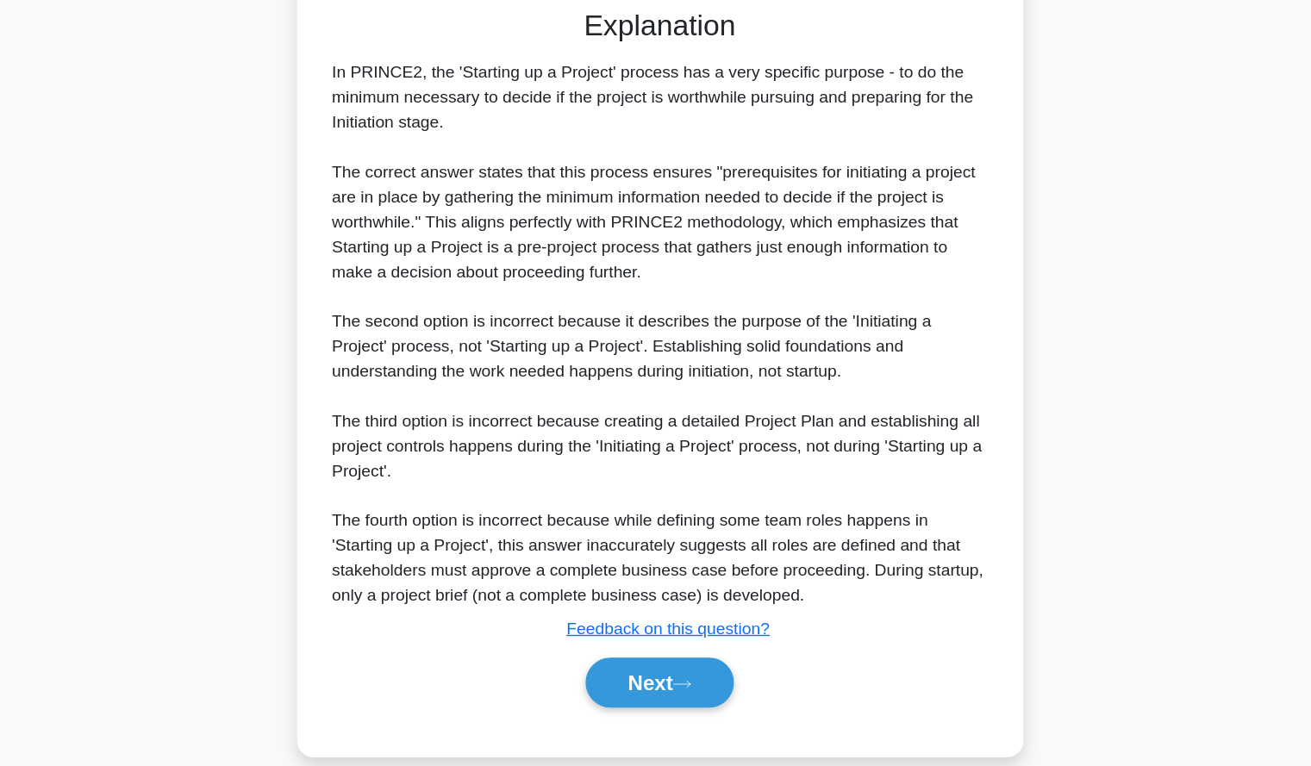
scroll to position [442, 0]
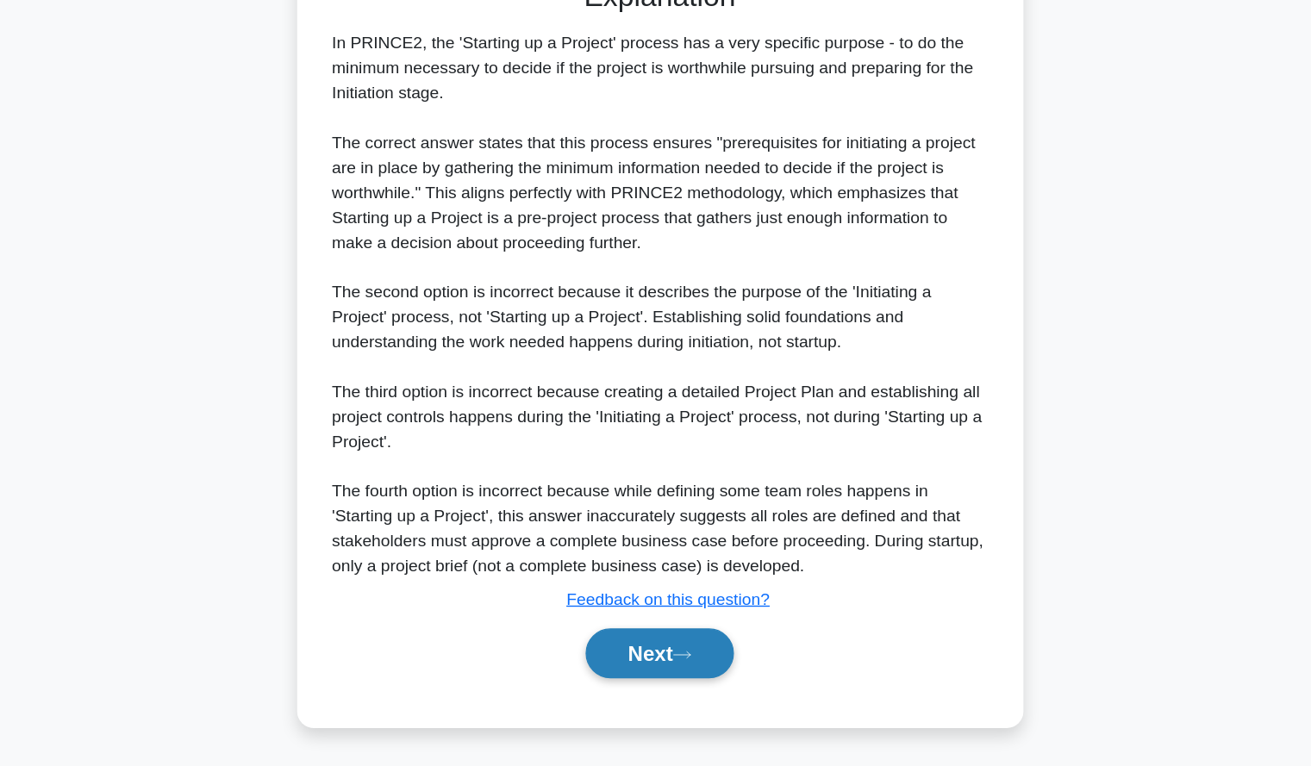
click at [646, 679] on button "Next" at bounding box center [655, 672] width 123 height 41
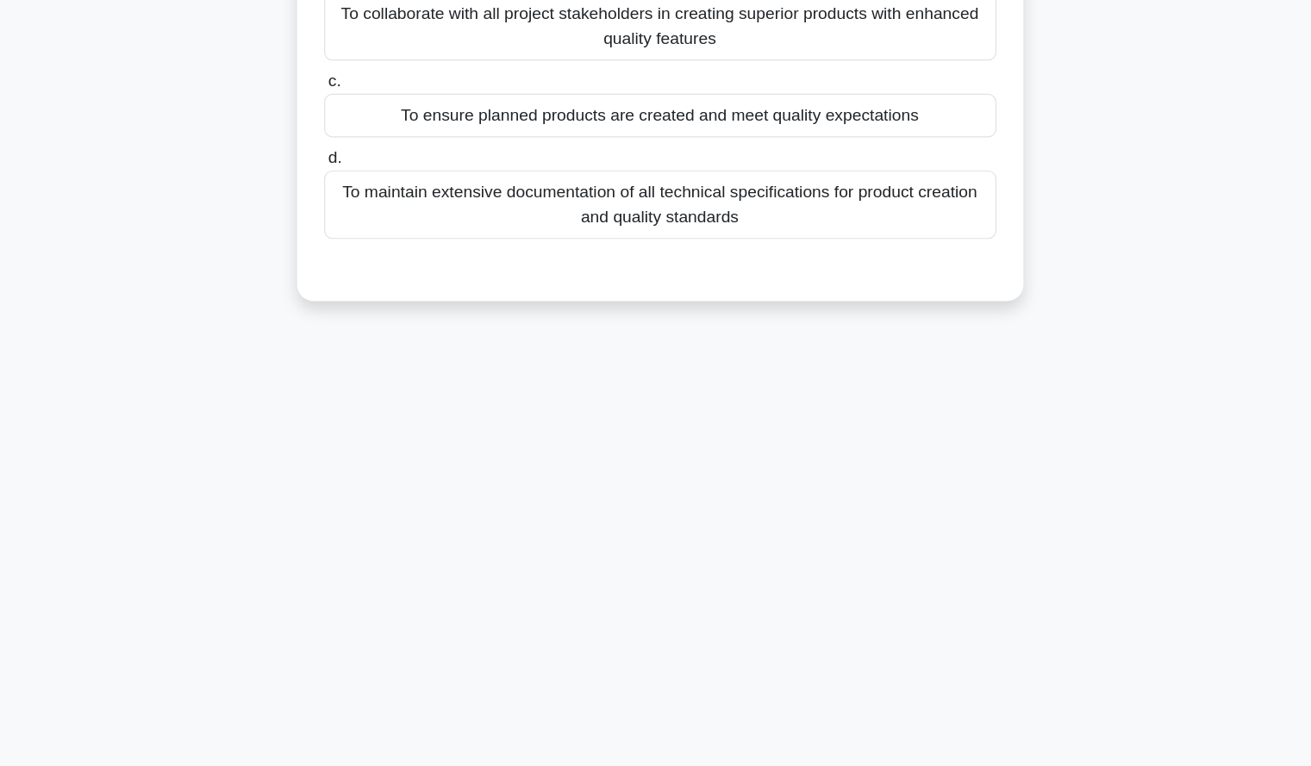
scroll to position [0, 0]
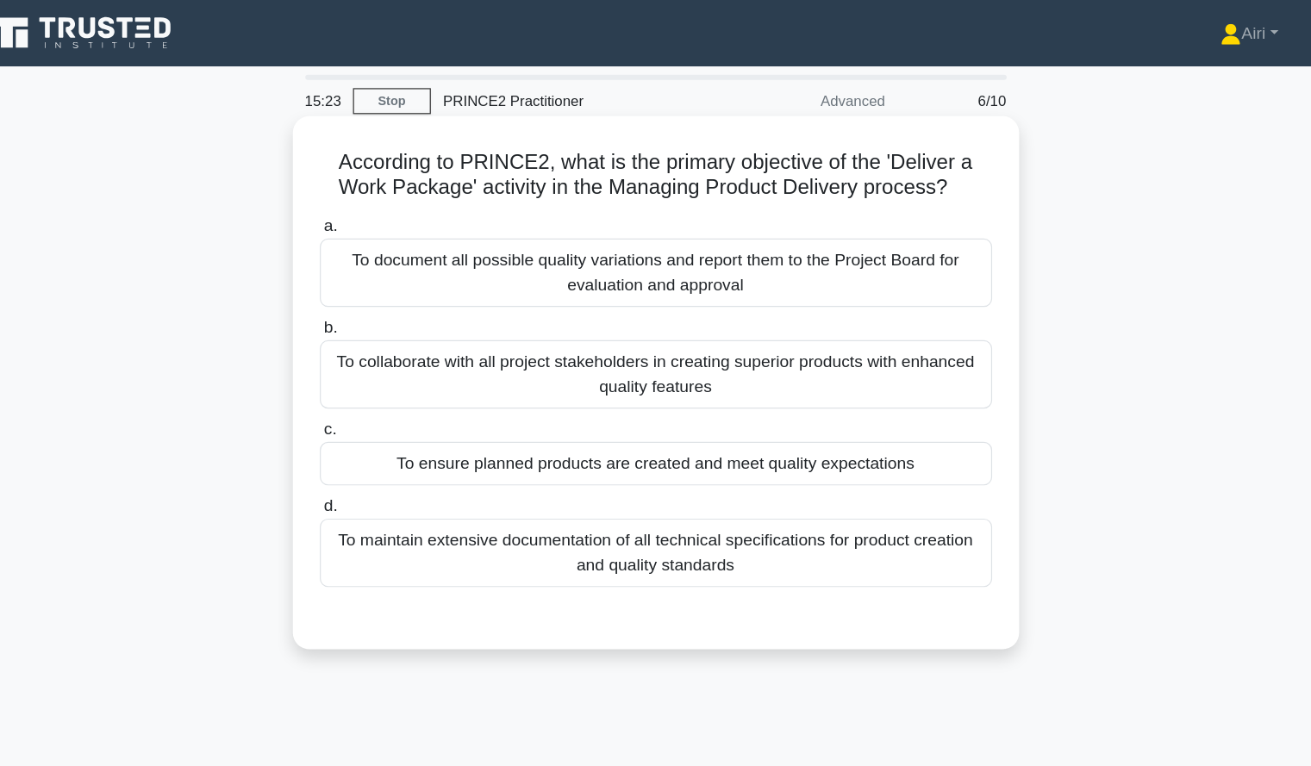
click at [787, 390] on div "To ensure planned products are created and meet quality expectations" at bounding box center [656, 385] width 559 height 36
click at [377, 363] on input "c. To ensure planned products are created and meet quality expectations" at bounding box center [377, 357] width 0 height 11
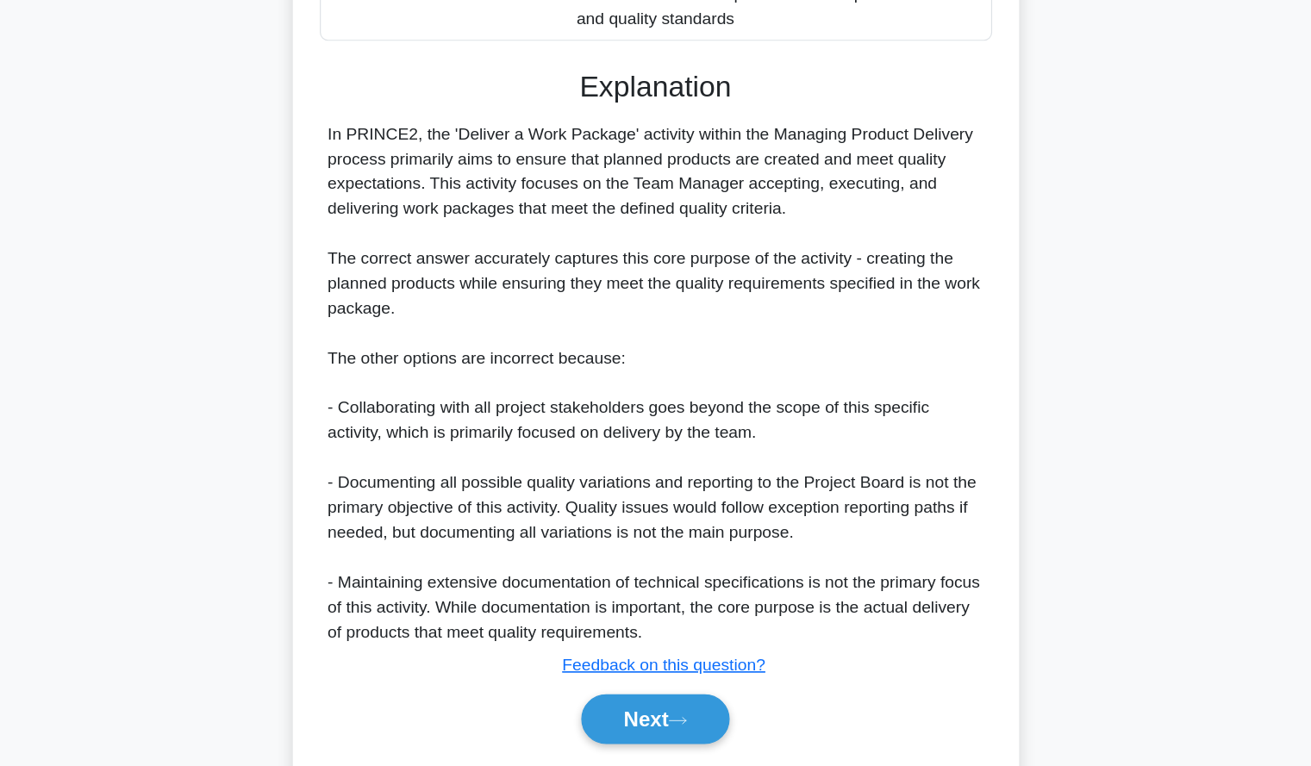
scroll to position [380, 0]
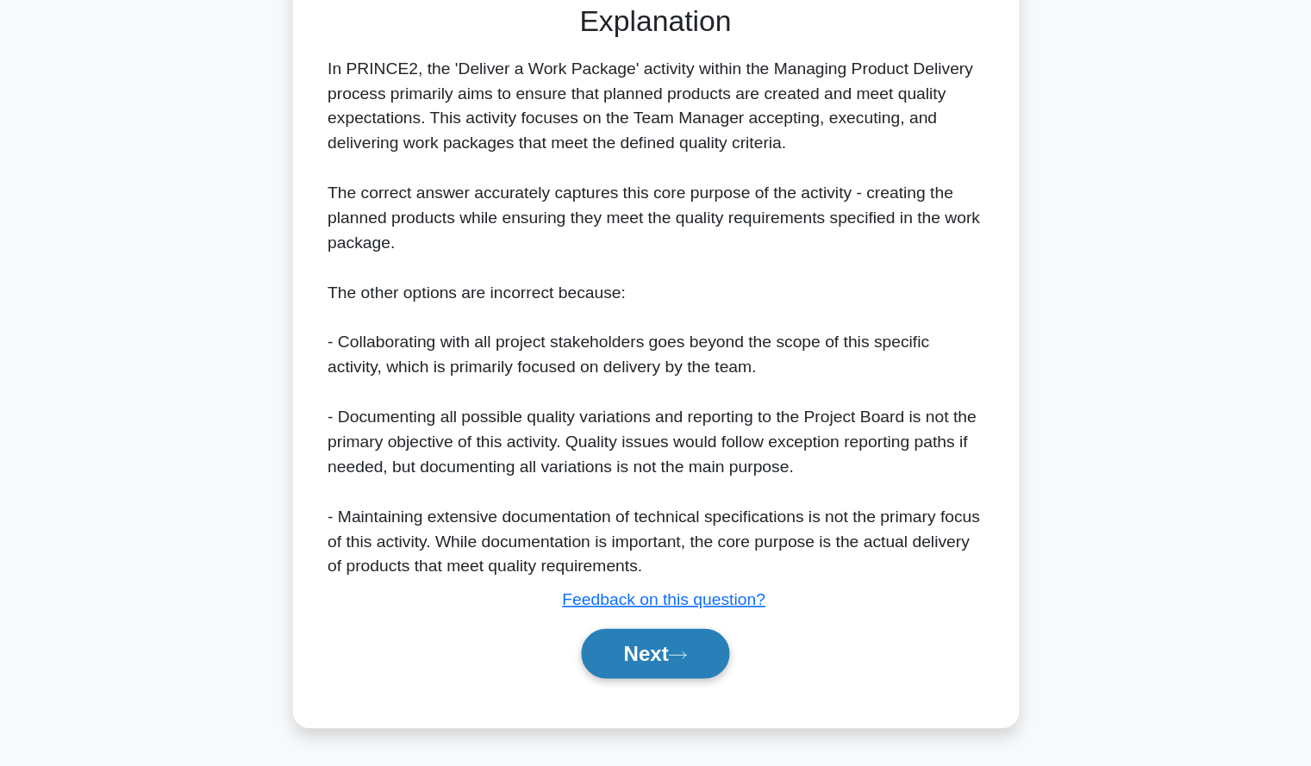
click at [702, 675] on button "Next" at bounding box center [655, 672] width 123 height 41
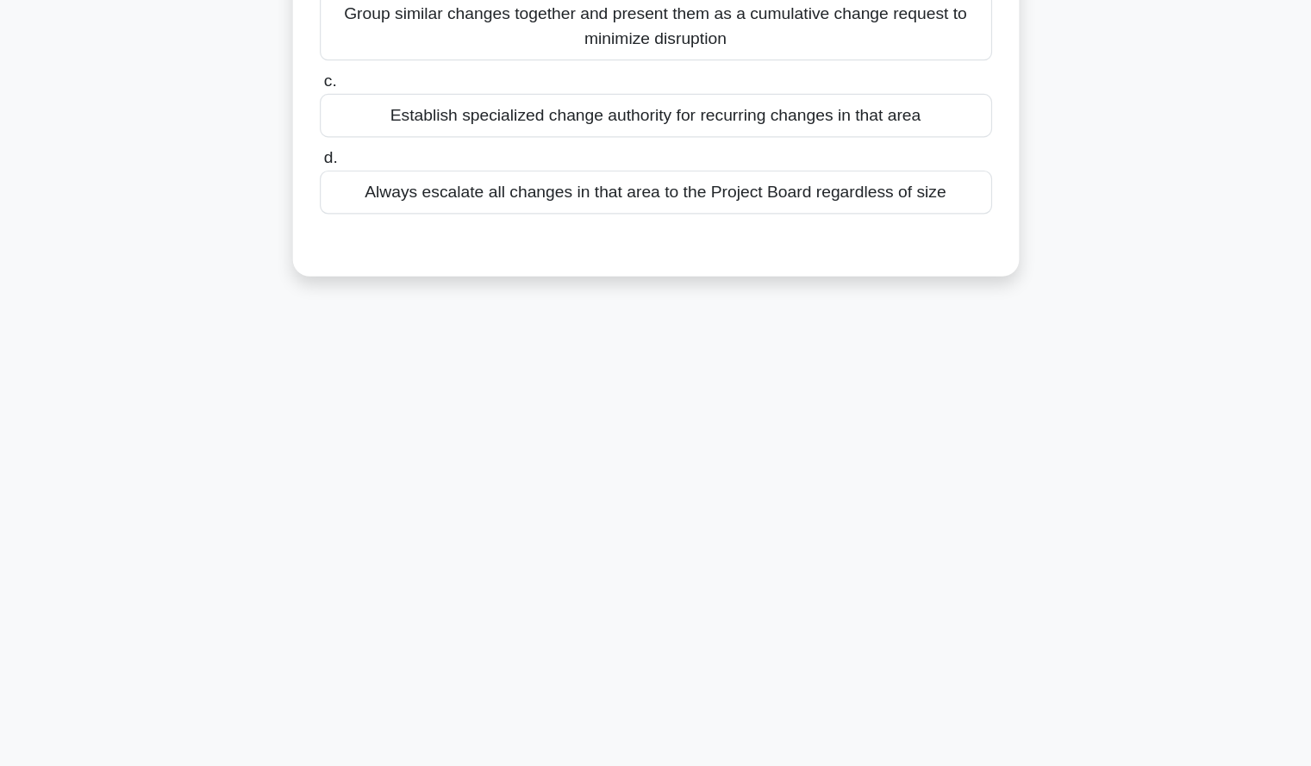
scroll to position [0, 0]
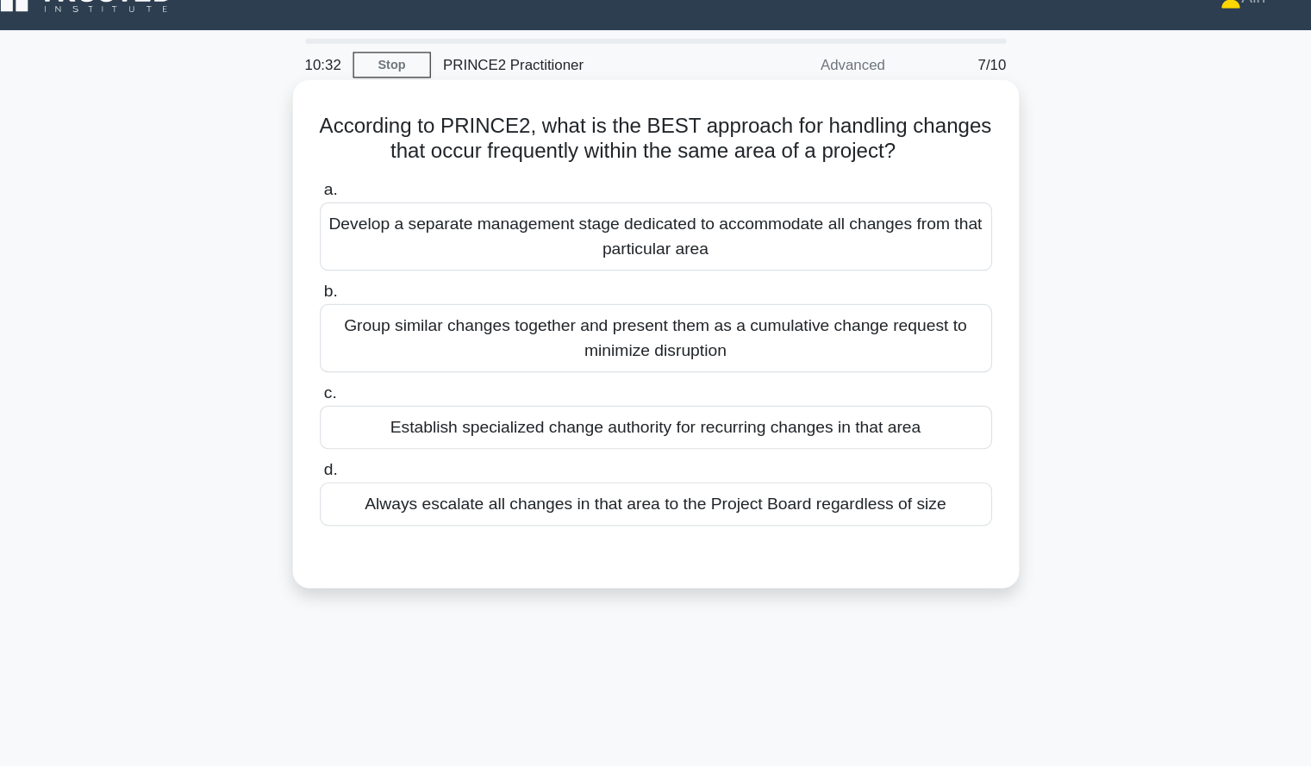
click at [877, 319] on div "Group similar changes together and present them as a cumulative change request …" at bounding box center [656, 311] width 559 height 57
click at [377, 278] on input "b. Group similar changes together and present them as a cumulative change reque…" at bounding box center [377, 272] width 0 height 11
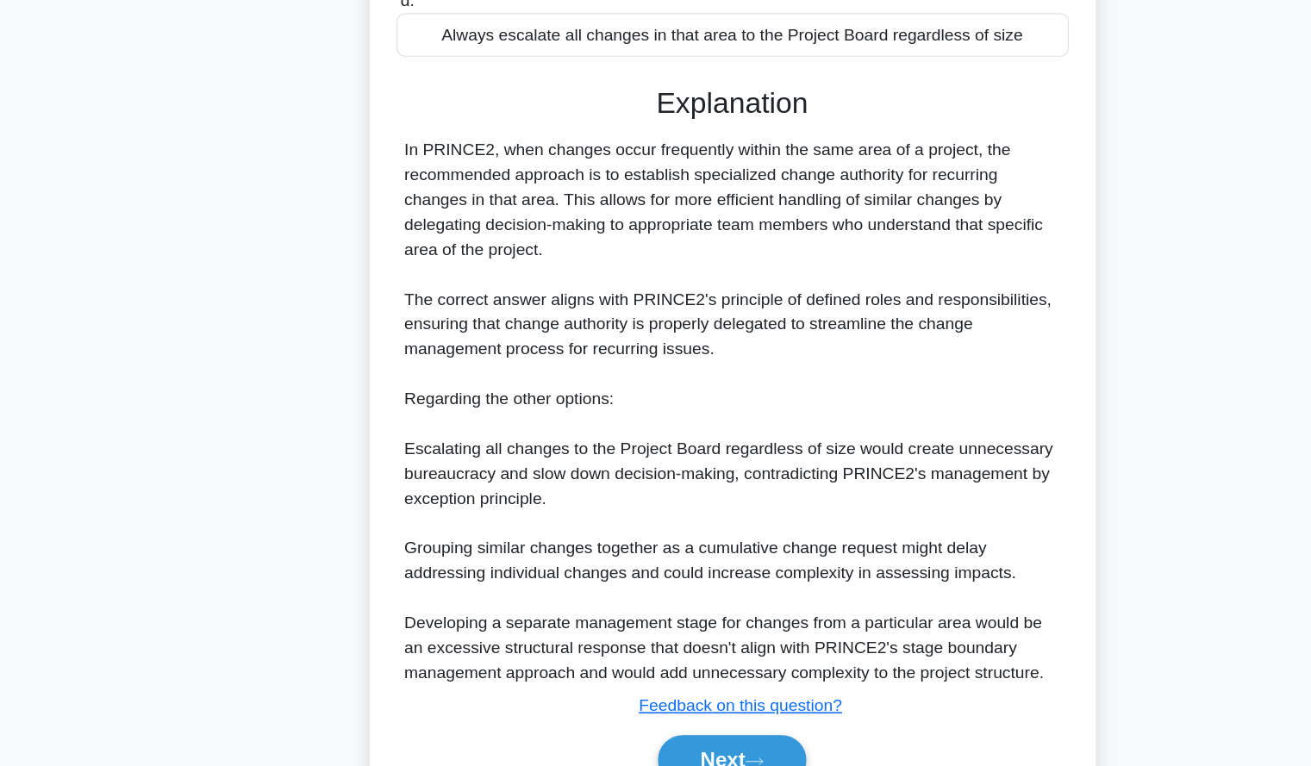
scroll to position [382, 0]
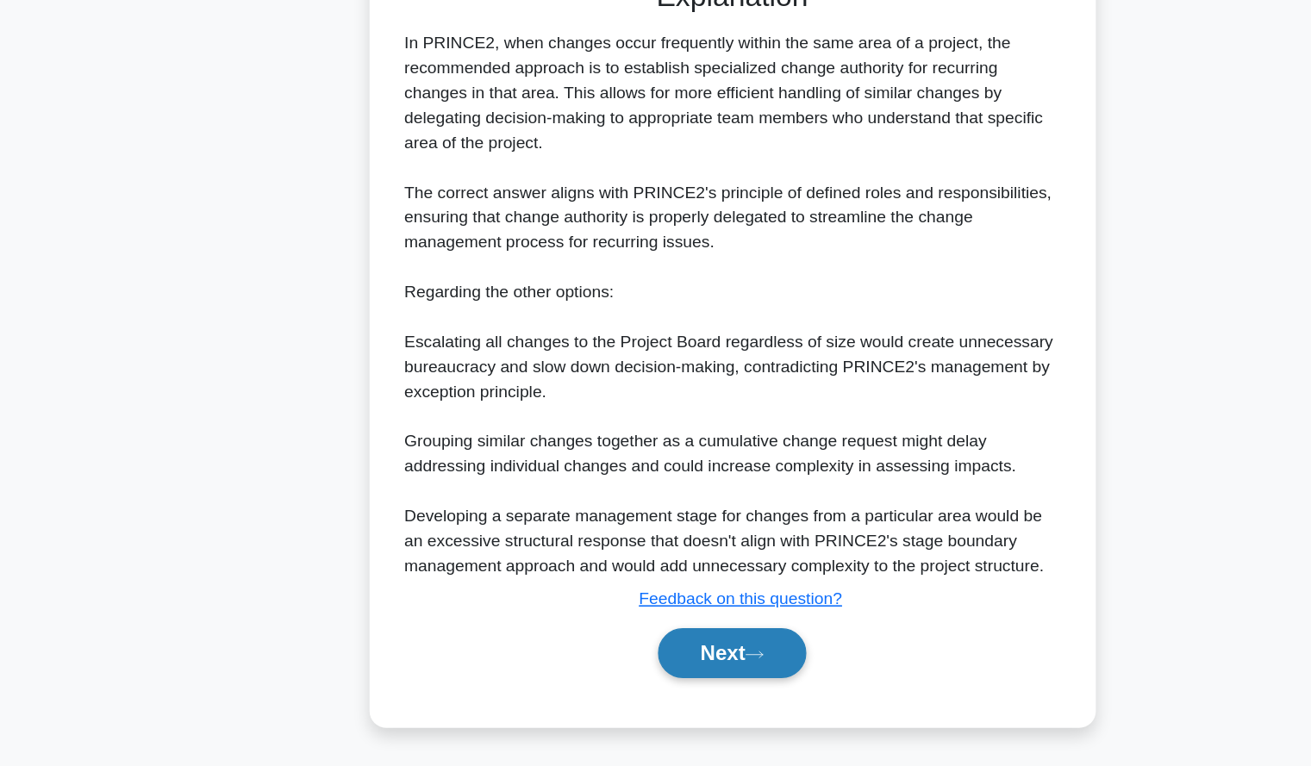
click at [656, 674] on button "Next" at bounding box center [655, 672] width 123 height 41
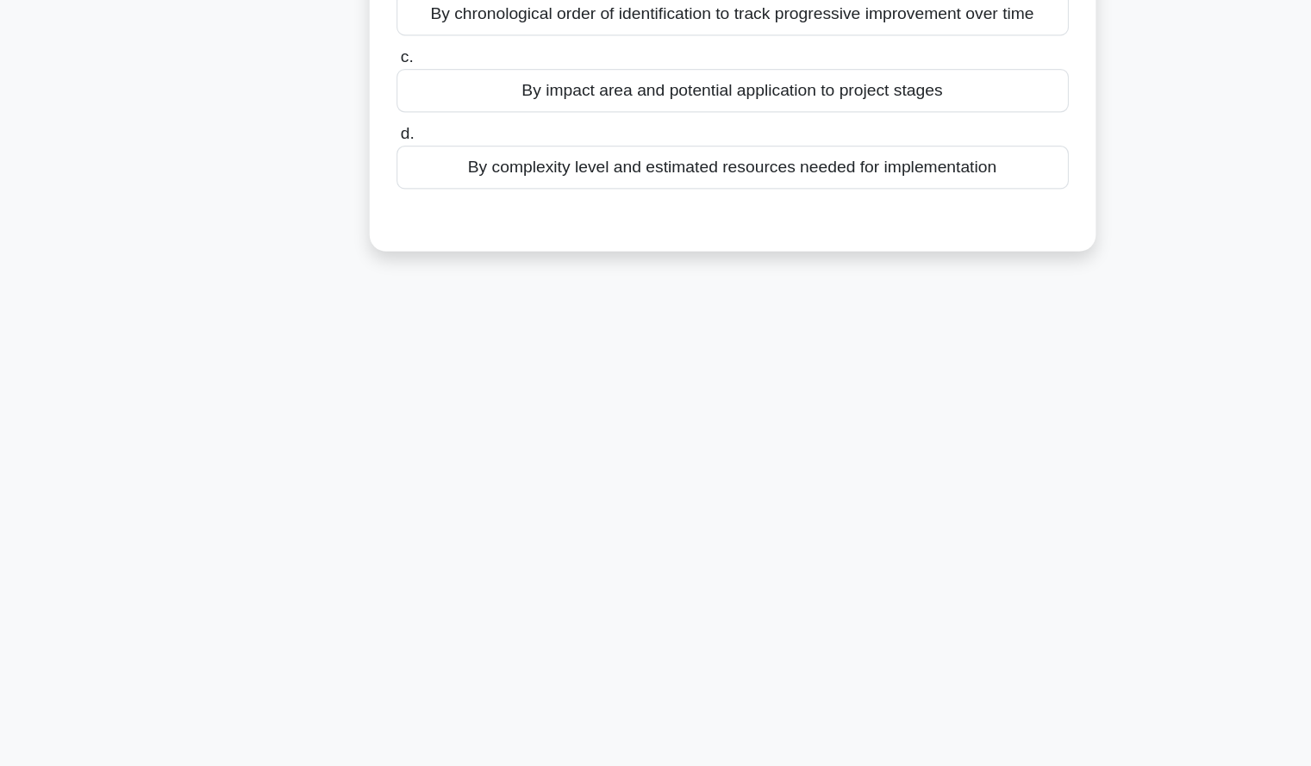
scroll to position [0, 0]
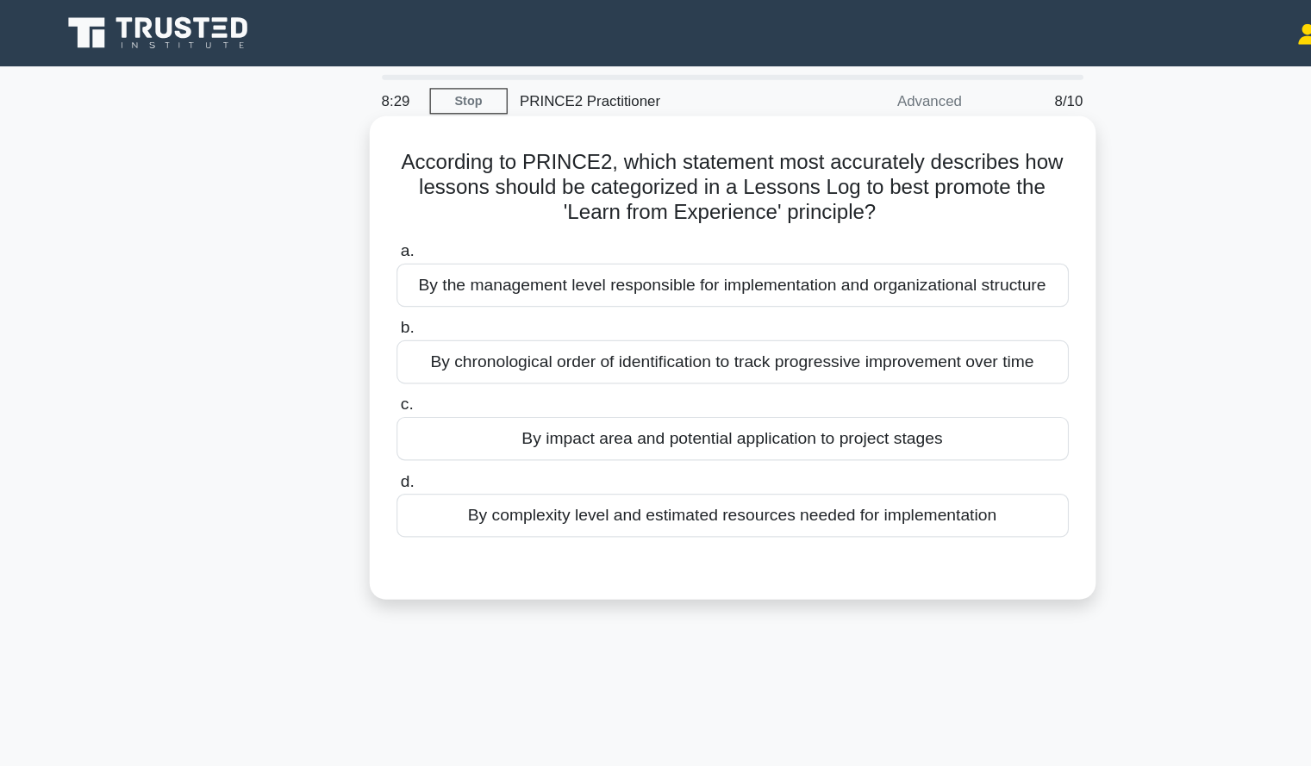
click at [558, 331] on label "c. By impact area and potential application to project stages" at bounding box center [656, 354] width 559 height 57
click at [377, 331] on input "c. By impact area and potential application to project stages" at bounding box center [377, 336] width 0 height 11
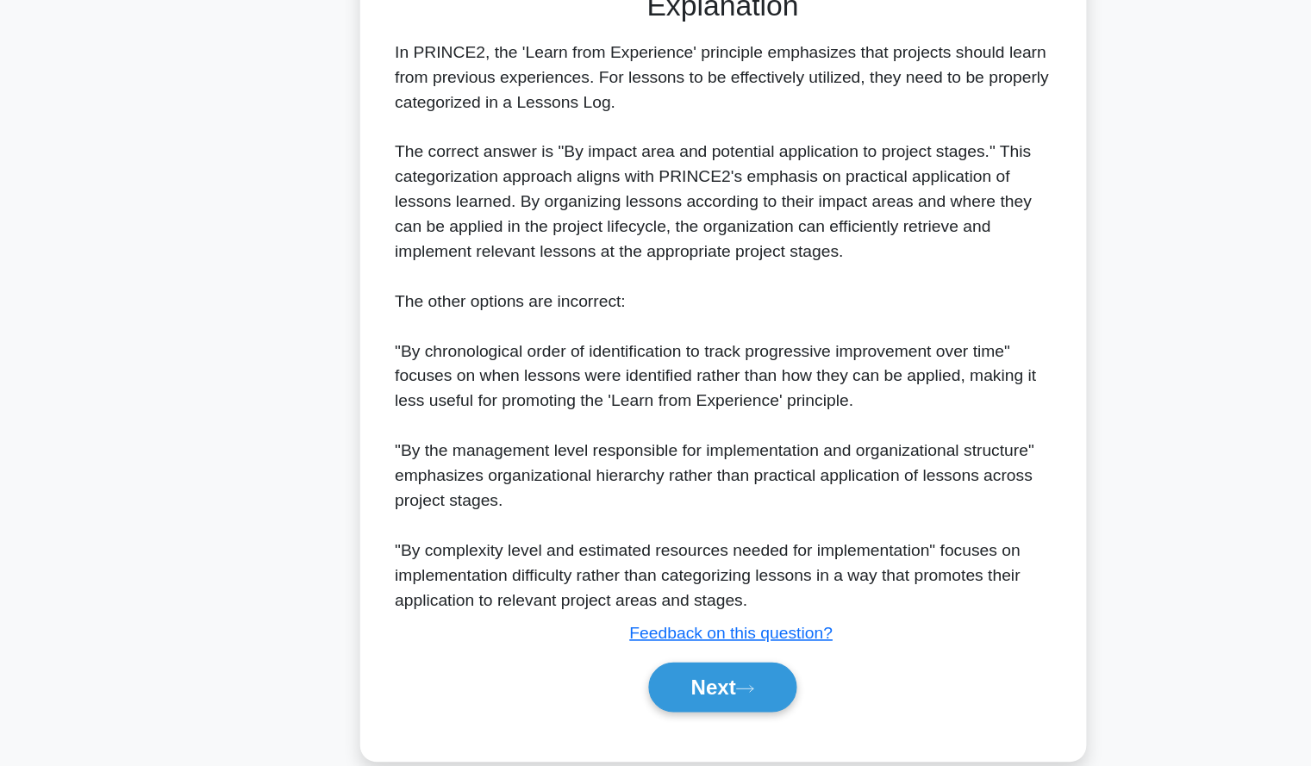
scroll to position [380, 0]
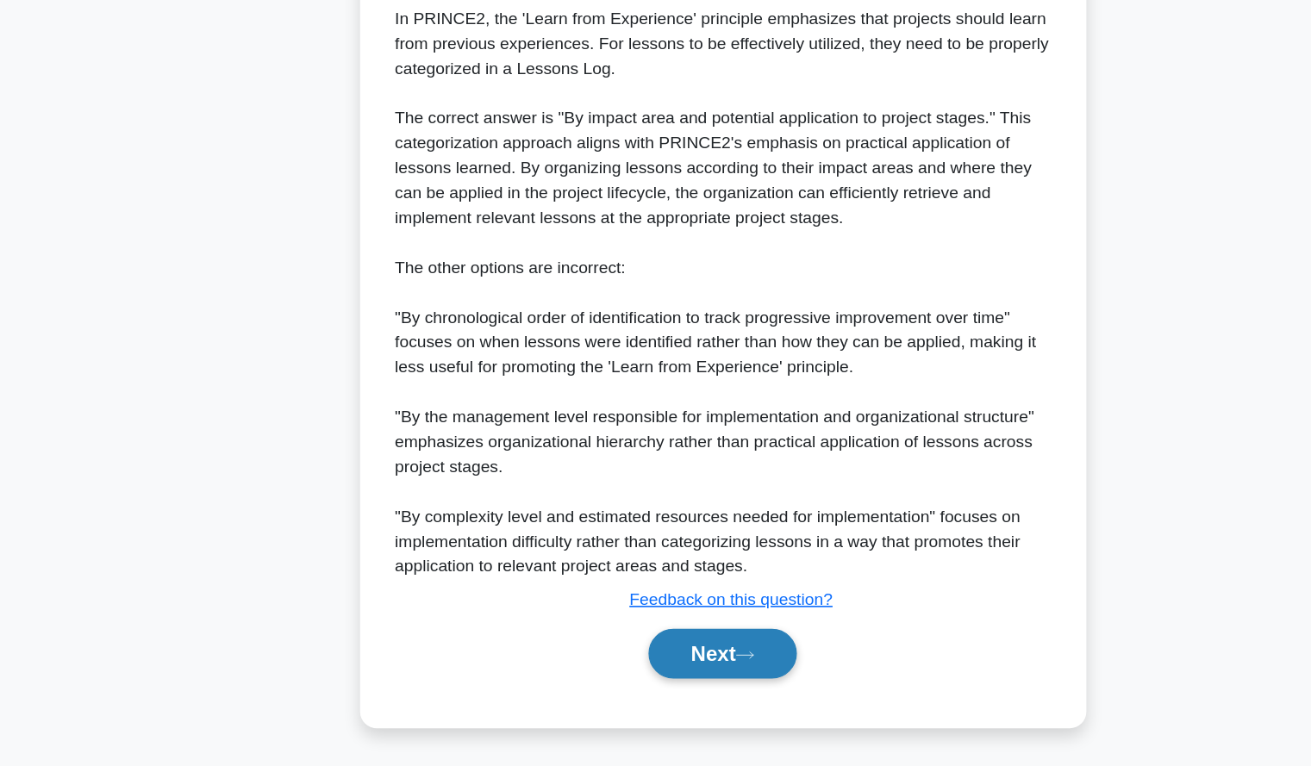
click at [660, 660] on button "Next" at bounding box center [655, 672] width 123 height 41
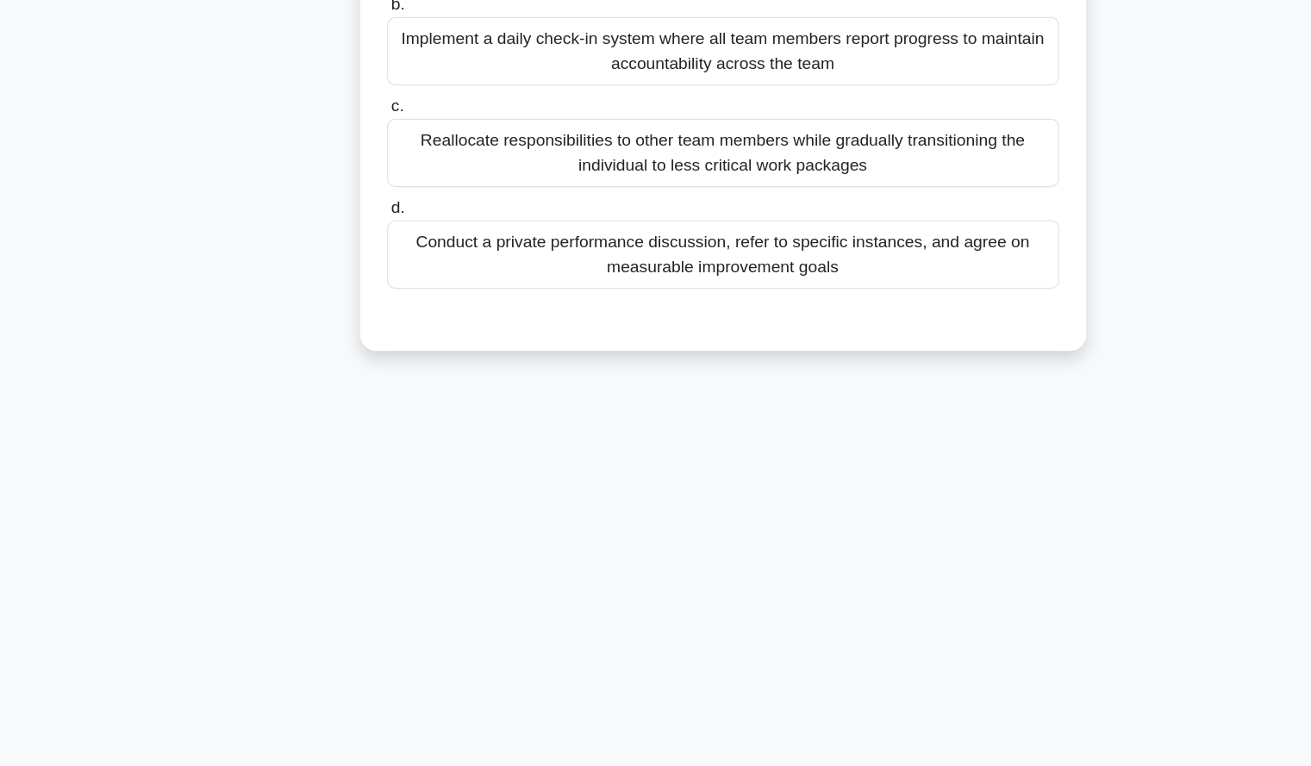
scroll to position [0, 0]
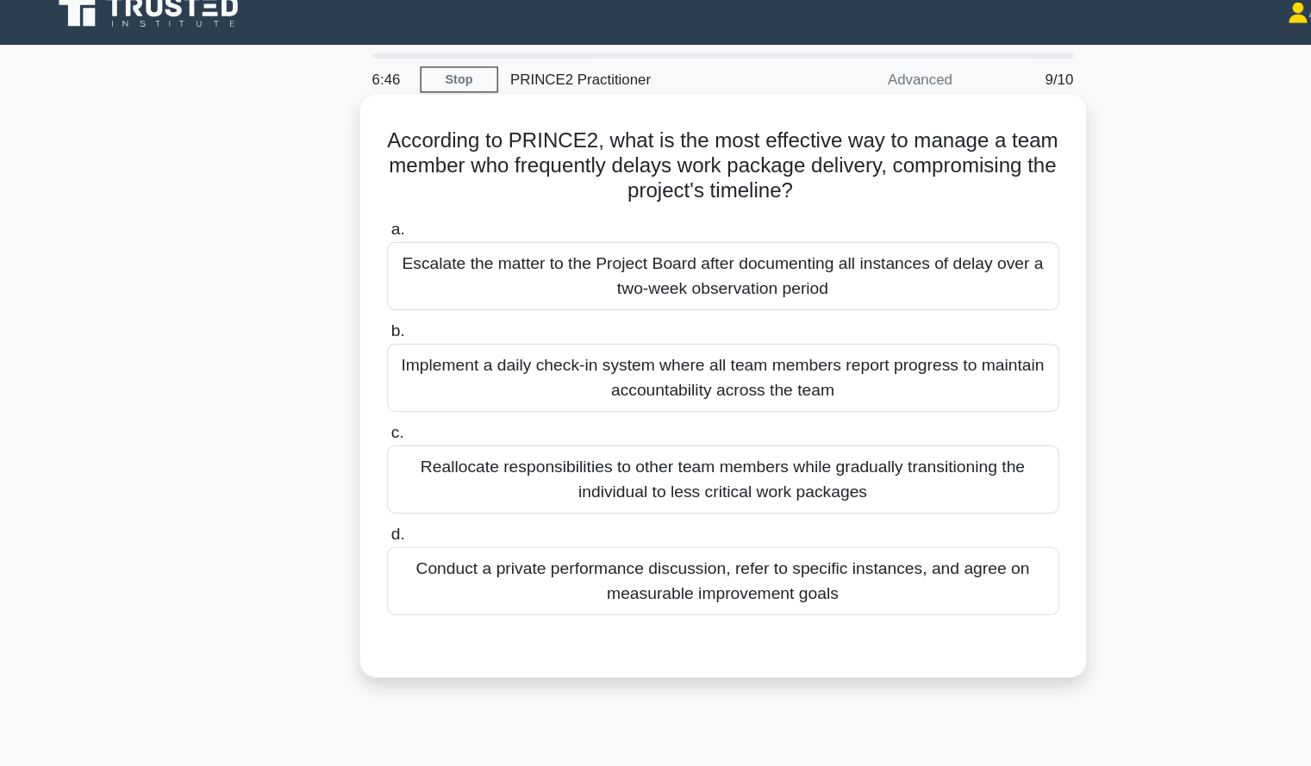
click at [849, 505] on div "Conduct a private performance discussion, refer to specific instances, and agre…" at bounding box center [656, 500] width 559 height 57
click at [377, 468] on input "d. Conduct a private performance discussion, refer to specific instances, and a…" at bounding box center [377, 462] width 0 height 11
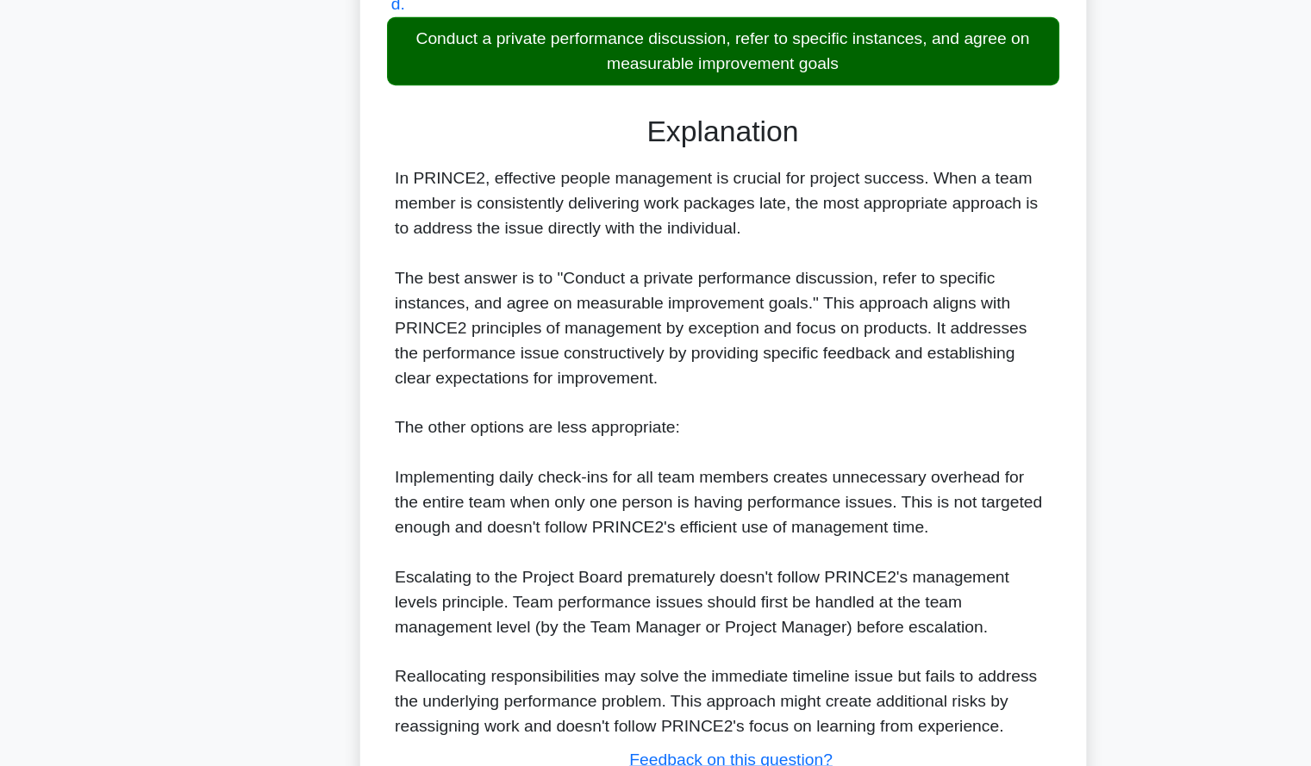
scroll to position [463, 0]
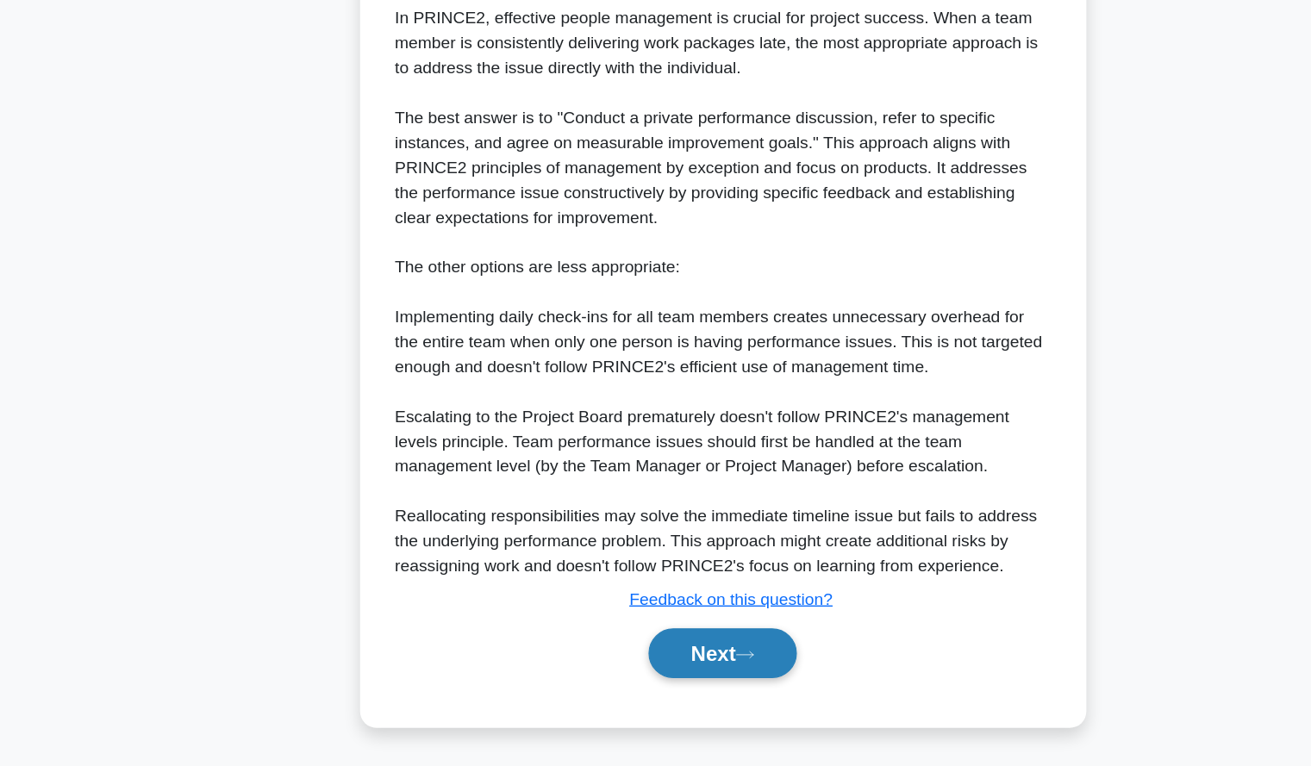
click at [693, 676] on button "Next" at bounding box center [655, 672] width 123 height 41
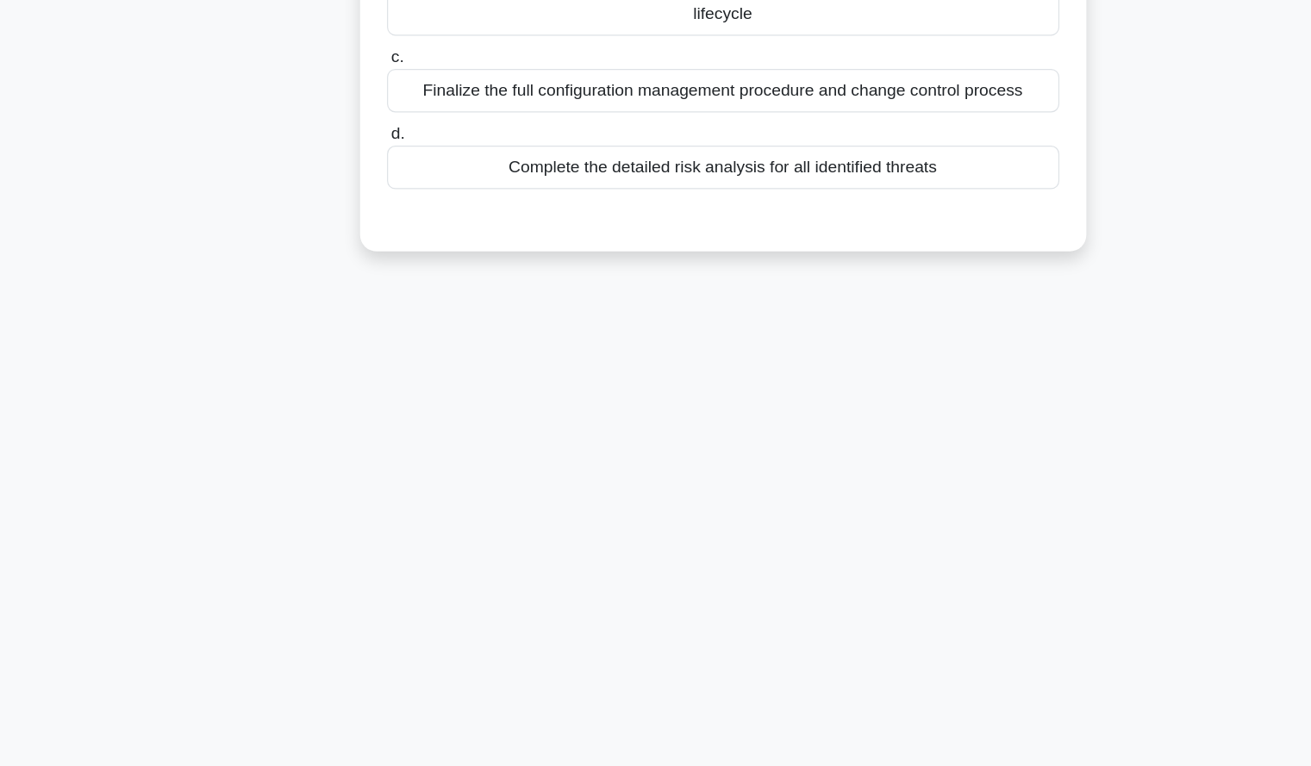
scroll to position [0, 0]
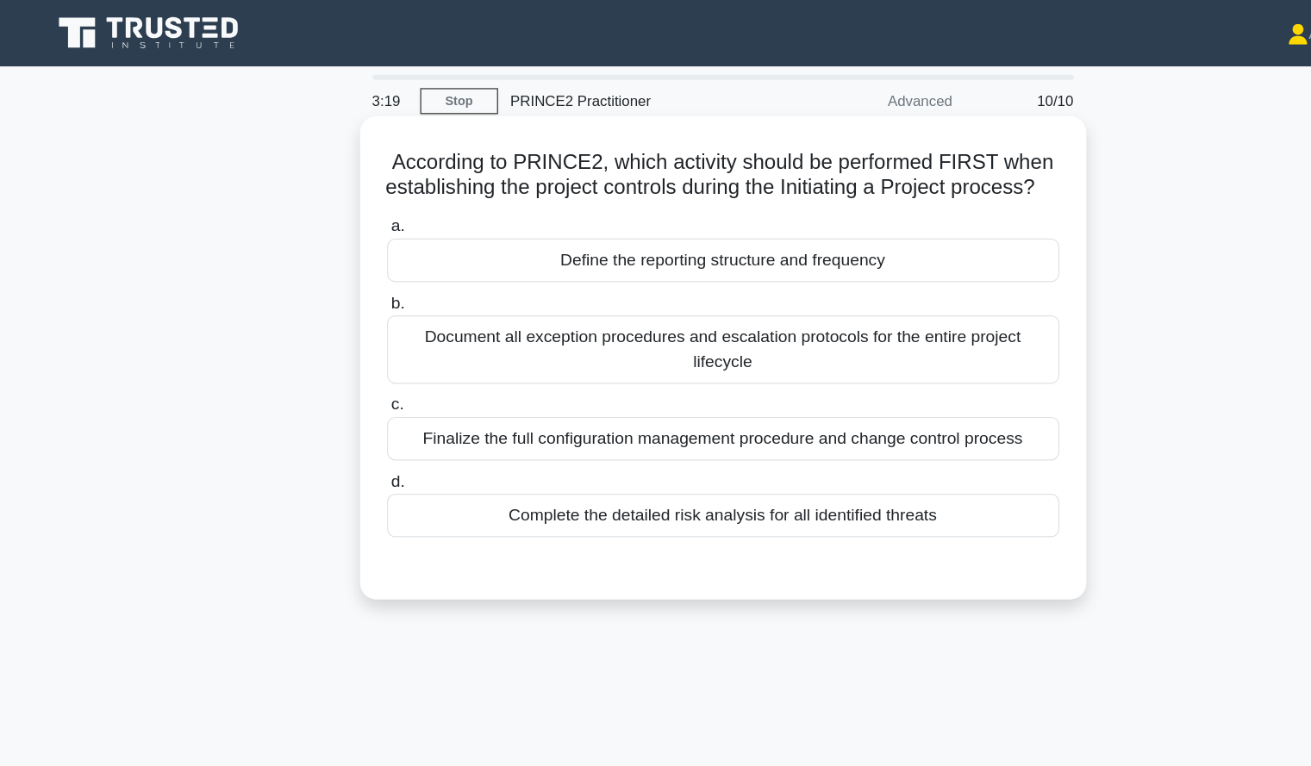
click at [697, 233] on div "Define the reporting structure and frequency" at bounding box center [656, 216] width 559 height 36
click at [377, 194] on input "a. Define the reporting structure and frequency" at bounding box center [377, 188] width 0 height 11
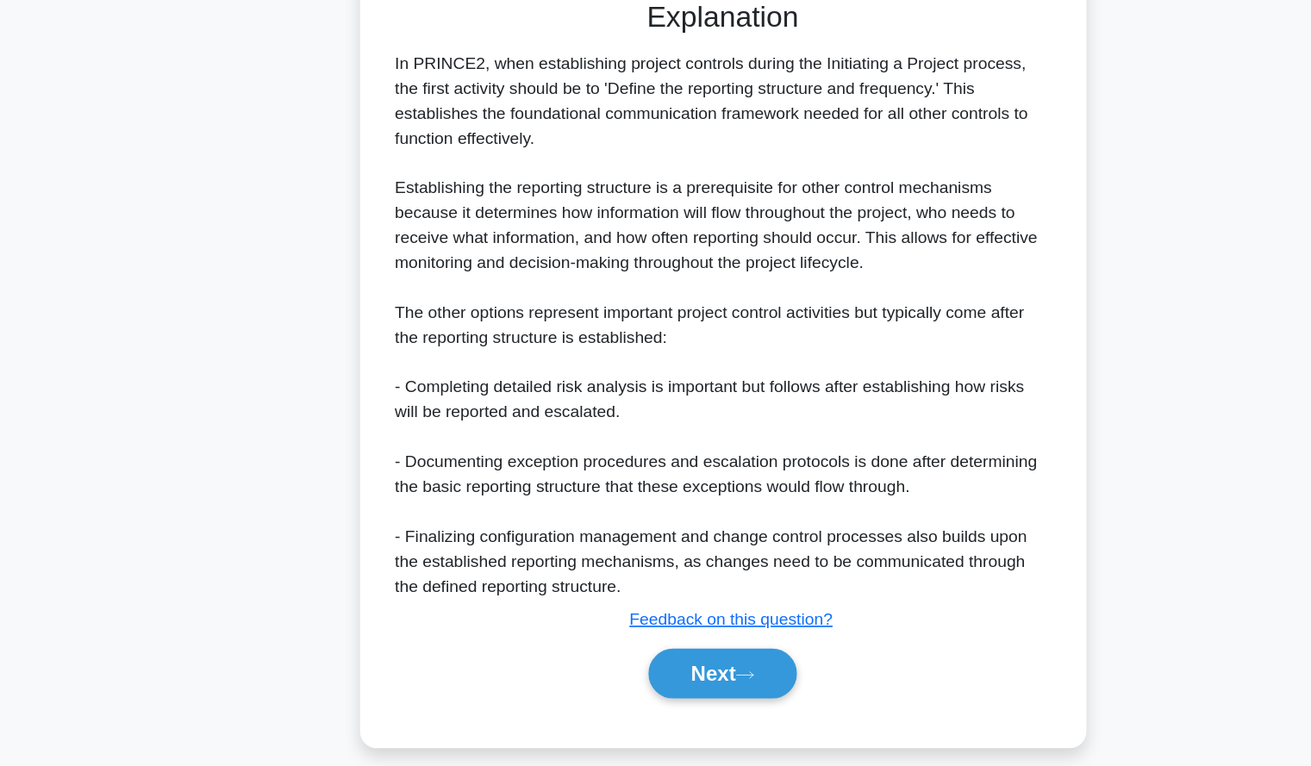
scroll to position [380, 0]
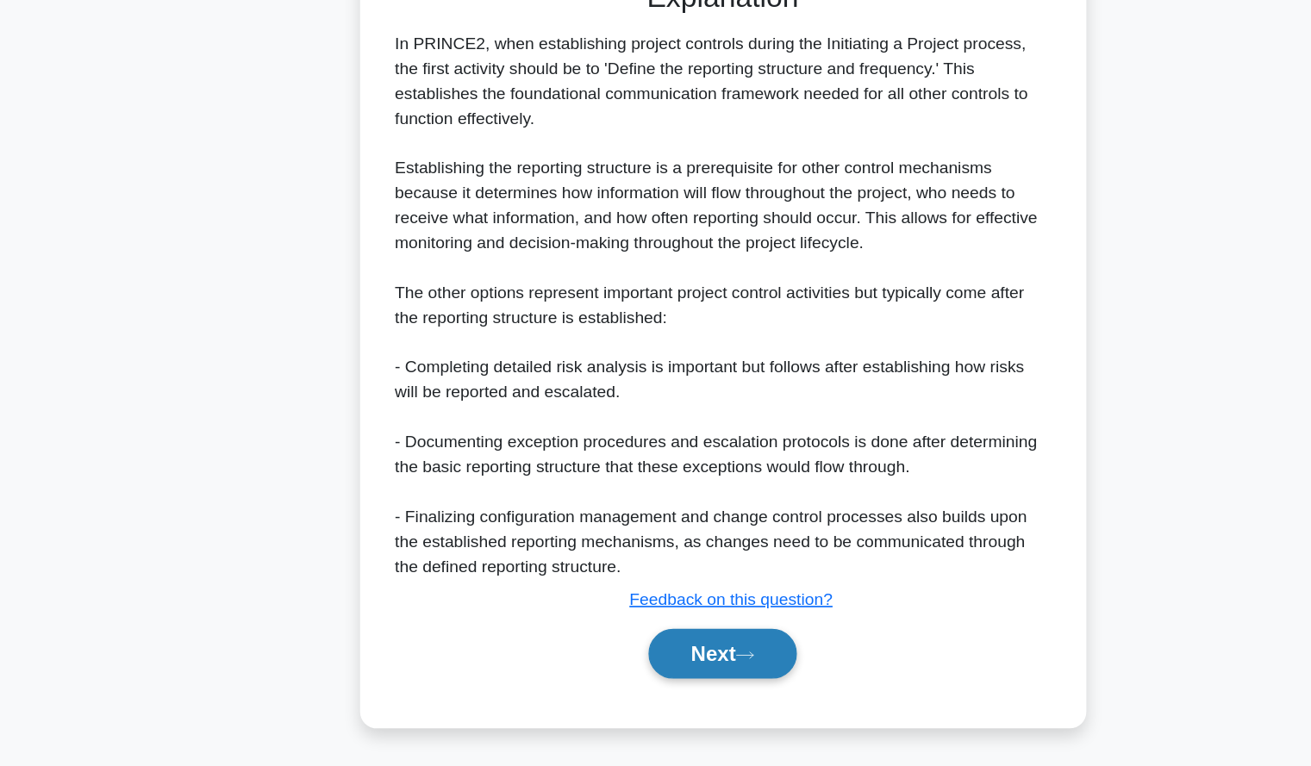
click at [634, 659] on button "Next" at bounding box center [655, 672] width 123 height 41
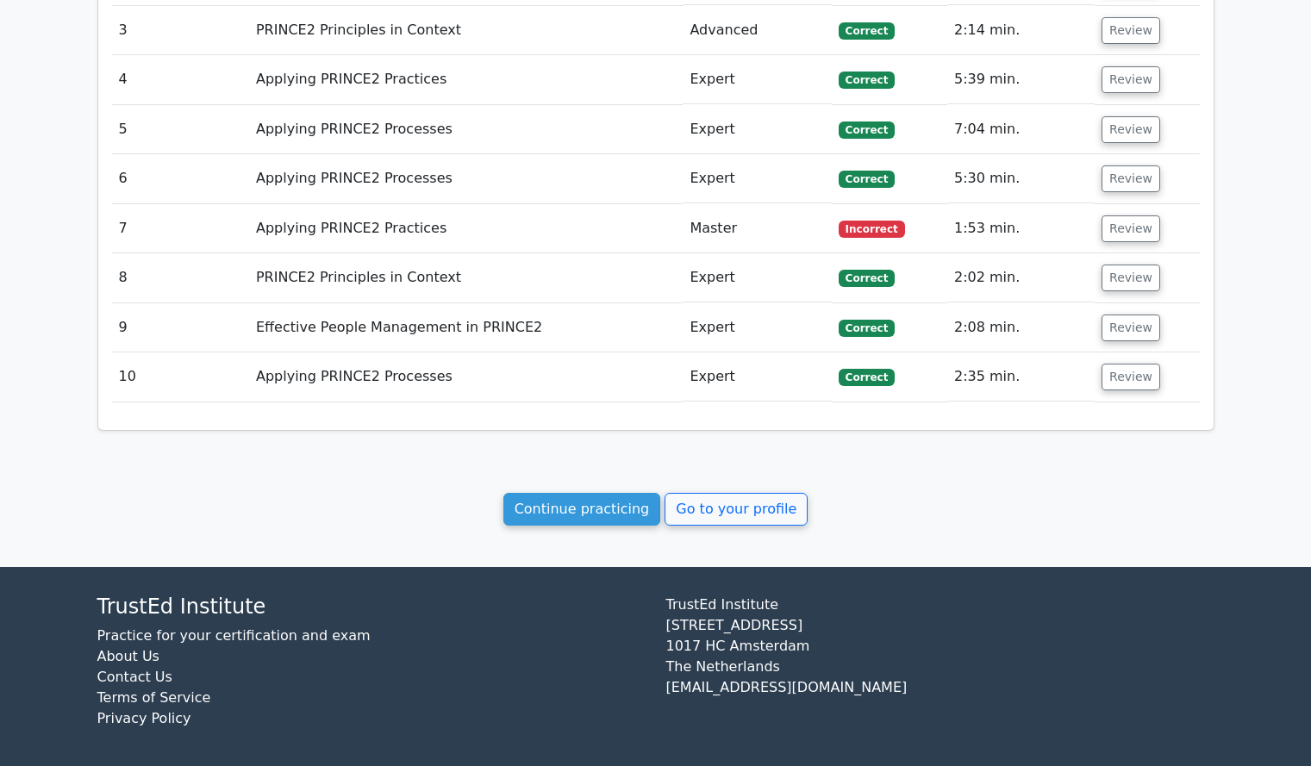
scroll to position [2001, 0]
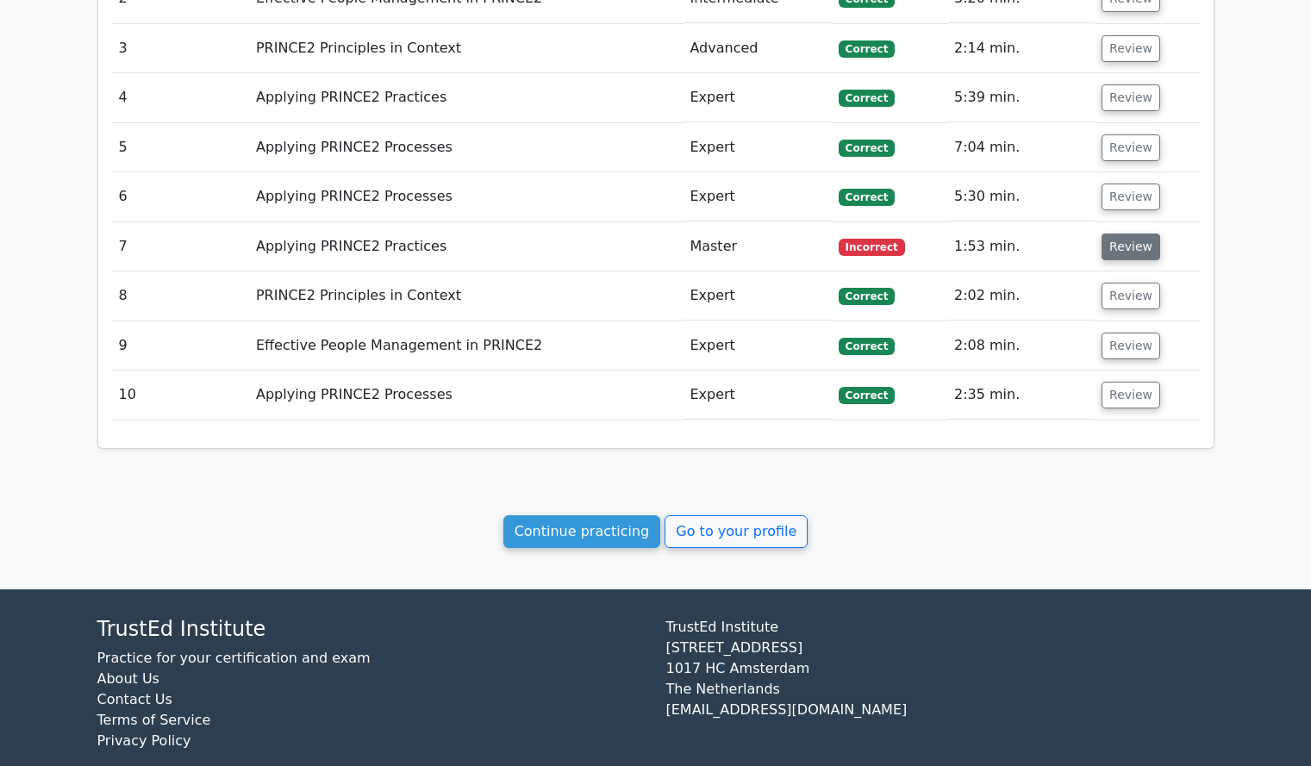
click at [1133, 234] on button "Review" at bounding box center [1131, 247] width 59 height 27
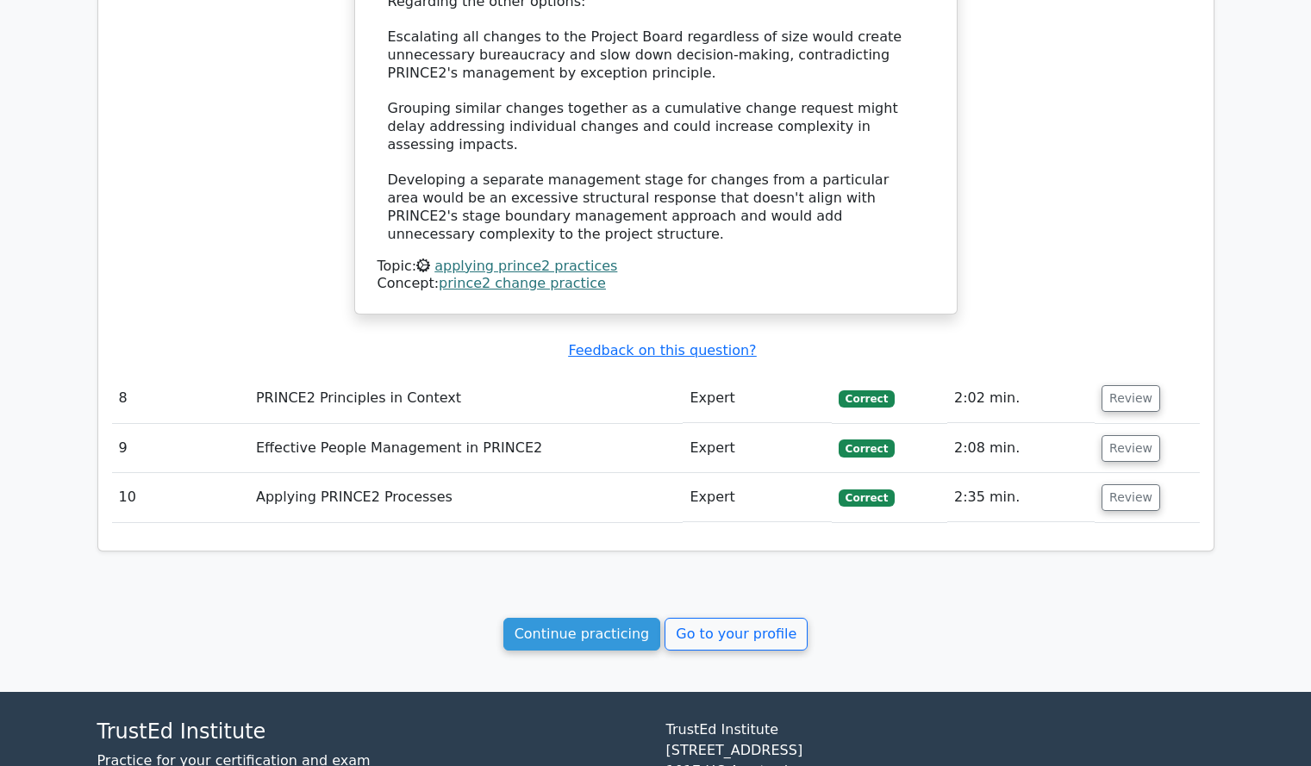
scroll to position [2957, 0]
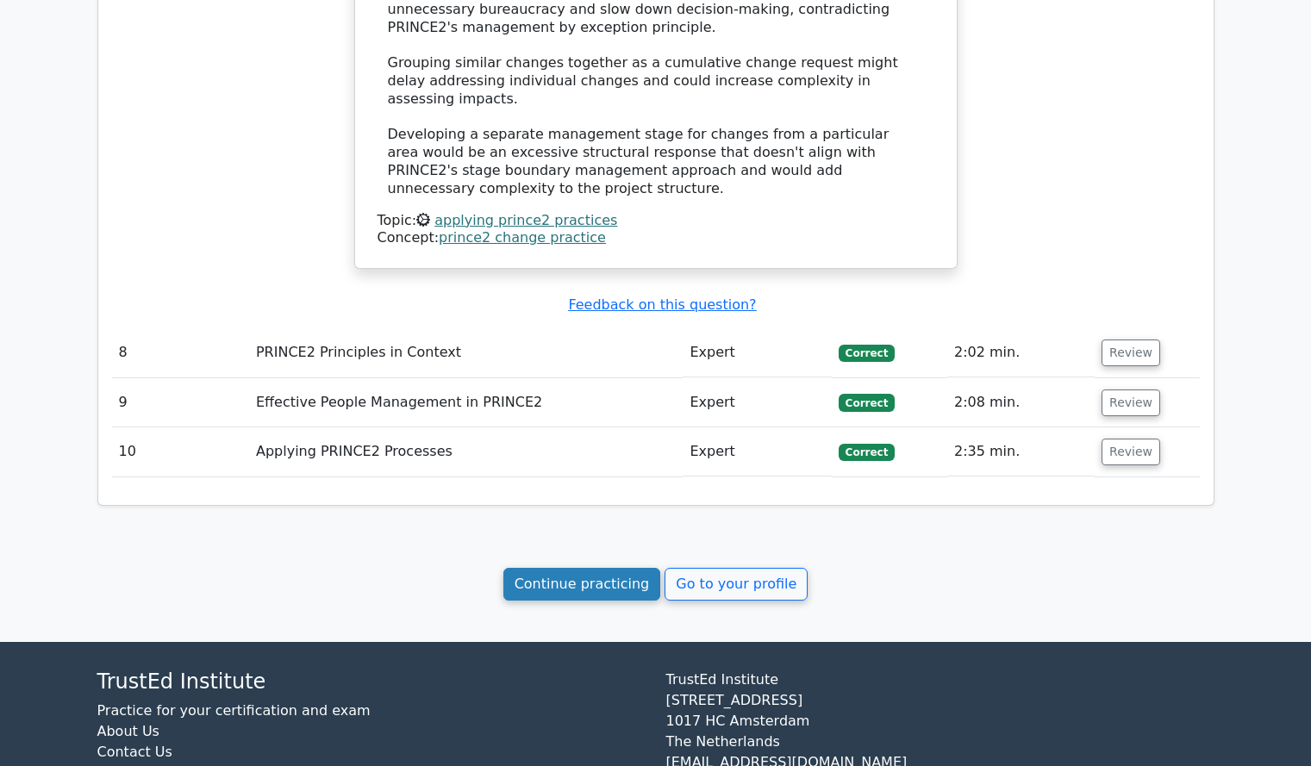
click at [622, 568] on link "Continue practicing" at bounding box center [582, 584] width 158 height 33
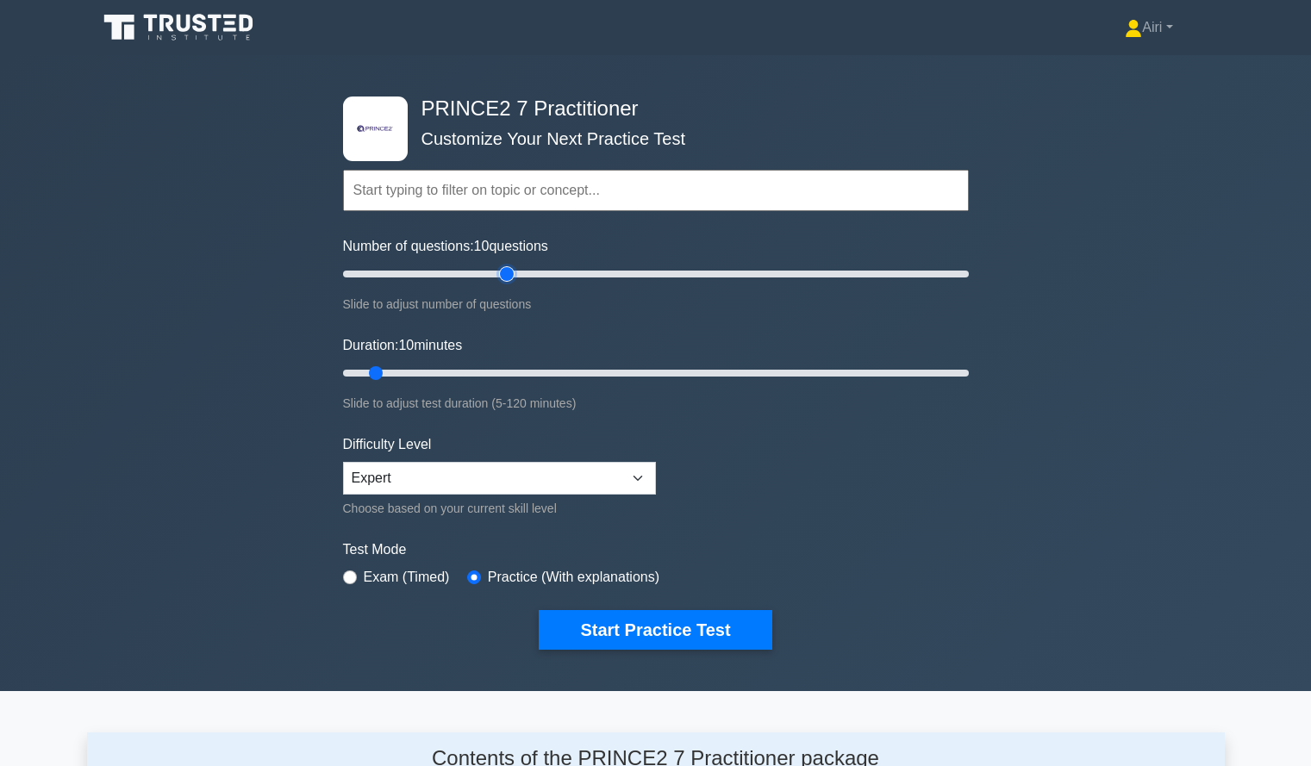
click at [506, 273] on input "Number of questions: 10 questions" at bounding box center [656, 274] width 626 height 21
click at [419, 272] on input "Number of questions: 55 questions" at bounding box center [656, 274] width 626 height 21
click at [395, 271] on input "Number of questions: 20 questions" at bounding box center [656, 274] width 626 height 21
click at [376, 269] on input "Number of questions: 20 questions" at bounding box center [656, 274] width 626 height 21
type input "10"
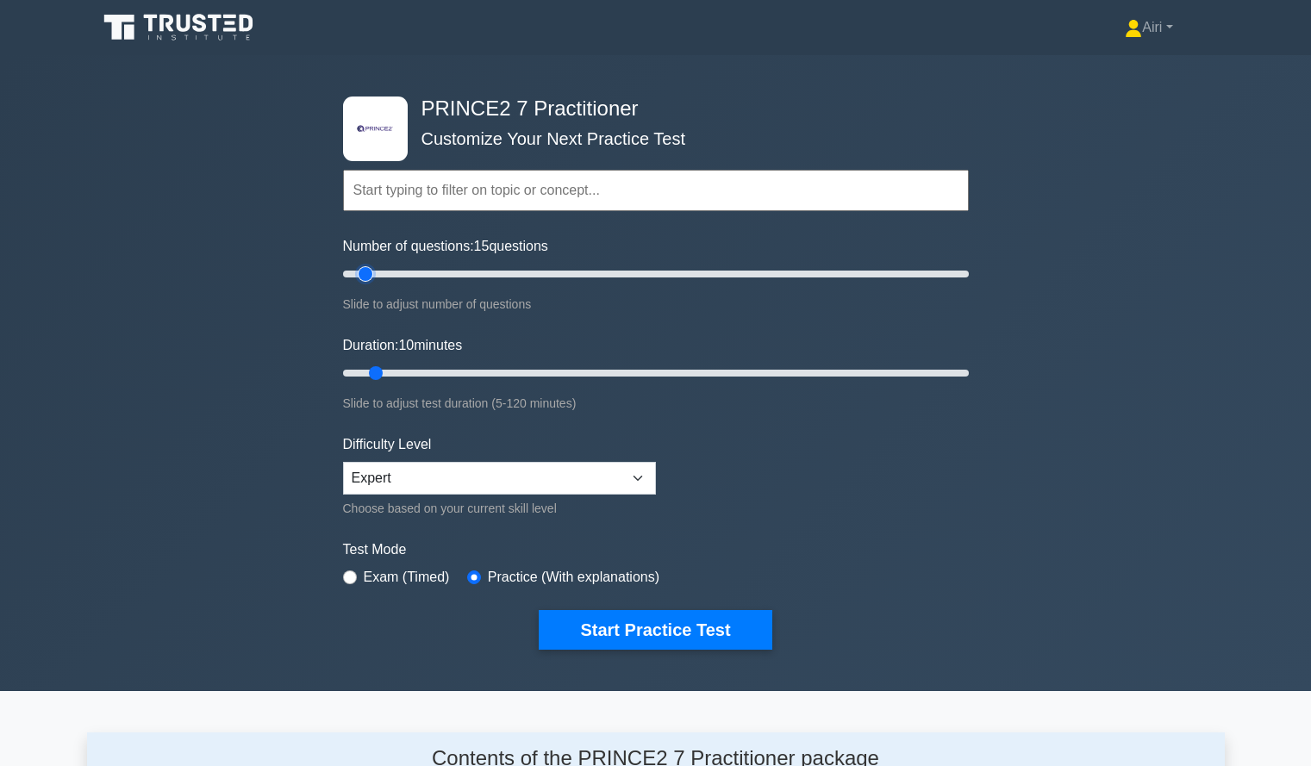
click at [365, 272] on input "Number of questions: 15 questions" at bounding box center [656, 274] width 626 height 21
click at [605, 369] on input "Duration: 55 minutes" at bounding box center [656, 373] width 626 height 21
click at [579, 367] on input "Duration: 55 minutes" at bounding box center [656, 373] width 626 height 21
type input "45"
click at [566, 370] on input "Duration: 50 minutes" at bounding box center [656, 373] width 626 height 21
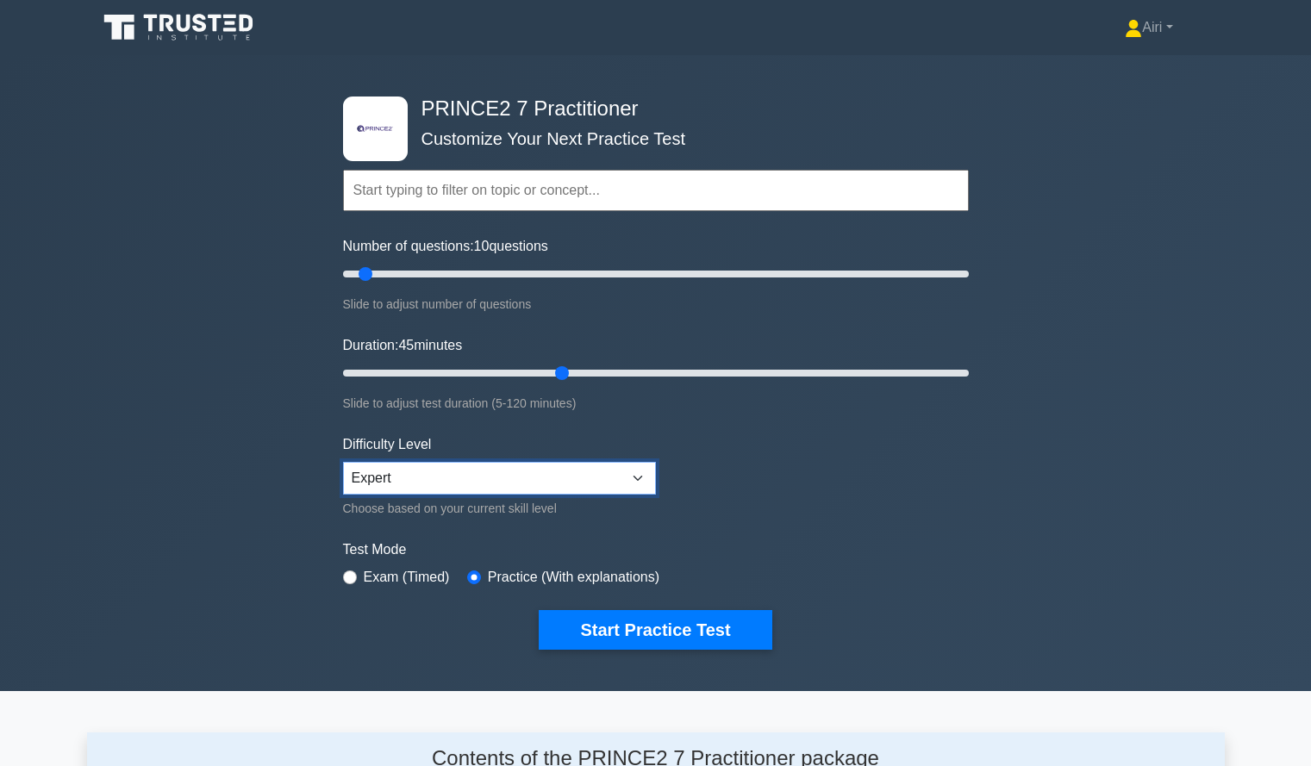
click at [540, 482] on select "Beginner Intermediate Expert" at bounding box center [499, 478] width 313 height 33
select select "beginner"
click at [343, 462] on select "Beginner Intermediate Expert" at bounding box center [499, 478] width 313 height 33
click at [785, 499] on form "Topics PRINCE2 Principles in Context Effective People Management in PRINCE2 App…" at bounding box center [656, 383] width 626 height 533
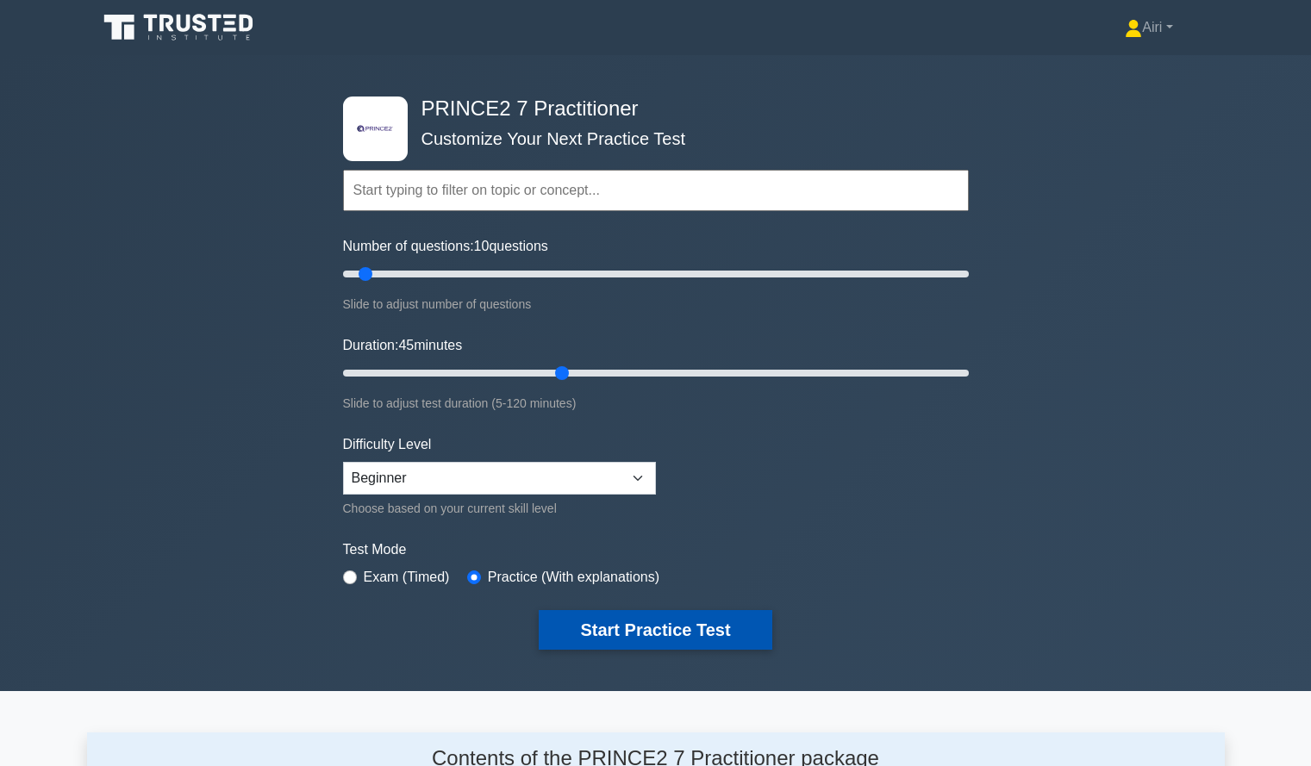
click at [671, 622] on button "Start Practice Test" at bounding box center [655, 630] width 233 height 40
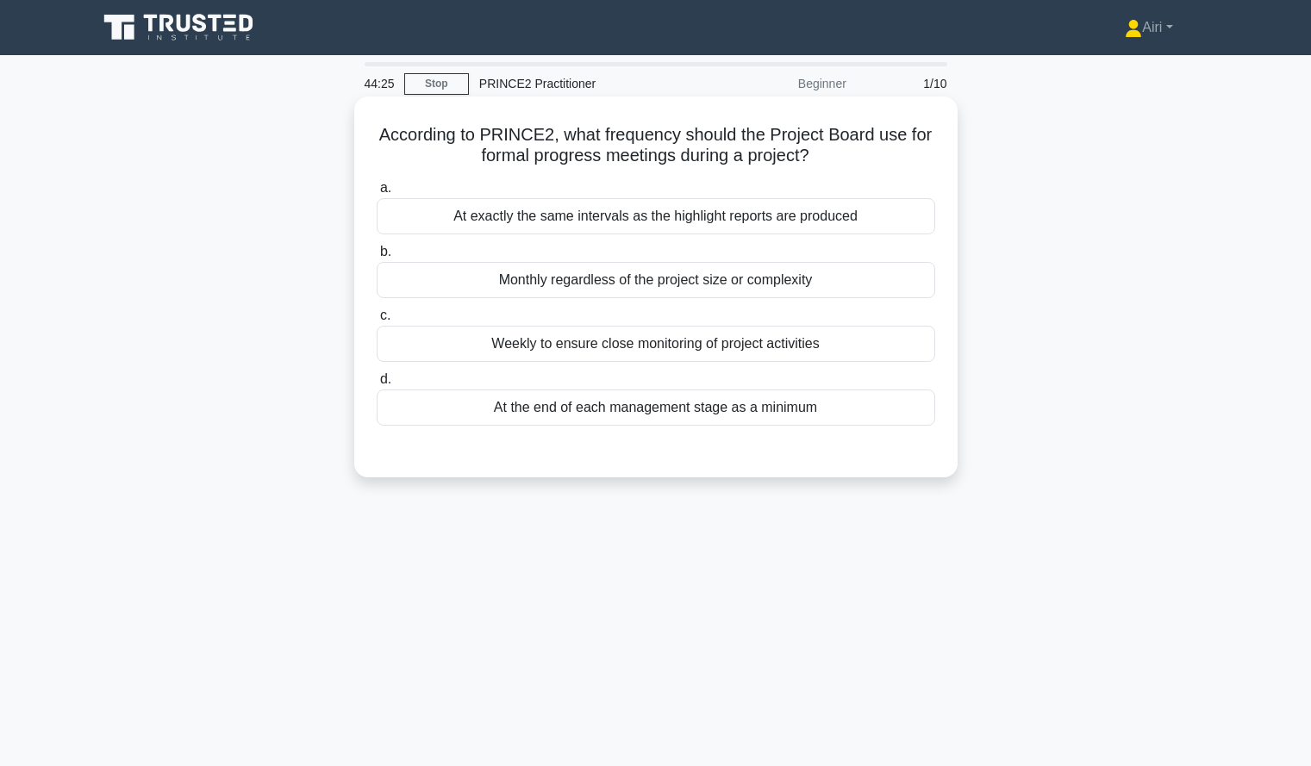
click at [549, 410] on div "At the end of each management stage as a minimum" at bounding box center [656, 408] width 559 height 36
click at [377, 385] on input "d. At the end of each management stage as a minimum" at bounding box center [377, 379] width 0 height 11
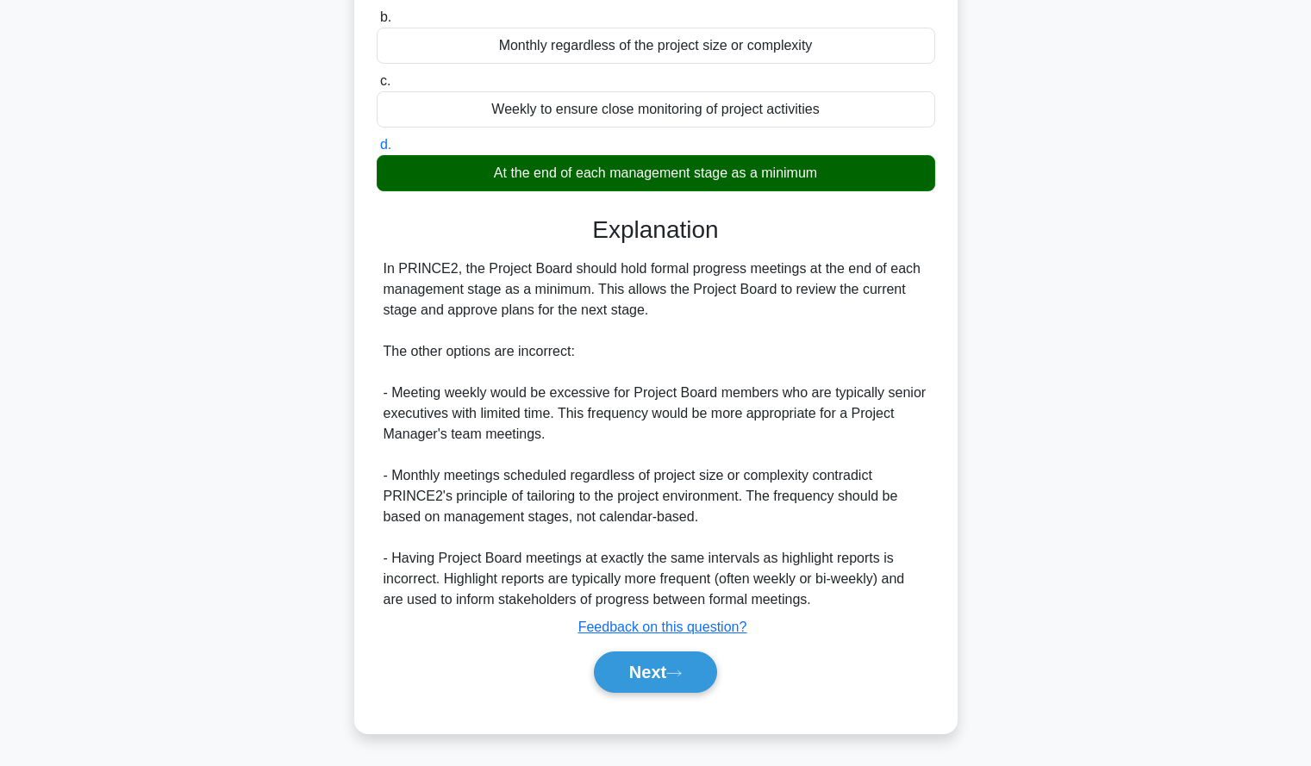
scroll to position [235, 0]
click at [664, 664] on button "Next" at bounding box center [655, 672] width 123 height 41
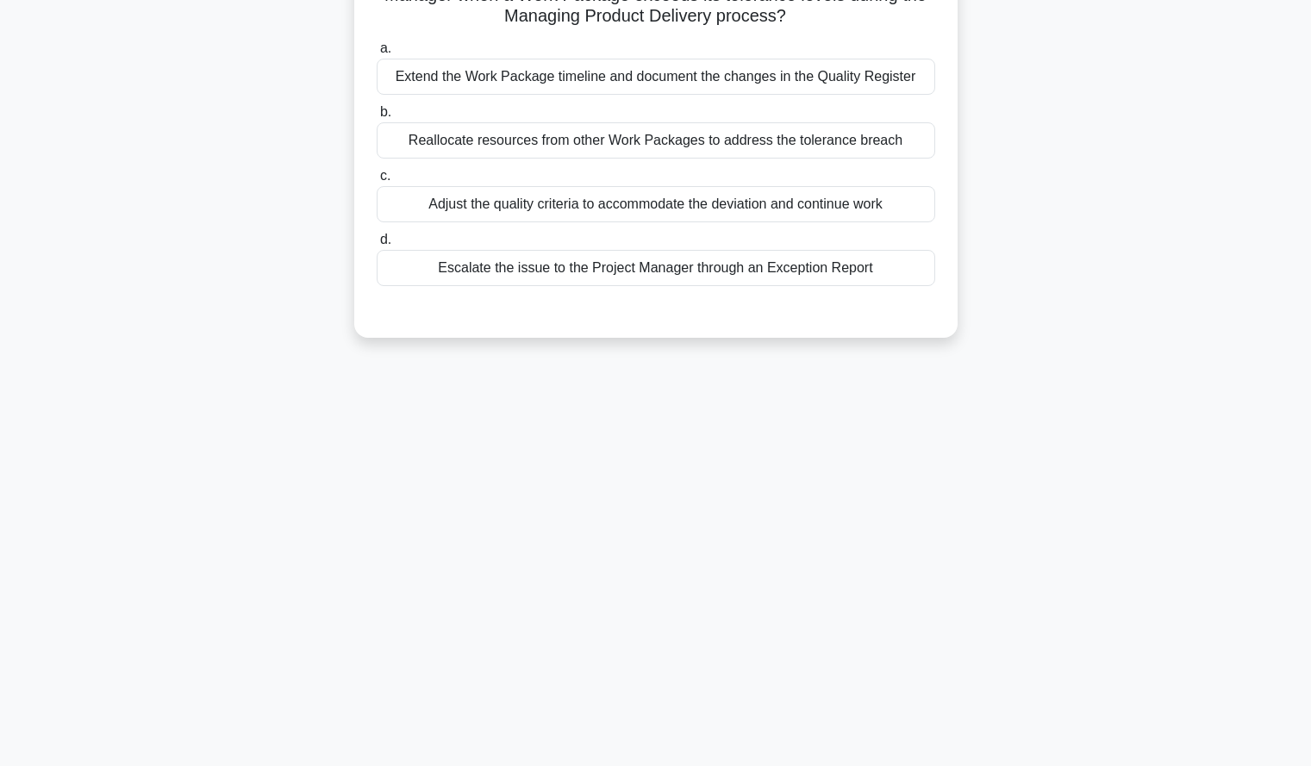
scroll to position [0, 0]
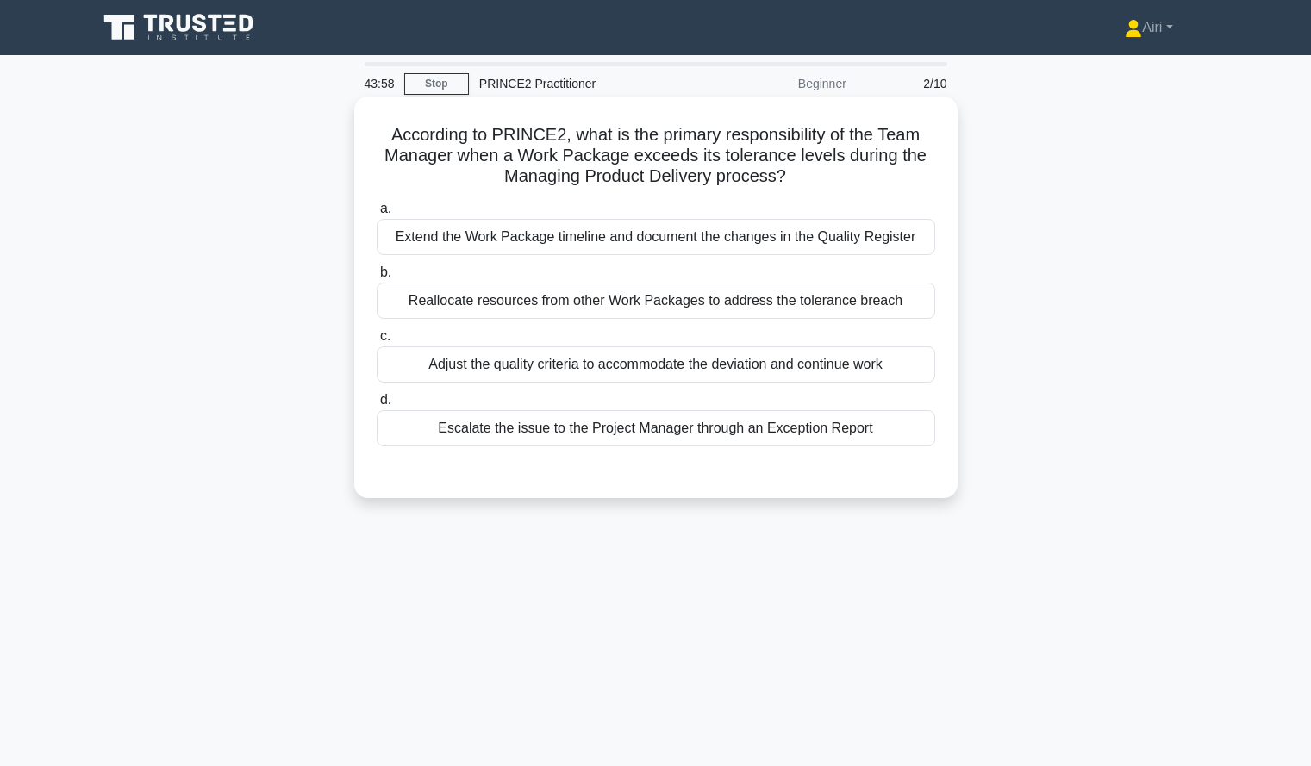
click at [890, 435] on div "Escalate the issue to the Project Manager through an Exception Report" at bounding box center [656, 428] width 559 height 36
click at [377, 406] on input "d. Escalate the issue to the Project Manager through an Exception Report" at bounding box center [377, 400] width 0 height 11
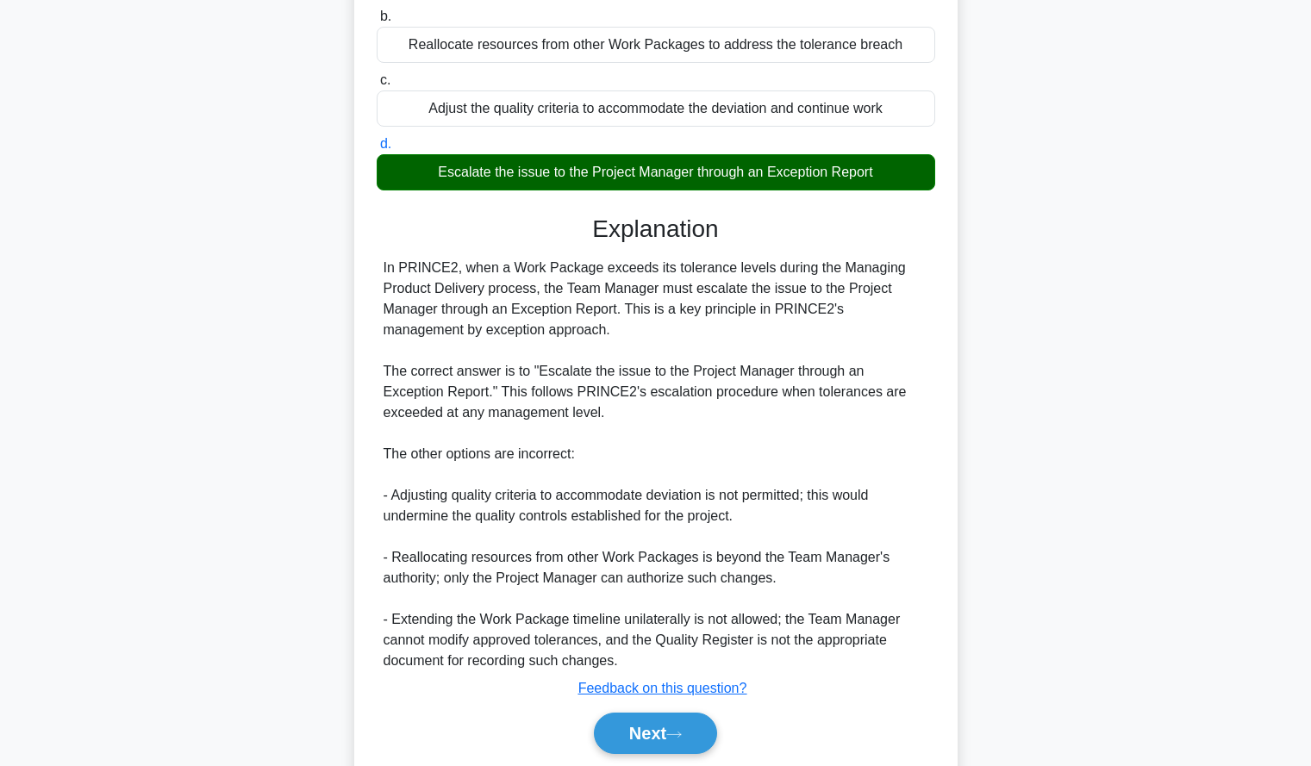
scroll to position [318, 0]
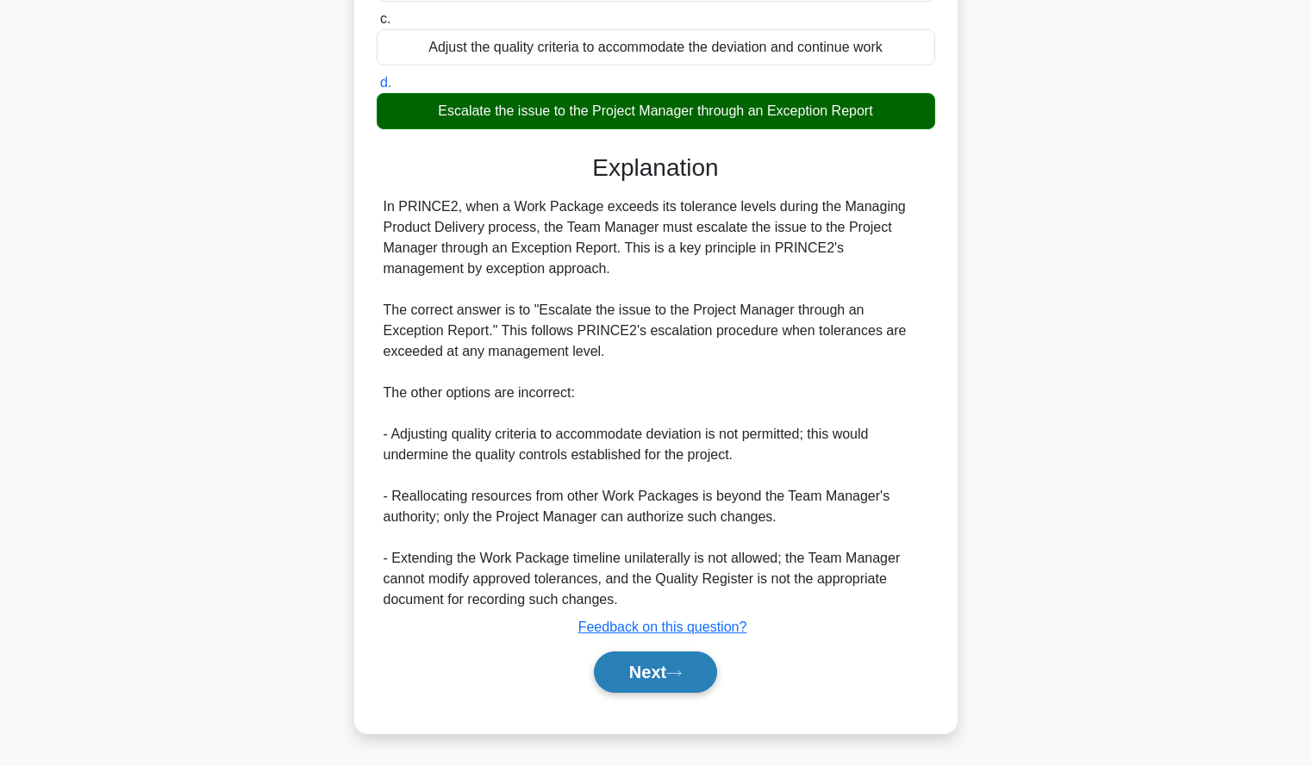
click at [696, 675] on button "Next" at bounding box center [655, 672] width 123 height 41
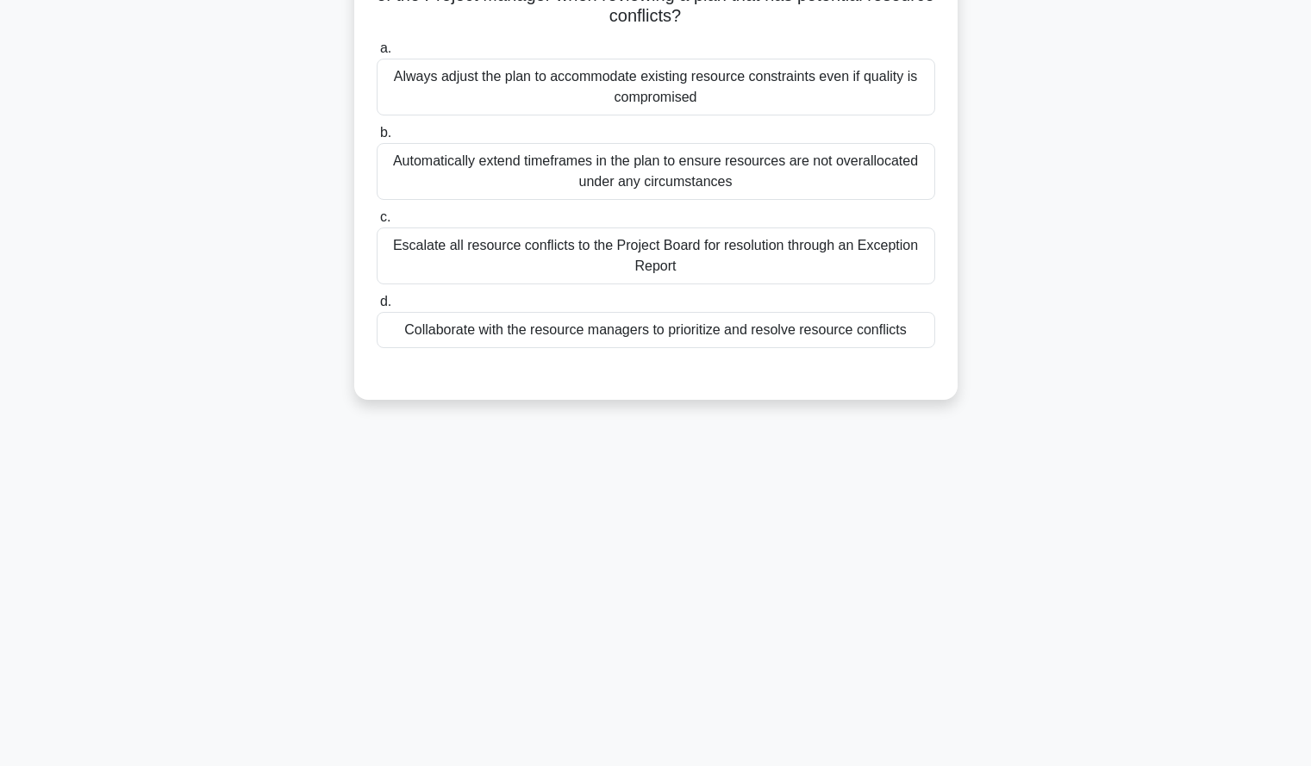
scroll to position [0, 0]
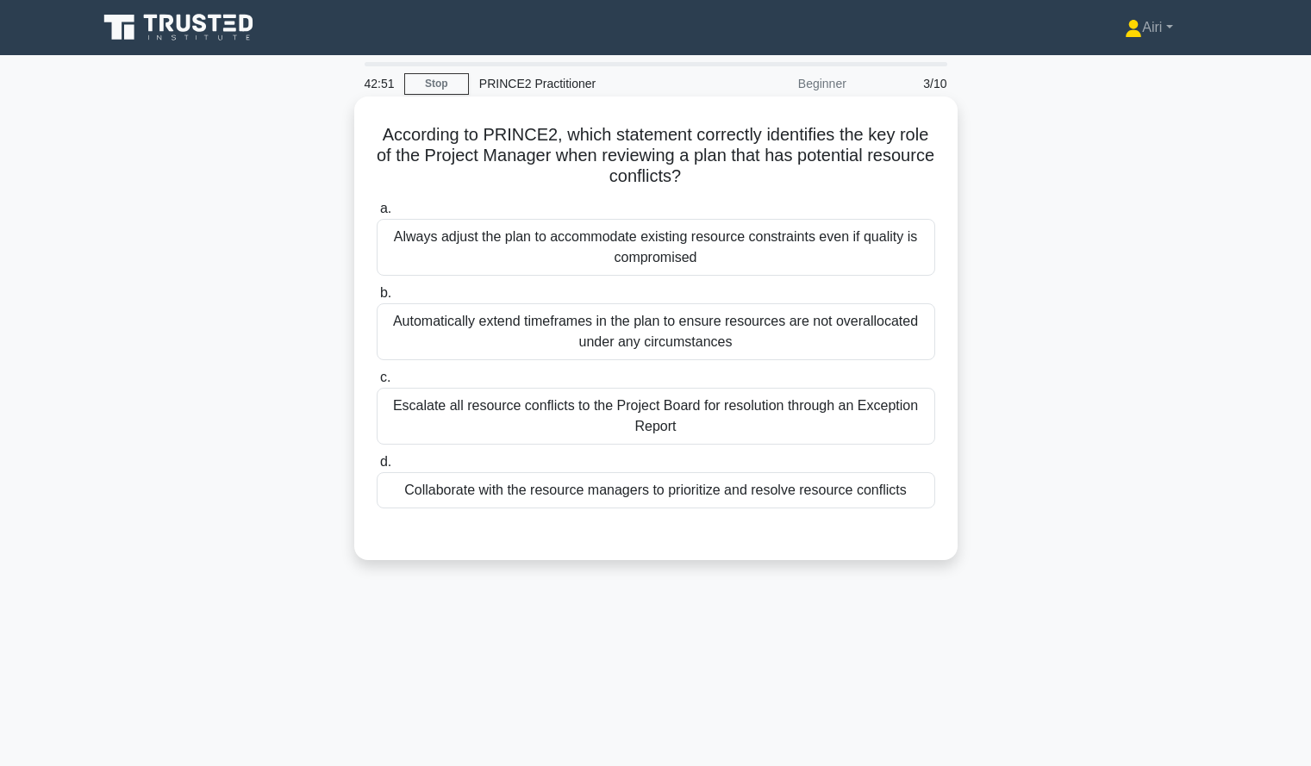
click at [759, 426] on div "Escalate all resource conflicts to the Project Board for resolution through an …" at bounding box center [656, 416] width 559 height 57
click at [377, 384] on input "c. Escalate all resource conflicts to the Project Board for resolution through …" at bounding box center [377, 377] width 0 height 11
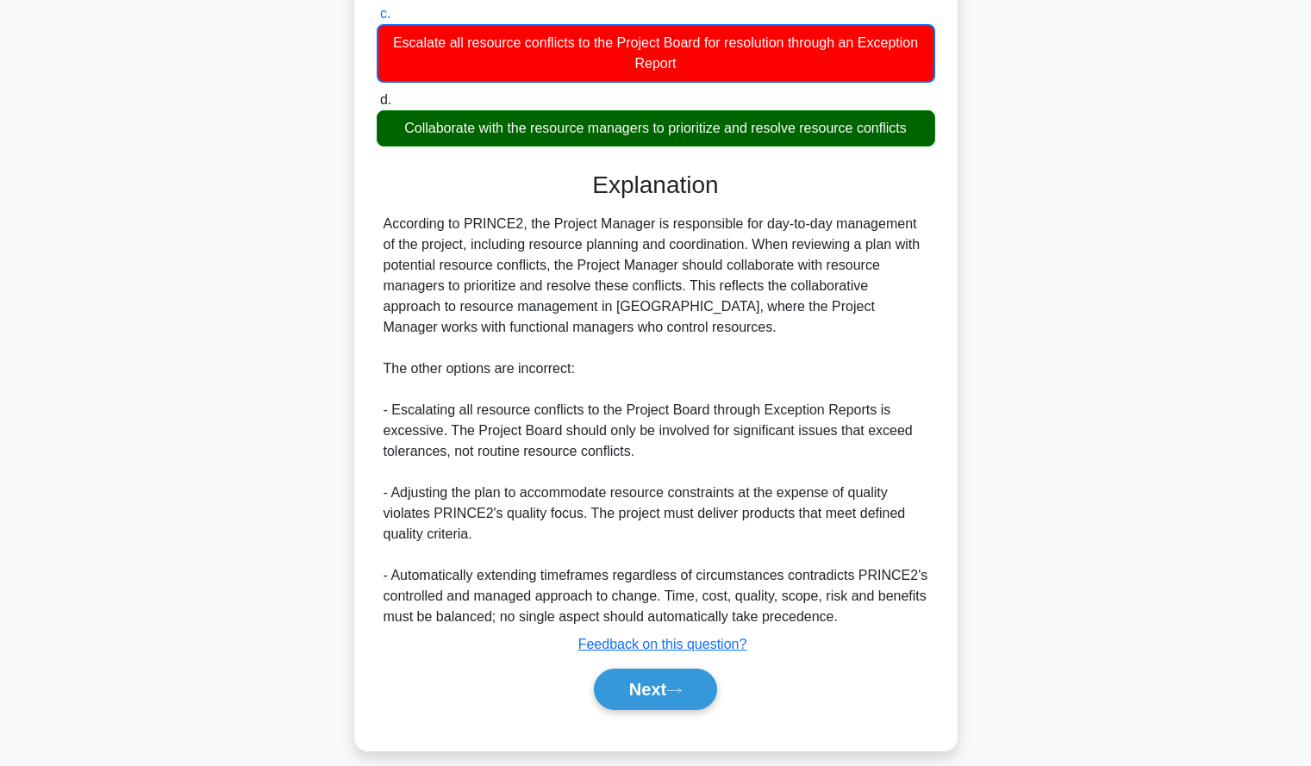
scroll to position [382, 0]
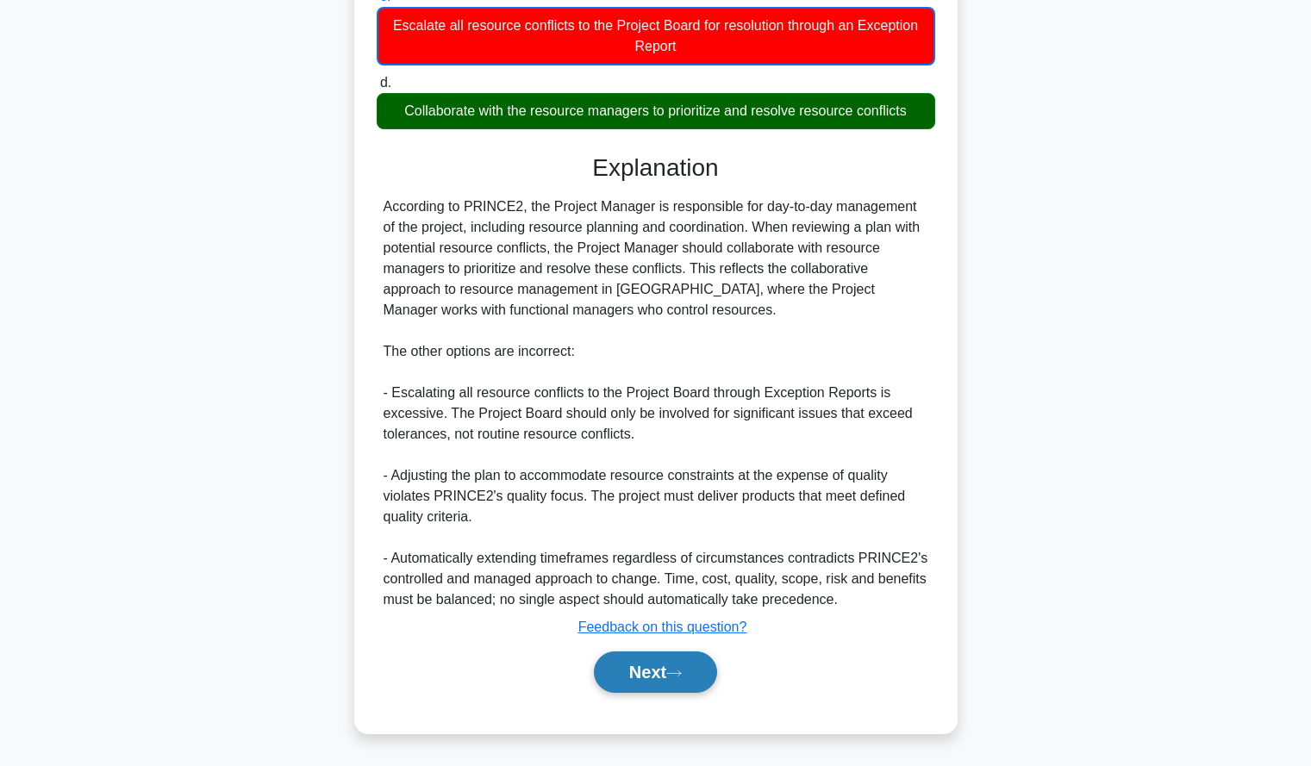
click at [623, 663] on button "Next" at bounding box center [655, 672] width 123 height 41
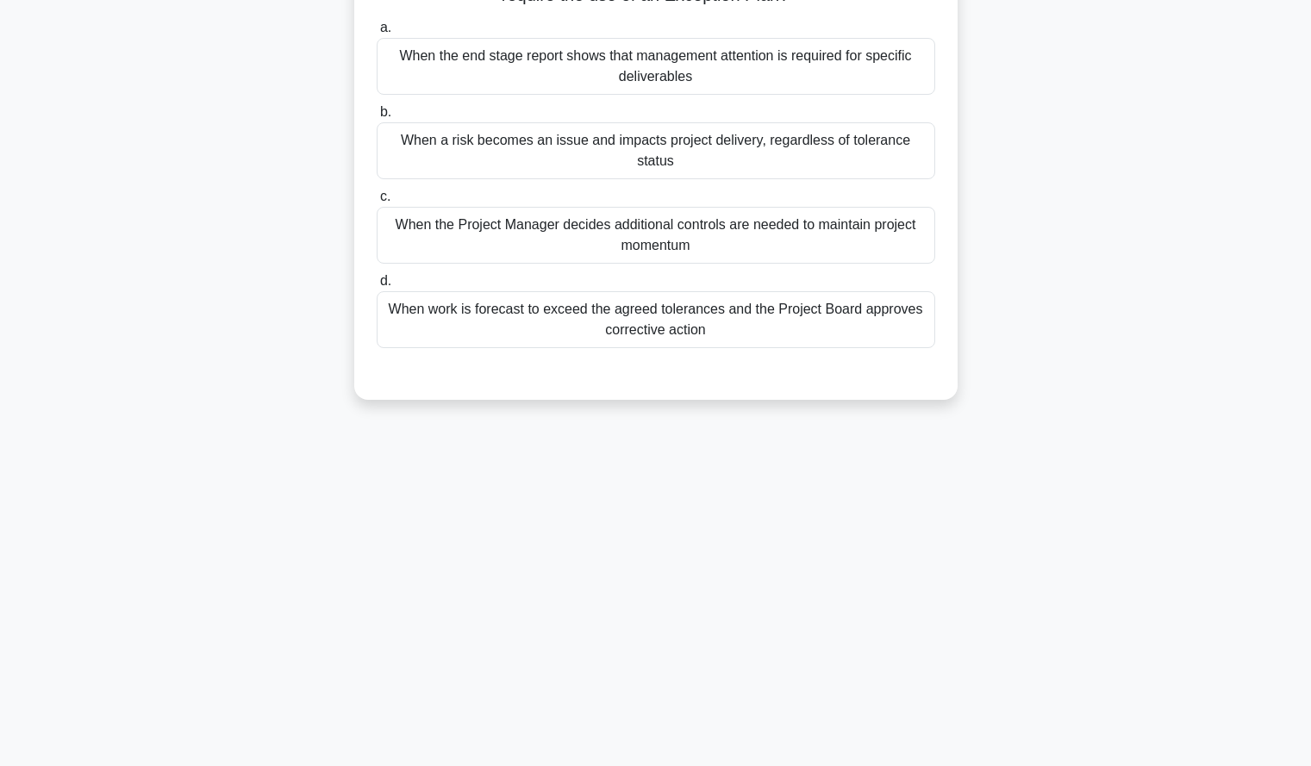
scroll to position [0, 0]
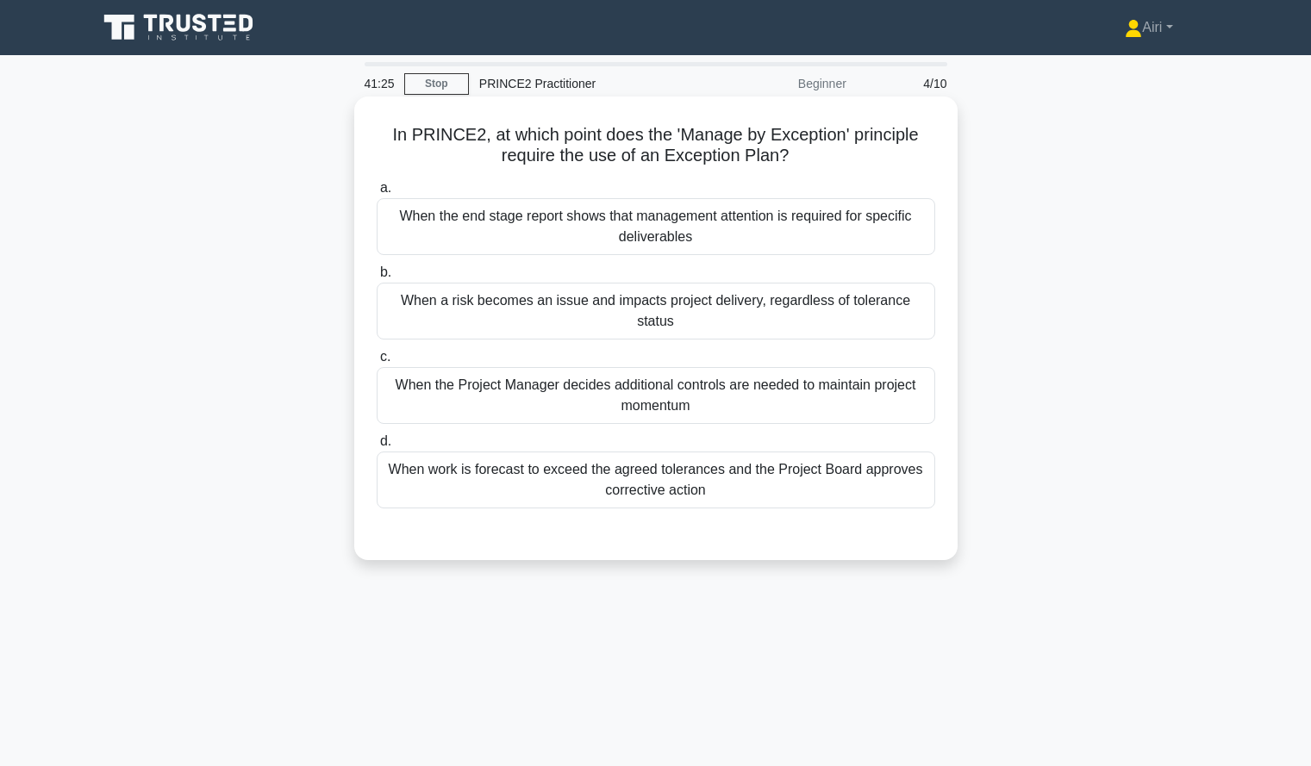
click at [816, 460] on div "When work is forecast to exceed the agreed tolerances and the Project Board app…" at bounding box center [656, 480] width 559 height 57
click at [377, 447] on input "d. When work is forecast to exceed the agreed tolerances and the Project Board …" at bounding box center [377, 441] width 0 height 11
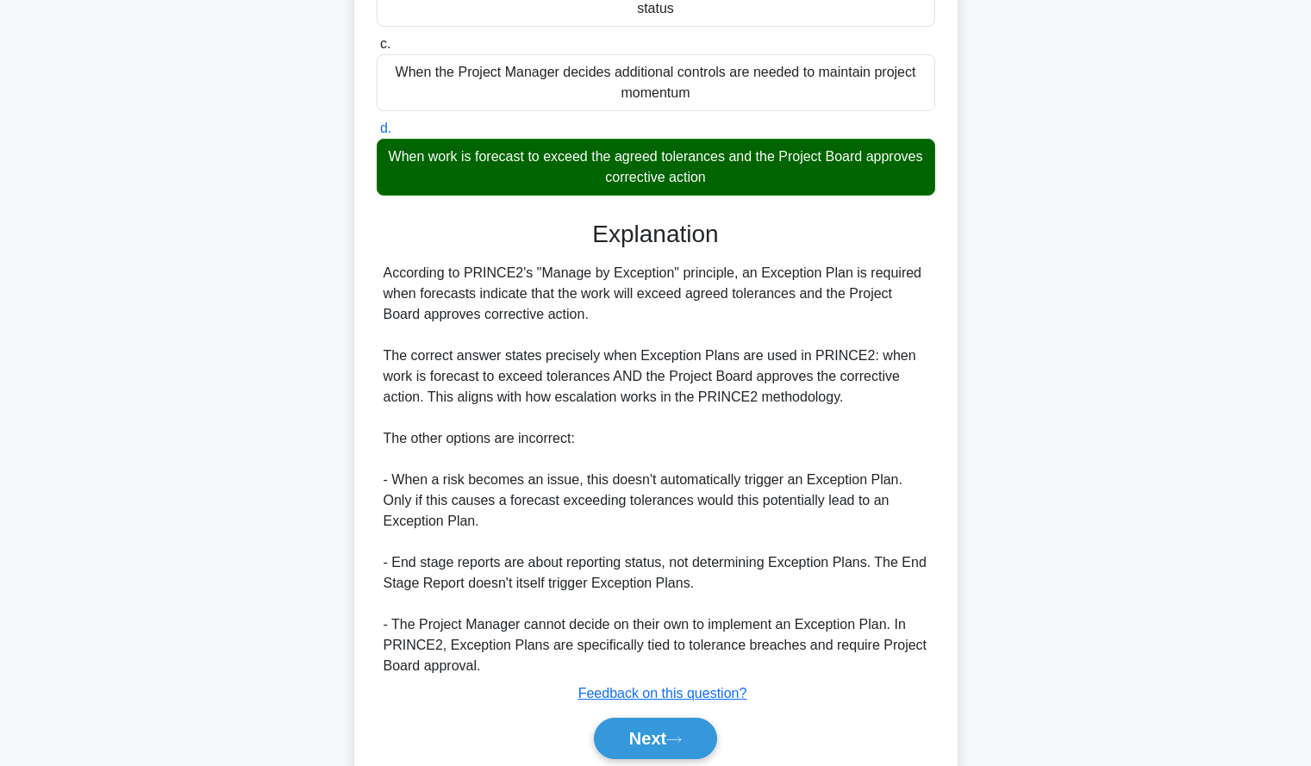
scroll to position [360, 0]
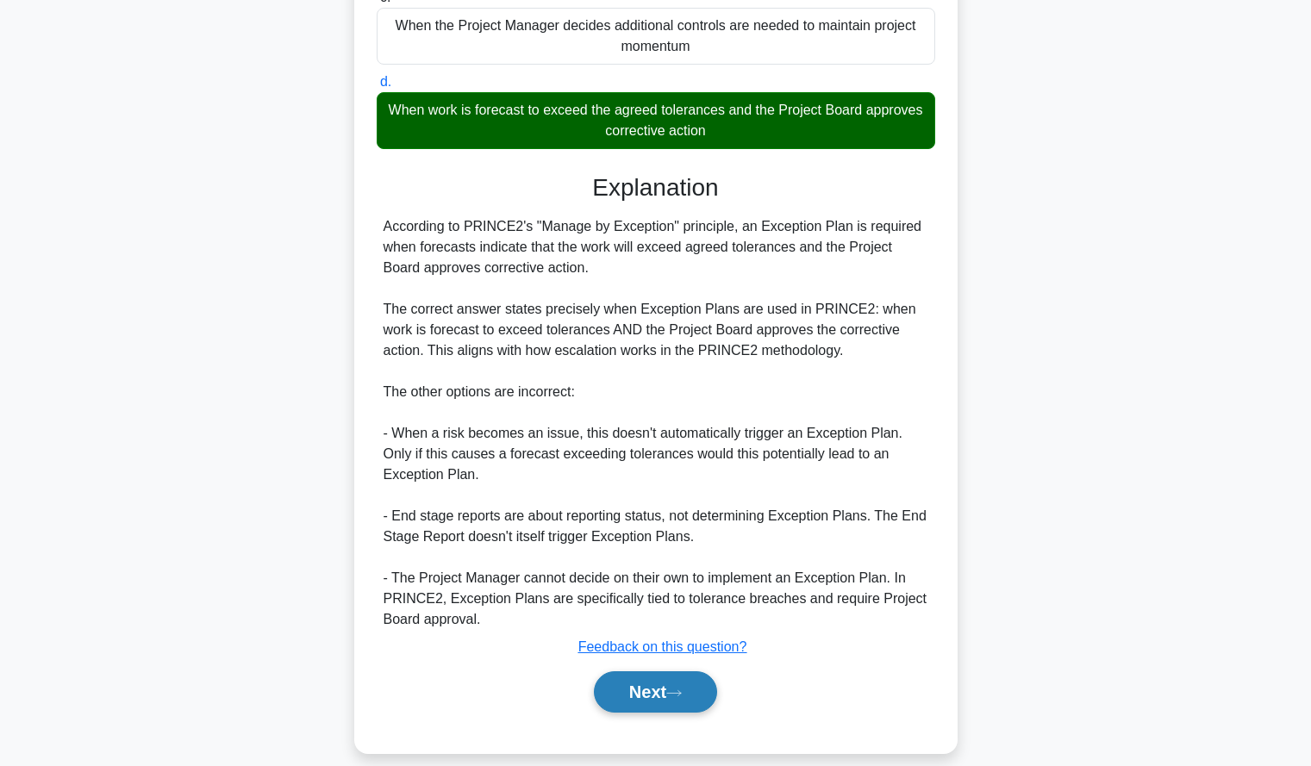
click at [653, 680] on button "Next" at bounding box center [655, 692] width 123 height 41
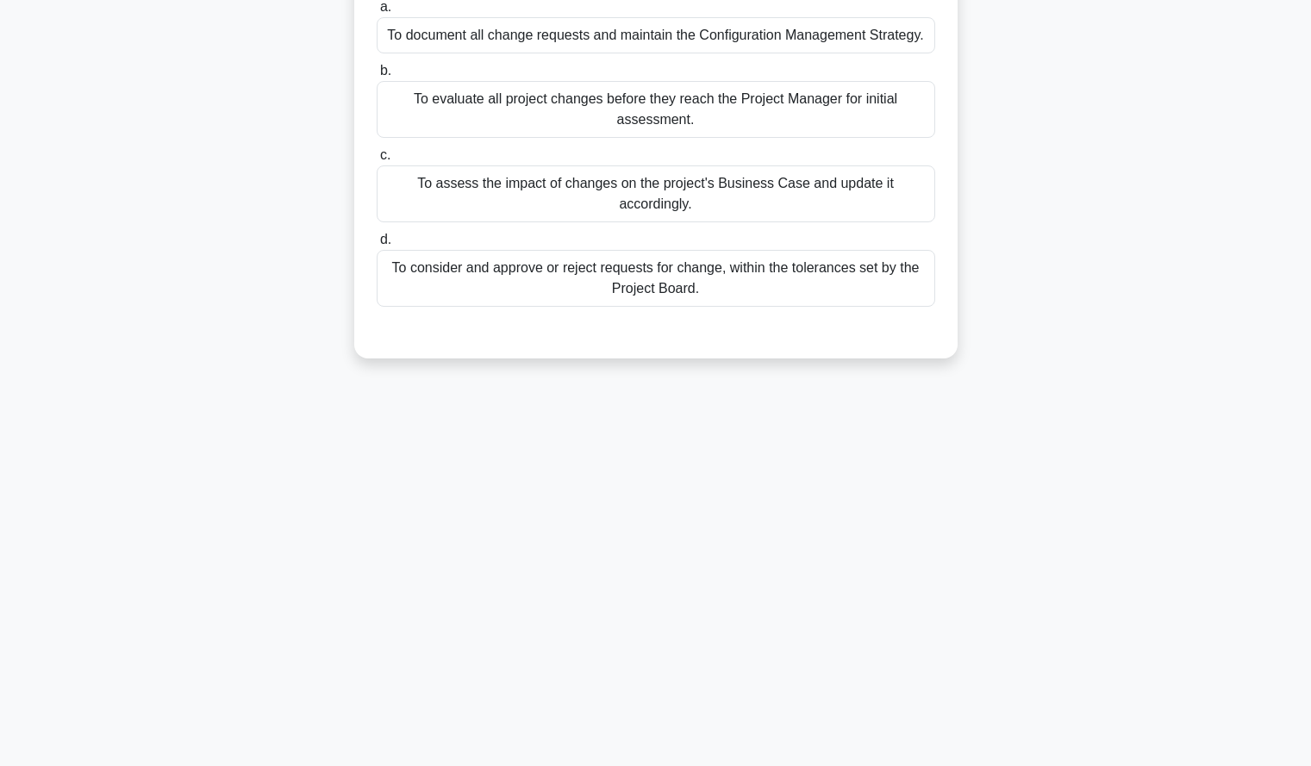
scroll to position [0, 0]
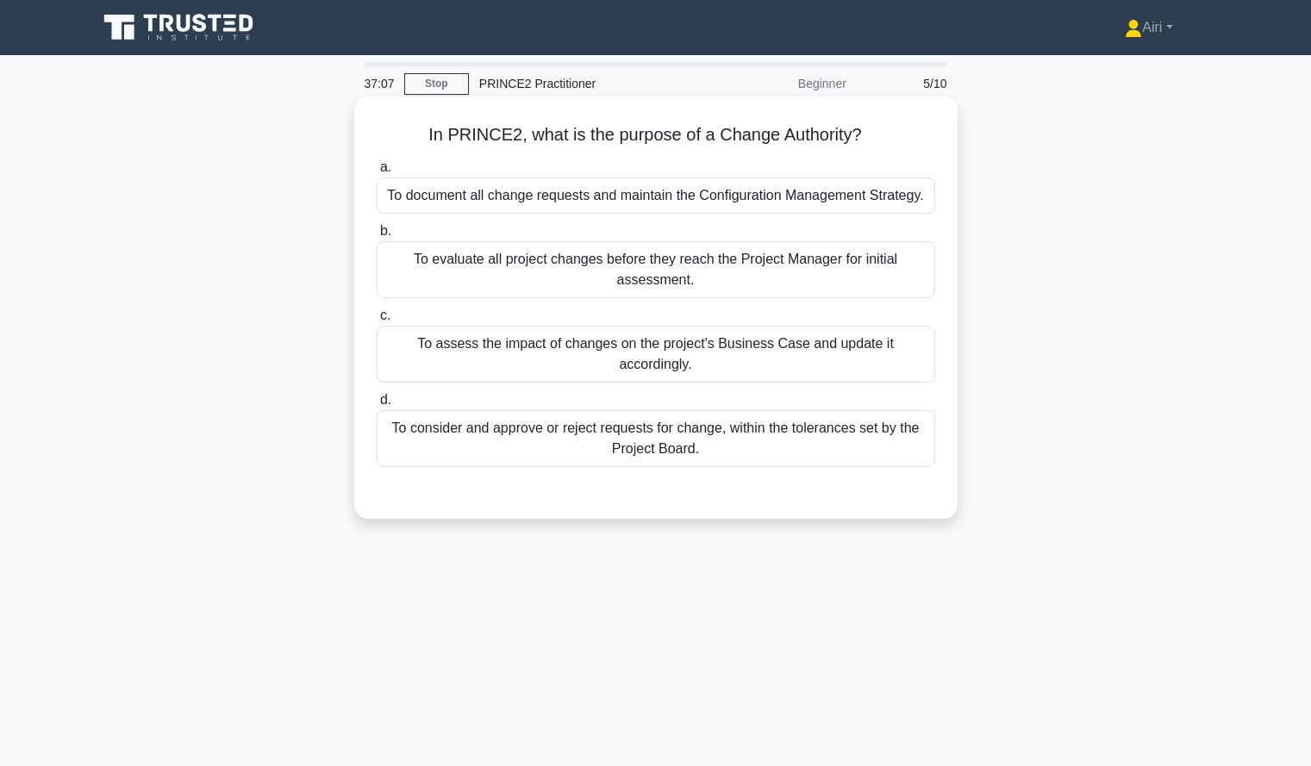
click at [651, 427] on div "To consider and approve or reject requests for change, within the tolerances se…" at bounding box center [656, 438] width 559 height 57
click at [377, 406] on input "d. To consider and approve or reject requests for change, within the tolerances…" at bounding box center [377, 400] width 0 height 11
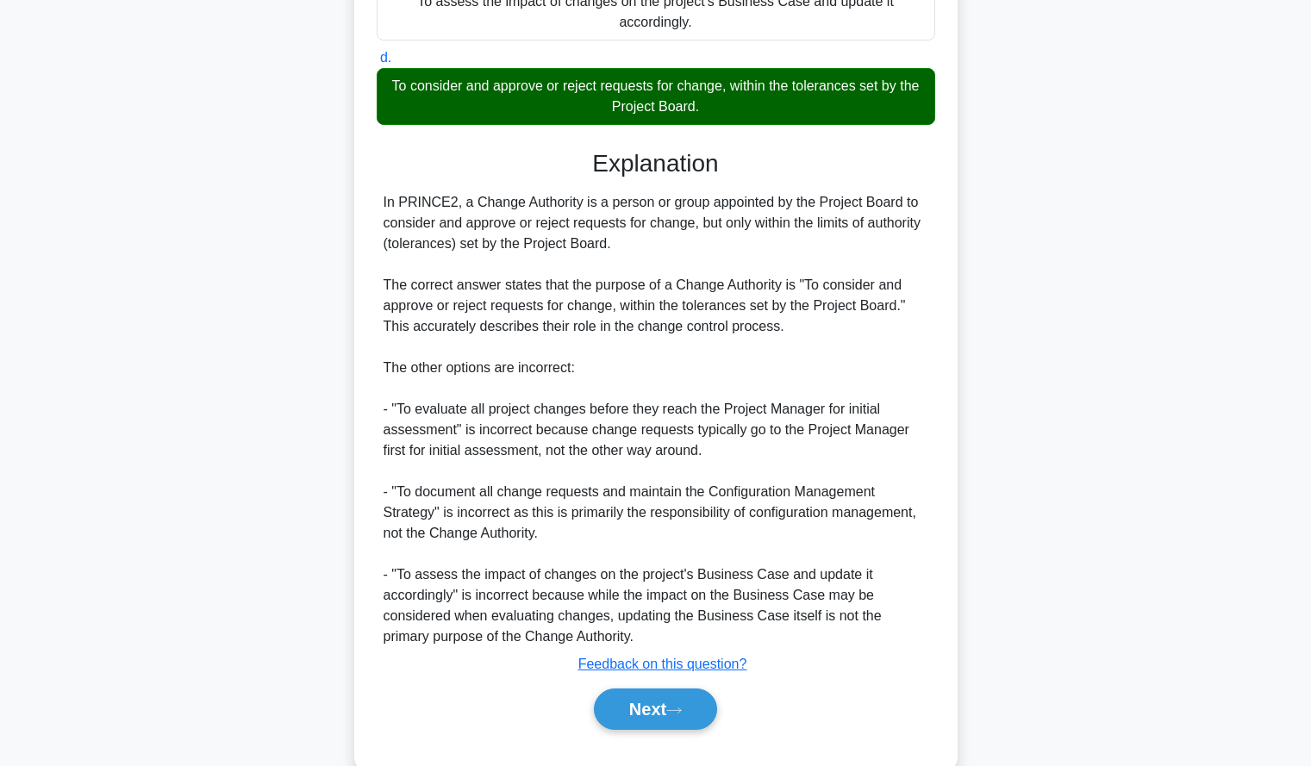
scroll to position [343, 0]
click at [696, 697] on button "Next" at bounding box center [655, 708] width 123 height 41
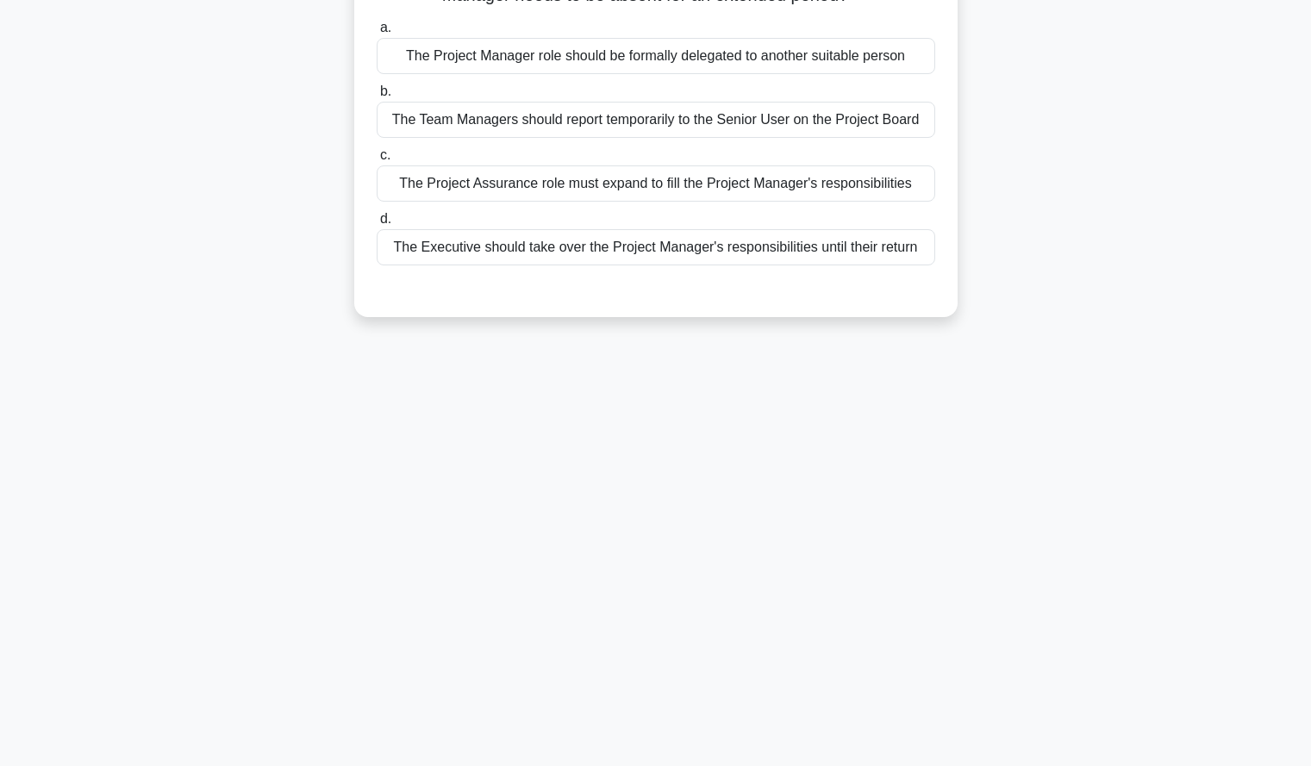
scroll to position [0, 0]
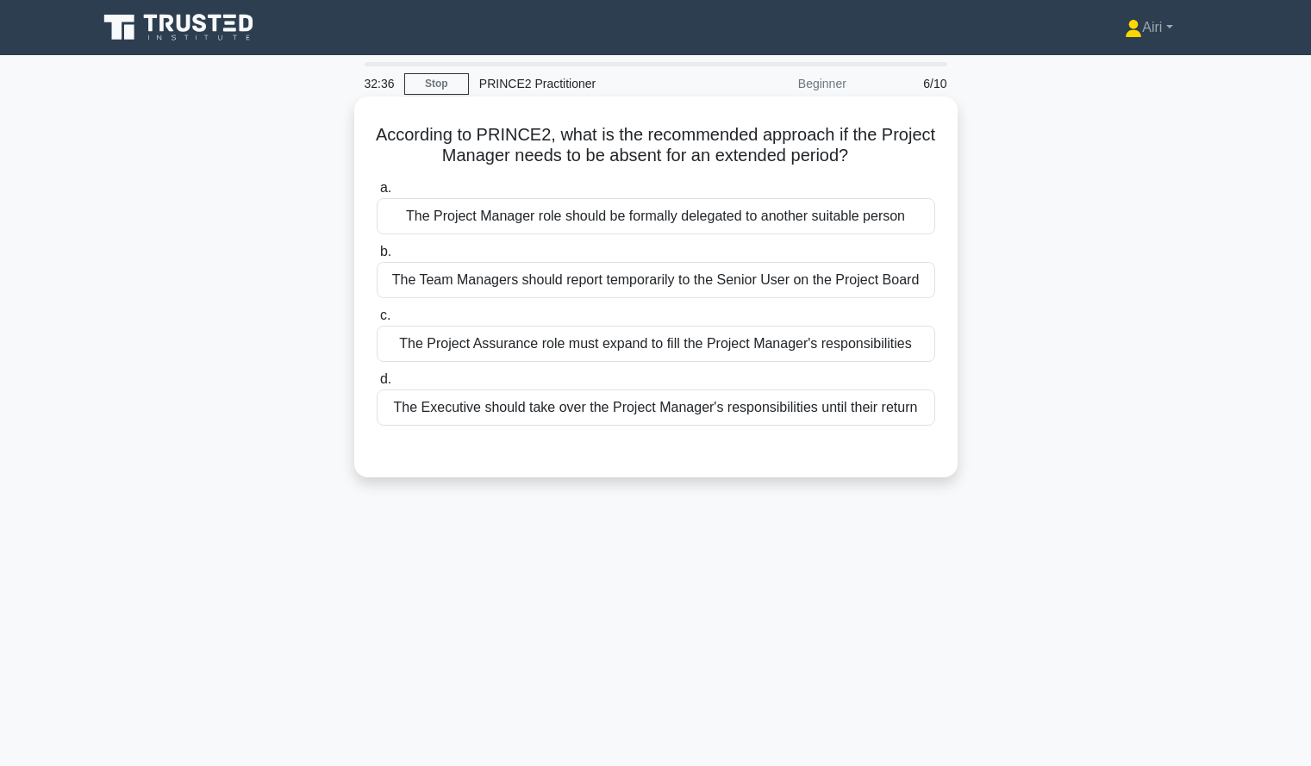
click at [736, 418] on div "The Executive should take over the Project Manager's responsibilities until the…" at bounding box center [656, 408] width 559 height 36
click at [377, 385] on input "d. The Executive should take over the Project Manager's responsibilities until …" at bounding box center [377, 379] width 0 height 11
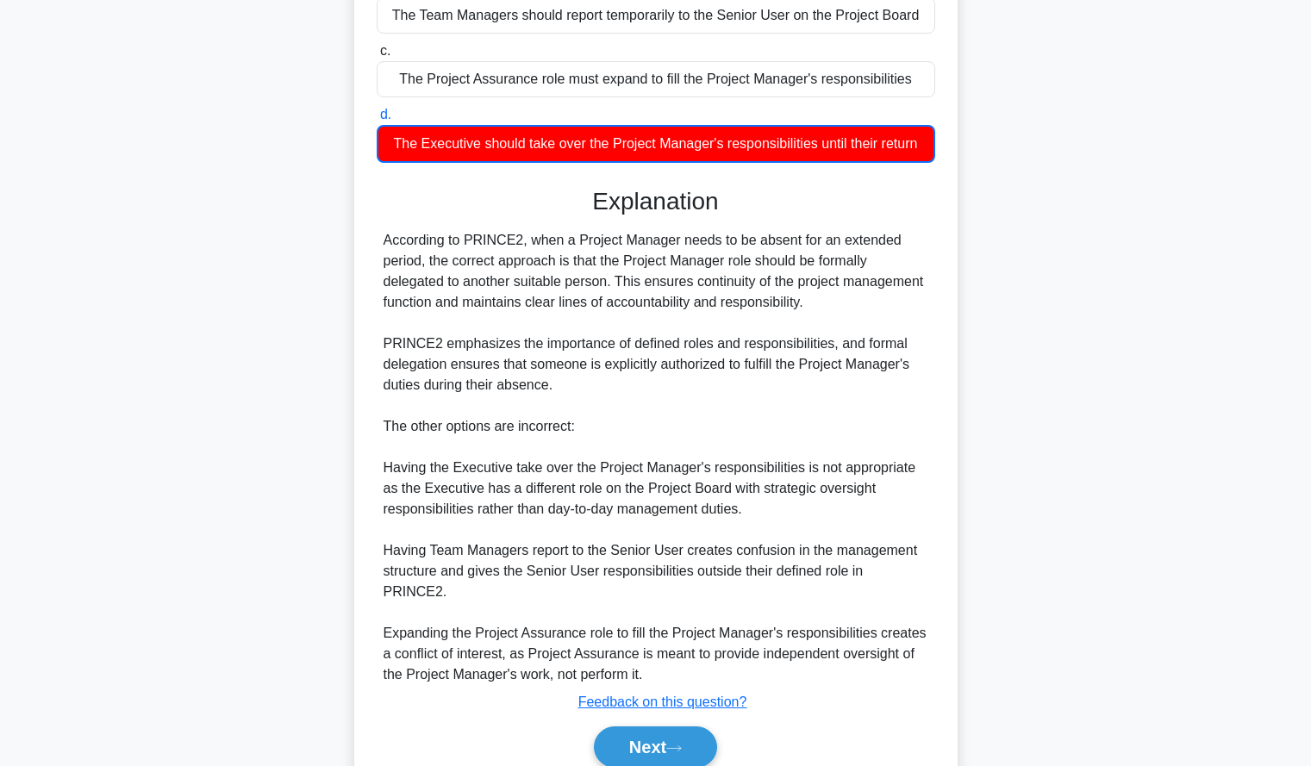
scroll to position [320, 0]
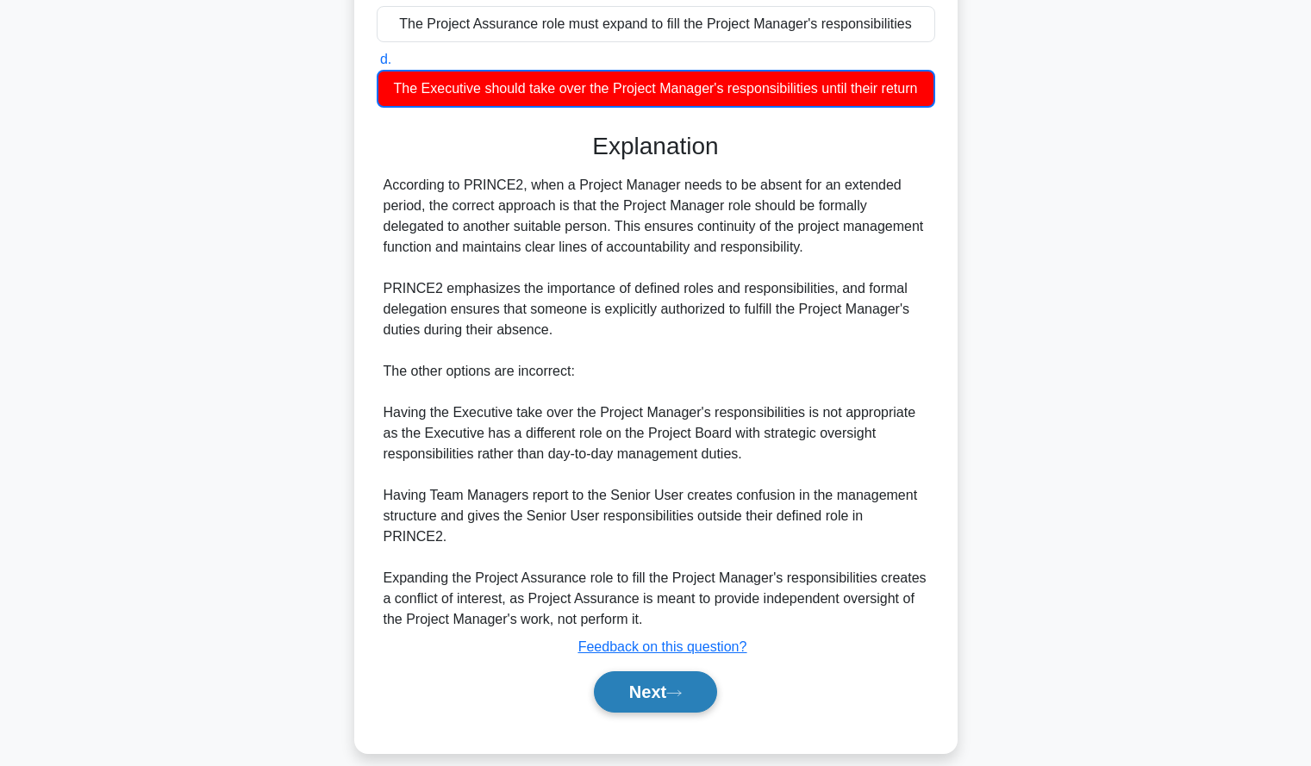
click at [659, 672] on button "Next" at bounding box center [655, 692] width 123 height 41
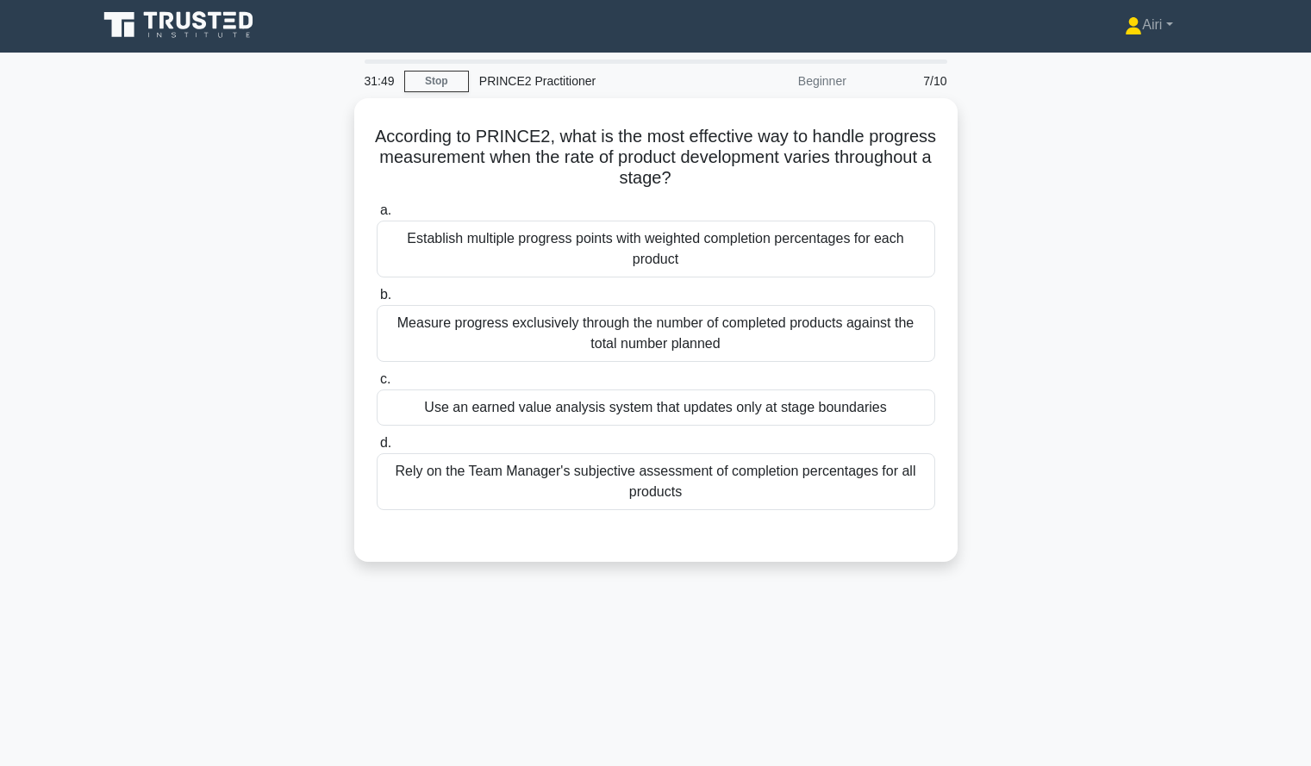
scroll to position [0, 0]
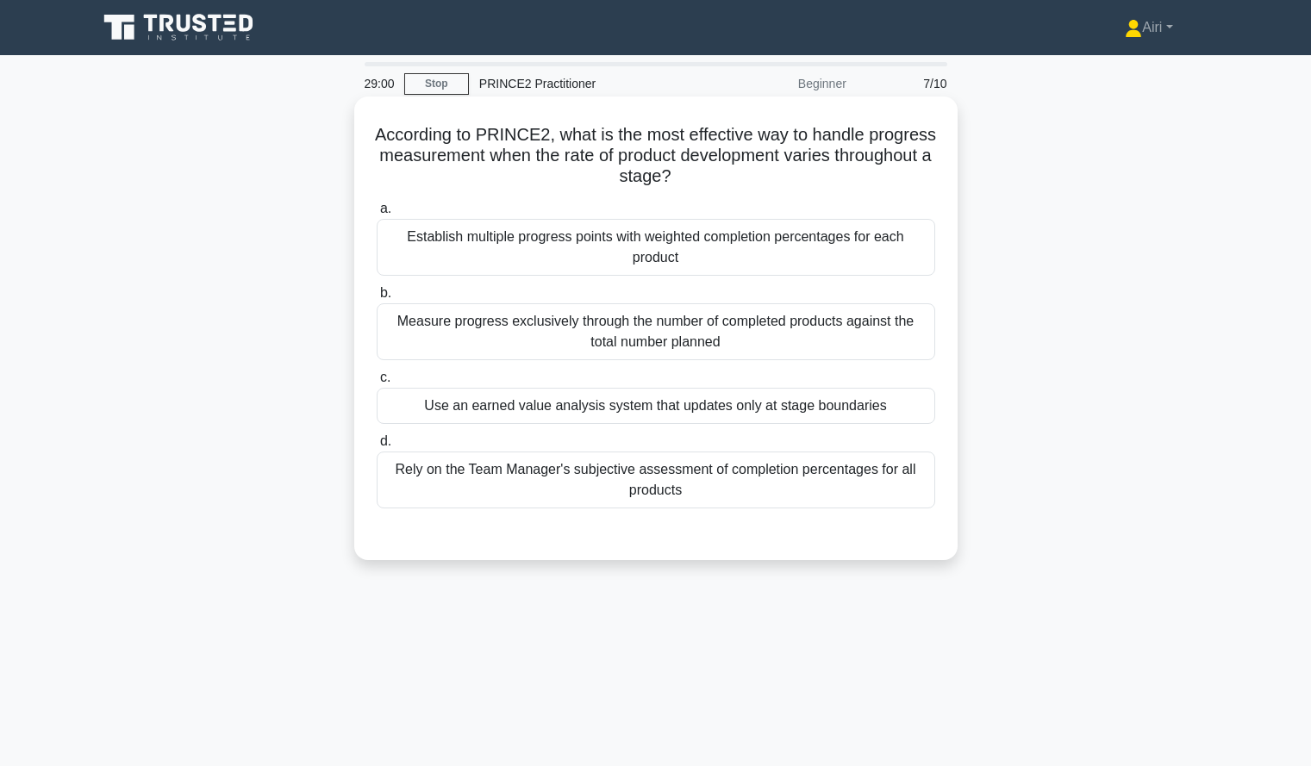
click at [700, 253] on div "Establish multiple progress points with weighted completion percentages for eac…" at bounding box center [656, 247] width 559 height 57
click at [377, 215] on input "a. Establish multiple progress points with weighted completion percentages for …" at bounding box center [377, 208] width 0 height 11
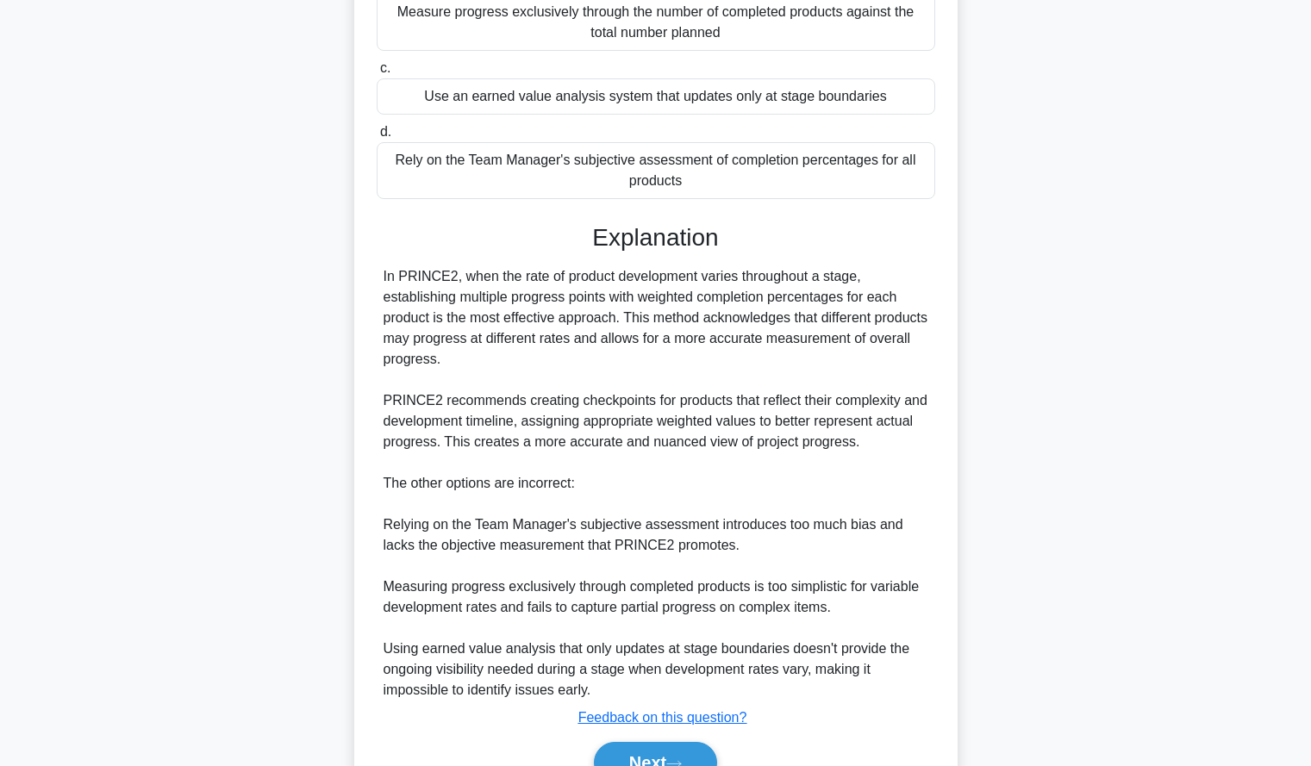
scroll to position [401, 0]
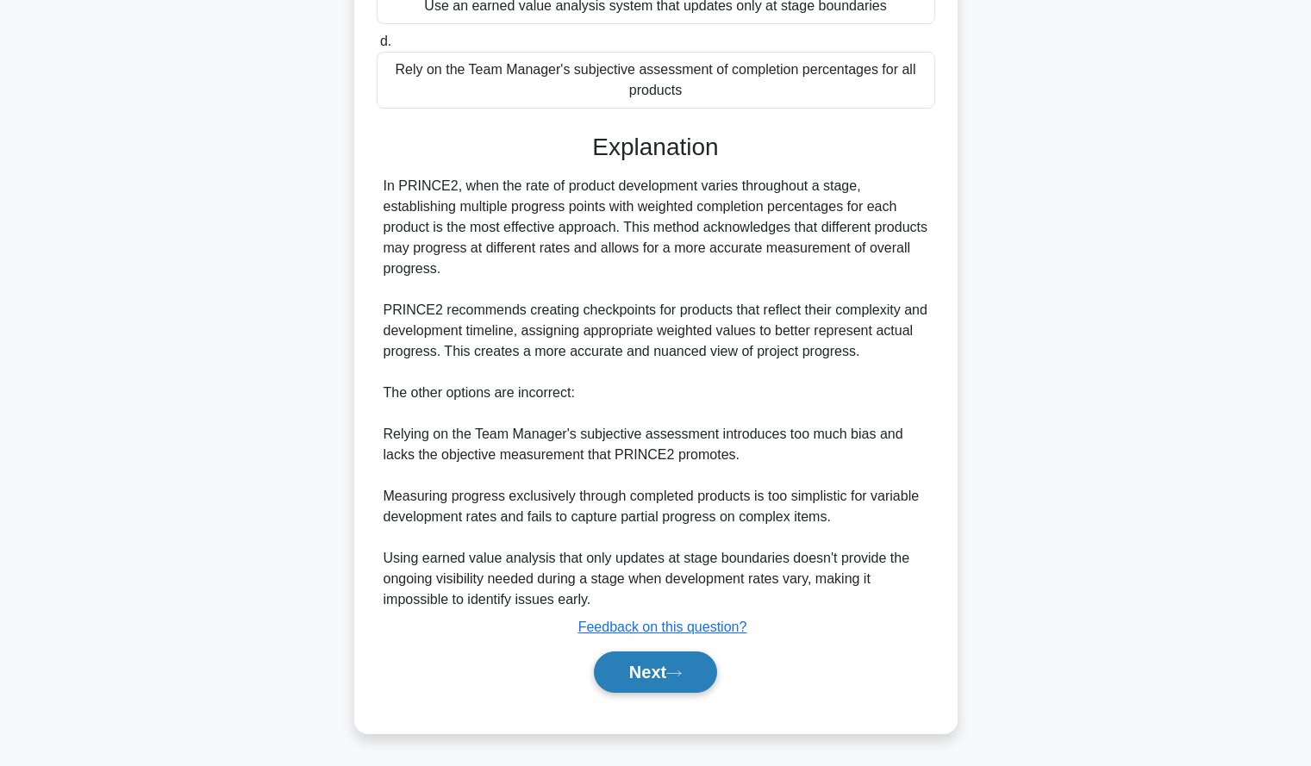
click at [669, 678] on button "Next" at bounding box center [655, 672] width 123 height 41
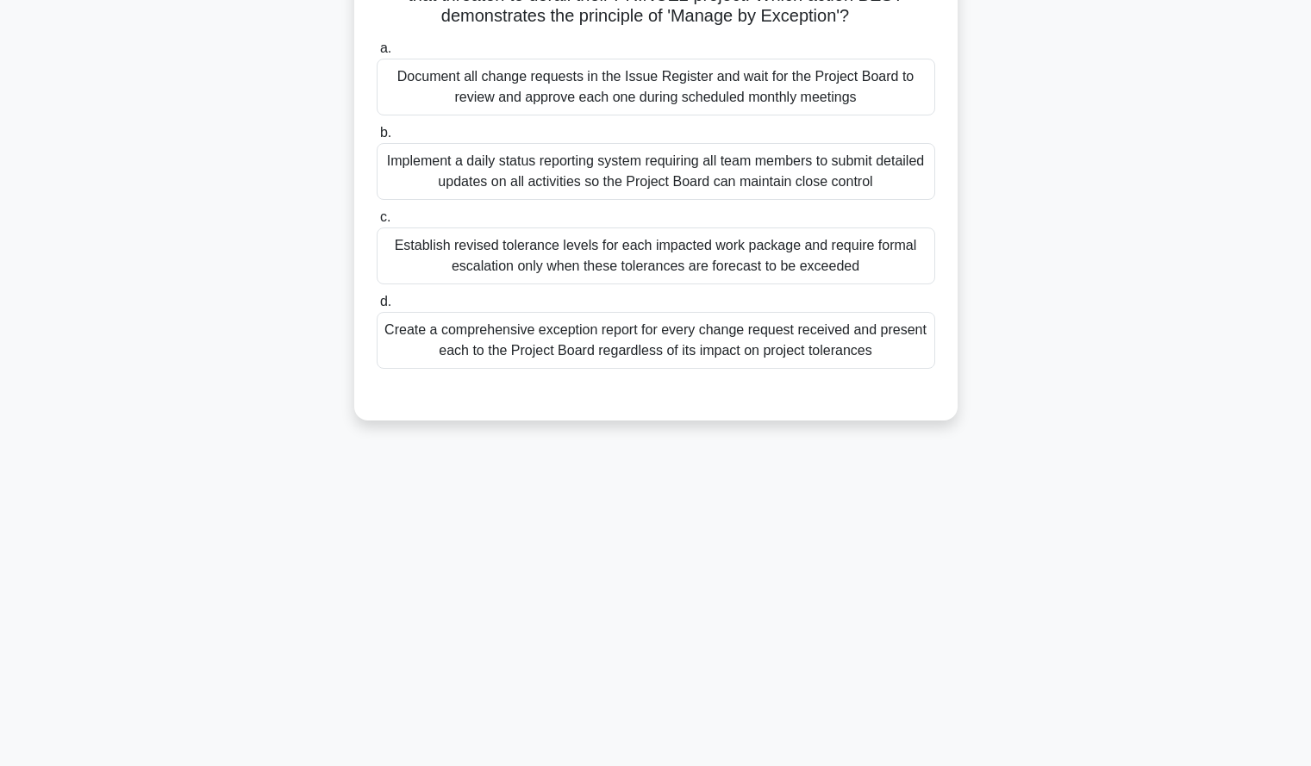
scroll to position [0, 0]
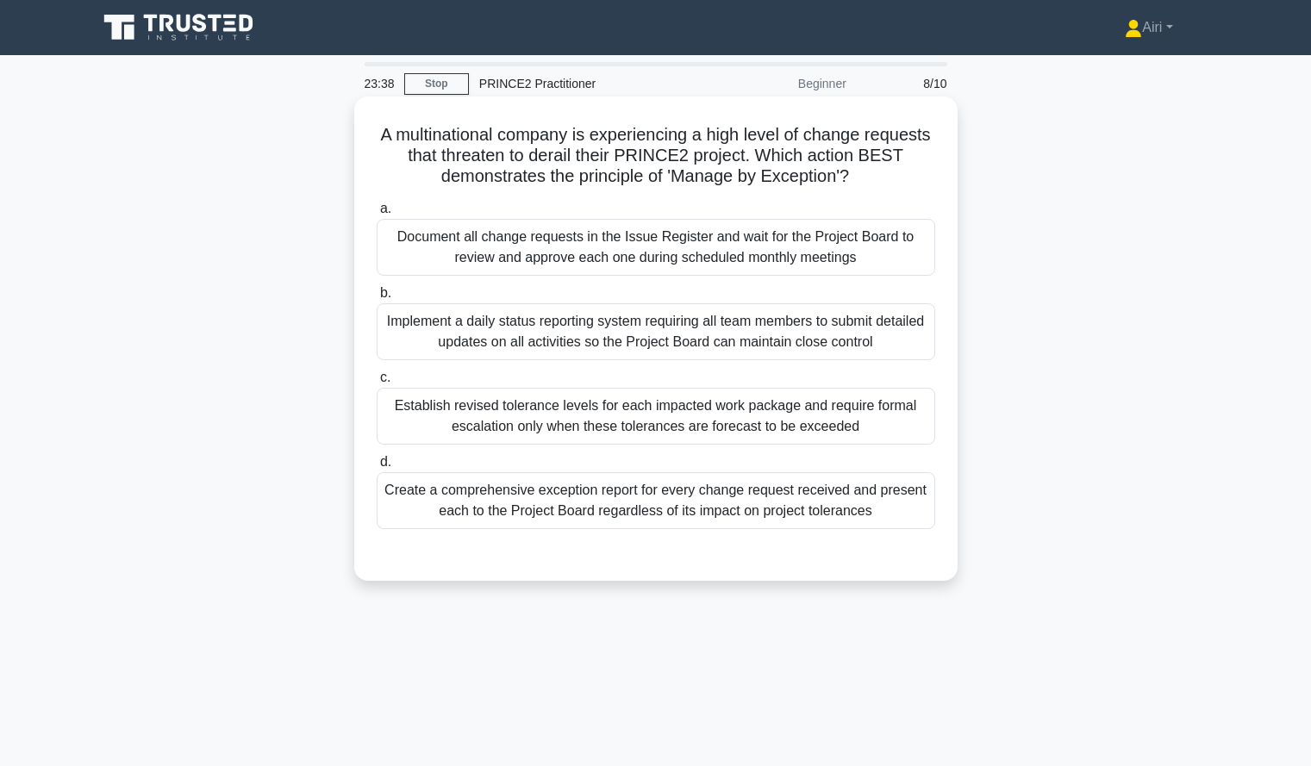
click at [785, 418] on div "Establish revised tolerance levels for each impacted work package and require f…" at bounding box center [656, 416] width 559 height 57
click at [377, 384] on input "c. Establish revised tolerance levels for each impacted work package and requir…" at bounding box center [377, 377] width 0 height 11
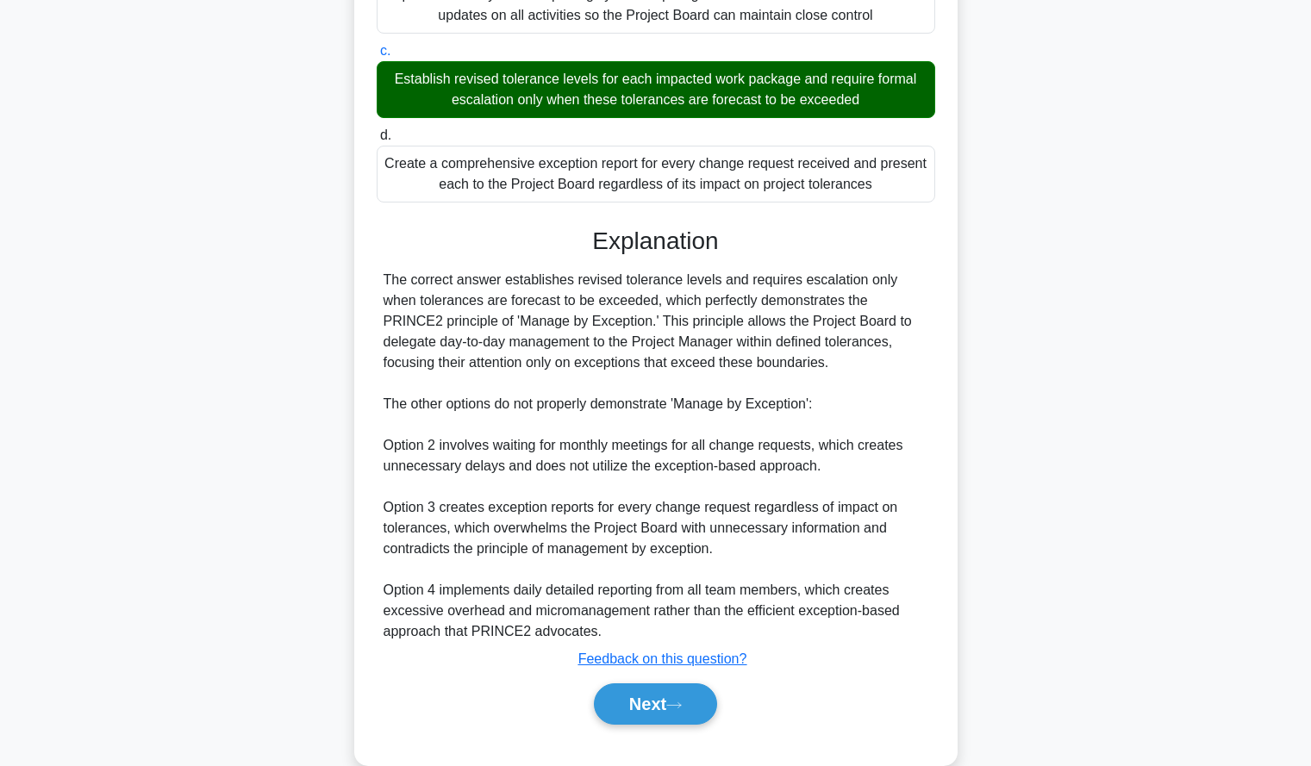
scroll to position [360, 0]
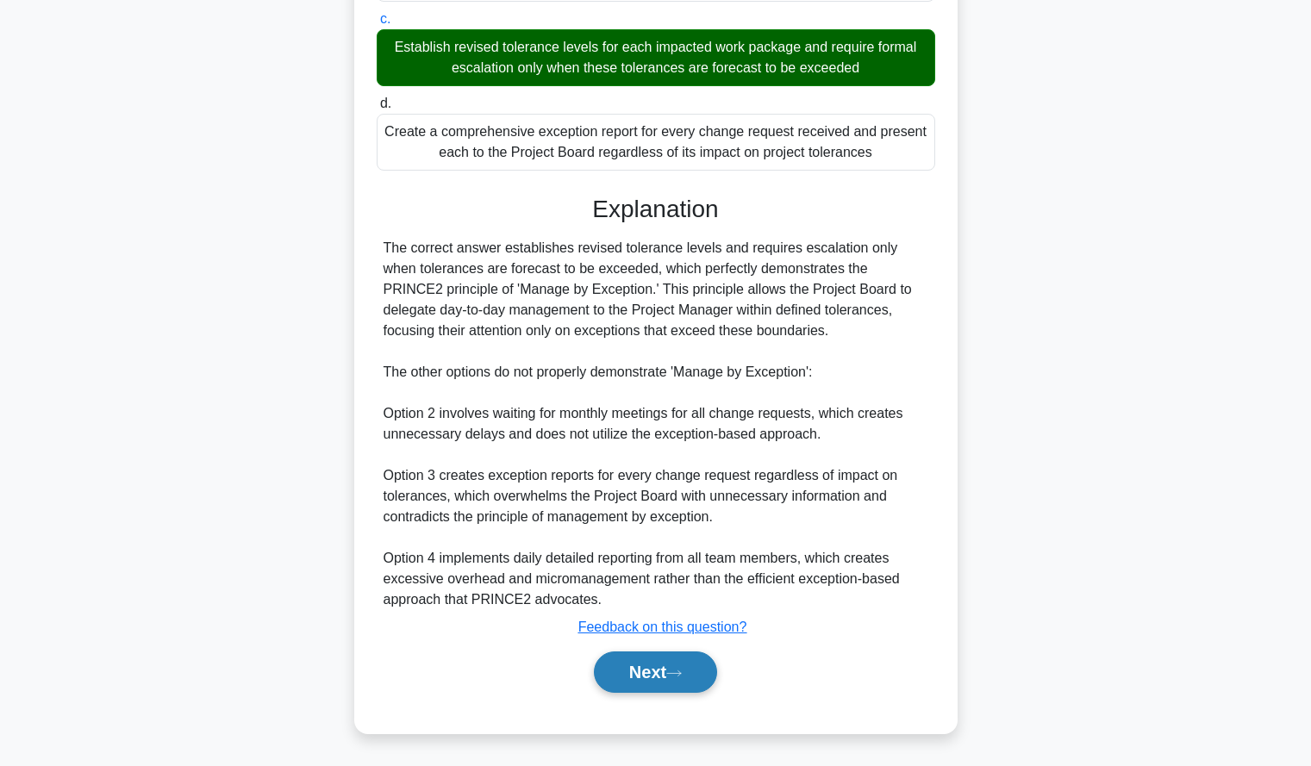
click at [635, 673] on button "Next" at bounding box center [655, 672] width 123 height 41
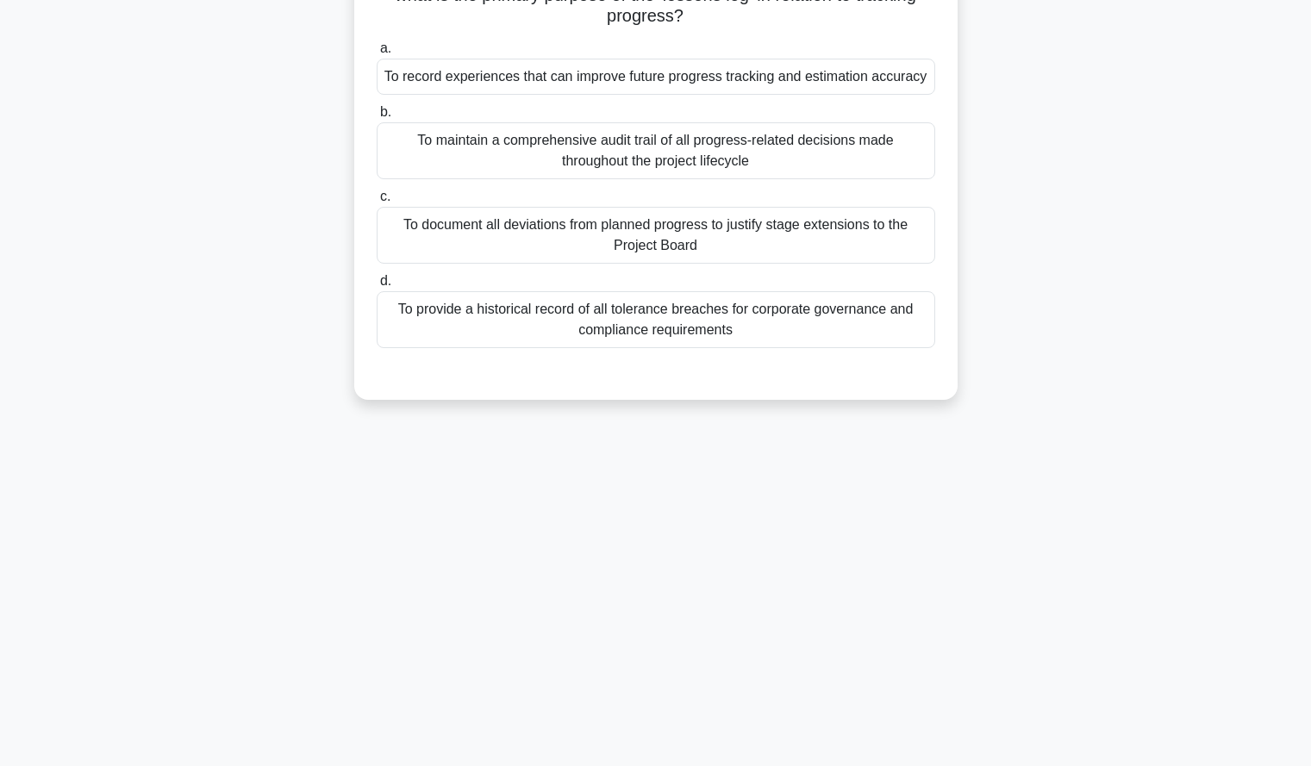
scroll to position [0, 0]
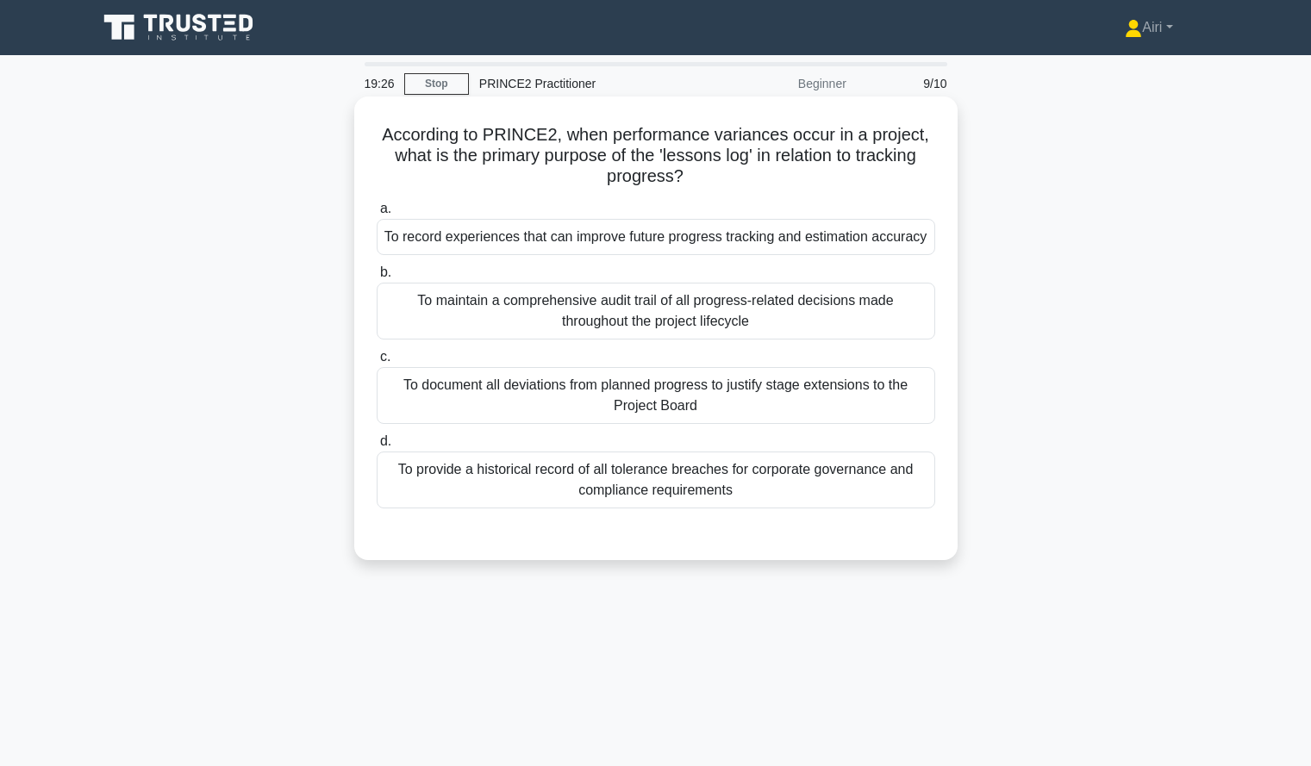
click at [757, 245] on div "To record experiences that can improve future progress tracking and estimation …" at bounding box center [656, 237] width 559 height 36
click at [377, 215] on input "a. To record experiences that can improve future progress tracking and estimati…" at bounding box center [377, 208] width 0 height 11
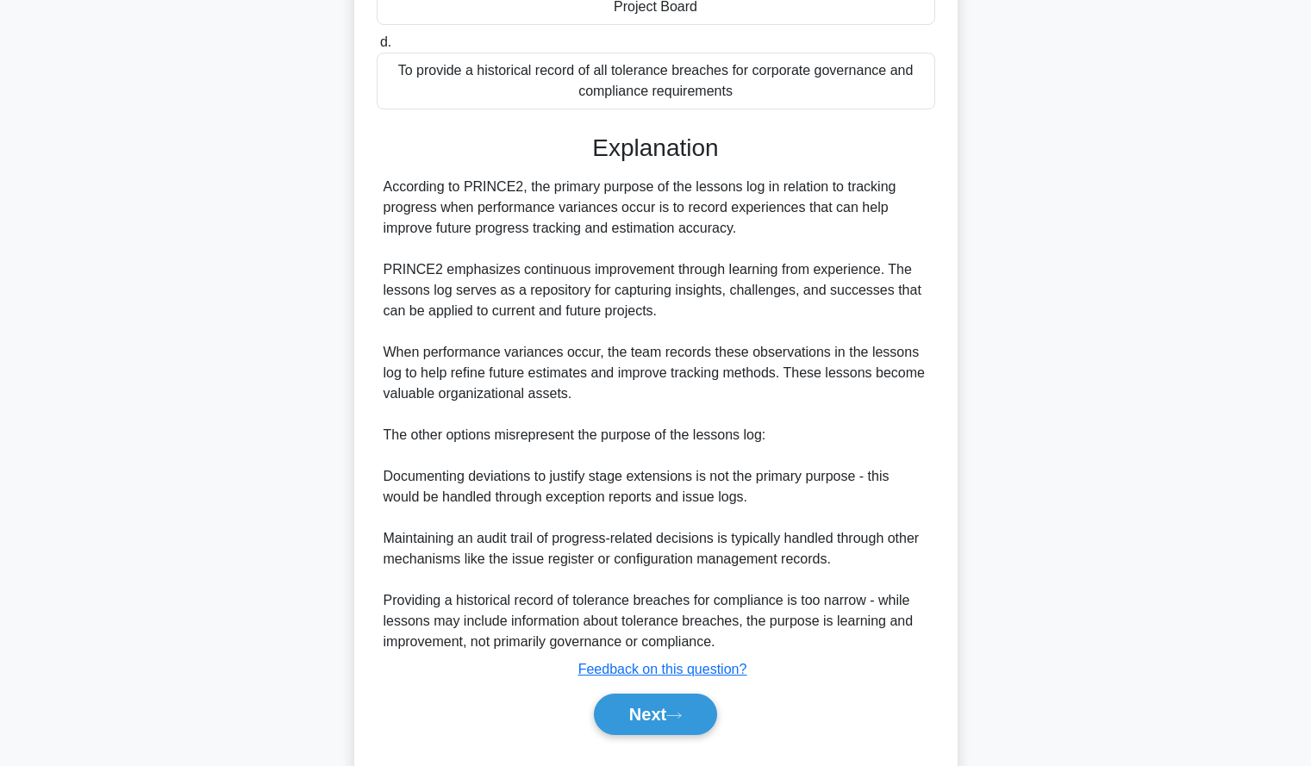
scroll to position [463, 0]
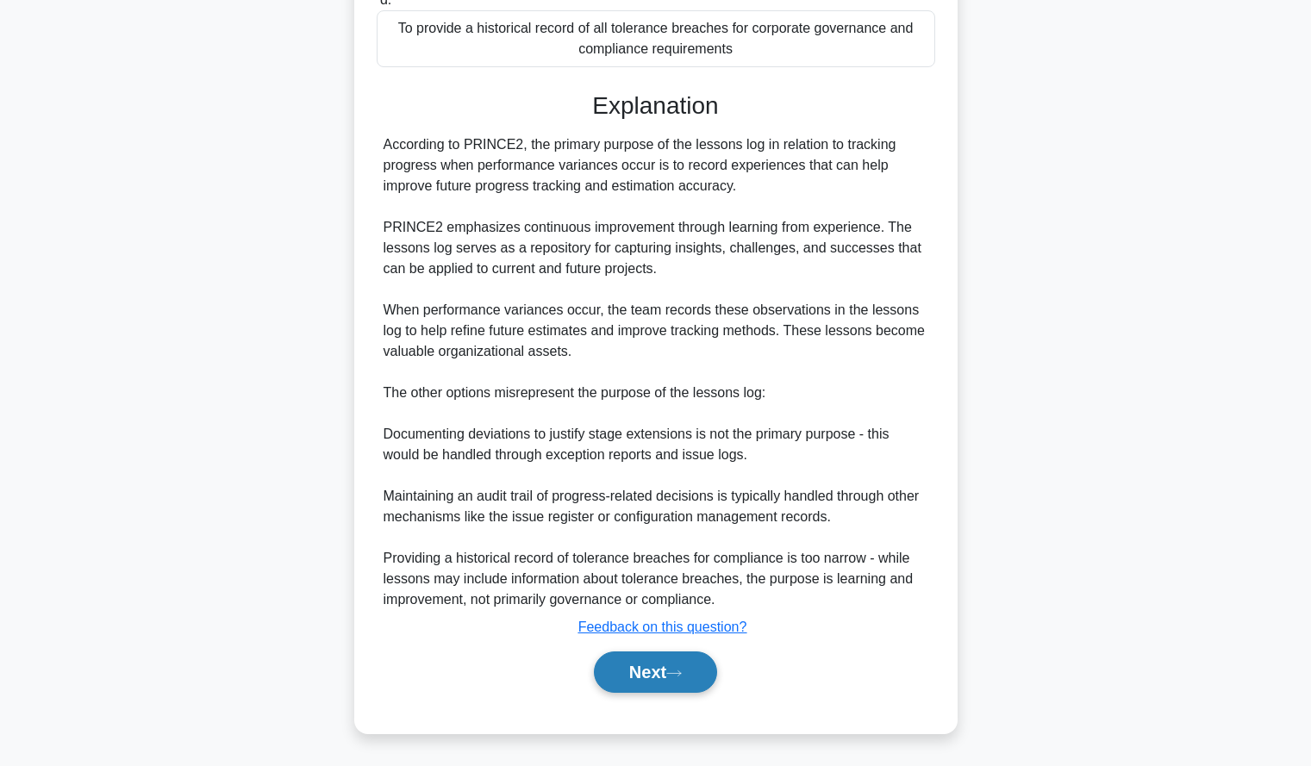
click at [638, 681] on button "Next" at bounding box center [655, 672] width 123 height 41
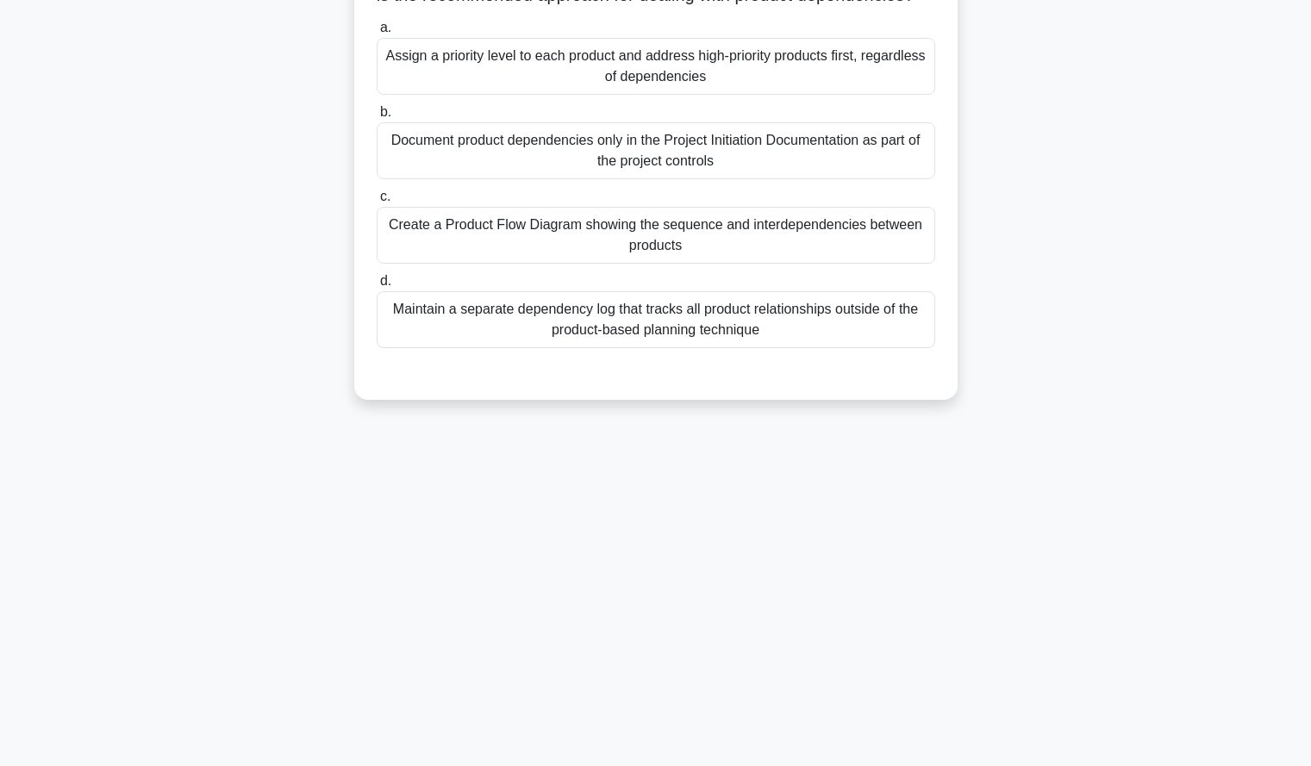
click at [638, 681] on div "16:33 Stop PRINCE2 Practitioner Beginner 10/10 When implementing the 'Focus on …" at bounding box center [656, 328] width 1138 height 862
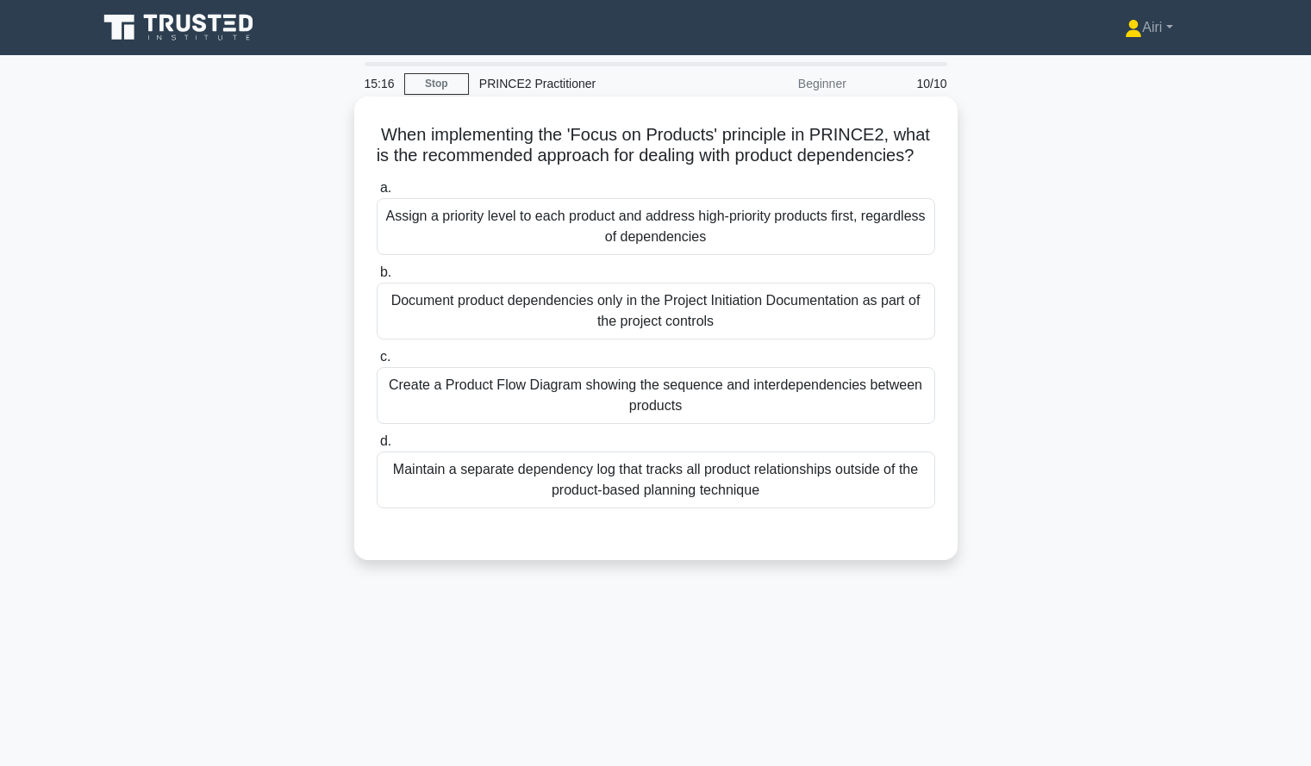
click at [598, 400] on div "Create a Product Flow Diagram showing the sequence and interdependencies betwee…" at bounding box center [656, 395] width 559 height 57
click at [377, 363] on input "c. Create a Product Flow Diagram showing the sequence and interdependencies bet…" at bounding box center [377, 357] width 0 height 11
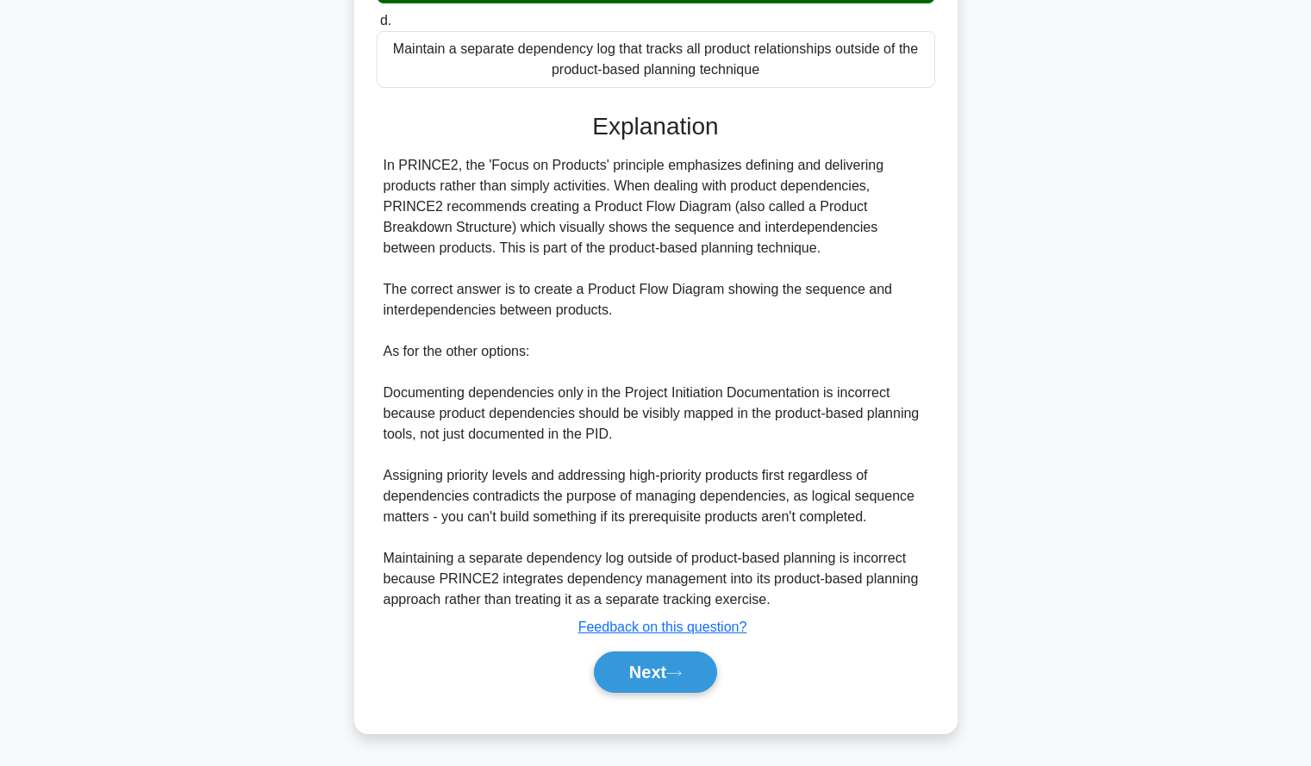
scroll to position [442, 0]
drag, startPoint x: 911, startPoint y: 399, endPoint x: 747, endPoint y: 412, distance: 164.3
click at [747, 412] on div "In PRINCE2, the 'Focus on Products' principle emphasizes defining and deliverin…" at bounding box center [656, 382] width 545 height 455
click at [668, 666] on button "Next" at bounding box center [655, 672] width 123 height 41
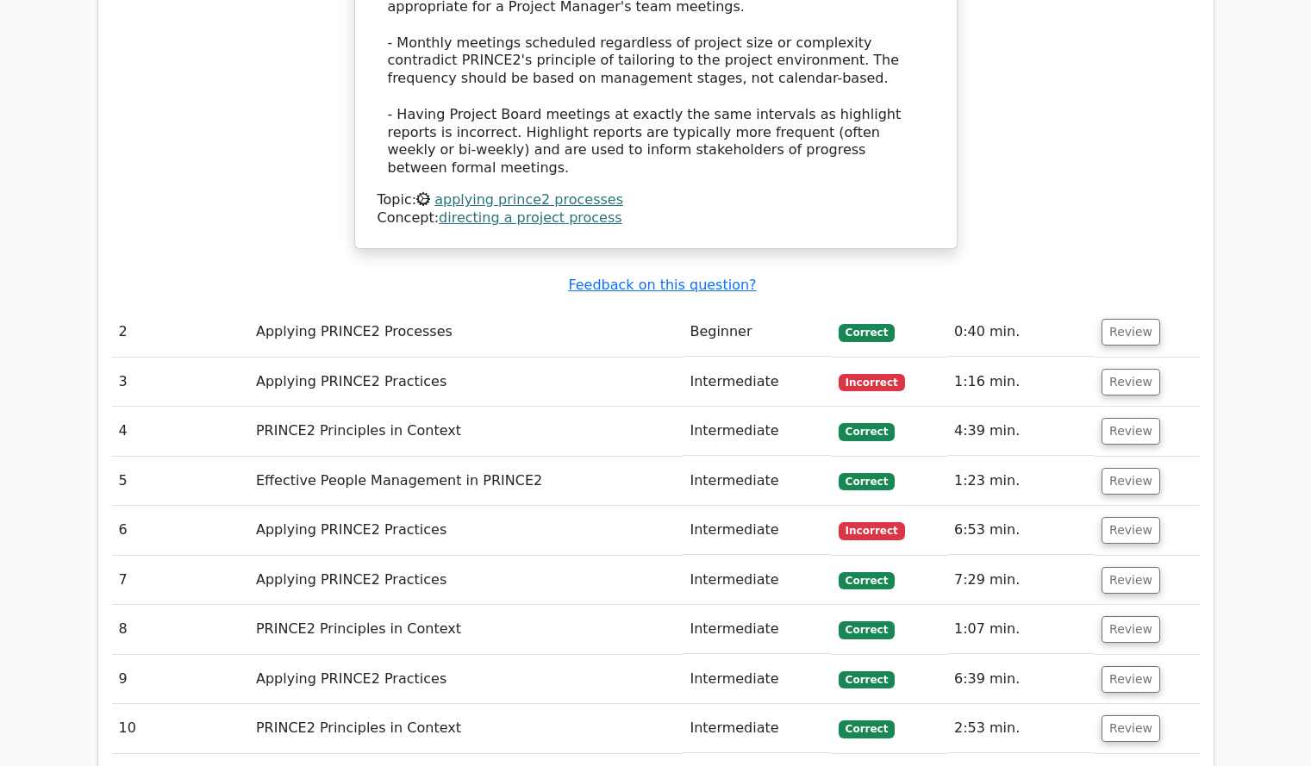
scroll to position [1447, 0]
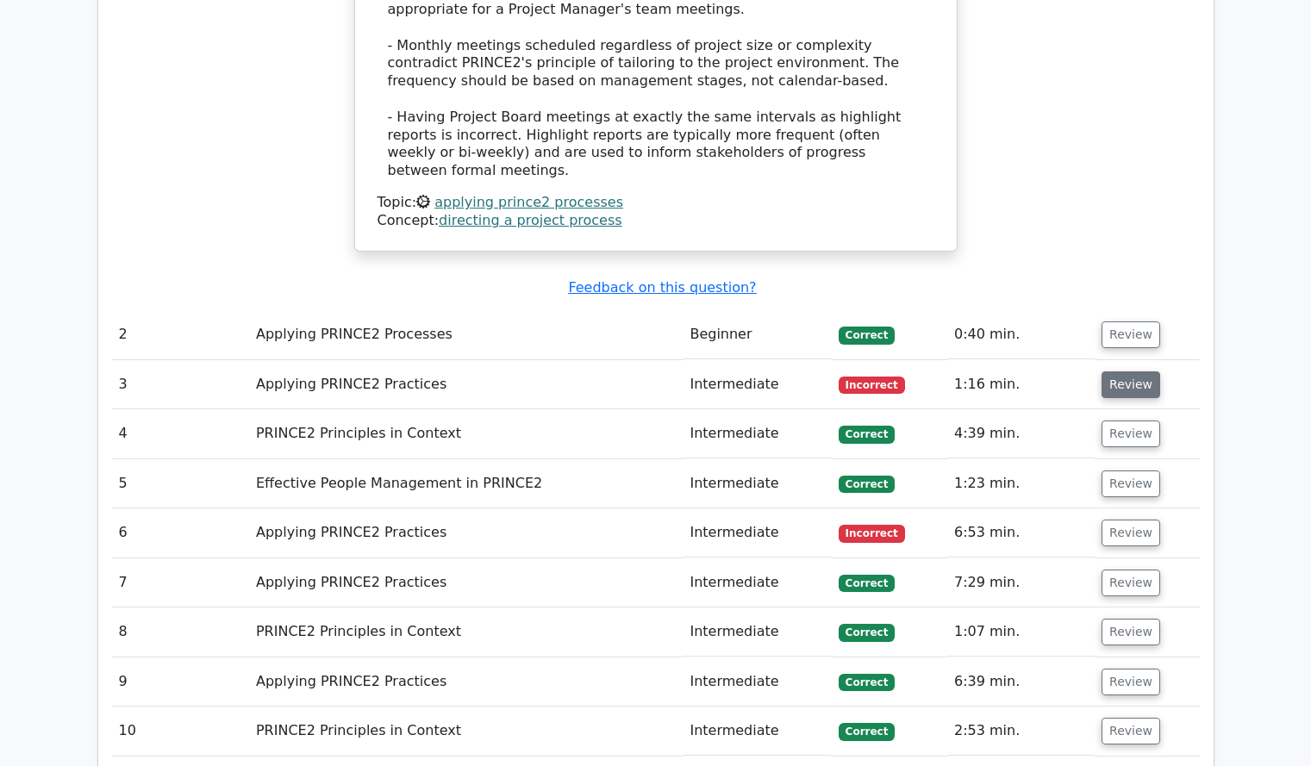
click at [1141, 372] on button "Review" at bounding box center [1131, 385] width 59 height 27
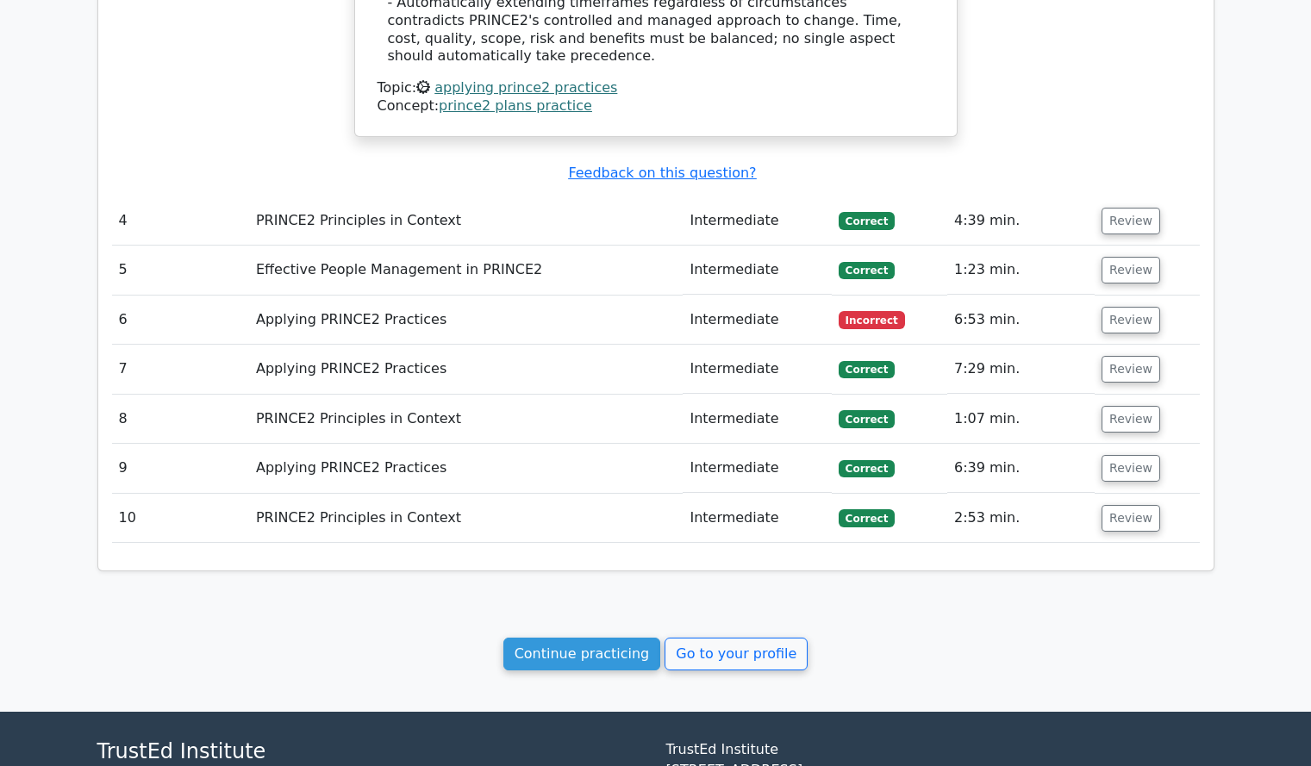
scroll to position [2713, 0]
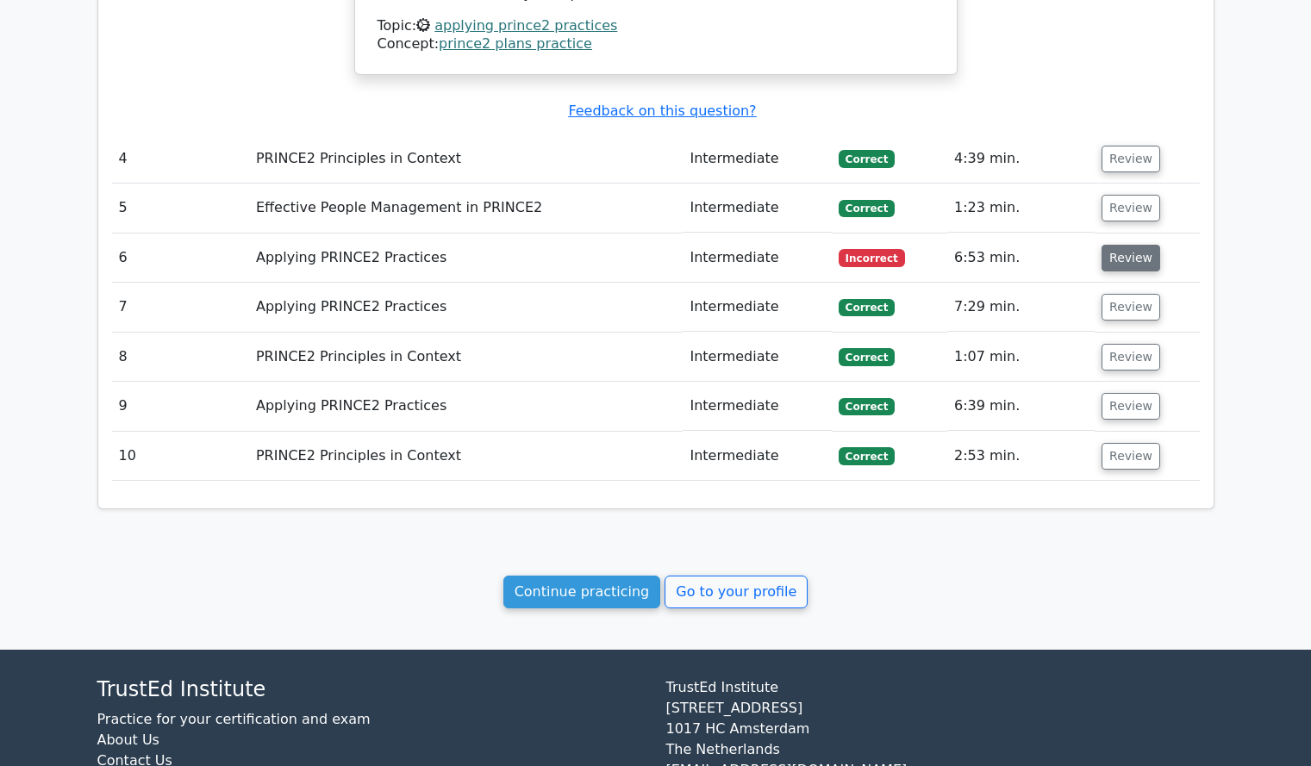
click at [1114, 245] on button "Review" at bounding box center [1131, 258] width 59 height 27
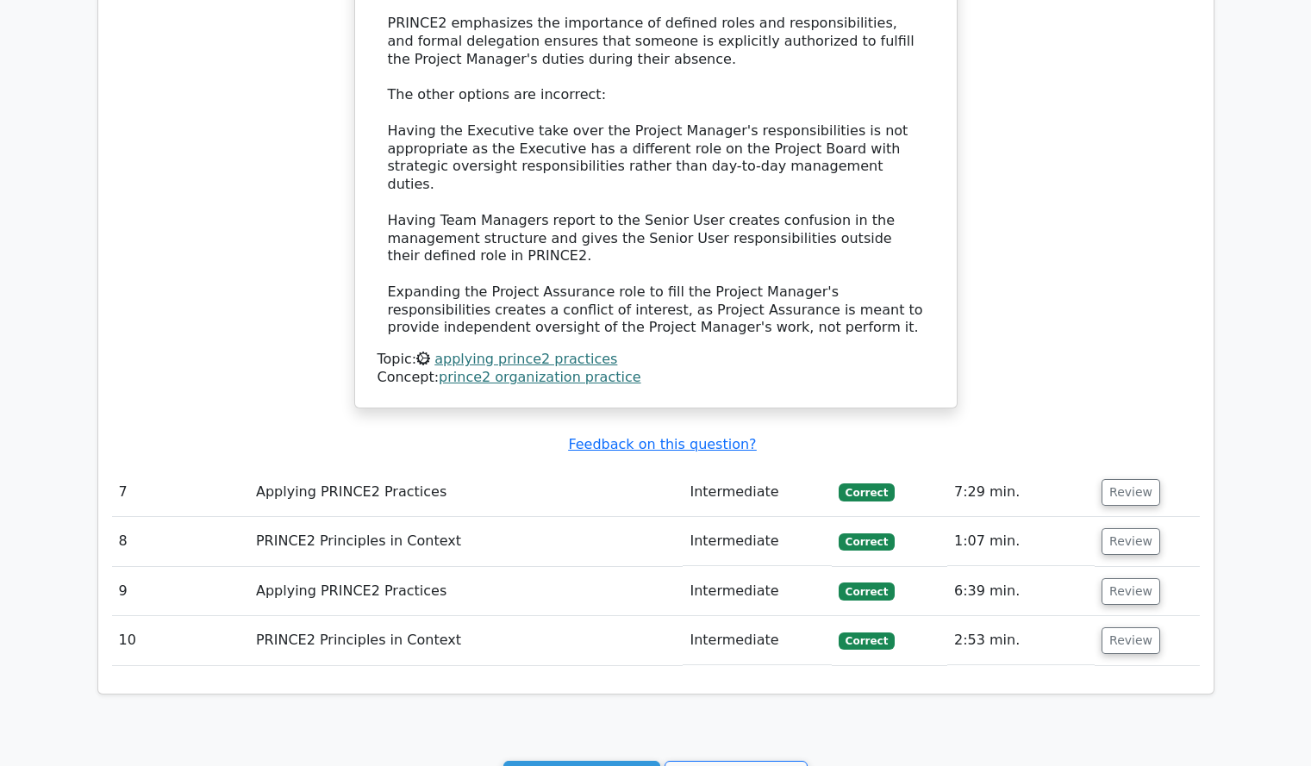
scroll to position [3641, 0]
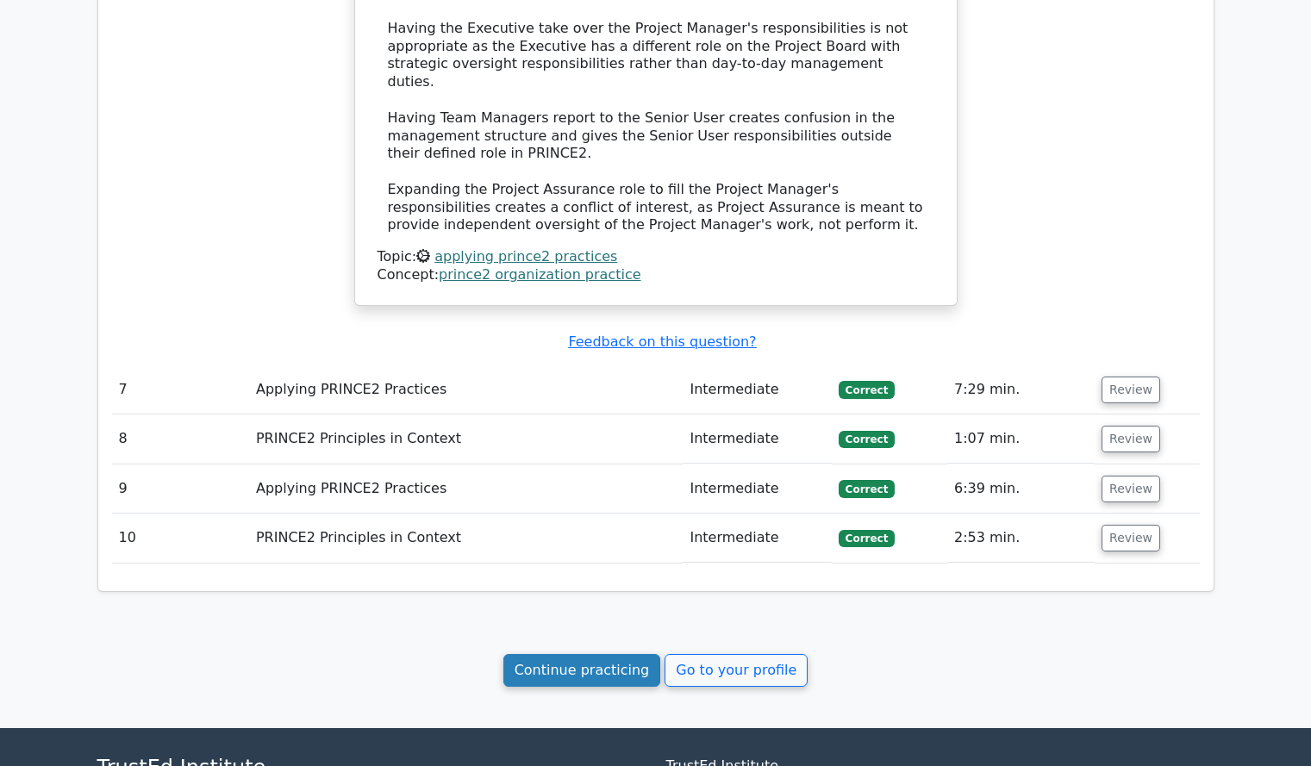
click at [581, 654] on link "Continue practicing" at bounding box center [582, 670] width 158 height 33
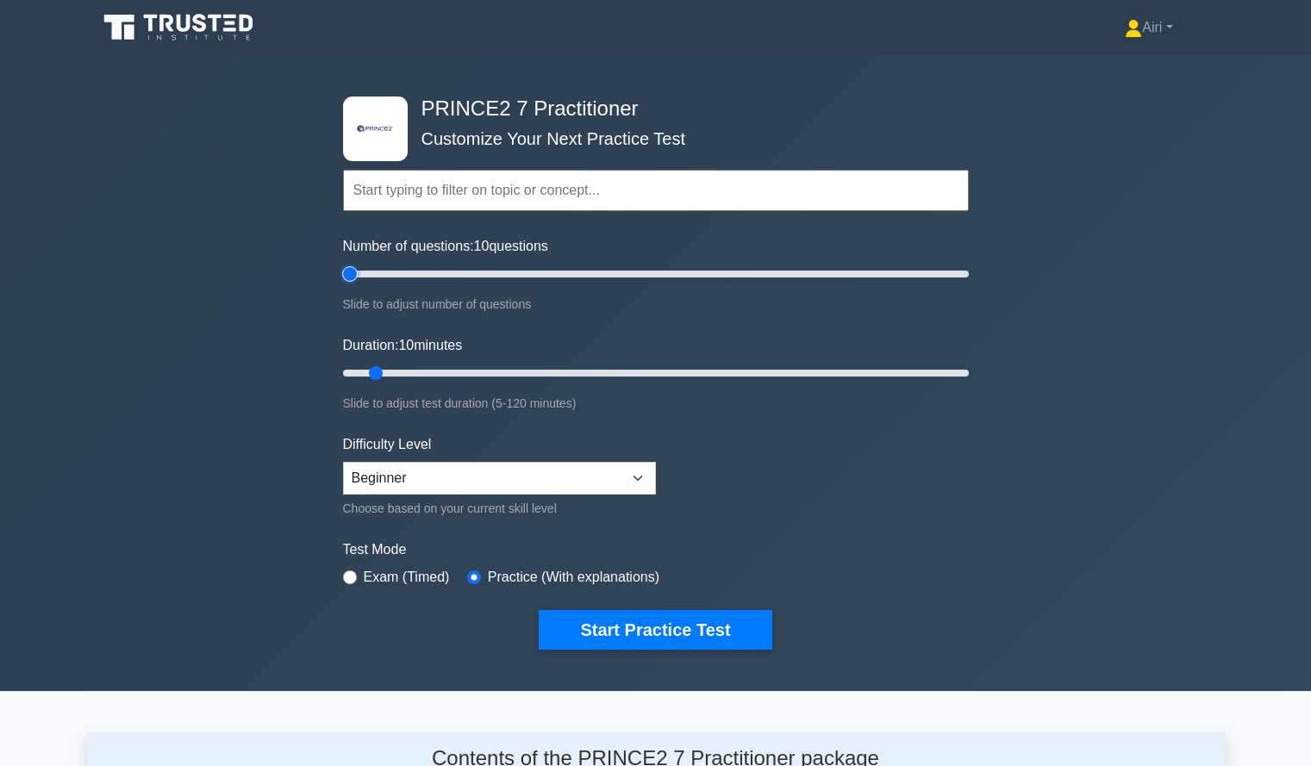
type input "5"
click at [355, 275] on input "Number of questions: 10 questions" at bounding box center [656, 274] width 626 height 21
type input "20"
click at [423, 373] on input "Duration: 10 minutes" at bounding box center [656, 373] width 626 height 21
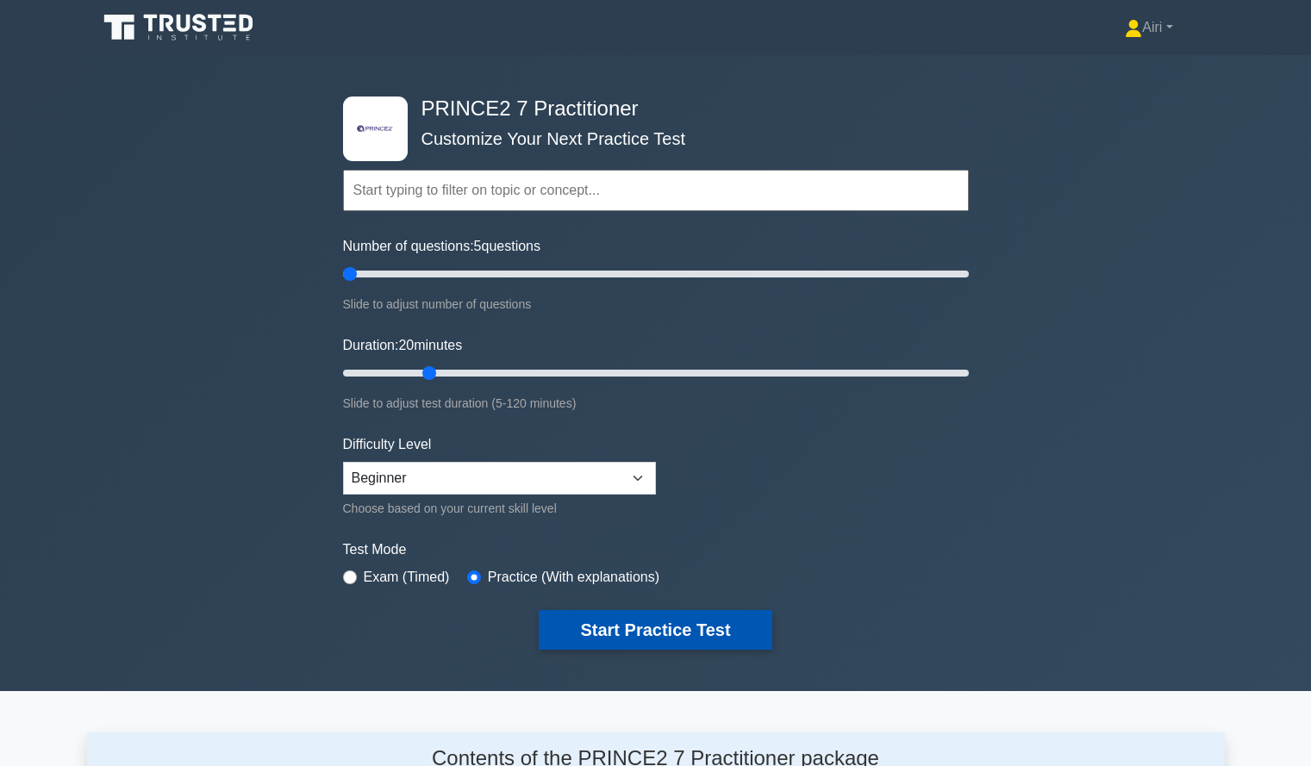
click at [605, 643] on button "Start Practice Test" at bounding box center [655, 630] width 233 height 40
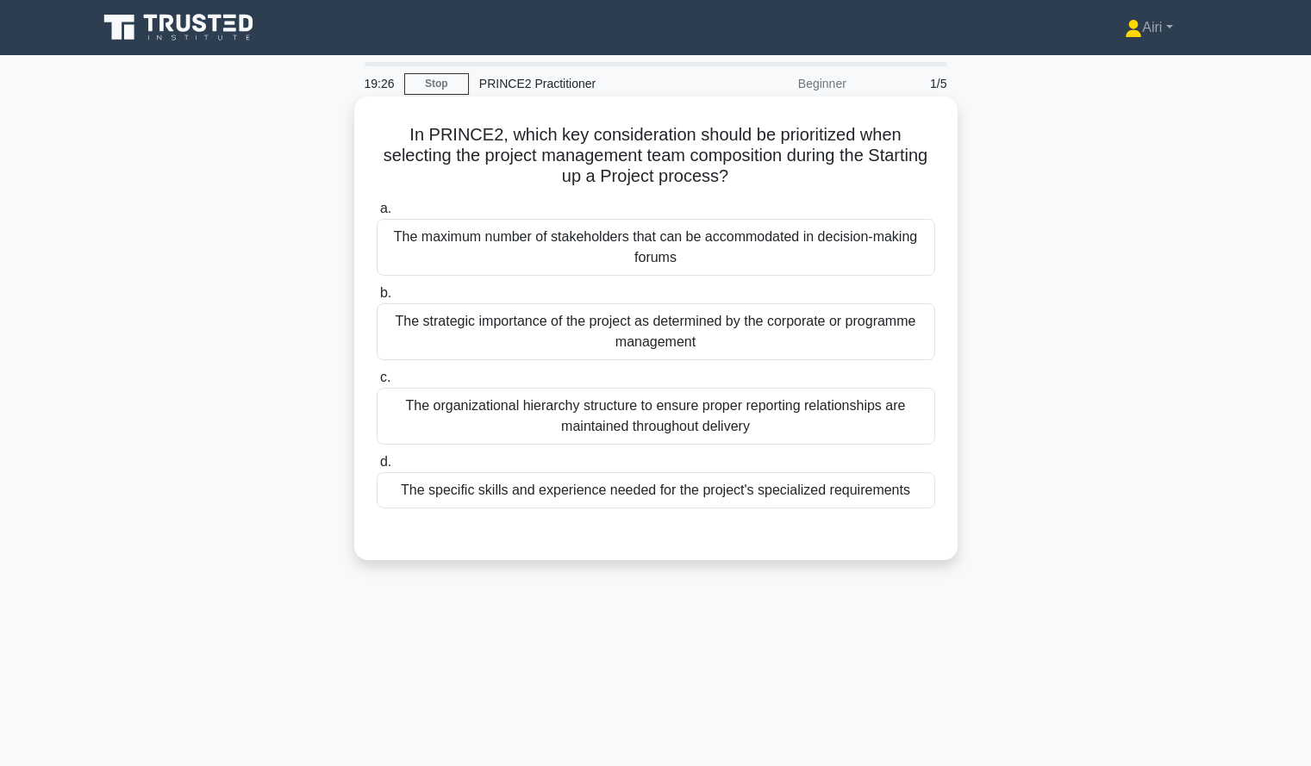
click at [751, 497] on div "The specific skills and experience needed for the project's specialized require…" at bounding box center [656, 490] width 559 height 36
click at [377, 468] on input "d. The specific skills and experience needed for the project's specialized requ…" at bounding box center [377, 462] width 0 height 11
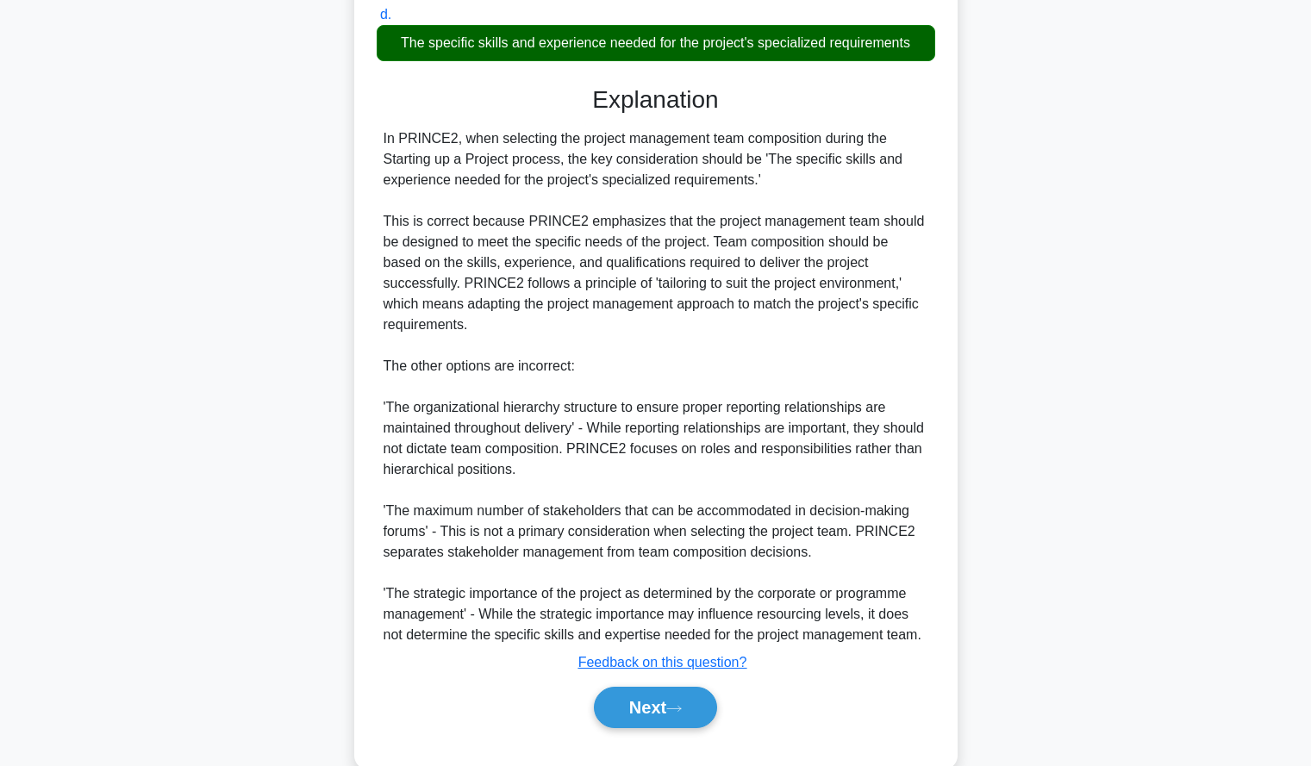
scroll to position [484, 0]
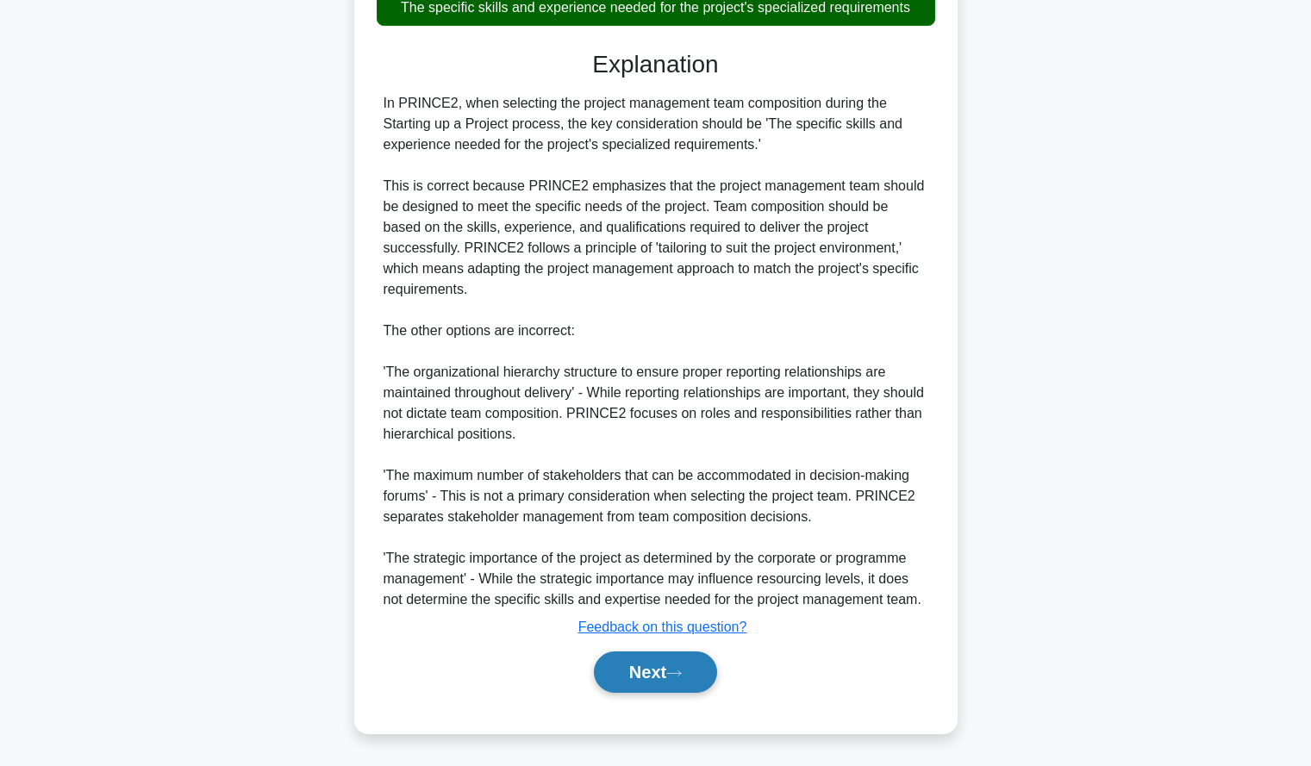
click at [628, 673] on button "Next" at bounding box center [655, 672] width 123 height 41
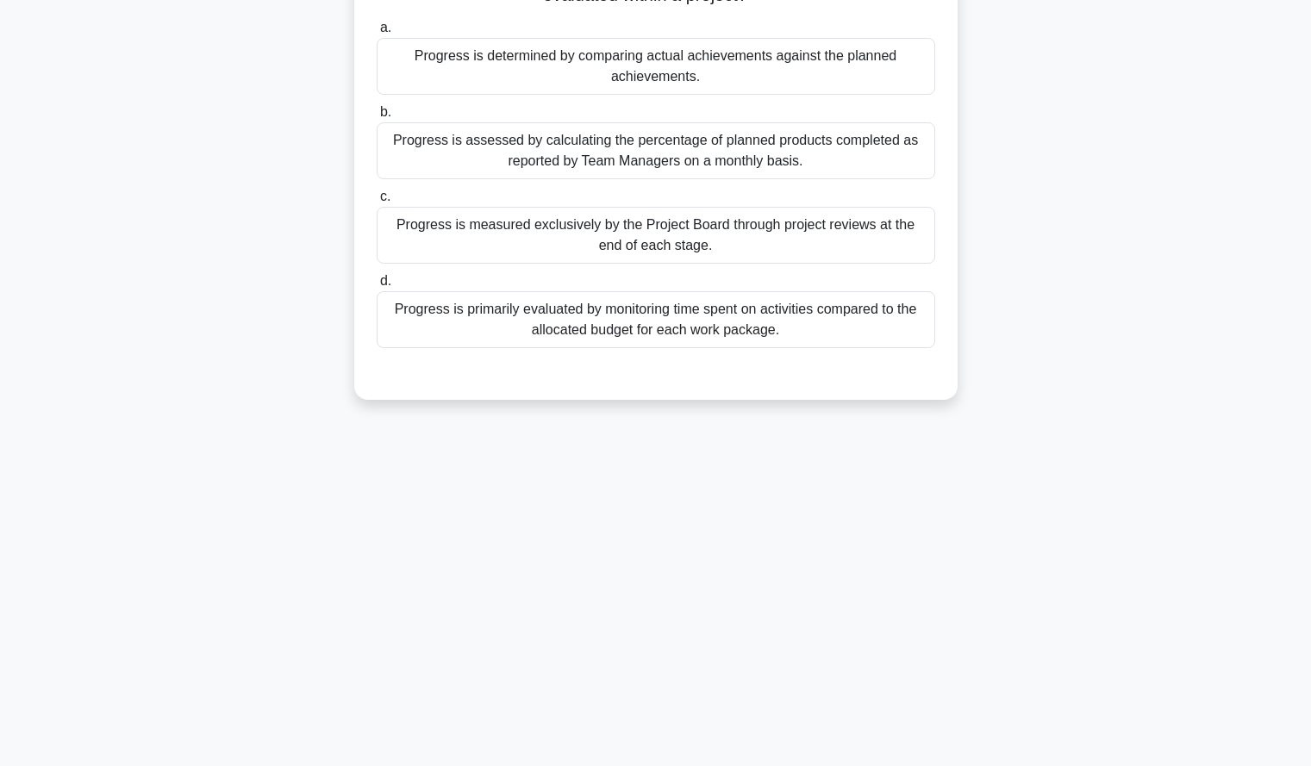
scroll to position [0, 0]
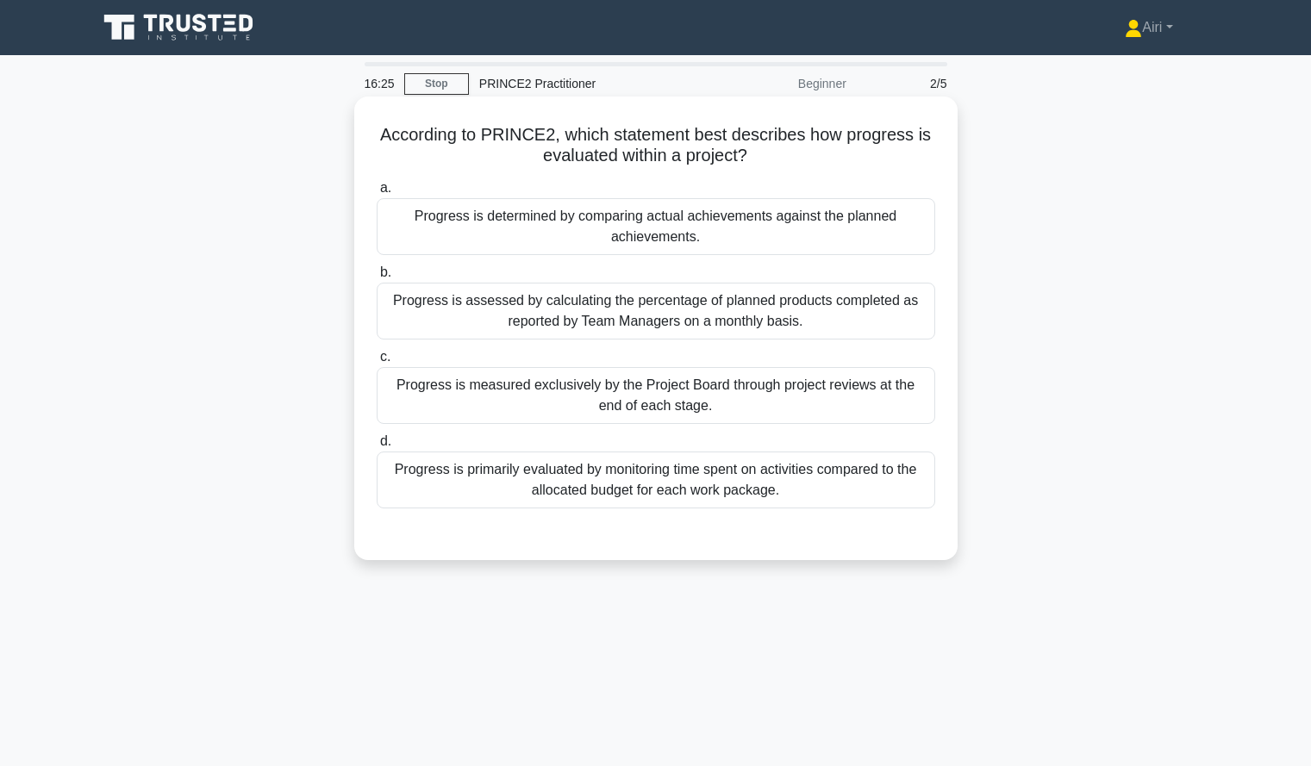
click at [747, 222] on div "Progress is determined by comparing actual achievements against the planned ach…" at bounding box center [656, 226] width 559 height 57
click at [377, 194] on input "a. Progress is determined by comparing actual achievements against the planned …" at bounding box center [377, 188] width 0 height 11
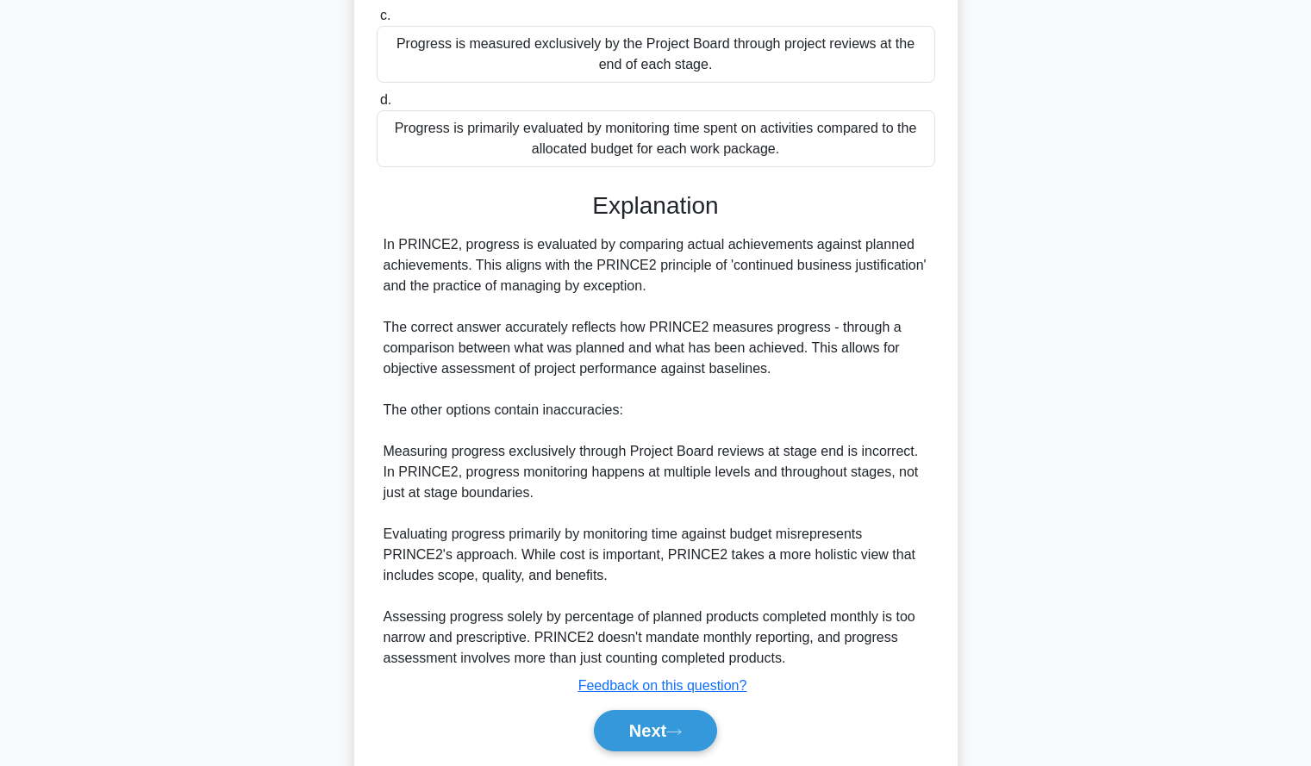
scroll to position [401, 0]
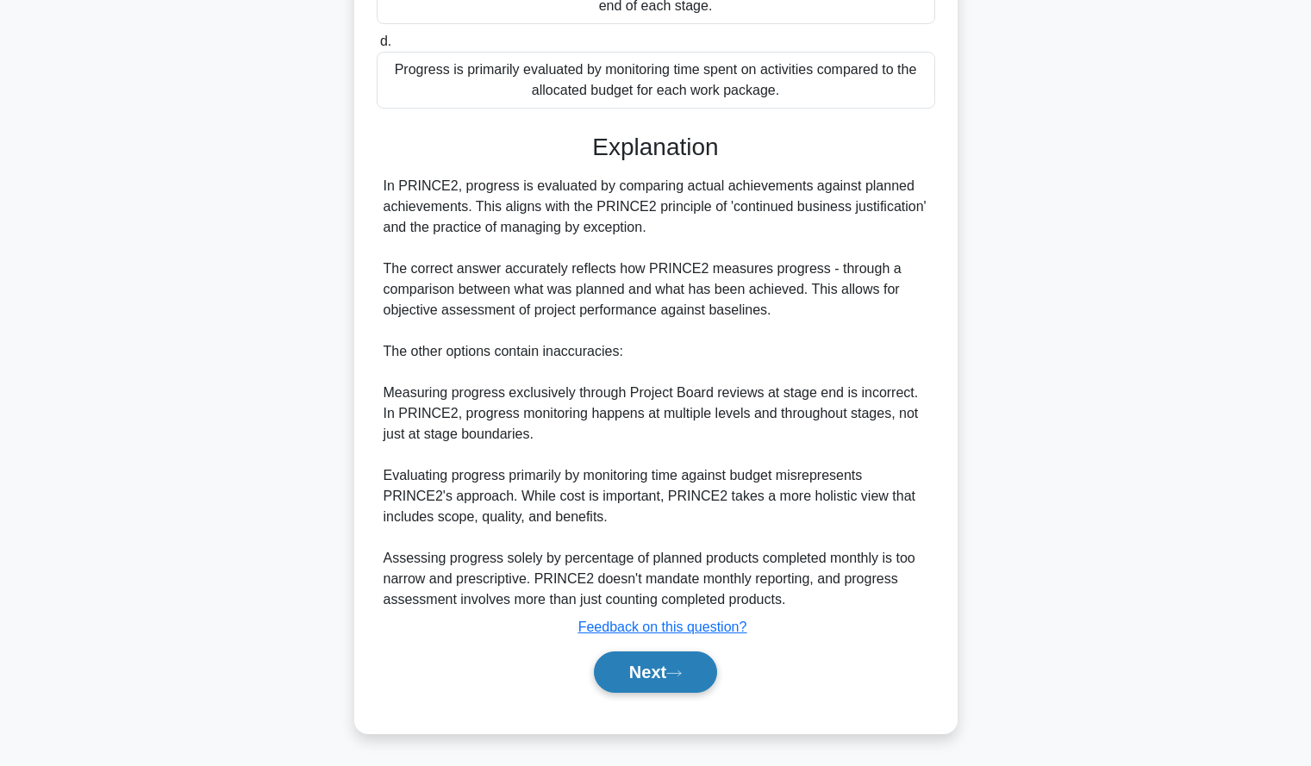
click at [688, 663] on button "Next" at bounding box center [655, 672] width 123 height 41
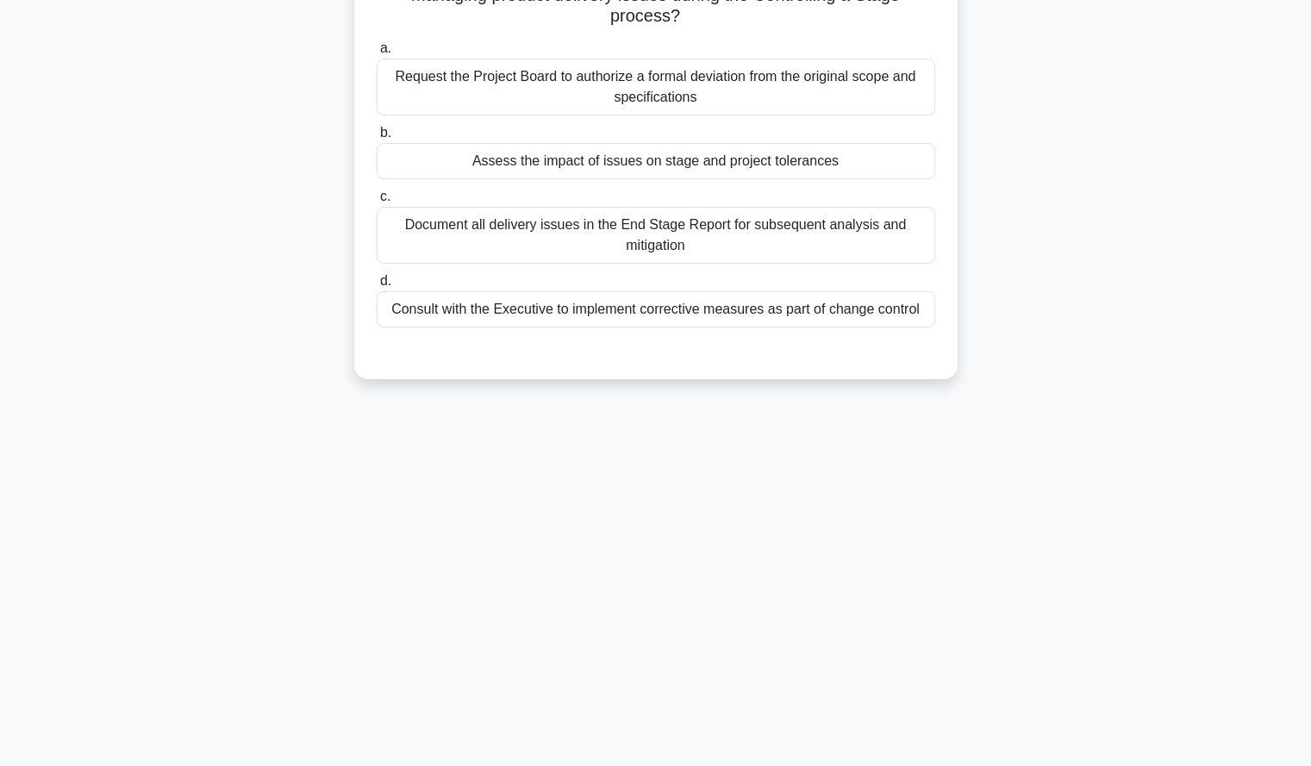
scroll to position [0, 0]
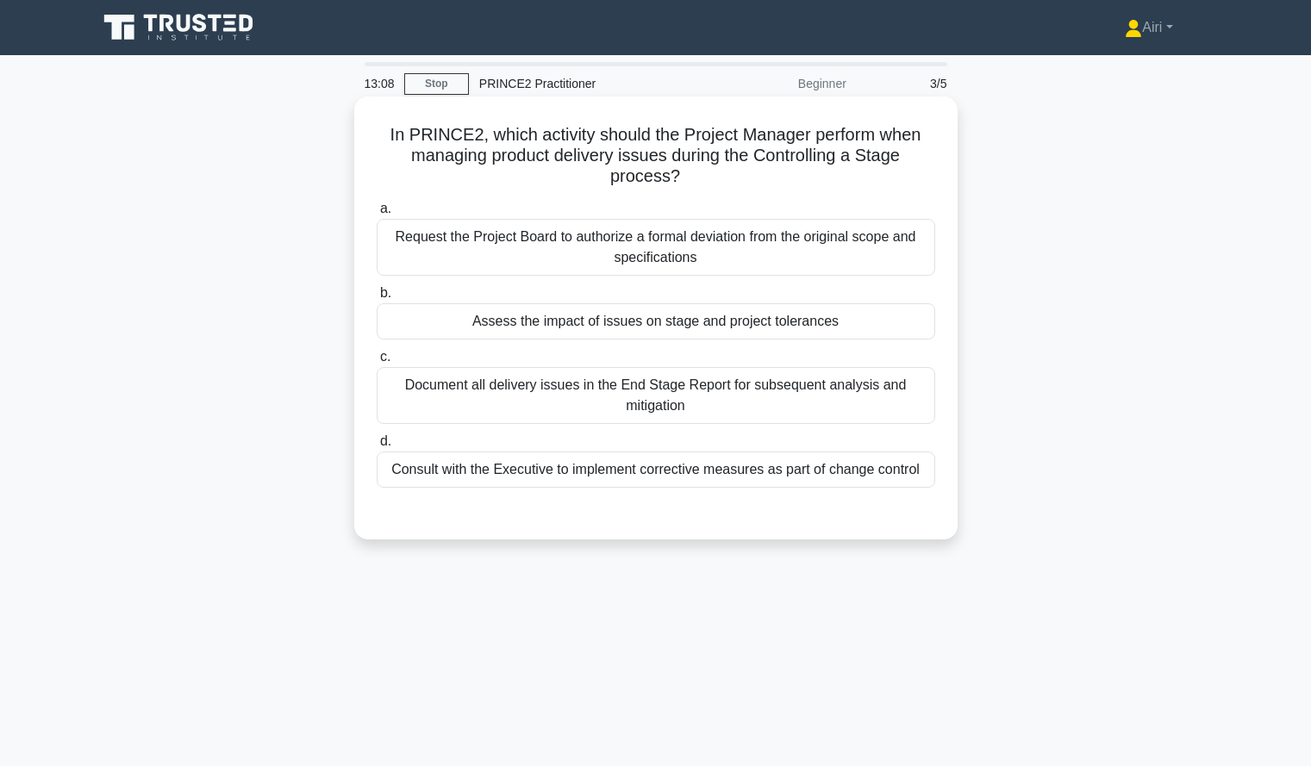
click at [850, 334] on div "Assess the impact of issues on stage and project tolerances" at bounding box center [656, 321] width 559 height 36
click at [377, 299] on input "b. Assess the impact of issues on stage and project tolerances" at bounding box center [377, 293] width 0 height 11
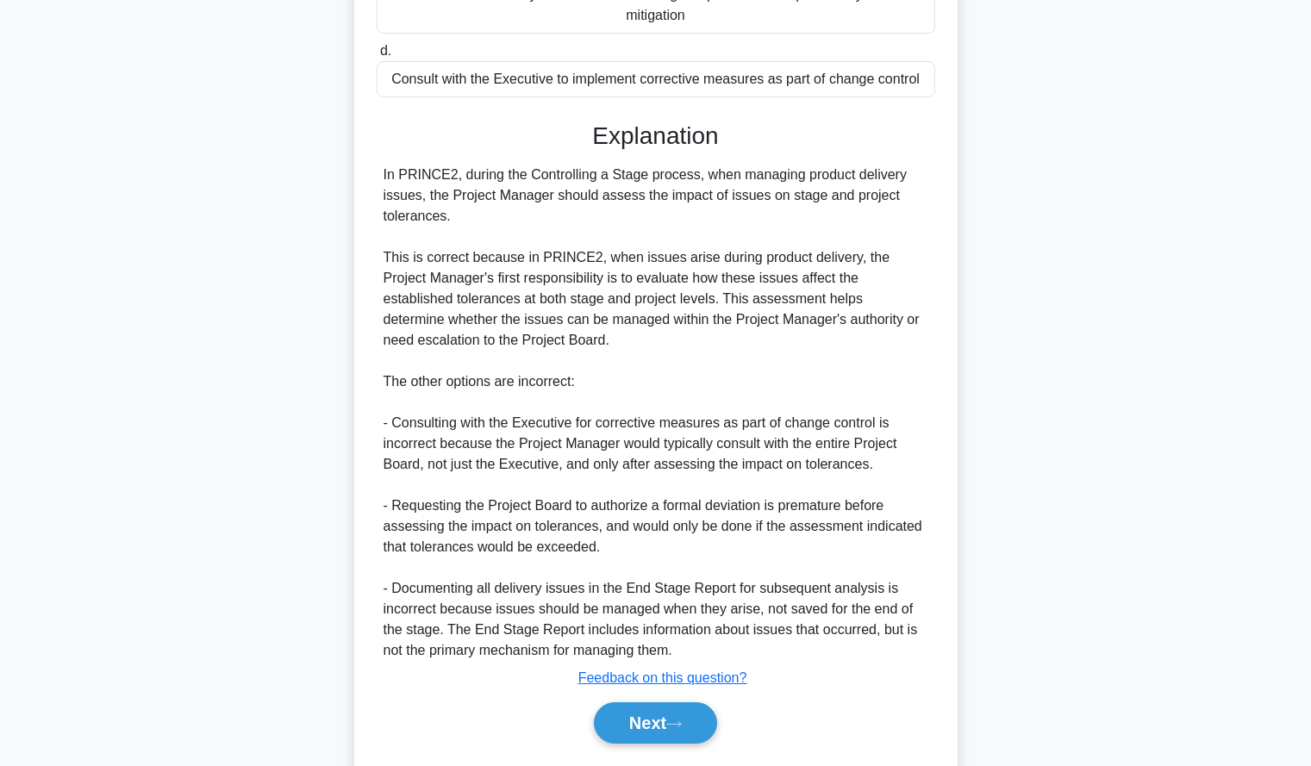
scroll to position [442, 0]
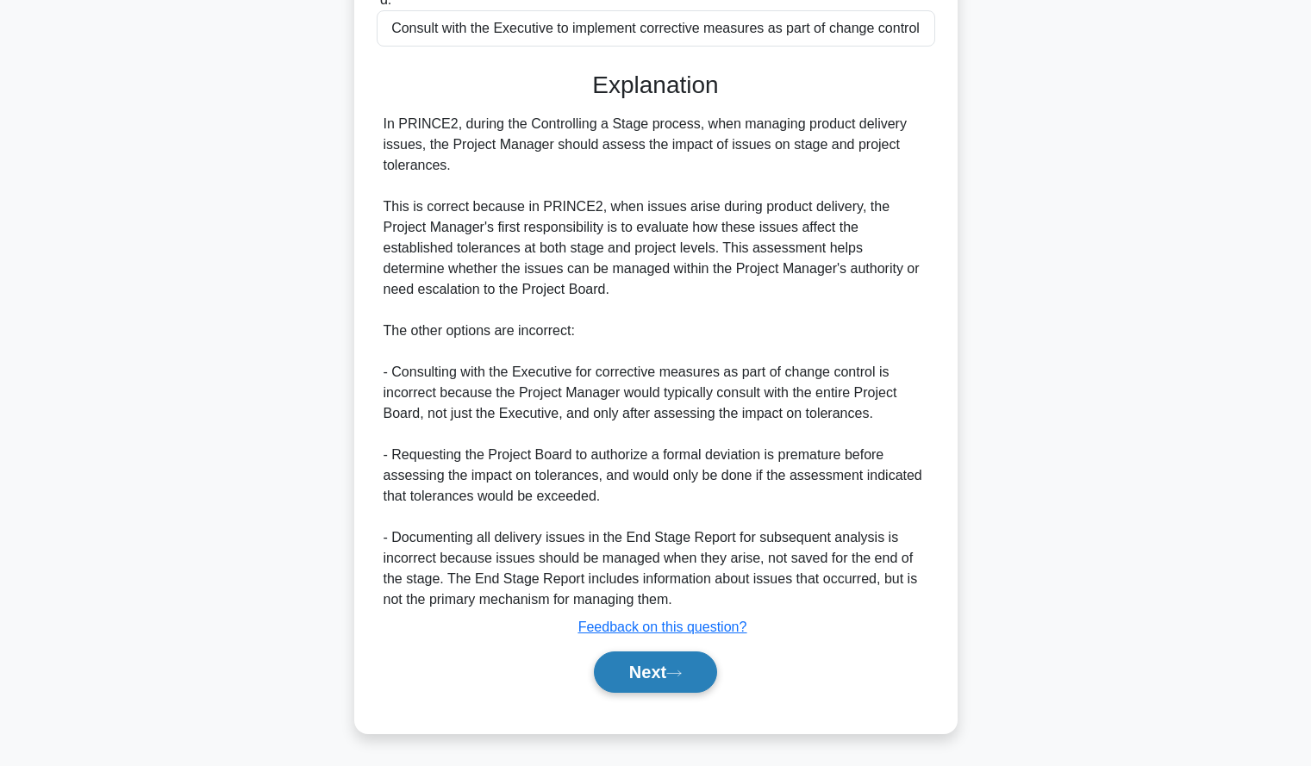
click at [641, 679] on button "Next" at bounding box center [655, 672] width 123 height 41
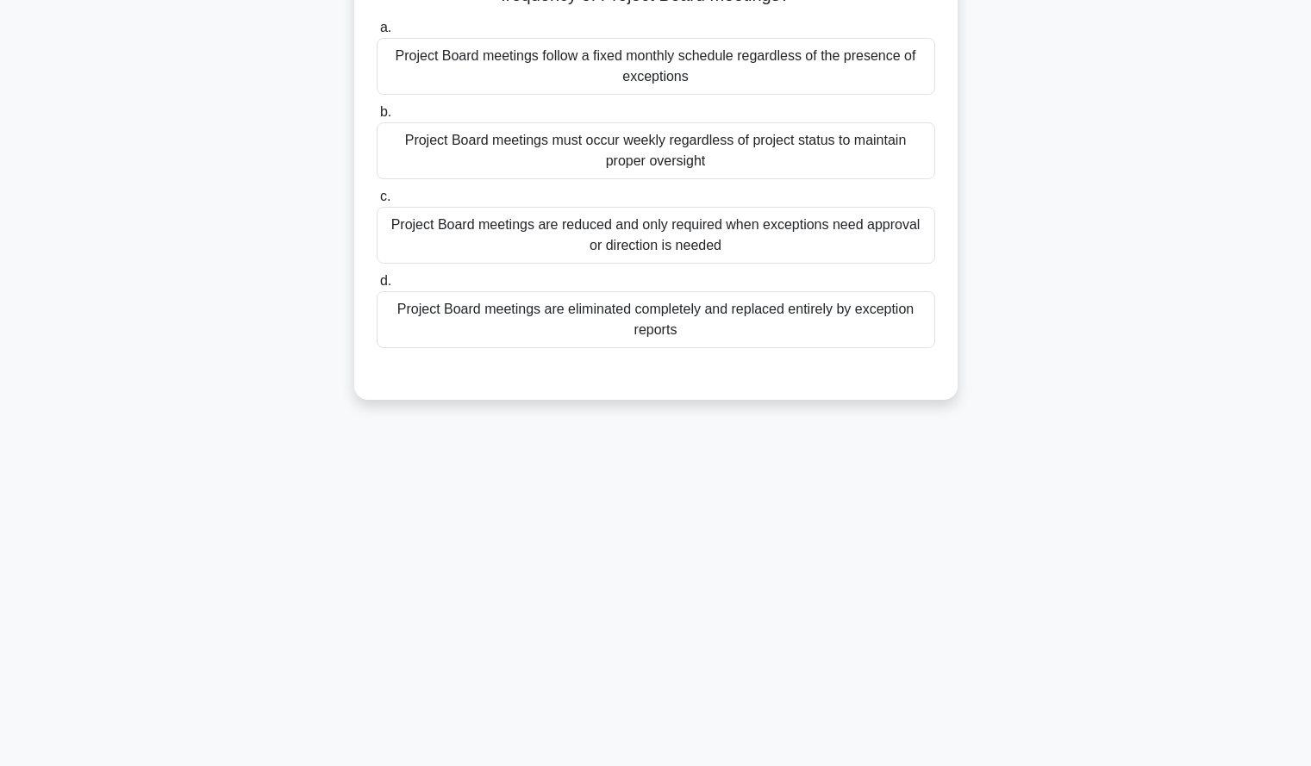
scroll to position [0, 0]
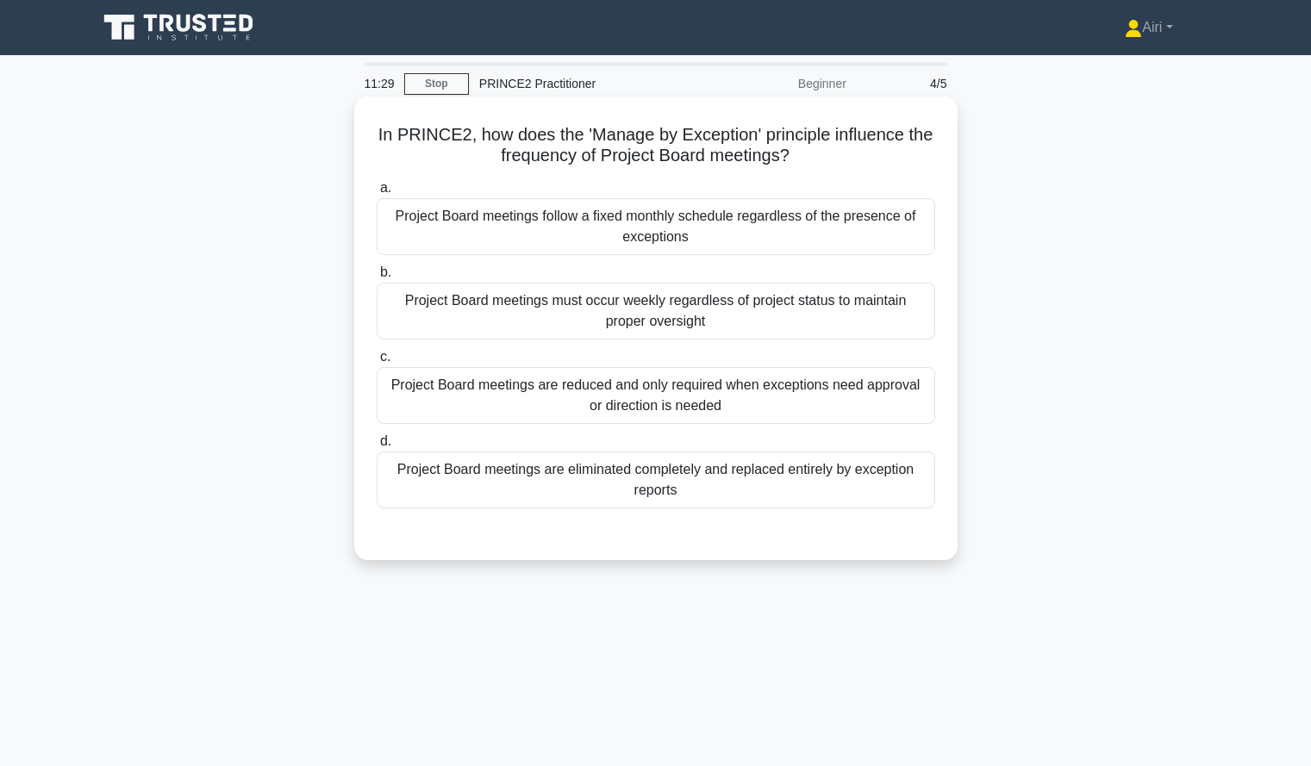
click at [843, 240] on div "Project Board meetings follow a fixed monthly schedule regardless of the presen…" at bounding box center [656, 226] width 559 height 57
click at [377, 194] on input "a. Project Board meetings follow a fixed monthly schedule regardless of the pre…" at bounding box center [377, 188] width 0 height 11
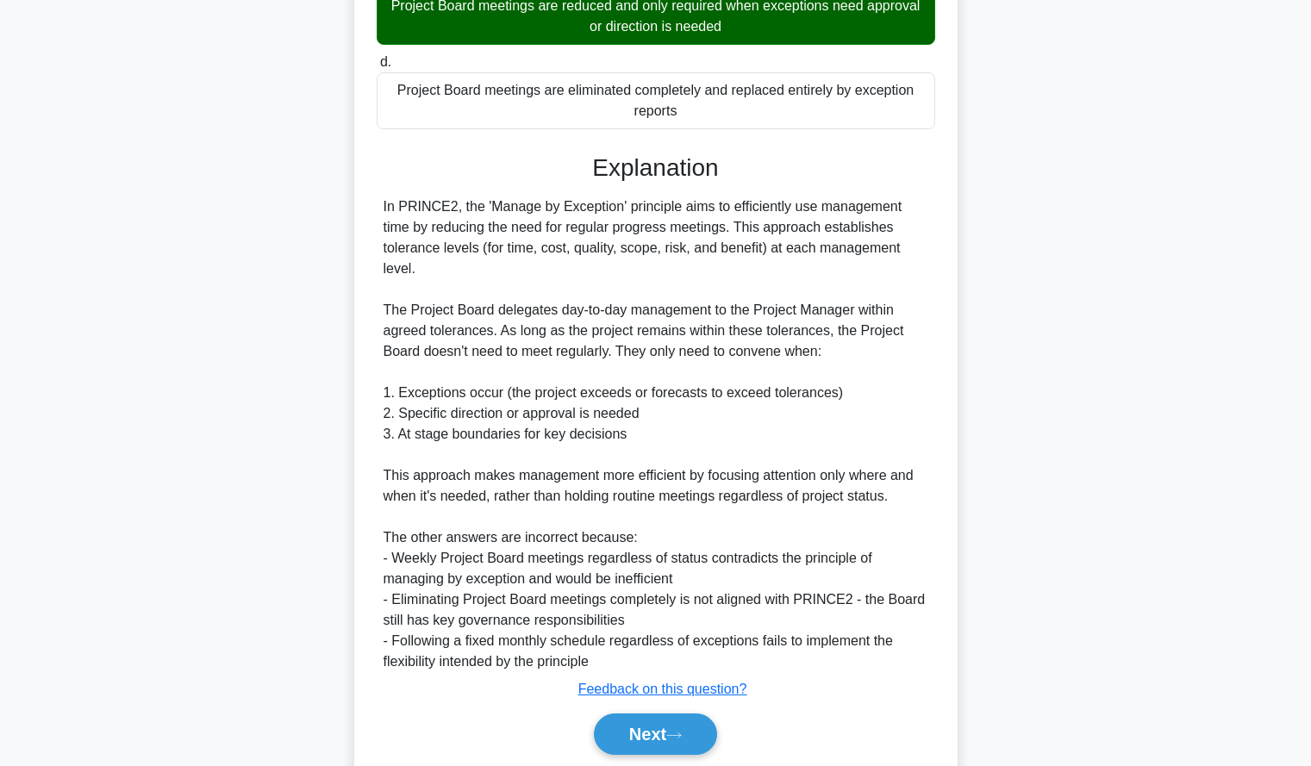
scroll to position [386, 0]
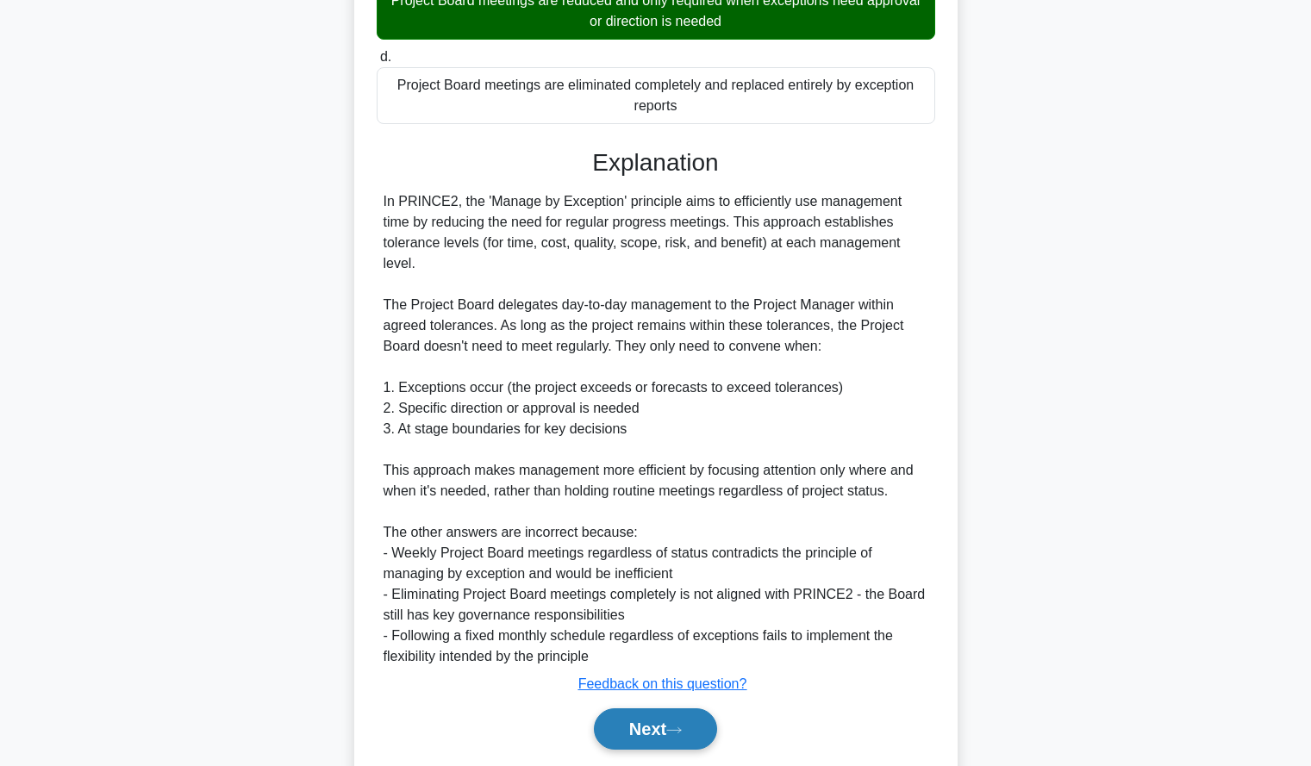
click at [631, 715] on button "Next" at bounding box center [655, 729] width 123 height 41
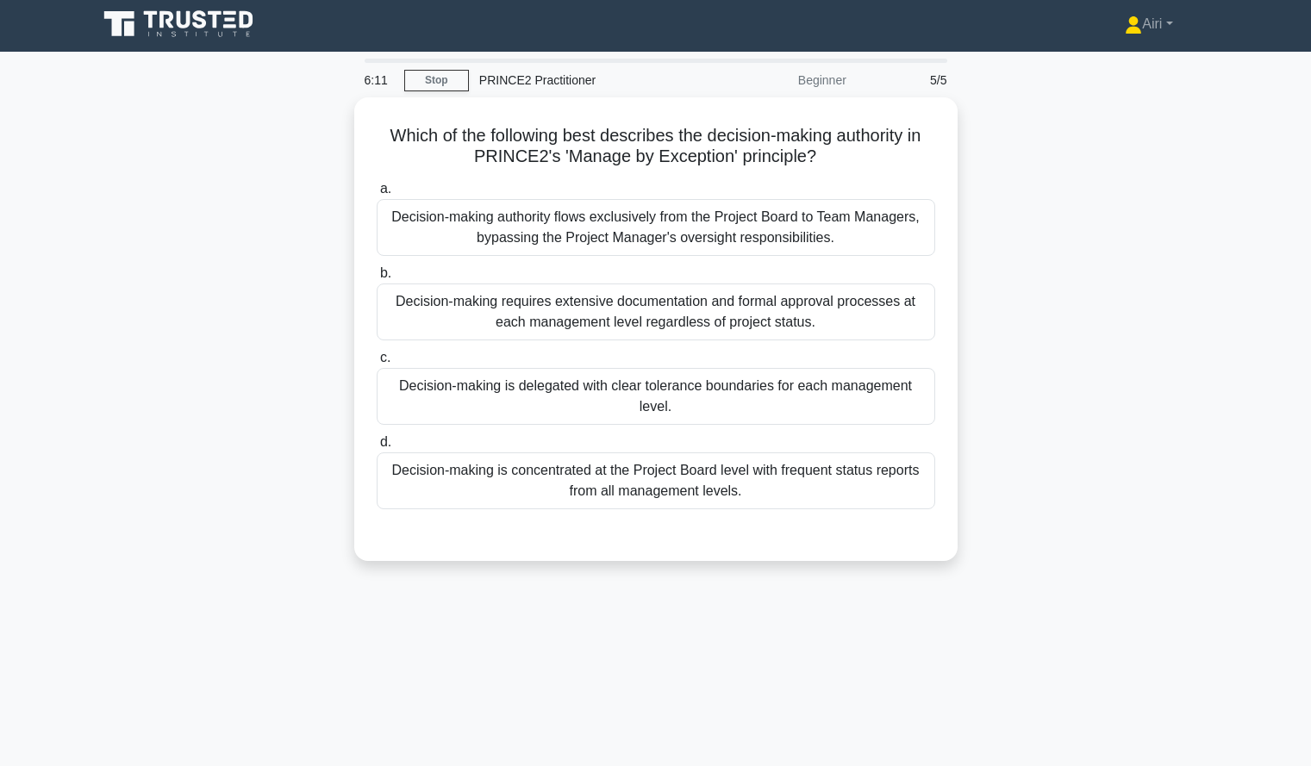
scroll to position [4, 0]
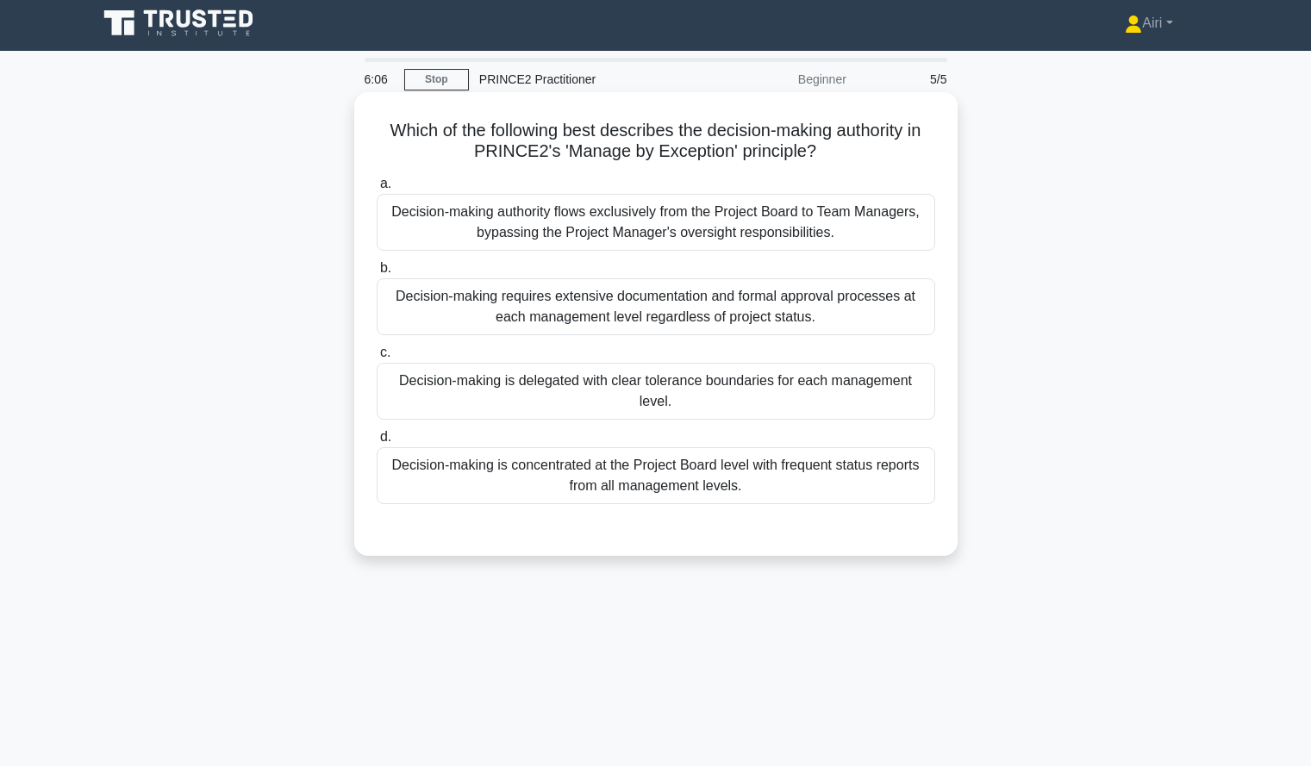
click at [847, 388] on div "Decision-making is delegated with clear tolerance boundaries for each managemen…" at bounding box center [656, 391] width 559 height 57
click at [377, 359] on input "c. Decision-making is delegated with clear tolerance boundaries for each manage…" at bounding box center [377, 352] width 0 height 11
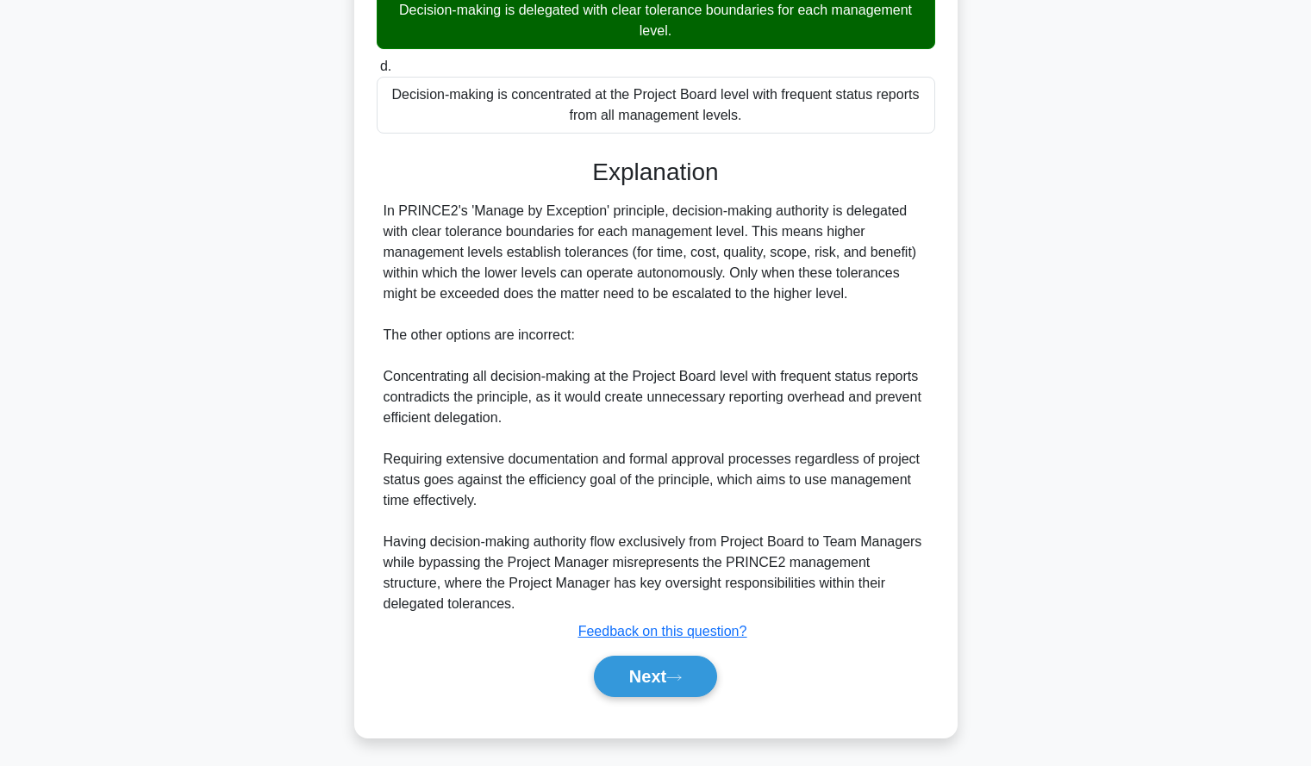
scroll to position [380, 0]
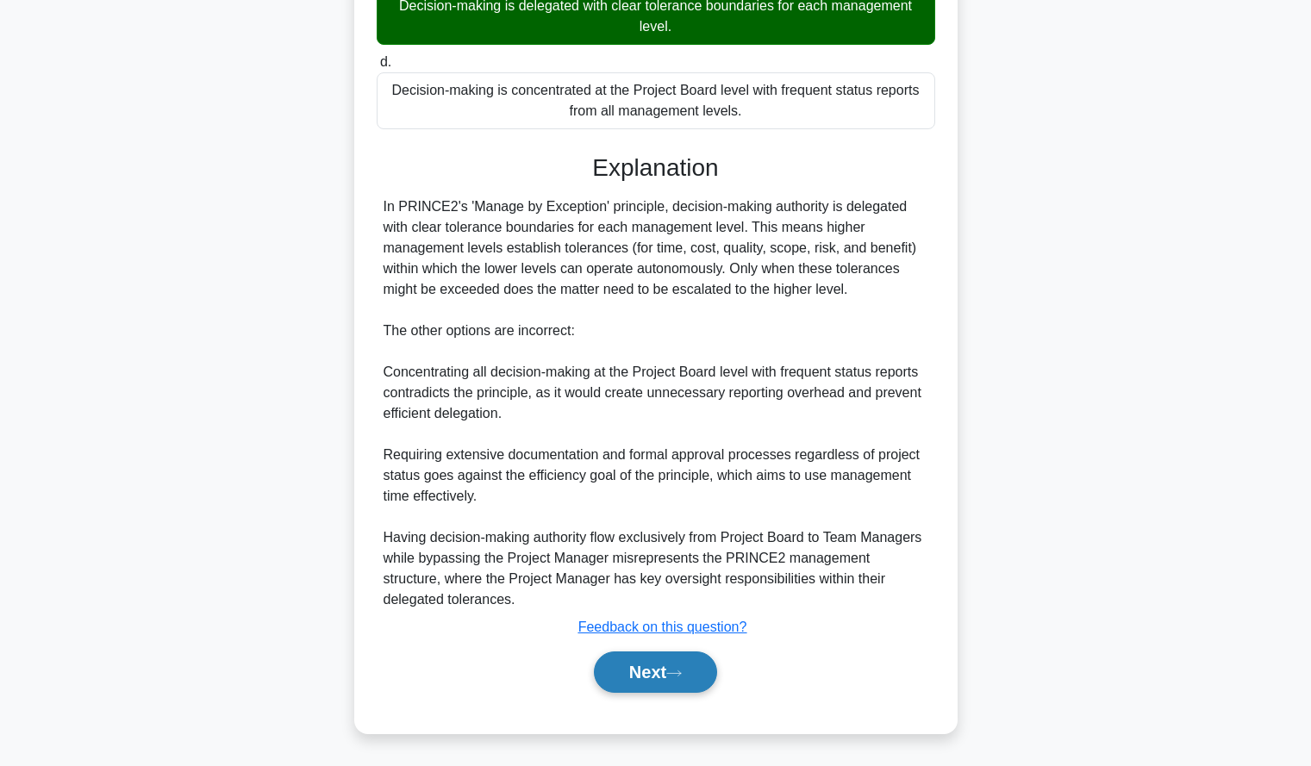
click at [668, 653] on button "Next" at bounding box center [655, 672] width 123 height 41
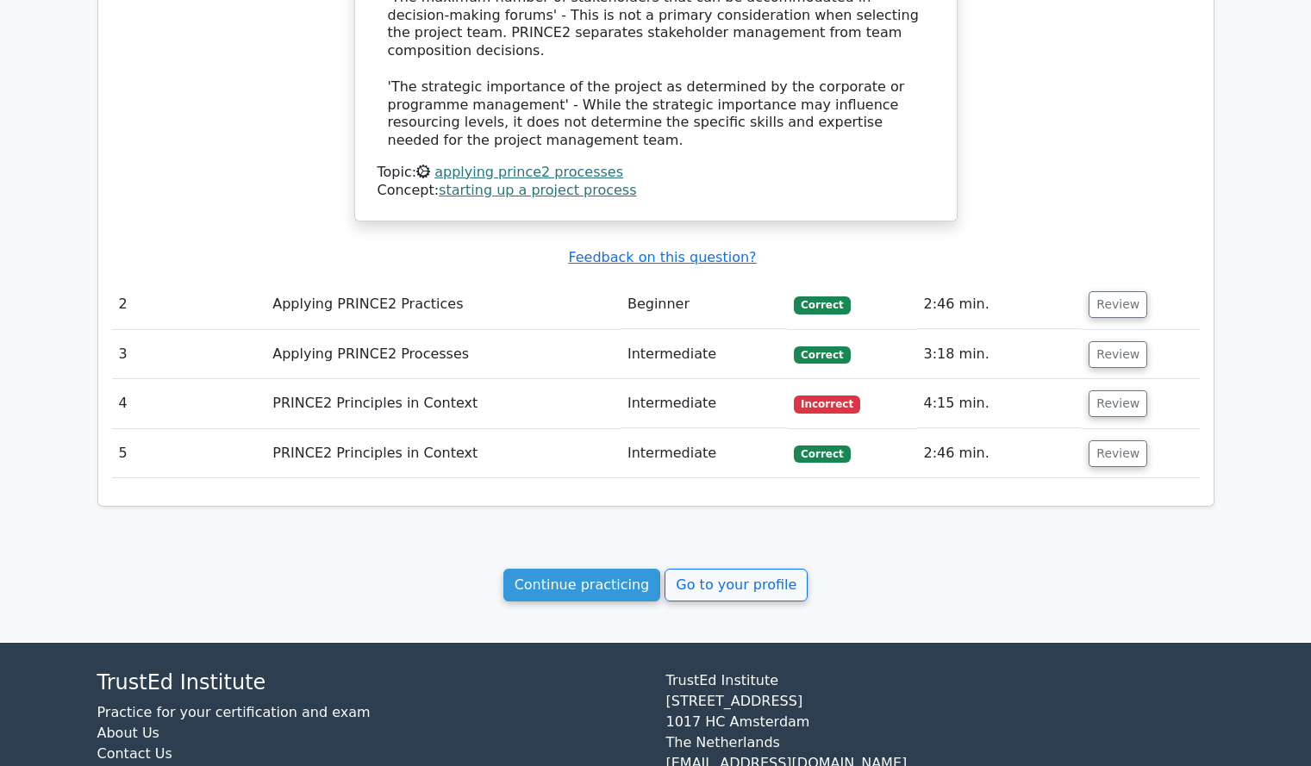
scroll to position [1793, 0]
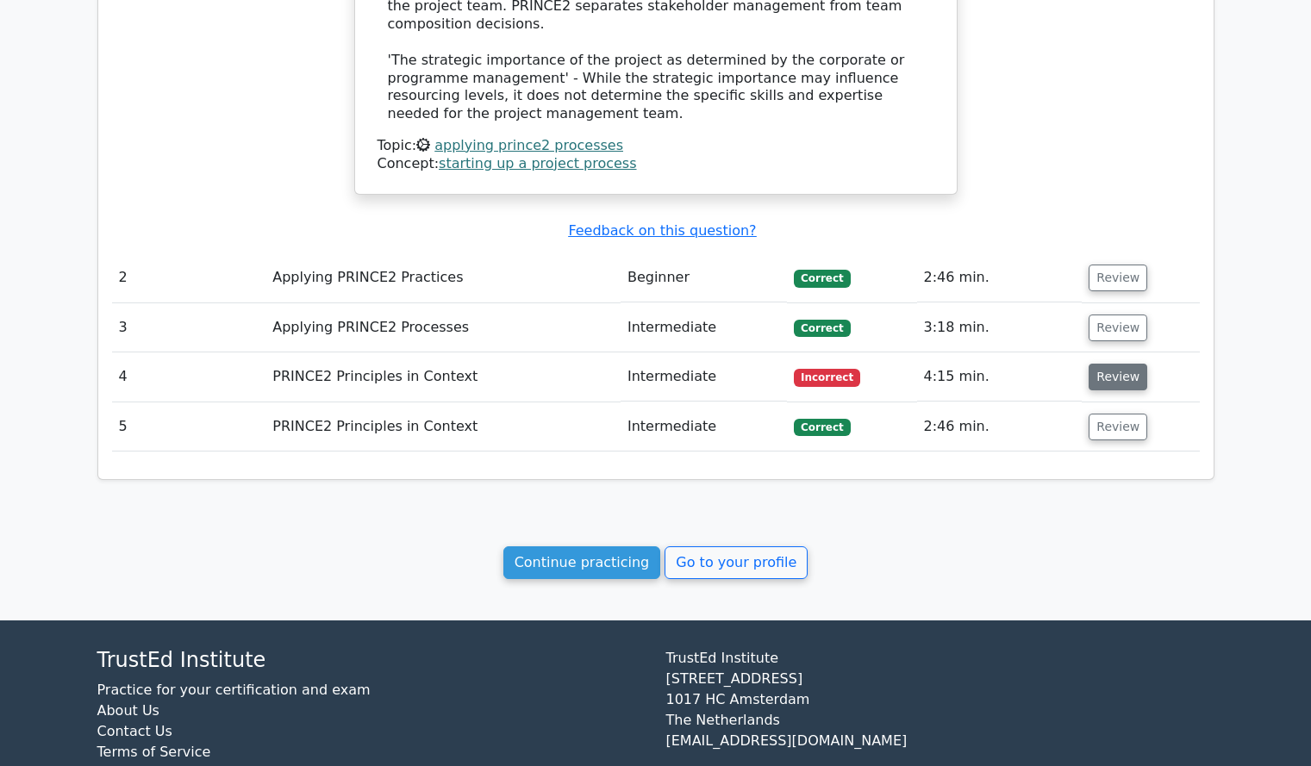
click at [1113, 364] on button "Review" at bounding box center [1118, 377] width 59 height 27
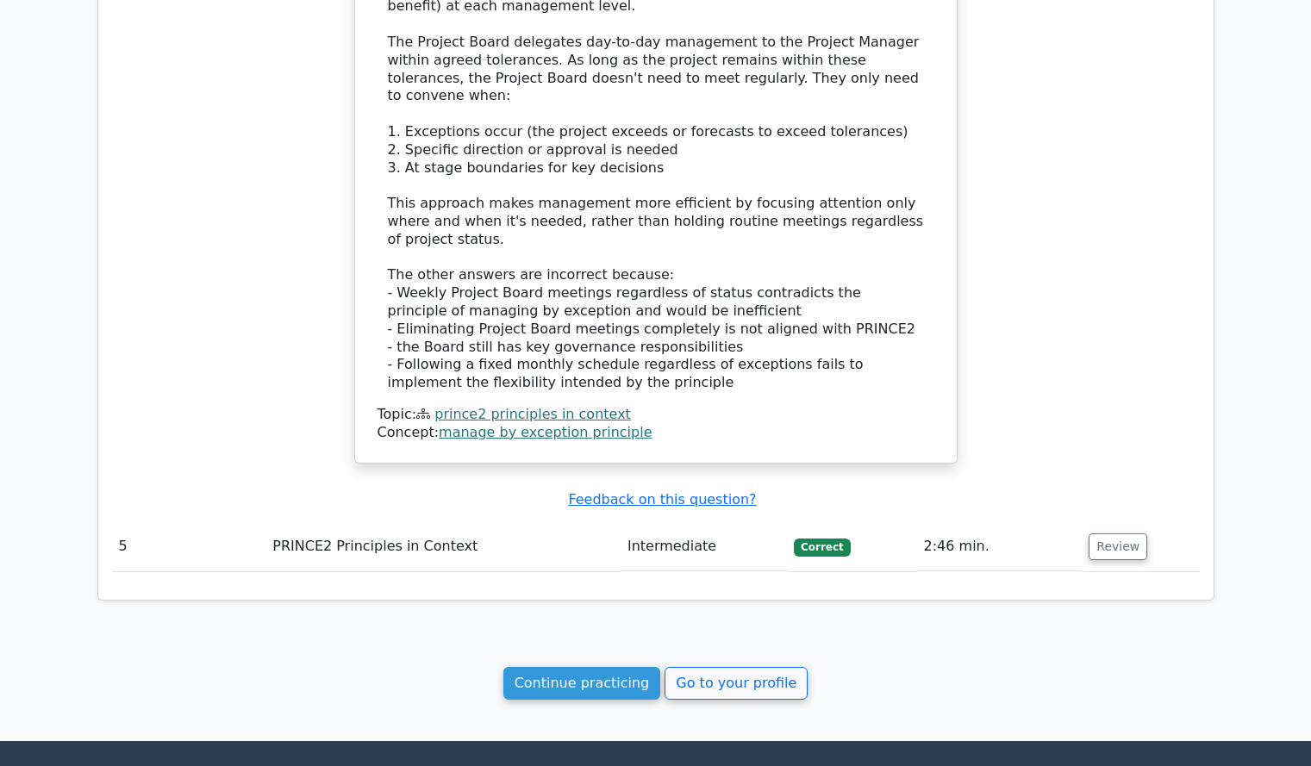
scroll to position [2698, 0]
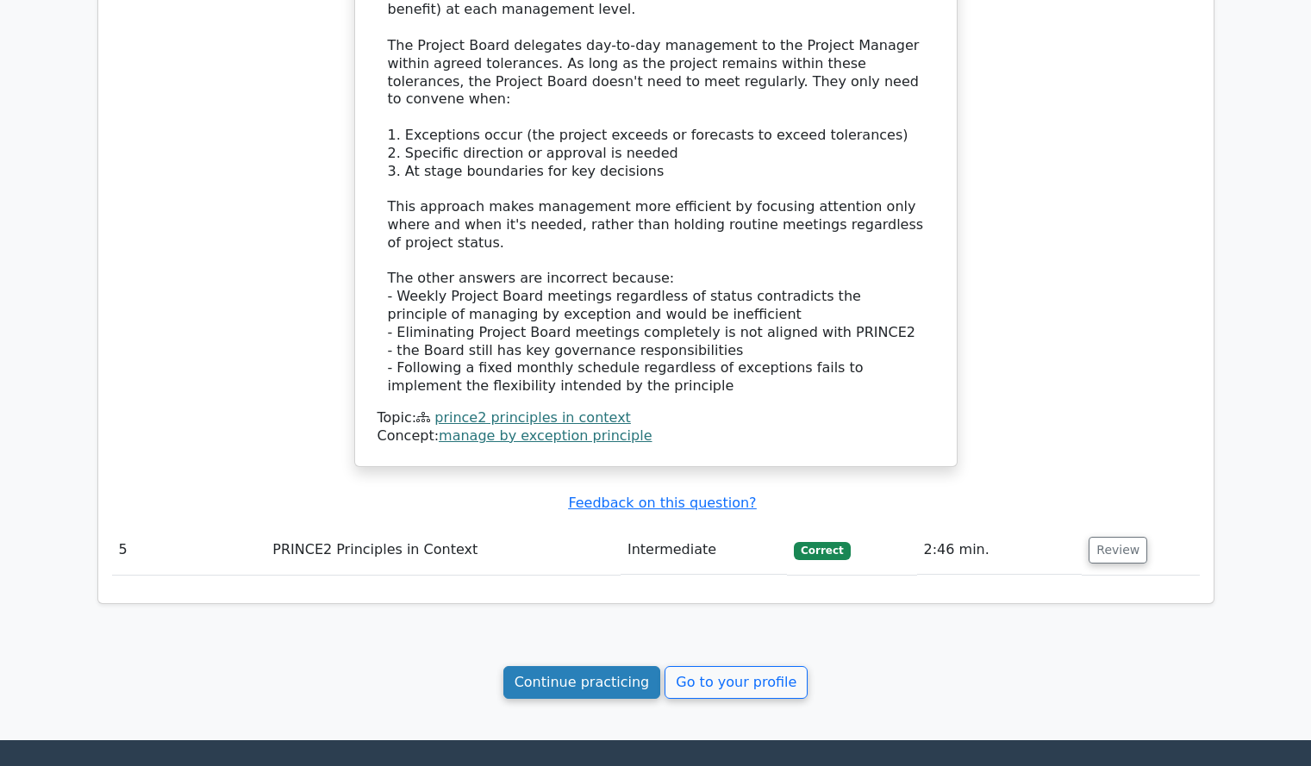
click at [586, 666] on link "Continue practicing" at bounding box center [582, 682] width 158 height 33
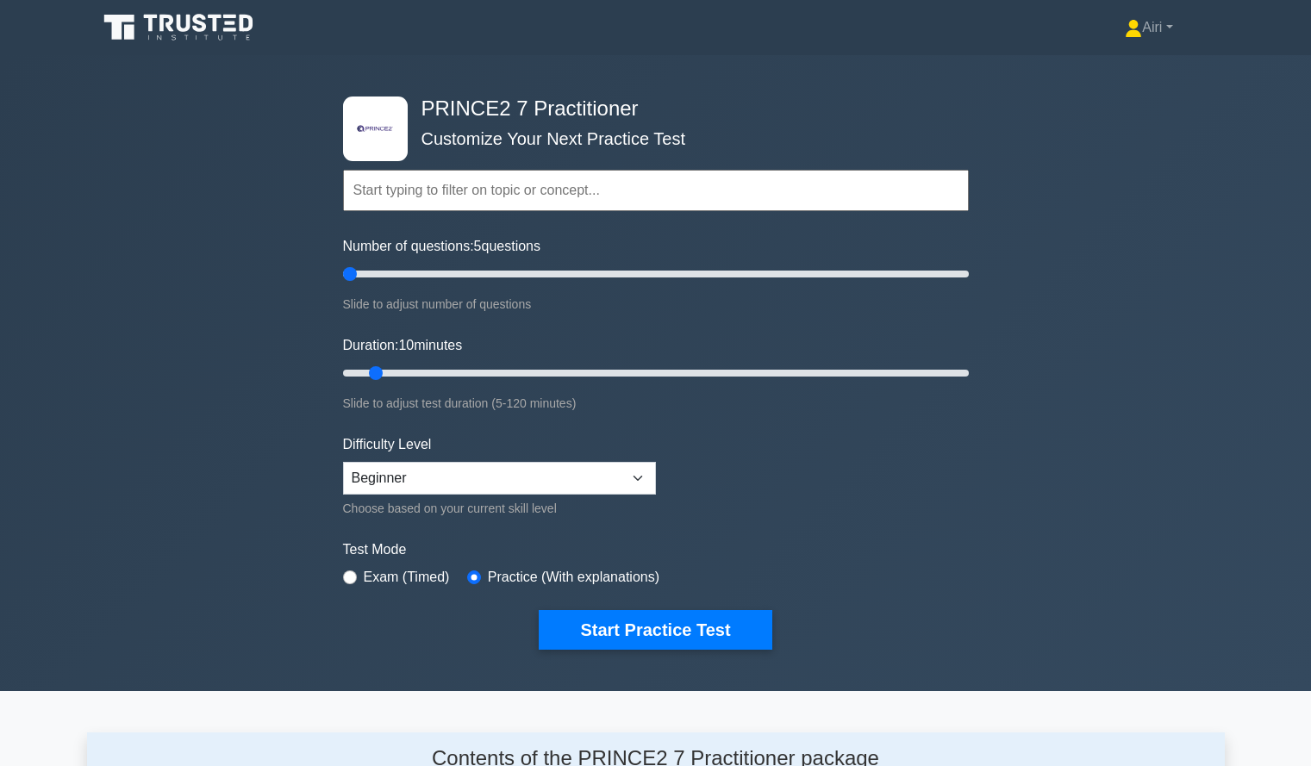
drag, startPoint x: 361, startPoint y: 276, endPoint x: 353, endPoint y: 275, distance: 8.7
type input "5"
click at [353, 275] on input "Number of questions: 5 questions" at bounding box center [656, 274] width 626 height 21
type input "15"
click at [400, 371] on input "Duration: 10 minutes" at bounding box center [656, 373] width 626 height 21
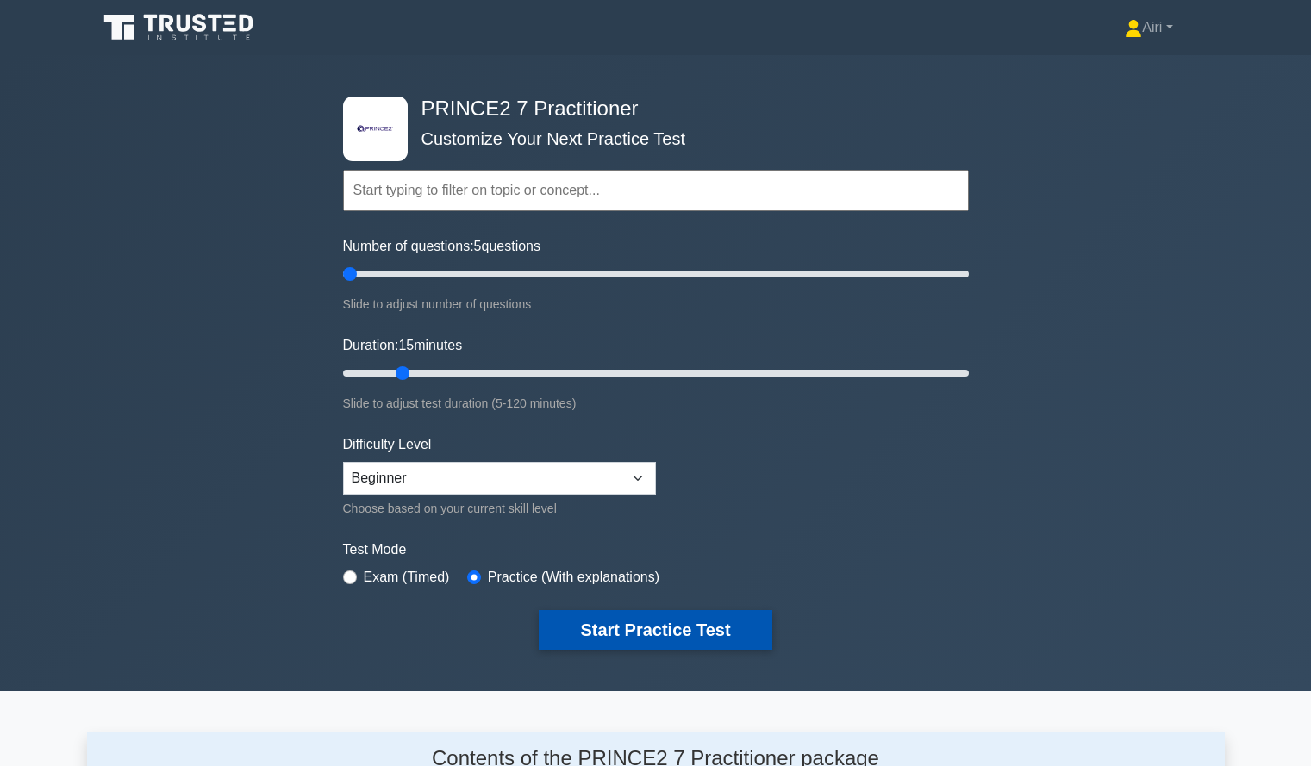
click at [597, 610] on button "Start Practice Test" at bounding box center [655, 630] width 233 height 40
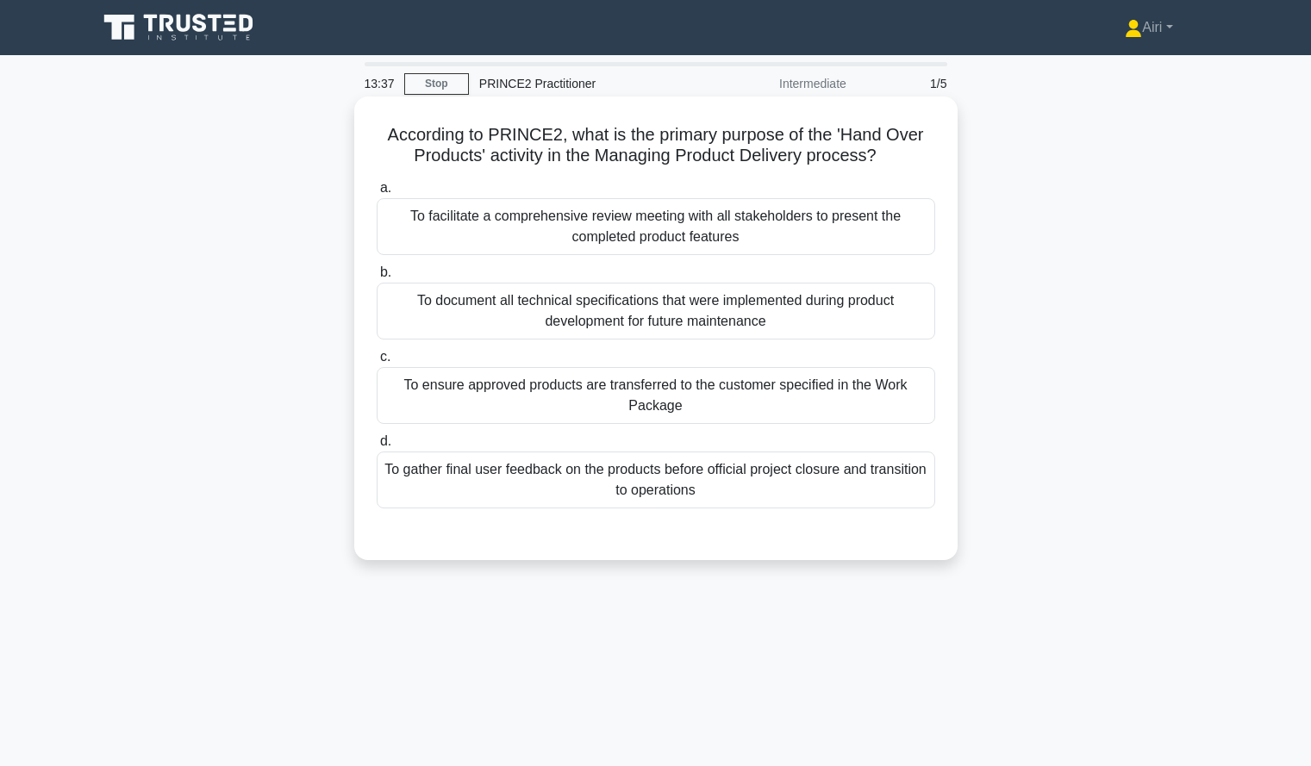
click at [599, 242] on div "To facilitate a comprehensive review meeting with all stakeholders to present t…" at bounding box center [656, 226] width 559 height 57
click at [377, 194] on input "a. To facilitate a comprehensive review meeting with all stakeholders to presen…" at bounding box center [377, 188] width 0 height 11
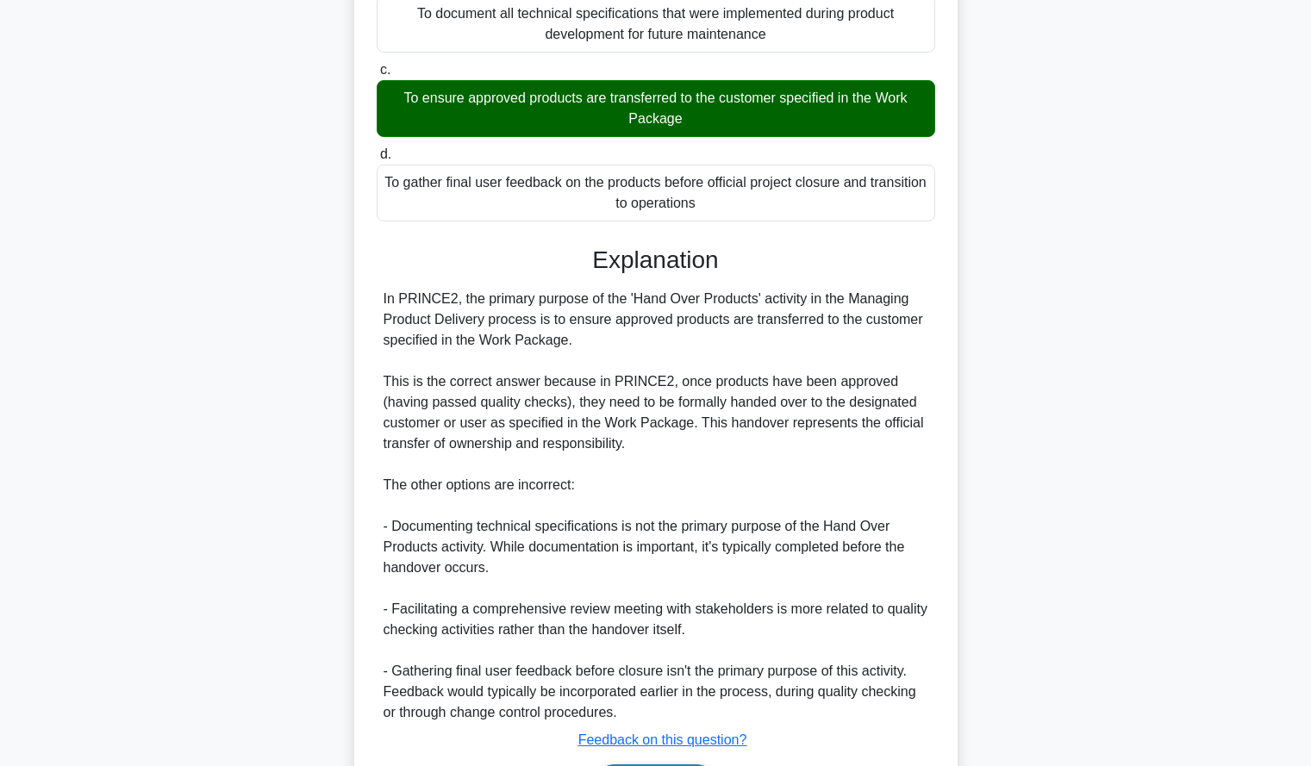
scroll to position [403, 0]
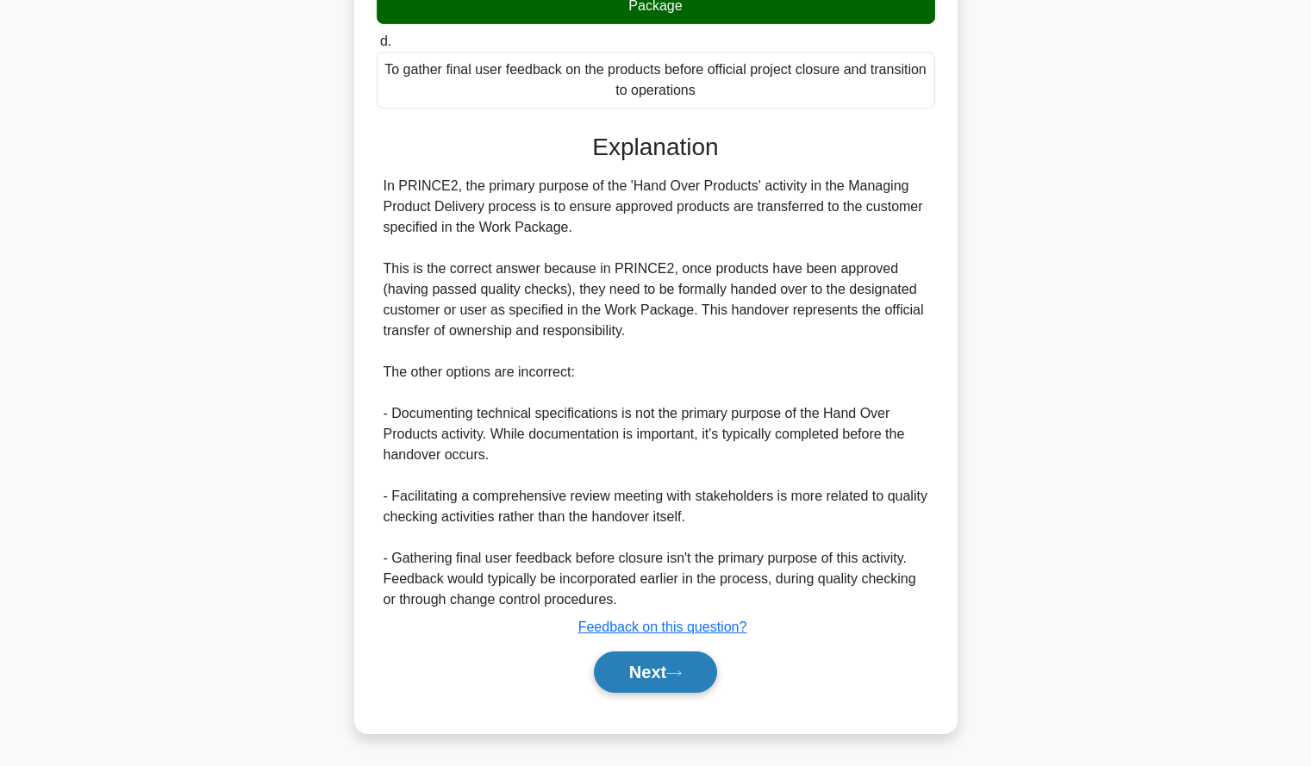
click at [682, 669] on icon at bounding box center [674, 673] width 16 height 9
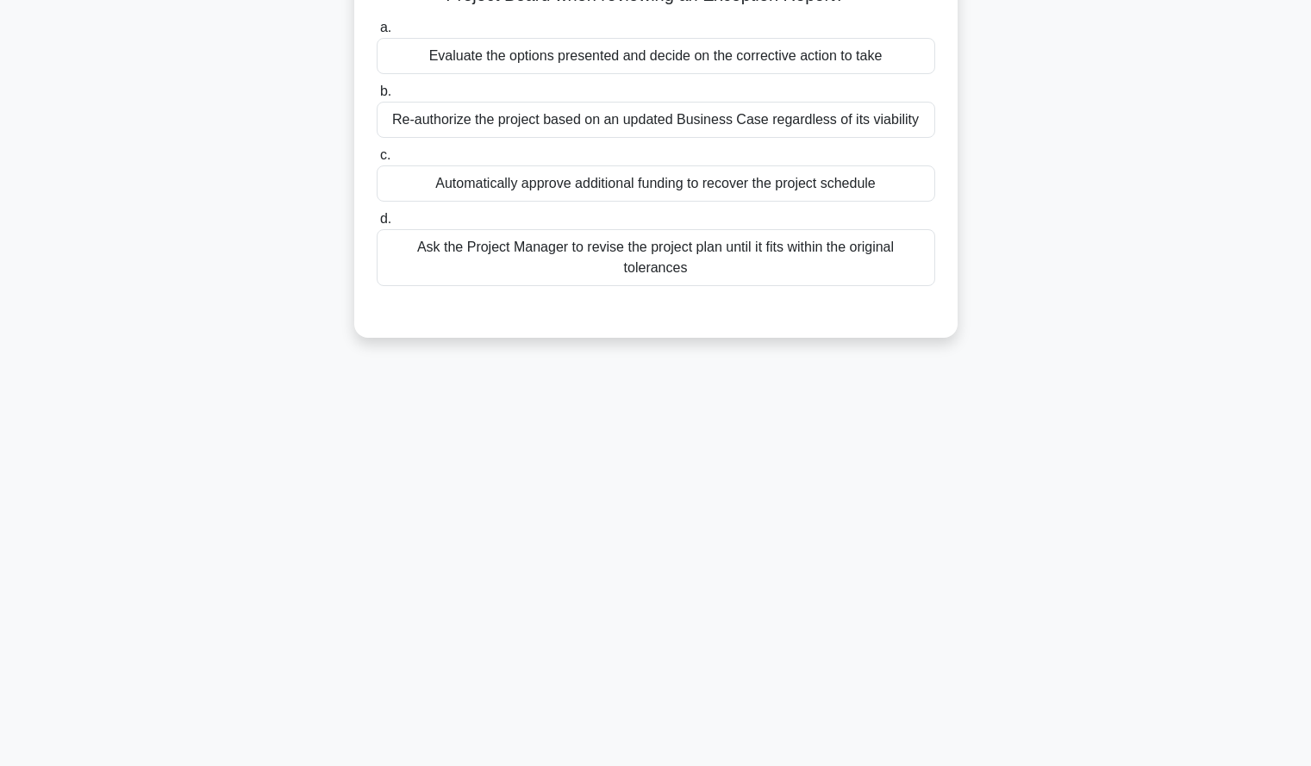
scroll to position [0, 0]
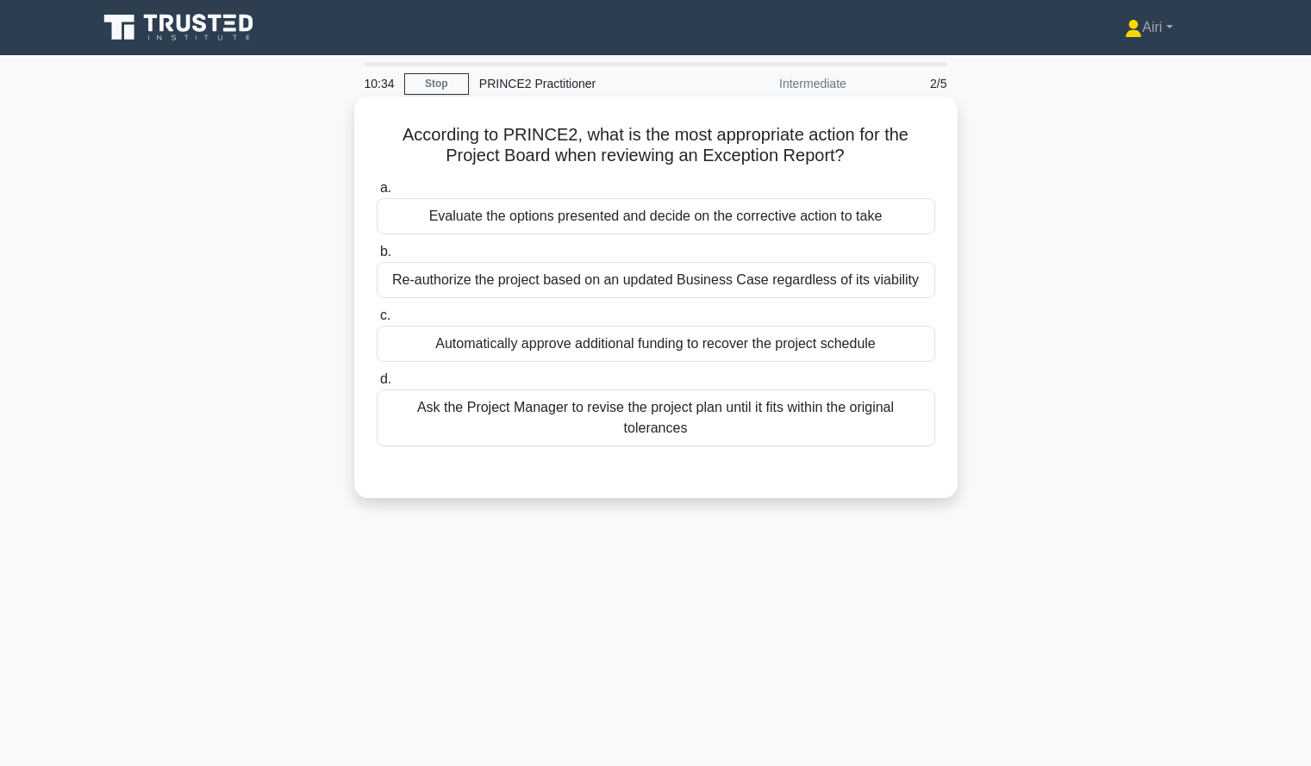
click at [879, 220] on div "Evaluate the options presented and decide on the corrective action to take" at bounding box center [656, 216] width 559 height 36
click at [377, 194] on input "a. Evaluate the options presented and decide on the corrective action to take" at bounding box center [377, 188] width 0 height 11
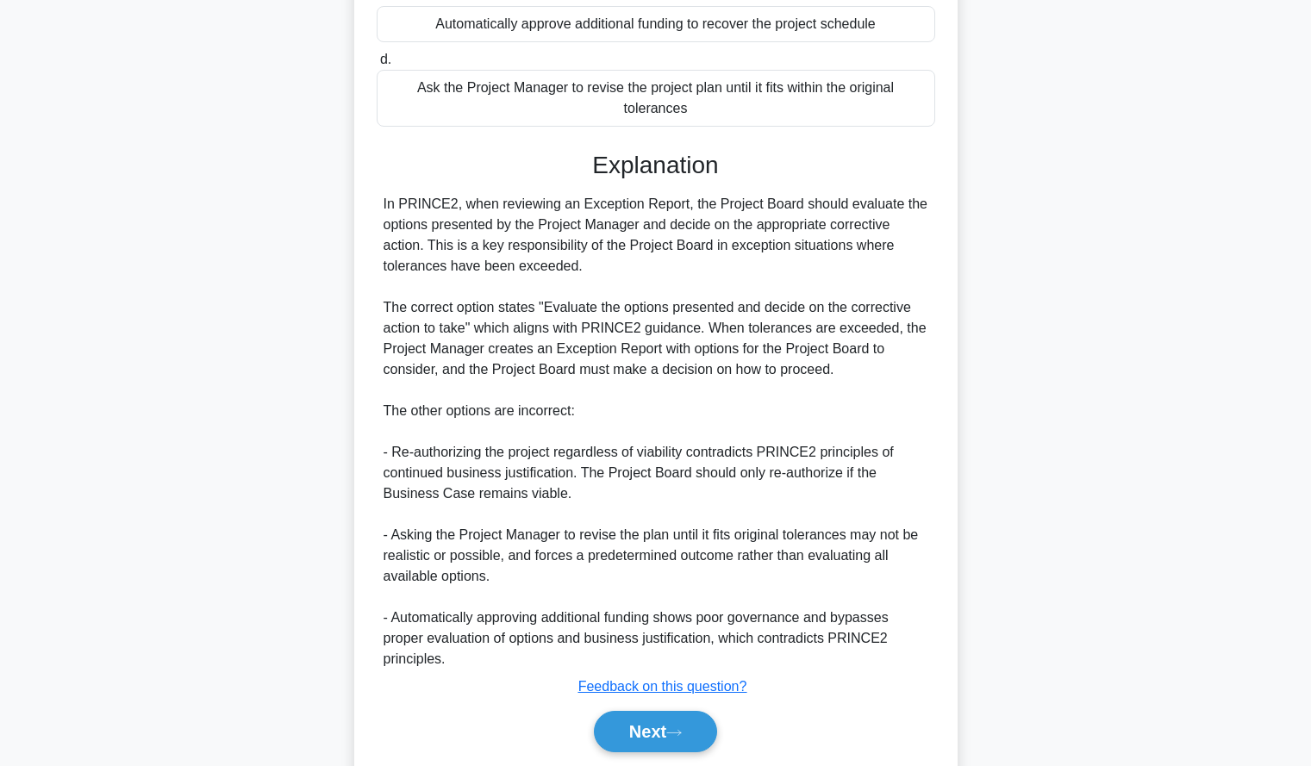
scroll to position [328, 0]
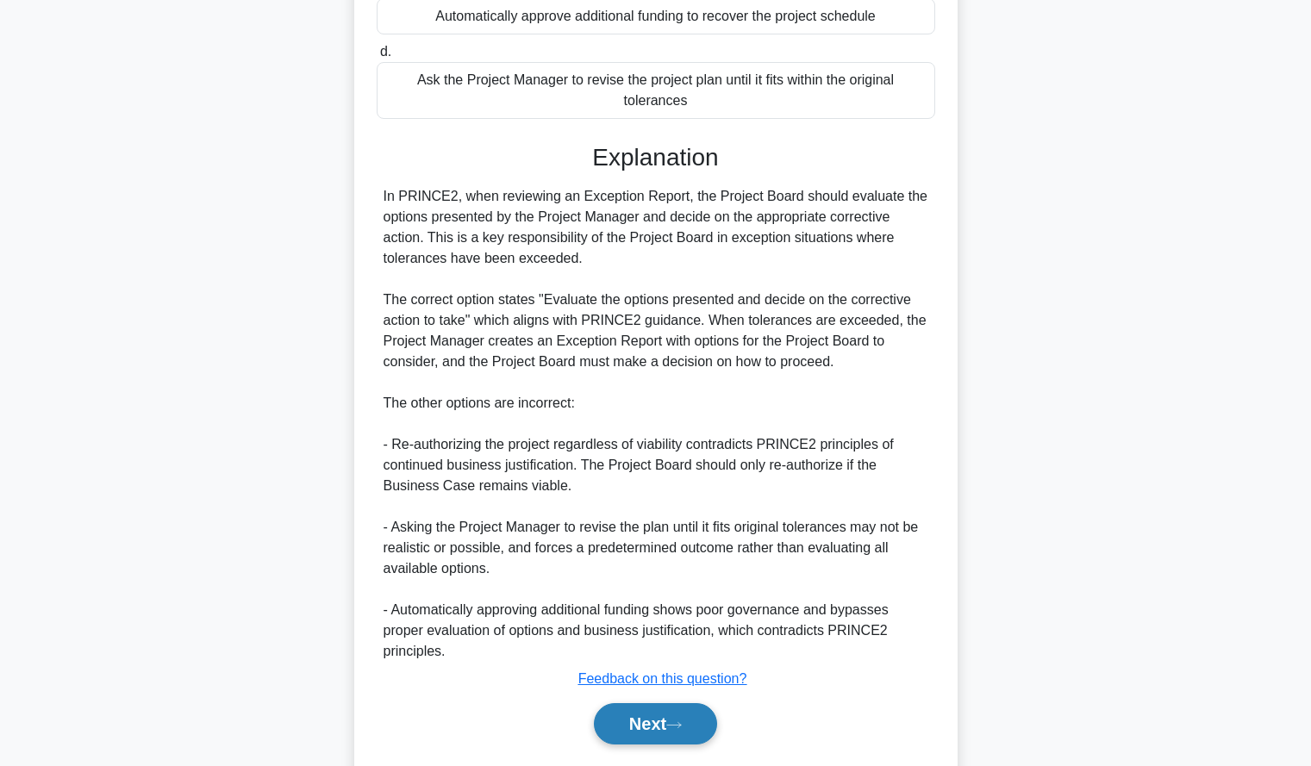
click at [673, 730] on icon at bounding box center [674, 725] width 16 height 9
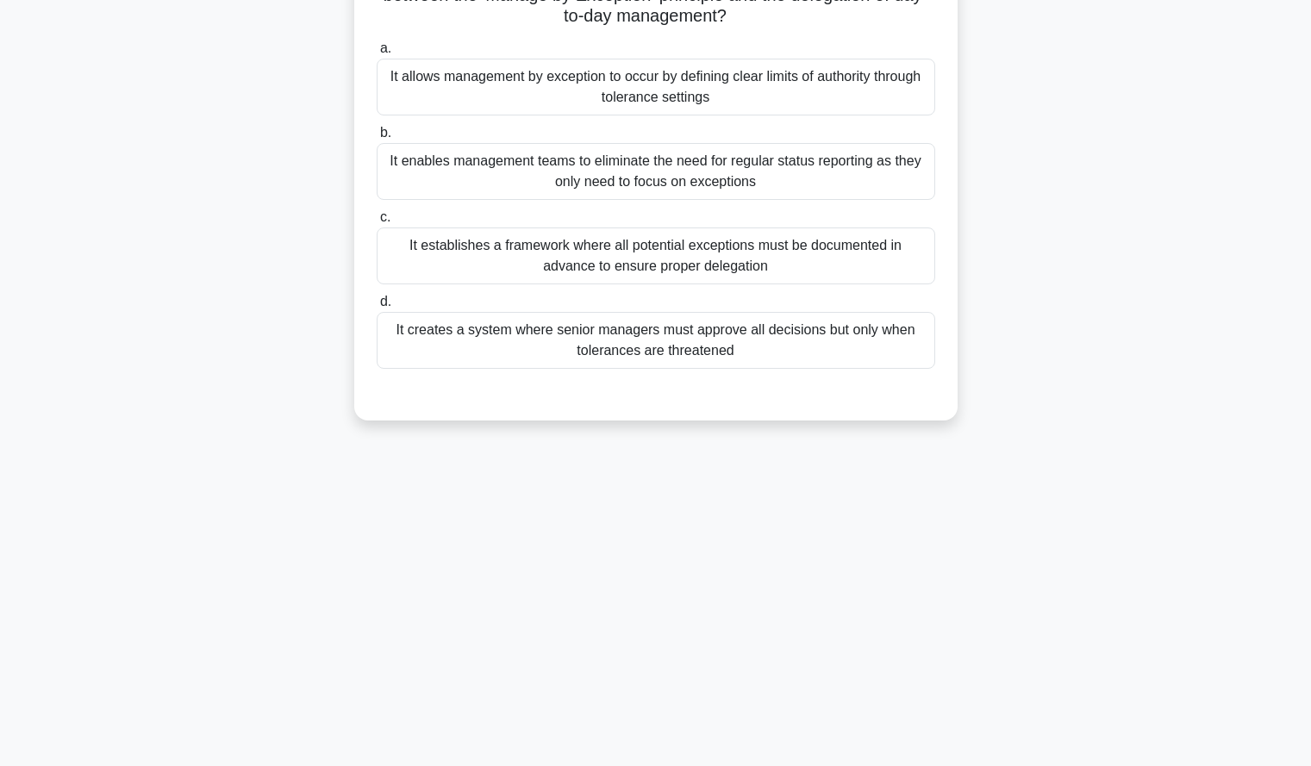
scroll to position [0, 0]
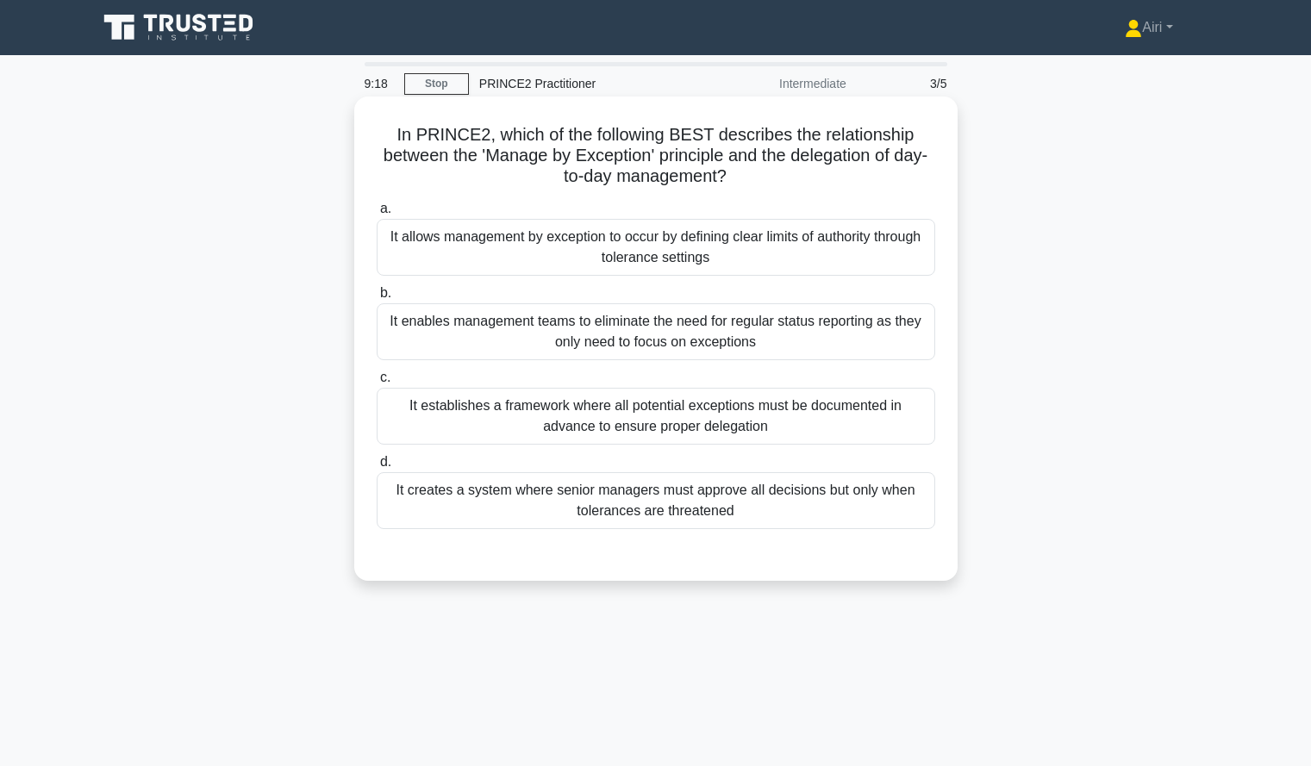
click at [808, 494] on div "It creates a system where senior managers must approve all decisions but only w…" at bounding box center [656, 500] width 559 height 57
click at [377, 468] on input "d. It creates a system where senior managers must approve all decisions but onl…" at bounding box center [377, 462] width 0 height 11
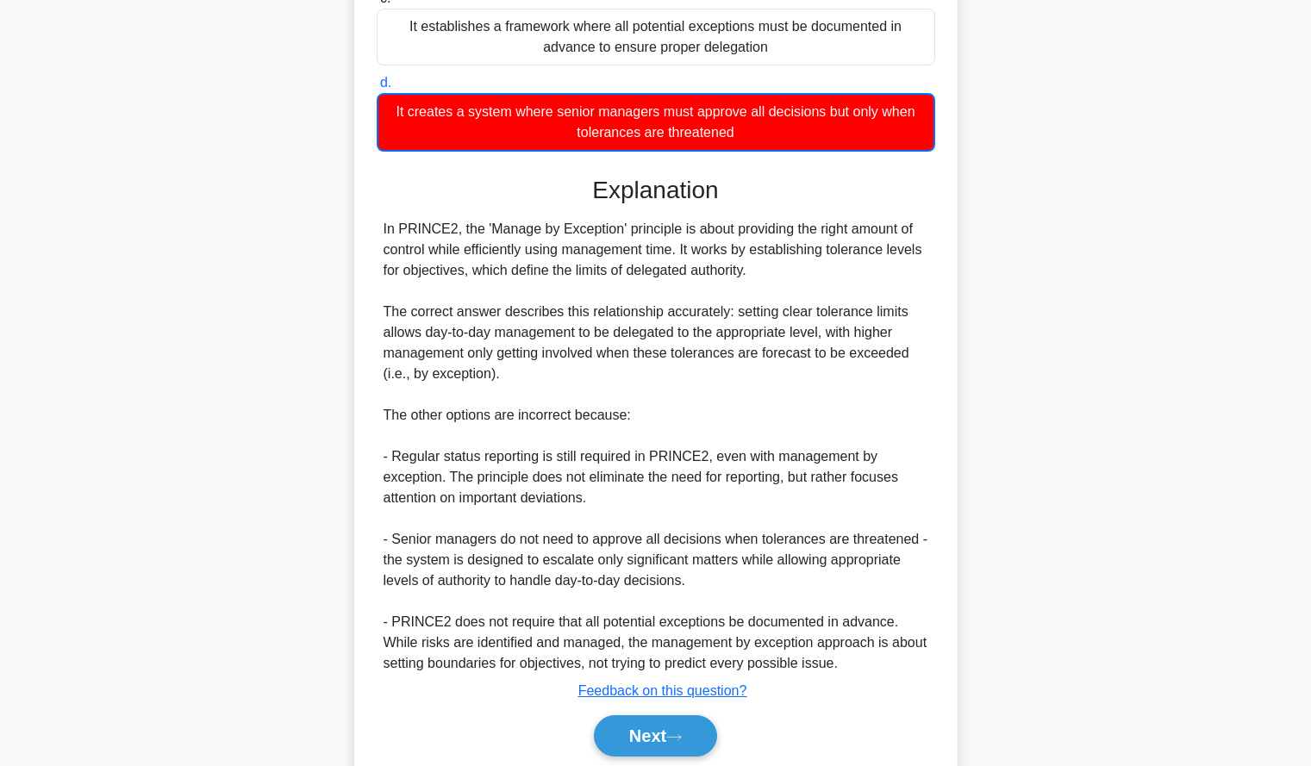
scroll to position [444, 0]
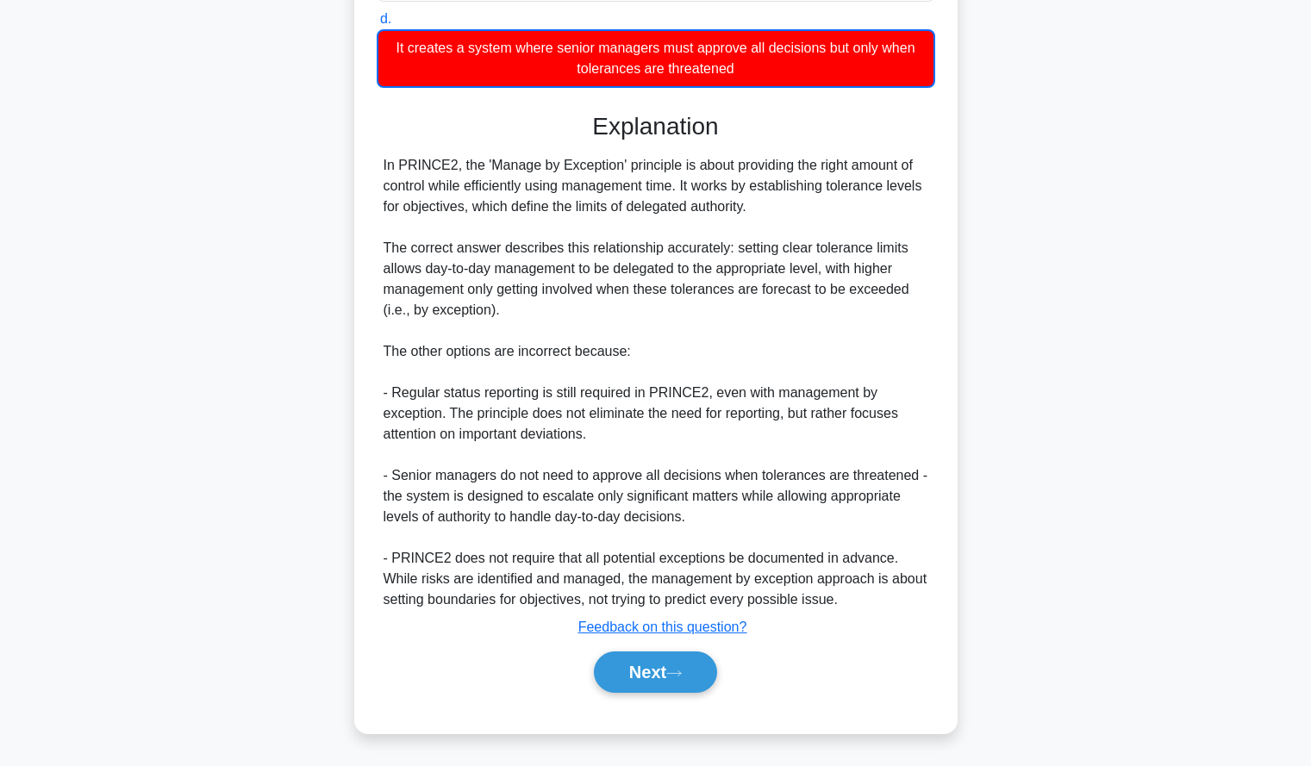
click at [742, 422] on div "In PRINCE2, the 'Manage by Exception' principle is about providing the right am…" at bounding box center [656, 382] width 545 height 455
click at [647, 664] on button "Next" at bounding box center [655, 672] width 123 height 41
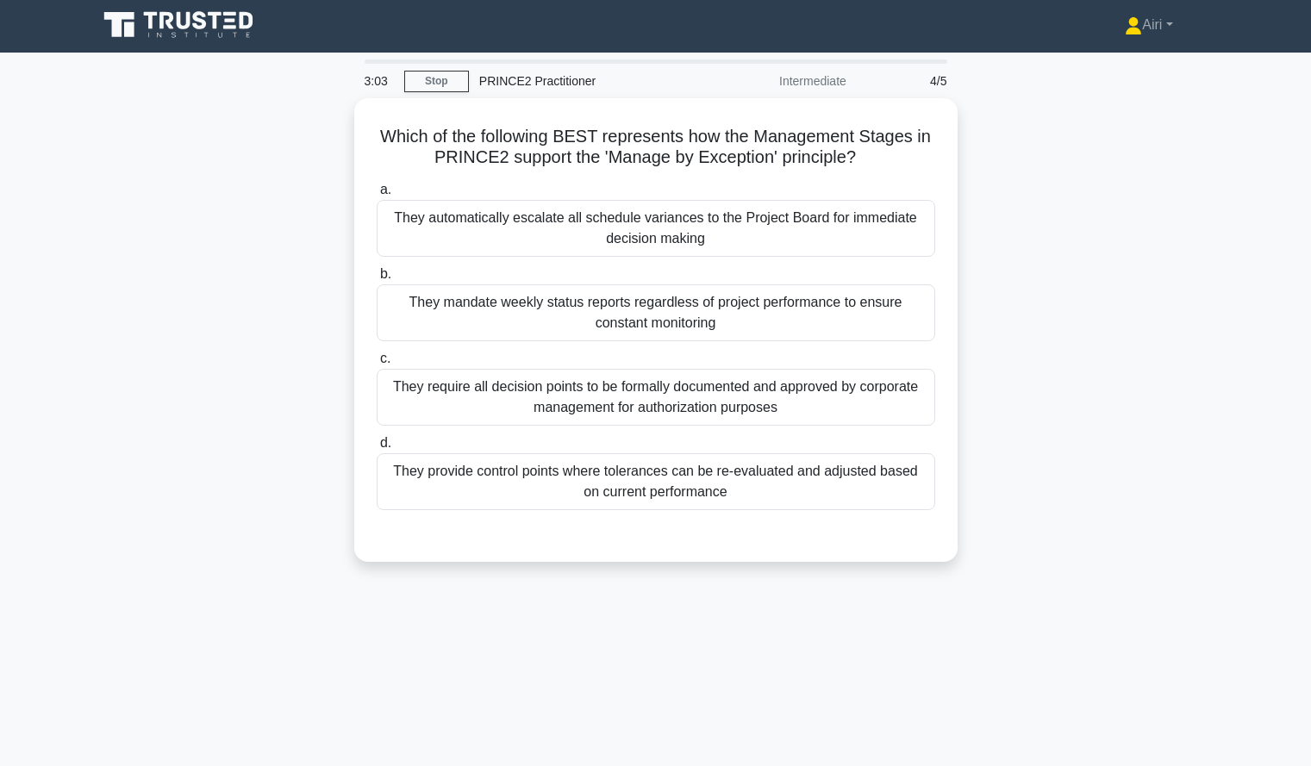
scroll to position [2, 0]
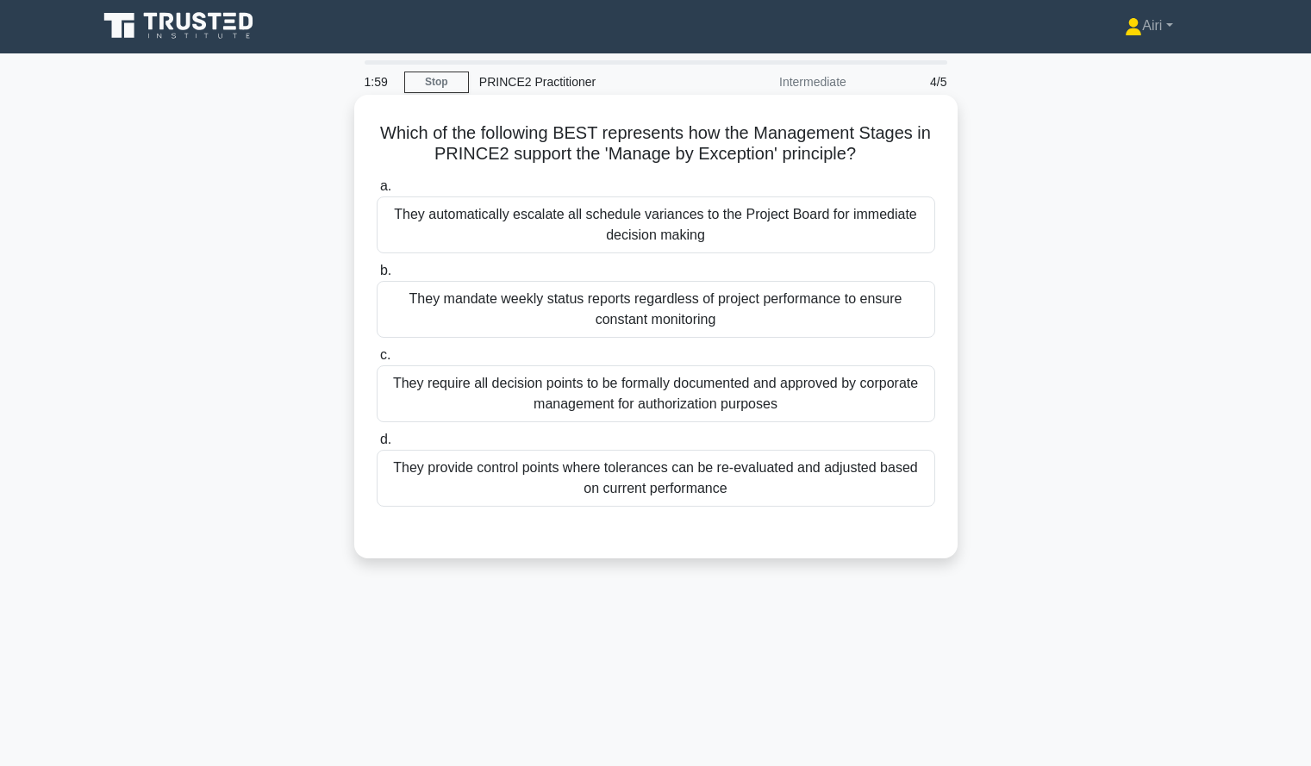
click at [862, 487] on div "They provide control points where tolerances can be re-evaluated and adjusted b…" at bounding box center [656, 478] width 559 height 57
click at [377, 446] on input "d. They provide control points where tolerances can be re-evaluated and adjuste…" at bounding box center [377, 440] width 0 height 11
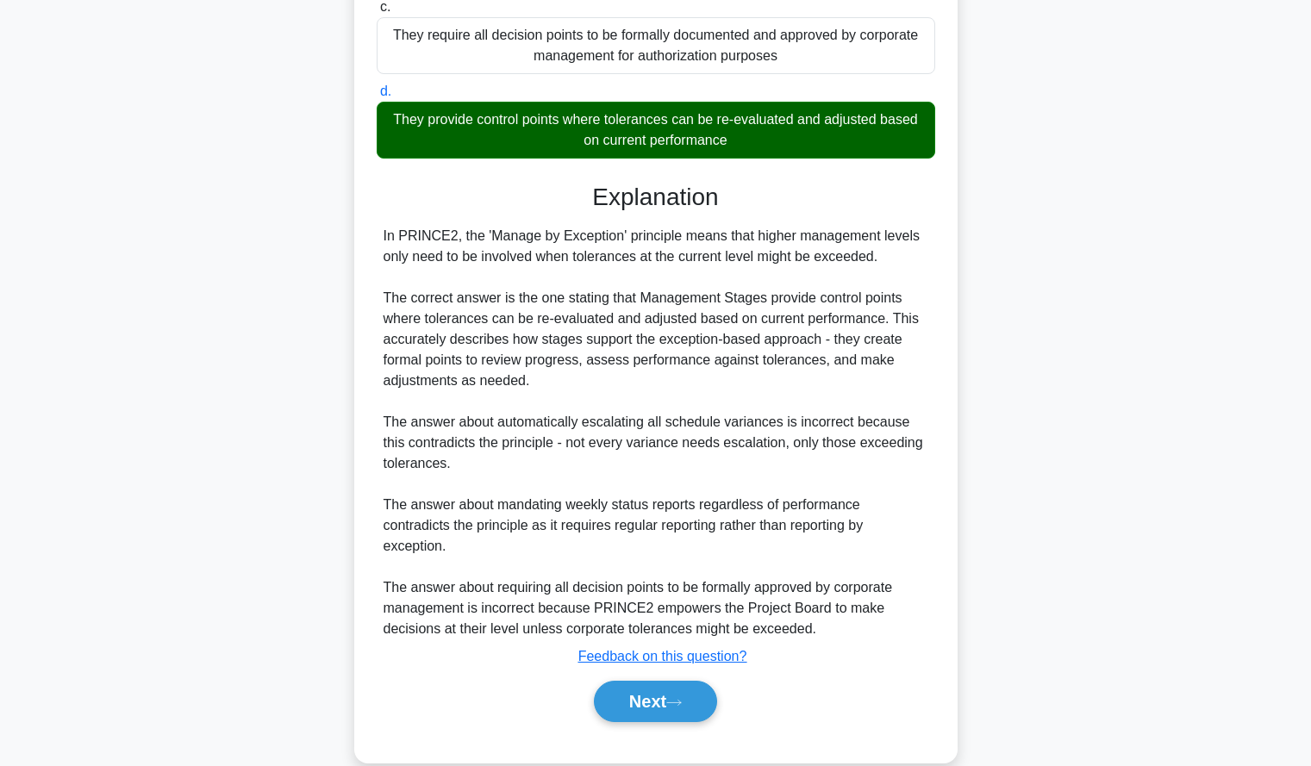
scroll to position [360, 0]
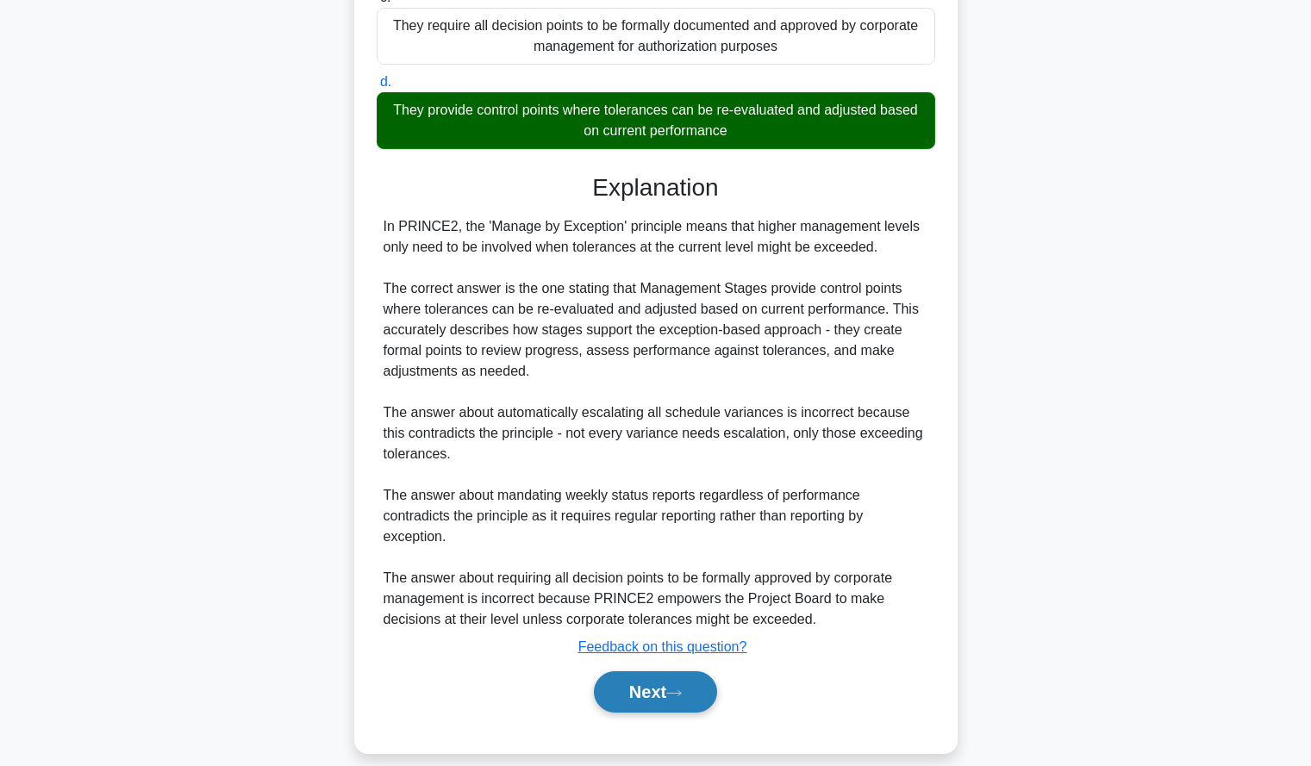
click at [690, 672] on button "Next" at bounding box center [655, 692] width 123 height 41
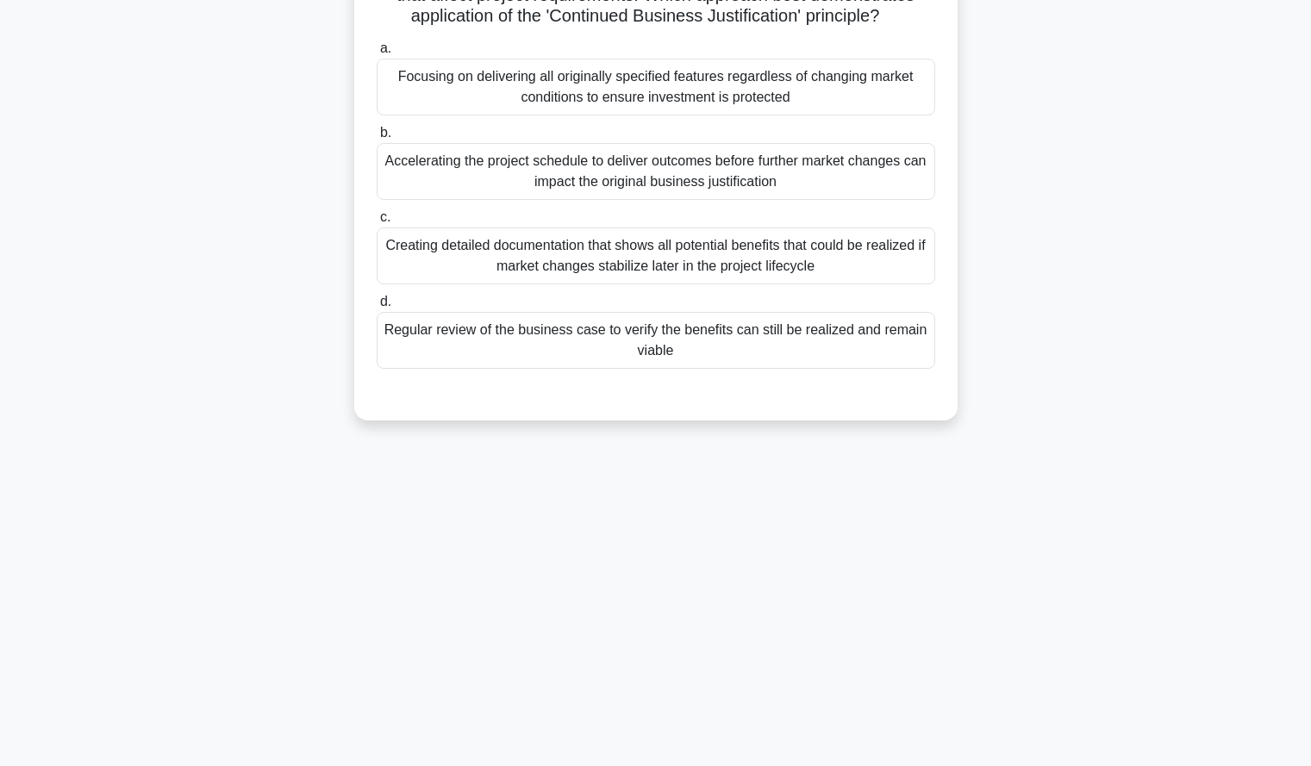
scroll to position [0, 0]
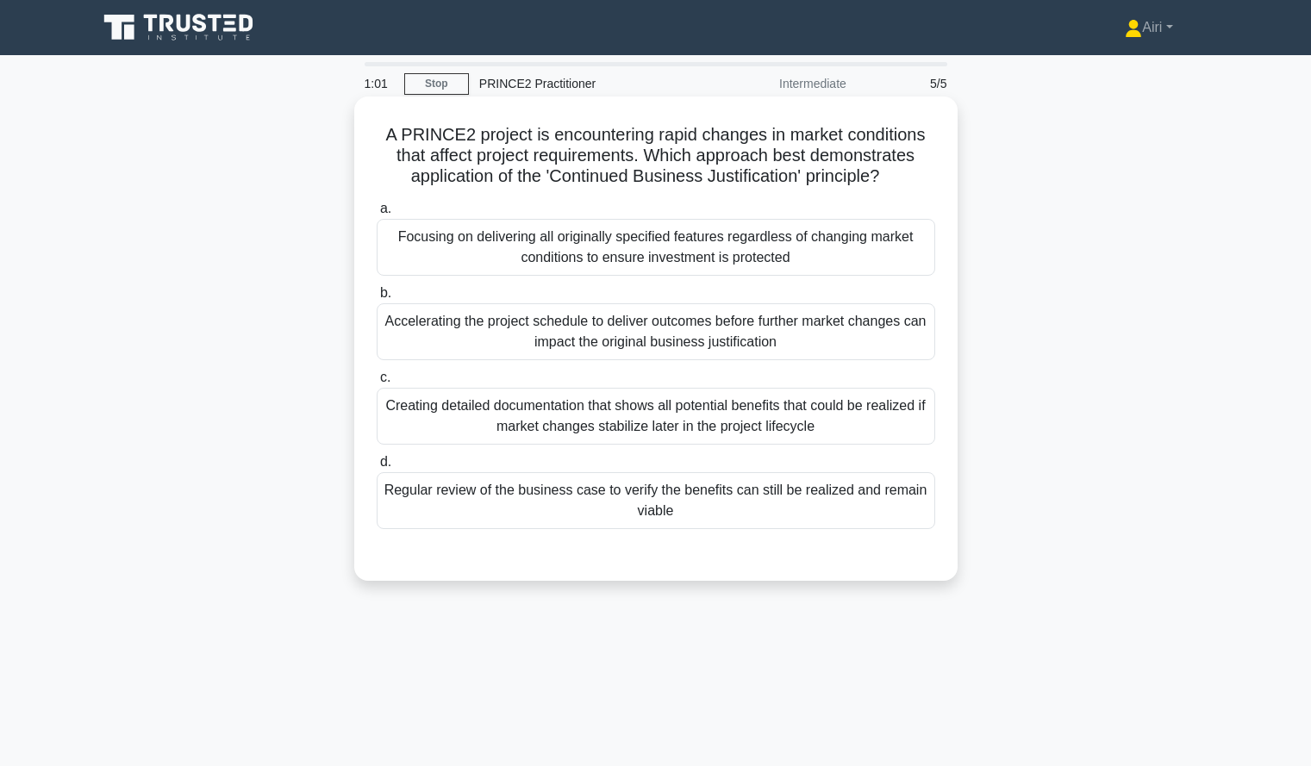
click at [712, 506] on div "Regular review of the business case to verify the benefits can still be realize…" at bounding box center [656, 500] width 559 height 57
click at [377, 468] on input "d. Regular review of the business case to verify the benefits can still be real…" at bounding box center [377, 462] width 0 height 11
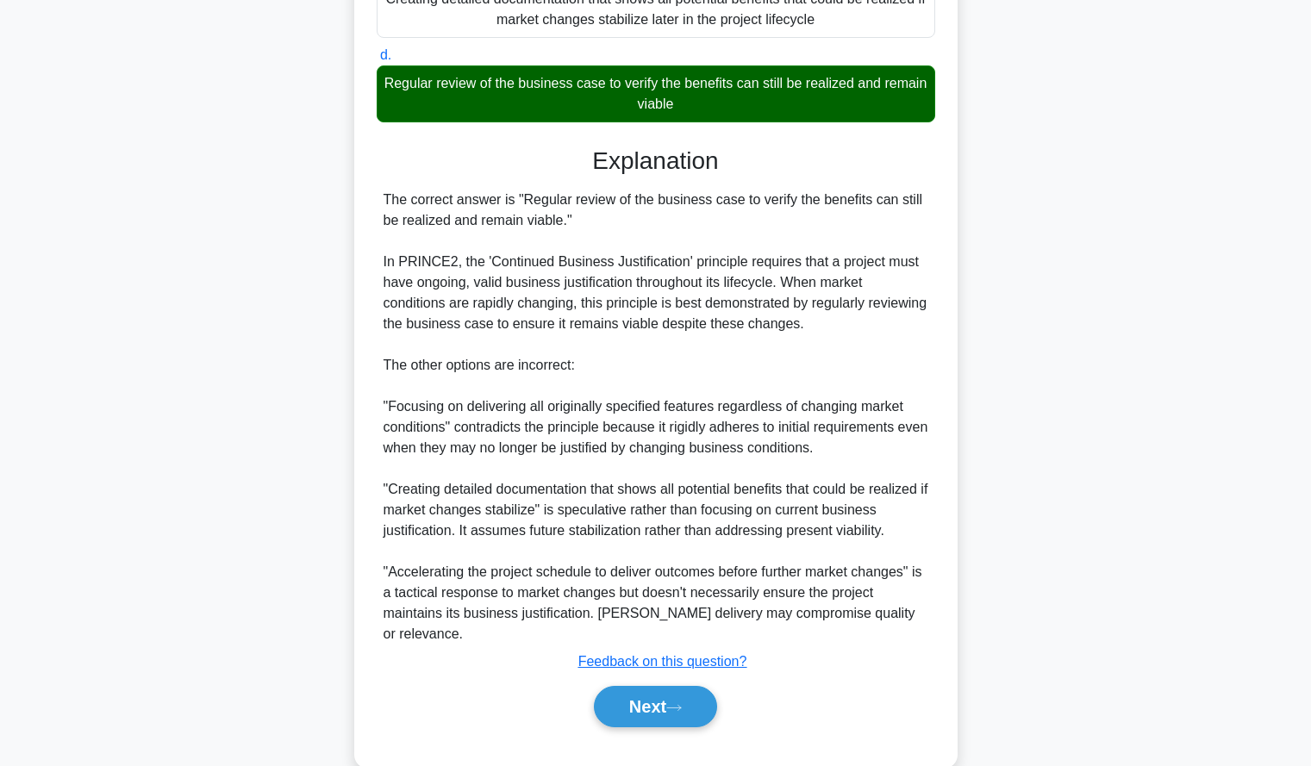
scroll to position [442, 0]
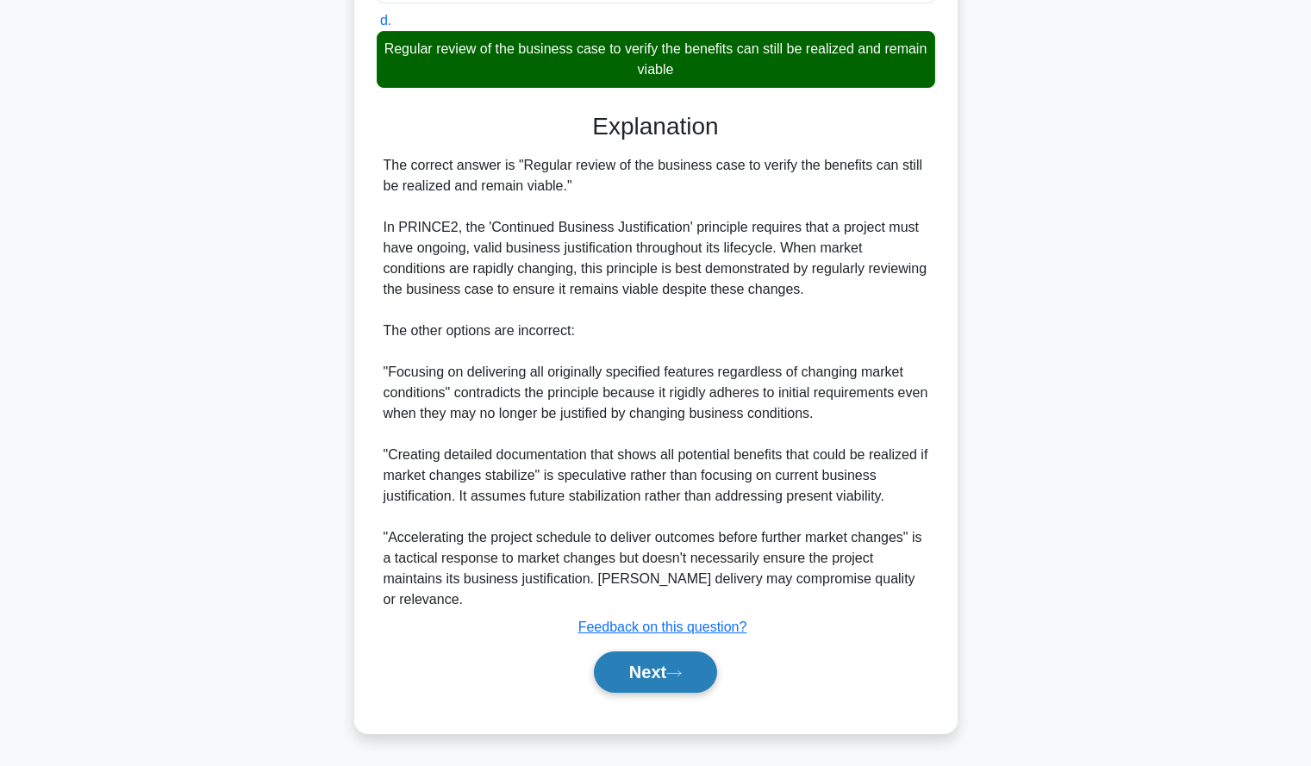
click at [654, 672] on button "Next" at bounding box center [655, 672] width 123 height 41
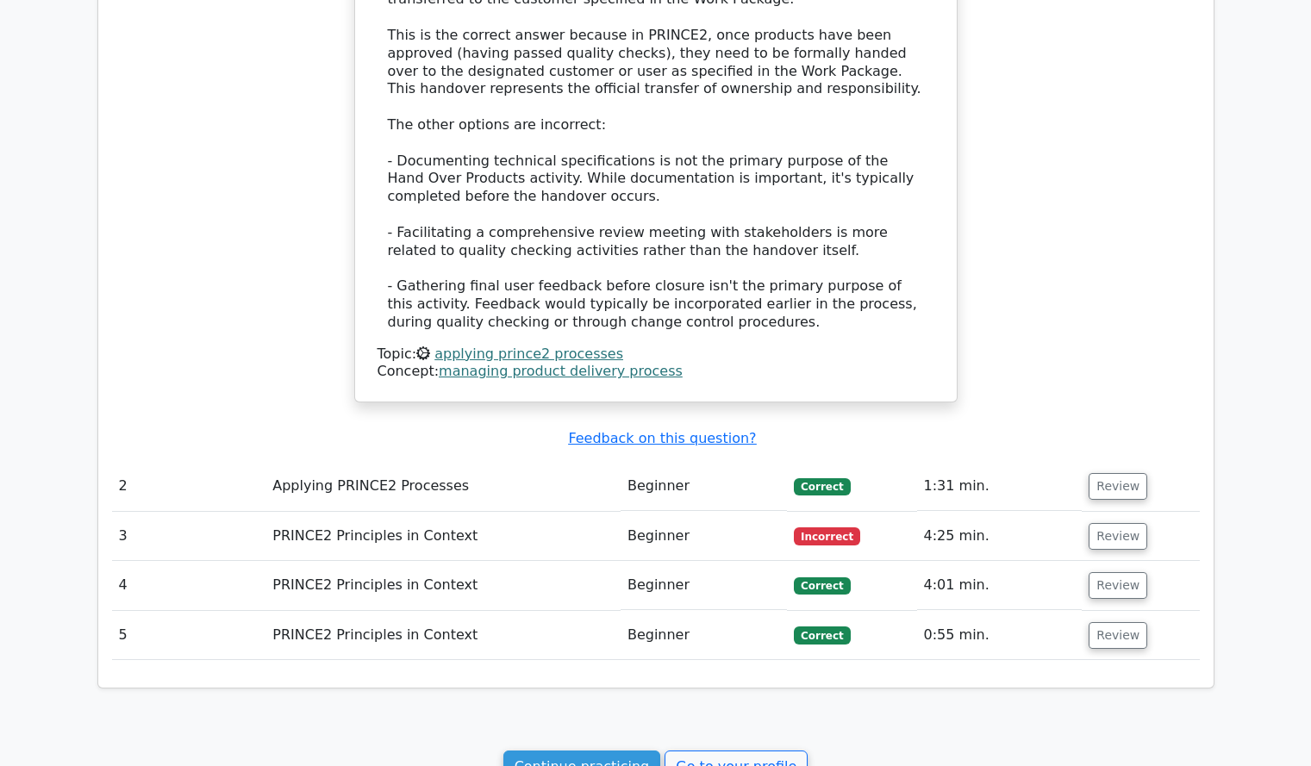
scroll to position [1456, 0]
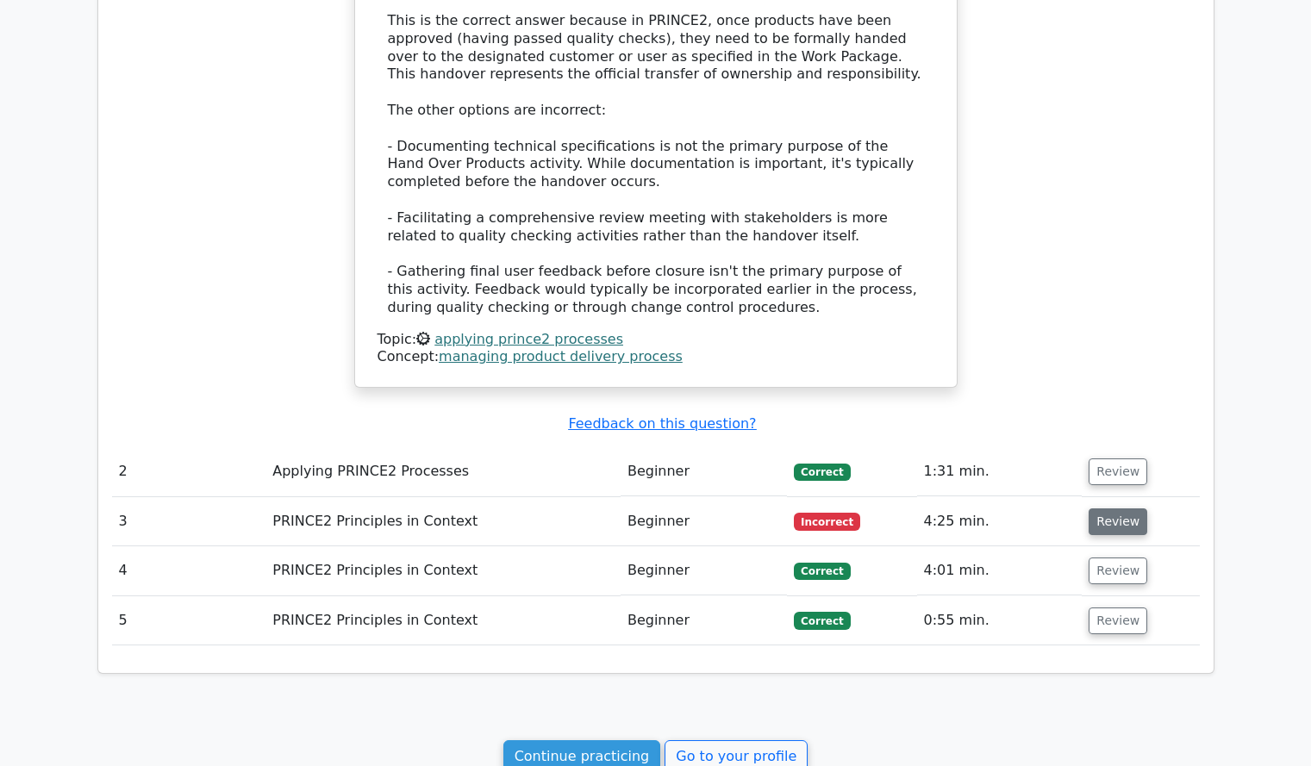
click at [1118, 509] on button "Review" at bounding box center [1118, 522] width 59 height 27
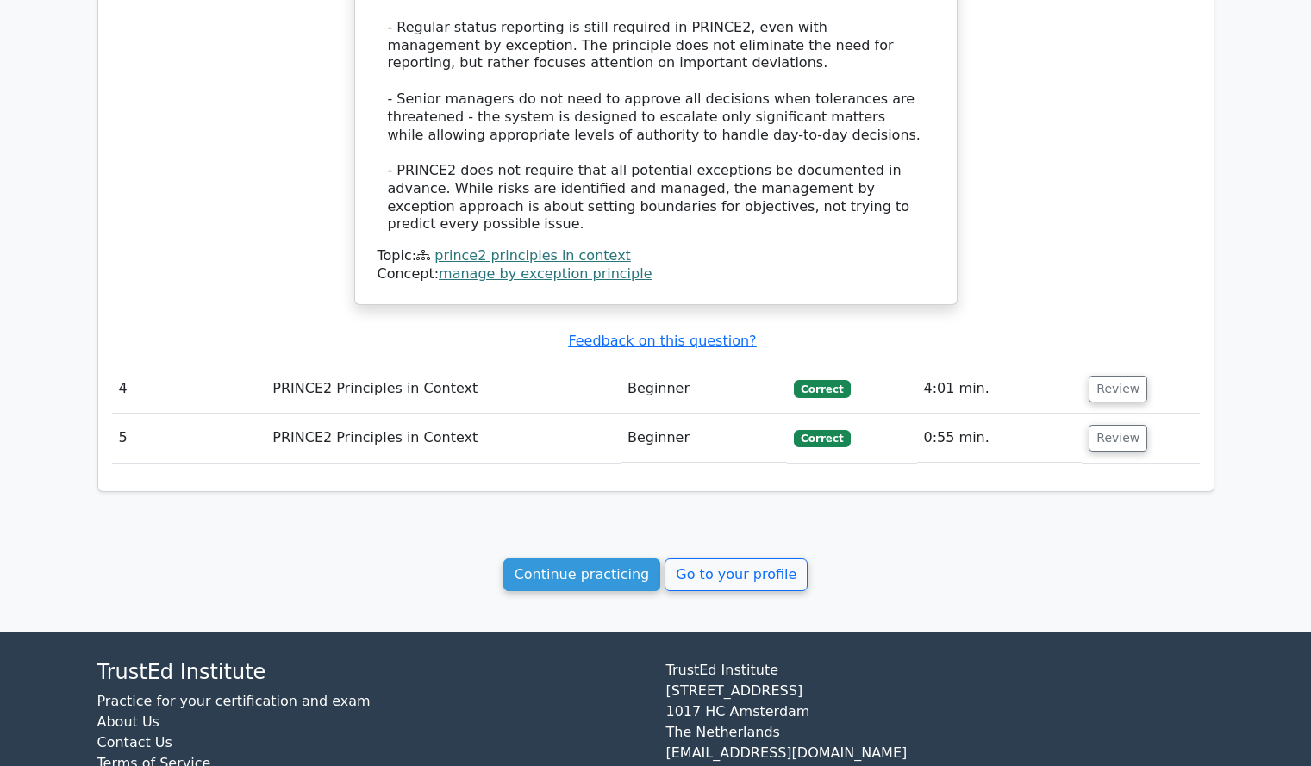
scroll to position [2692, 0]
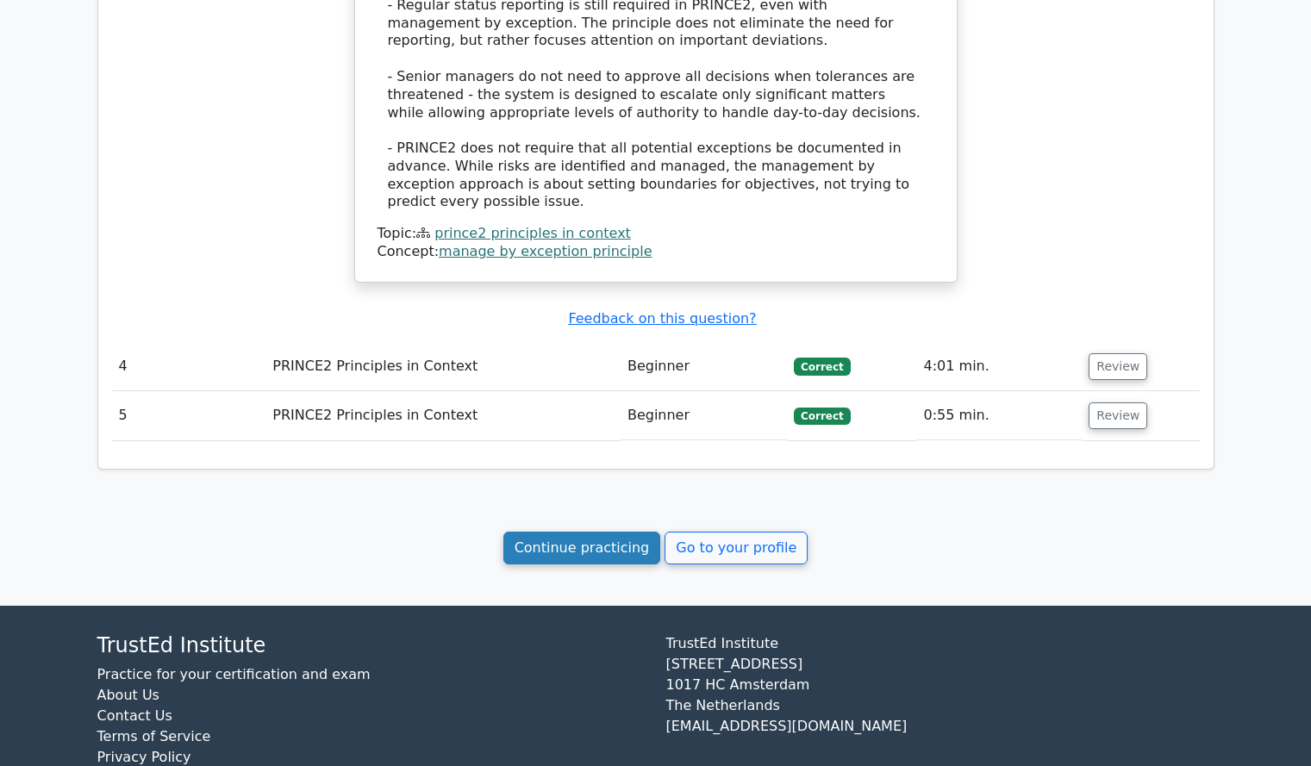
click at [603, 532] on link "Continue practicing" at bounding box center [582, 548] width 158 height 33
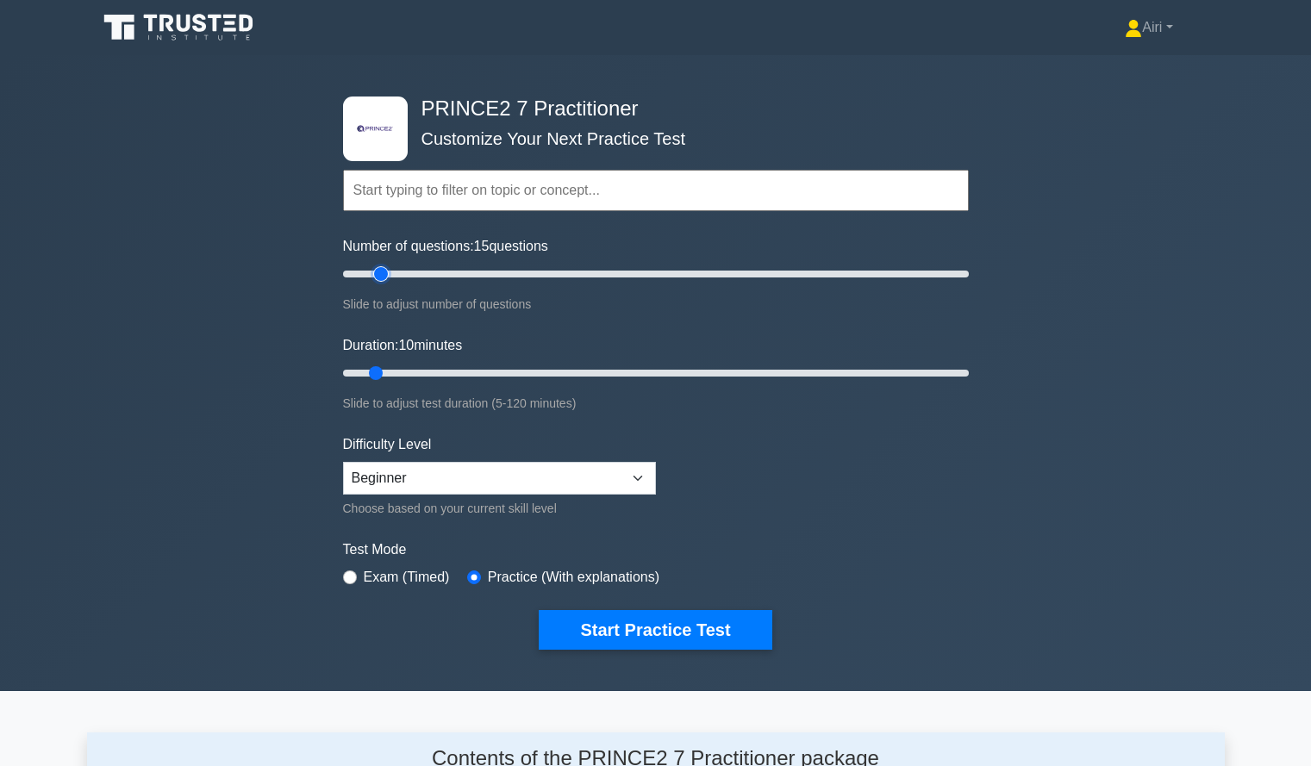
click at [383, 272] on input "Number of questions: 15 questions" at bounding box center [656, 274] width 626 height 21
click at [361, 276] on input "Number of questions: 15 questions" at bounding box center [656, 274] width 626 height 21
type input "5"
click at [353, 280] on input "Number of questions: 5 questions" at bounding box center [656, 274] width 626 height 21
type input "20"
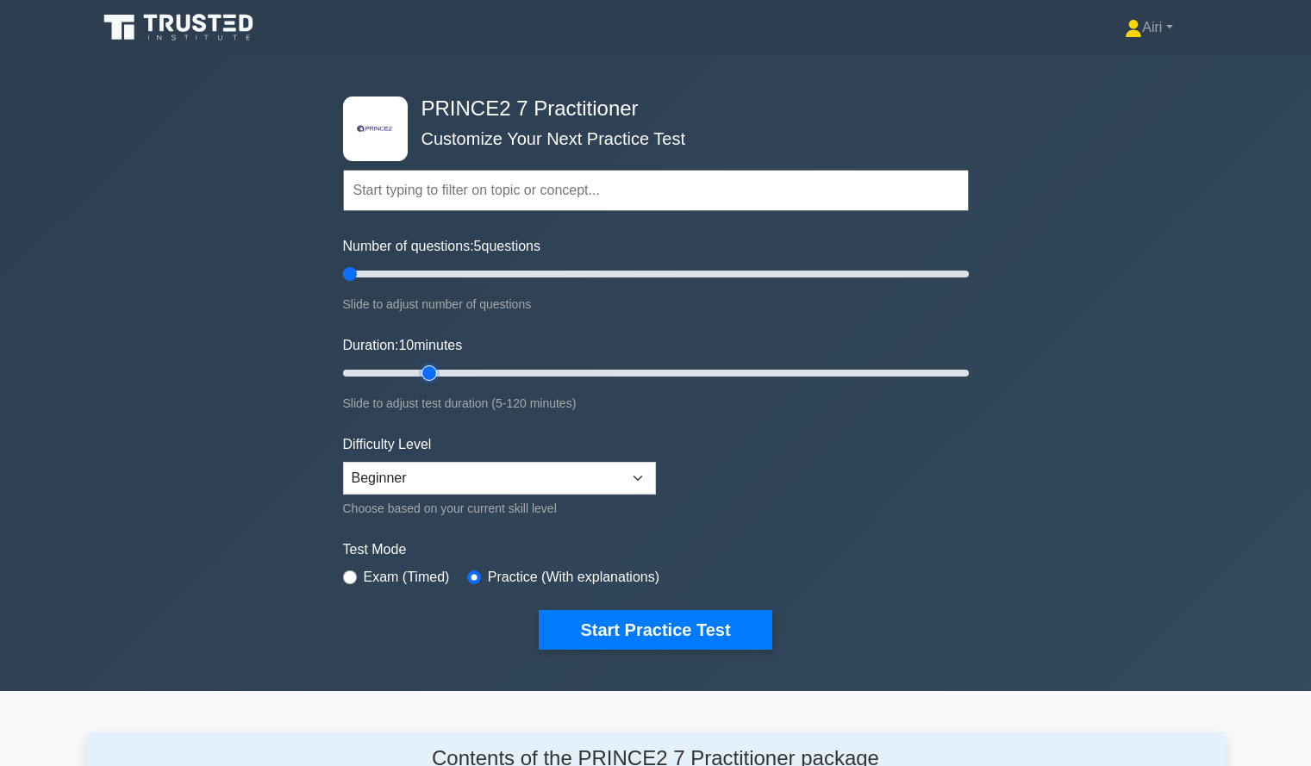
click at [428, 367] on input "Duration: 10 minutes" at bounding box center [656, 373] width 626 height 21
click at [638, 625] on button "Start Practice Test" at bounding box center [655, 630] width 233 height 40
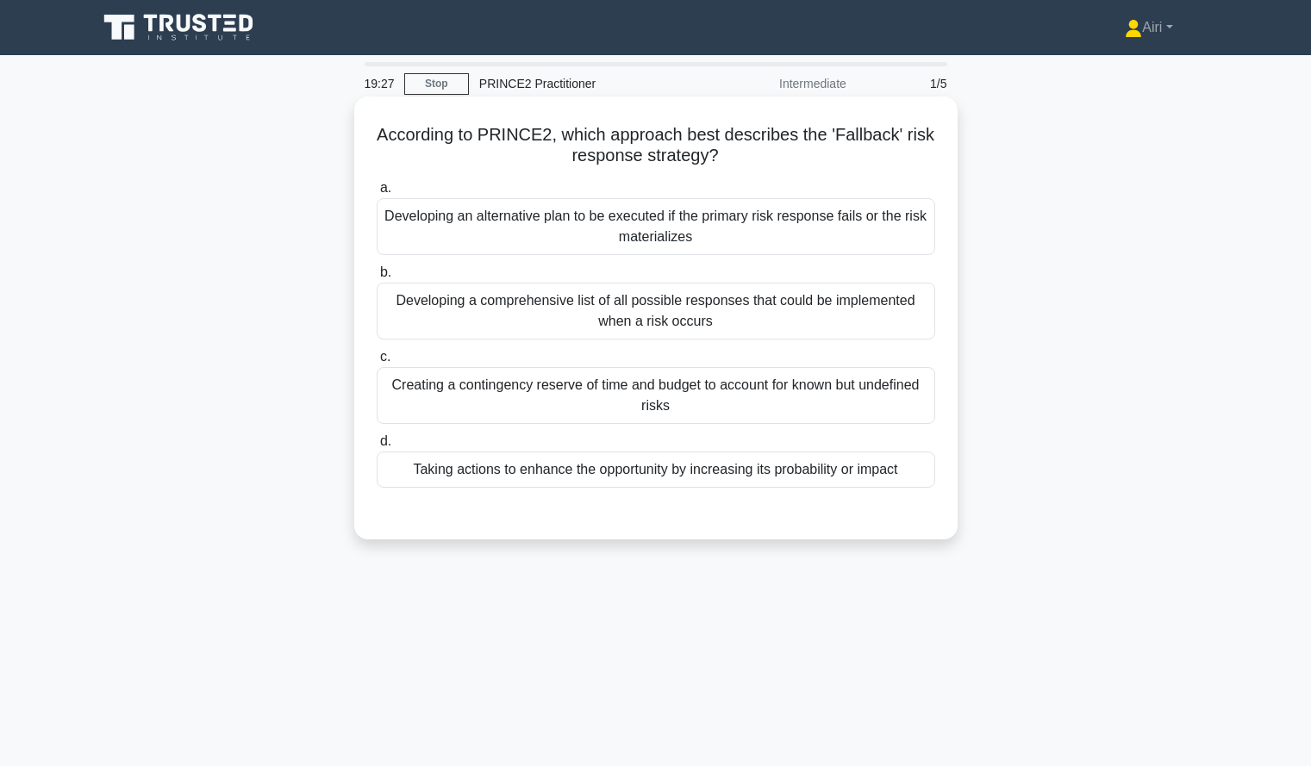
click at [622, 237] on div "Developing an alternative plan to be executed if the primary risk response fail…" at bounding box center [656, 226] width 559 height 57
click at [377, 194] on input "a. Developing an alternative plan to be executed if the primary risk response f…" at bounding box center [377, 188] width 0 height 11
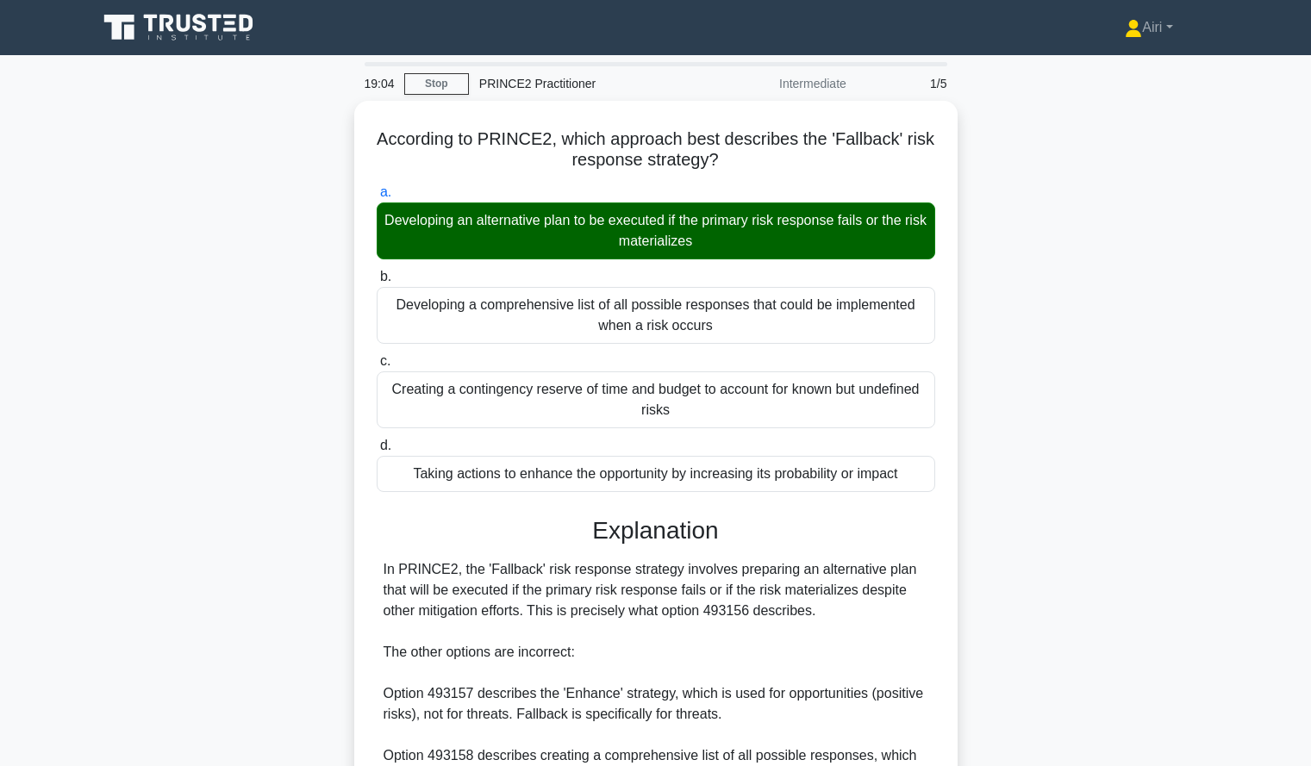
scroll to position [277, 0]
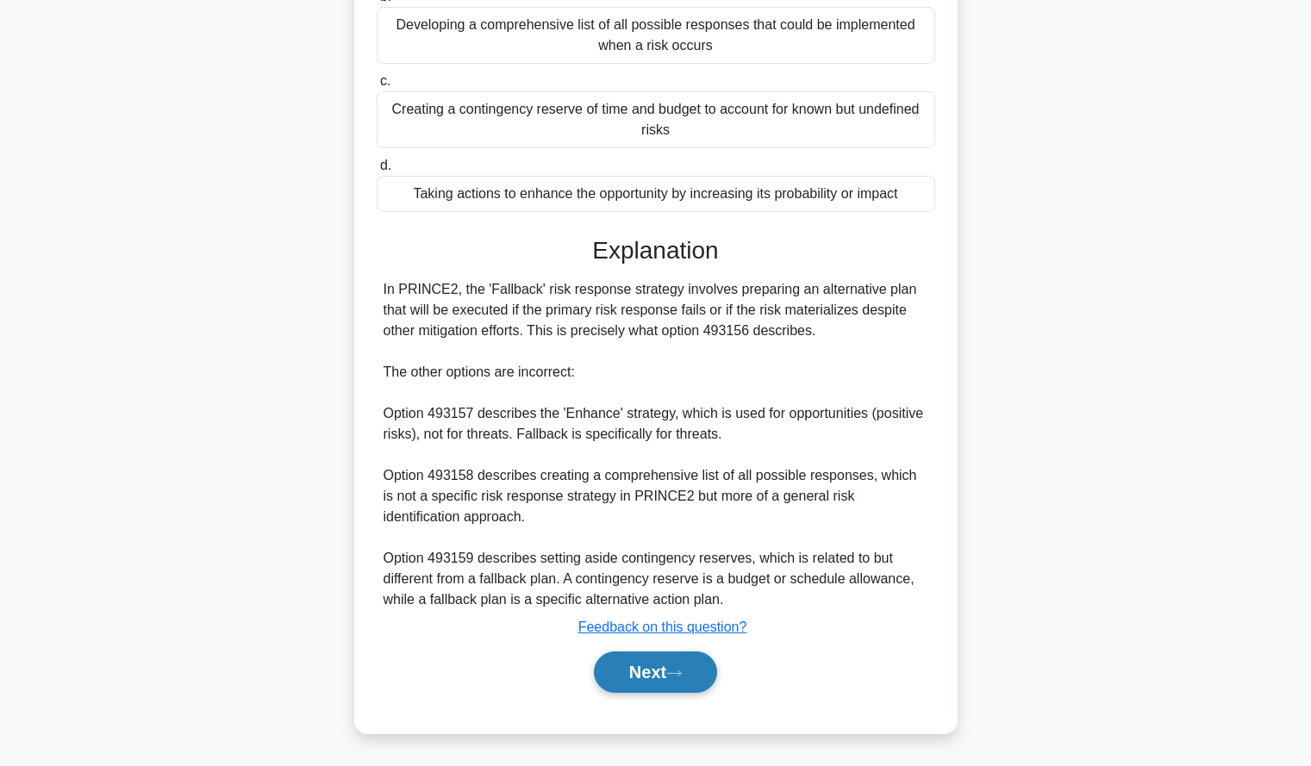
click at [679, 658] on button "Next" at bounding box center [655, 672] width 123 height 41
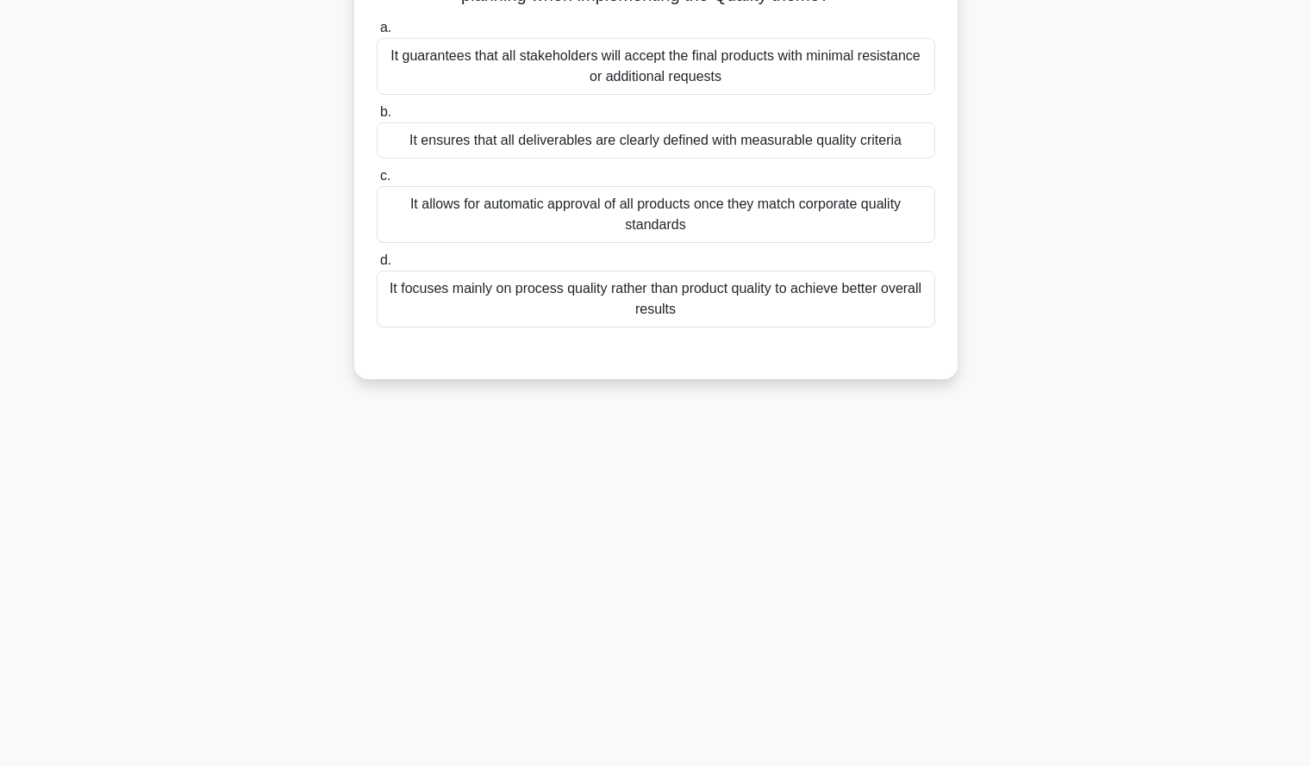
scroll to position [0, 0]
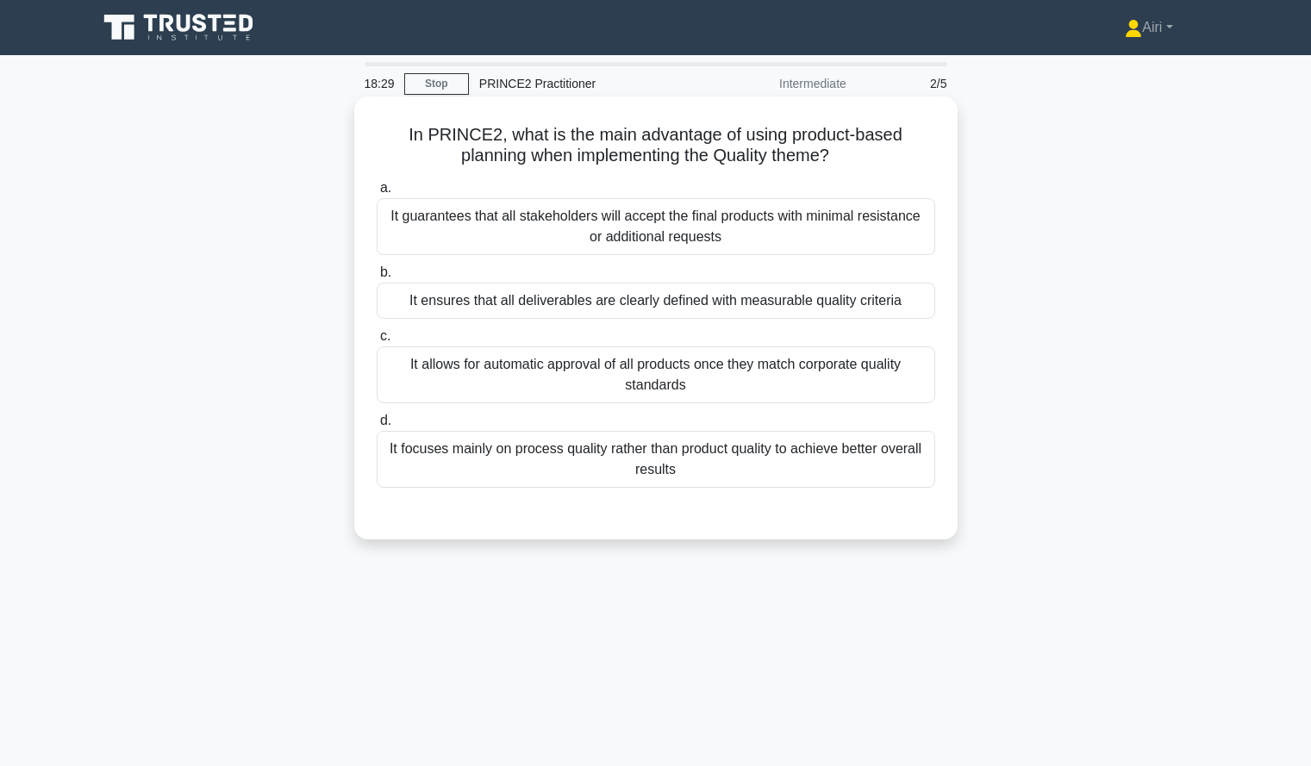
click at [849, 310] on div "It ensures that all deliverables are clearly defined with measurable quality cr…" at bounding box center [656, 301] width 559 height 36
click at [377, 278] on input "b. It ensures that all deliverables are clearly defined with measurable quality…" at bounding box center [377, 272] width 0 height 11
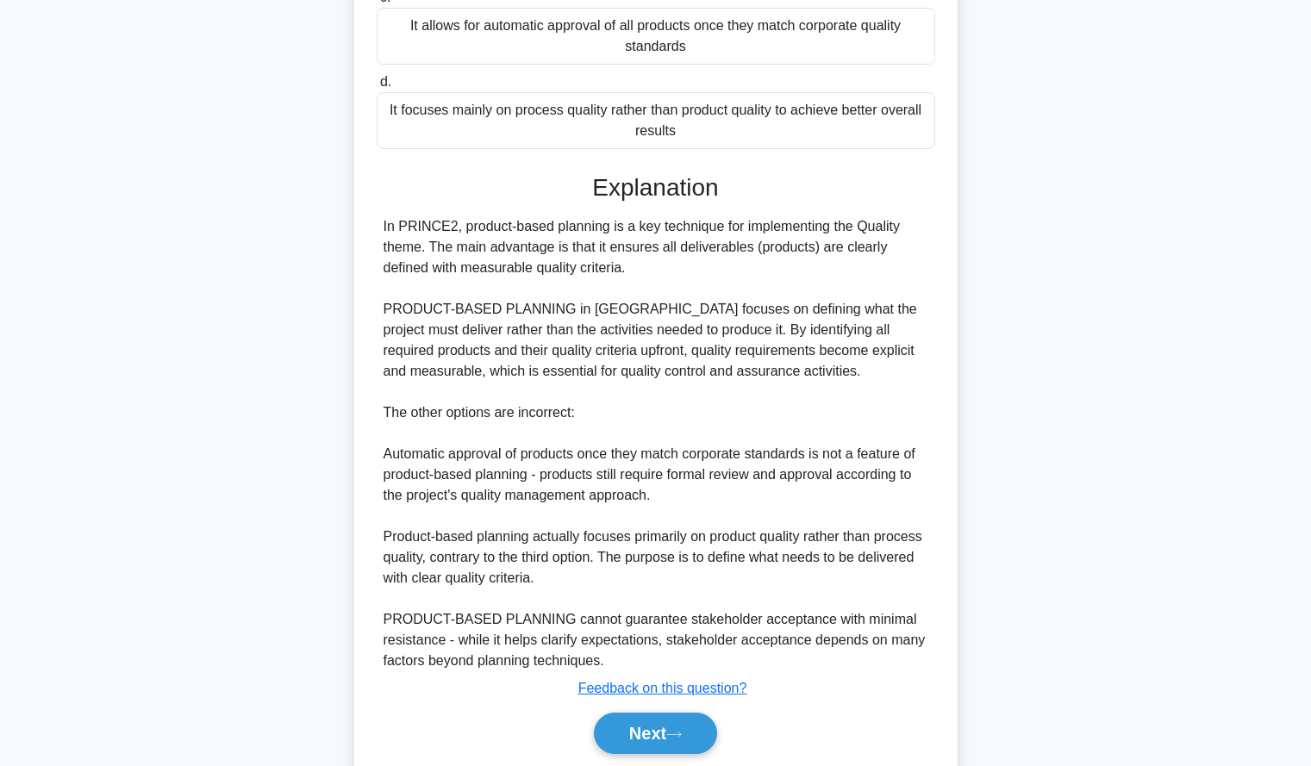
scroll to position [401, 0]
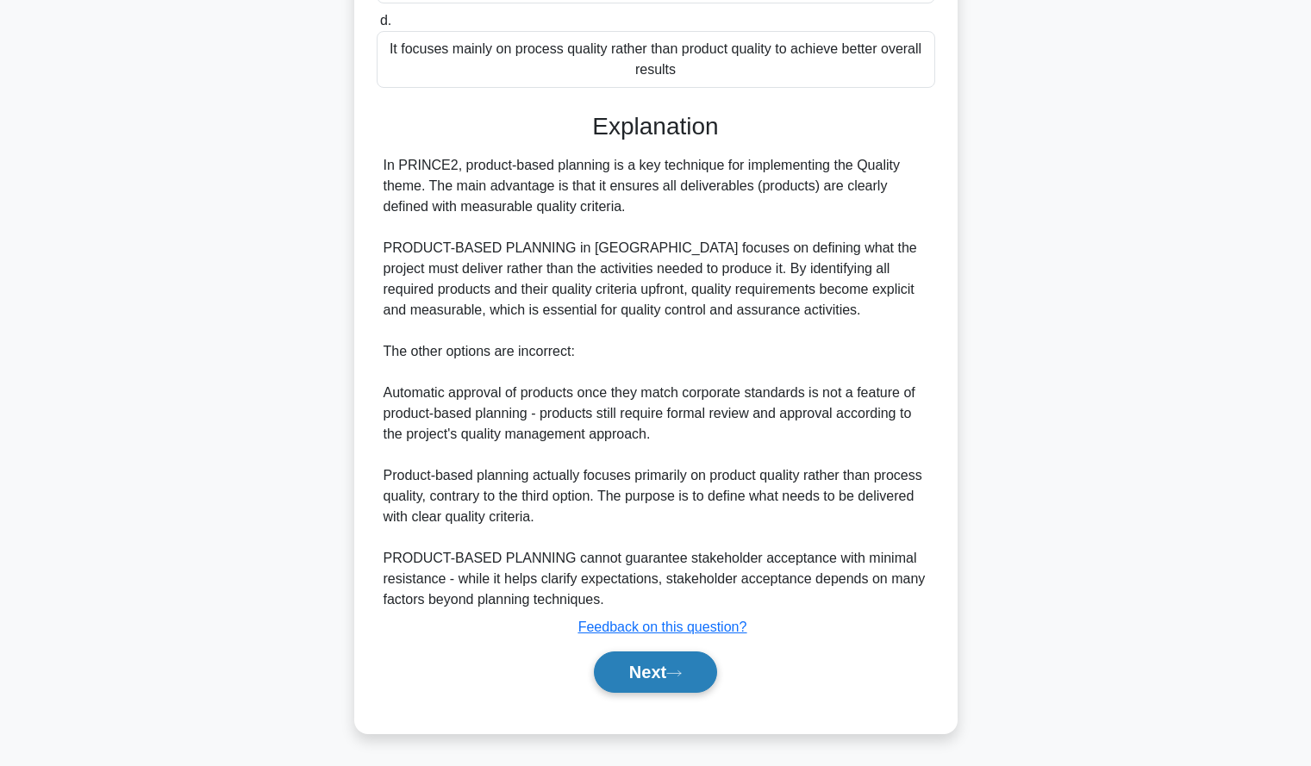
click at [621, 672] on button "Next" at bounding box center [655, 672] width 123 height 41
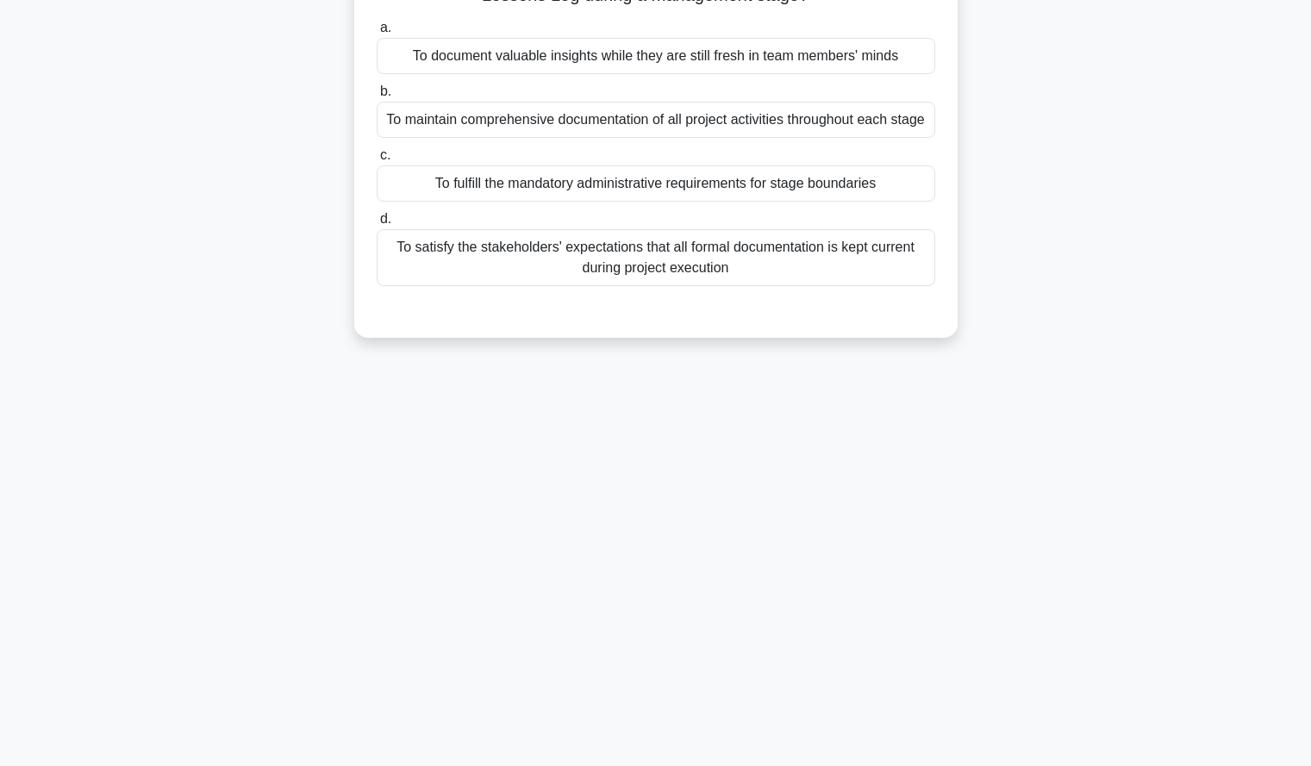
scroll to position [0, 0]
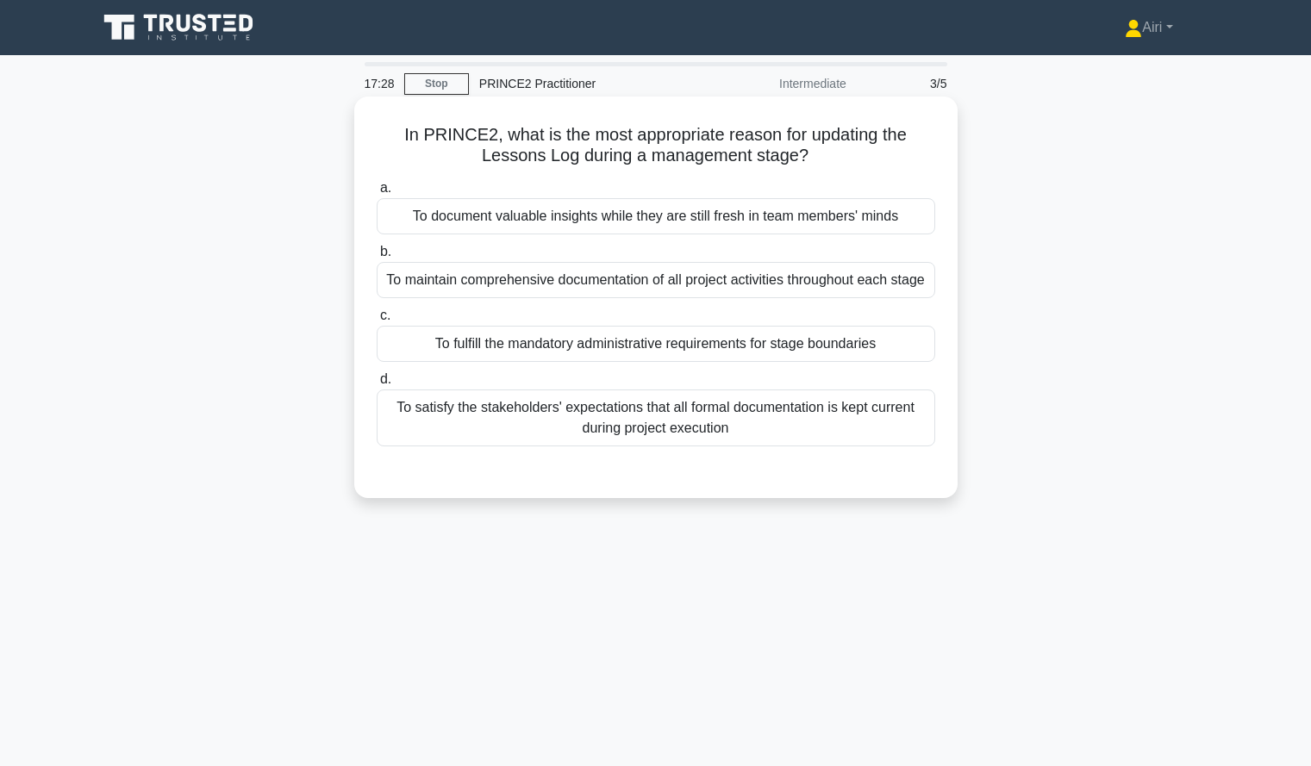
click at [706, 217] on div "To document valuable insights while they are still fresh in team members' minds" at bounding box center [656, 216] width 559 height 36
click at [377, 194] on input "a. To document valuable insights while they are still fresh in team members' mi…" at bounding box center [377, 188] width 0 height 11
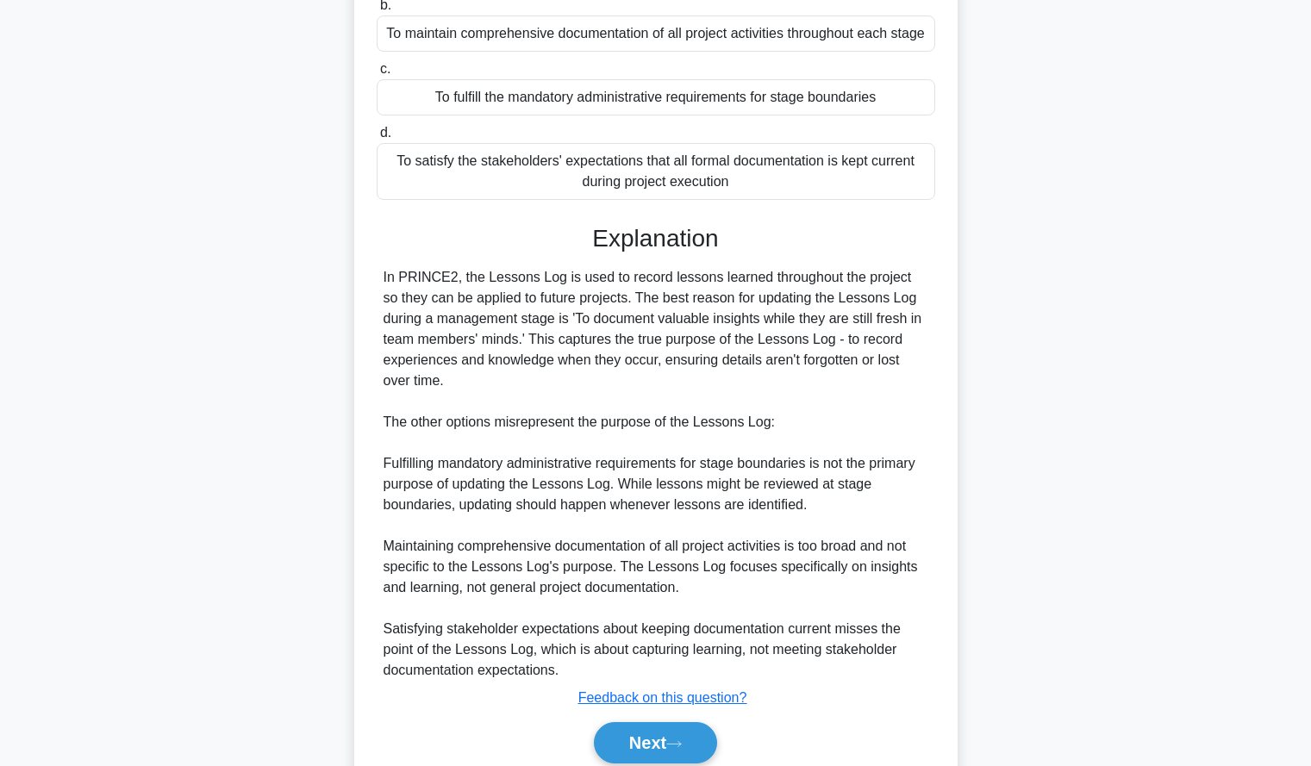
scroll to position [318, 0]
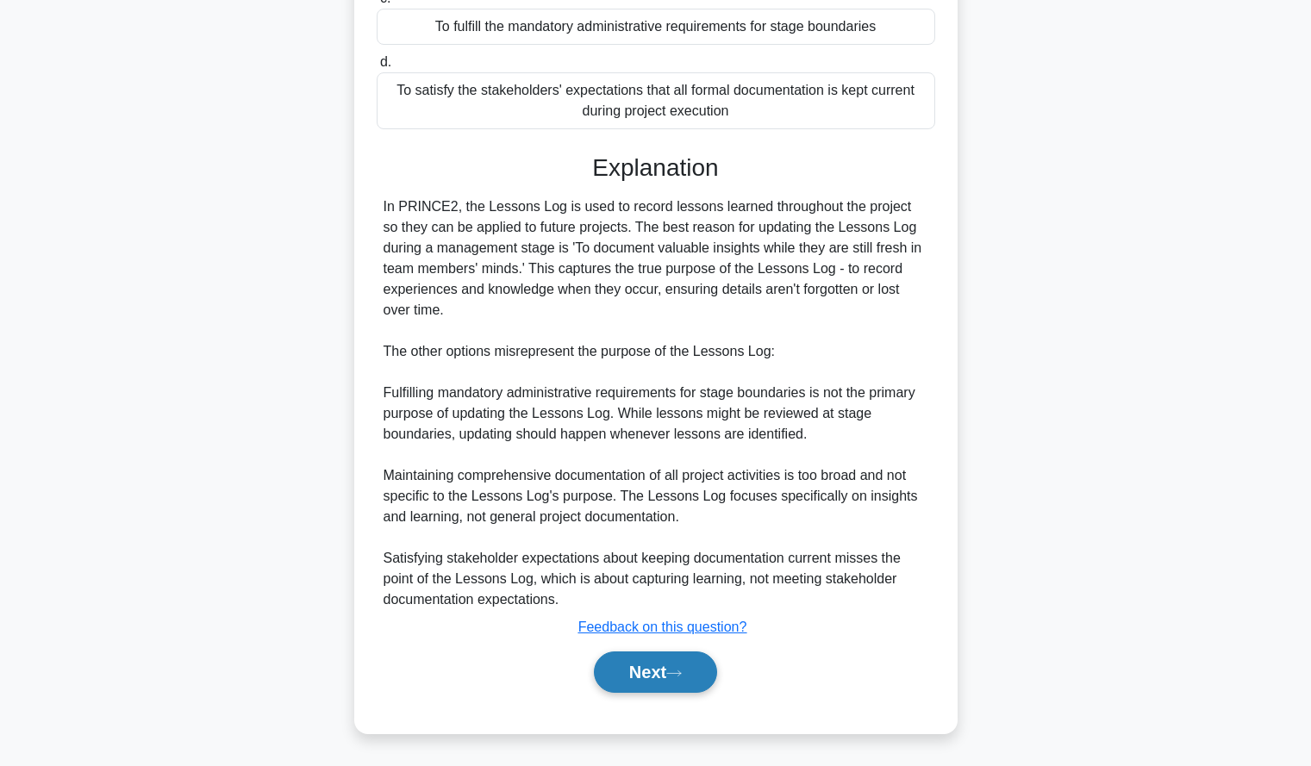
click at [666, 674] on button "Next" at bounding box center [655, 672] width 123 height 41
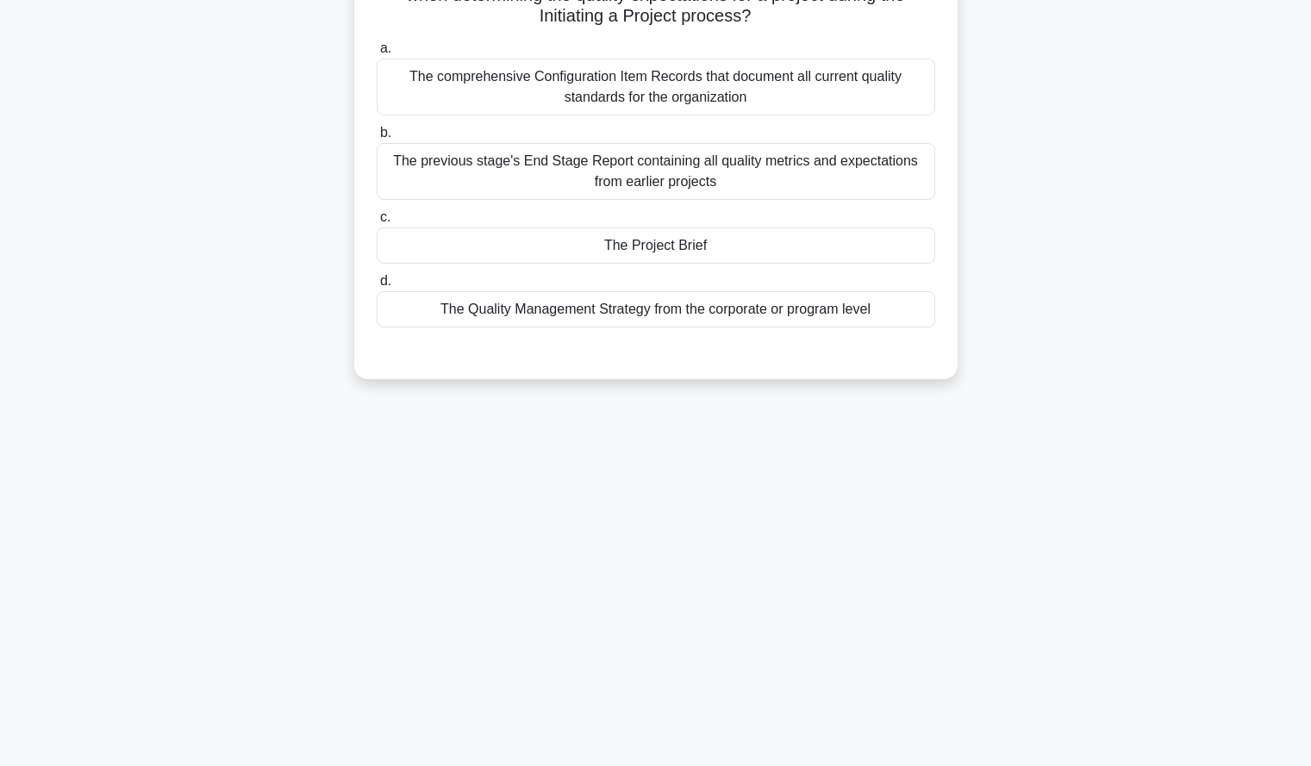
scroll to position [0, 0]
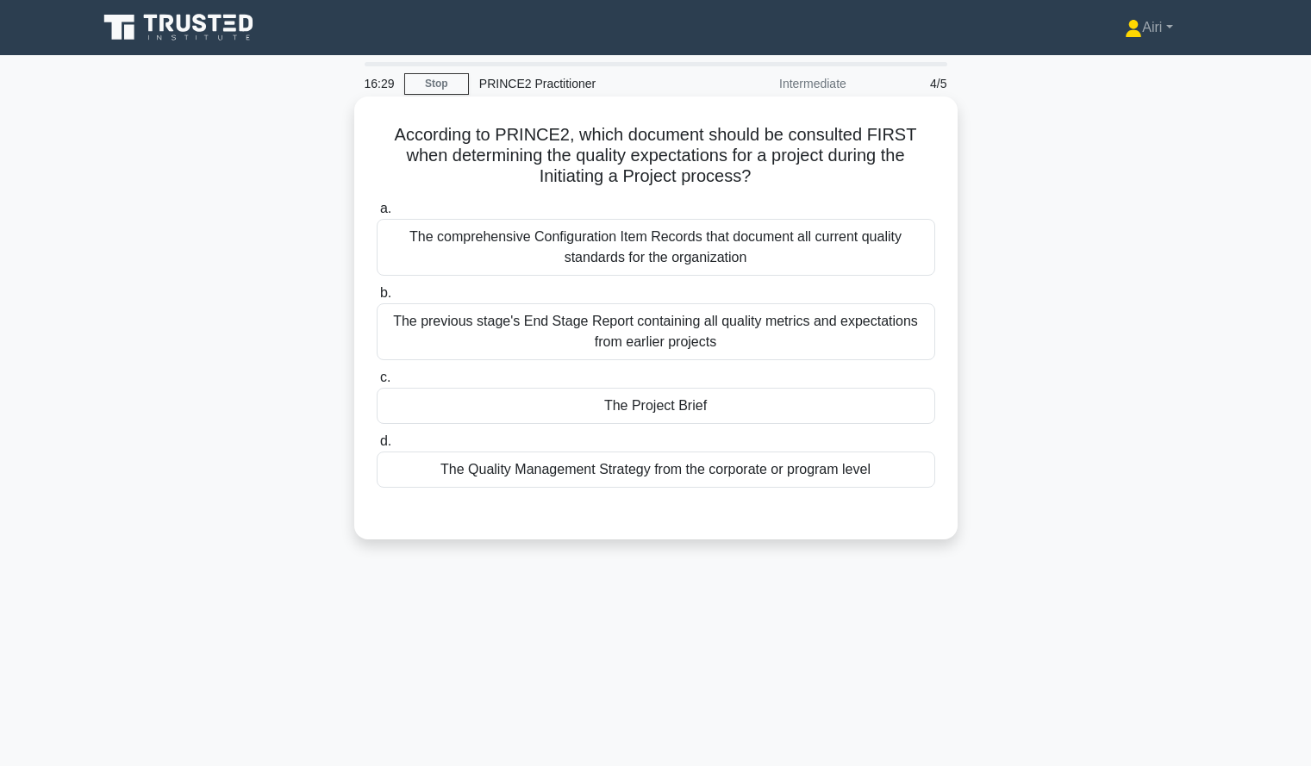
click at [800, 416] on div "The Project Brief" at bounding box center [656, 406] width 559 height 36
click at [377, 384] on input "c. The Project Brief" at bounding box center [377, 377] width 0 height 11
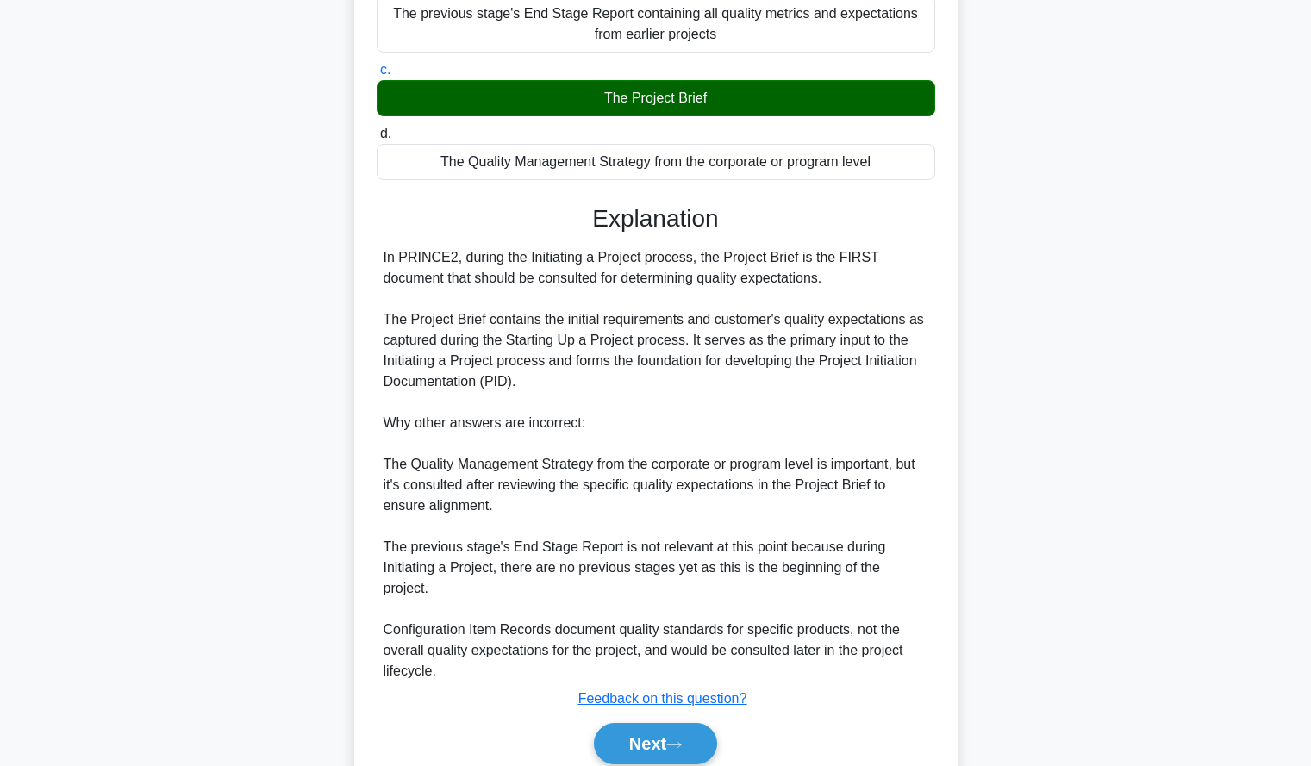
scroll to position [380, 0]
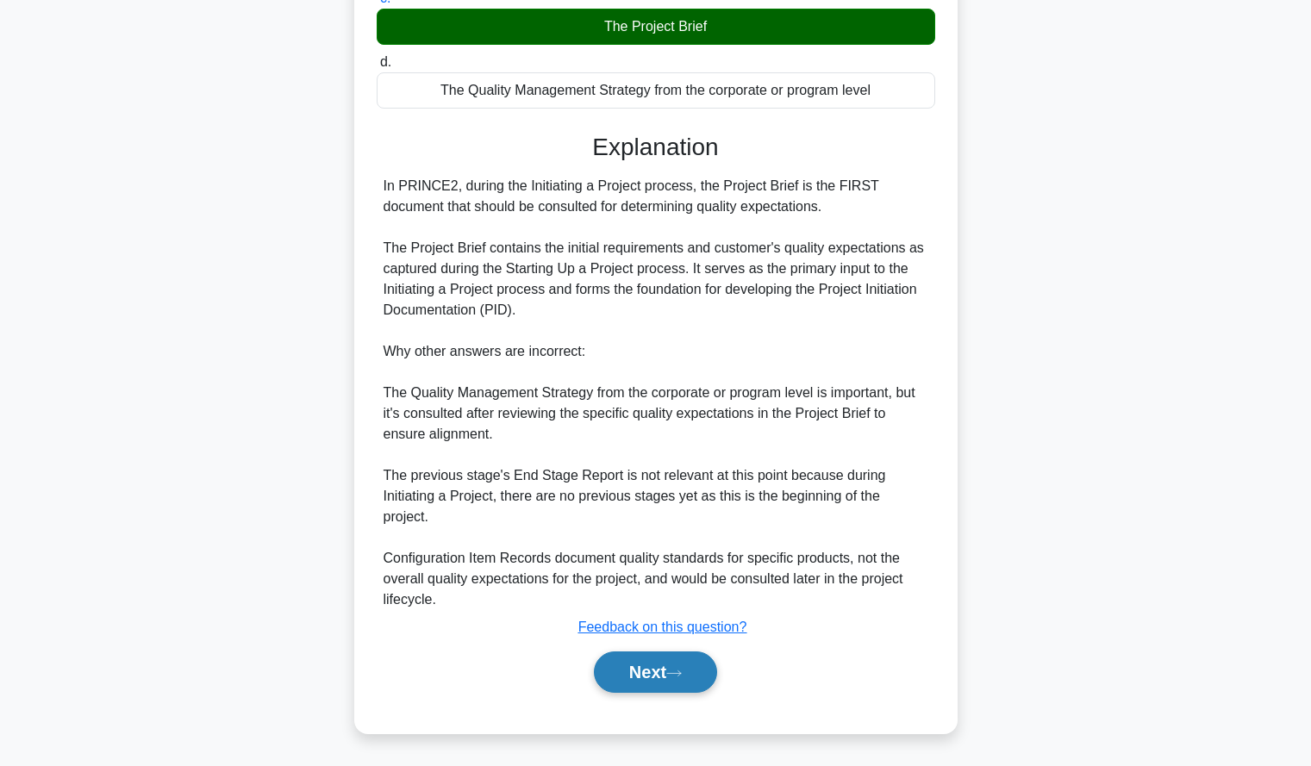
click at [686, 684] on button "Next" at bounding box center [655, 672] width 123 height 41
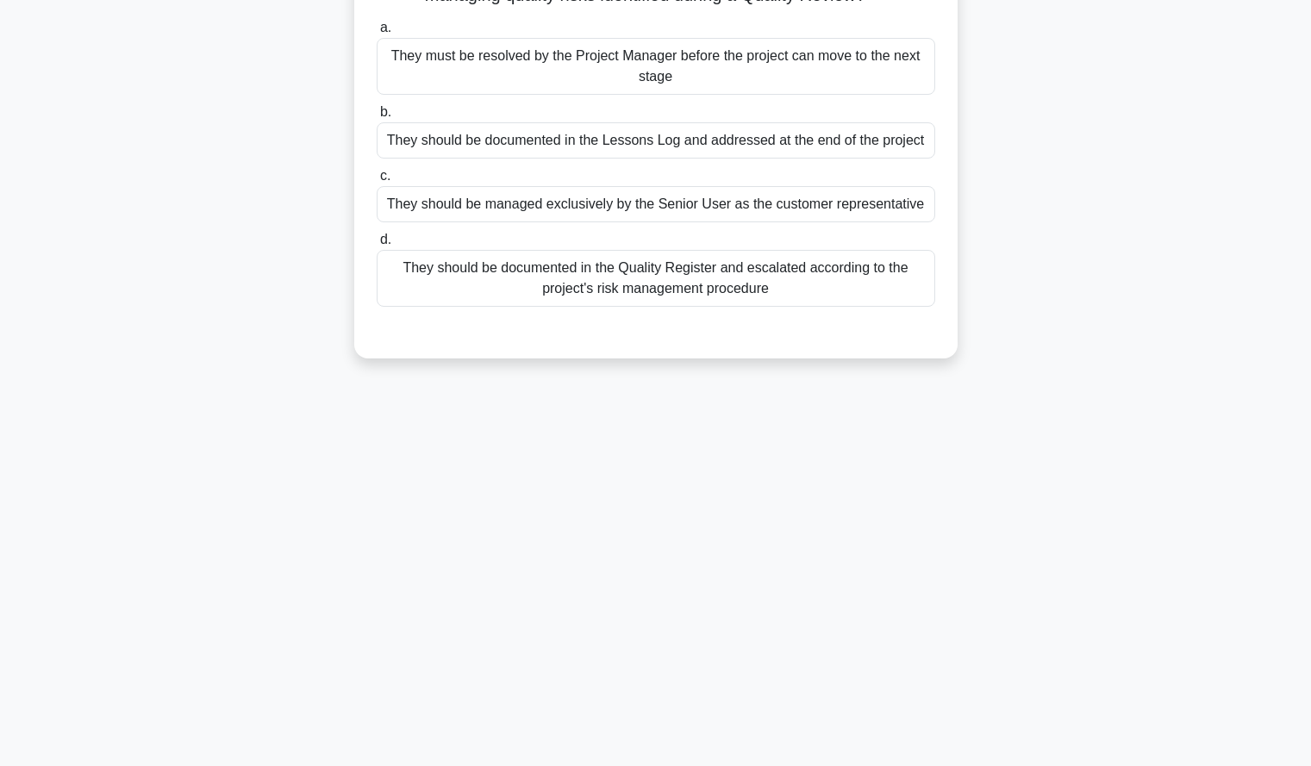
scroll to position [0, 0]
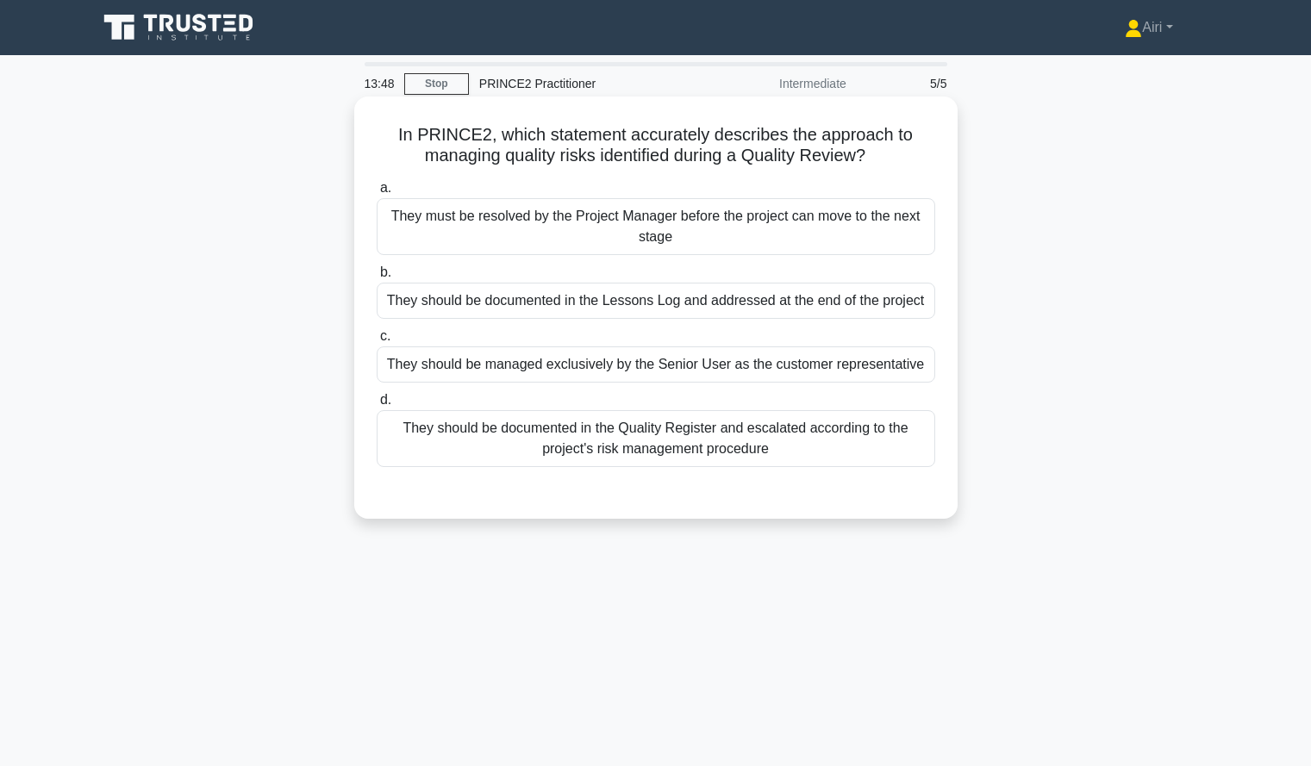
click at [768, 428] on div "They should be documented in the Quality Register and escalated according to th…" at bounding box center [656, 438] width 559 height 57
click at [377, 406] on input "d. They should be documented in the Quality Register and escalated according to…" at bounding box center [377, 400] width 0 height 11
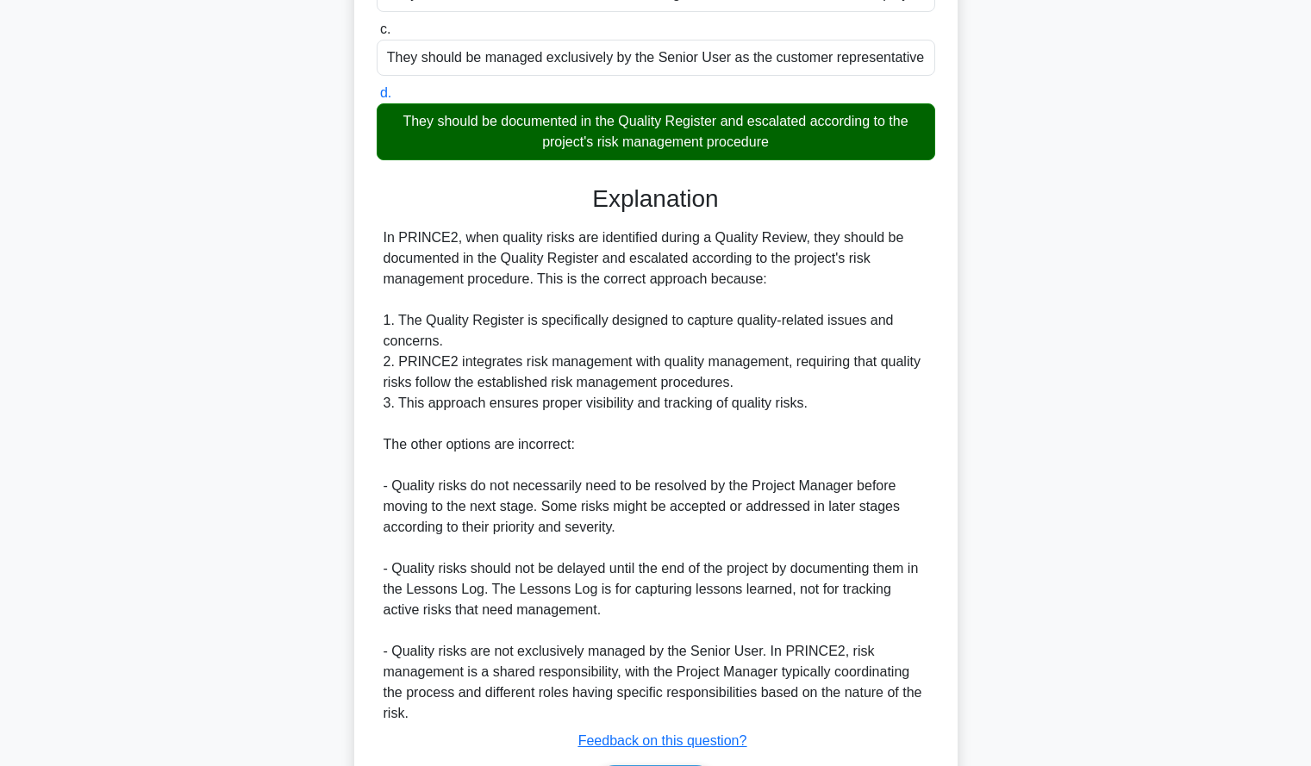
scroll to position [422, 0]
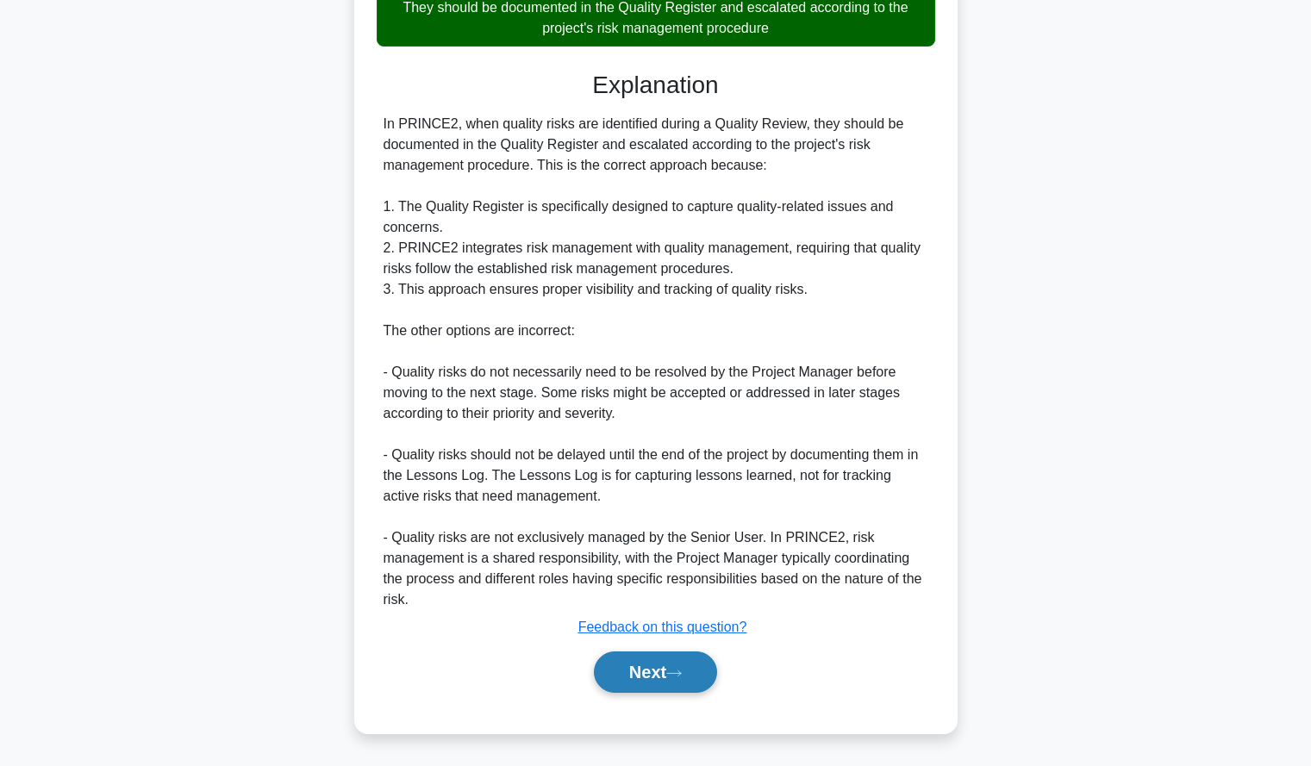
click at [672, 678] on button "Next" at bounding box center [655, 672] width 123 height 41
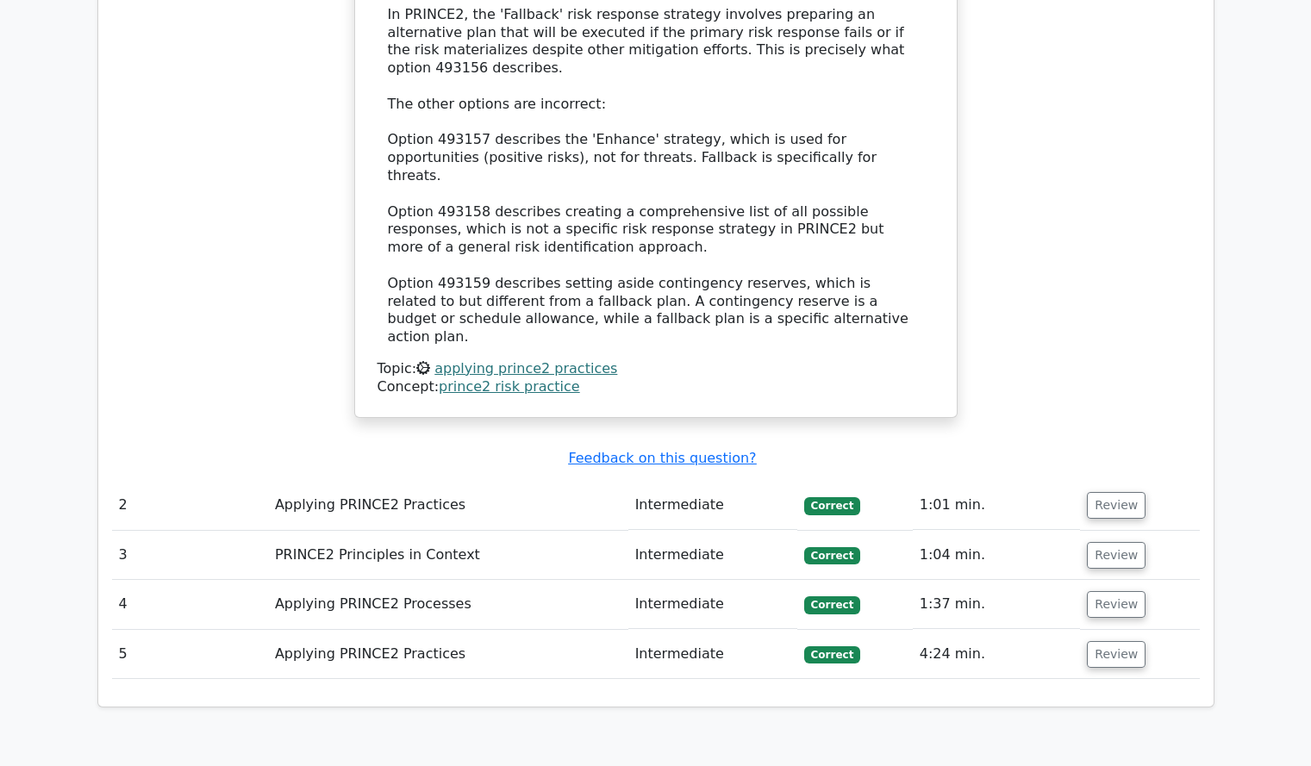
scroll to position [1593, 0]
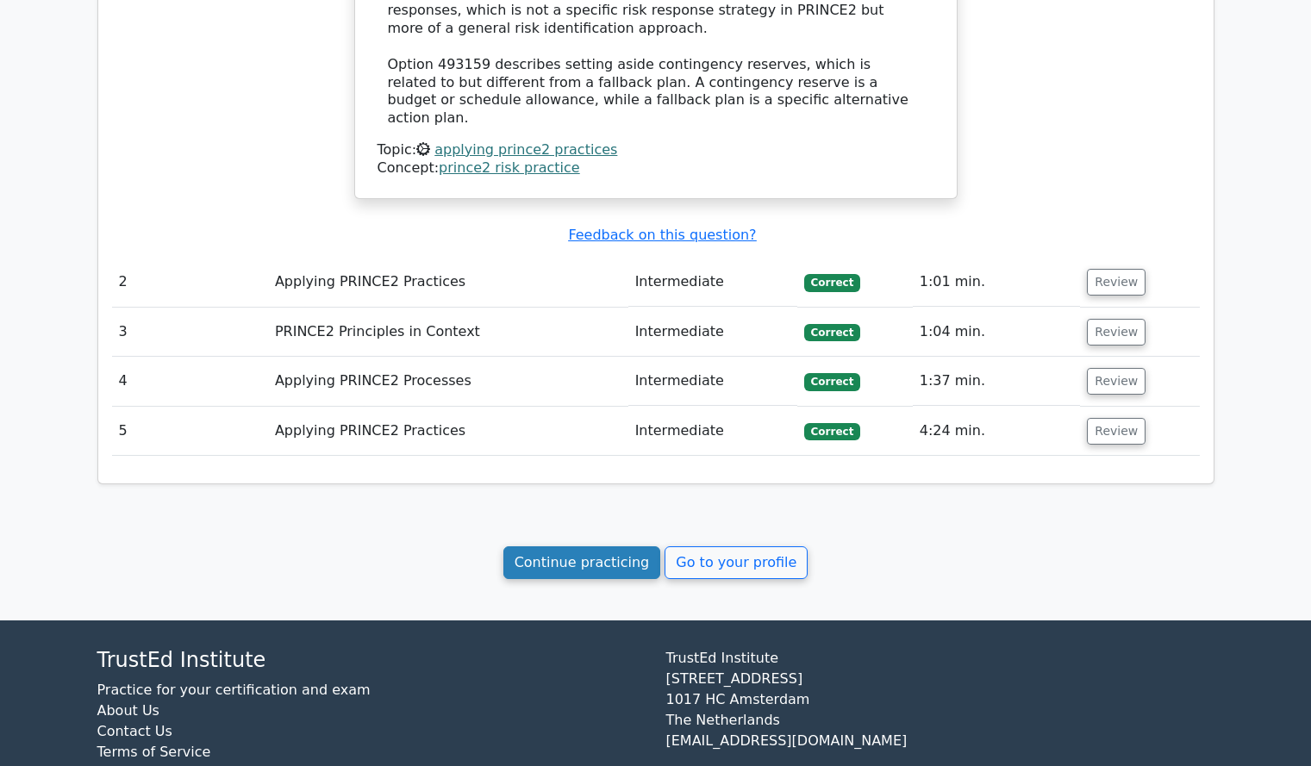
click at [631, 547] on link "Continue practicing" at bounding box center [582, 563] width 158 height 33
